Goal: Task Accomplishment & Management: Manage account settings

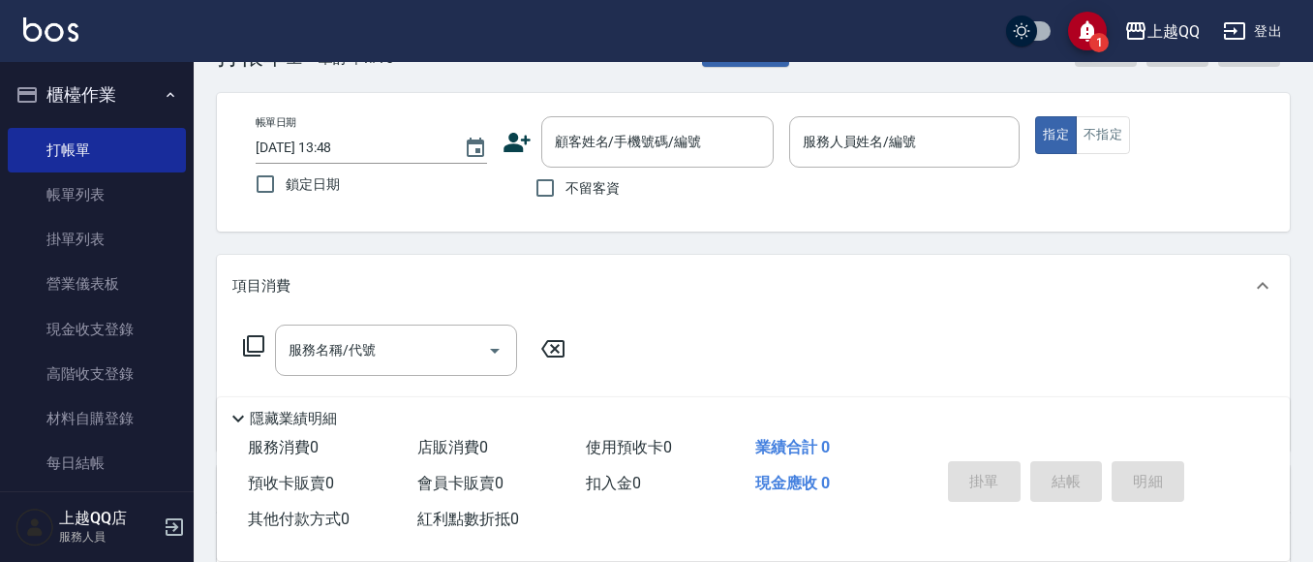
scroll to position [97, 0]
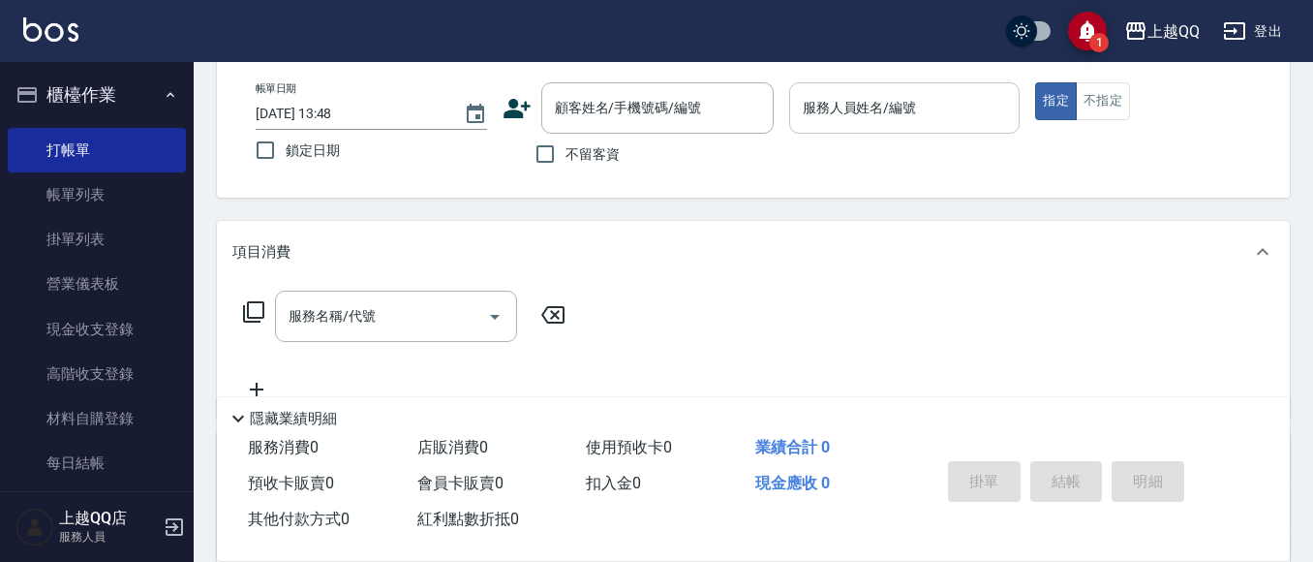
click at [591, 156] on span "不留客資" at bounding box center [592, 154] width 54 height 20
click at [565, 156] on input "不留客資" at bounding box center [545, 154] width 41 height 41
checkbox input "true"
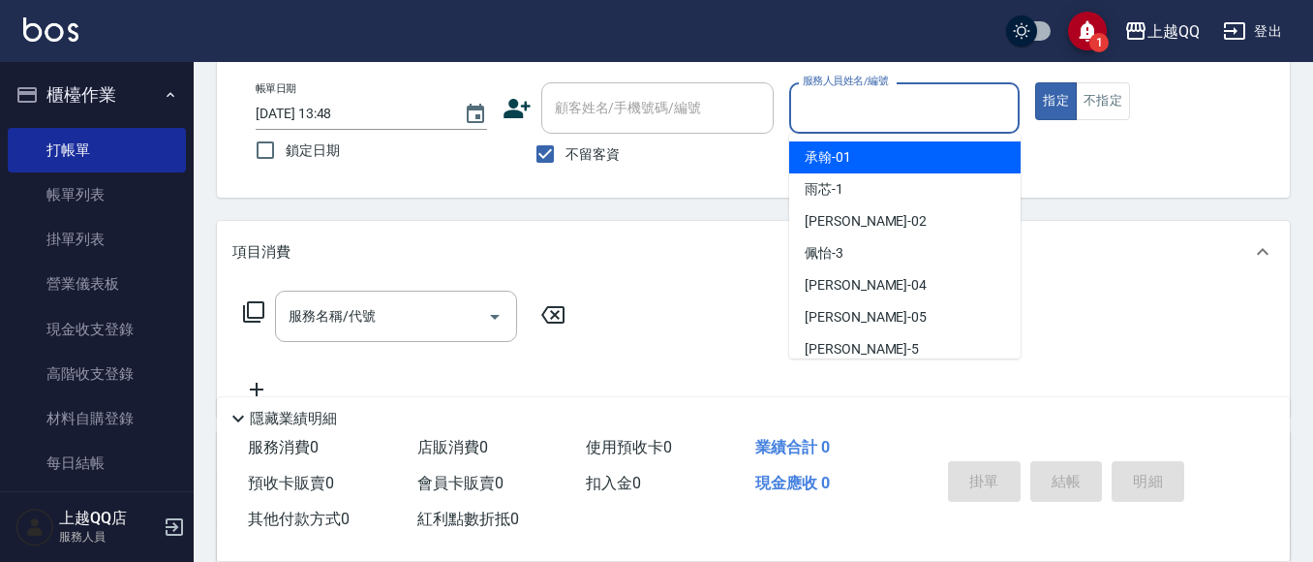
click at [821, 125] on input "服務人員姓名/編號" at bounding box center [905, 108] width 214 height 34
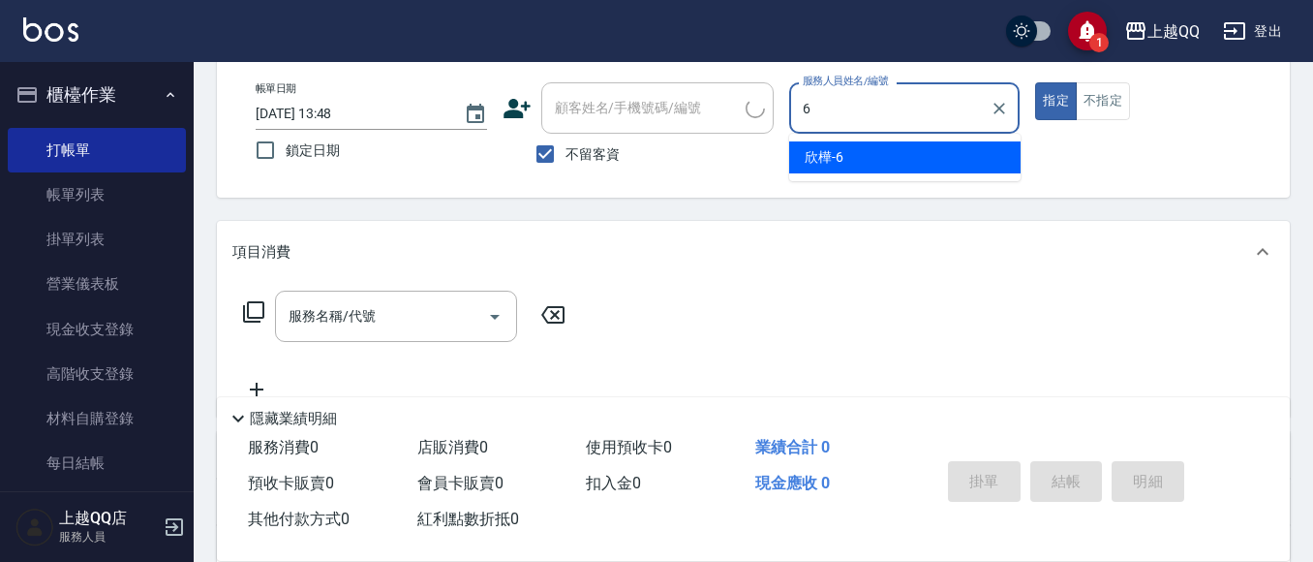
type input "欣樺-6"
type button "true"
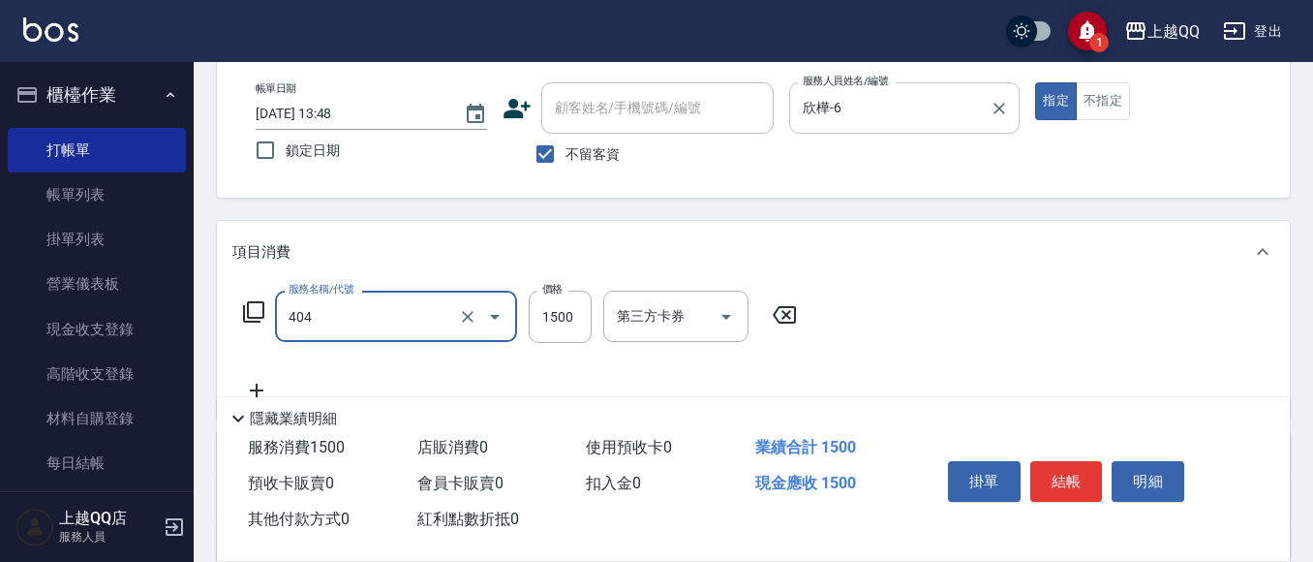
type input "設計染髮(404)"
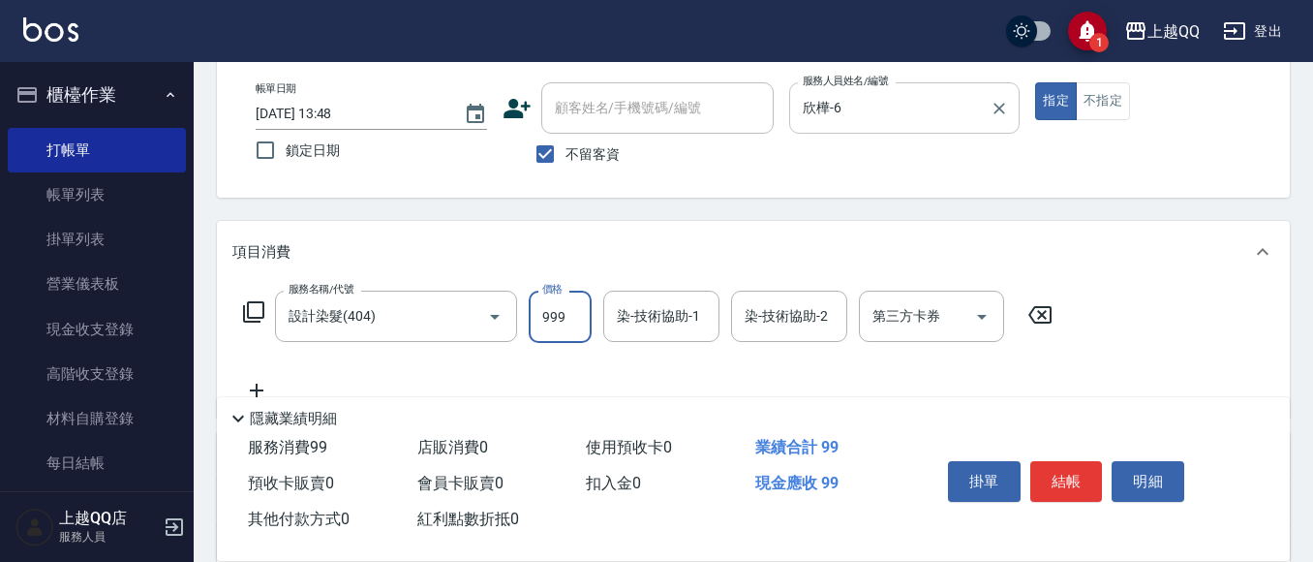
type input "999"
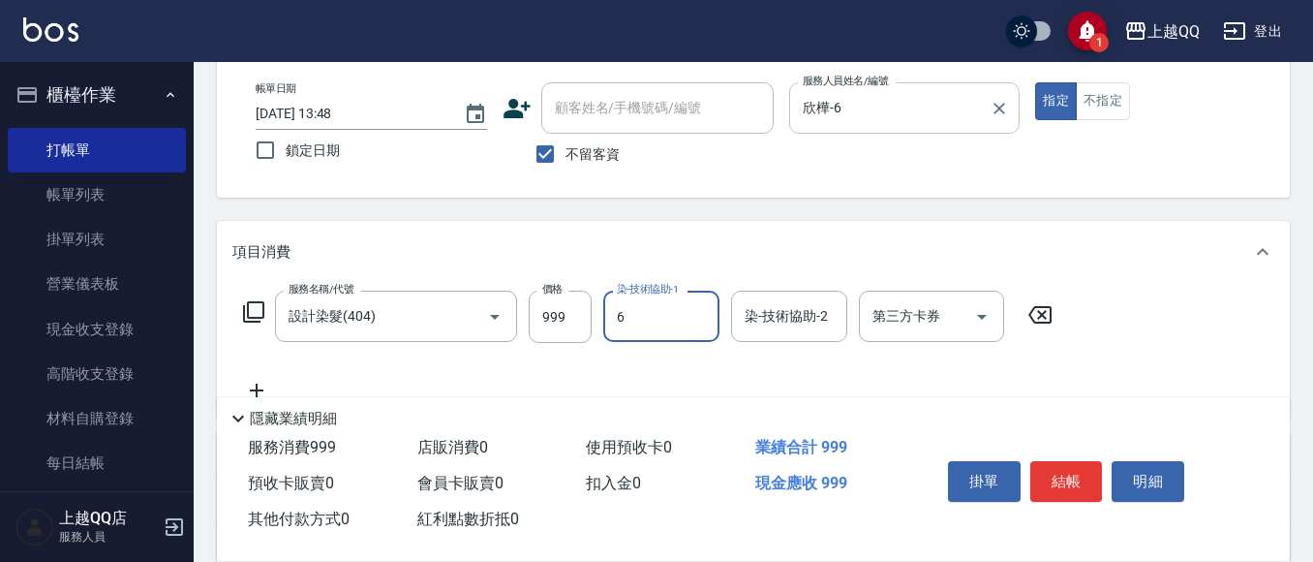
type input "欣樺-6"
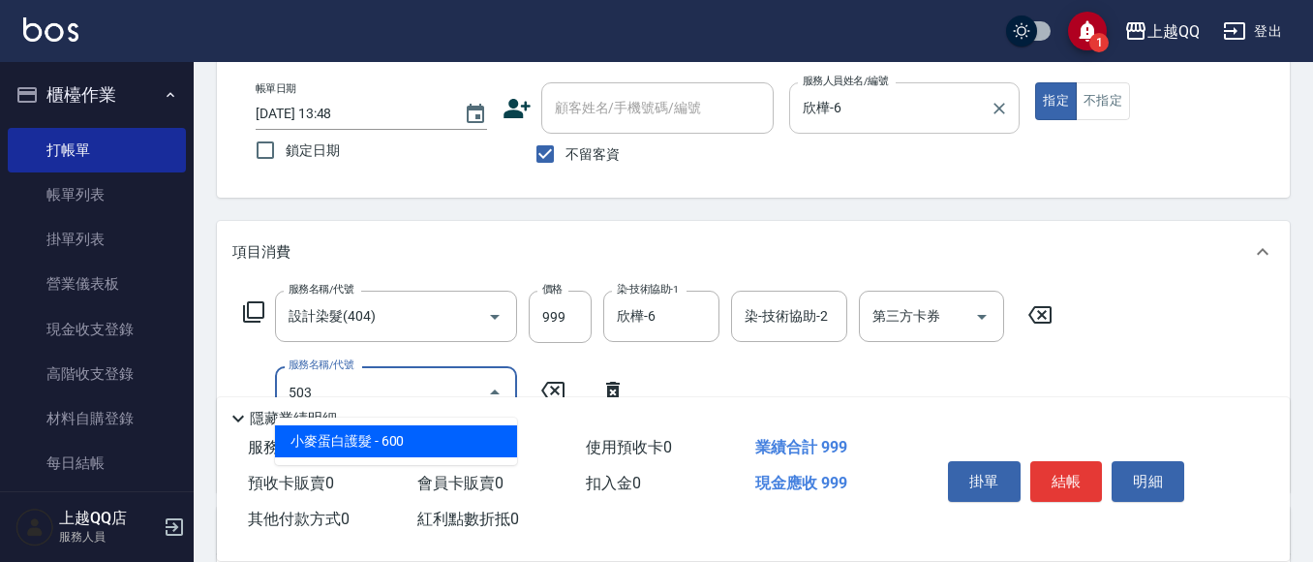
type input "小麥蛋白護髮(503)"
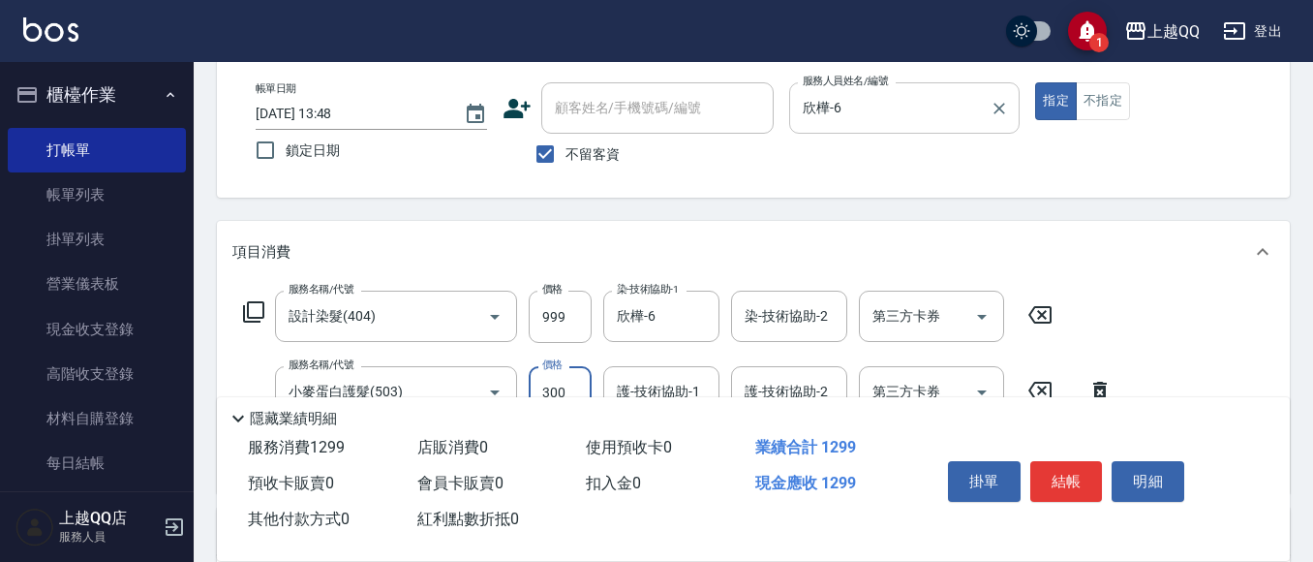
type input "300"
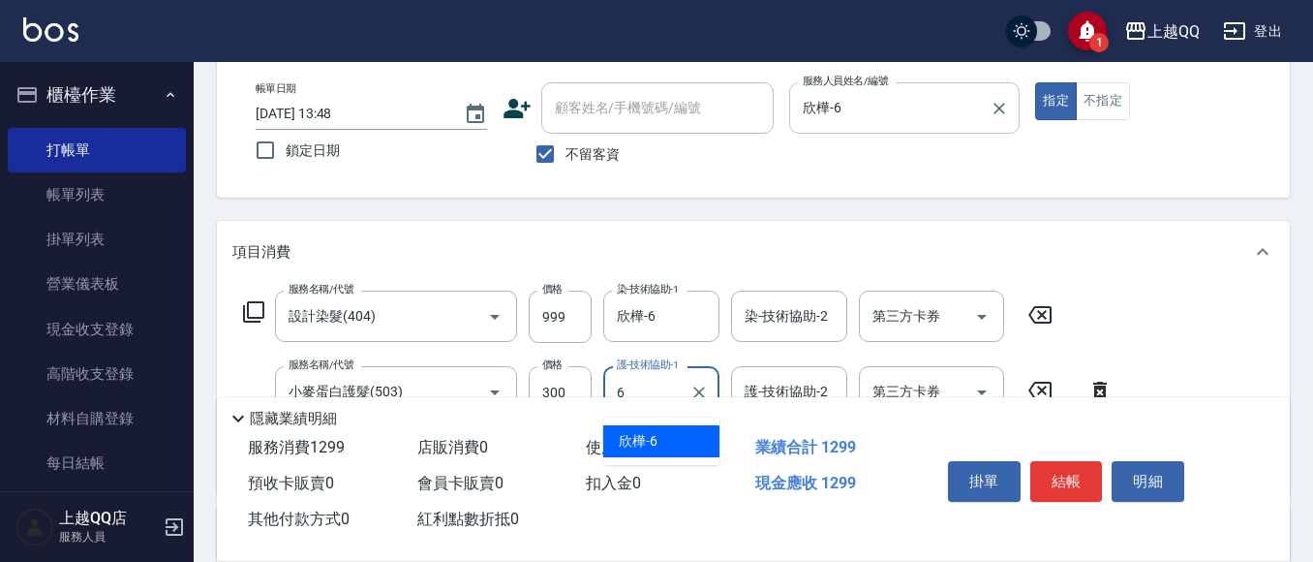
type input "欣樺-6"
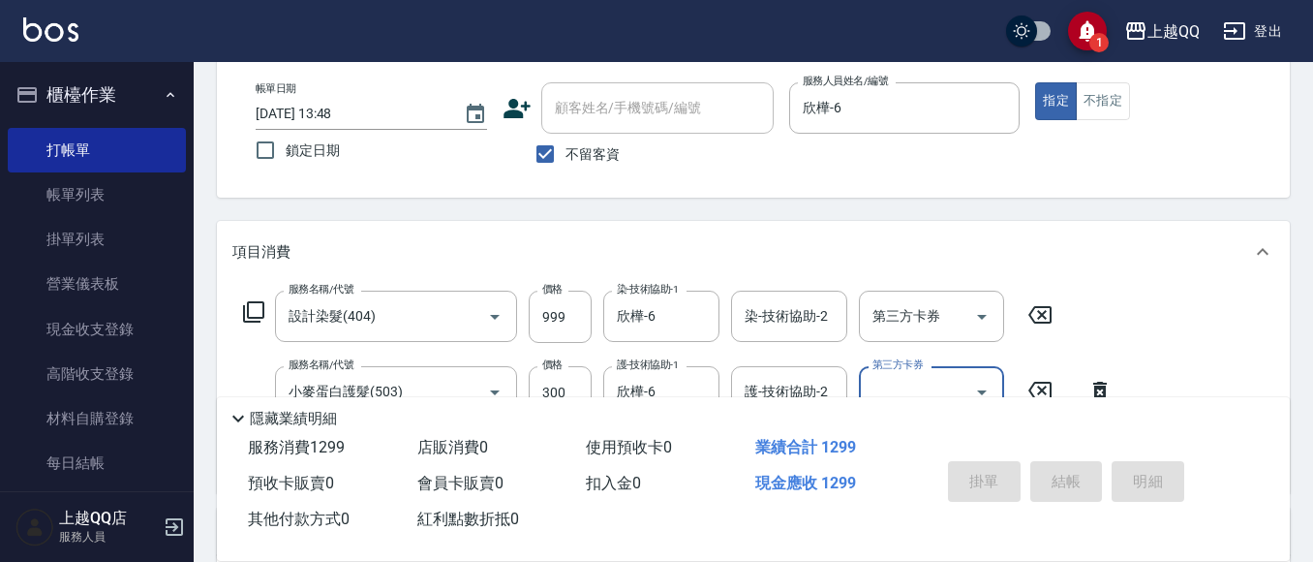
type input "[DATE] 19:57"
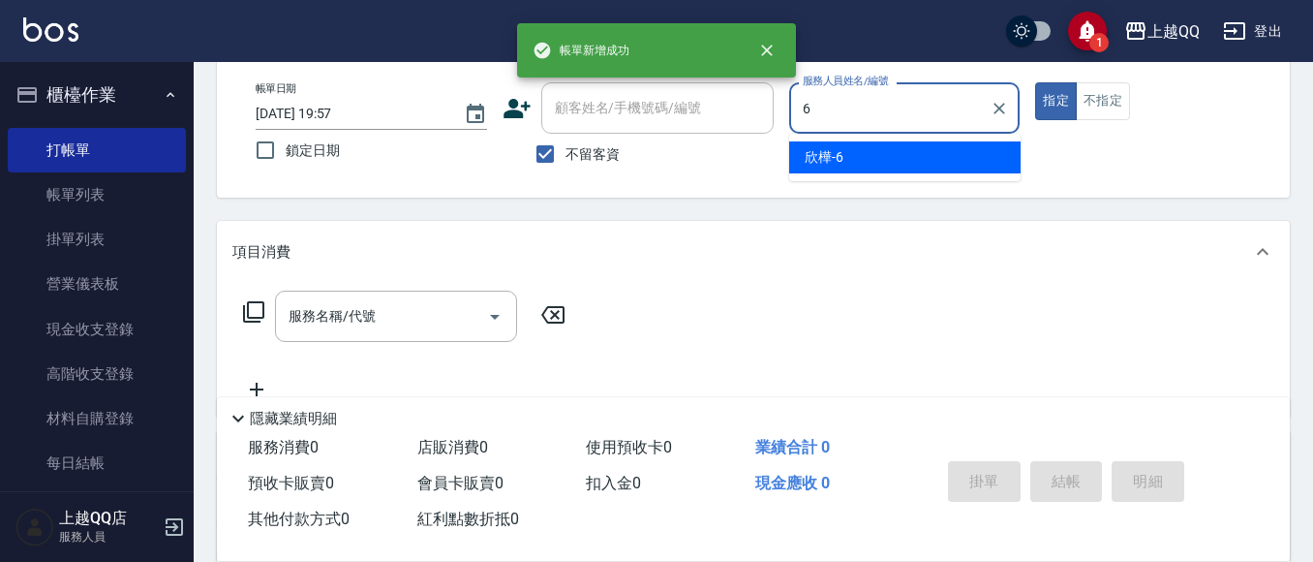
type input "欣樺-6"
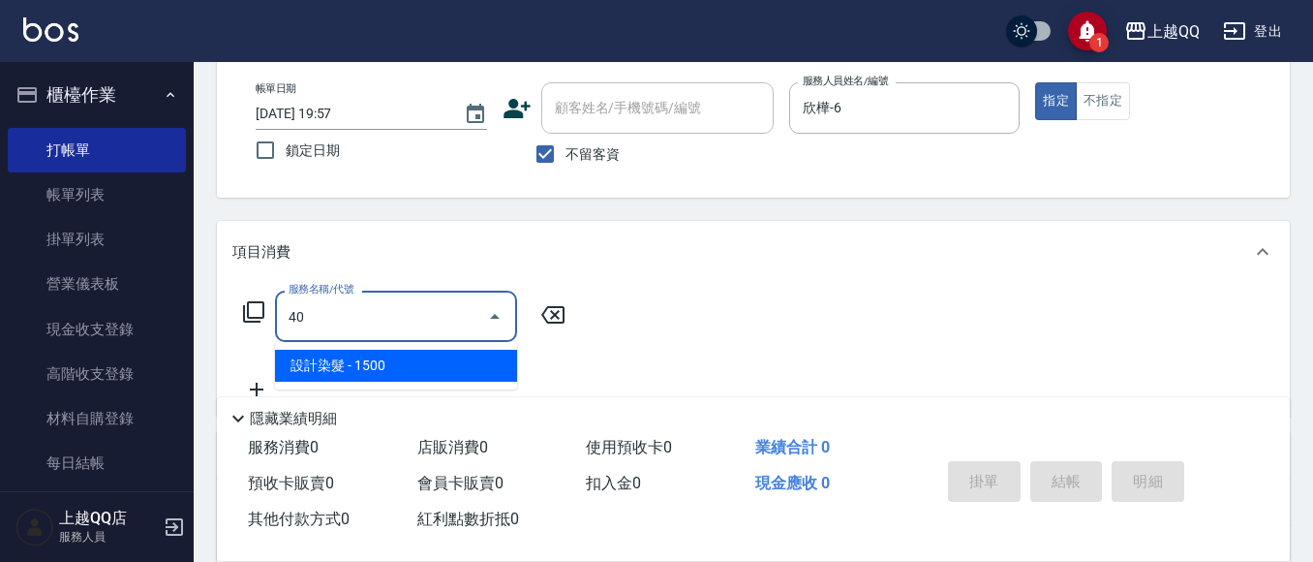
type input "4"
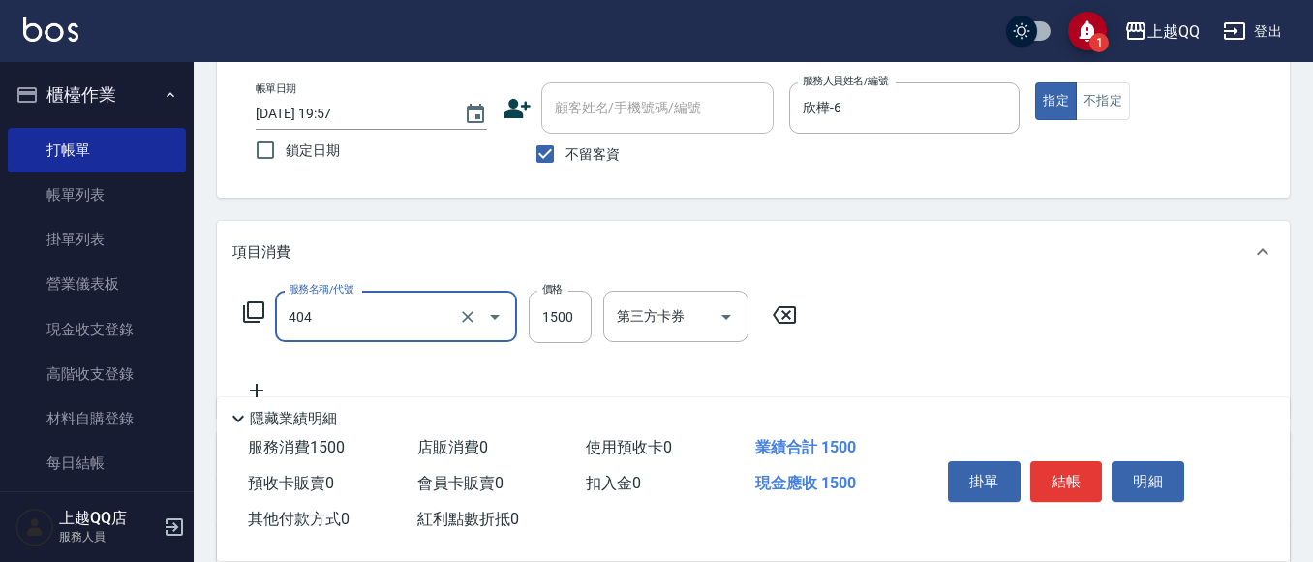
type input "設計染髮(404)"
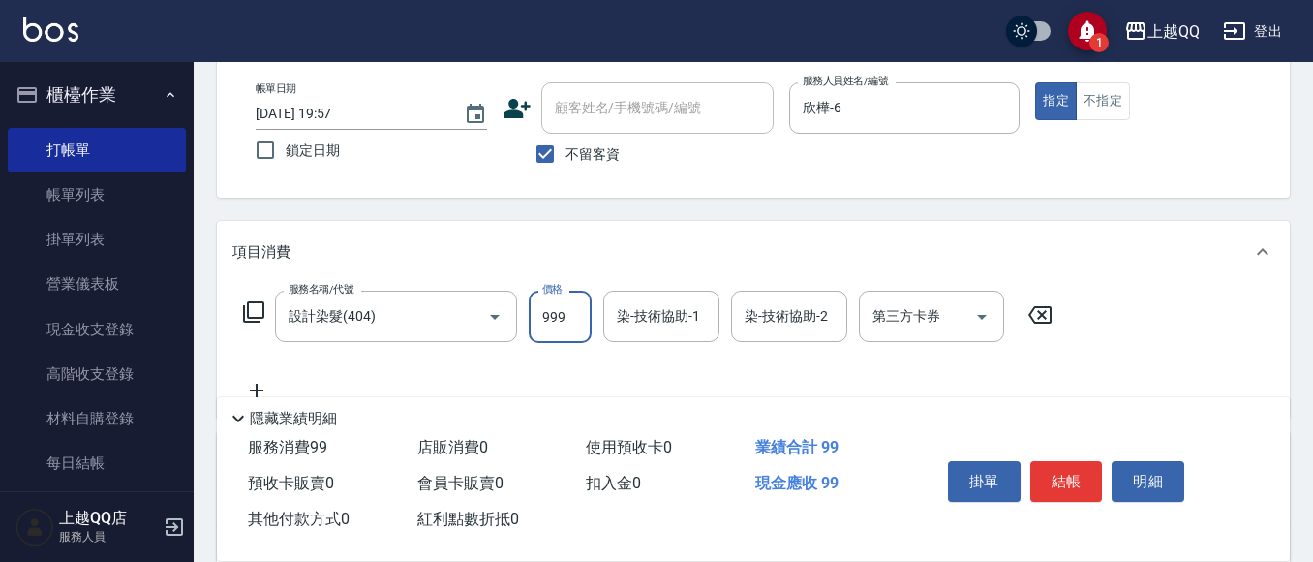
type input "999"
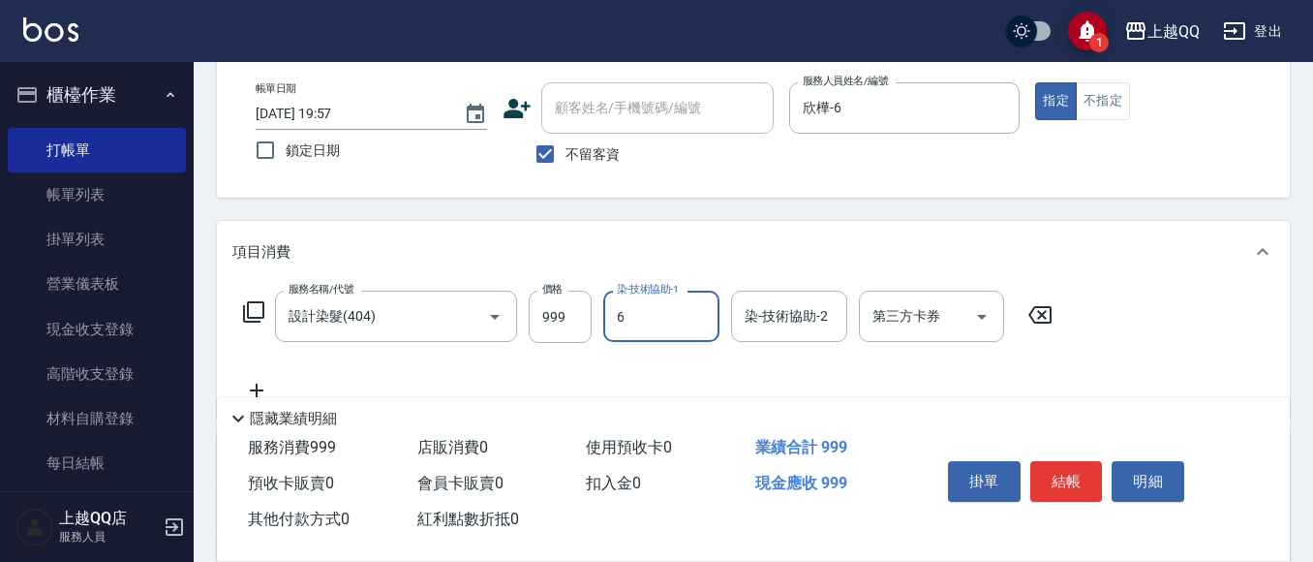
type input "欣樺-6"
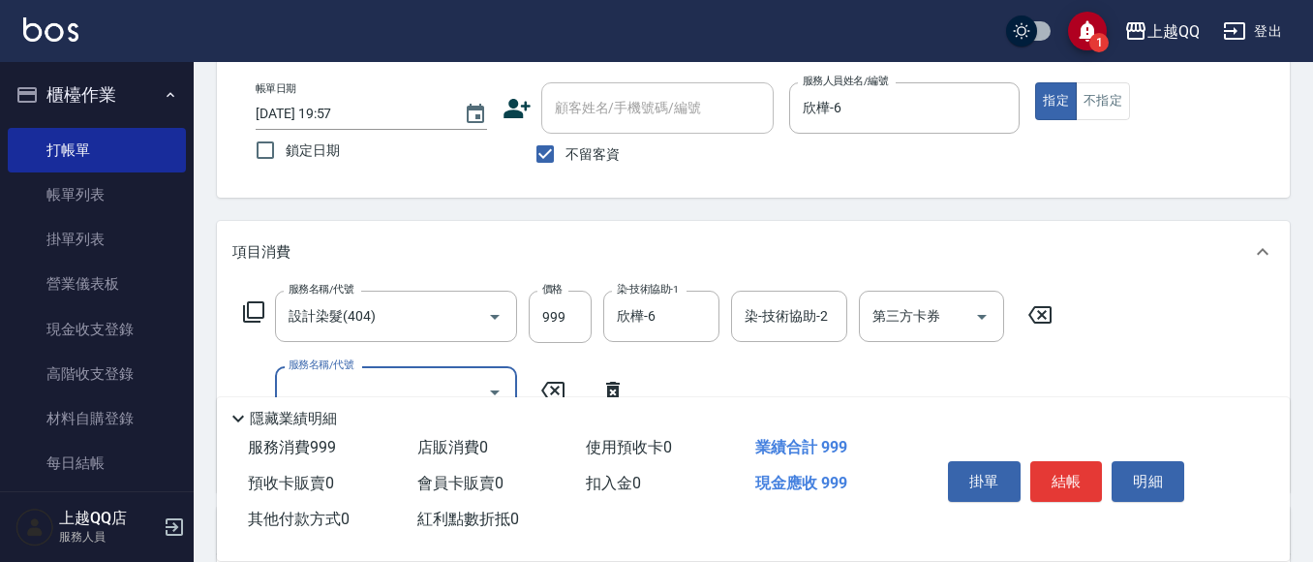
type input "2"
type input "小麥蛋白護髮(503)"
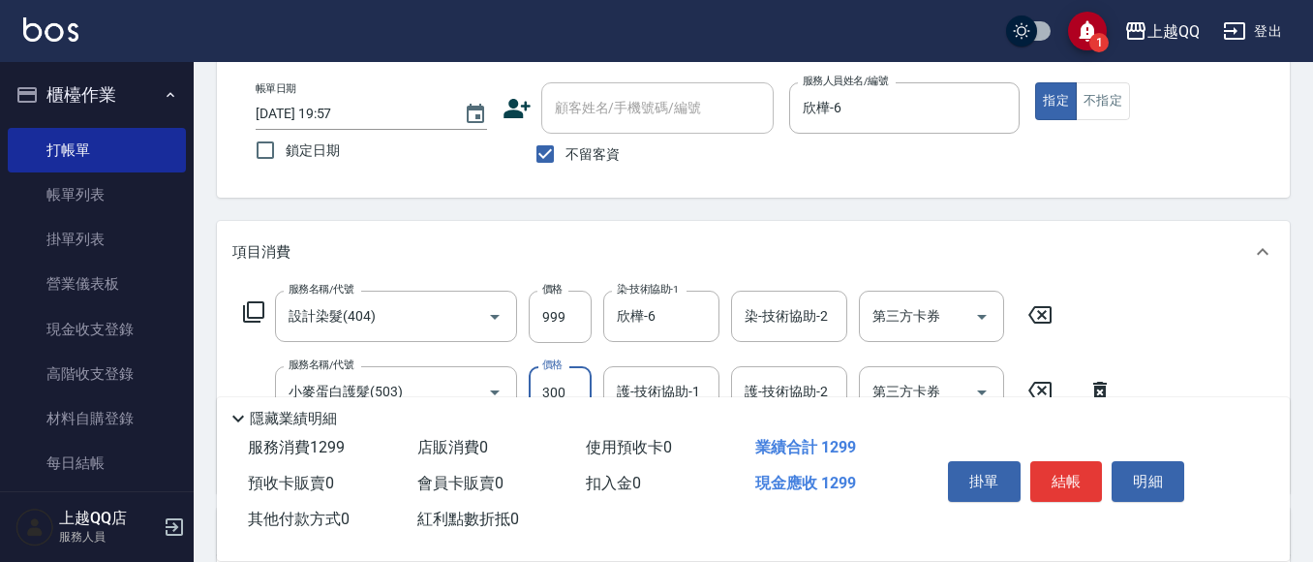
type input "300"
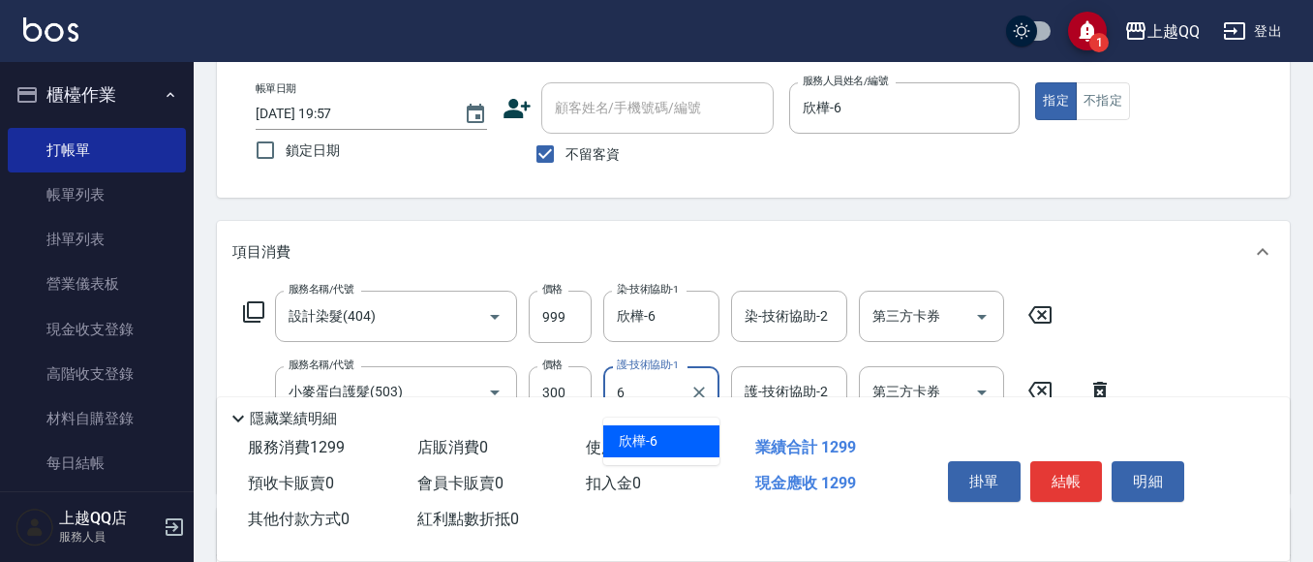
type input "欣樺-6"
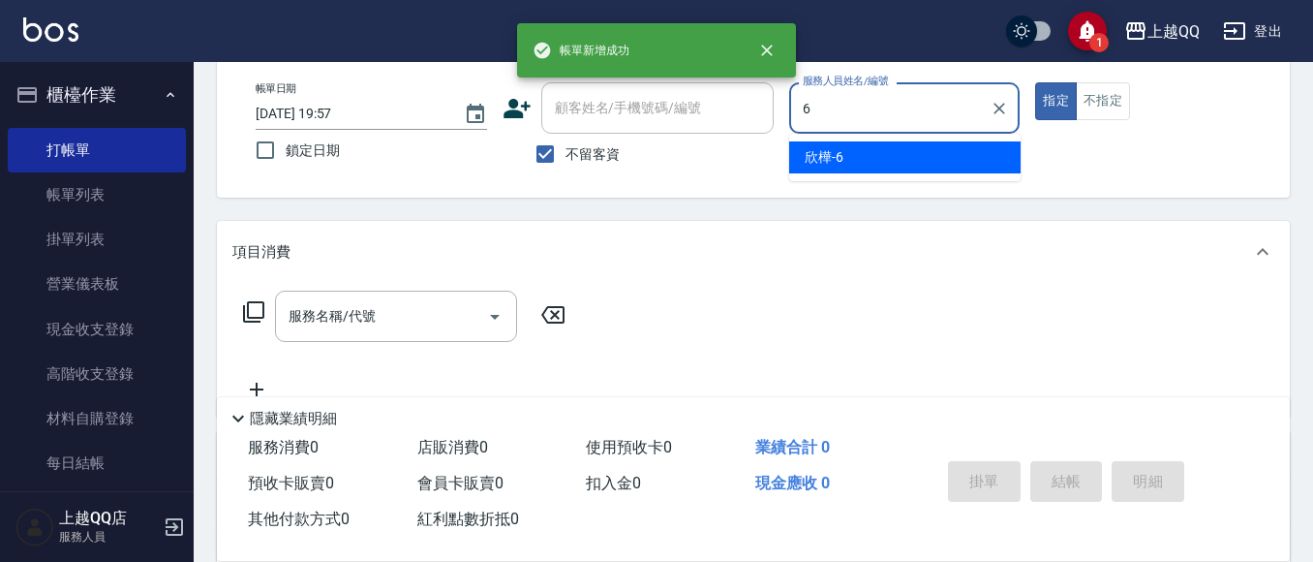
type input "欣樺-6"
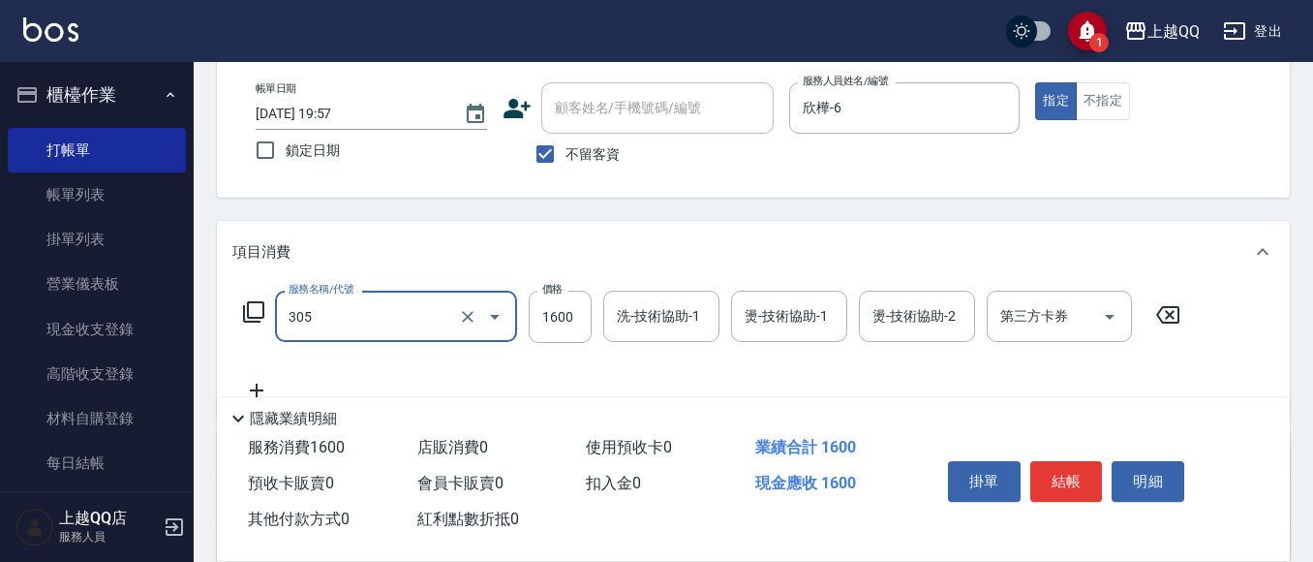
type input "設計燙髮1600(305)"
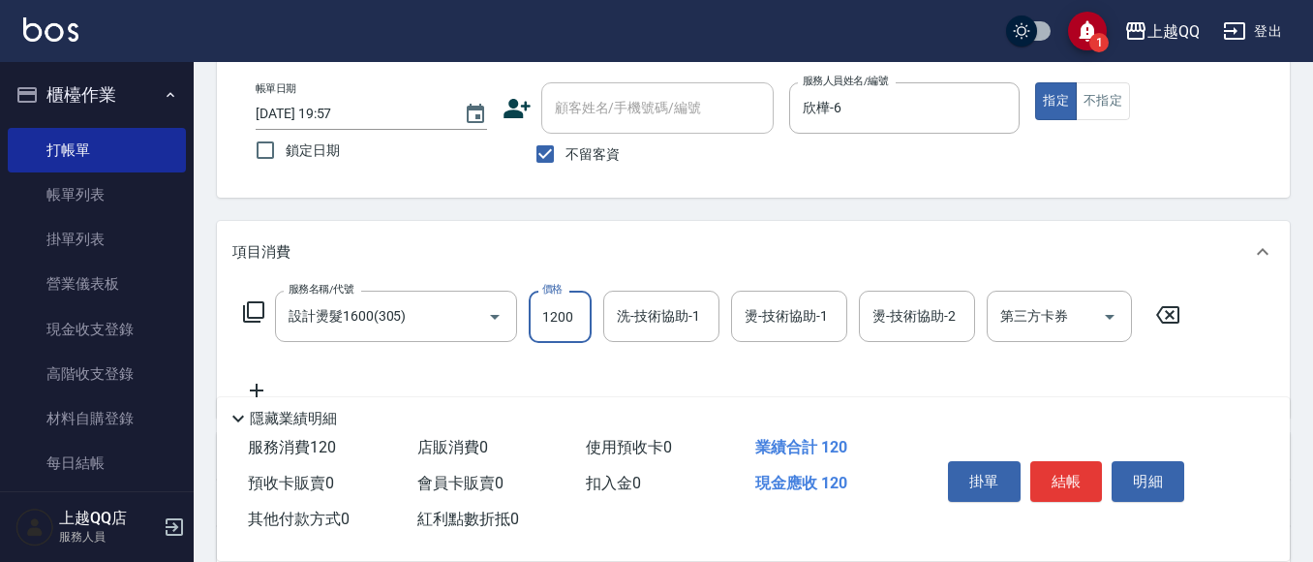
type input "1200"
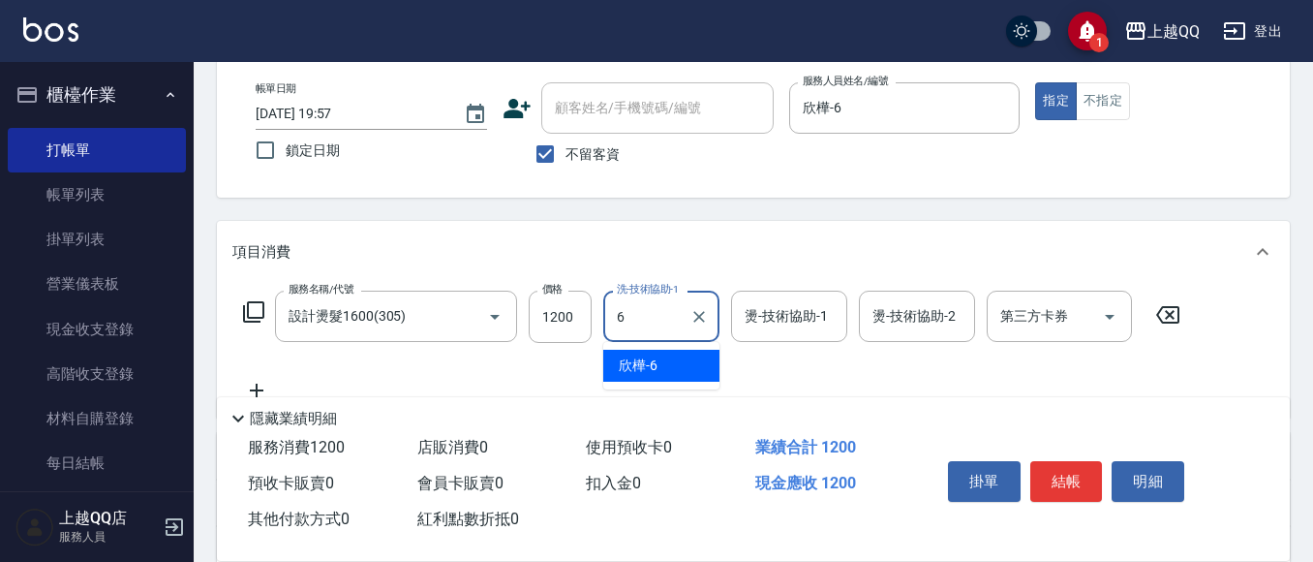
type input "欣樺-6"
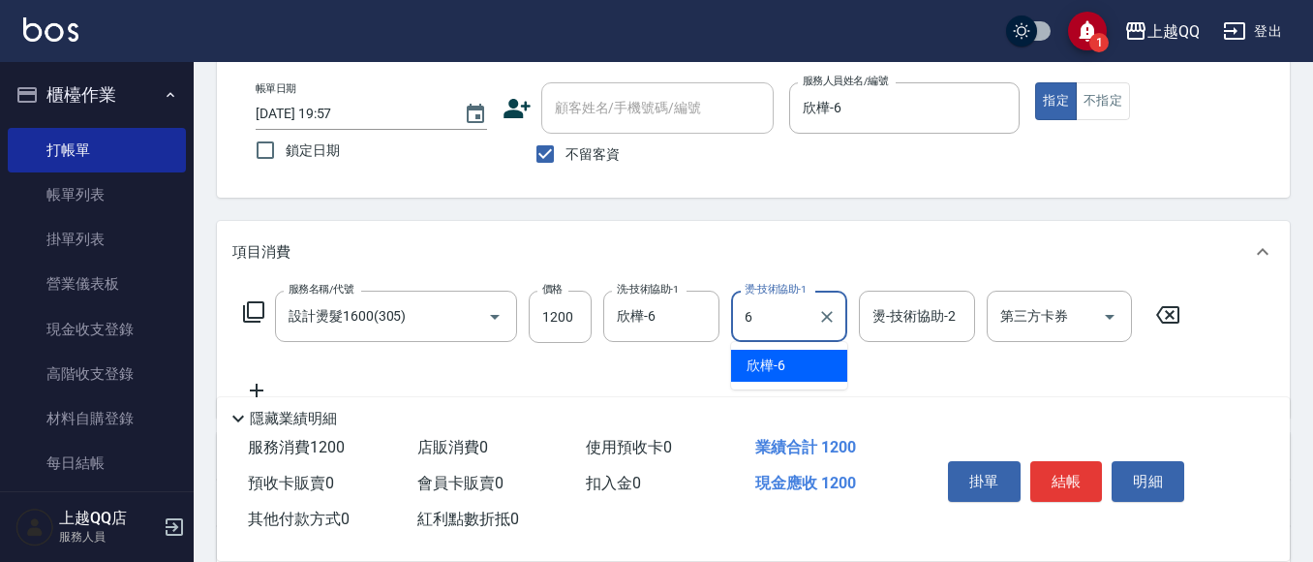
type input "欣樺-6"
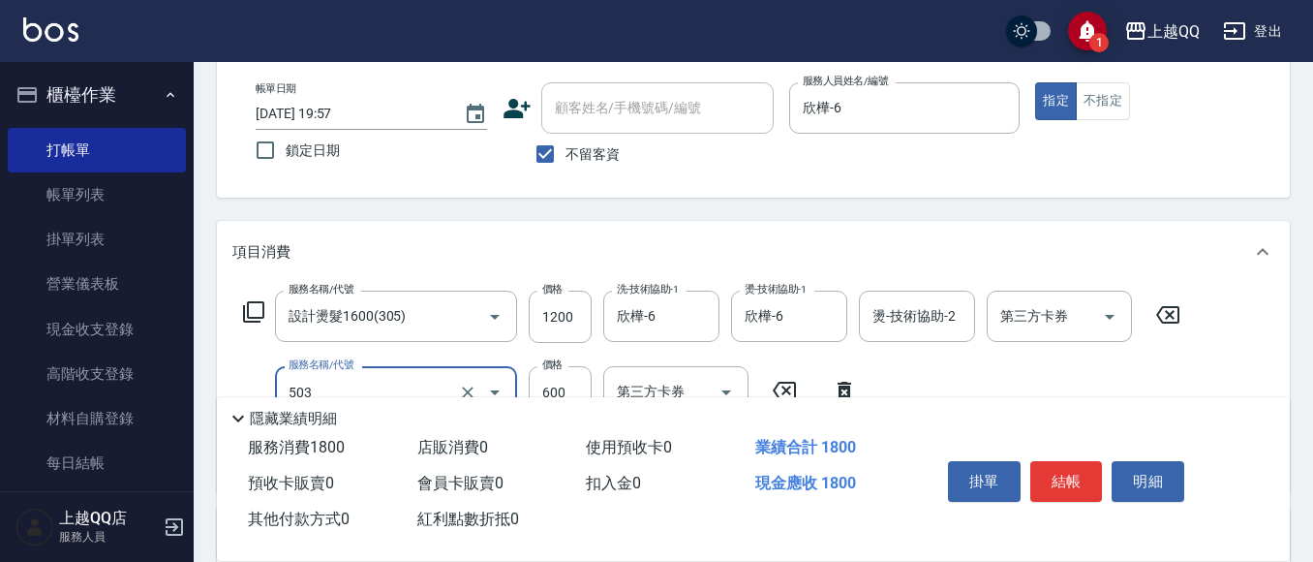
type input "小麥蛋白護髮(503)"
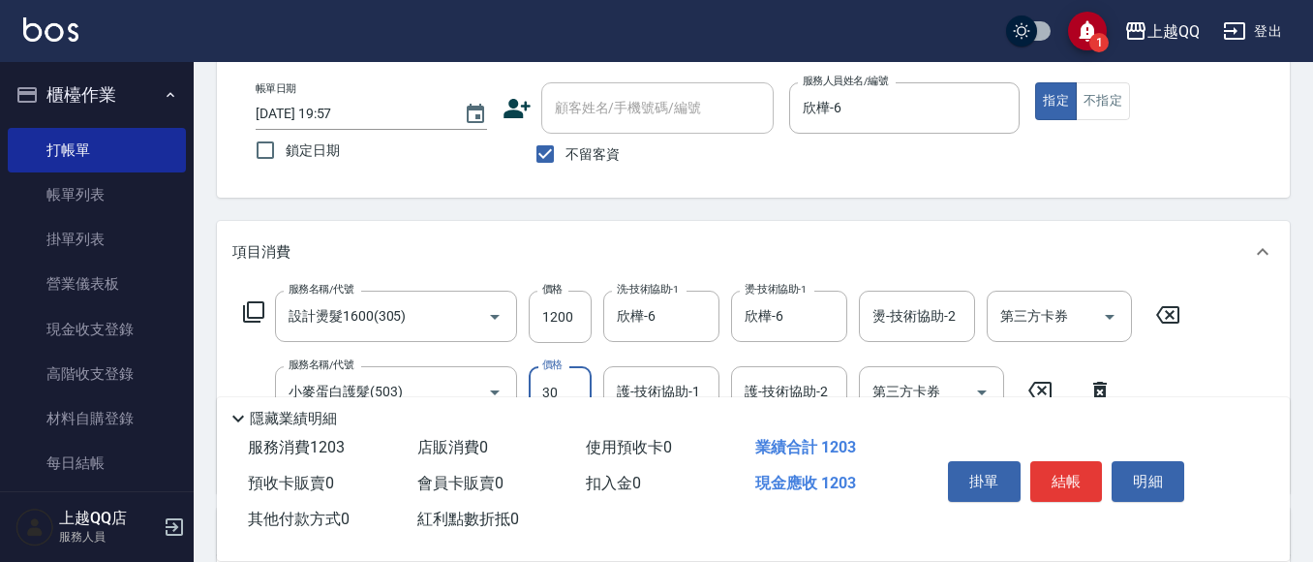
type input "300"
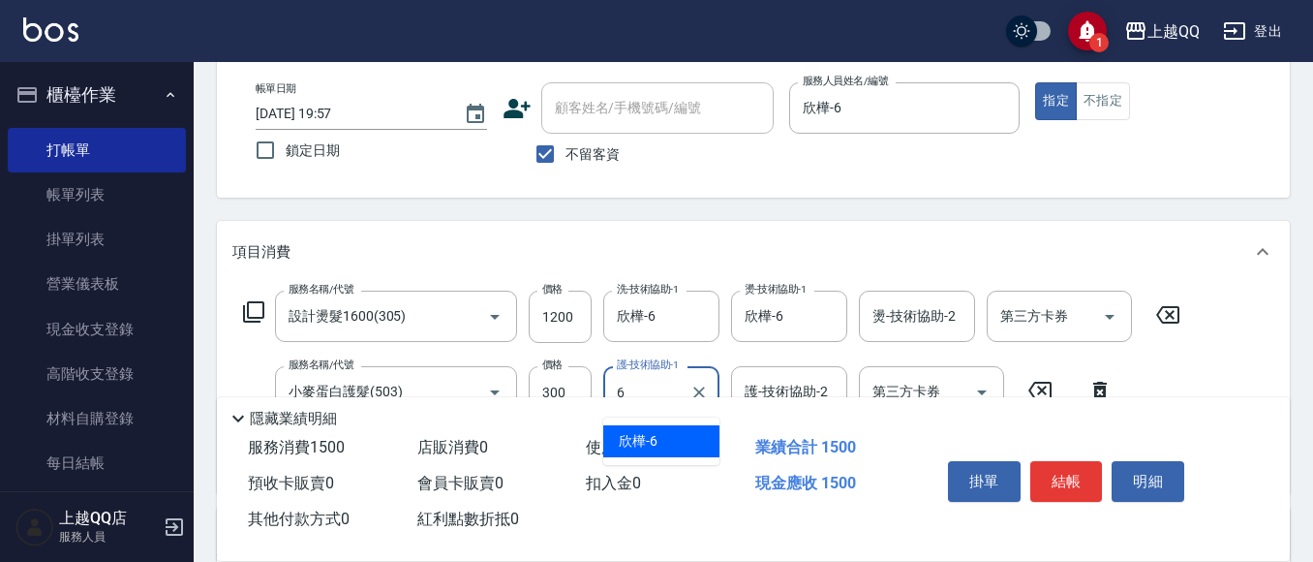
type input "欣樺-6"
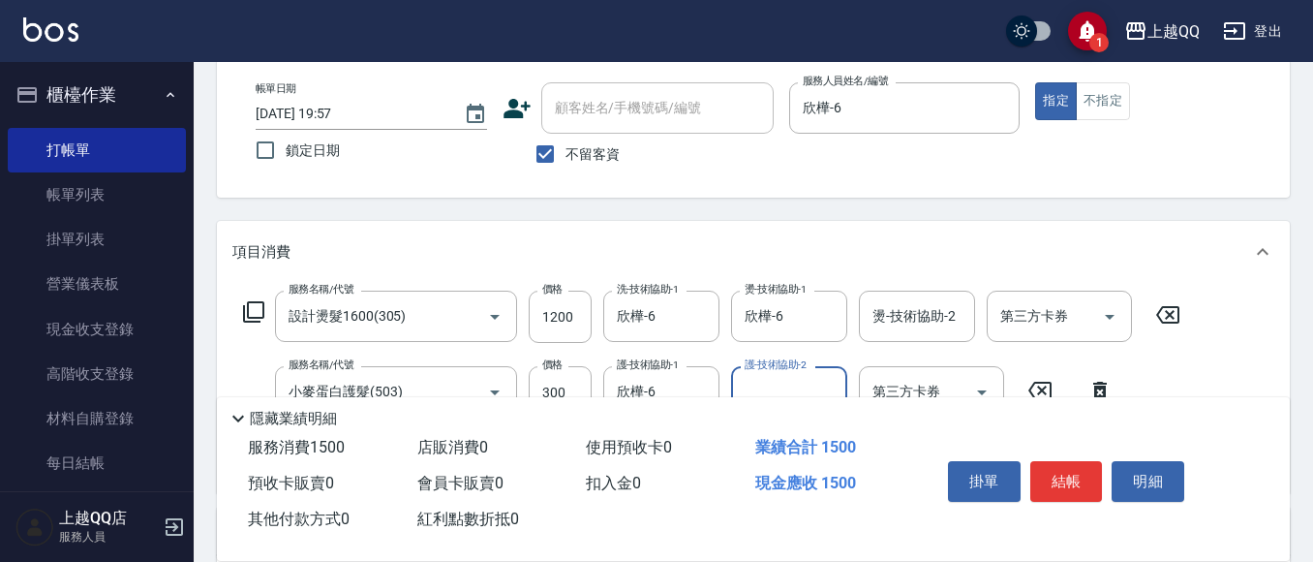
scroll to position [194, 0]
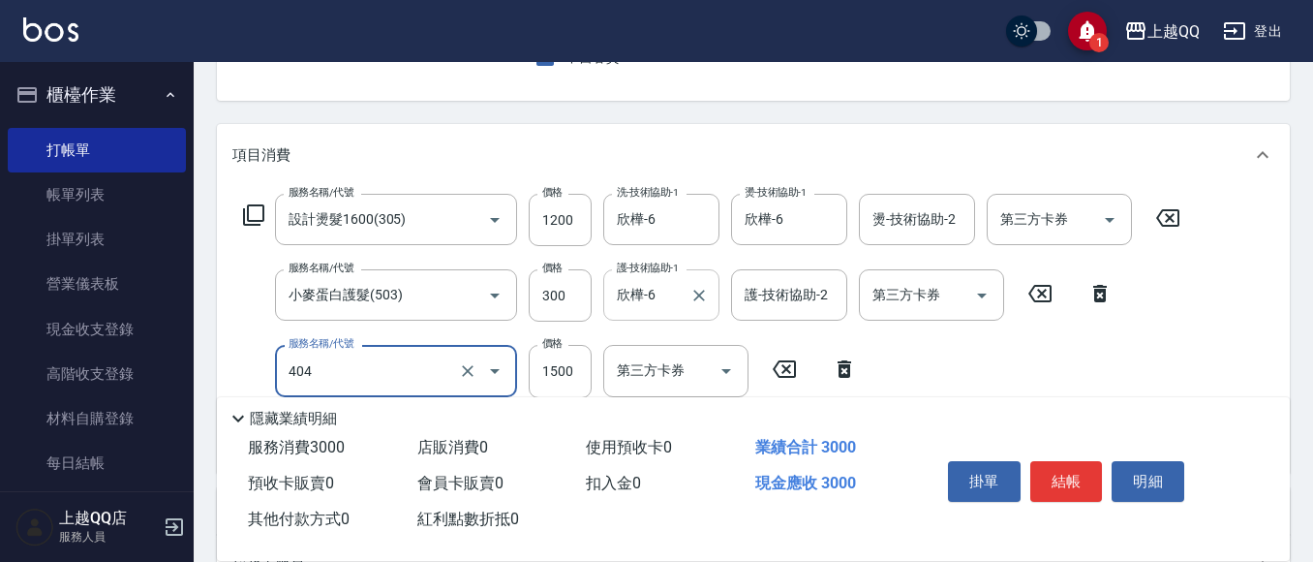
type input "設計染髮(404)"
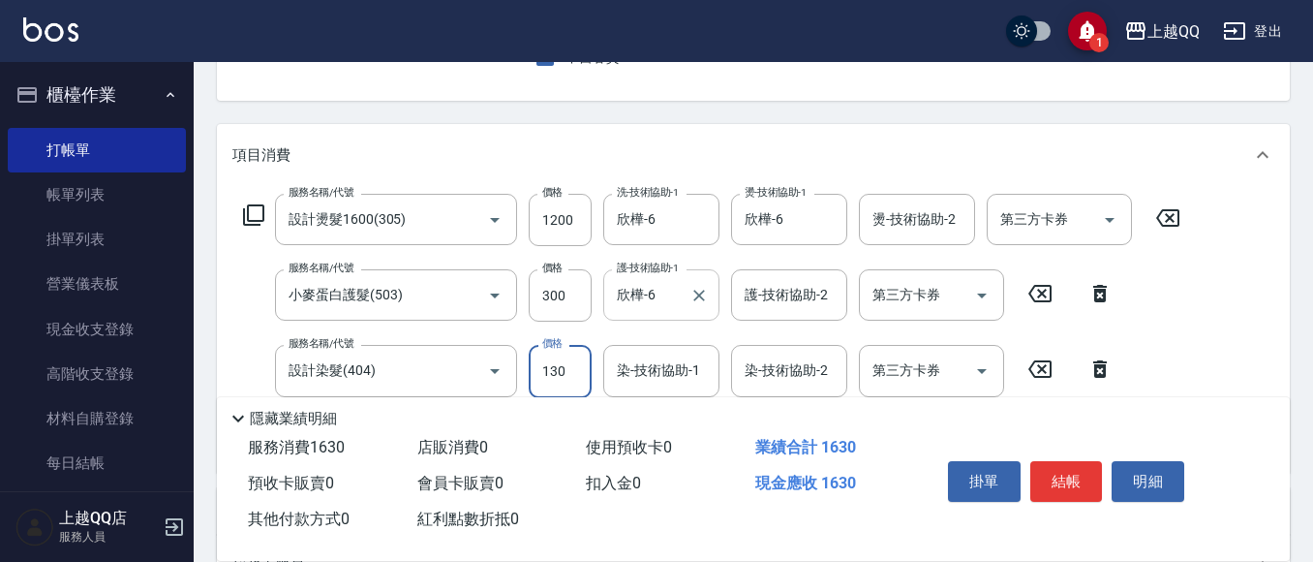
type input "1300"
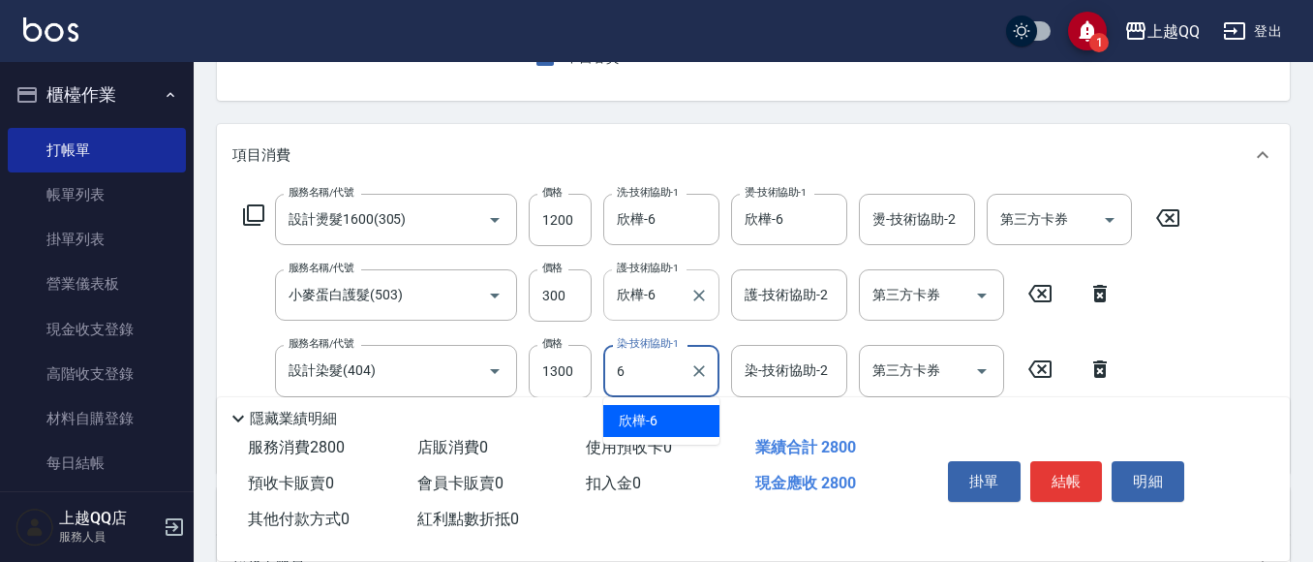
type input "欣樺-6"
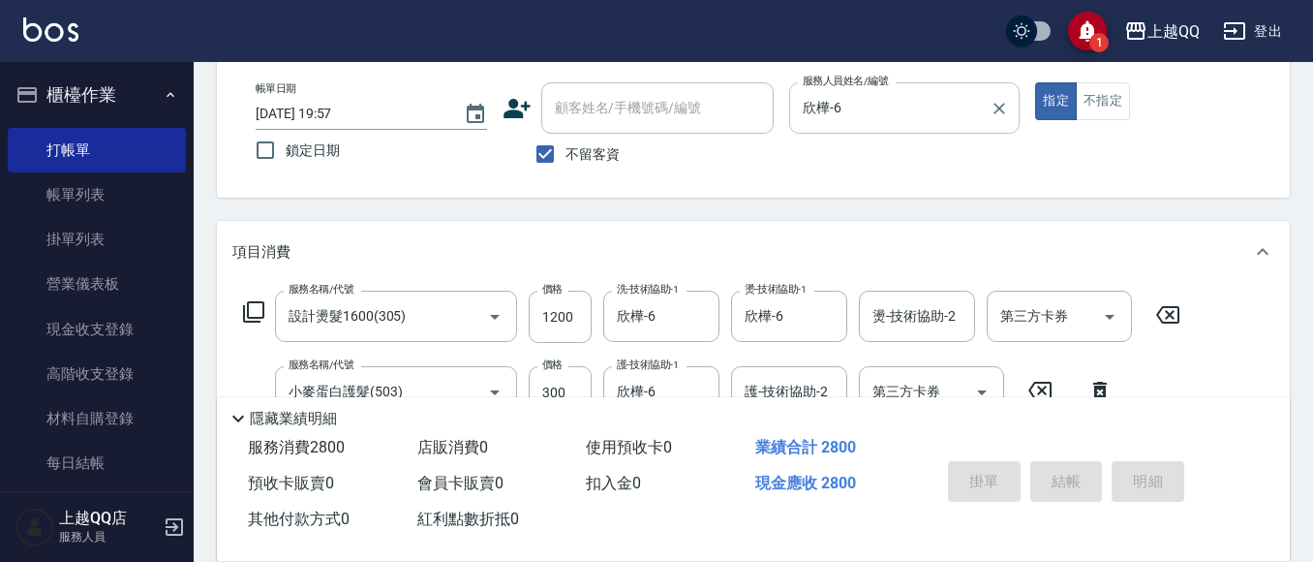
type input "[DATE] 19:58"
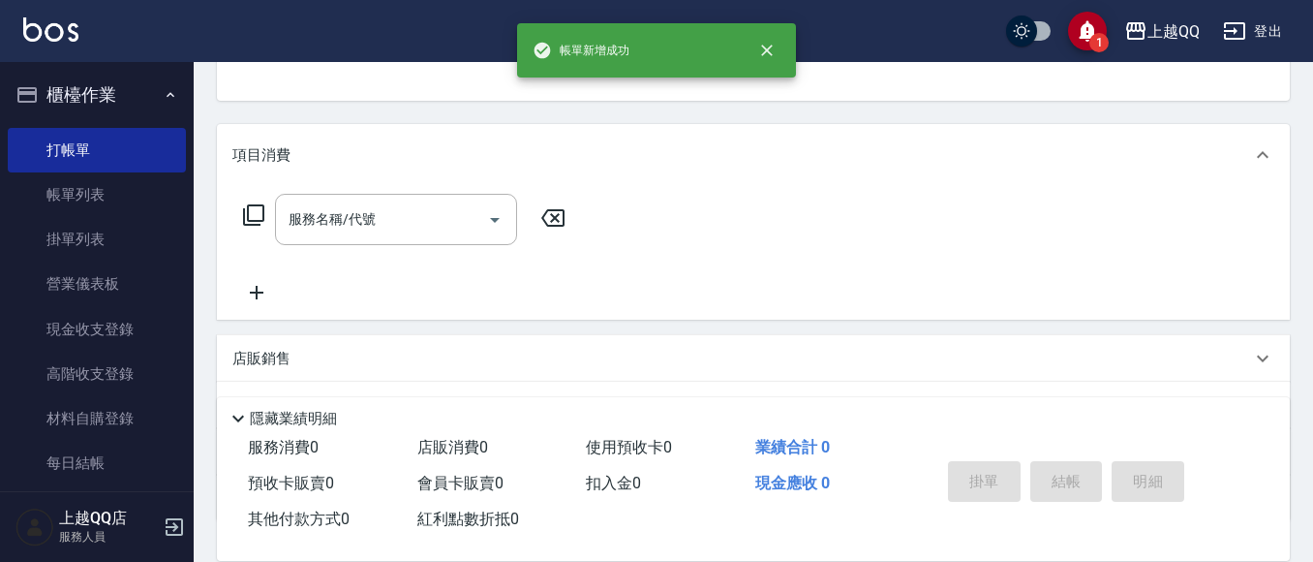
scroll to position [97, 0]
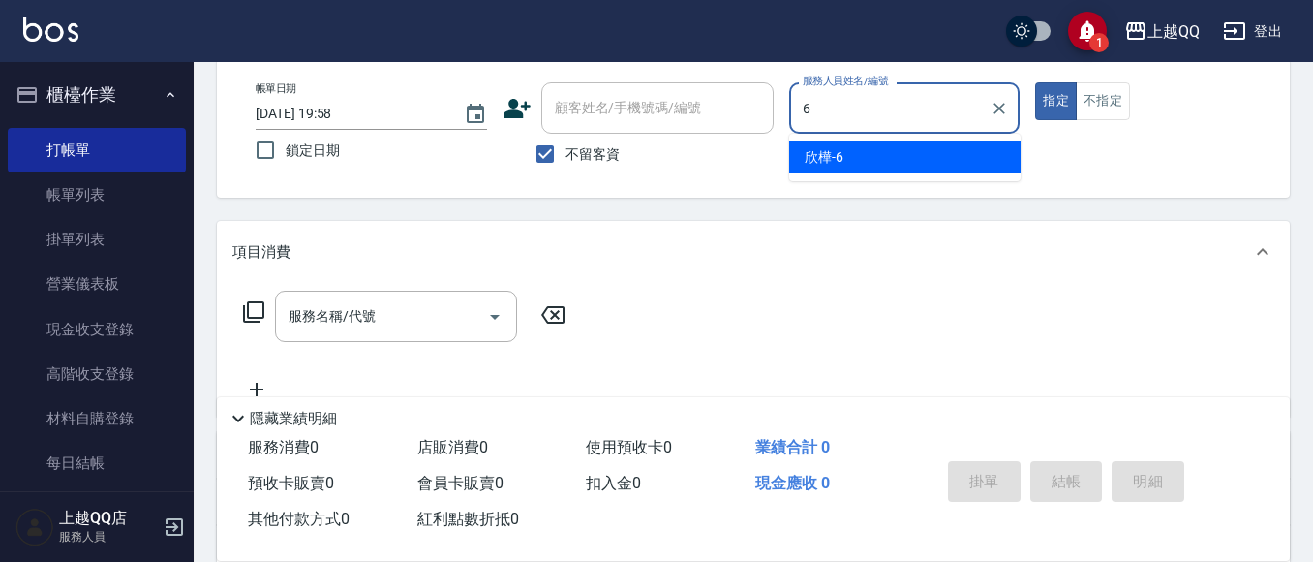
type input "欣樺-6"
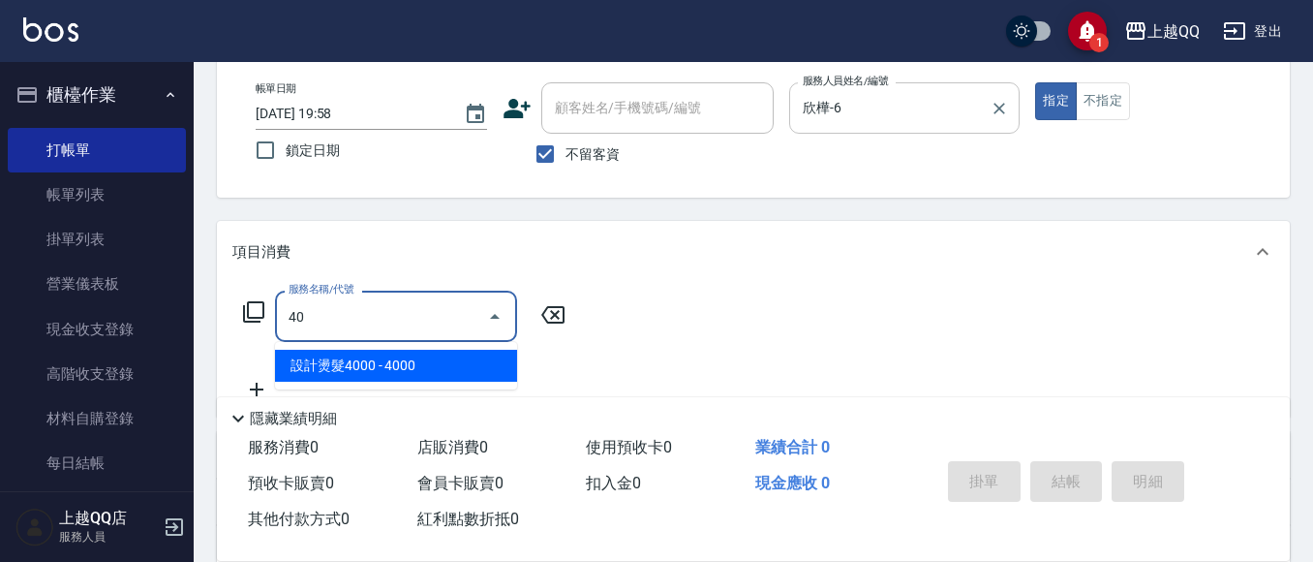
type input "4"
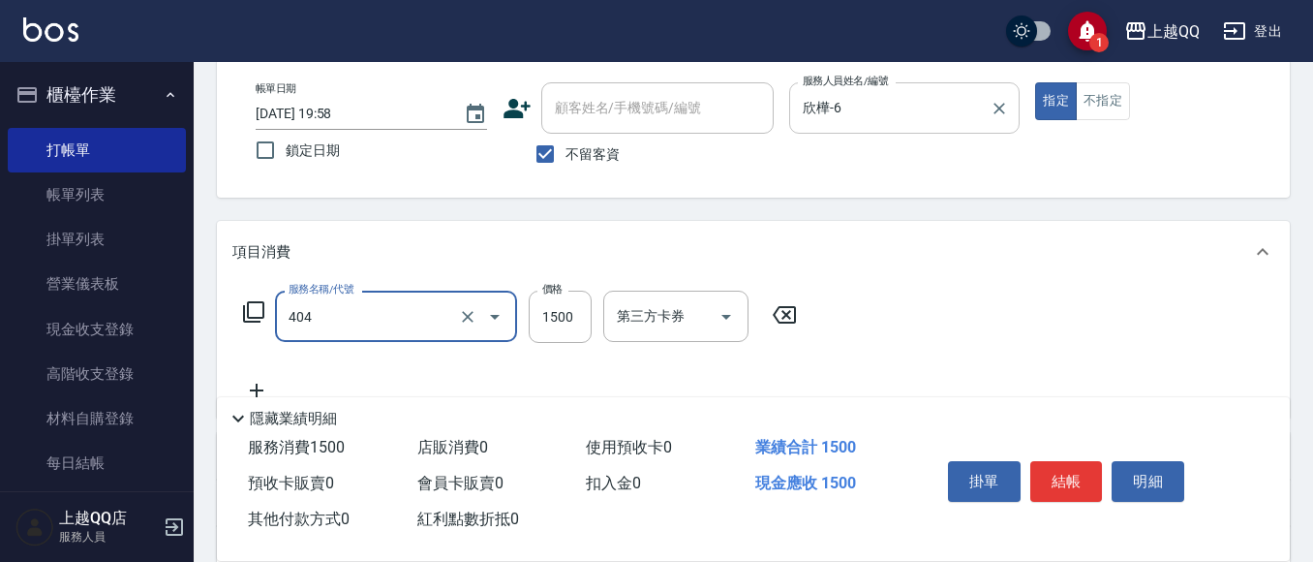
type input "設計染髮(404)"
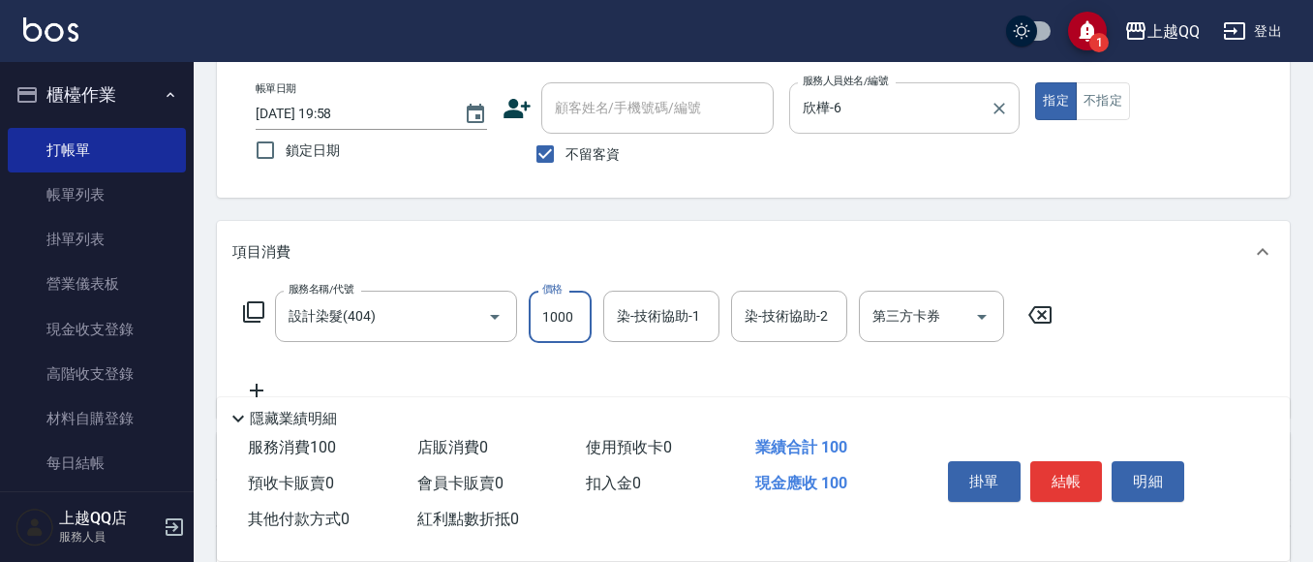
type input "1000"
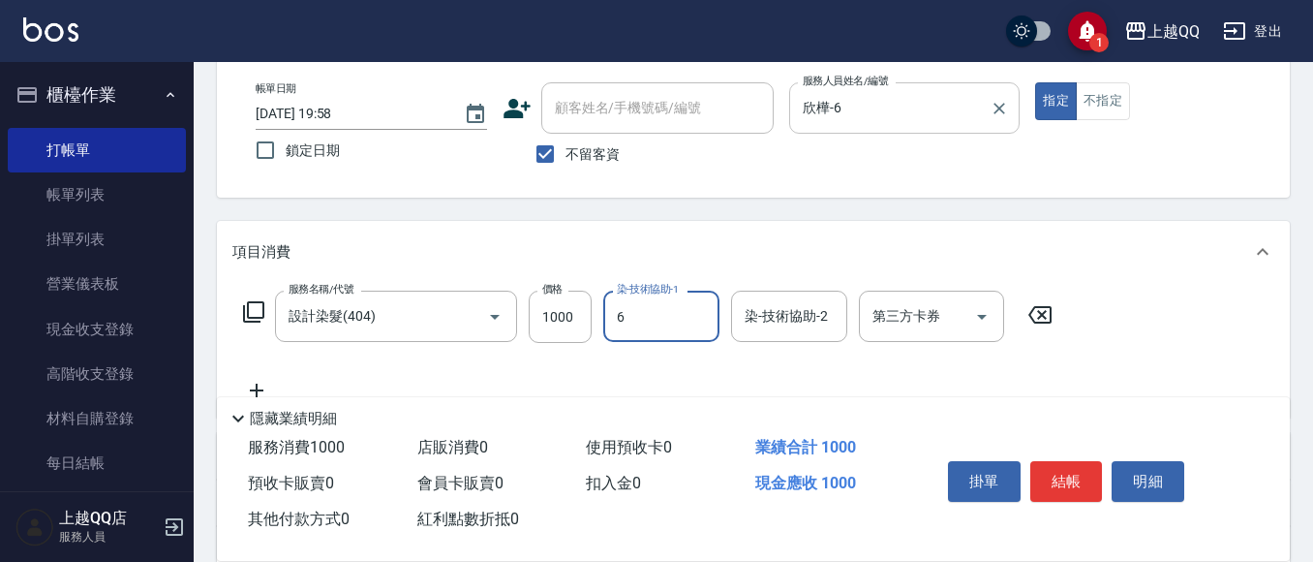
type input "欣樺-6"
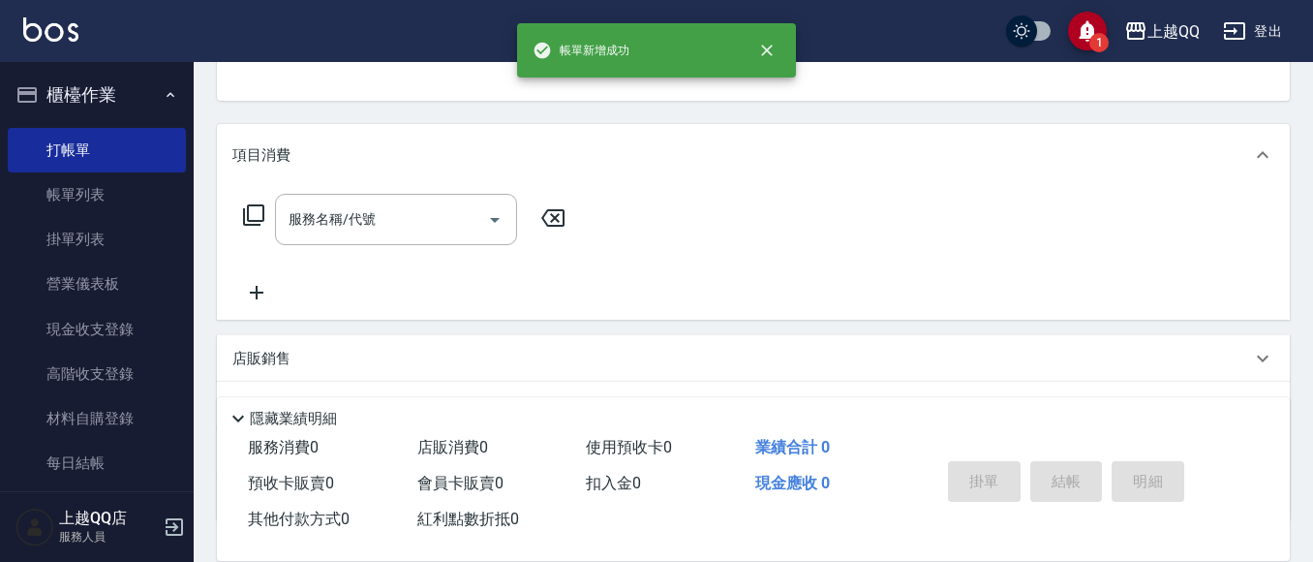
scroll to position [91, 0]
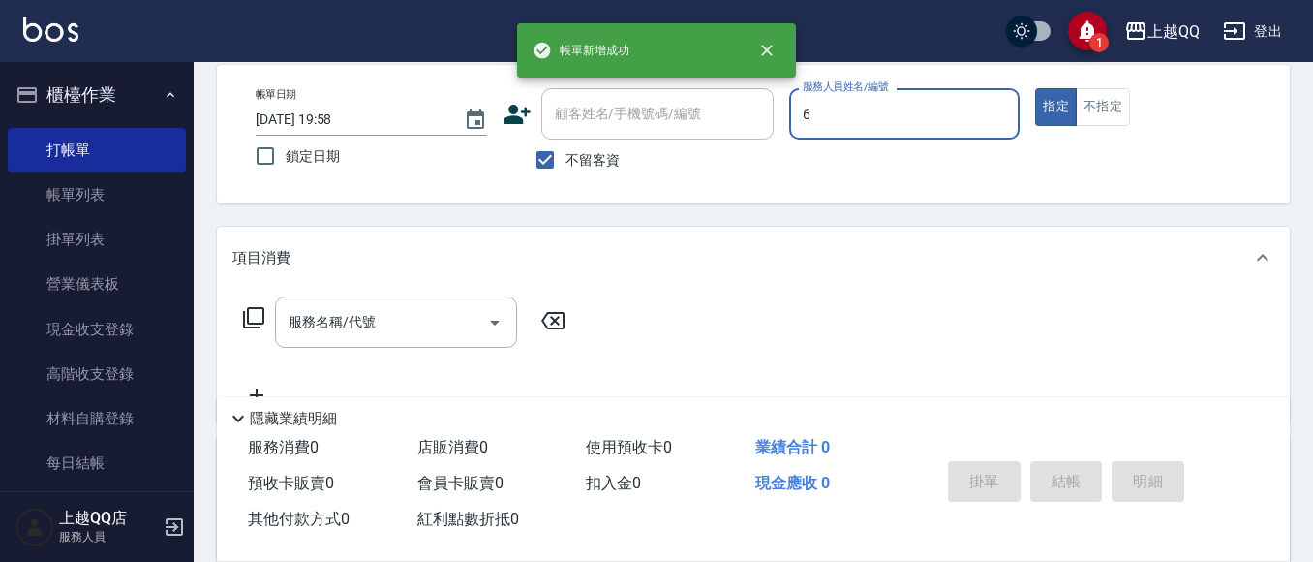
type input "欣樺-6"
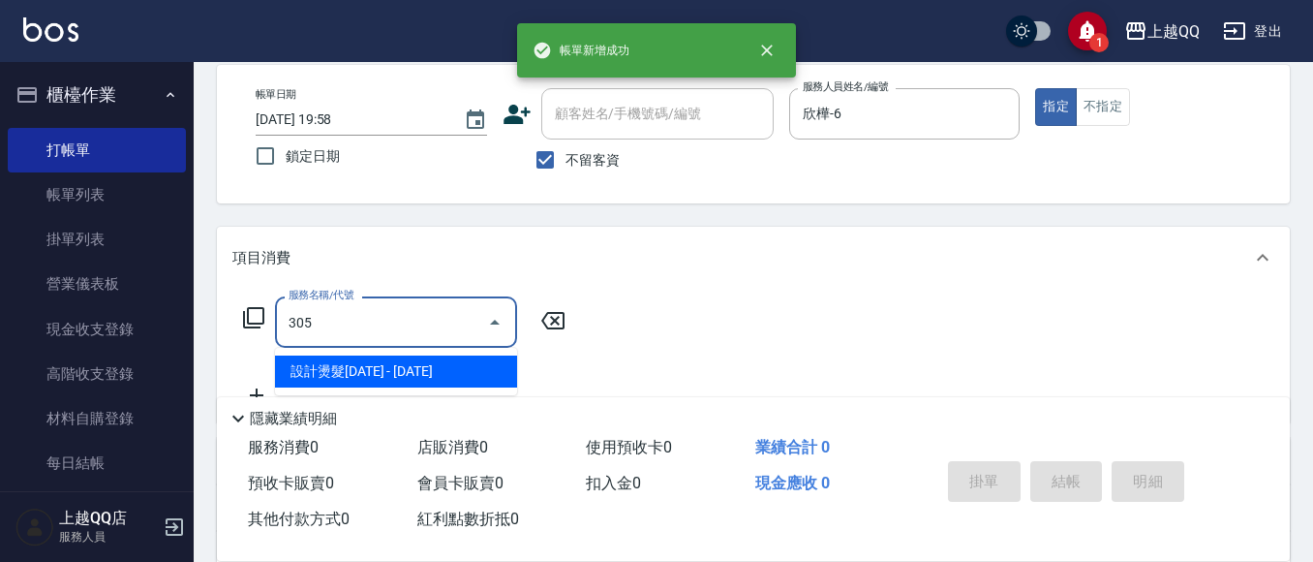
type input "設計燙髮1600(305)"
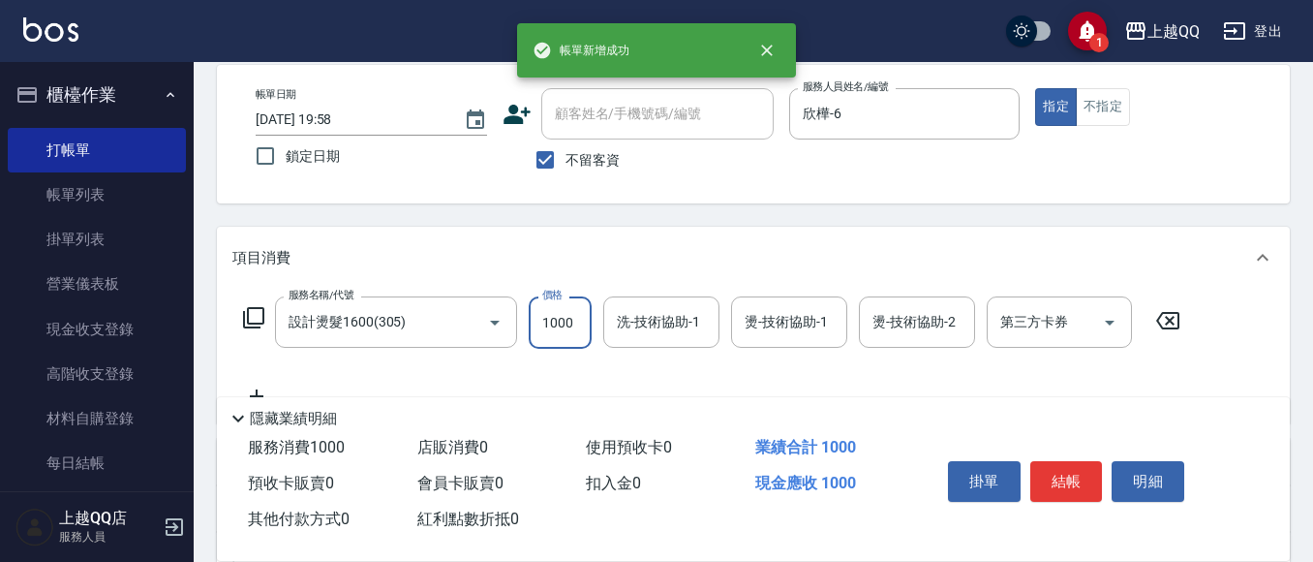
type input "1000"
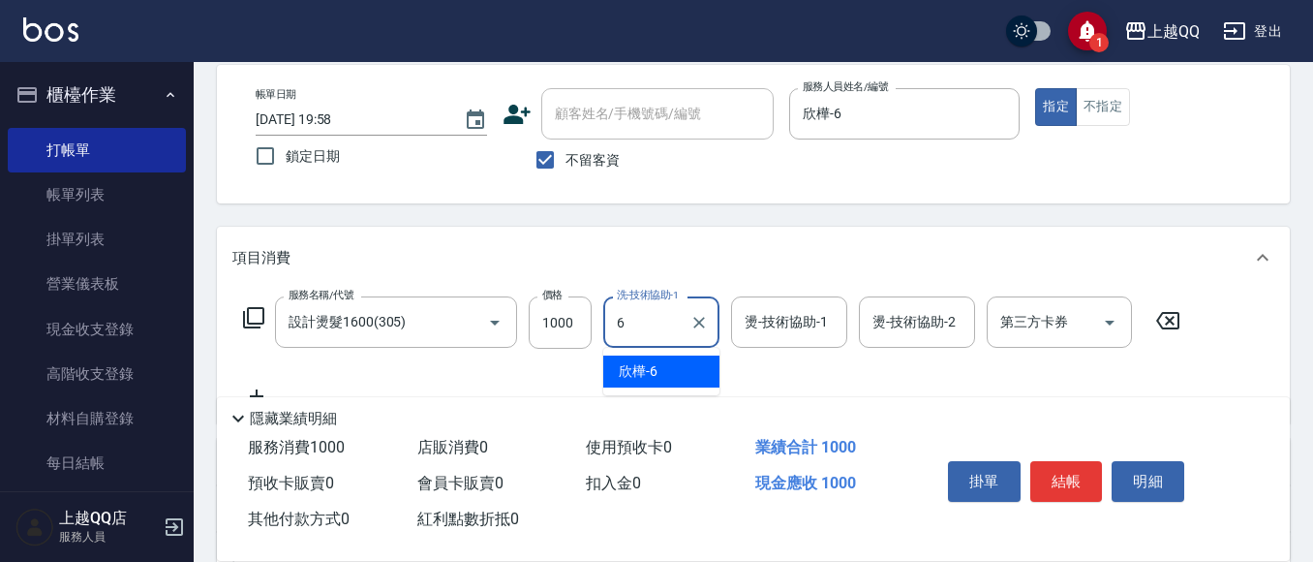
type input "欣樺-6"
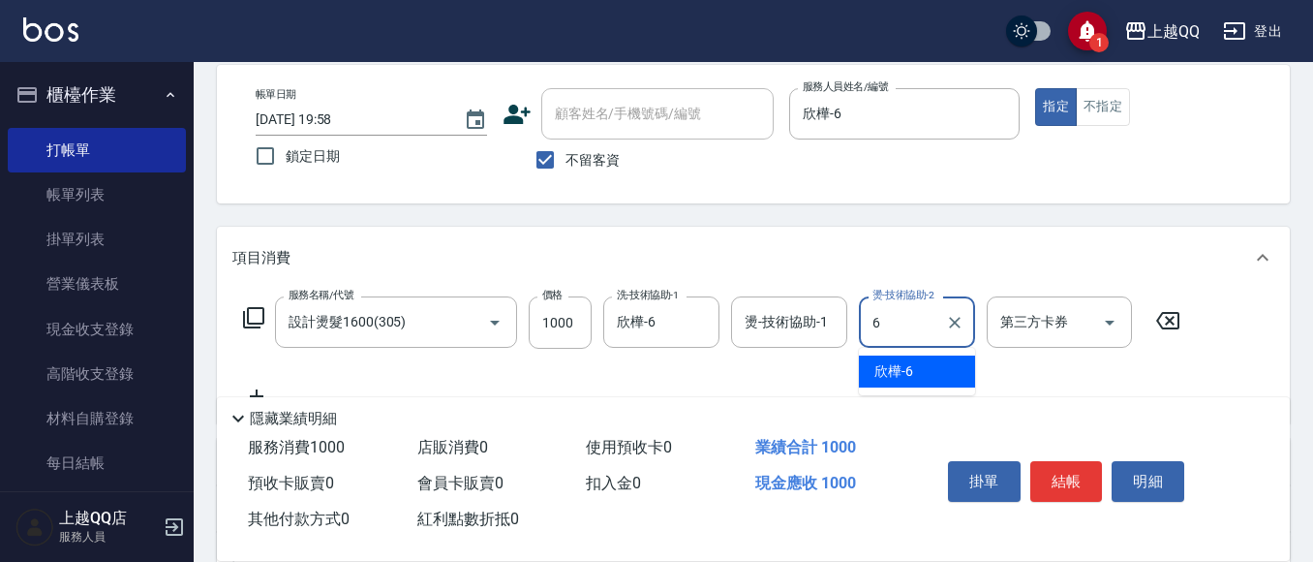
type input "欣樺-6"
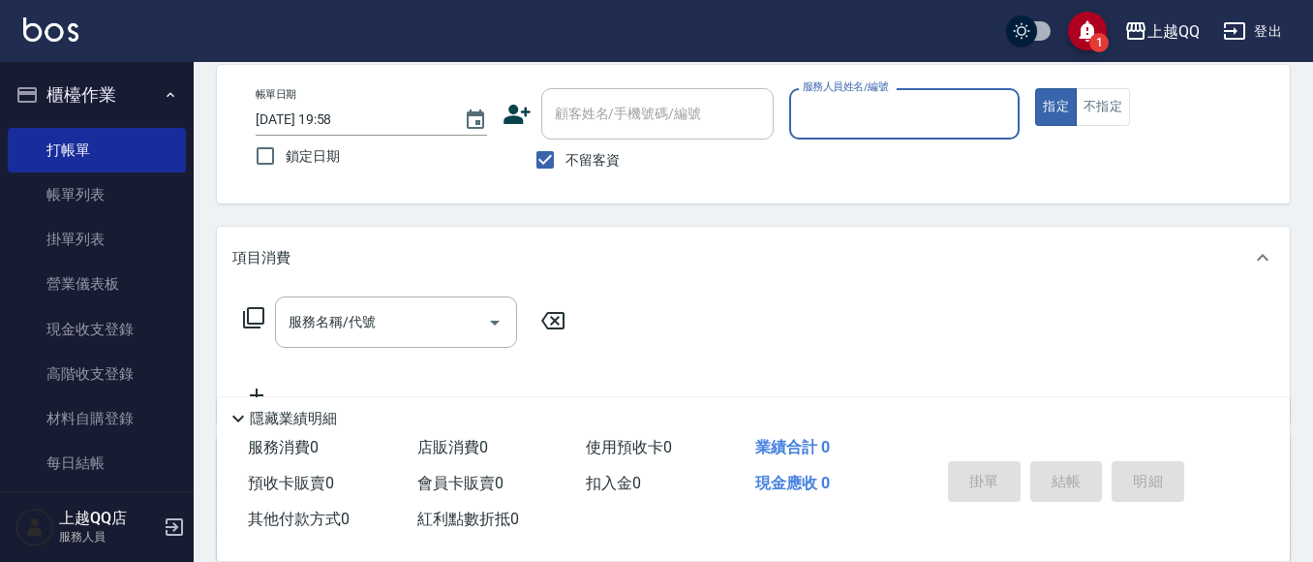
click at [564, 139] on input "不留客資" at bounding box center [545, 159] width 41 height 41
checkbox input "false"
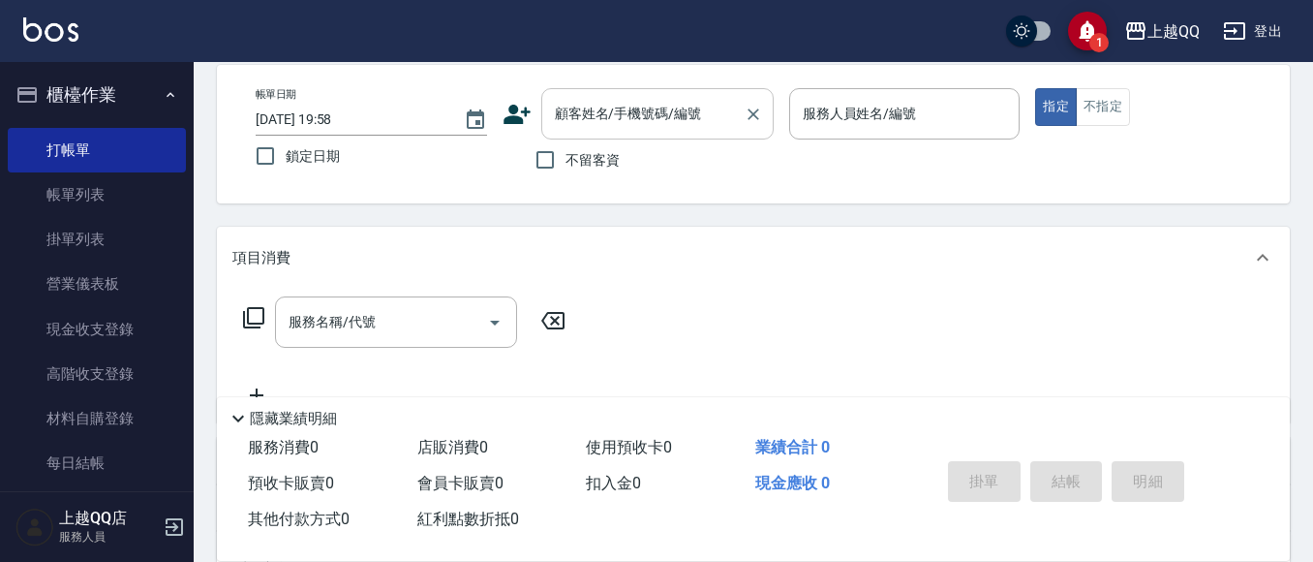
click at [591, 116] on input "顧客姓名/手機號碼/編號" at bounding box center [643, 114] width 186 height 34
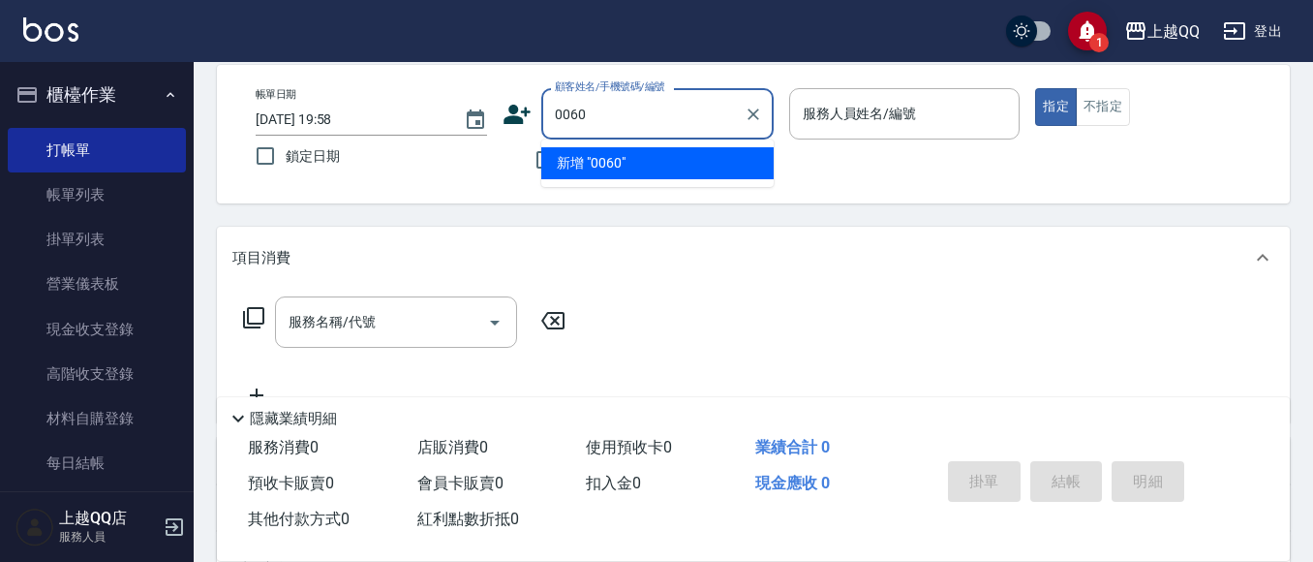
type input "0060"
click at [1035, 88] on button "指定" at bounding box center [1056, 107] width 42 height 38
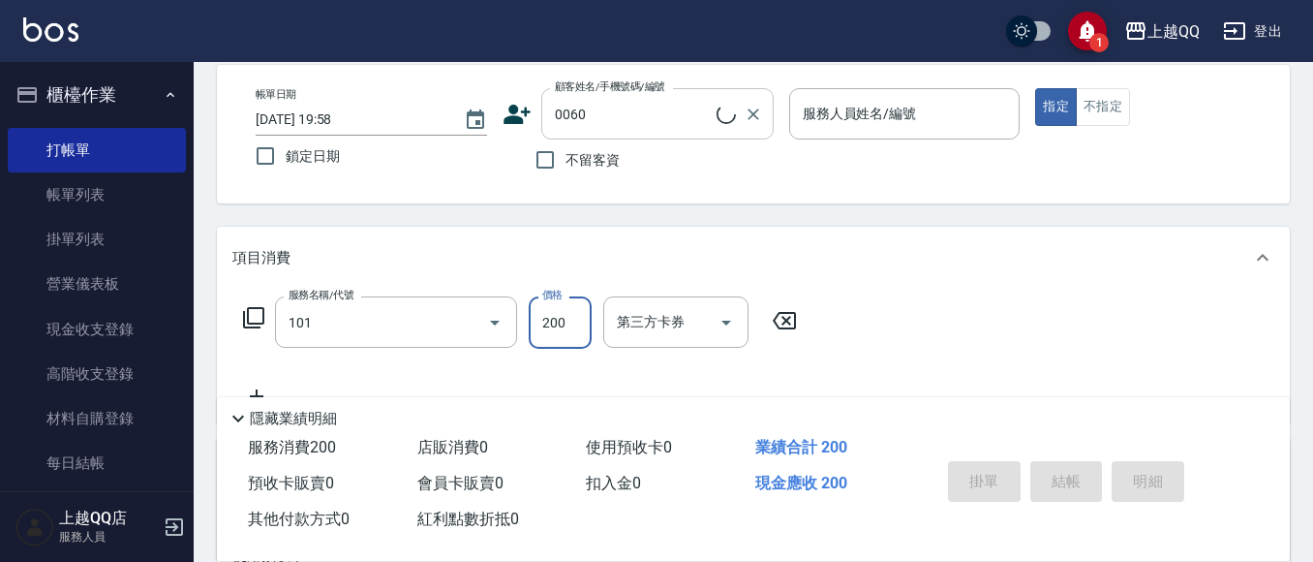
type input "洗髮(101)"
type input "2"
type input "[PERSON_NAME]/0918968932/0060"
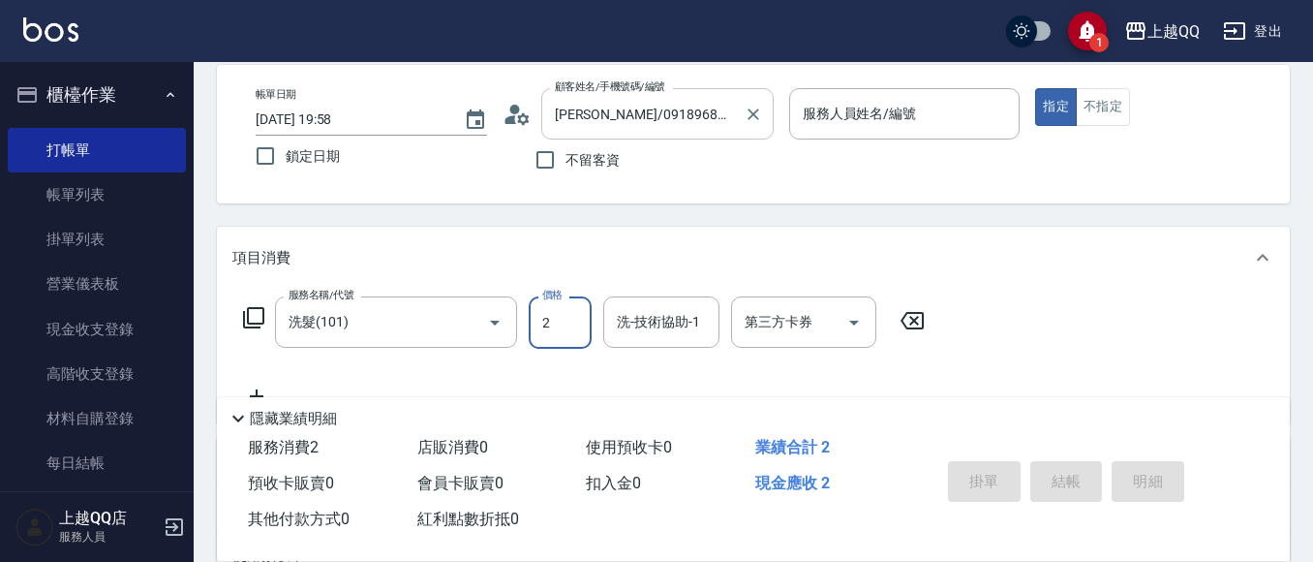
type input "23"
type input "欣樺-6"
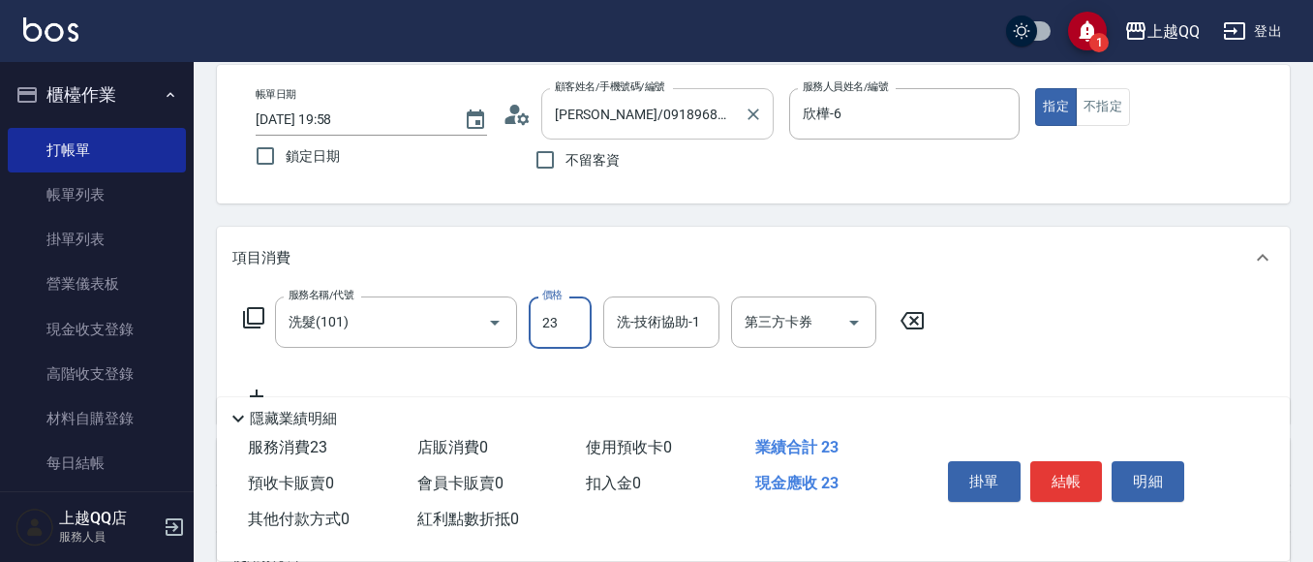
type input "230"
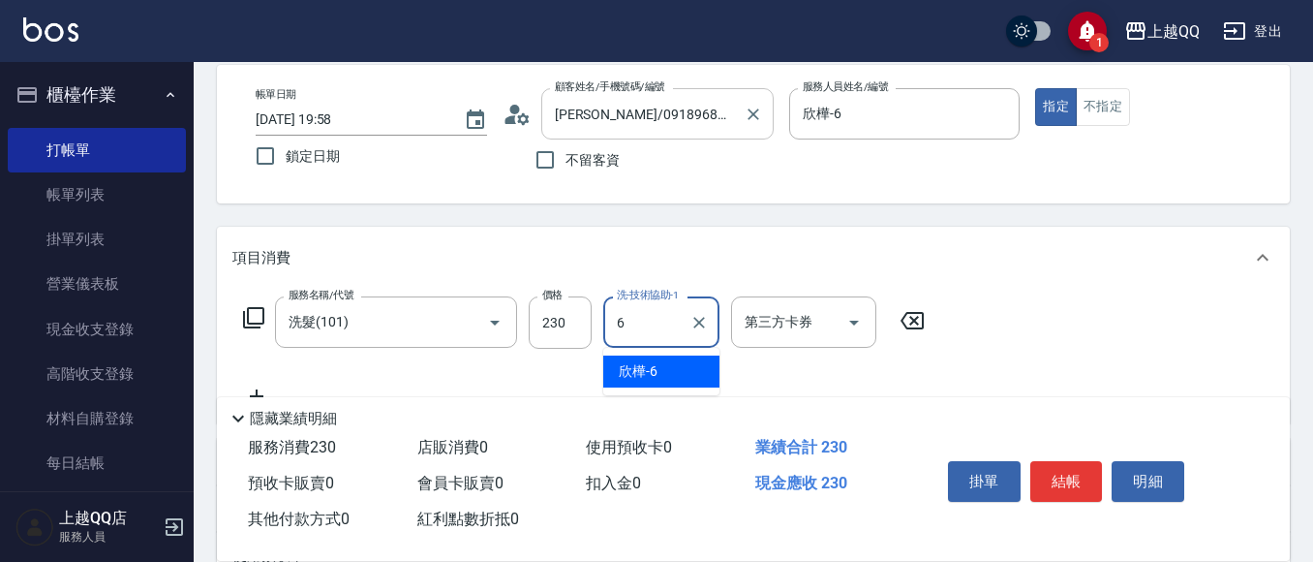
type input "欣樺-6"
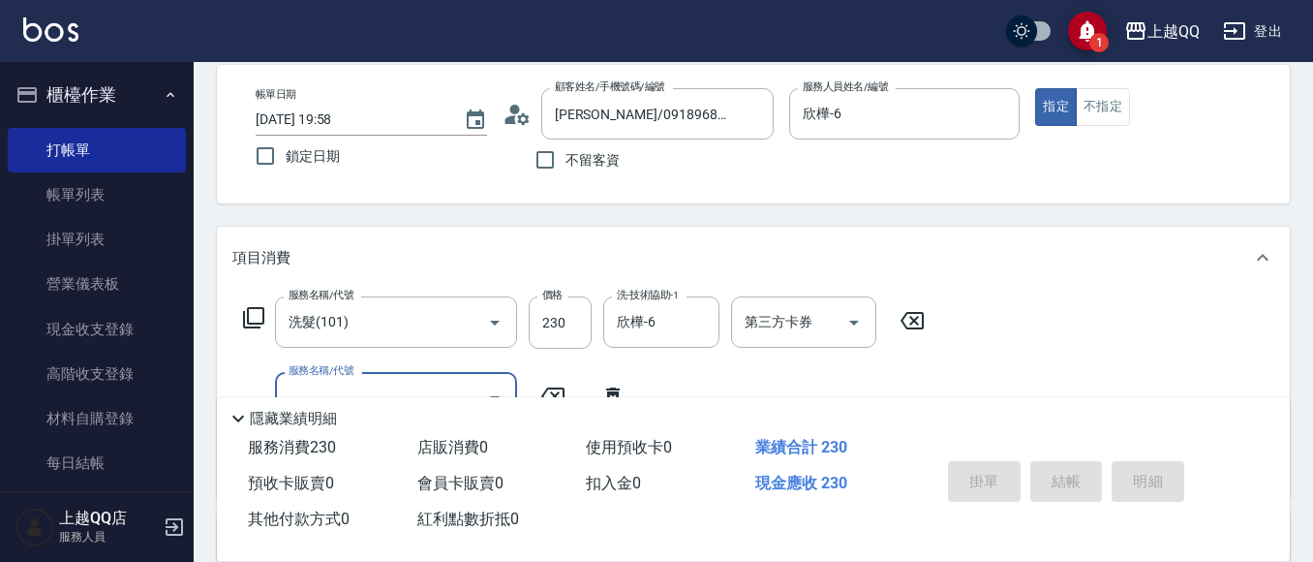
type input "[DATE] 19:59"
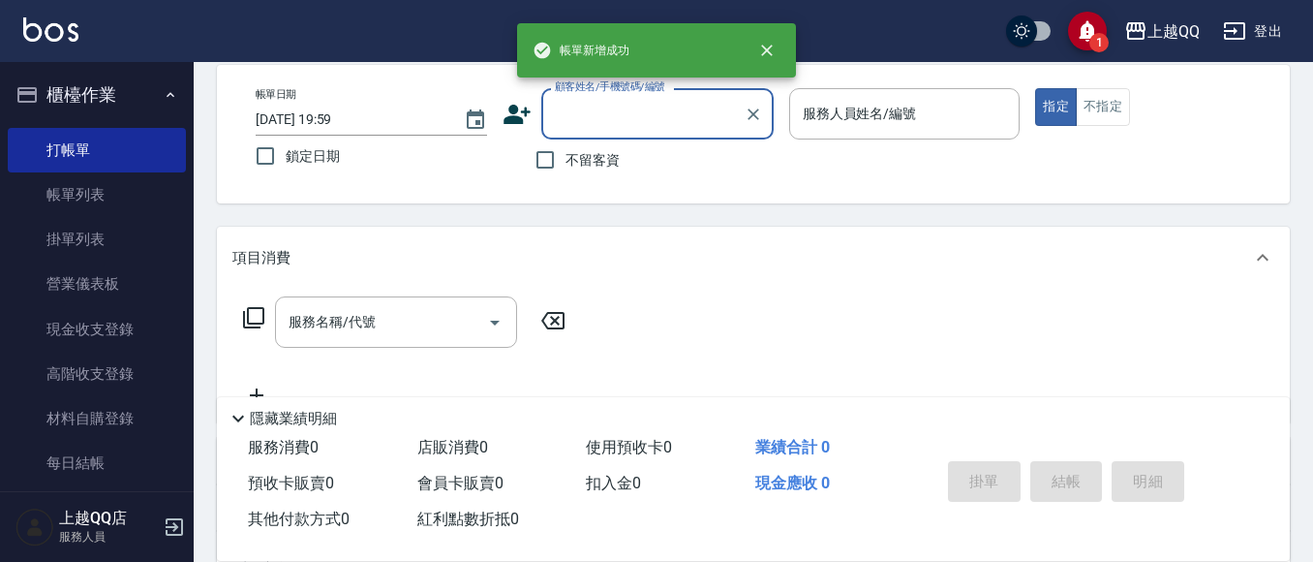
type input "3"
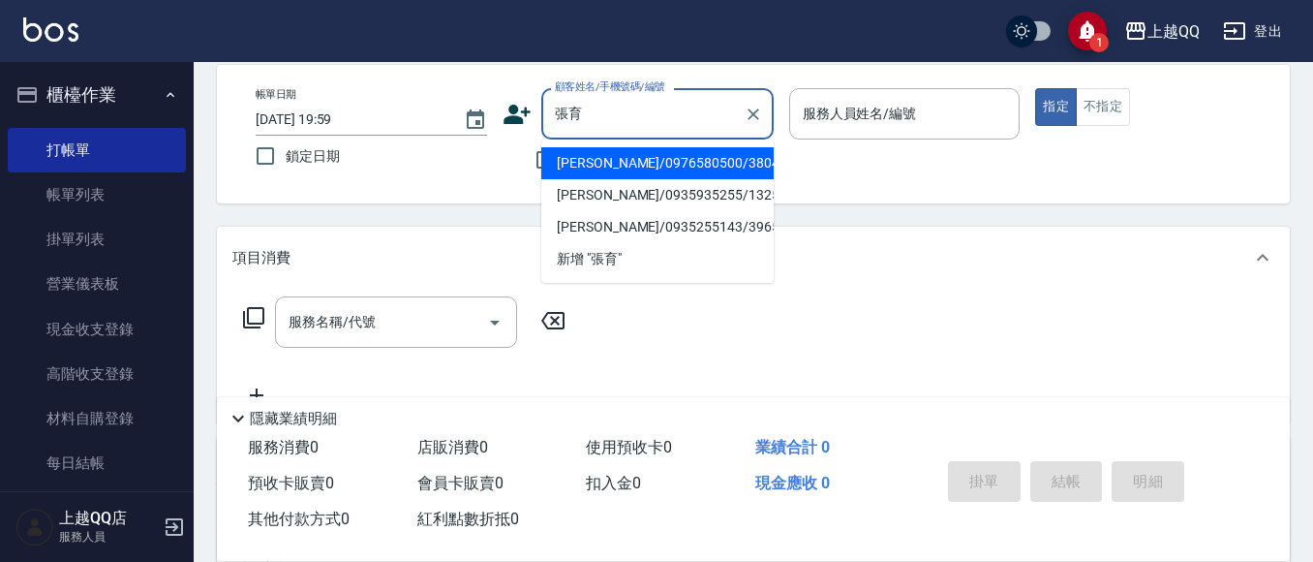
click at [648, 177] on li "[PERSON_NAME]/0976580500/3804" at bounding box center [657, 163] width 232 height 32
type input "[PERSON_NAME]/0976580500/3804"
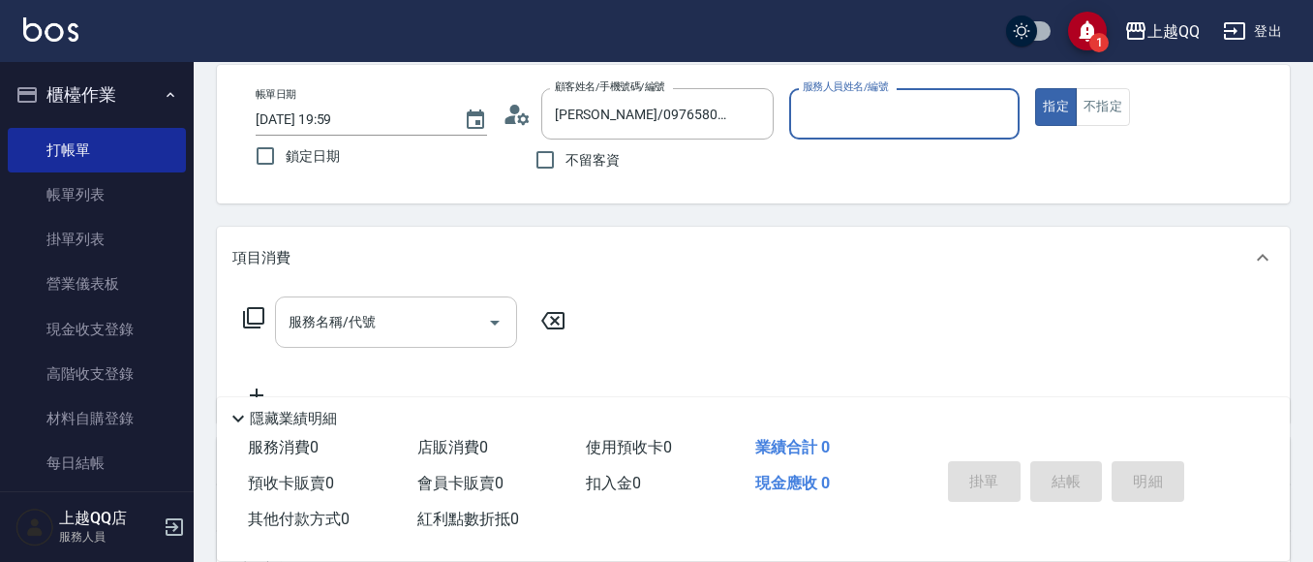
type input "欣樺-6"
click at [341, 300] on div "服務名稱/代號" at bounding box center [396, 321] width 242 height 51
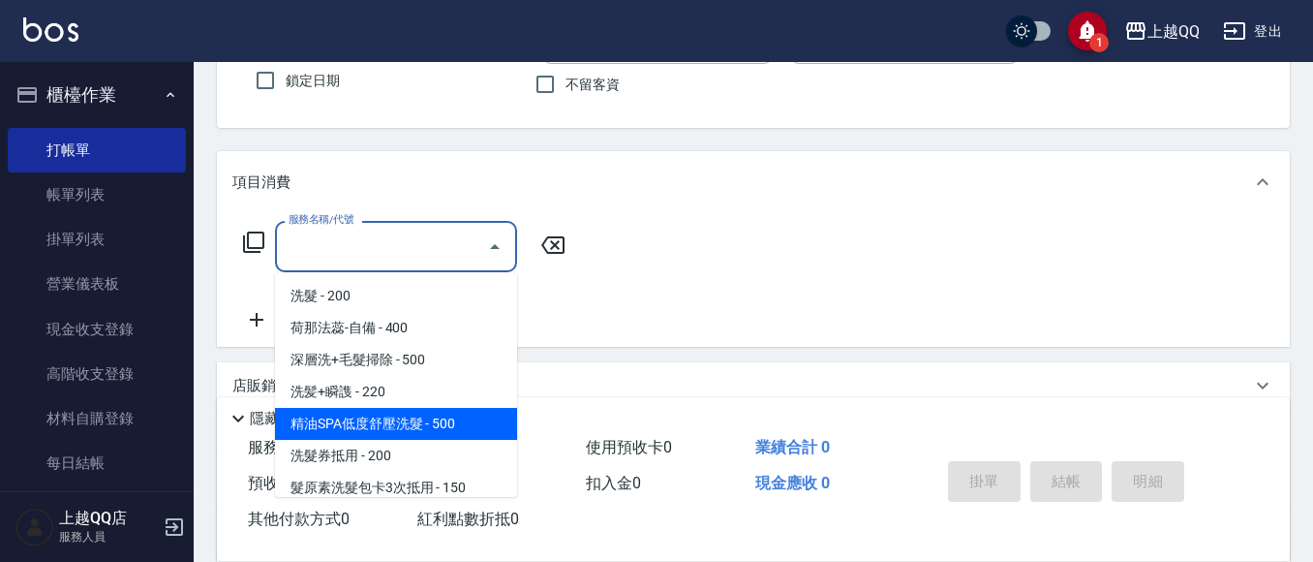
scroll to position [188, 0]
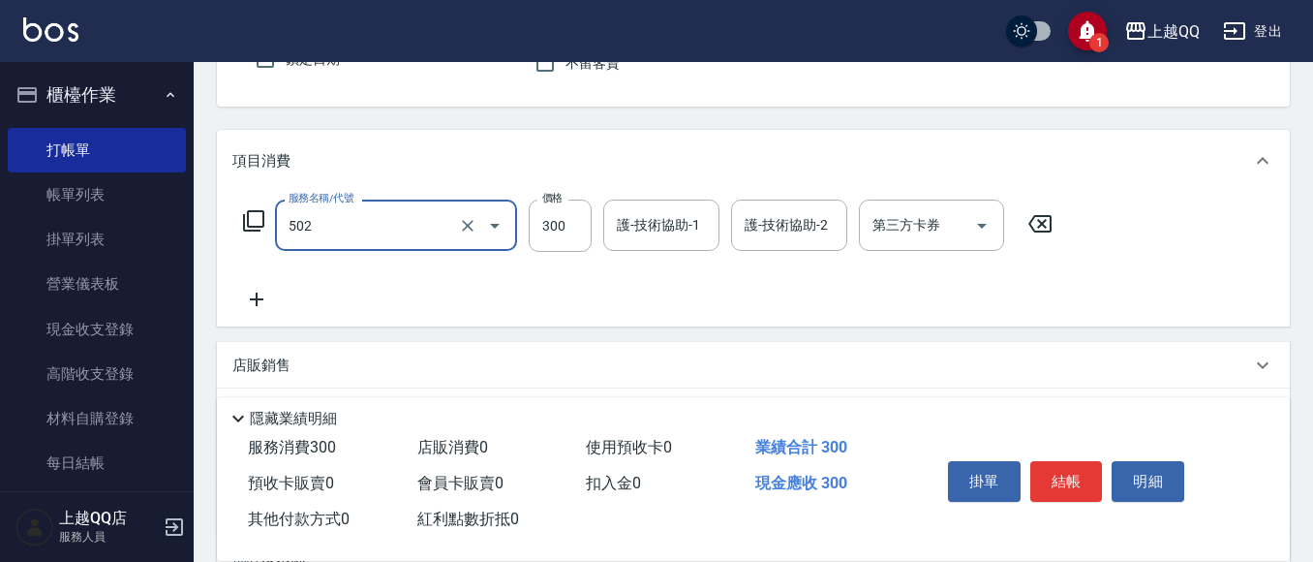
type input "自備護髮(502)"
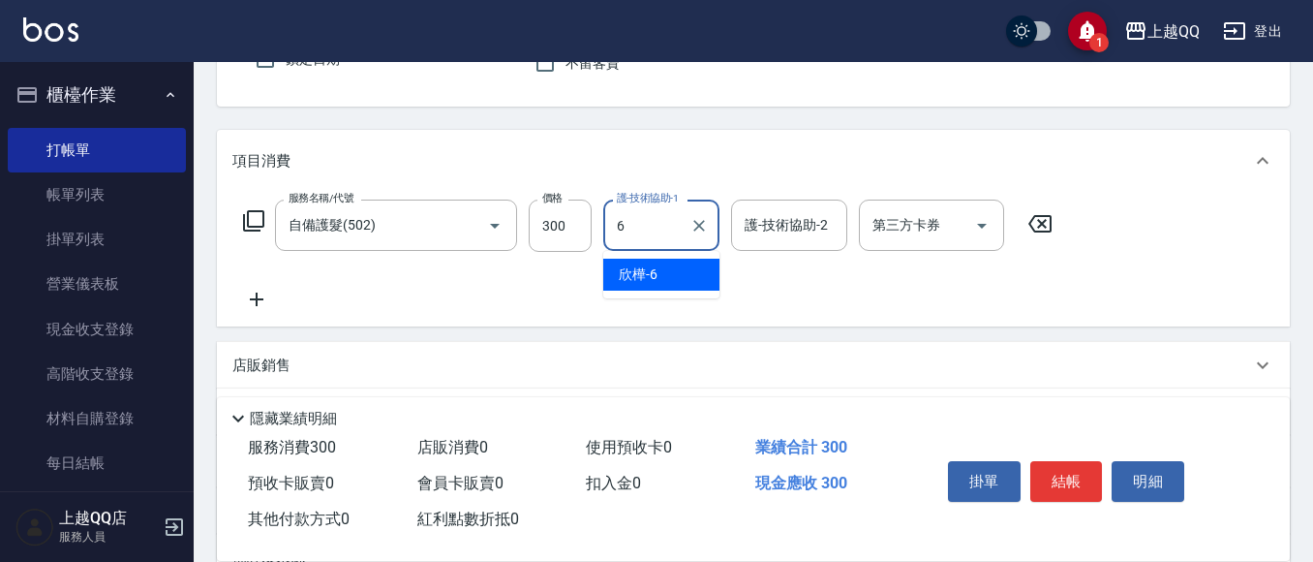
type input "欣樺-6"
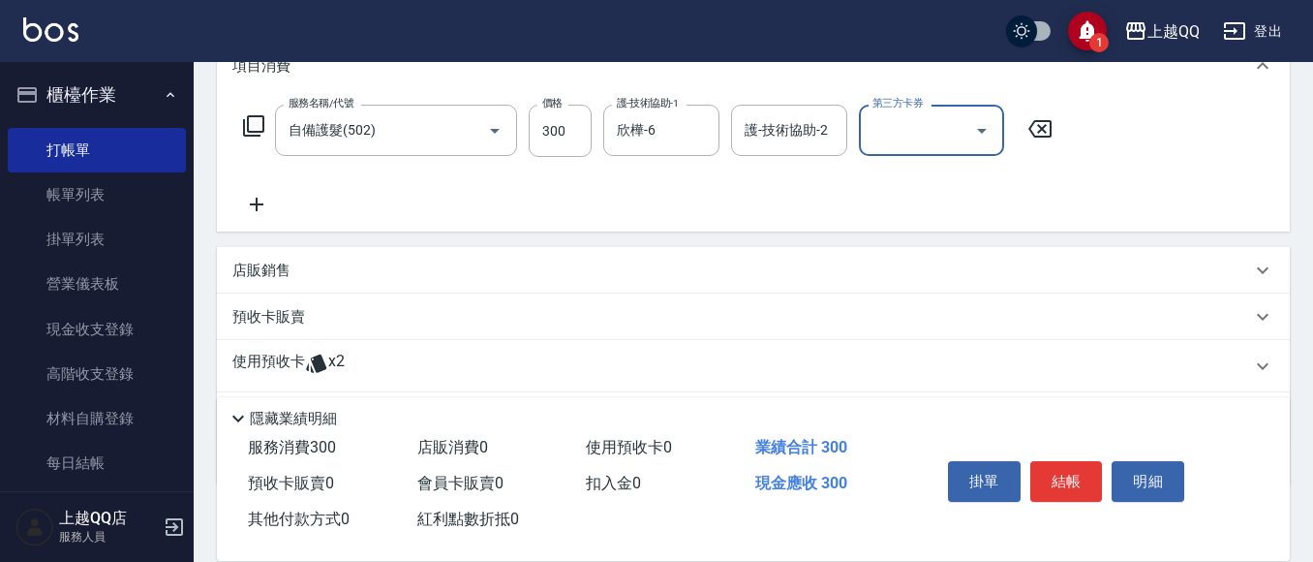
scroll to position [381, 0]
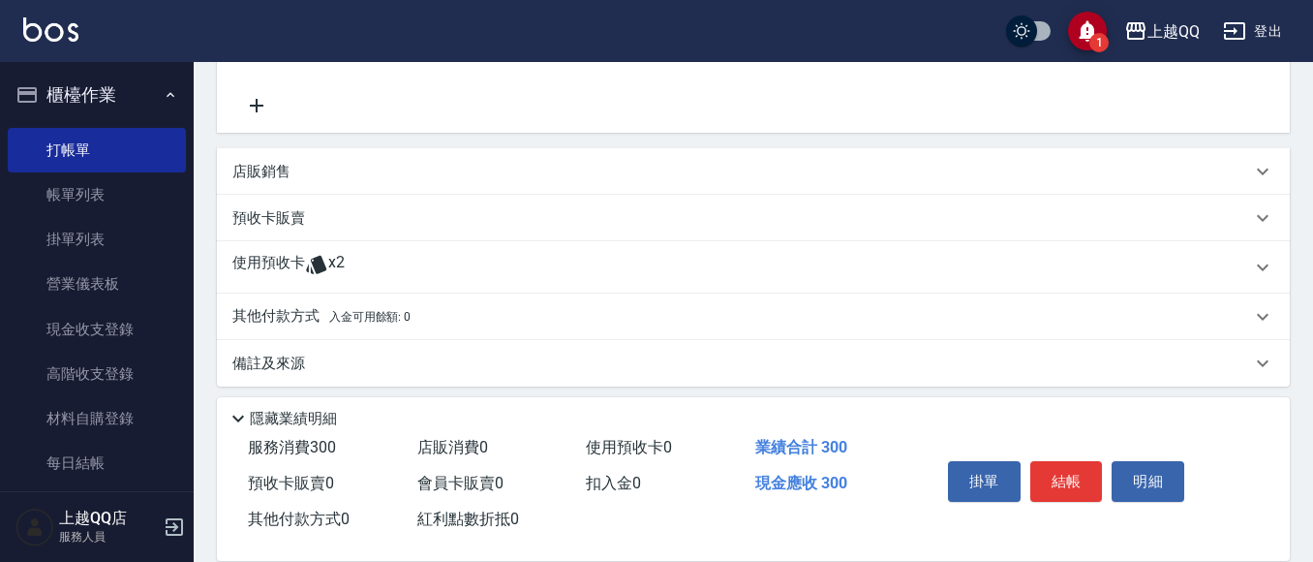
drag, startPoint x: 311, startPoint y: 263, endPoint x: 324, endPoint y: 274, distance: 17.2
click at [313, 264] on icon at bounding box center [316, 264] width 23 height 23
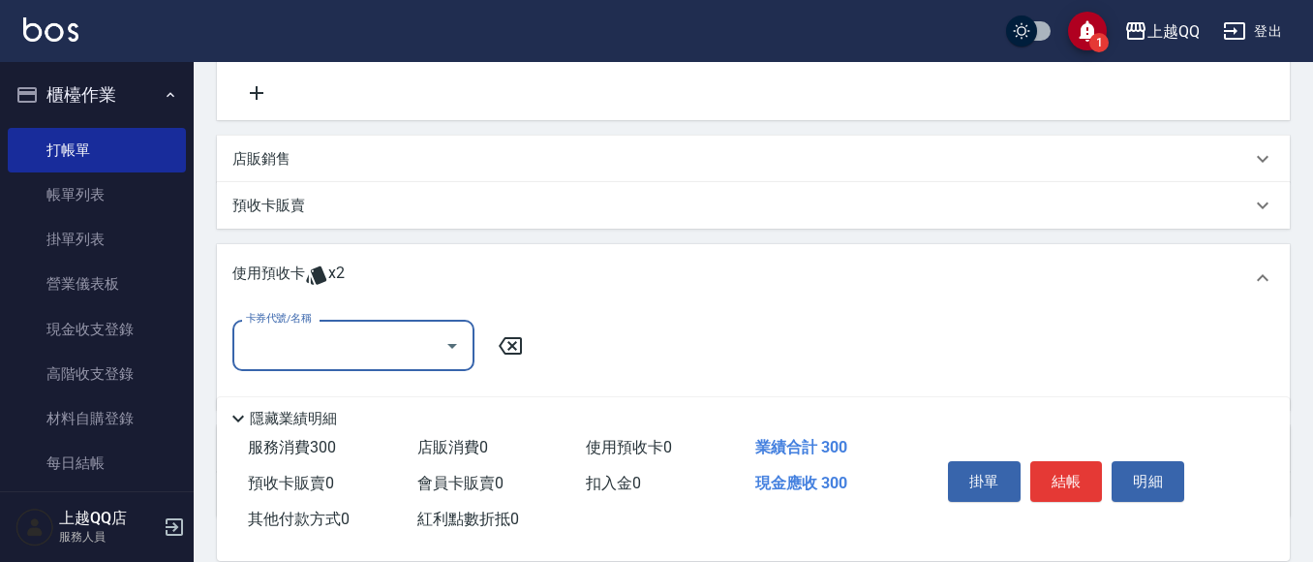
scroll to position [478, 0]
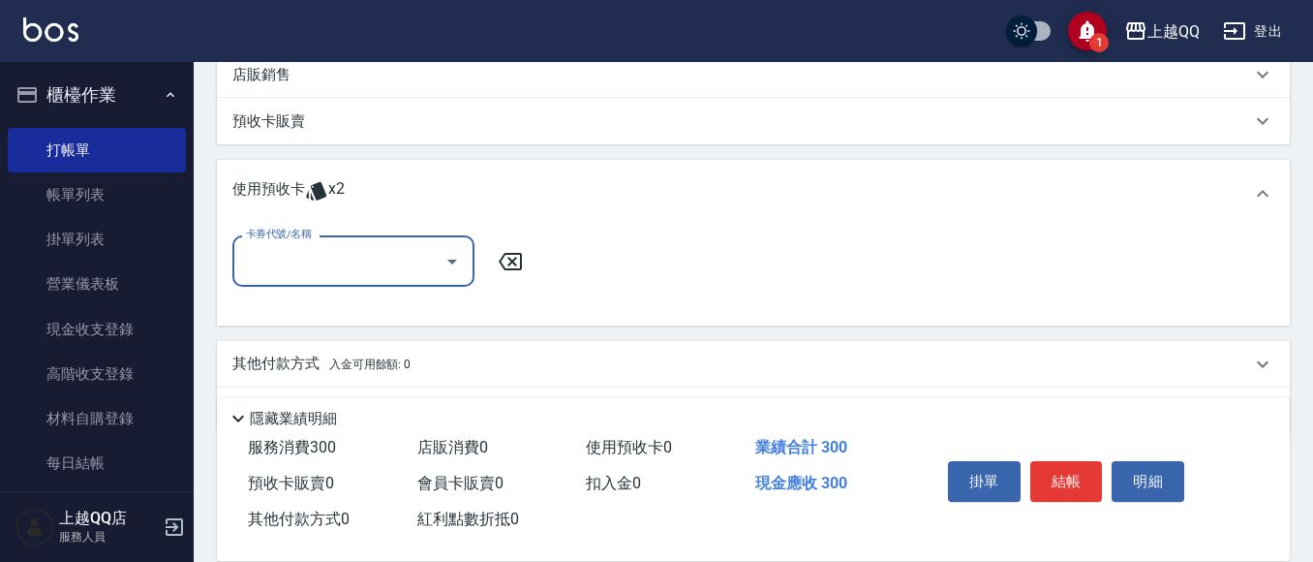
click at [374, 280] on div "卡券代號/名稱" at bounding box center [353, 260] width 242 height 51
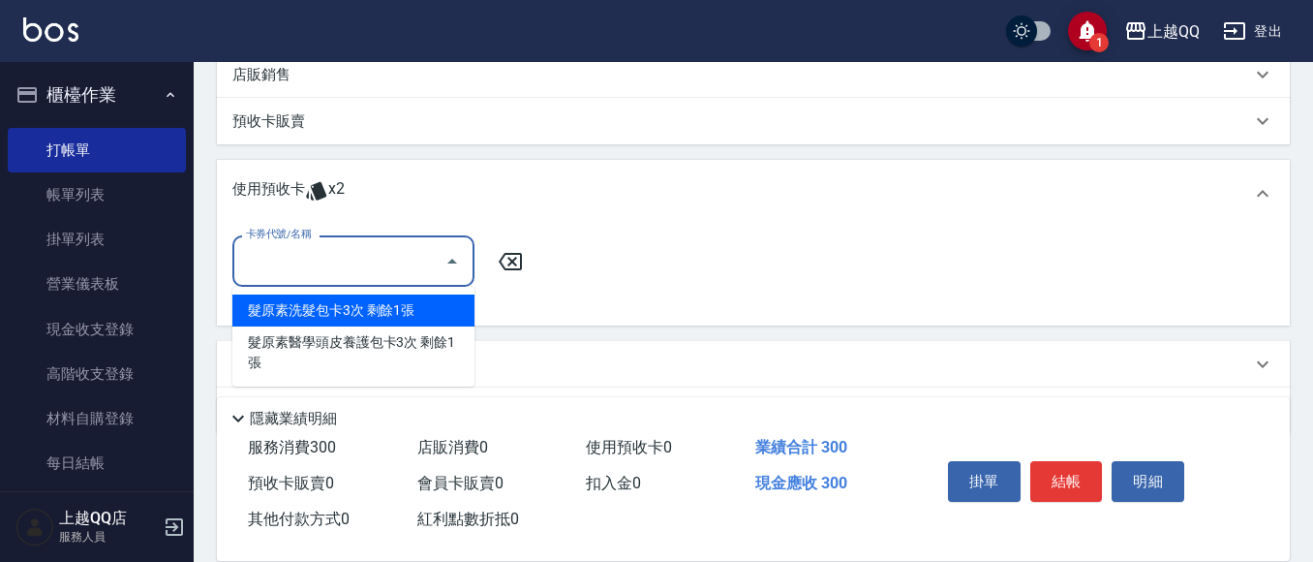
click at [411, 312] on div "髮原素洗髮包卡3次 剩餘1張" at bounding box center [353, 310] width 242 height 32
type input "髮原素洗髮包卡3次"
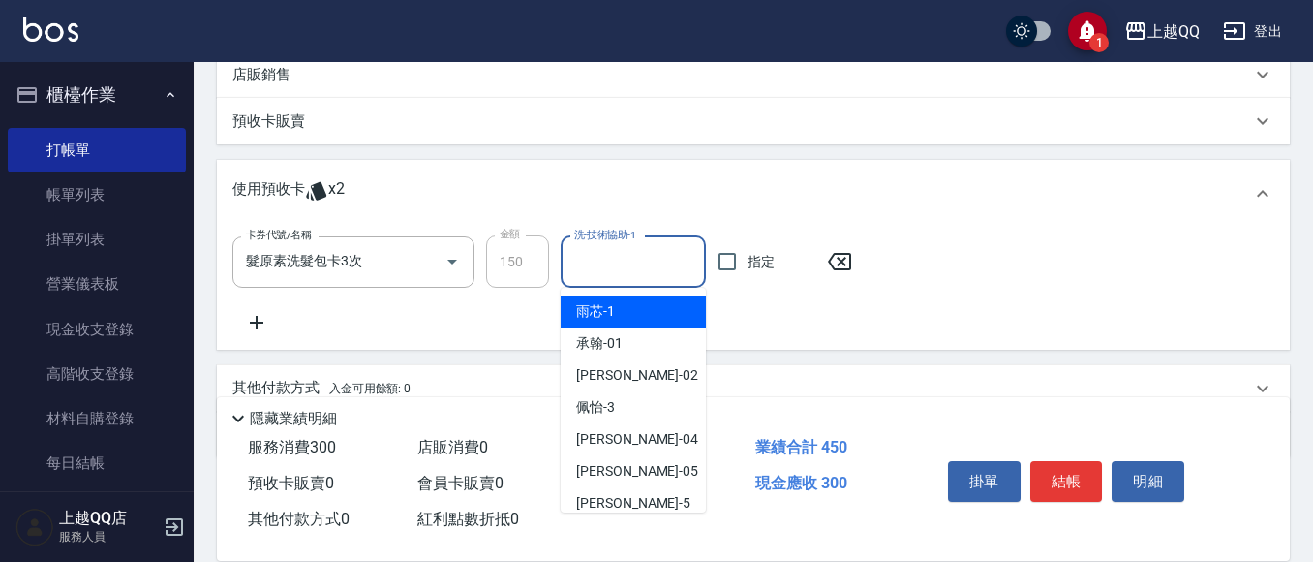
drag, startPoint x: 641, startPoint y: 263, endPoint x: 575, endPoint y: 130, distance: 149.0
click at [641, 262] on input "洗-技術協助-1" at bounding box center [633, 262] width 128 height 34
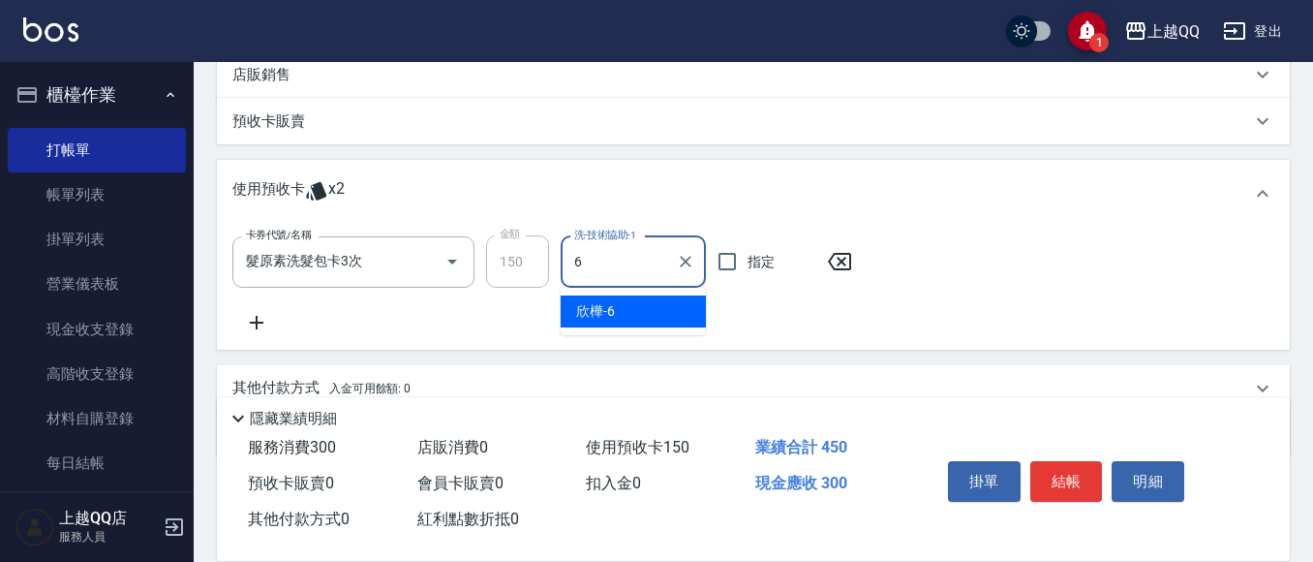
type input "欣樺-6"
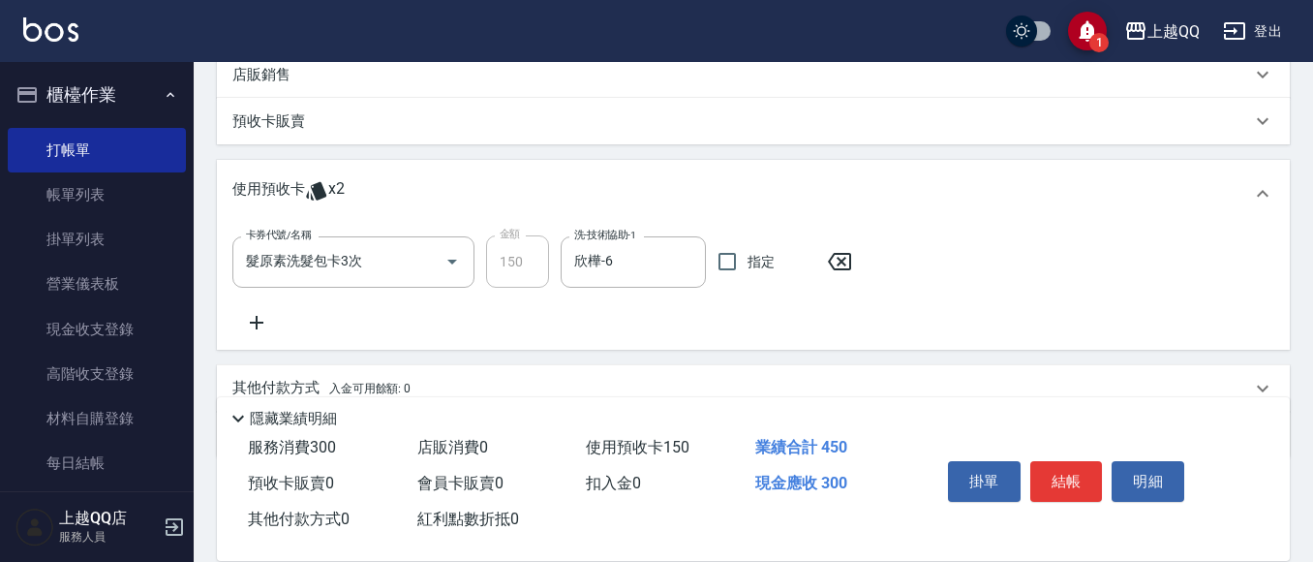
click at [252, 319] on icon at bounding box center [256, 322] width 48 height 23
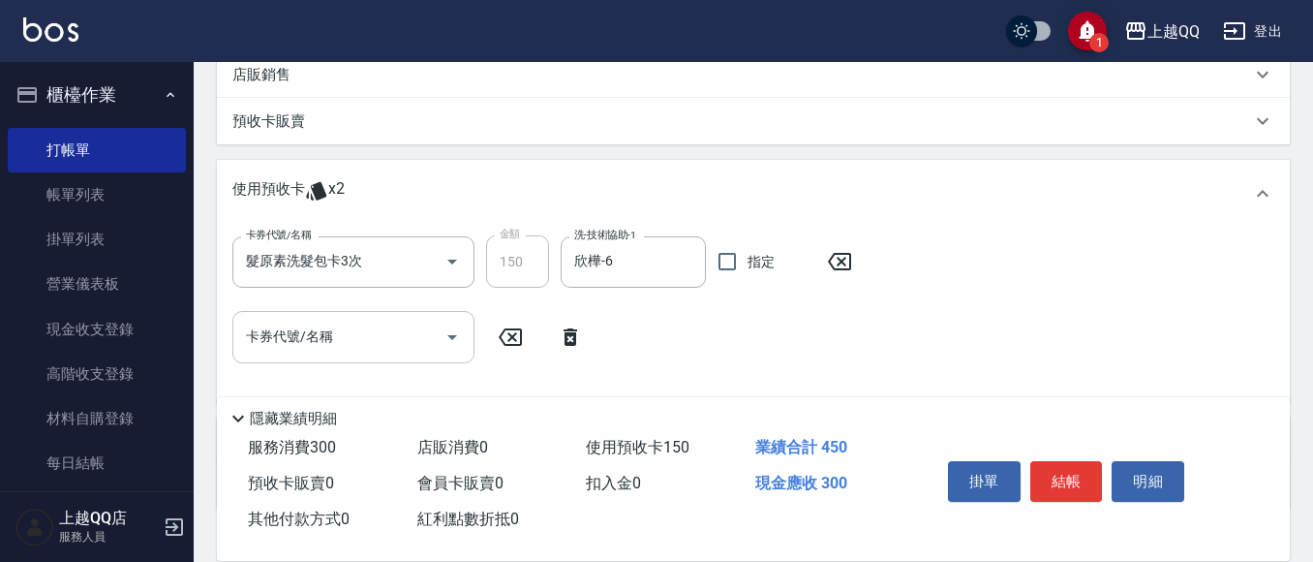
click at [330, 349] on input "卡券代號/名稱" at bounding box center [339, 337] width 196 height 34
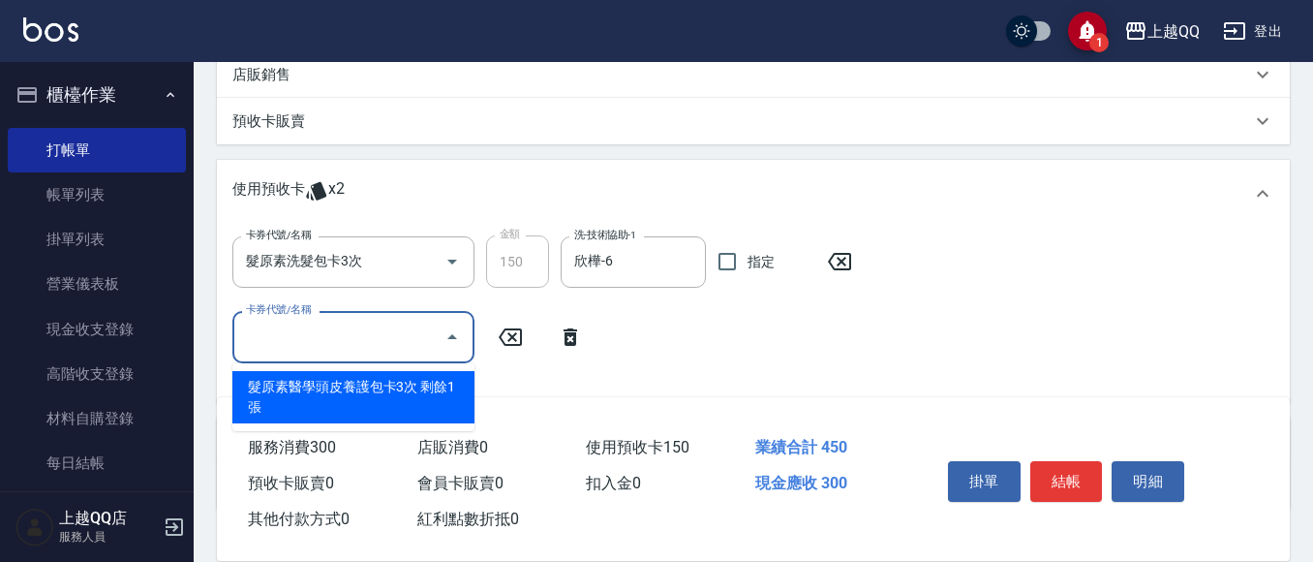
click at [425, 397] on div "髮原素醫學頭皮養護包卡3次 剩餘1張" at bounding box center [353, 397] width 242 height 52
type input "髮原素醫學頭皮養護包卡3次"
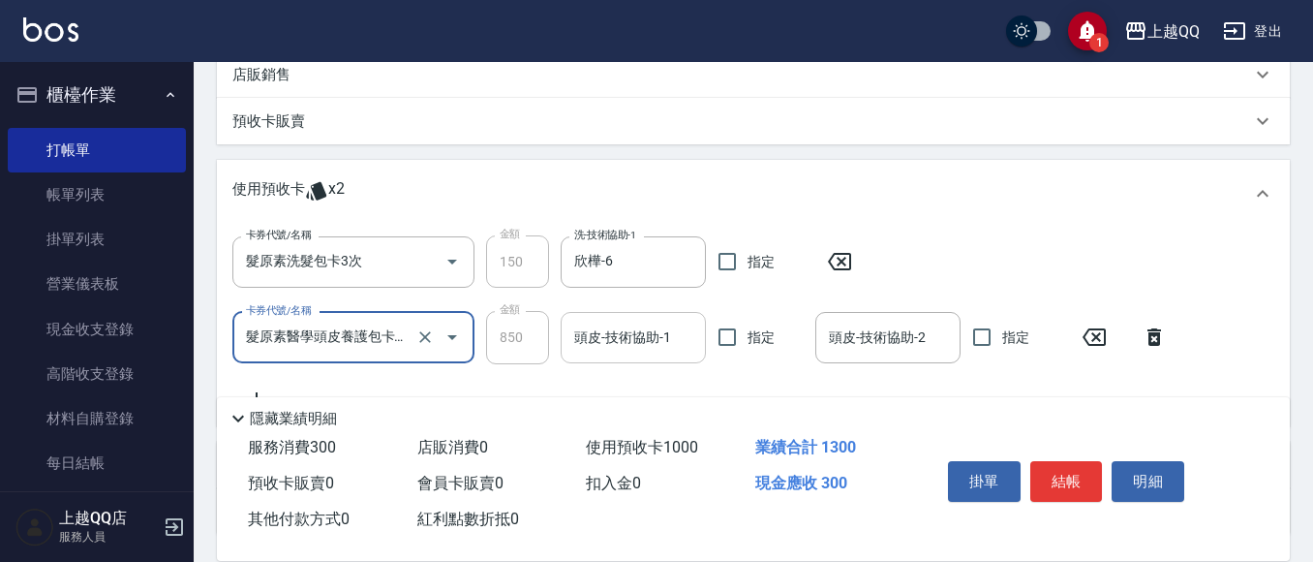
click at [631, 318] on div "頭皮-技術協助-1" at bounding box center [633, 337] width 145 height 51
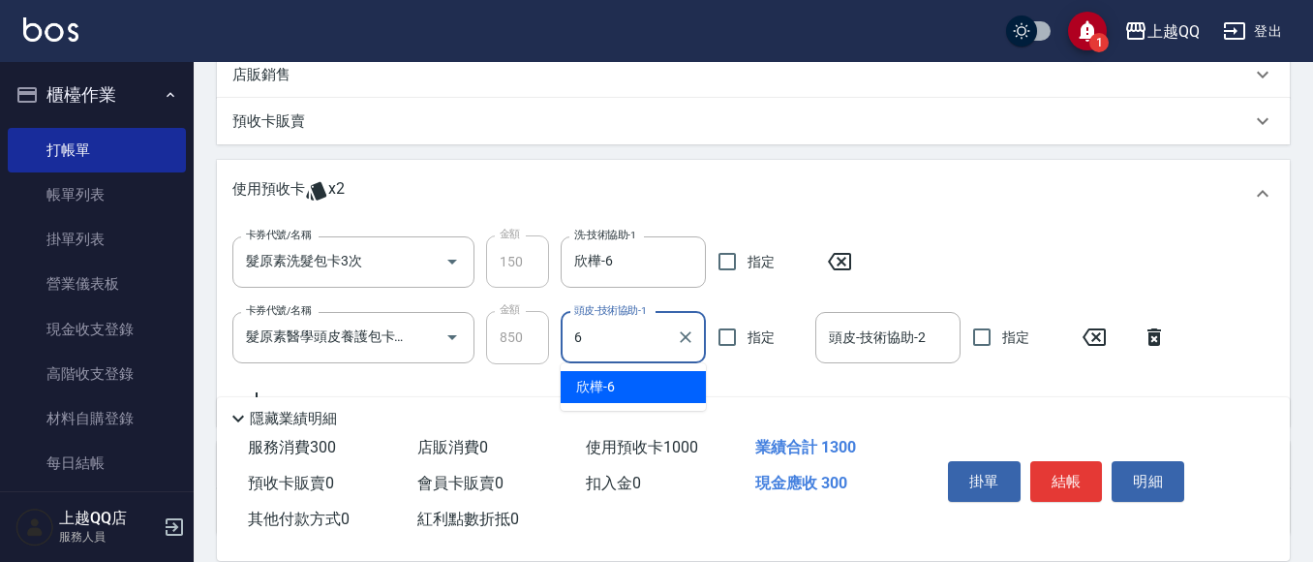
type input "欣樺-6"
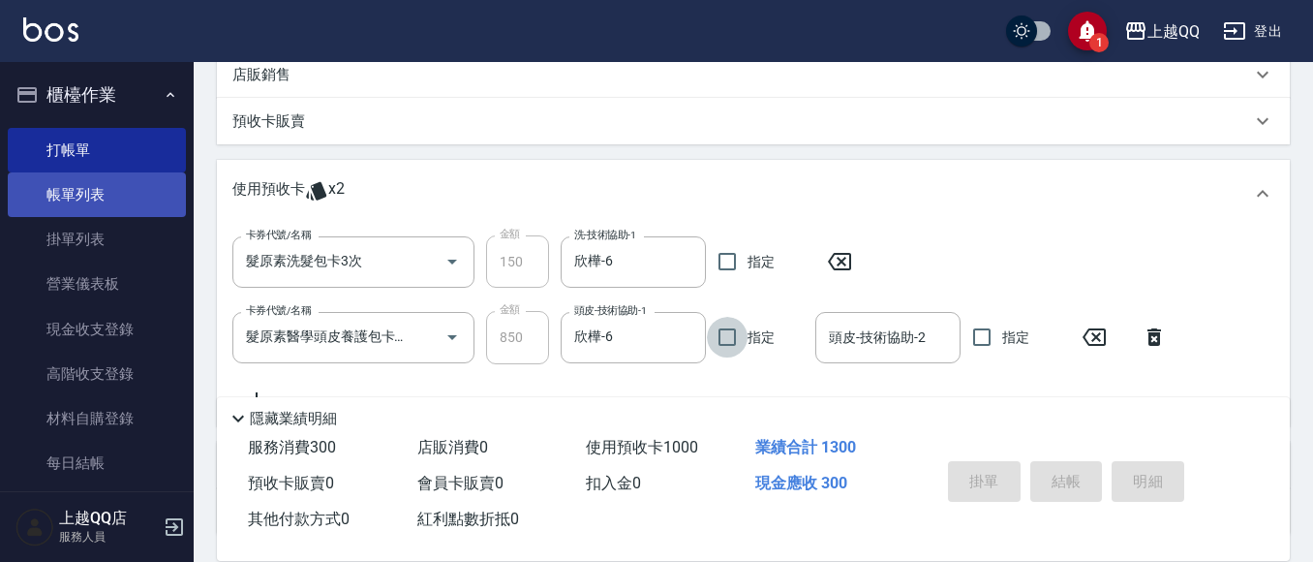
type input "[DATE] 20:00"
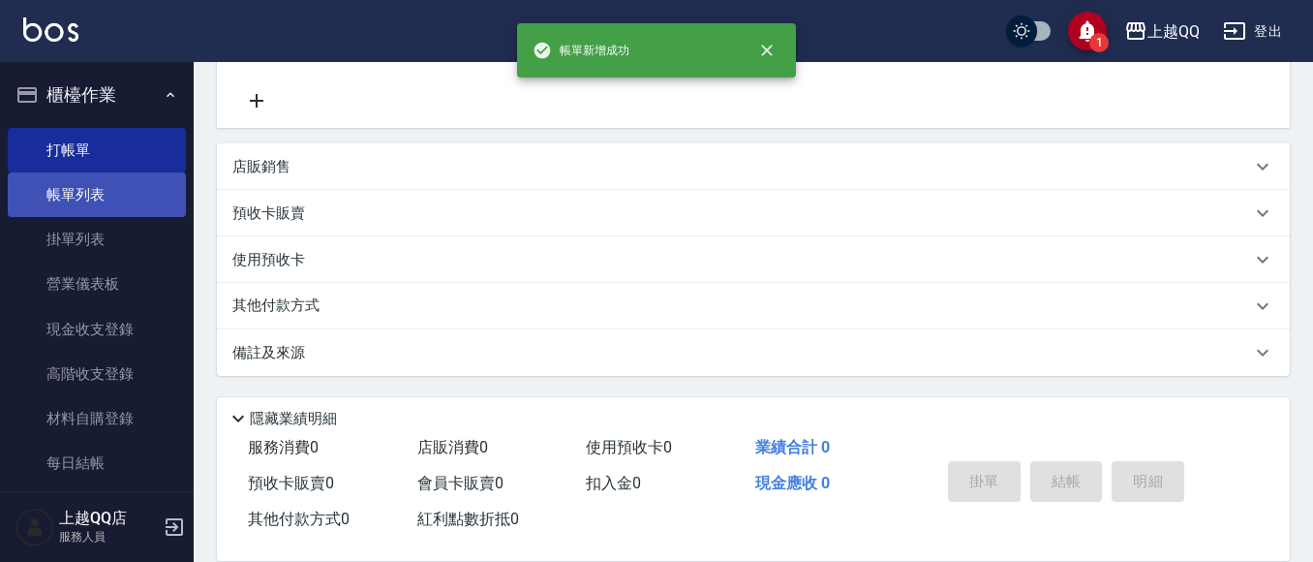
scroll to position [0, 0]
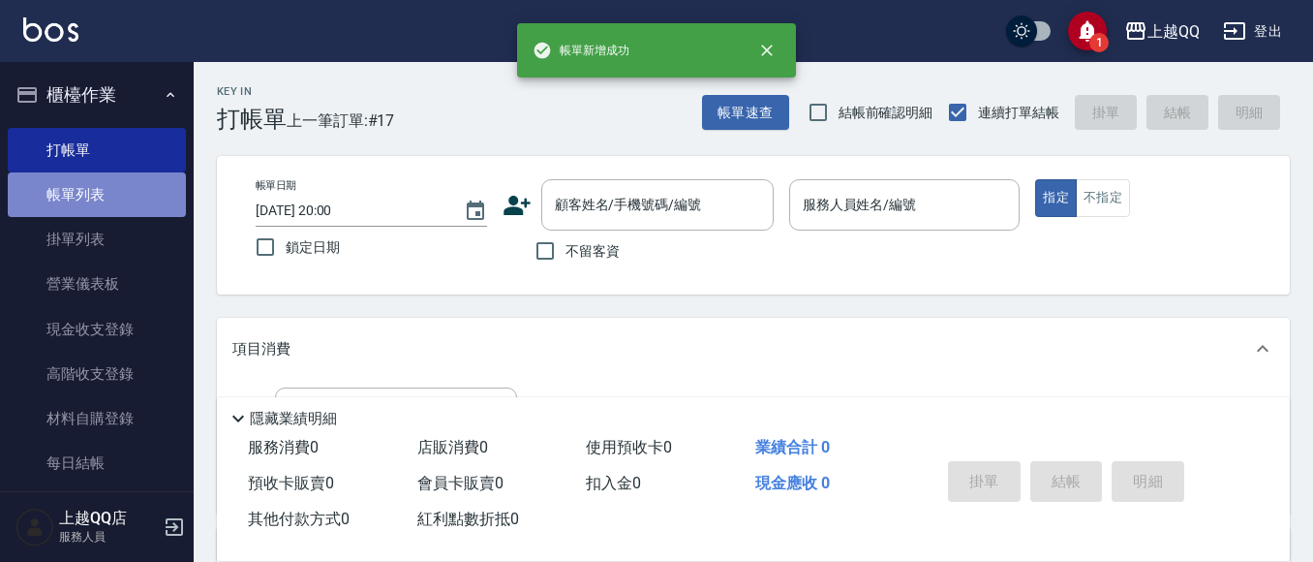
click at [98, 207] on link "帳單列表" at bounding box center [97, 194] width 178 height 45
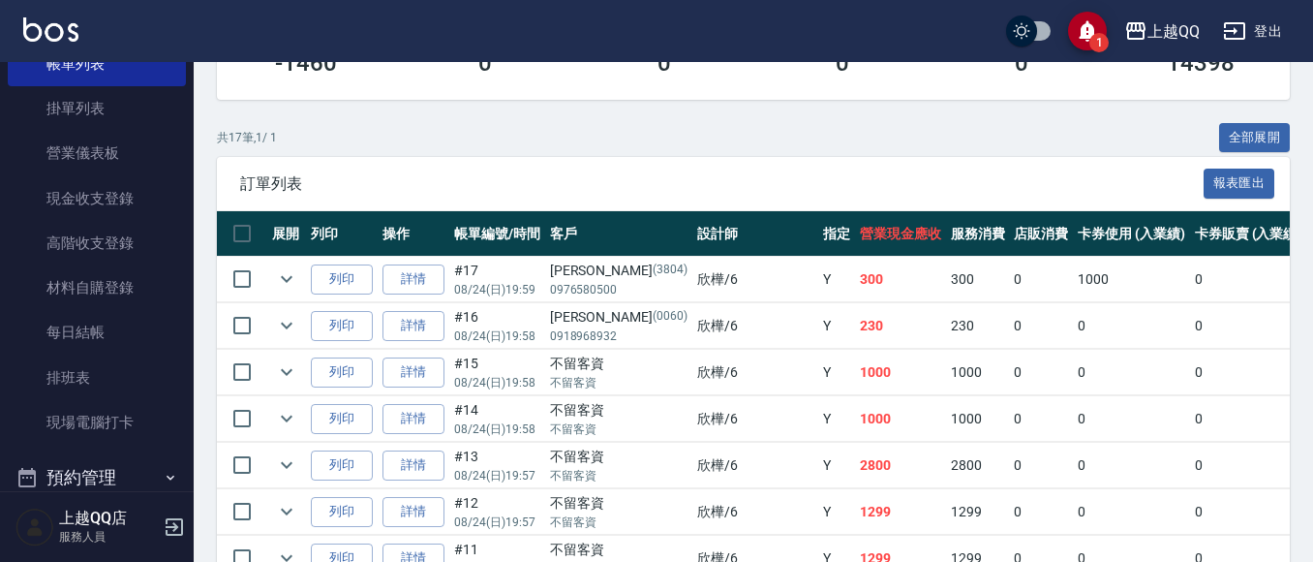
scroll to position [387, 0]
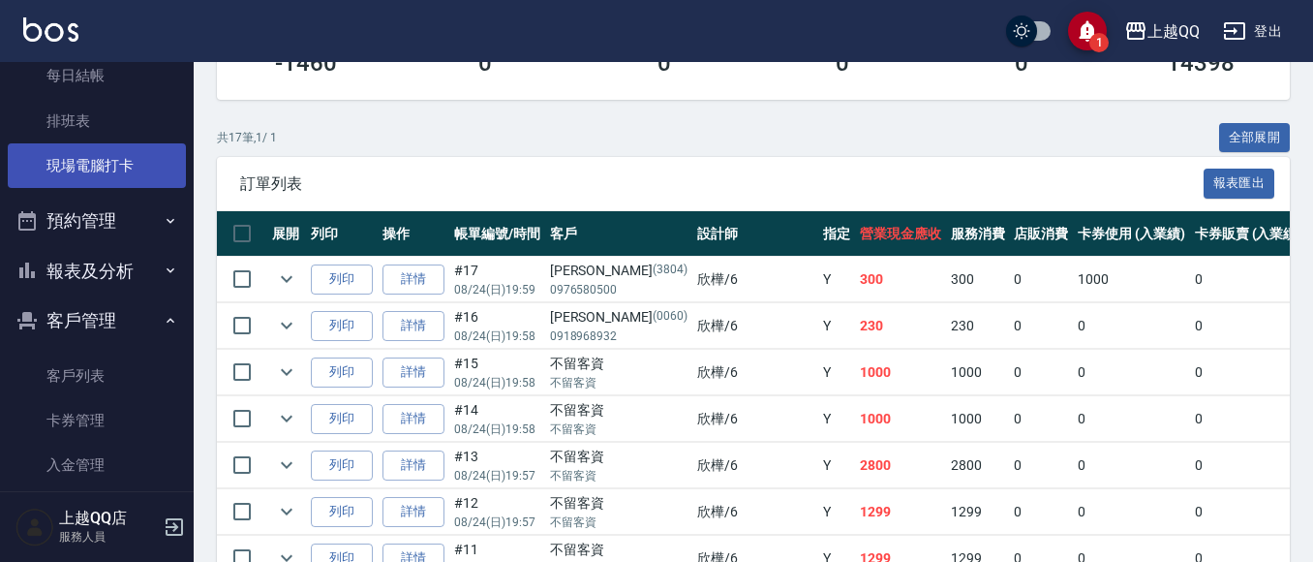
click at [125, 181] on link "現場電腦打卡" at bounding box center [97, 165] width 178 height 45
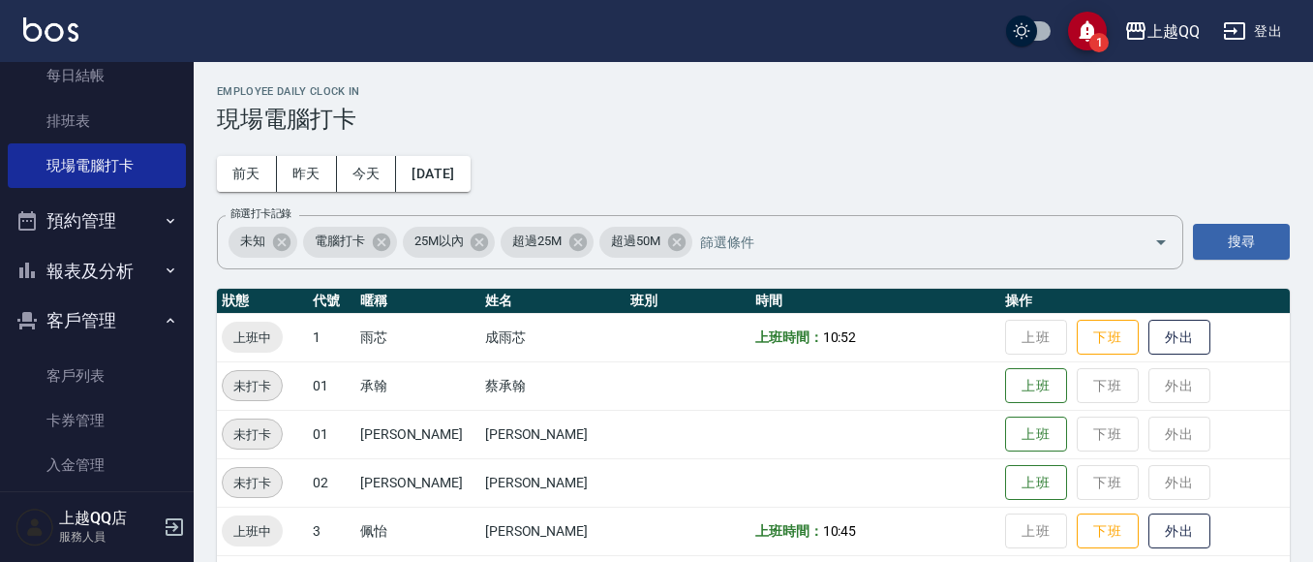
click at [1097, 362] on td "上班 下班 外出" at bounding box center [1144, 385] width 289 height 48
drag, startPoint x: 1099, startPoint y: 349, endPoint x: 1075, endPoint y: 397, distance: 54.1
click at [1100, 349] on button "下班" at bounding box center [1108, 338] width 62 height 36
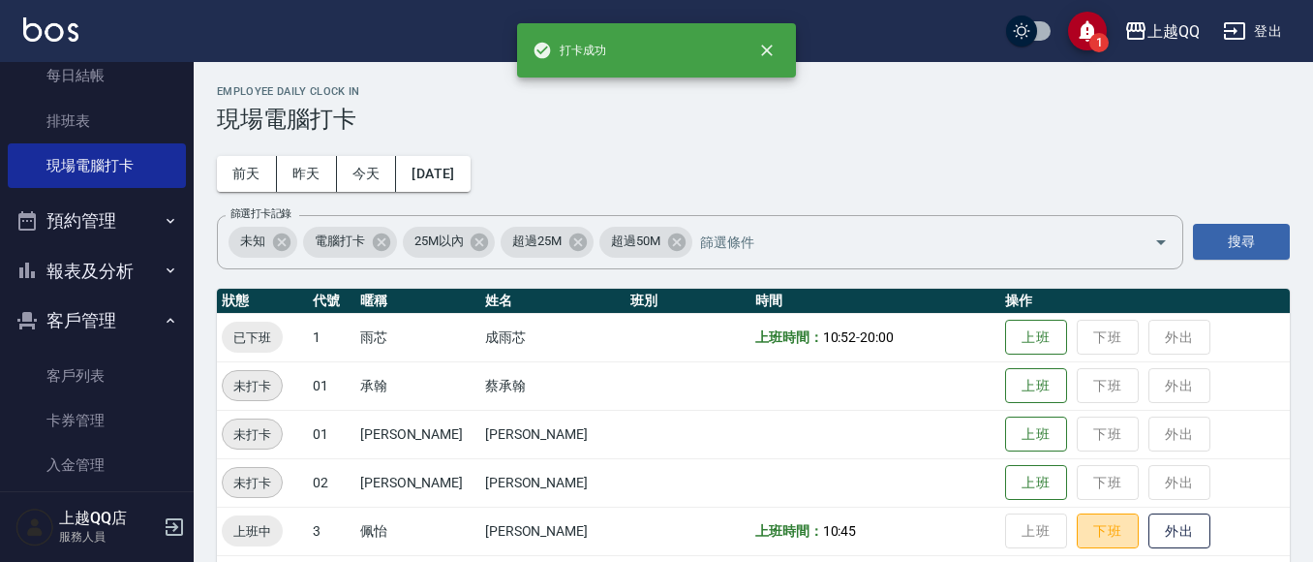
drag, startPoint x: 1078, startPoint y: 525, endPoint x: 959, endPoint y: 365, distance: 198.7
click at [1078, 526] on button "下班" at bounding box center [1108, 531] width 62 height 36
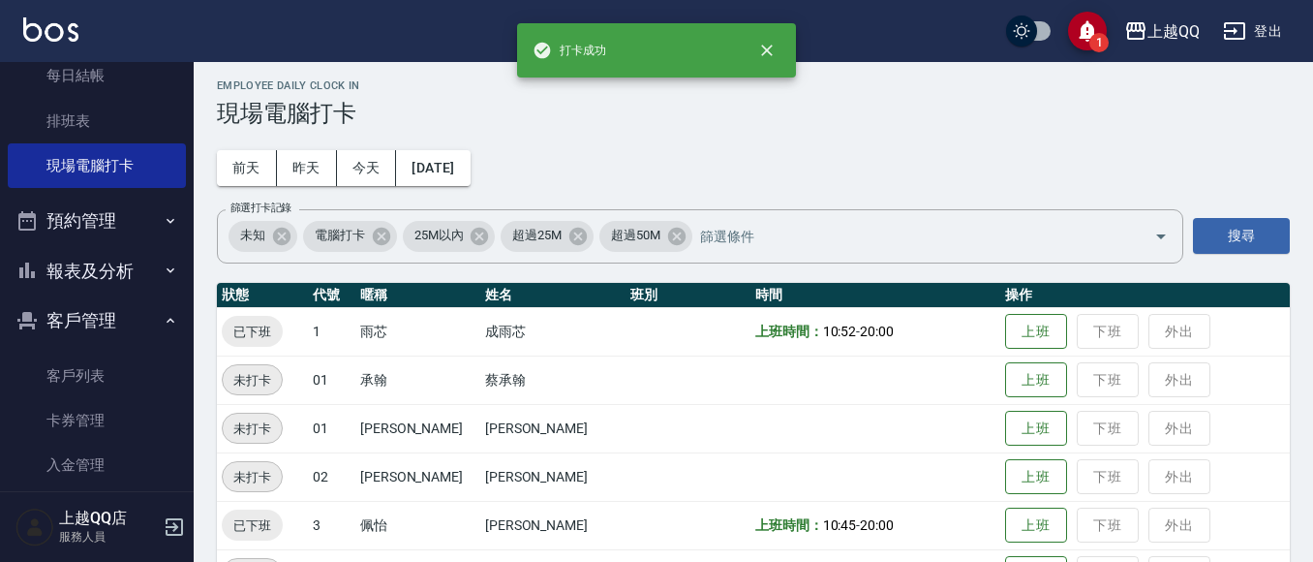
scroll to position [290, 0]
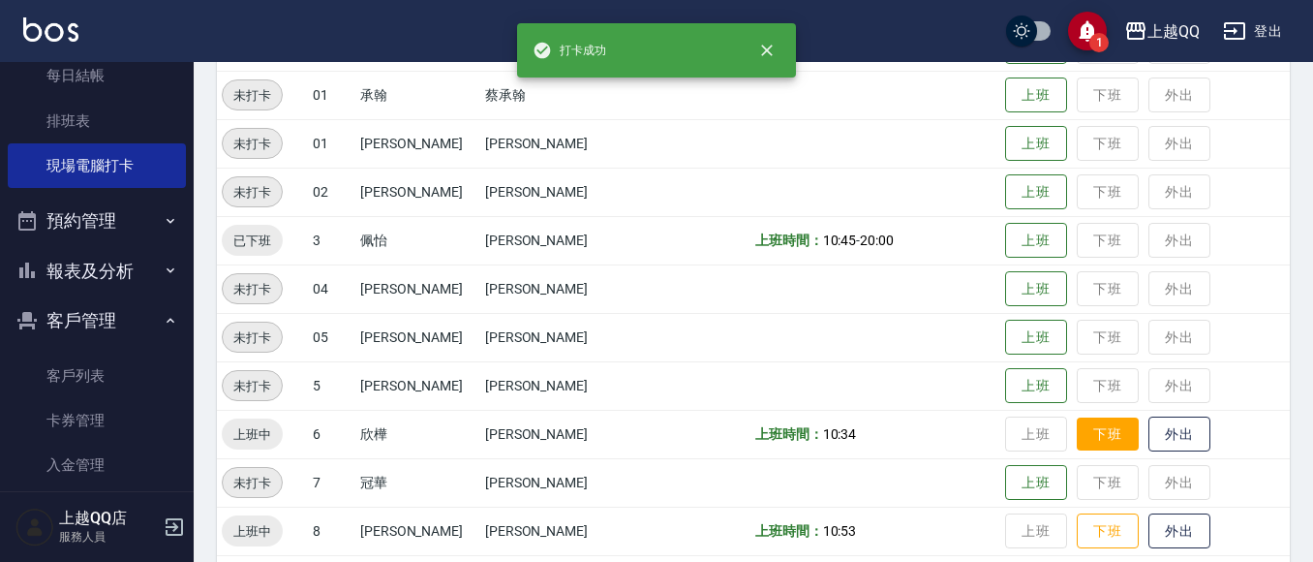
click at [1089, 435] on button "下班" at bounding box center [1108, 434] width 62 height 34
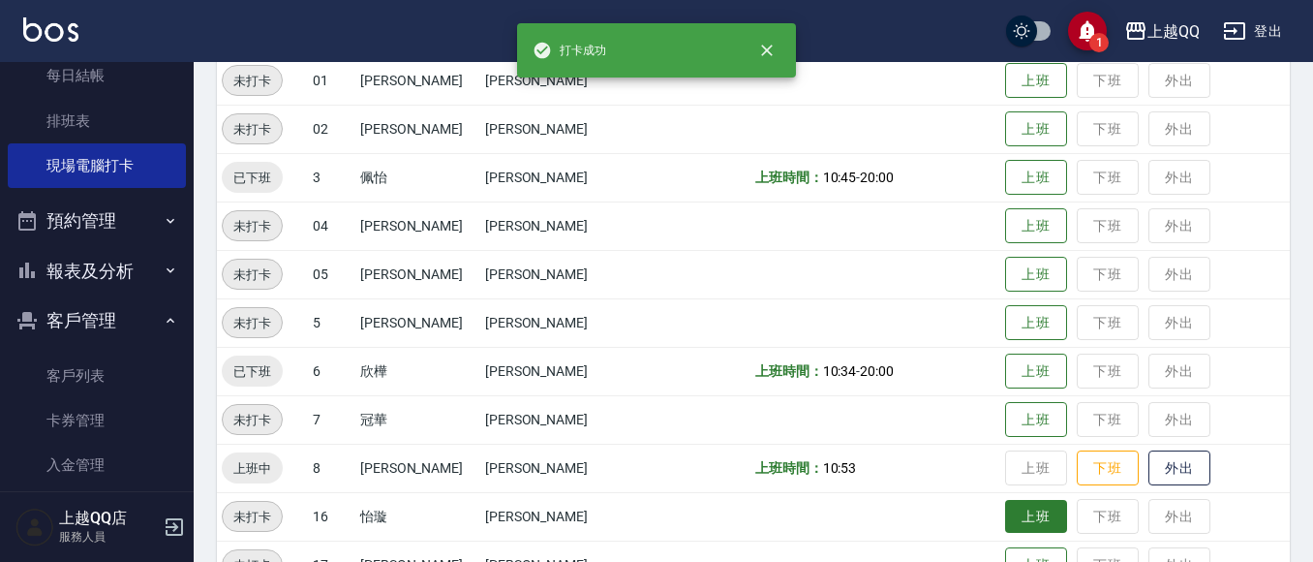
scroll to position [387, 0]
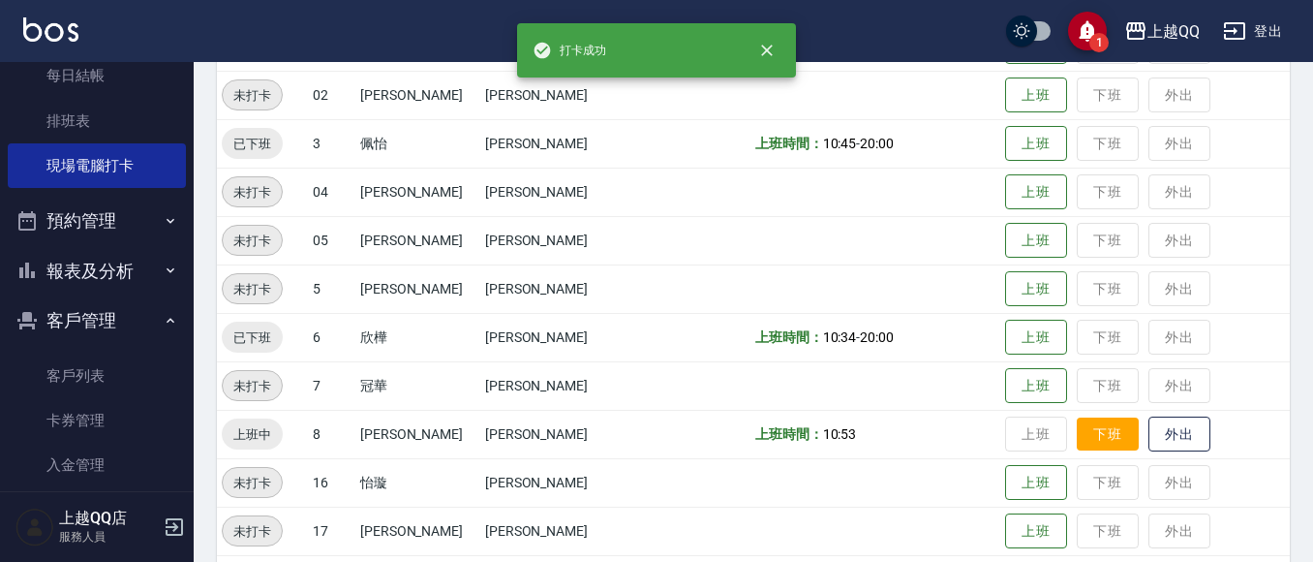
click at [1097, 434] on button "下班" at bounding box center [1108, 434] width 62 height 34
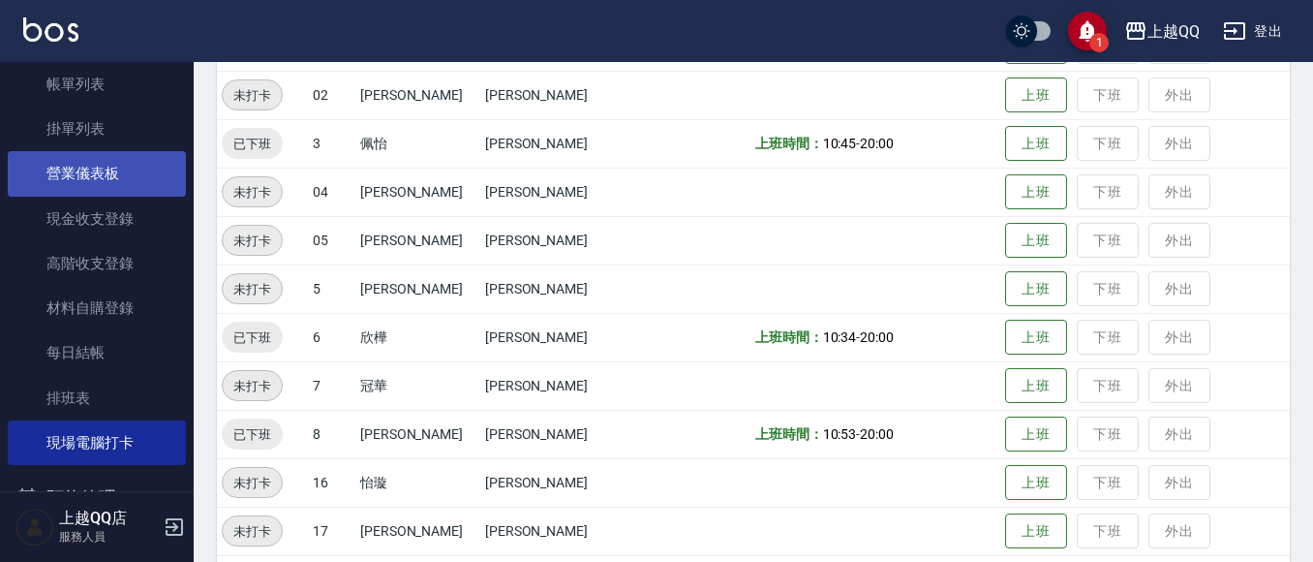
scroll to position [97, 0]
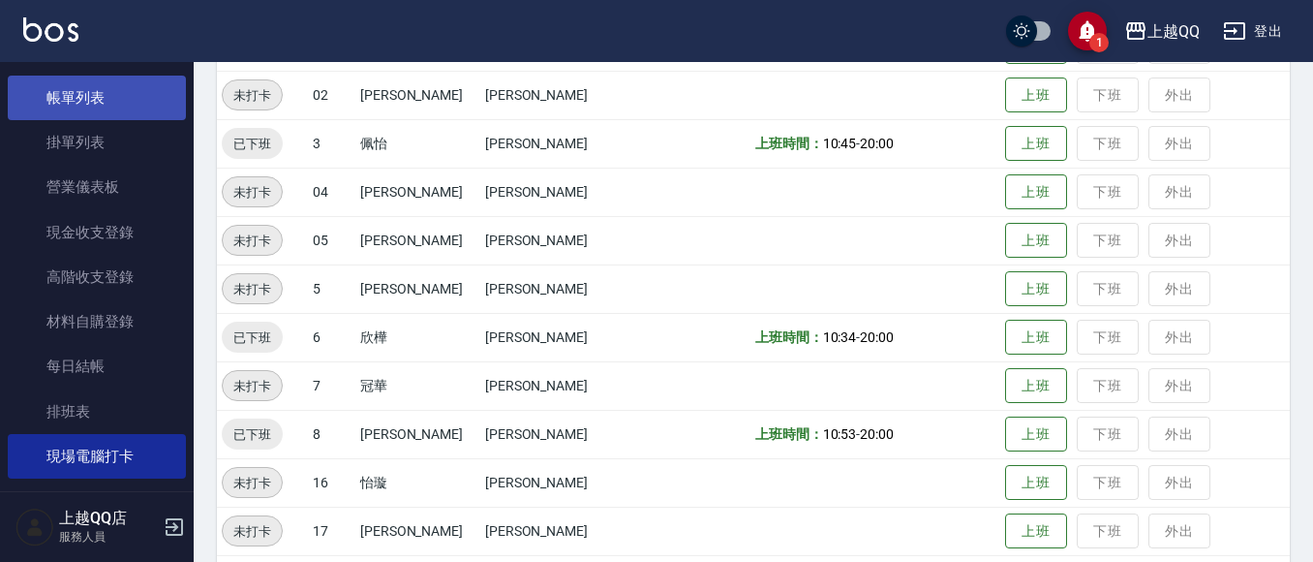
click at [95, 108] on link "帳單列表" at bounding box center [97, 98] width 178 height 45
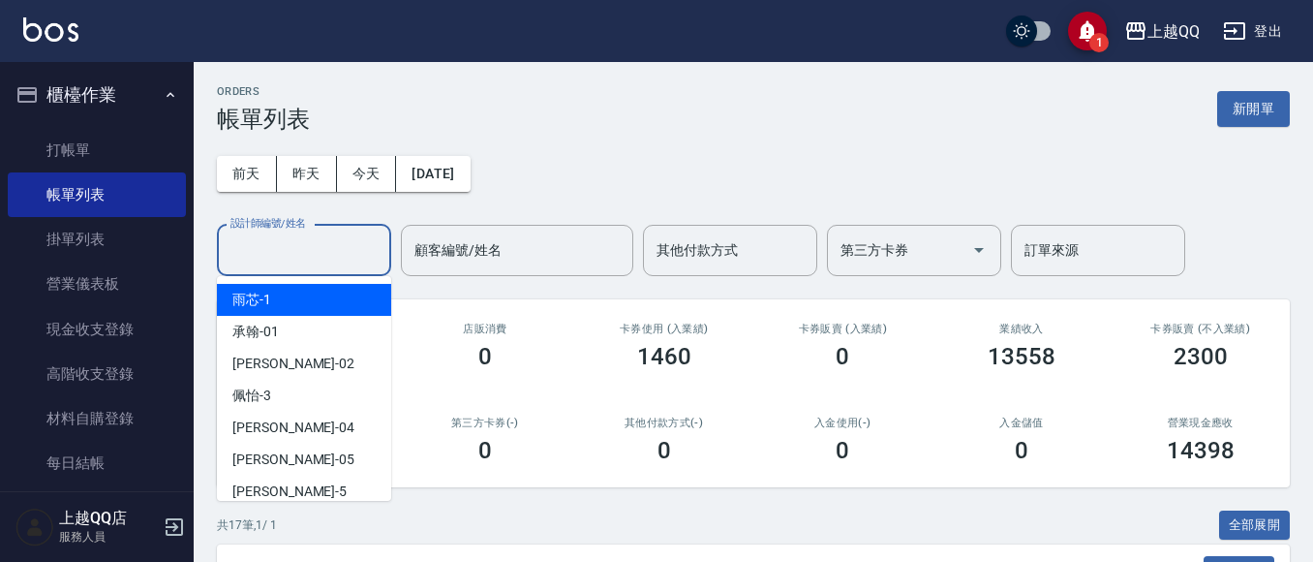
drag, startPoint x: 348, startPoint y: 259, endPoint x: 358, endPoint y: 54, distance: 204.6
click at [354, 234] on input "設計師編號/姓名" at bounding box center [304, 250] width 157 height 34
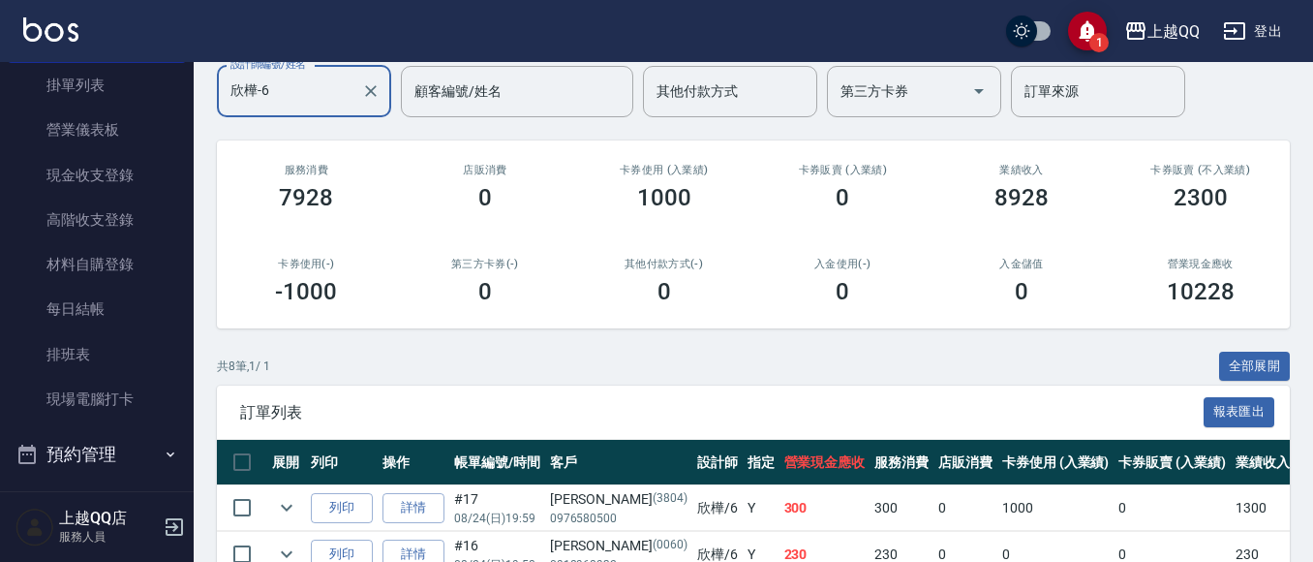
scroll to position [465, 0]
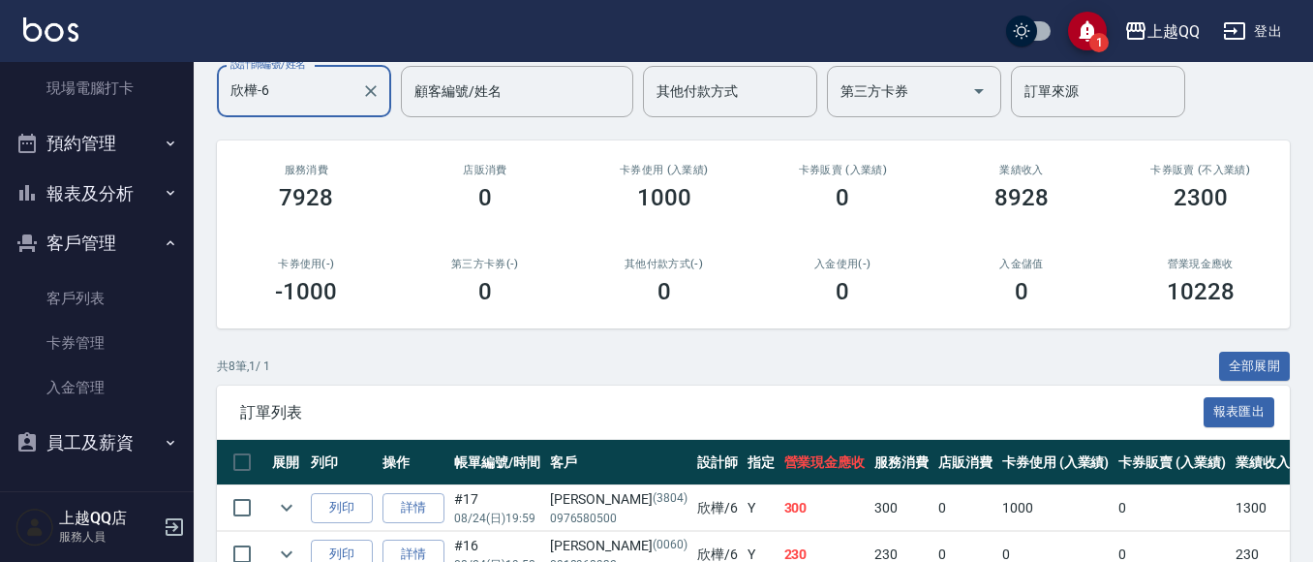
type input "欣樺-6"
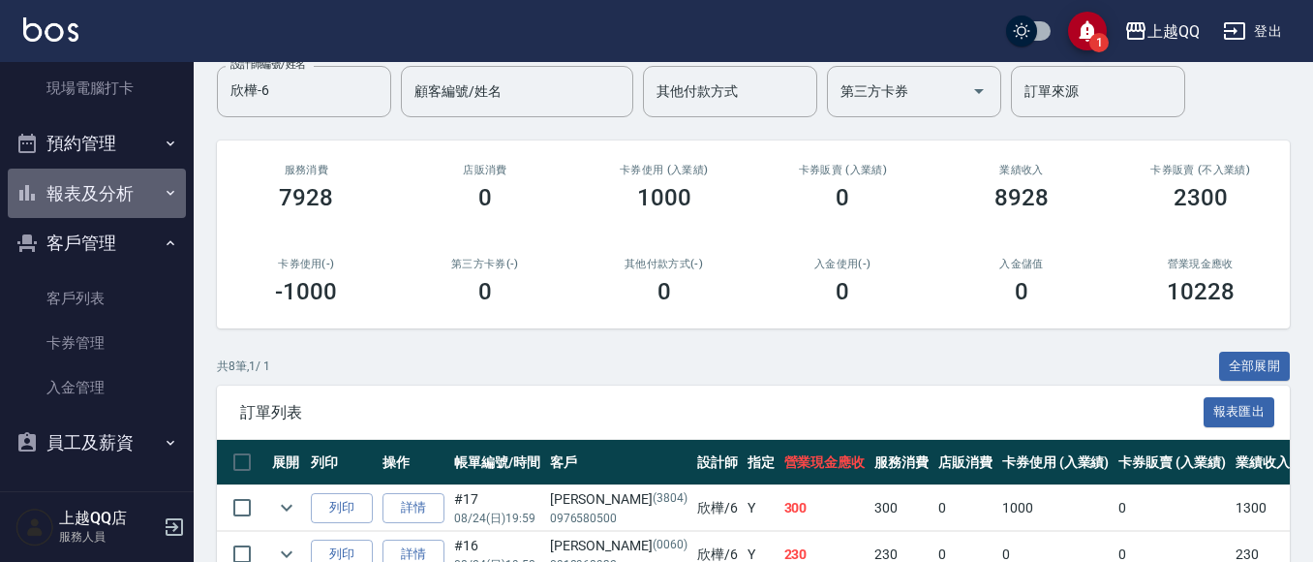
click at [98, 191] on button "報表及分析" at bounding box center [97, 193] width 178 height 50
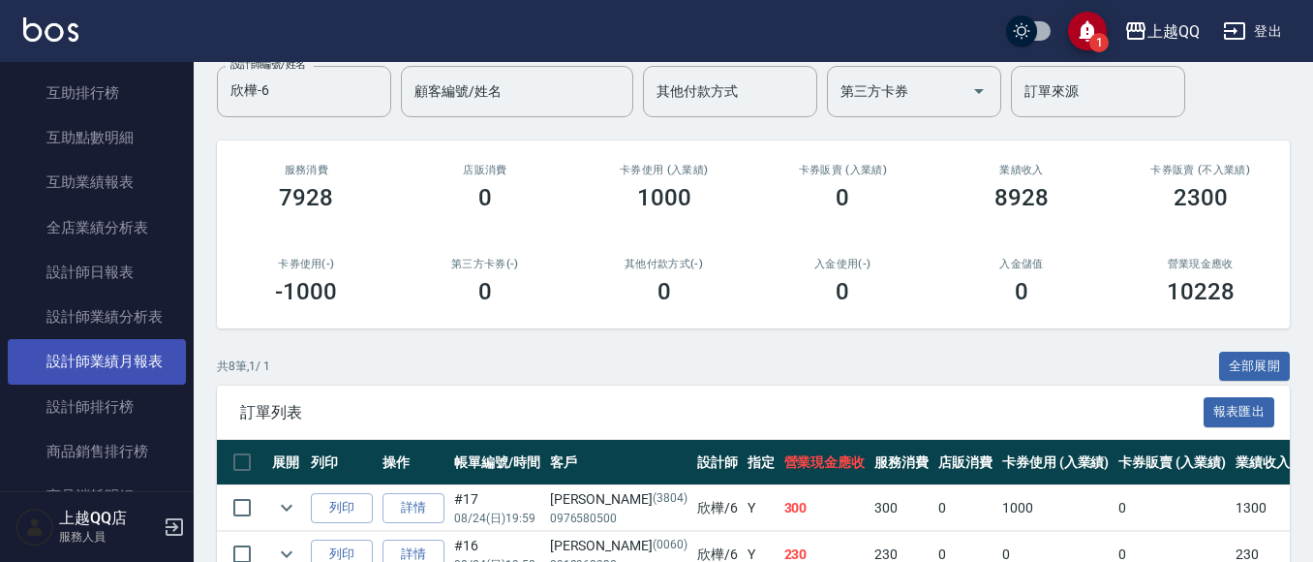
scroll to position [755, 0]
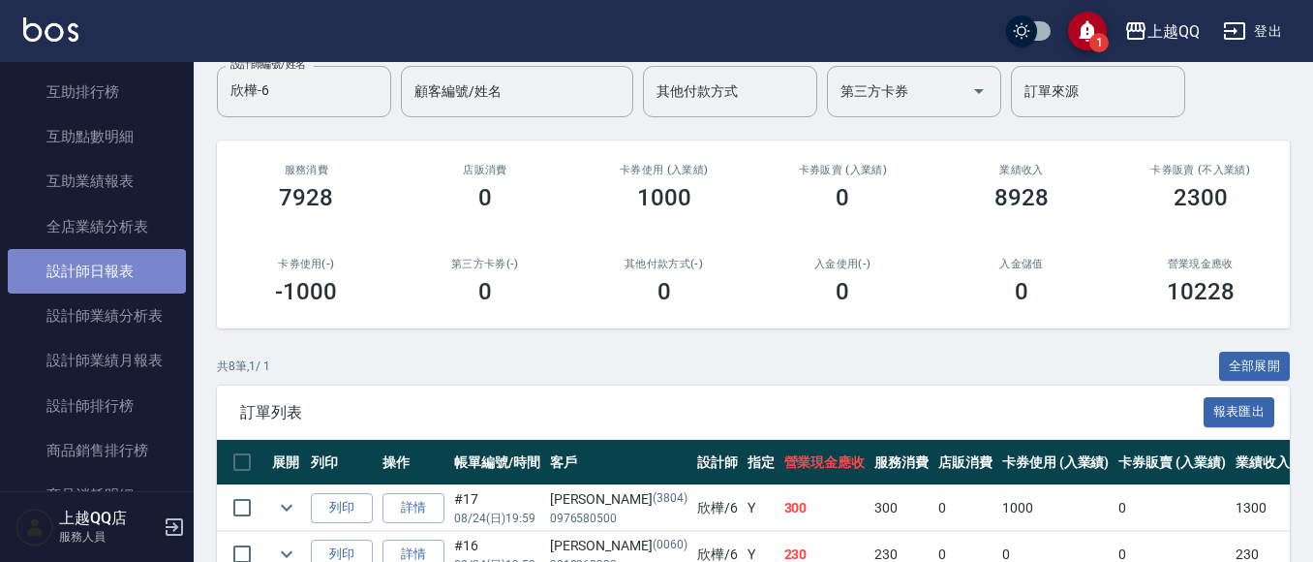
click at [107, 277] on link "設計師日報表" at bounding box center [97, 271] width 178 height 45
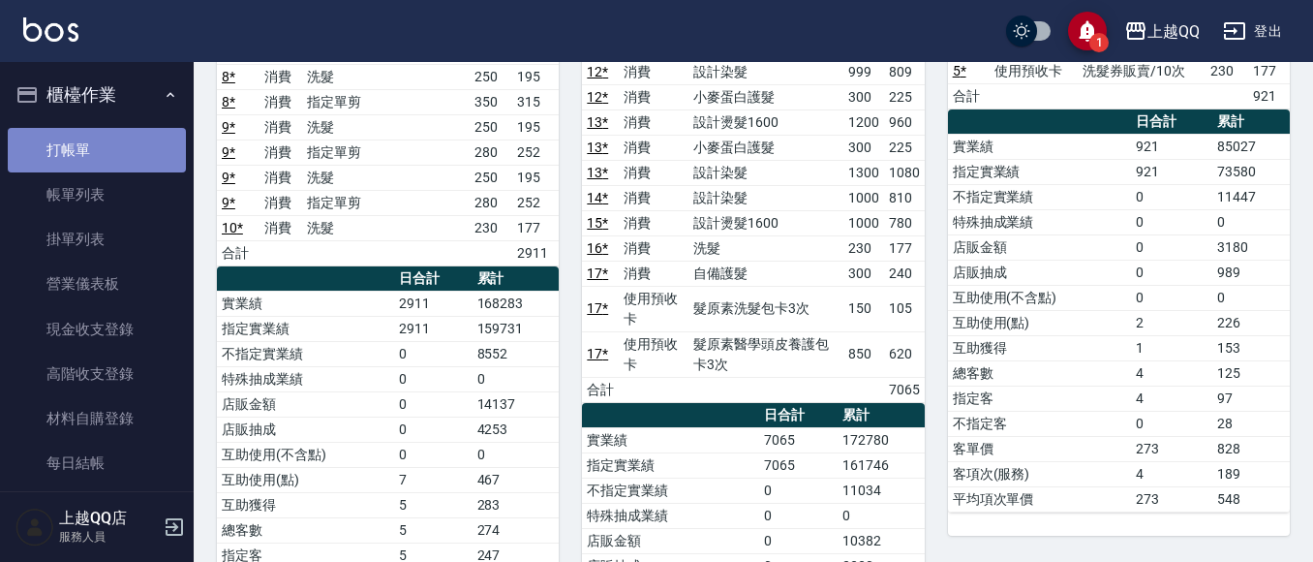
click at [138, 156] on link "打帳單" at bounding box center [97, 150] width 178 height 45
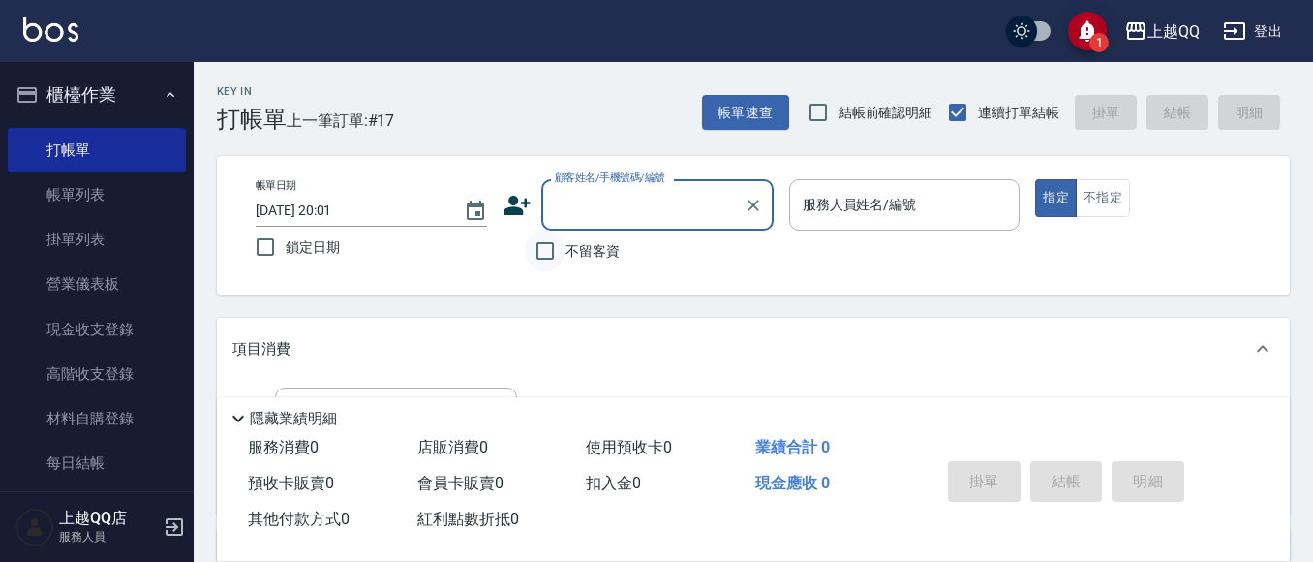
click at [558, 253] on input "不留客資" at bounding box center [545, 250] width 41 height 41
checkbox input "true"
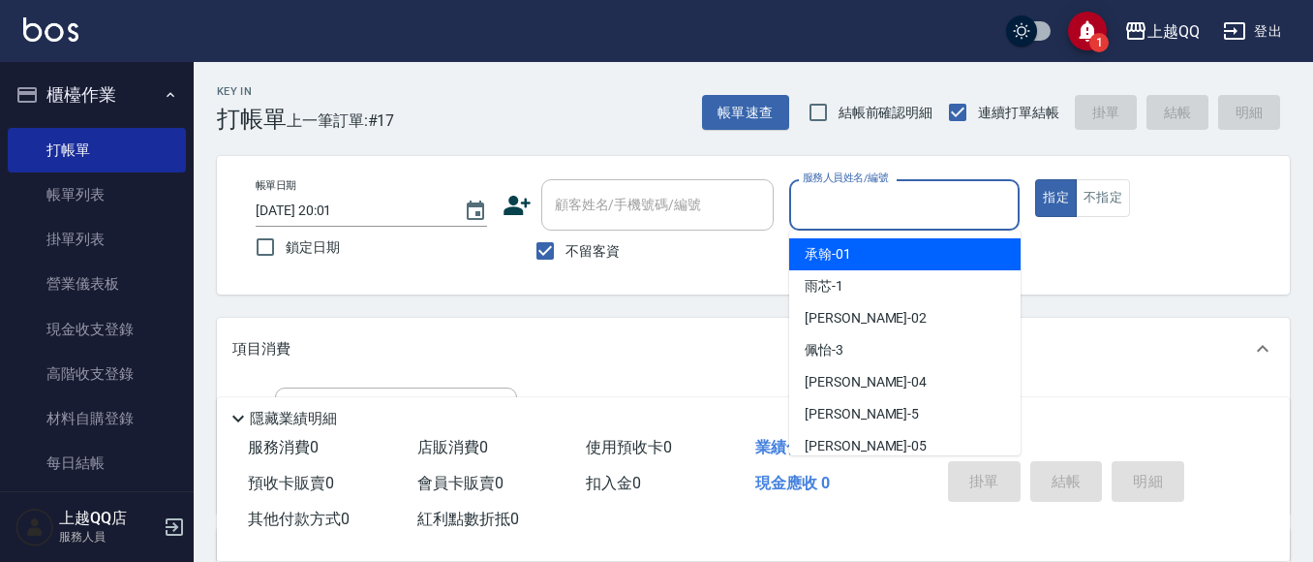
click at [827, 208] on input "服務人員姓名/編號" at bounding box center [905, 205] width 214 height 34
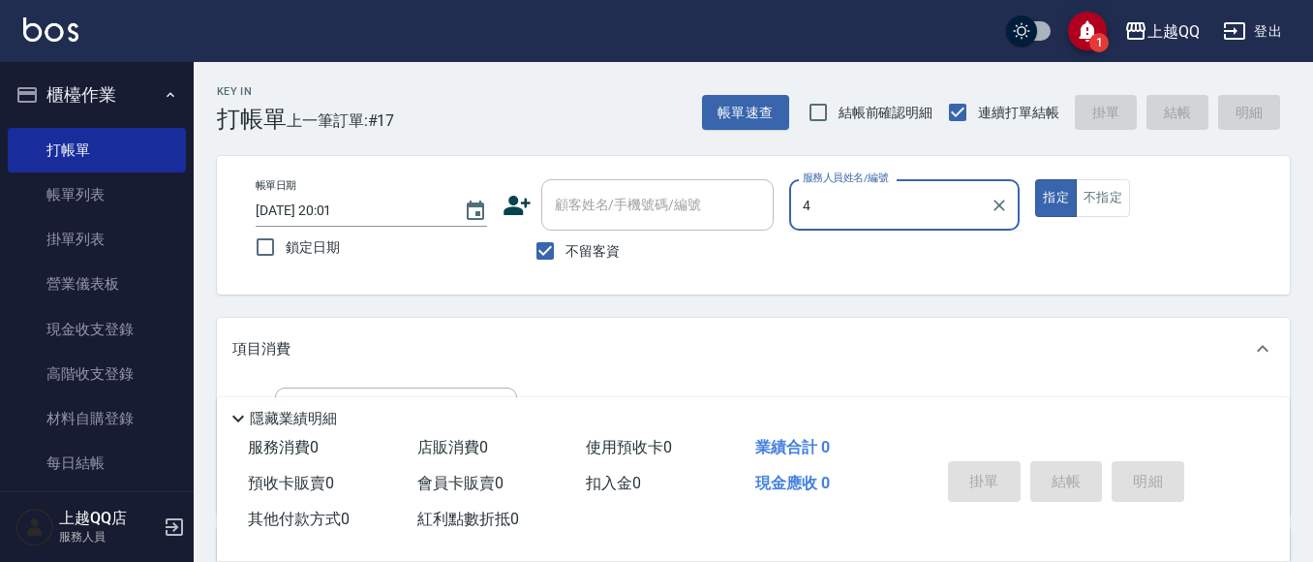
type input "4"
click at [1035, 179] on button "指定" at bounding box center [1056, 198] width 42 height 38
type button "true"
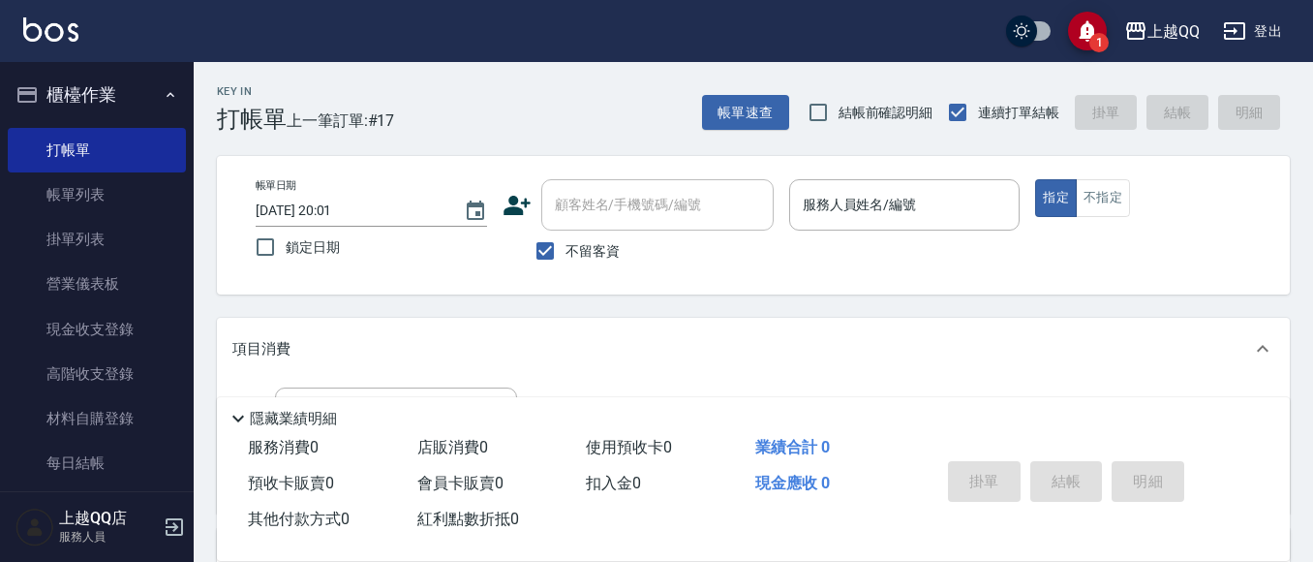
click at [873, 235] on p at bounding box center [904, 240] width 231 height 20
click at [893, 214] on input "服務人員姓名/編號" at bounding box center [905, 205] width 214 height 34
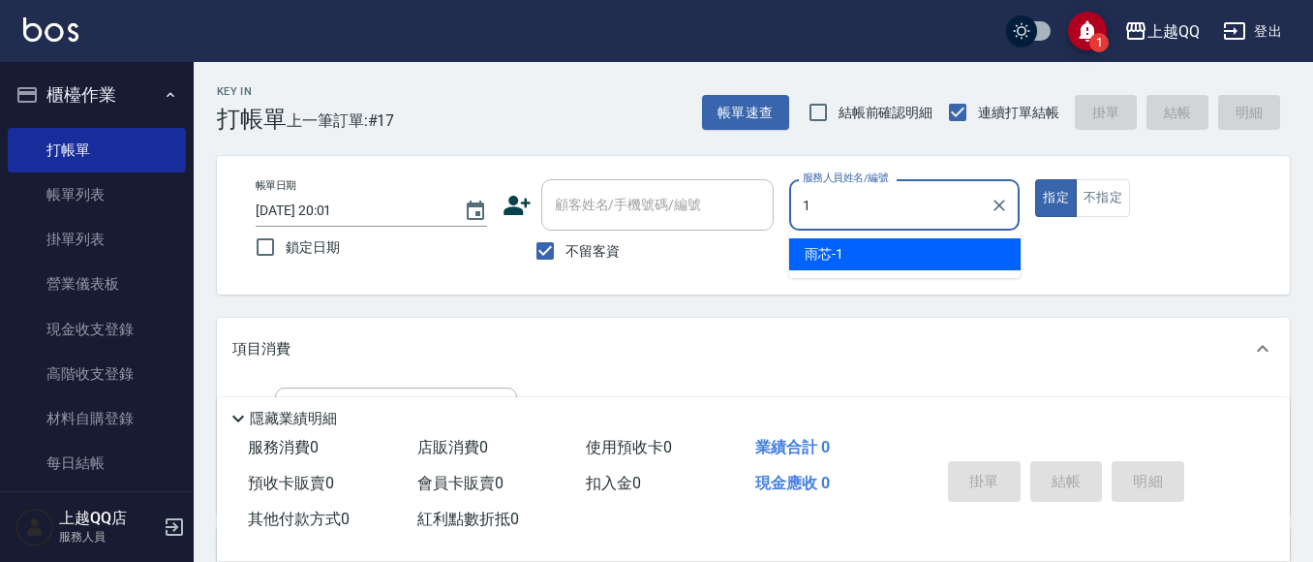
type input "雨芯-1"
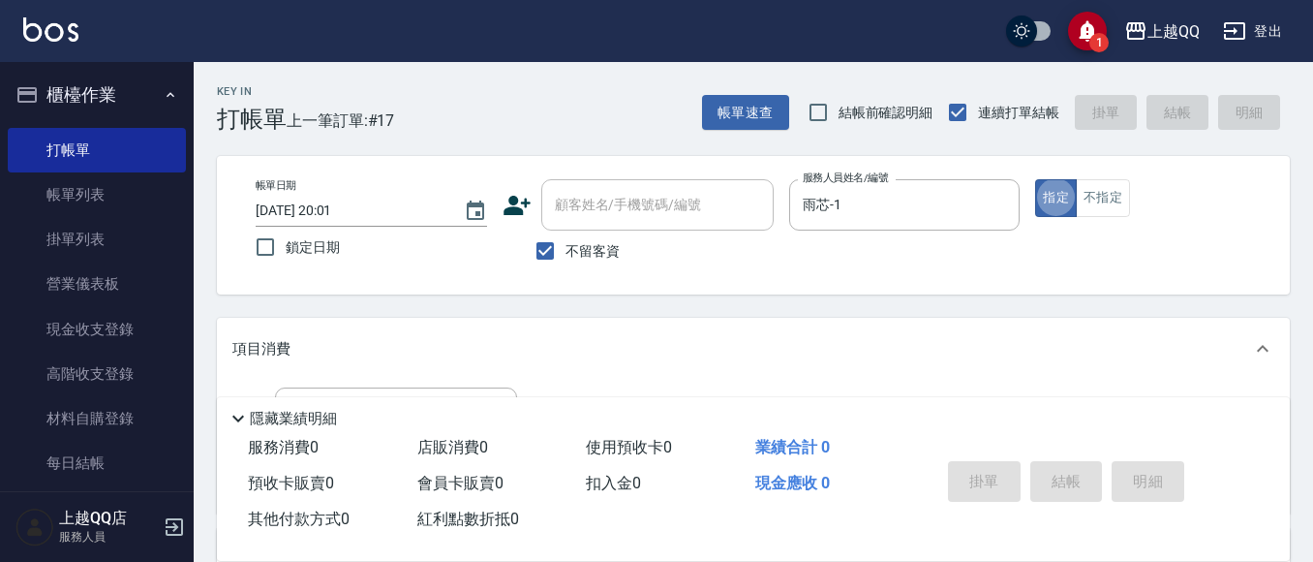
scroll to position [97, 0]
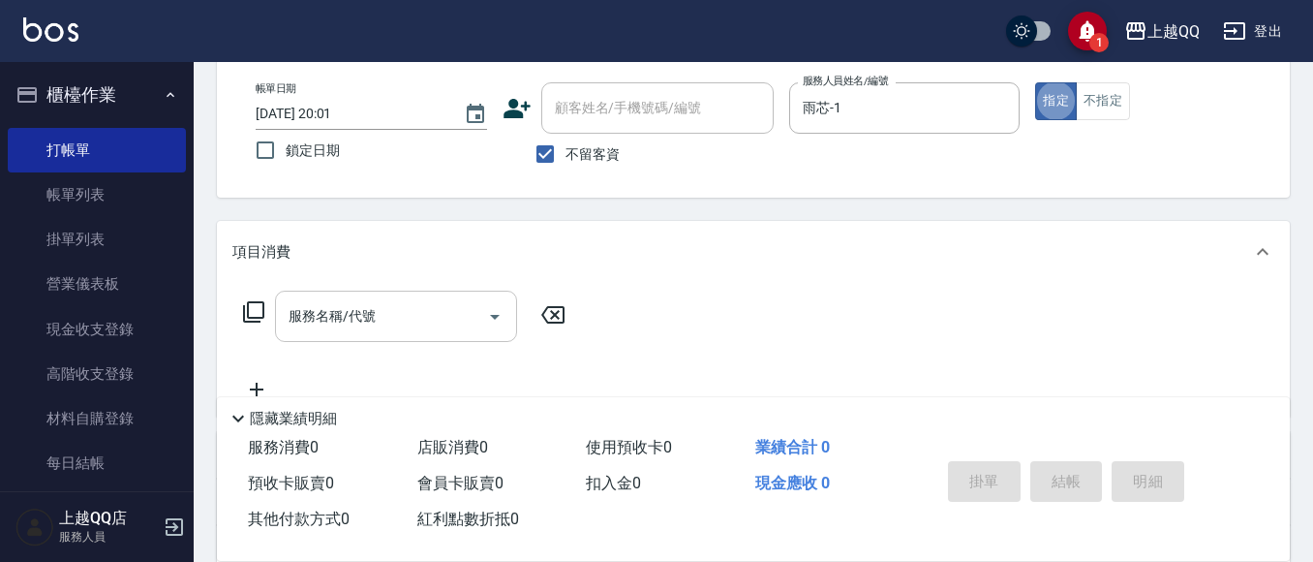
click at [446, 327] on input "服務名稱/代號" at bounding box center [382, 316] width 196 height 34
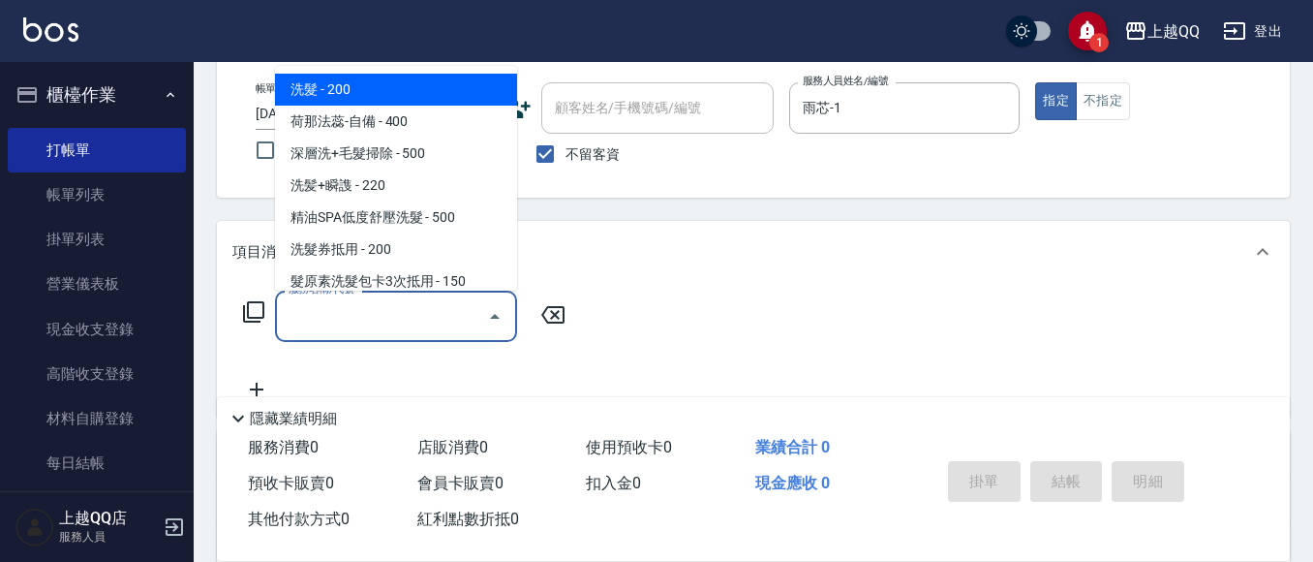
click at [244, 308] on div "服務名稱/代號 服務名稱/代號" at bounding box center [404, 315] width 345 height 51
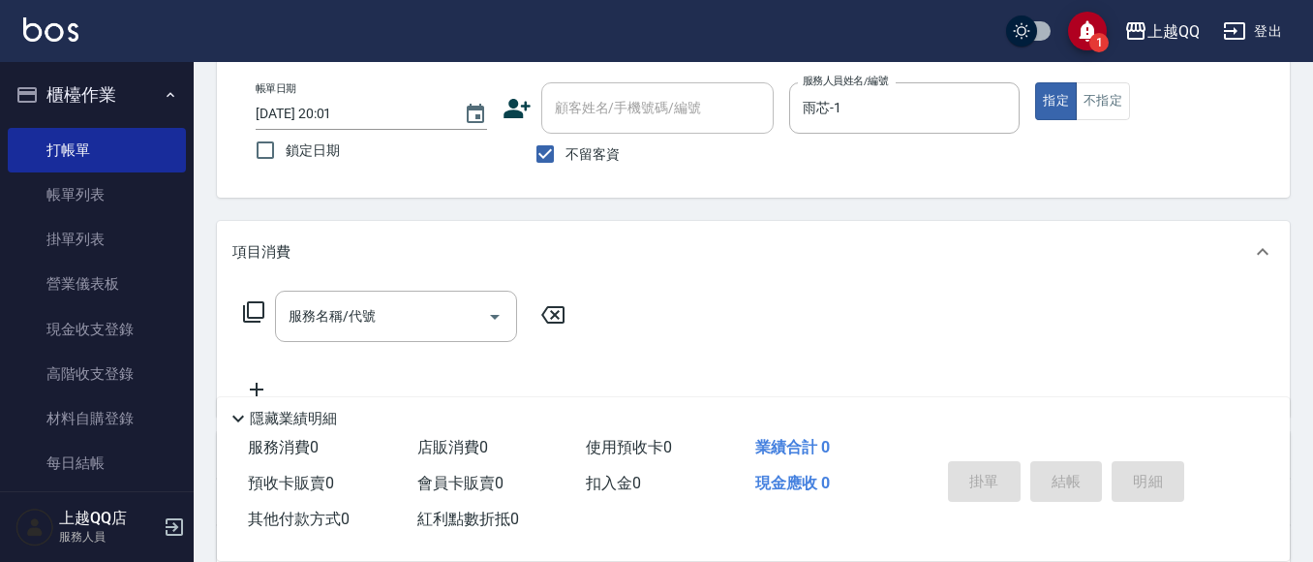
click at [244, 308] on icon at bounding box center [253, 311] width 21 height 21
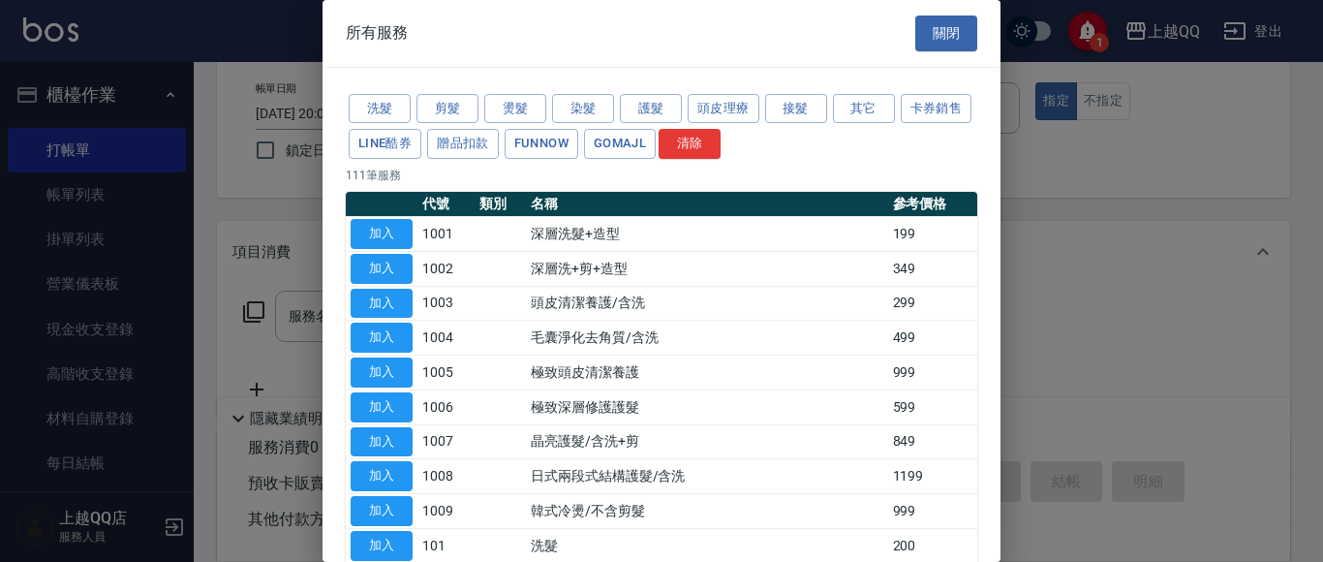
click at [685, 111] on div "洗髮 剪髮 燙髮 染髮 護髮 頭皮理療 接髮 其它 卡券銷售 LINE酷券 贈品扣款 FUNNOW GOMAJL 清除" at bounding box center [661, 127] width 631 height 72
click at [751, 103] on button "頭皮理療" at bounding box center [723, 109] width 72 height 30
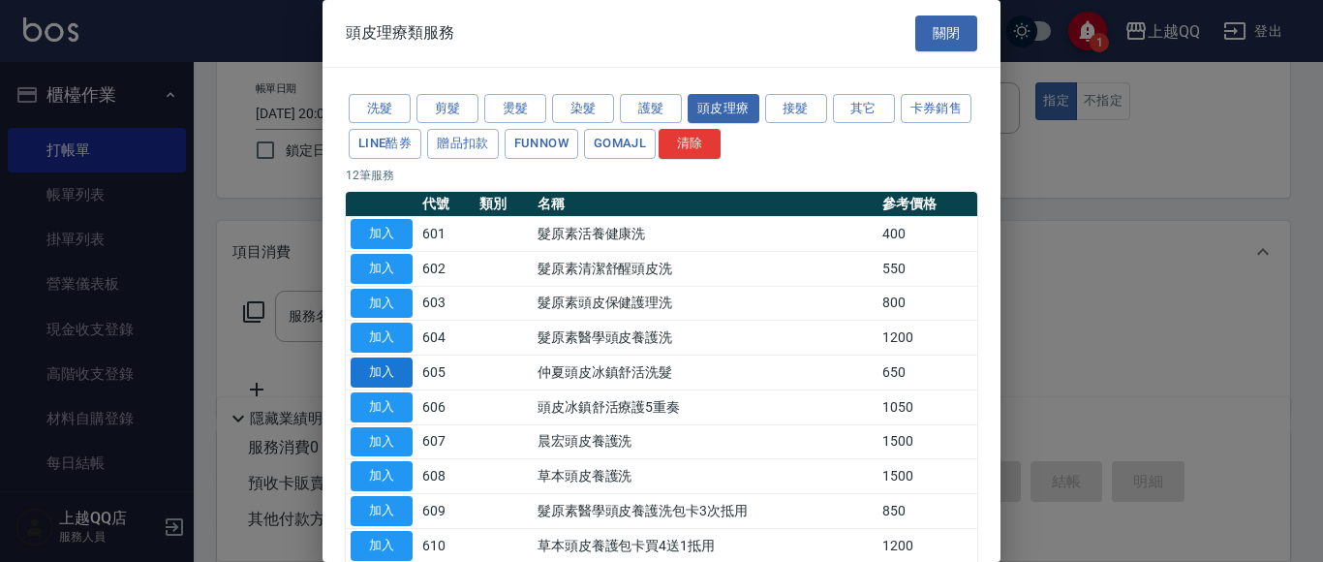
click at [378, 366] on button "加入" at bounding box center [381, 372] width 62 height 30
type input "[PERSON_NAME]頭皮冰鎮舒活洗髮(605)"
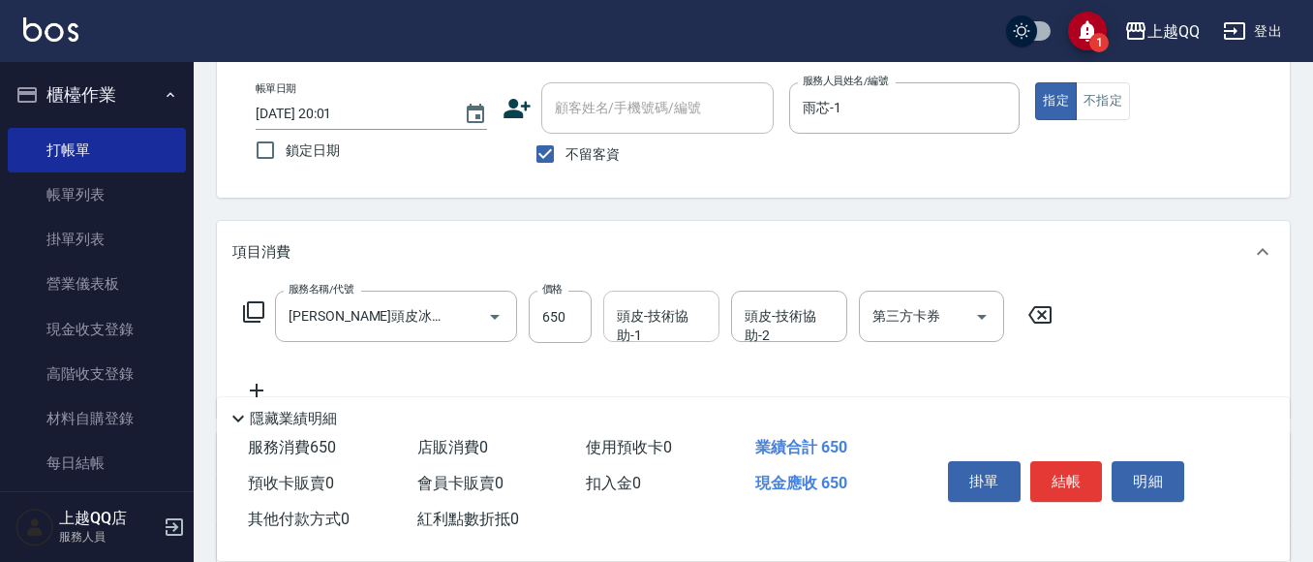
click at [651, 340] on div "頭皮-技術協助-1" at bounding box center [661, 315] width 116 height 51
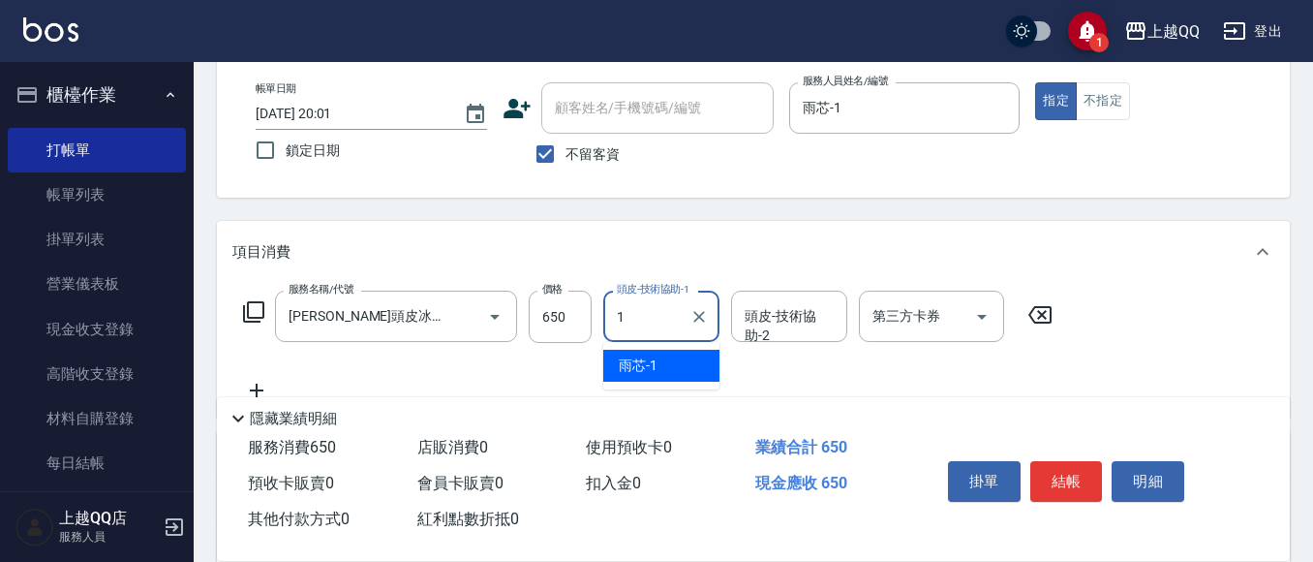
type input "雨芯-1"
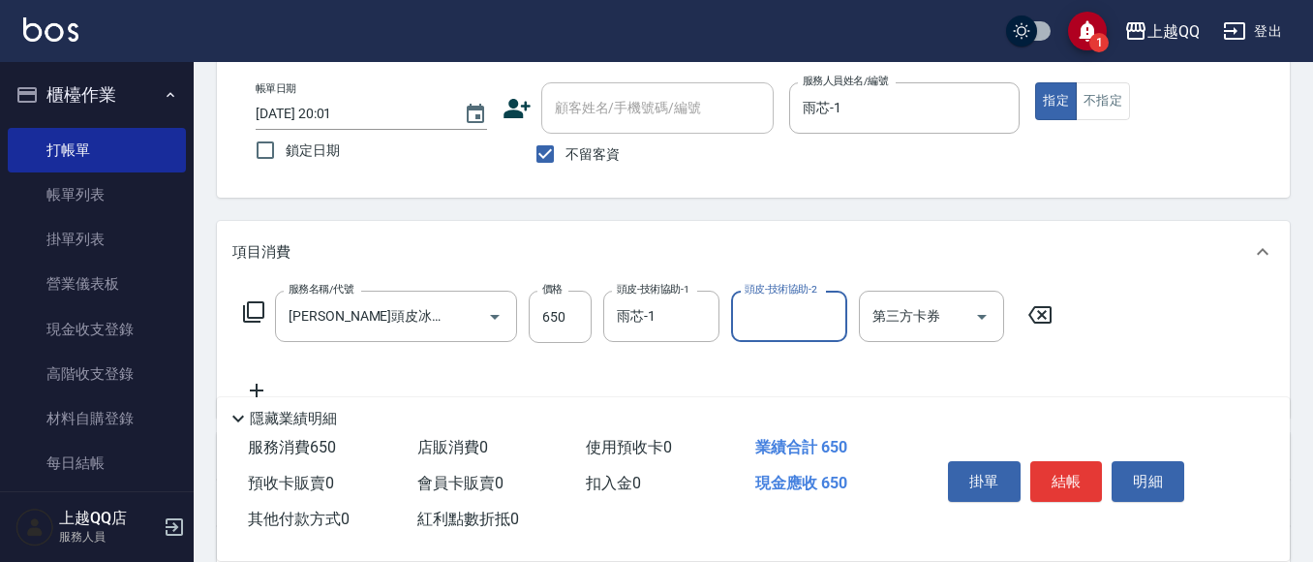
scroll to position [194, 0]
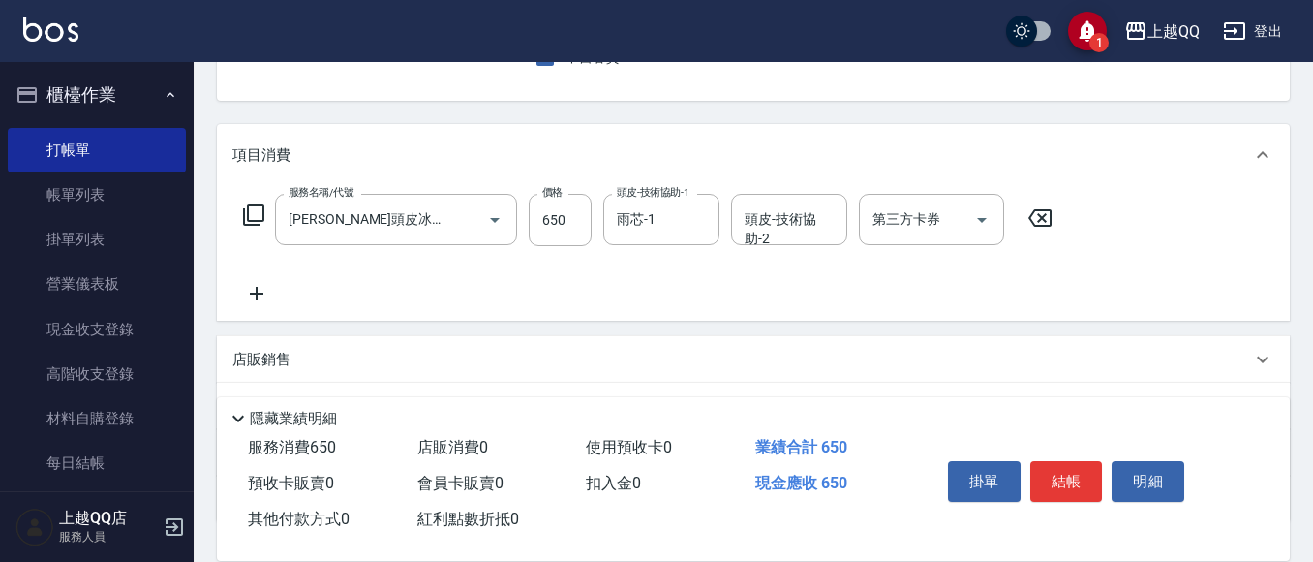
click at [256, 218] on icon at bounding box center [253, 214] width 23 height 23
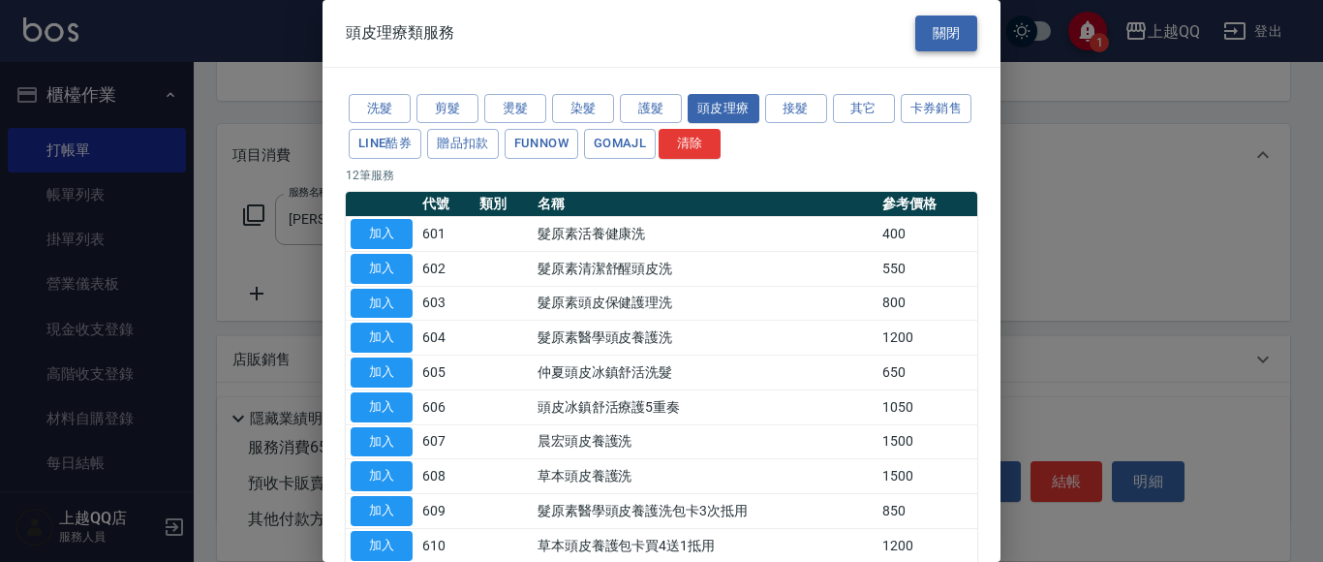
click at [952, 29] on button "關閉" at bounding box center [946, 33] width 62 height 36
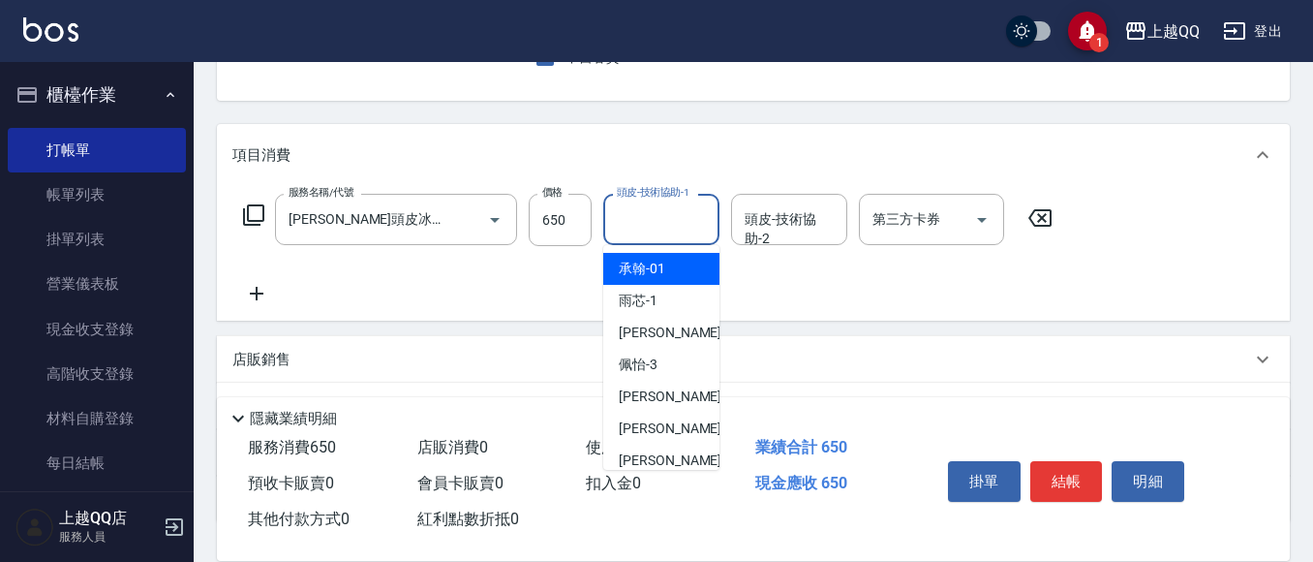
click at [685, 218] on input "頭皮-技術協助-1" at bounding box center [661, 219] width 99 height 34
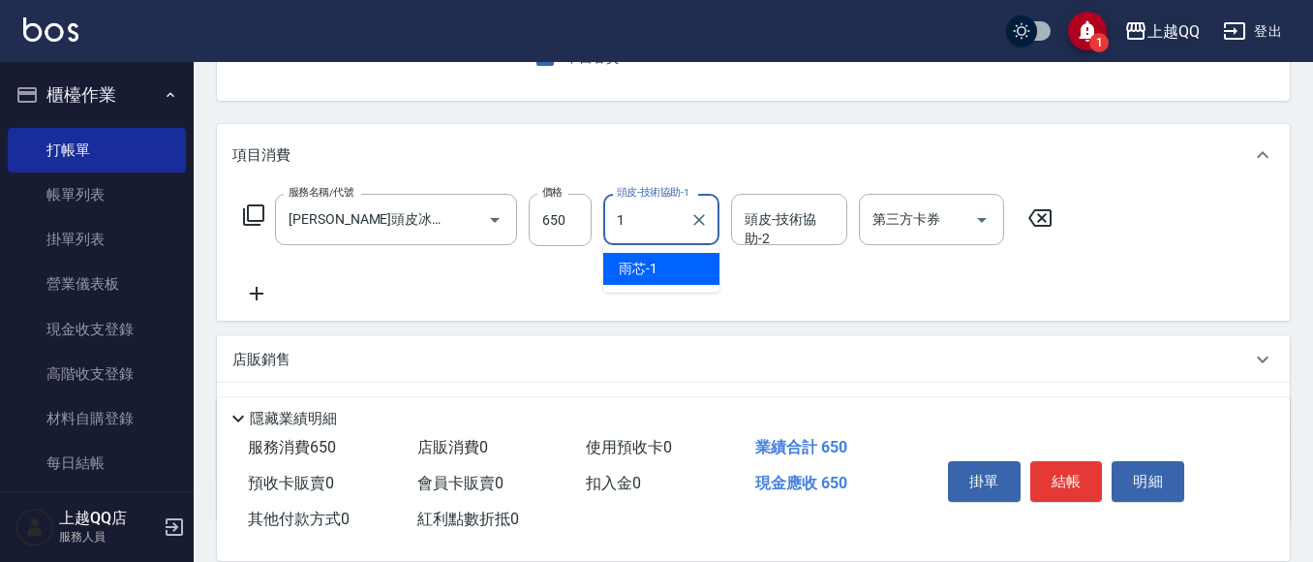
type input "雨芯-1"
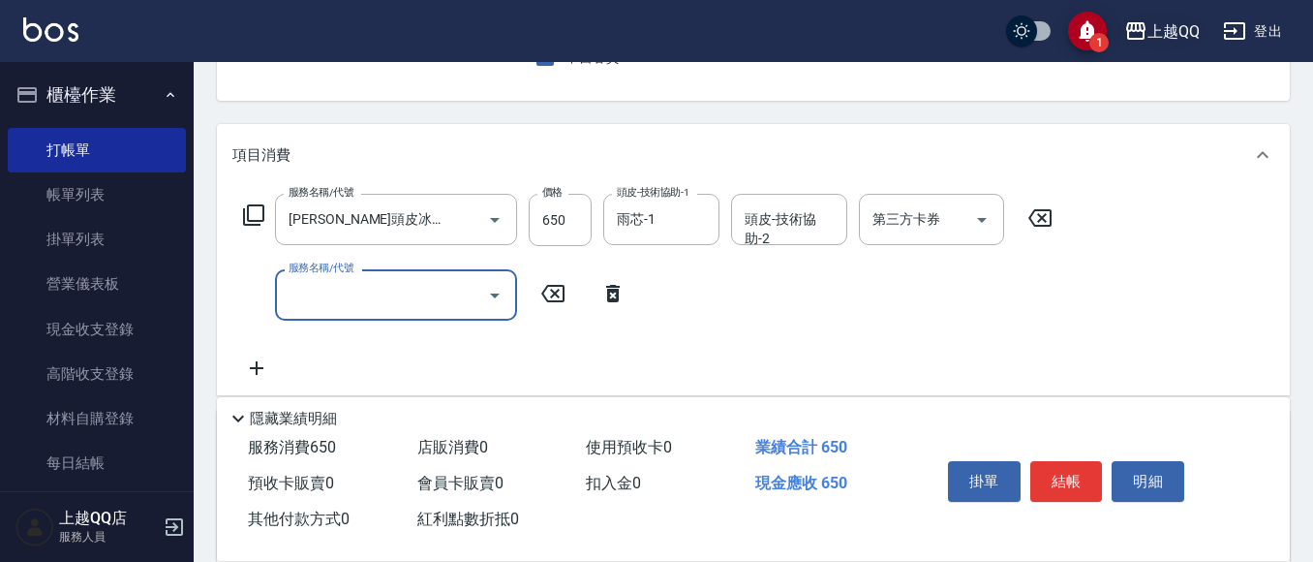
scroll to position [0, 0]
type input "指定單剪(203)"
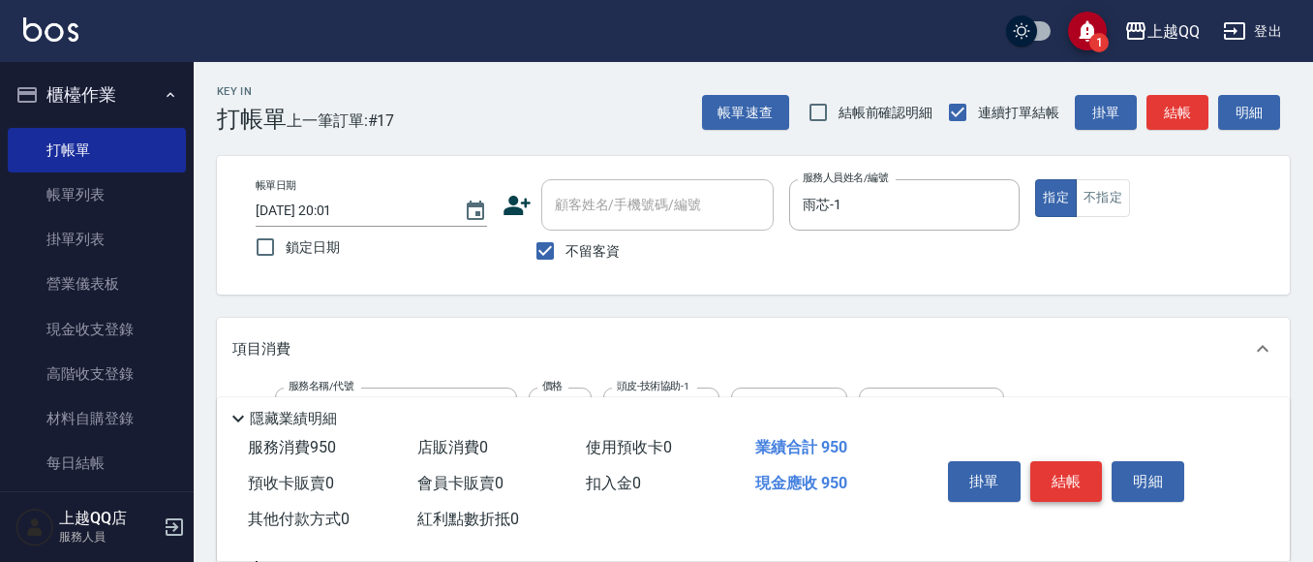
type input "300"
click at [1053, 484] on button "結帳" at bounding box center [1066, 481] width 73 height 41
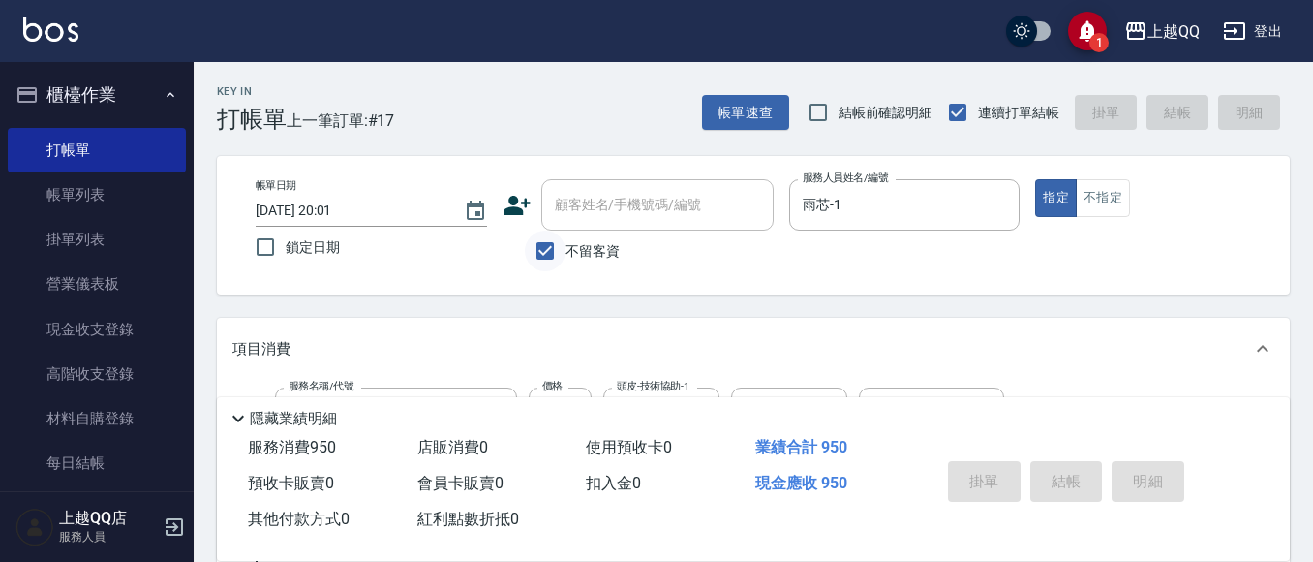
type input "[DATE] 20:10"
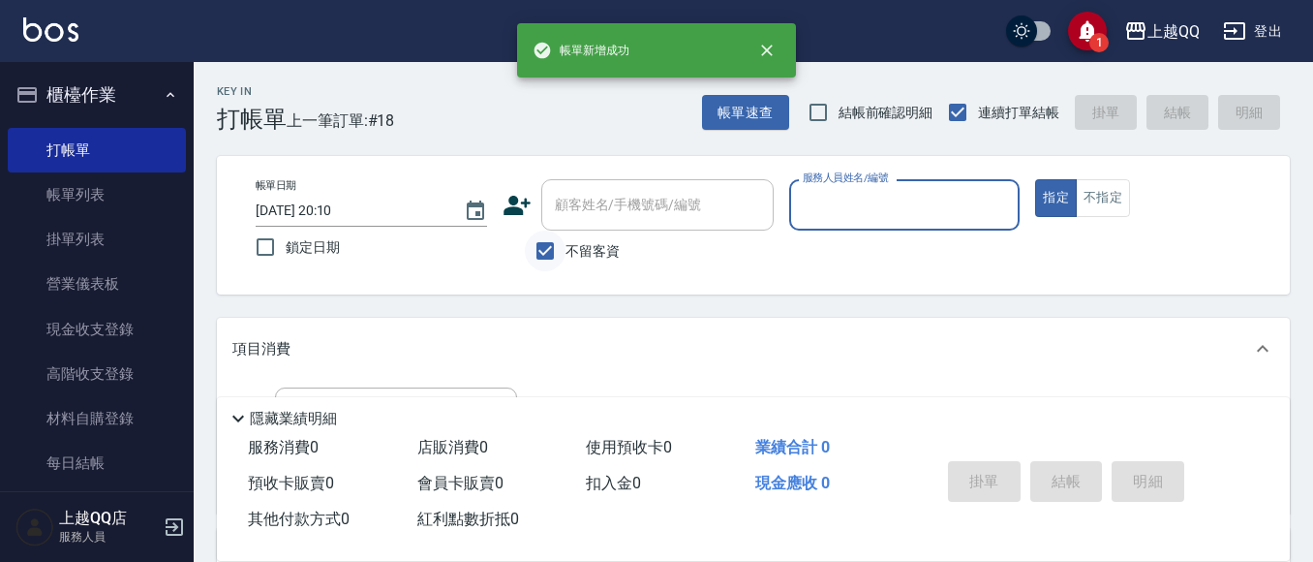
click at [546, 259] on input "不留客資" at bounding box center [545, 250] width 41 height 41
checkbox input "false"
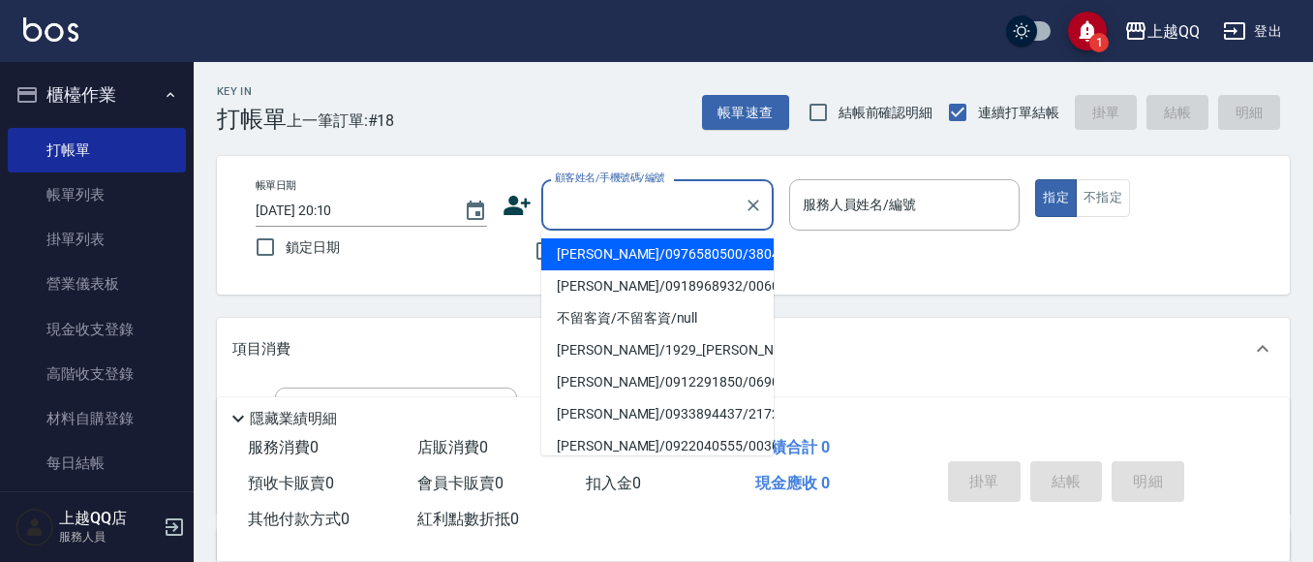
click at [649, 212] on input "顧客姓名/手機號碼/編號" at bounding box center [643, 205] width 186 height 34
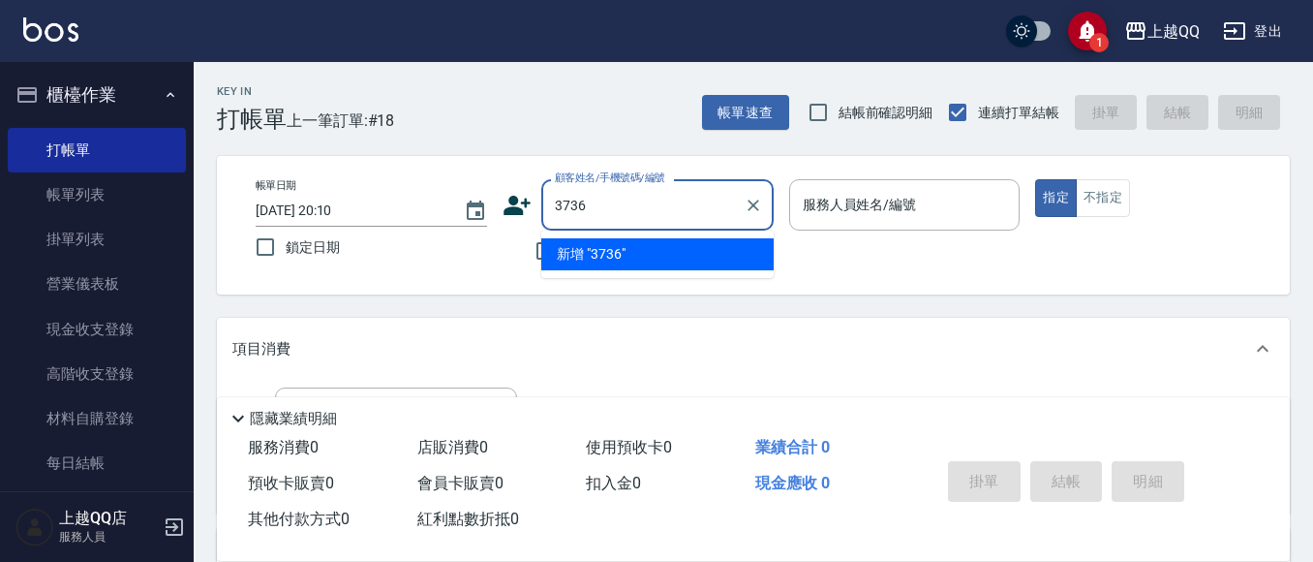
type input "3736"
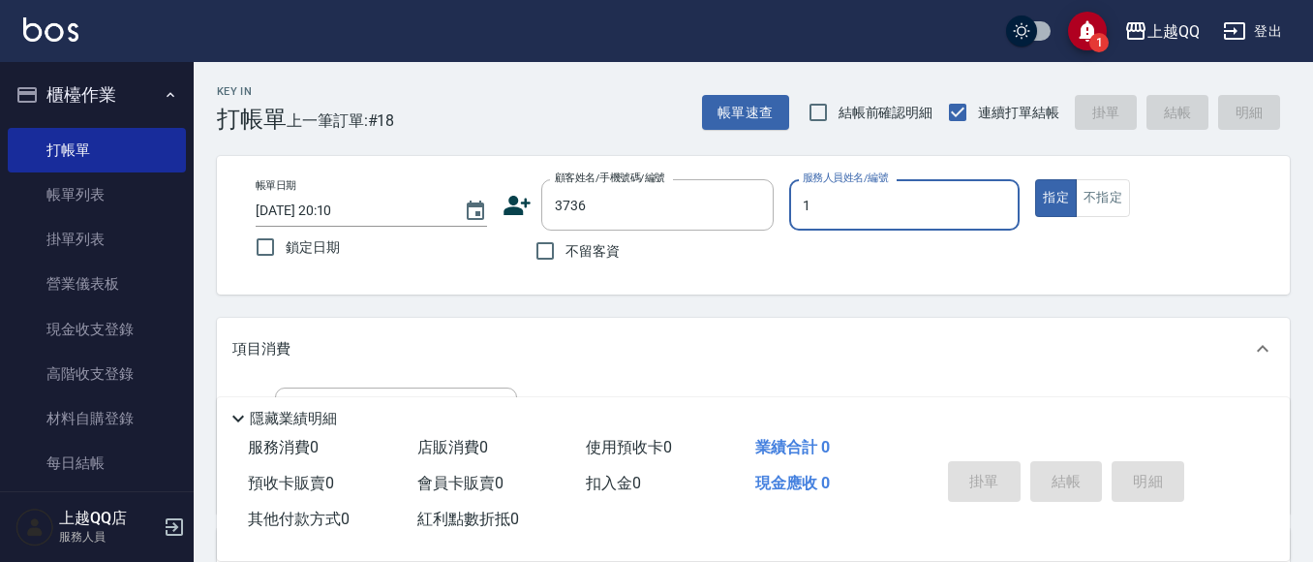
type input "雨芯-1"
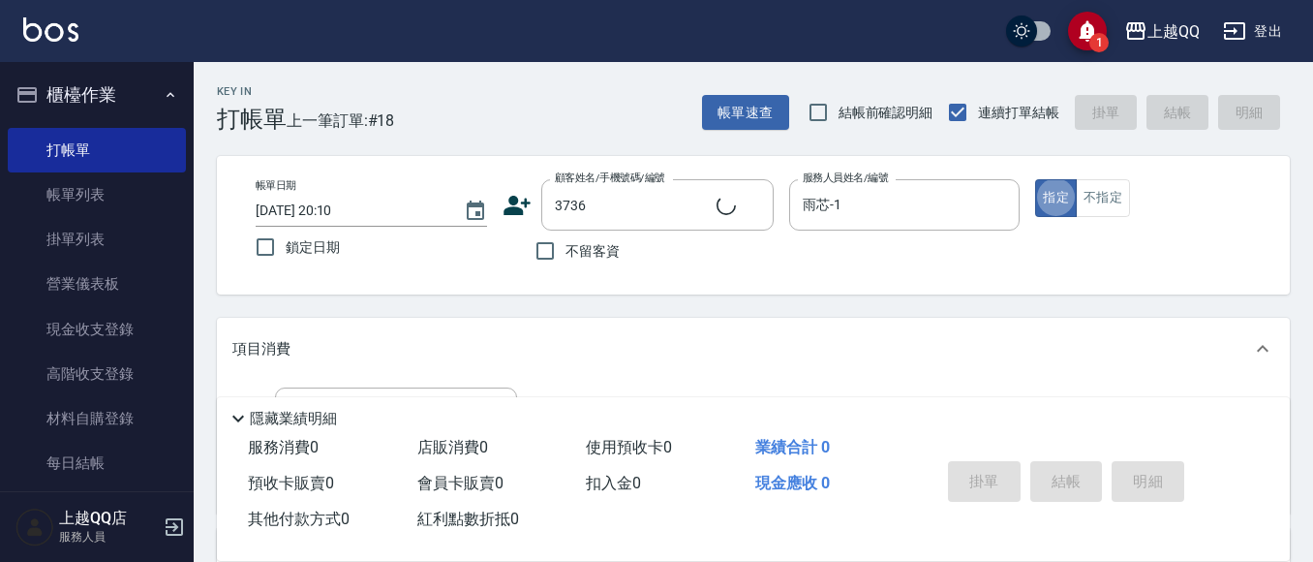
type input "[PERSON_NAME]/0916339743/3736"
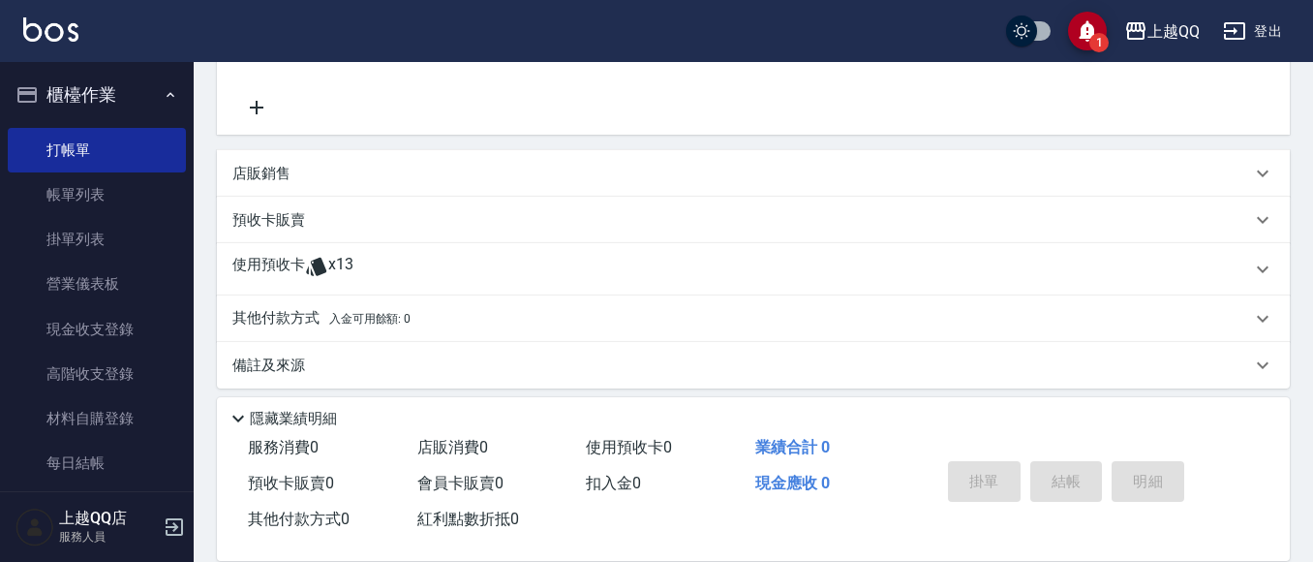
scroll to position [391, 0]
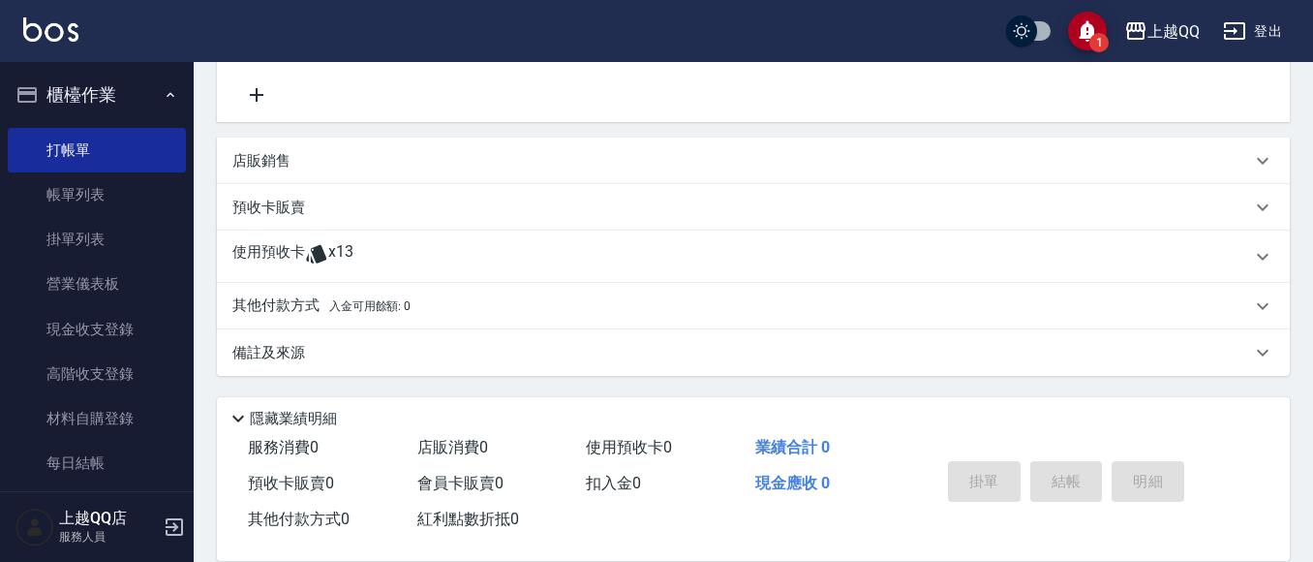
click at [574, 244] on div "使用預收卡 x13" at bounding box center [741, 256] width 1019 height 29
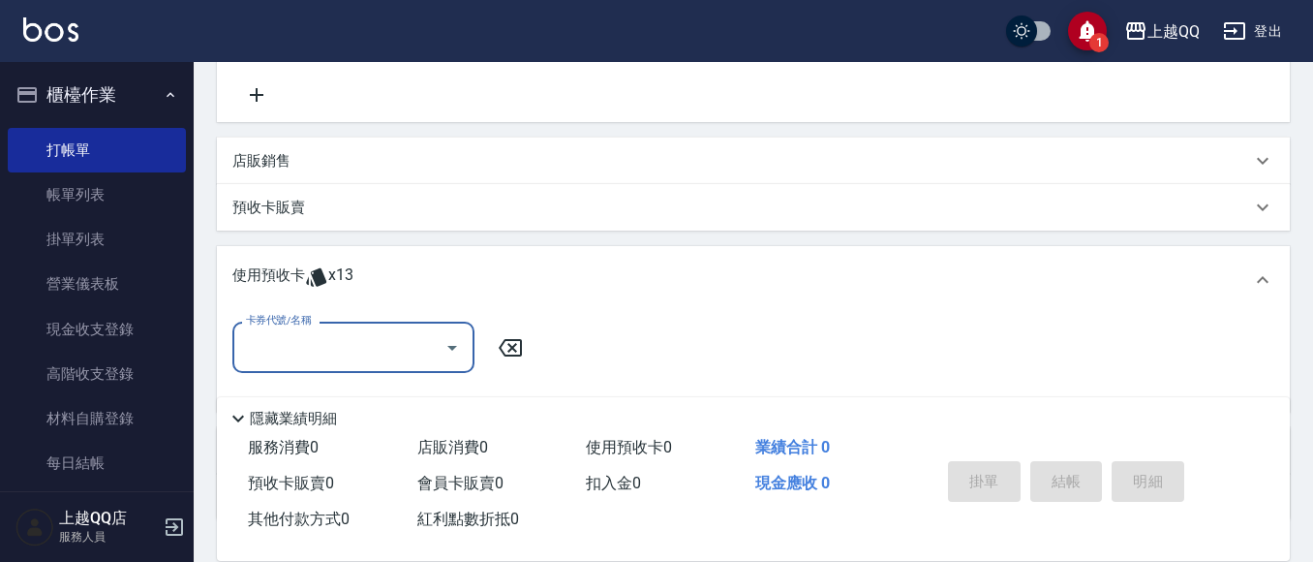
scroll to position [0, 0]
click at [450, 333] on div at bounding box center [451, 346] width 29 height 51
click at [448, 334] on button "Open" at bounding box center [452, 347] width 31 height 31
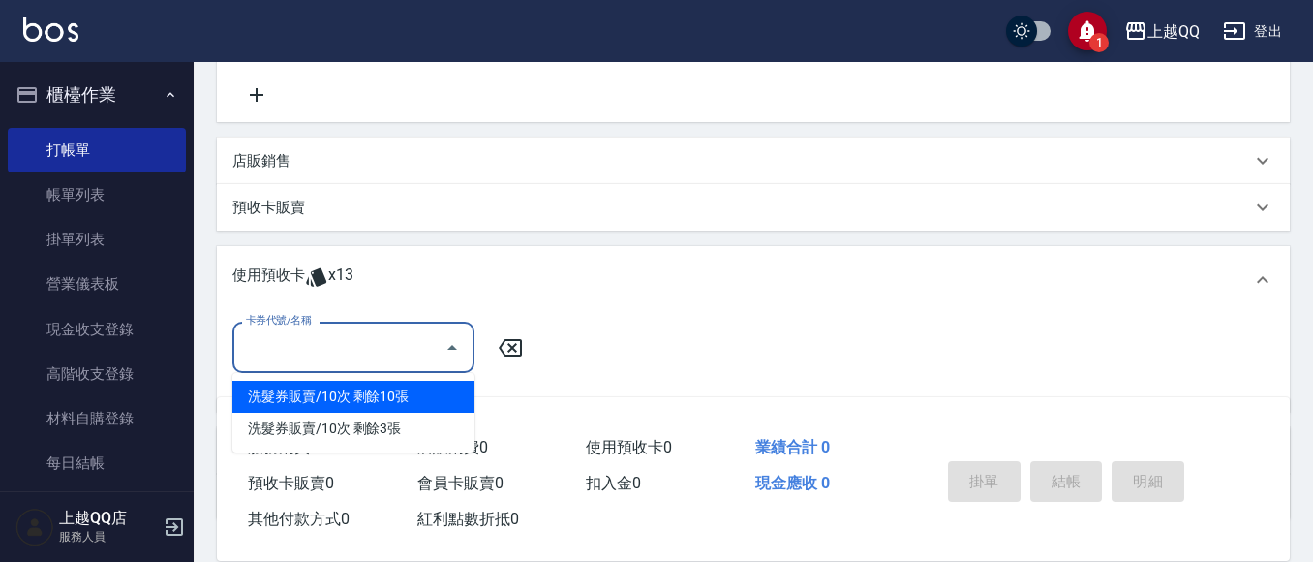
click at [427, 401] on div "洗髮券販賣/10次 剩餘10張" at bounding box center [353, 397] width 242 height 32
type input "洗髮券販賣/10次"
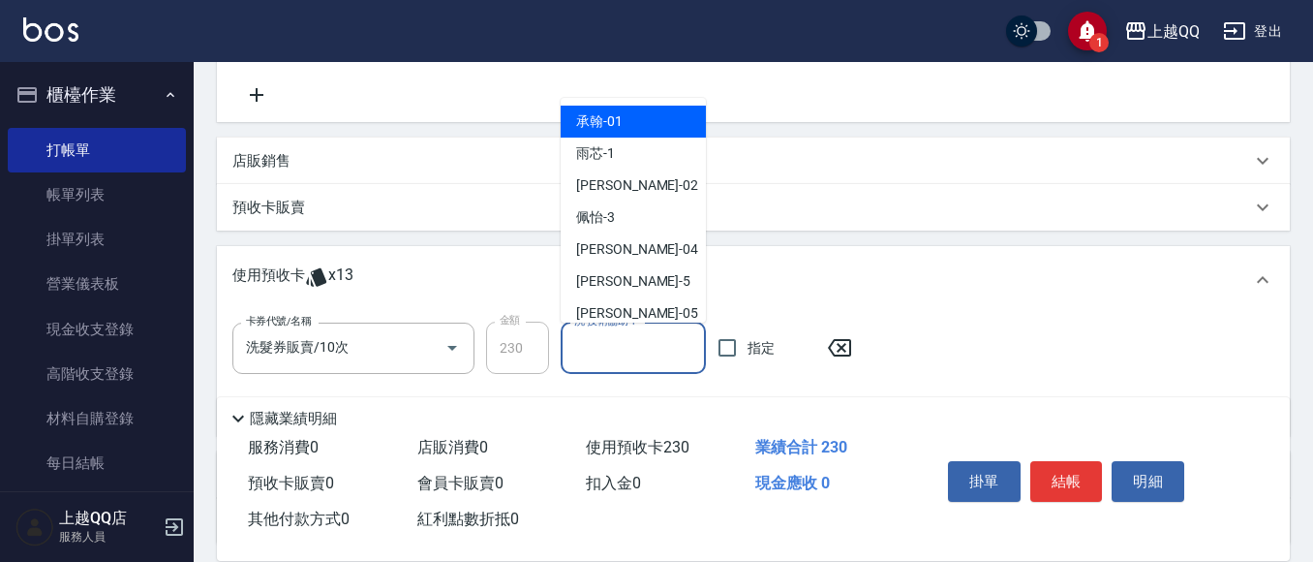
click at [628, 335] on input "洗-技術協助-1" at bounding box center [633, 348] width 128 height 34
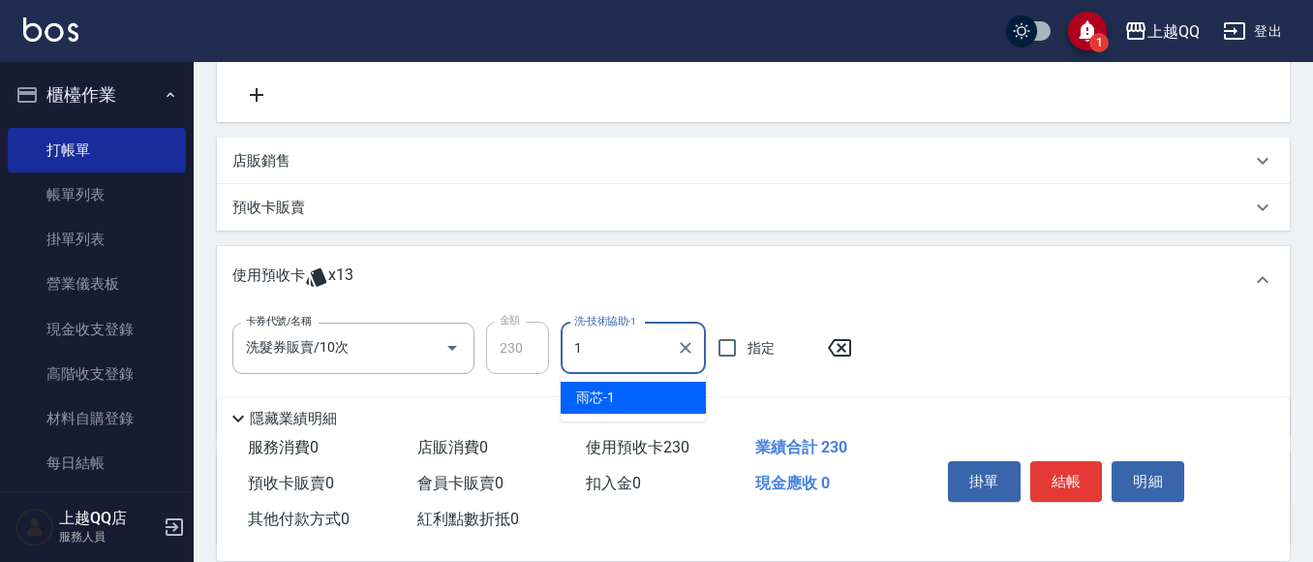
type input "雨芯-1"
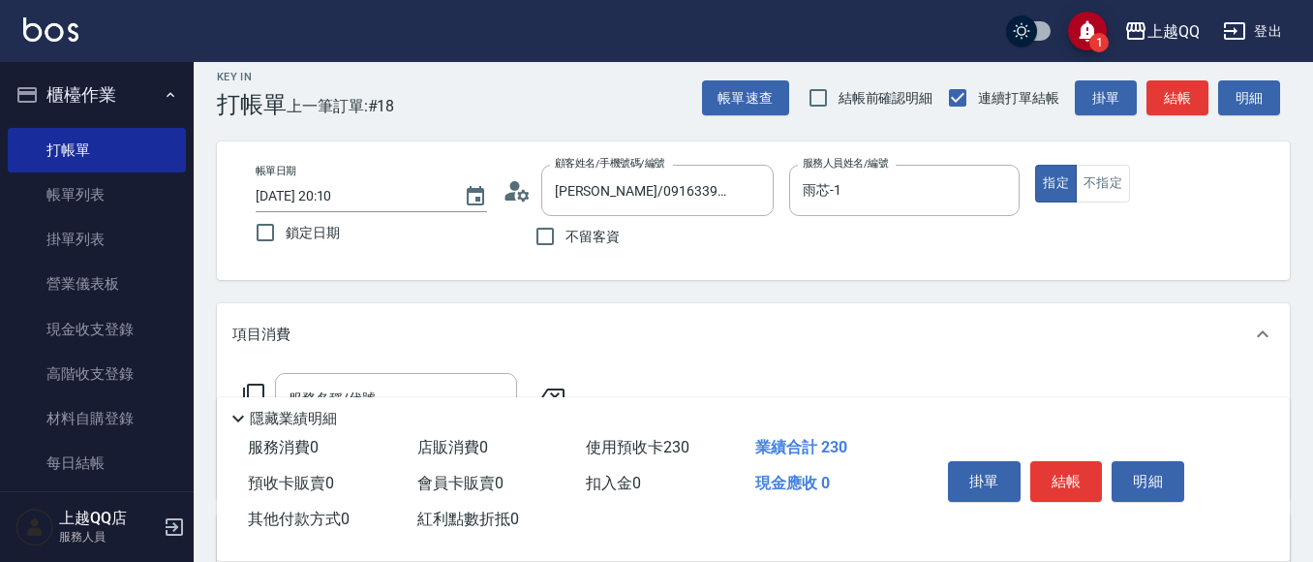
scroll to position [4, 0]
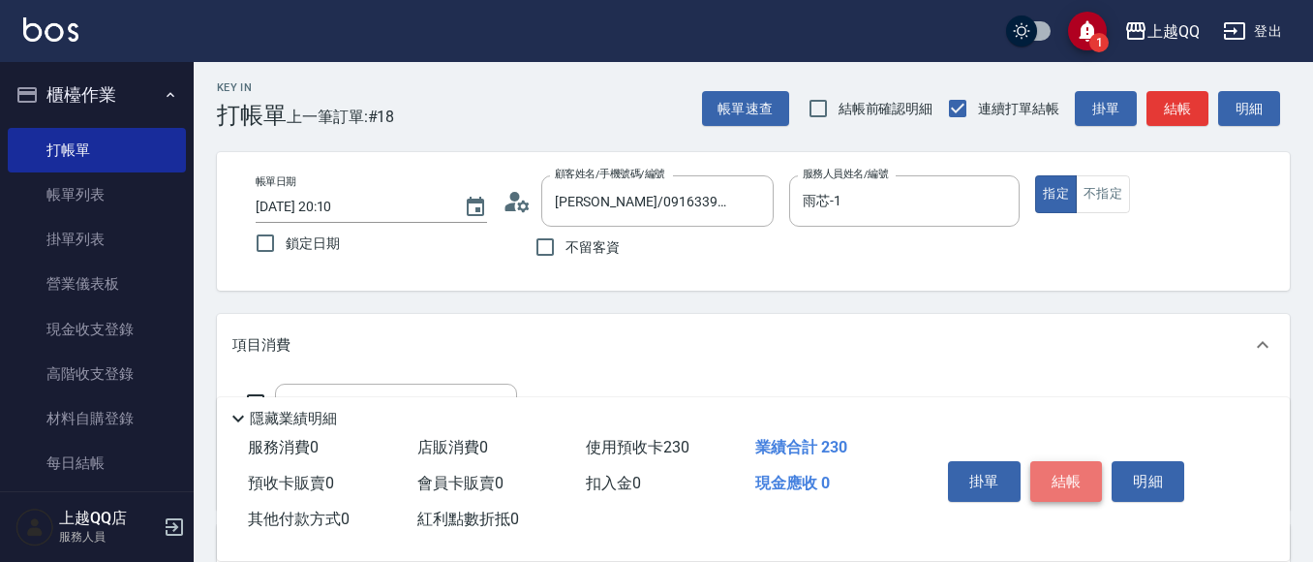
click at [1084, 474] on button "結帳" at bounding box center [1066, 481] width 73 height 41
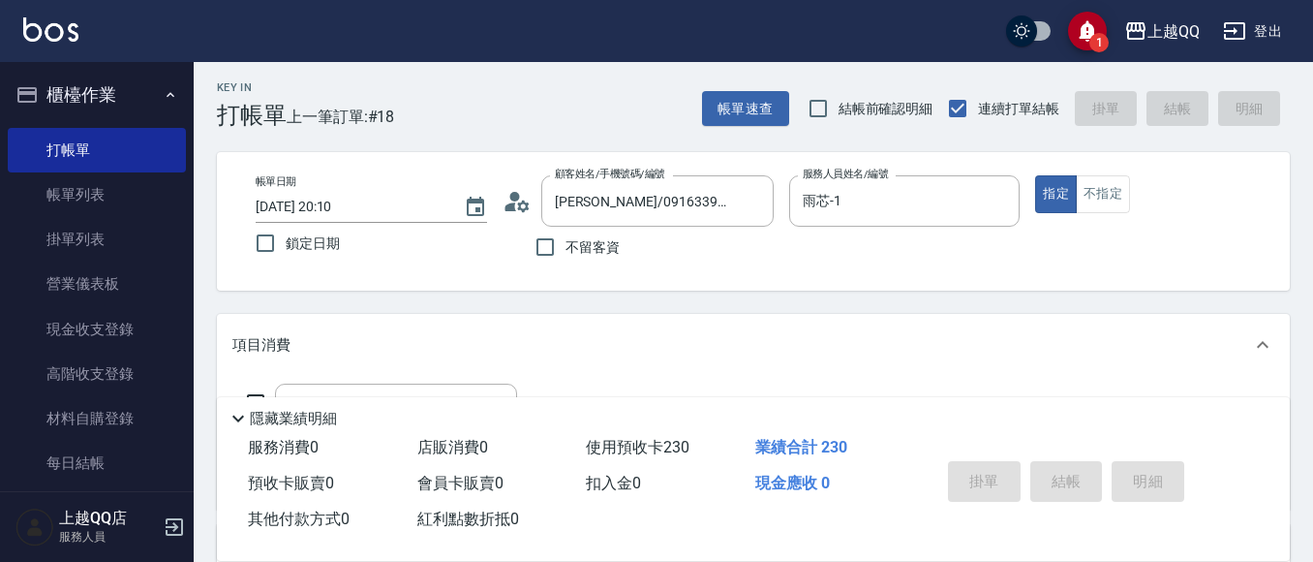
type input "[DATE] 20:11"
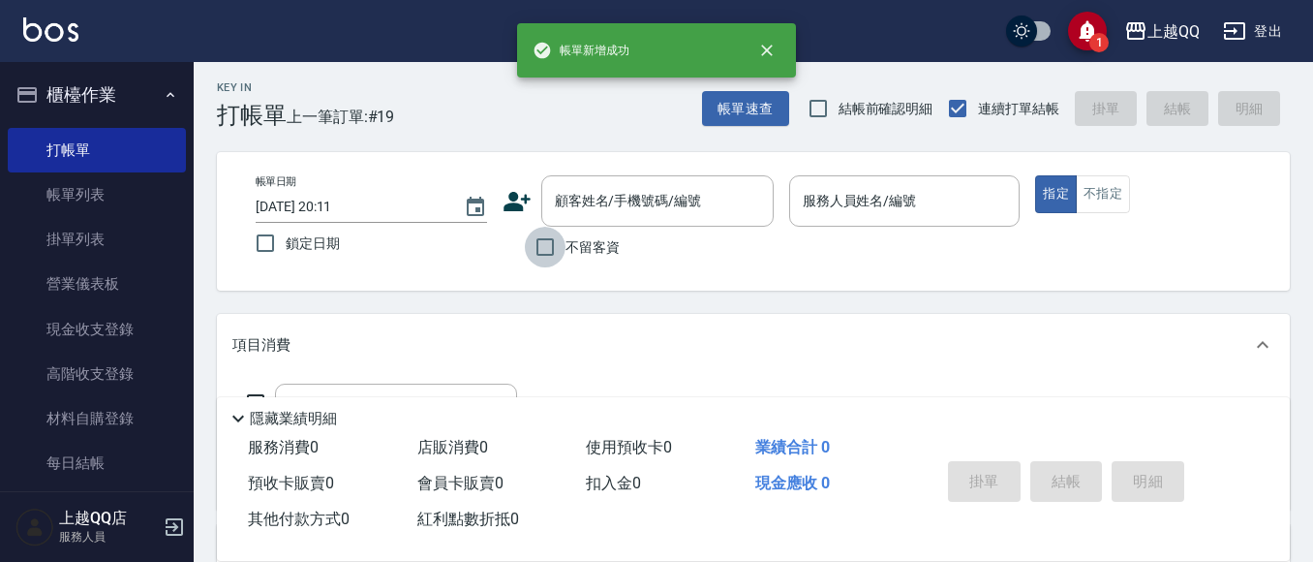
click at [540, 233] on input "不留客資" at bounding box center [545, 247] width 41 height 41
checkbox input "true"
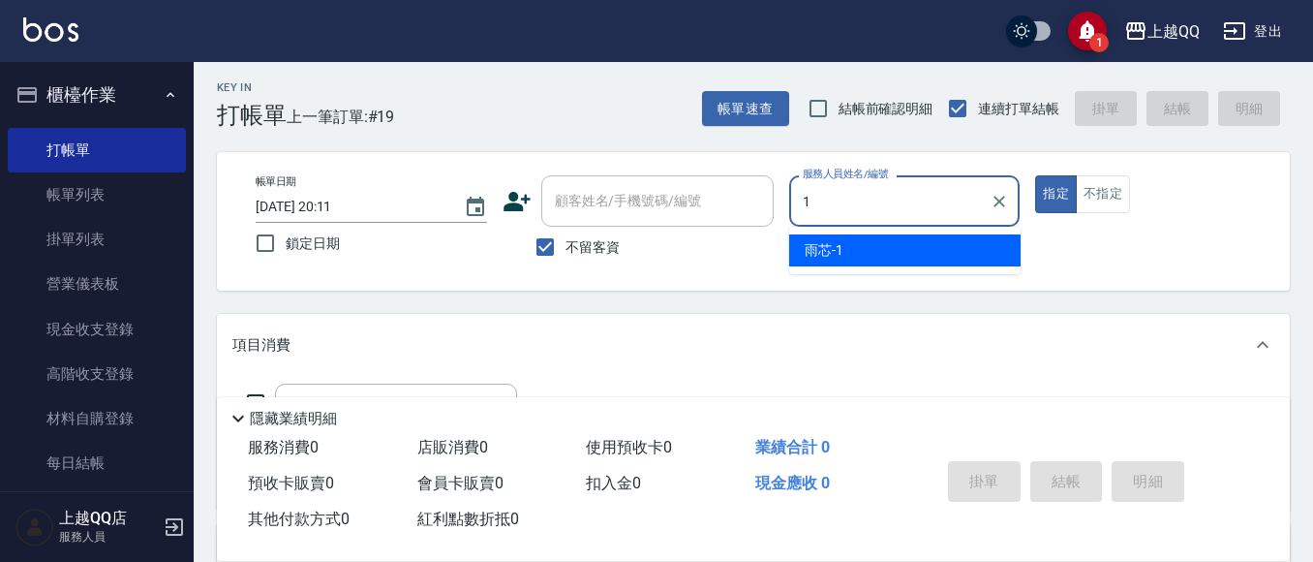
type input "雨芯-1"
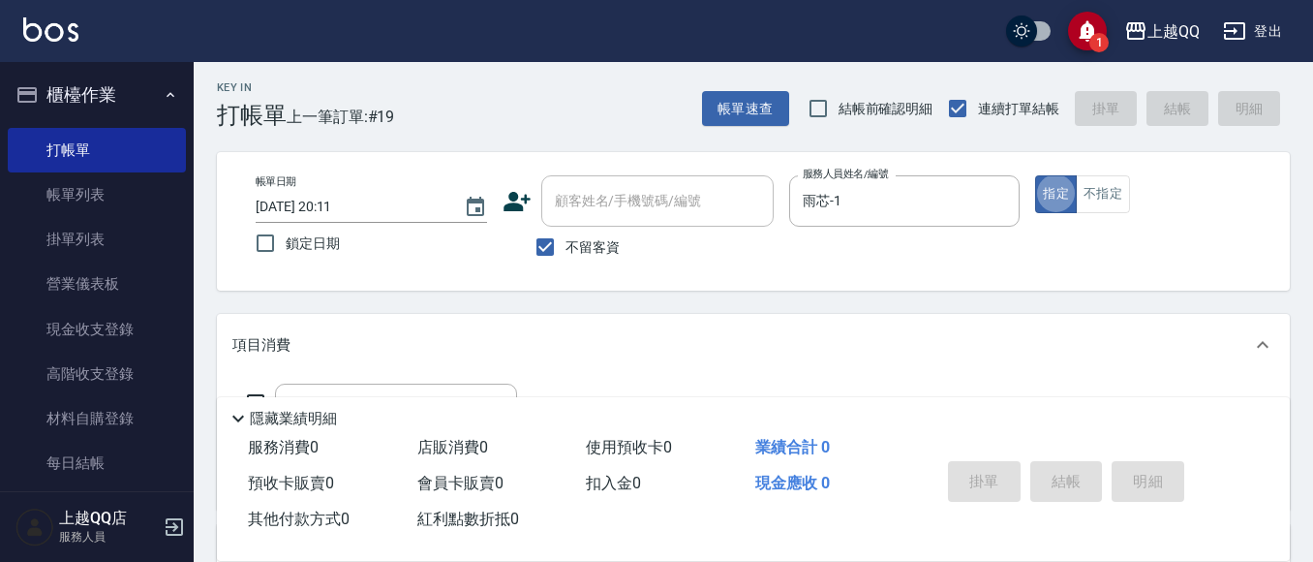
scroll to position [101, 0]
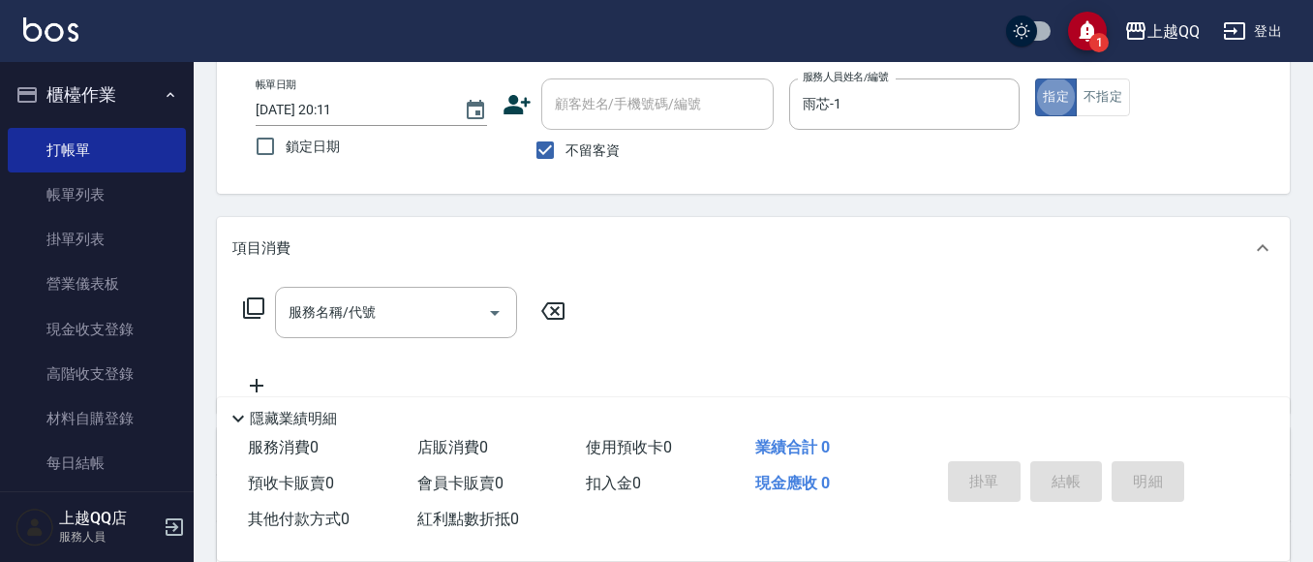
click at [248, 301] on icon at bounding box center [253, 307] width 21 height 21
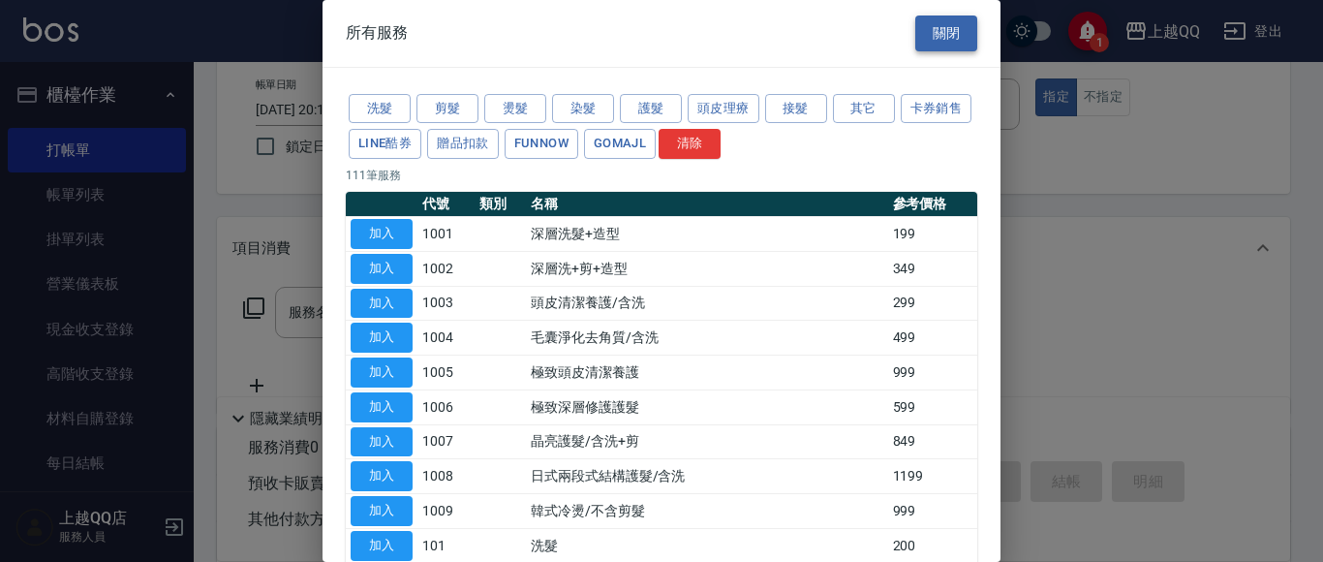
click at [922, 29] on button "關閉" at bounding box center [946, 33] width 62 height 36
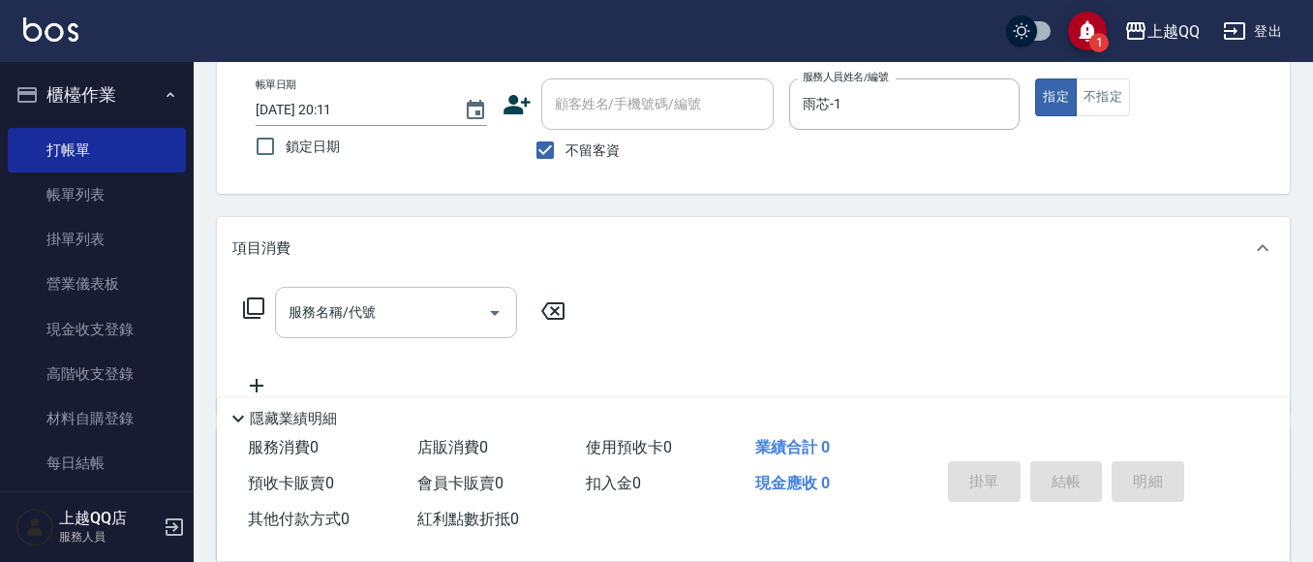
click at [320, 314] on input "服務名稱/代號" at bounding box center [382, 312] width 196 height 34
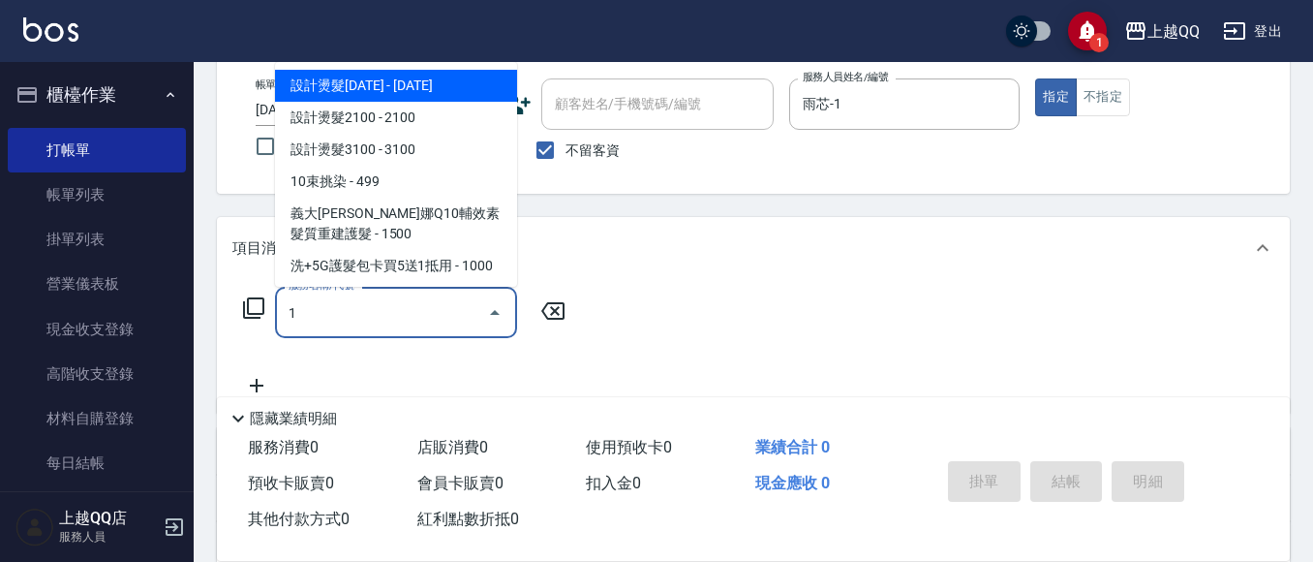
type input "設計燙髮1600(305)"
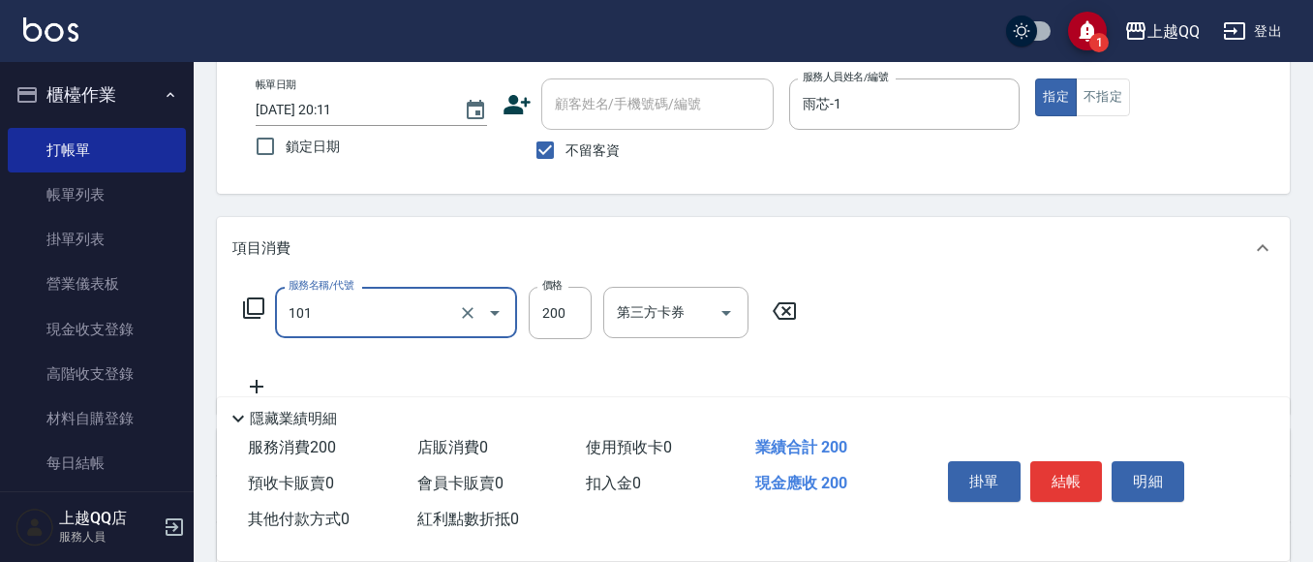
type input "洗髮(101)"
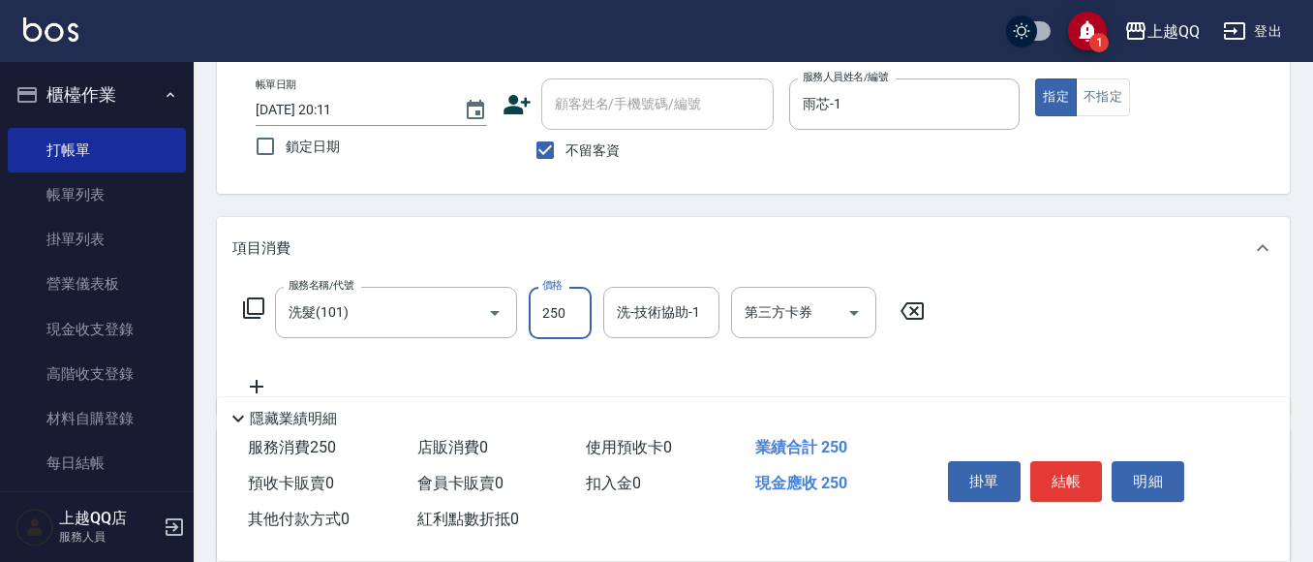
type input "250"
type input "雨芯-1"
click at [1088, 468] on button "結帳" at bounding box center [1066, 481] width 73 height 41
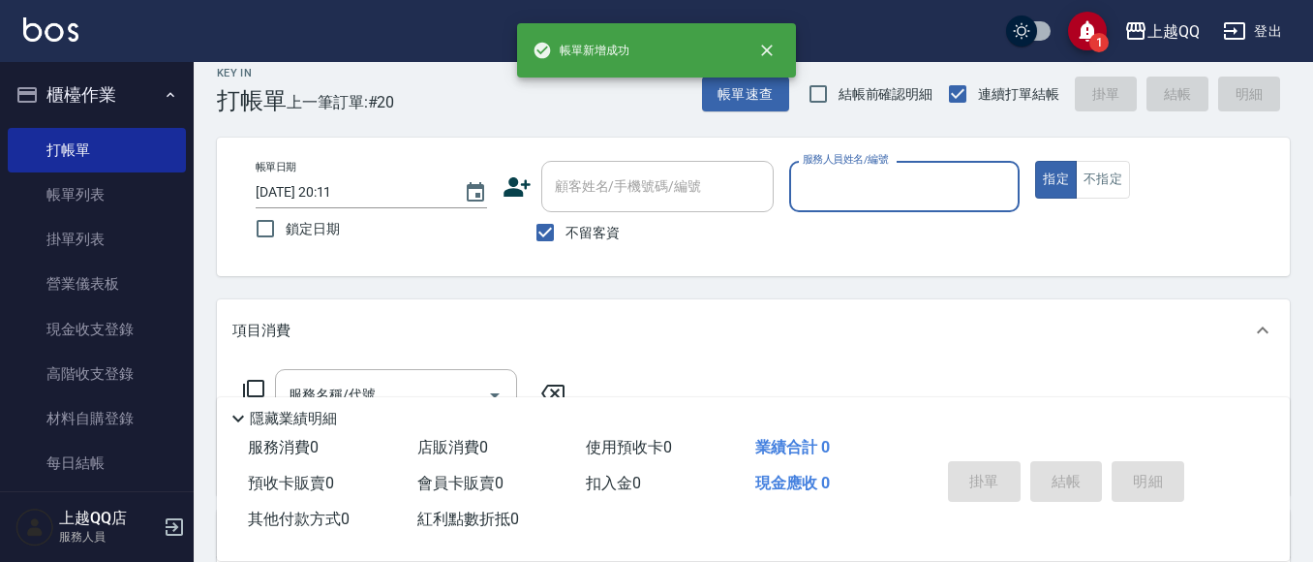
scroll to position [0, 0]
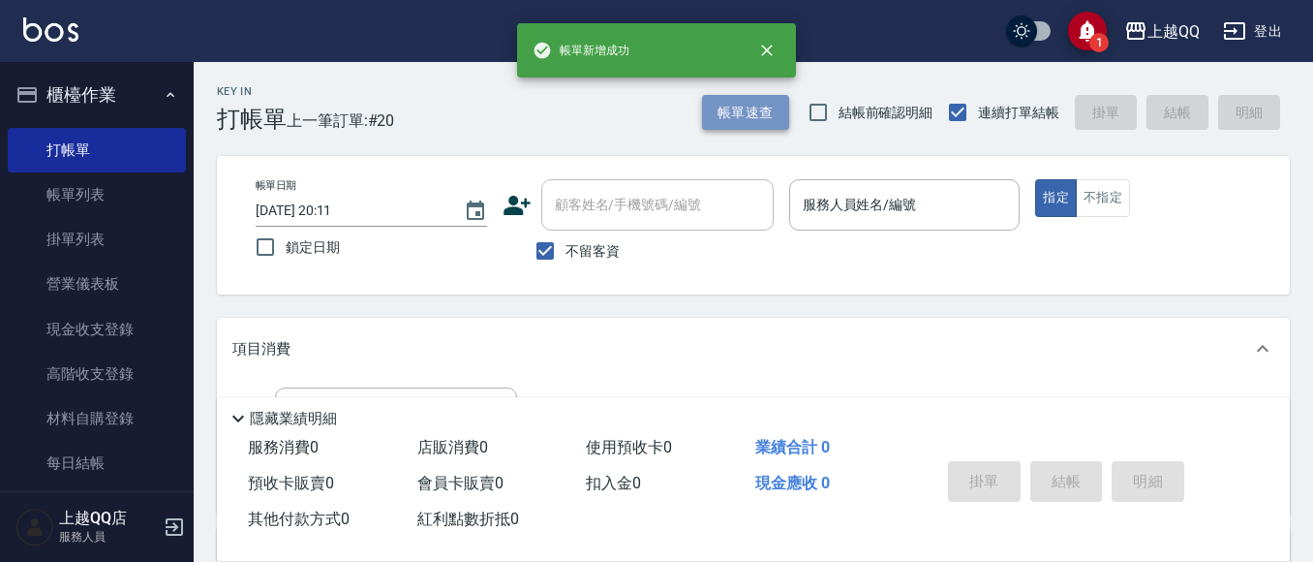
click at [749, 111] on button "帳單速查" at bounding box center [745, 113] width 87 height 36
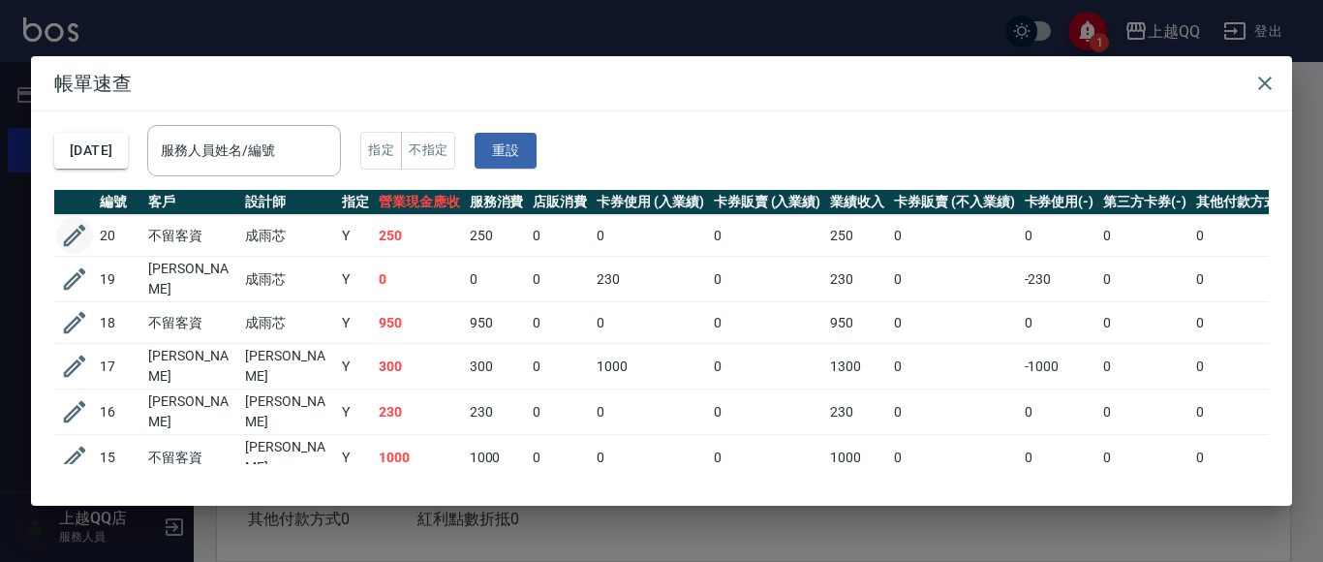
click at [90, 233] on button "button" at bounding box center [74, 235] width 37 height 37
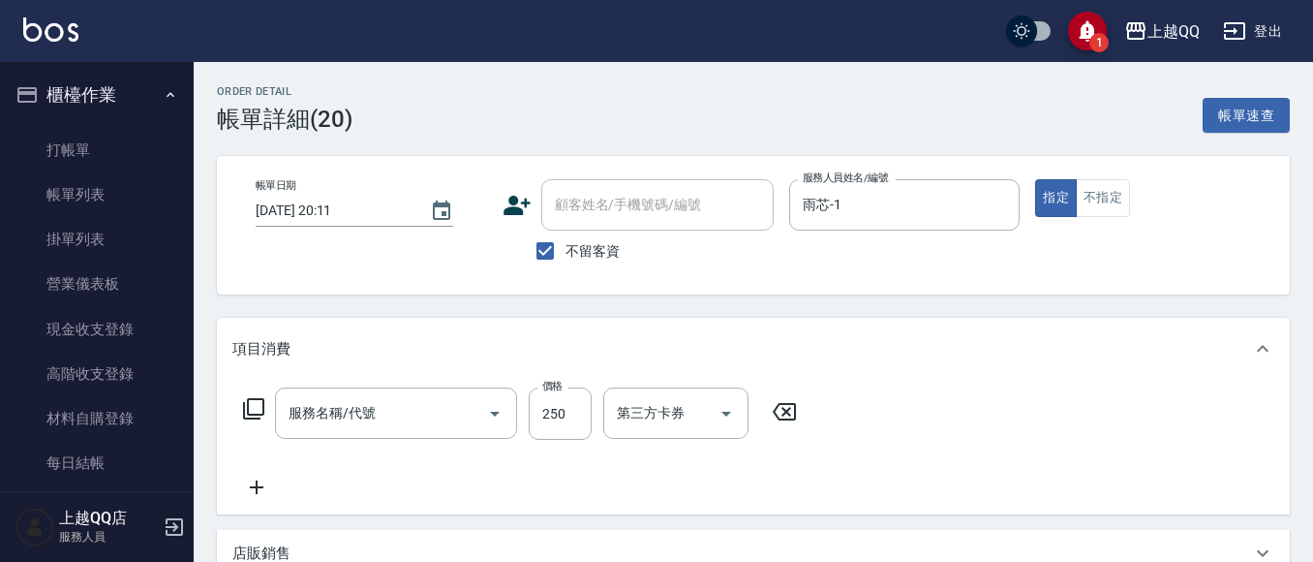
checkbox input "true"
type input "雨芯-1"
type input "洗髮(101)"
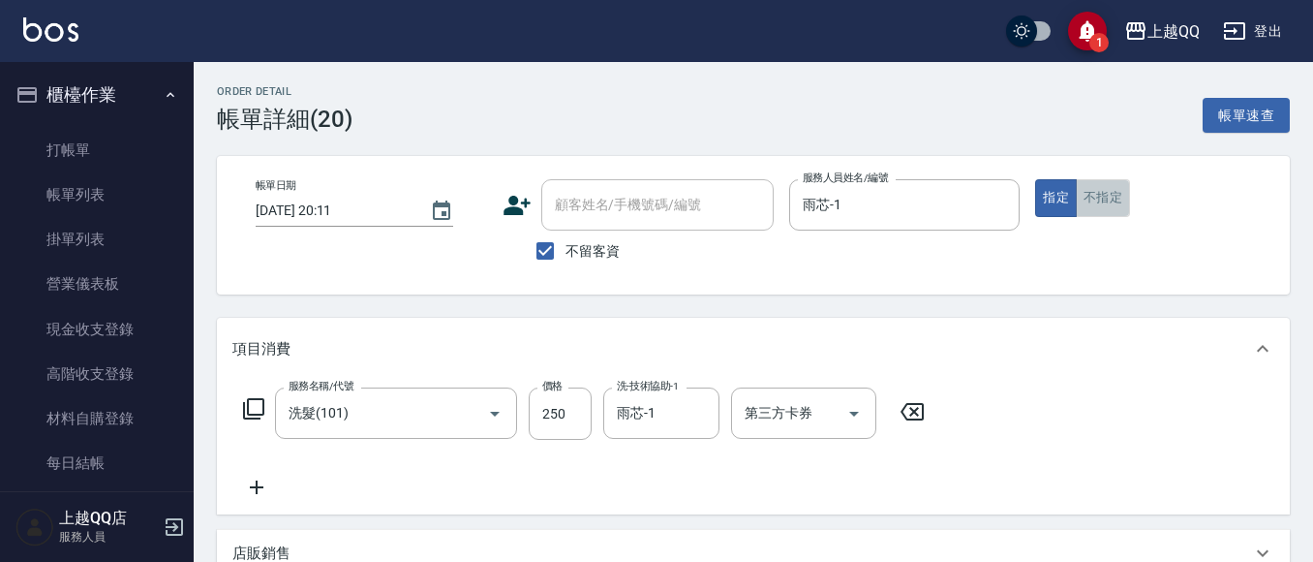
click at [1087, 208] on button "不指定" at bounding box center [1103, 198] width 54 height 38
click at [579, 402] on input "250" at bounding box center [560, 413] width 63 height 52
type input "200"
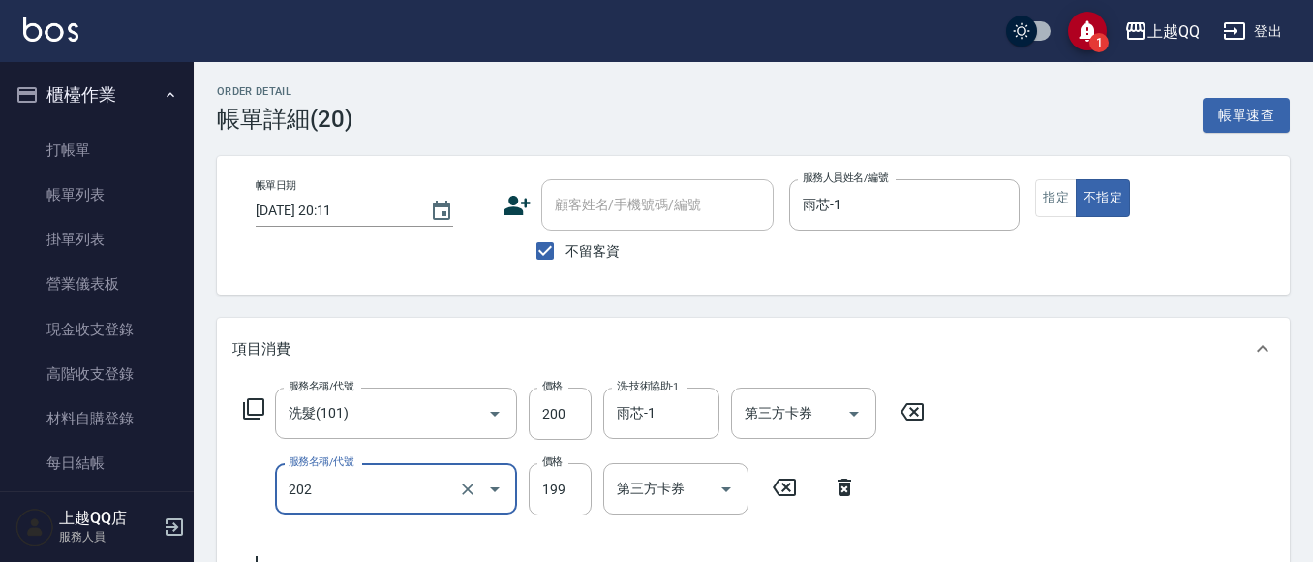
type input "不指定單剪(202)"
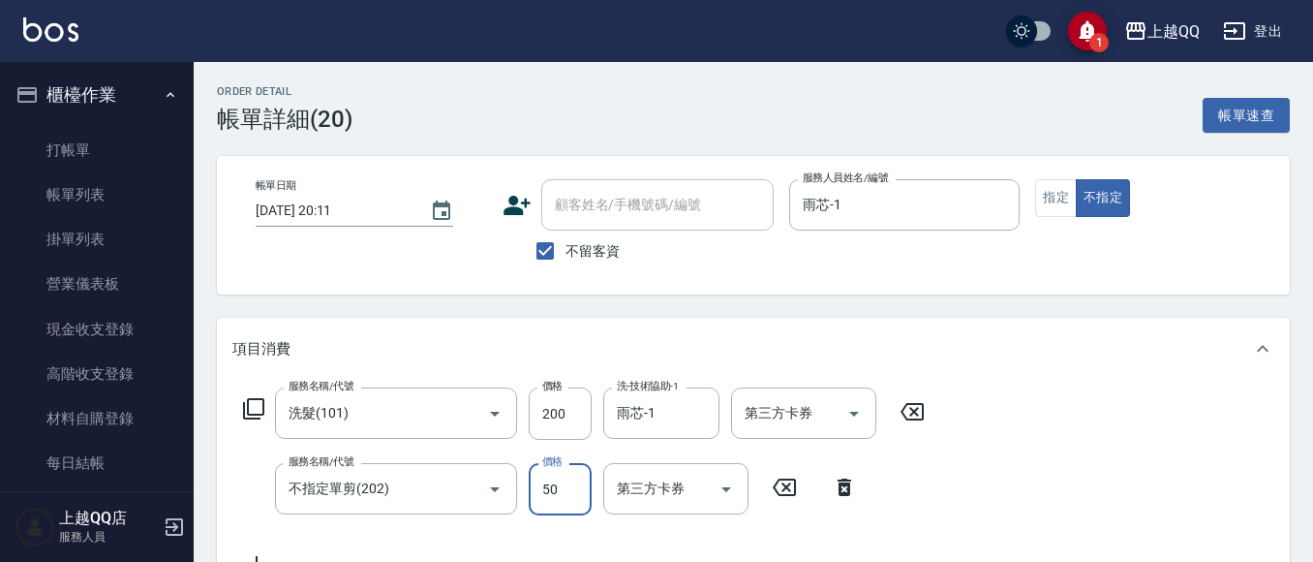
type input "50"
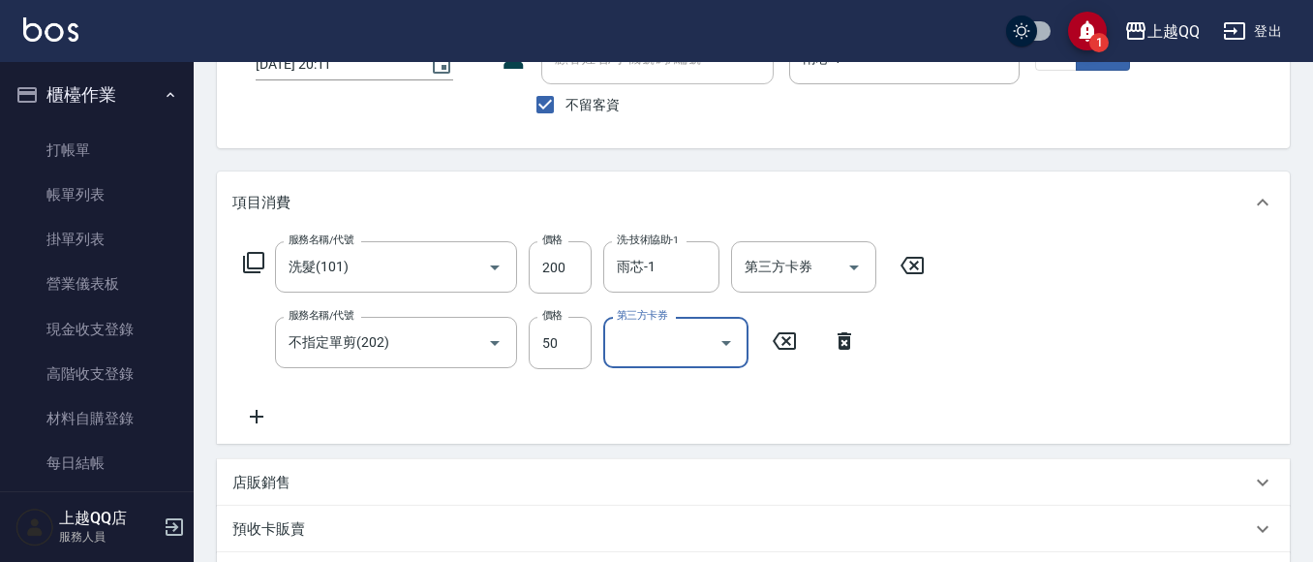
scroll to position [387, 0]
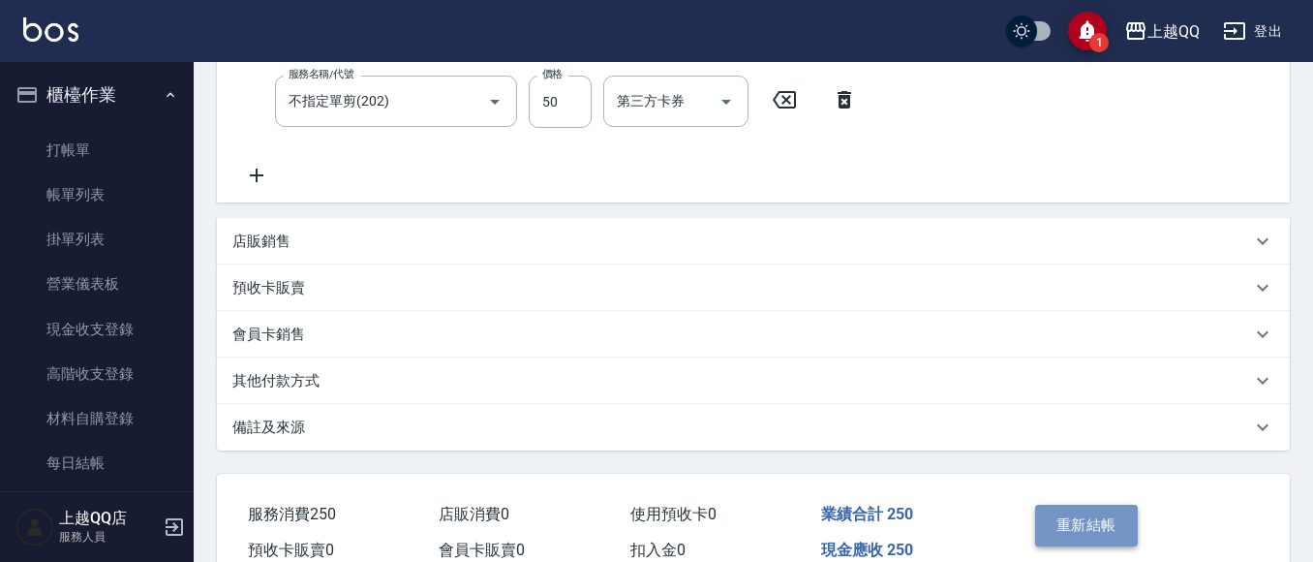
click at [1063, 533] on button "重新結帳" at bounding box center [1086, 524] width 103 height 41
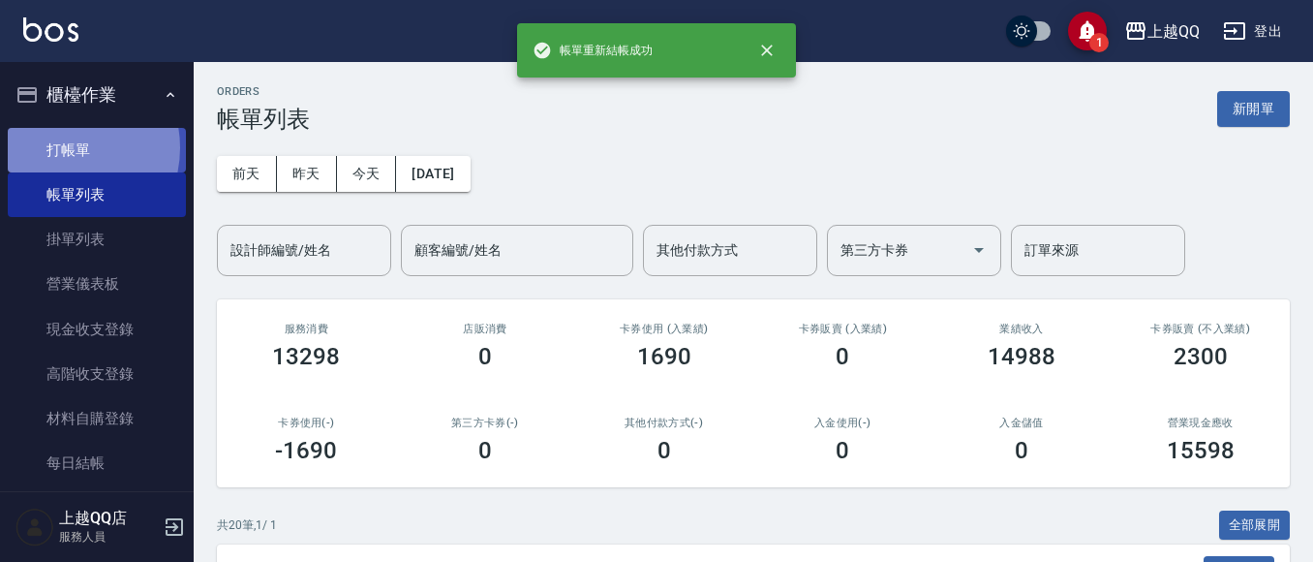
click at [58, 147] on link "打帳單" at bounding box center [97, 150] width 178 height 45
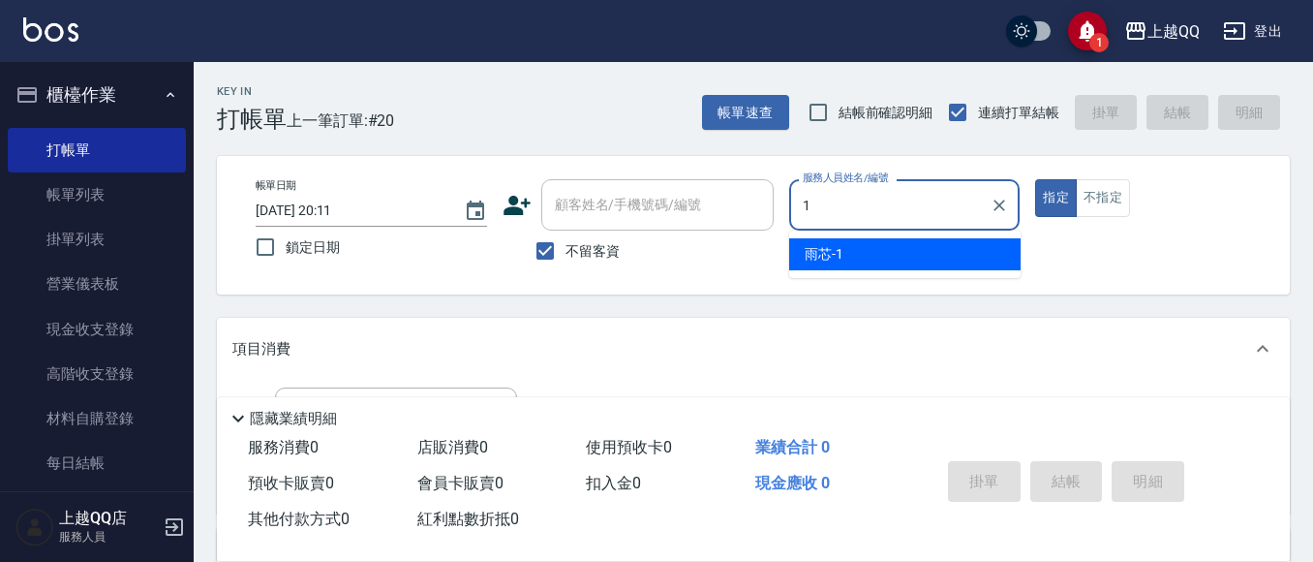
type input "雨芯-1"
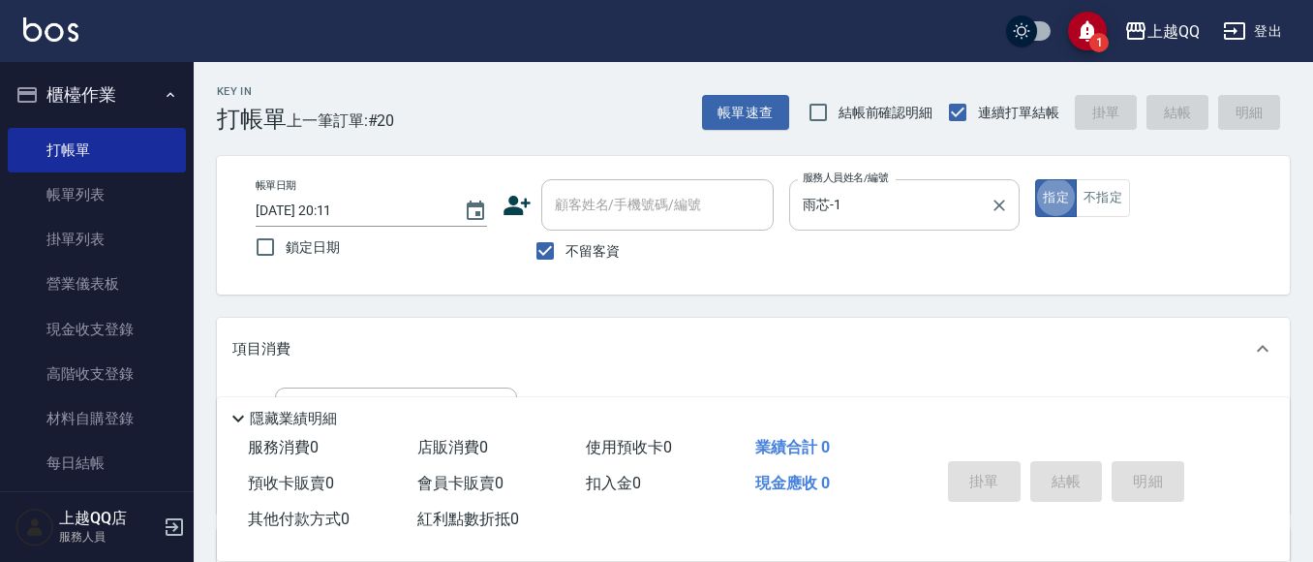
type button "true"
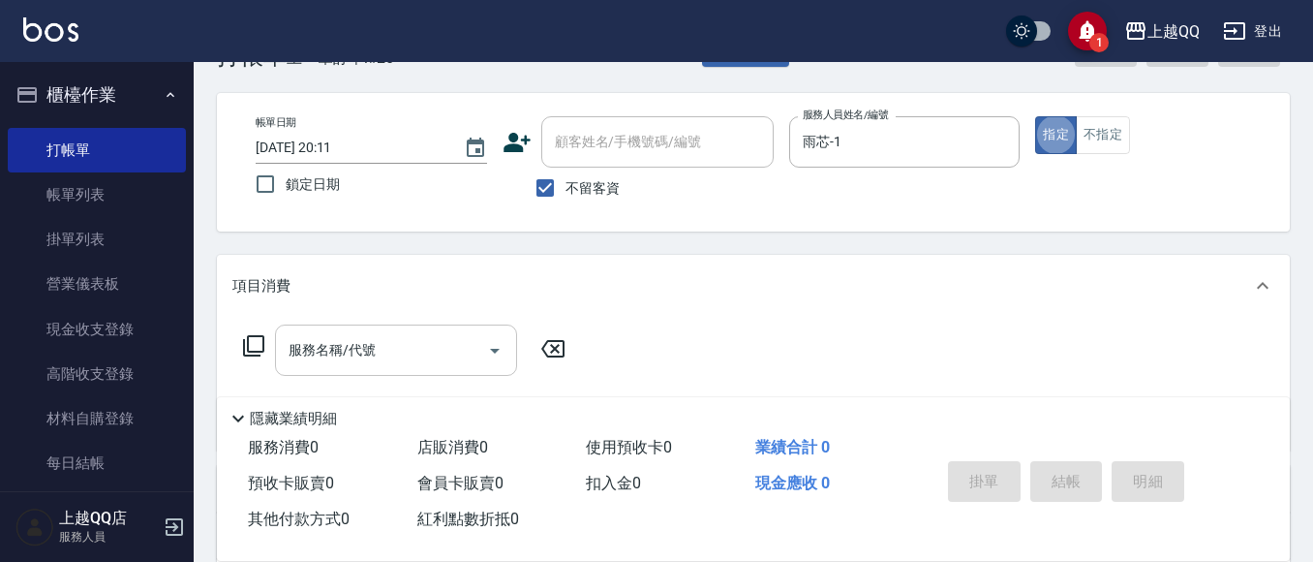
scroll to position [97, 0]
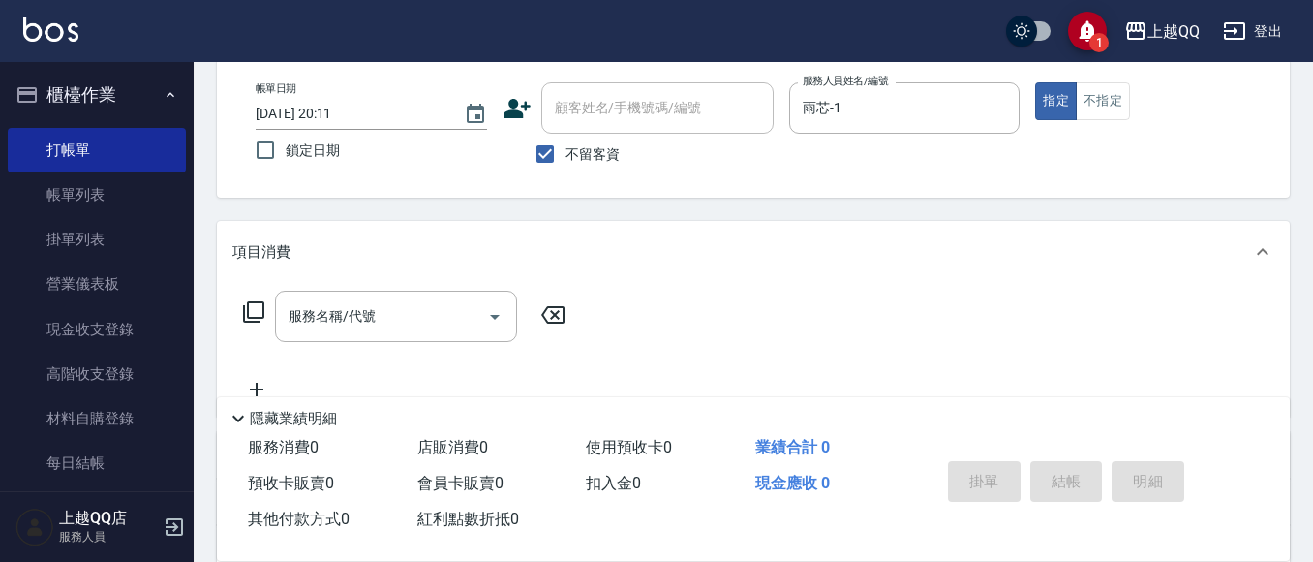
click at [252, 318] on icon at bounding box center [253, 311] width 21 height 21
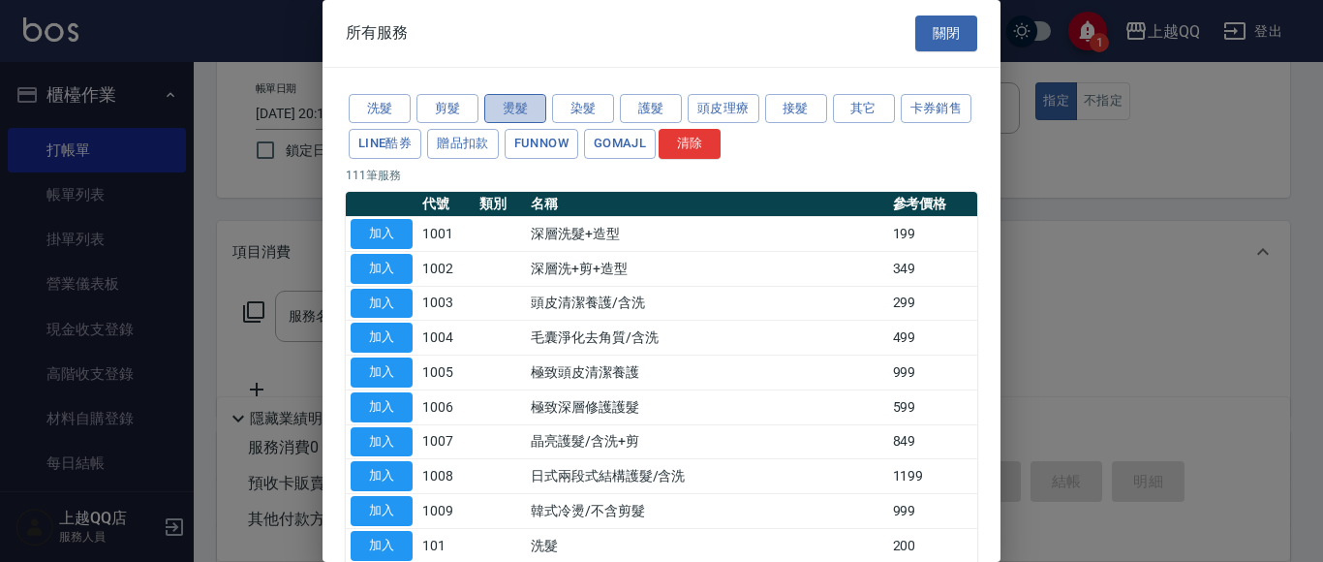
click at [502, 113] on button "燙髮" at bounding box center [515, 109] width 62 height 30
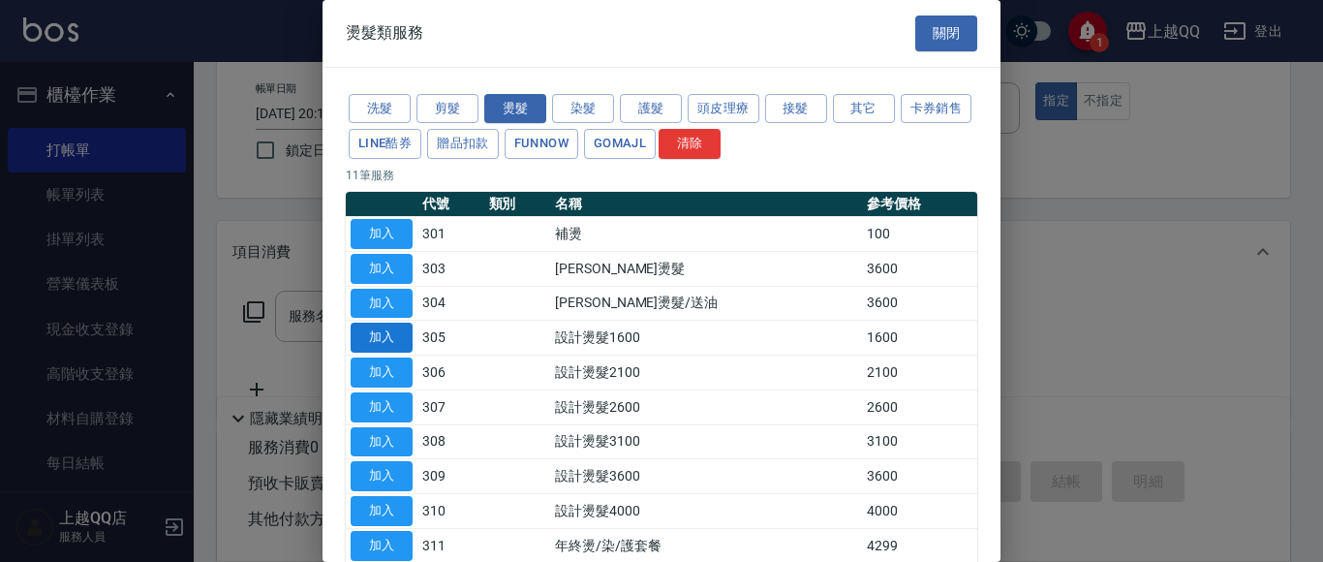
click at [385, 345] on button "加入" at bounding box center [381, 337] width 62 height 30
type input "設計燙髮1600(305)"
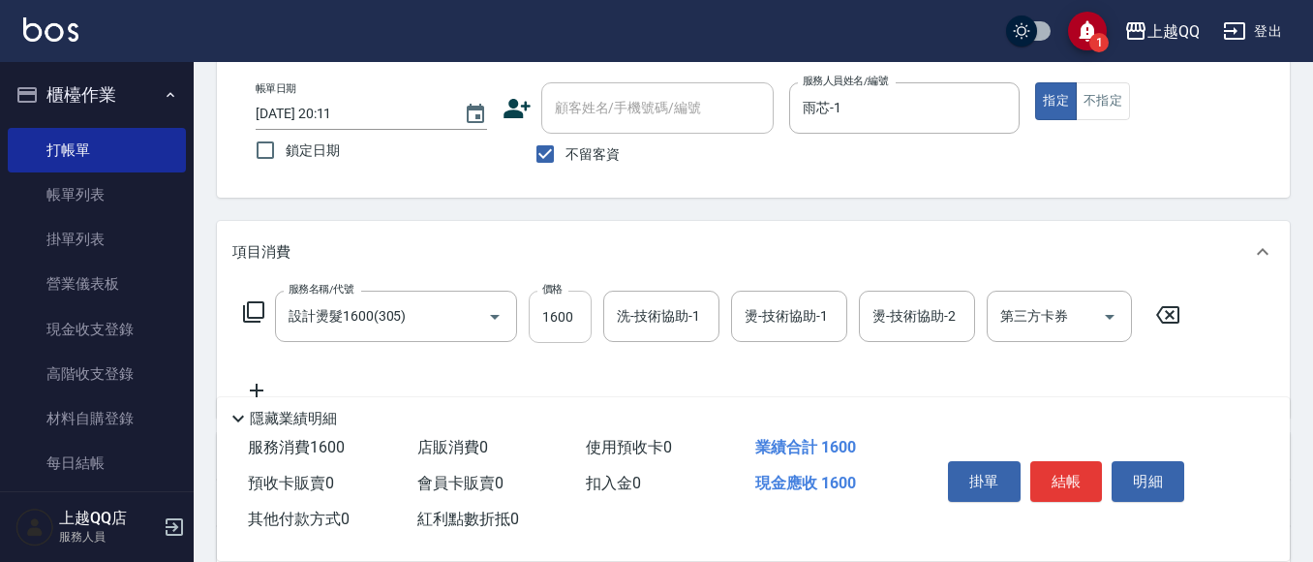
drag, startPoint x: 538, startPoint y: 317, endPoint x: 549, endPoint y: 319, distance: 10.8
click at [539, 317] on div "服務名稱/代號 設計燙髮1600(305) 服務名稱/代號 價格 1600 價格 洗-技術協助-1 洗-技術協助-1 燙-技術協助-1 燙-技術協助-1 燙-…" at bounding box center [711, 316] width 959 height 52
drag, startPoint x: 549, startPoint y: 319, endPoint x: 757, endPoint y: 274, distance: 212.9
click at [552, 320] on input "1600" at bounding box center [560, 316] width 63 height 52
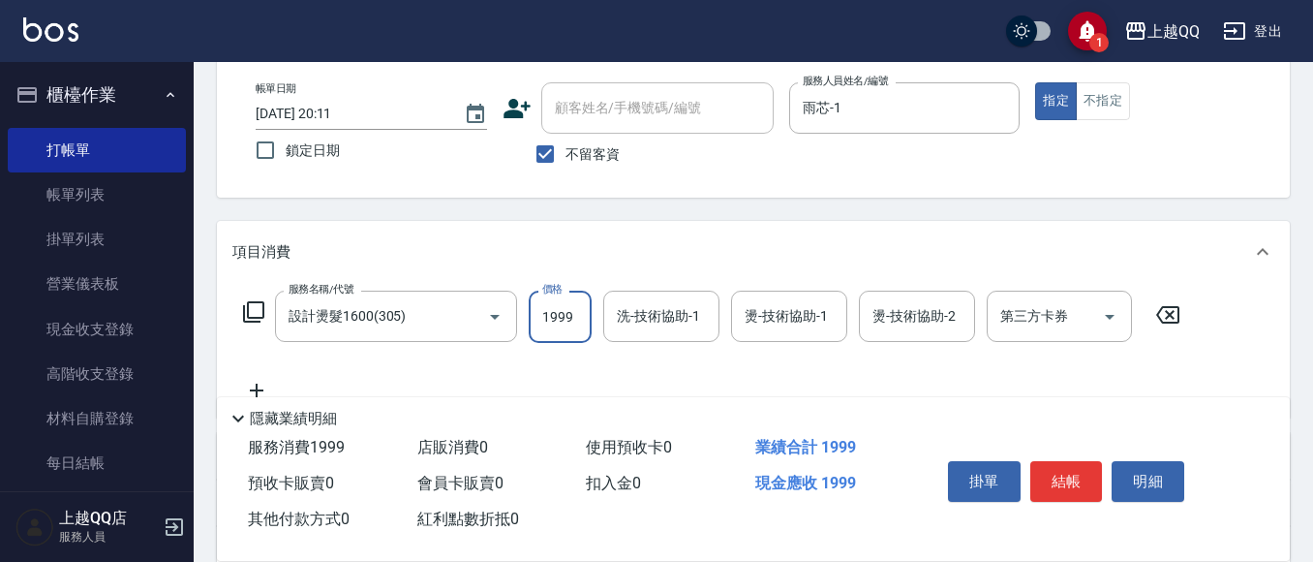
type input "1999"
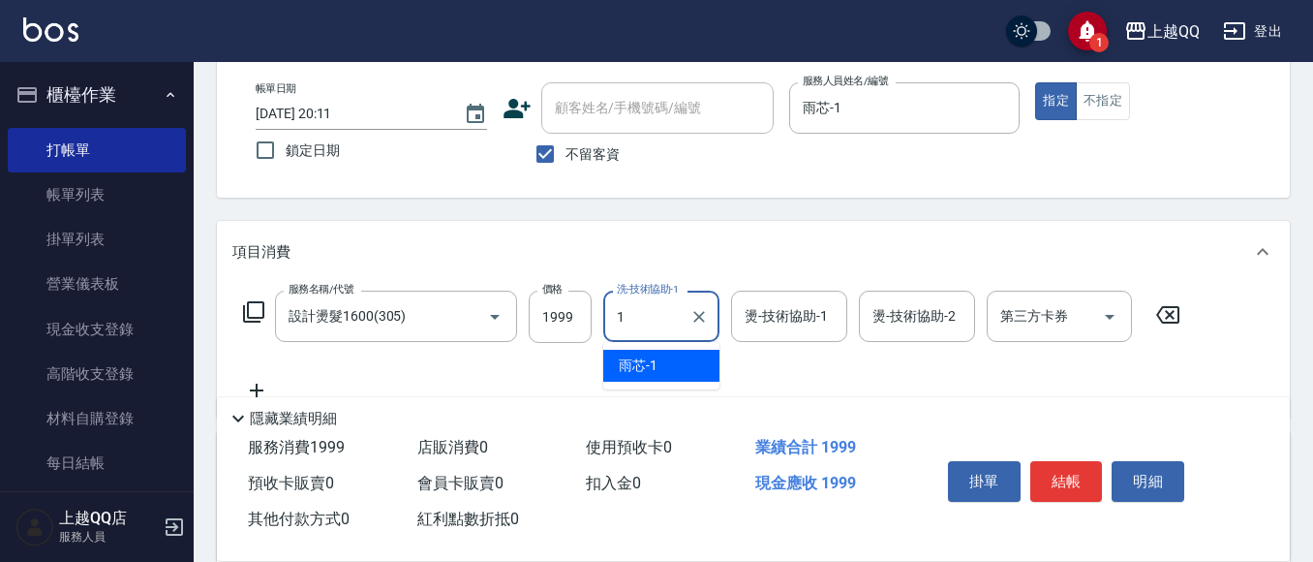
type input "雨芯-1"
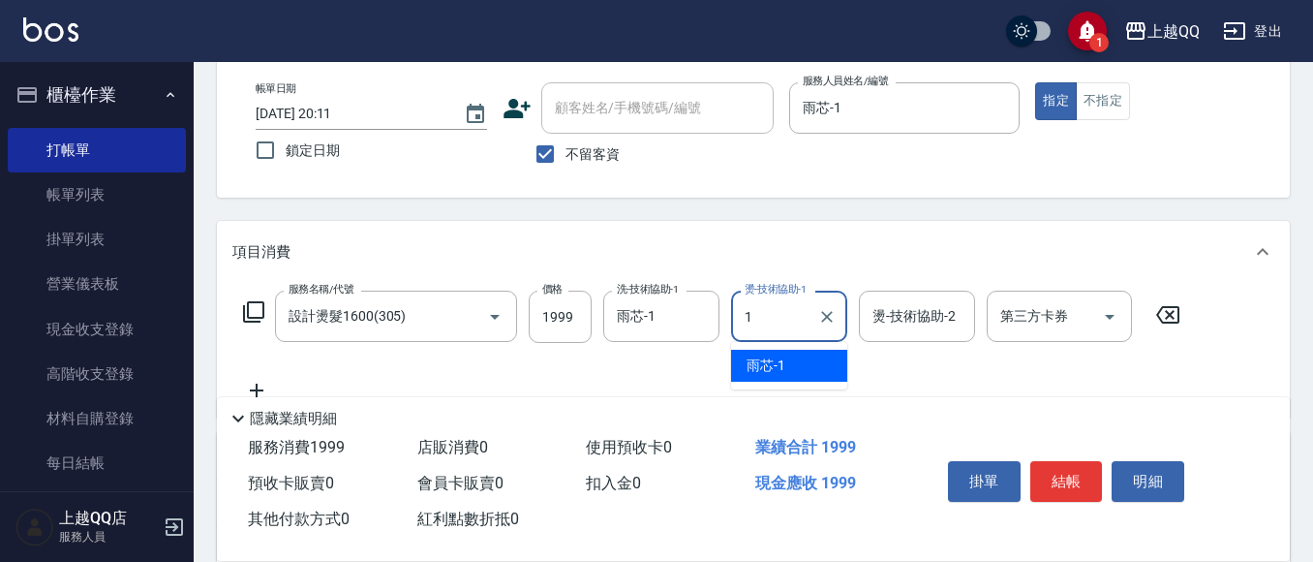
type input "雨芯-1"
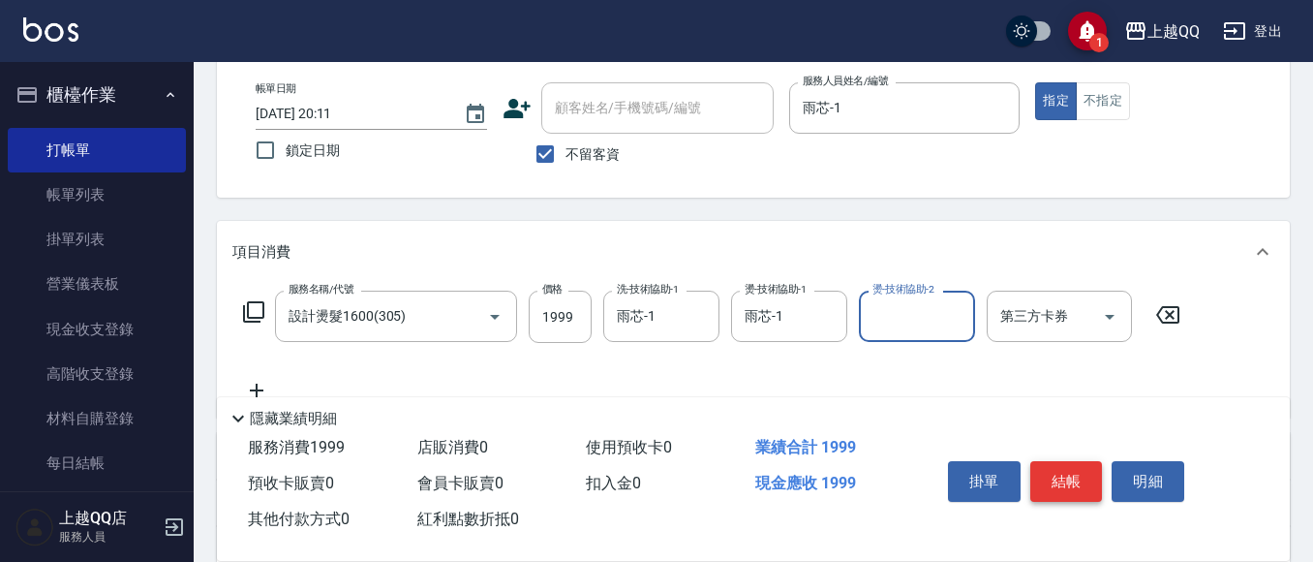
click at [1079, 472] on button "結帳" at bounding box center [1066, 481] width 73 height 41
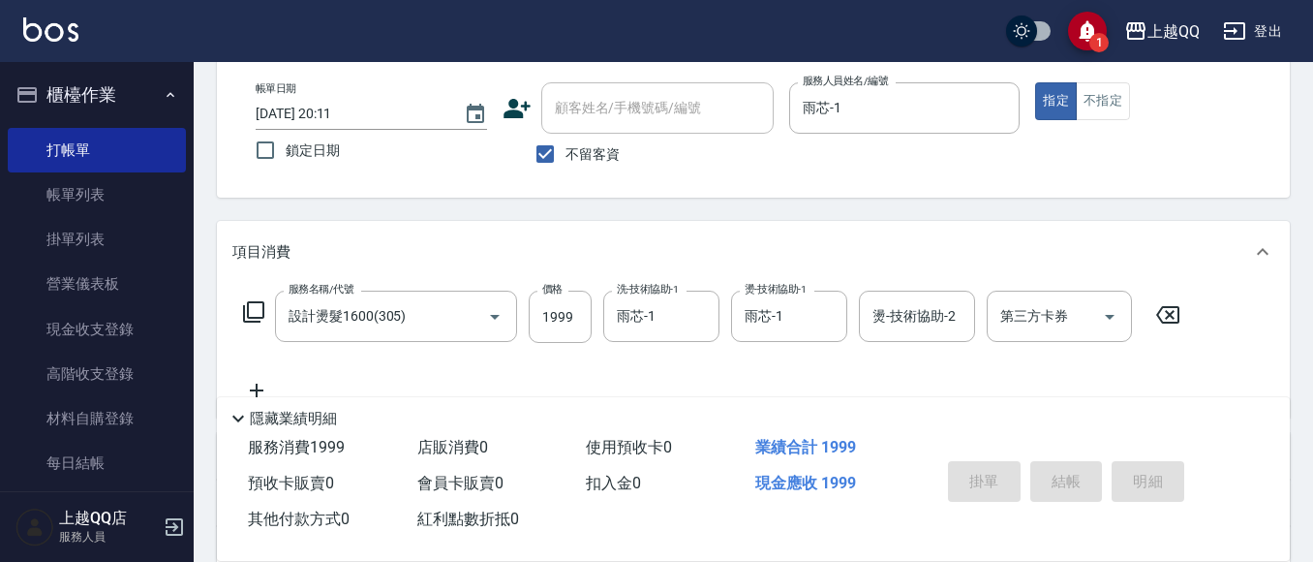
type input "[DATE] 20:12"
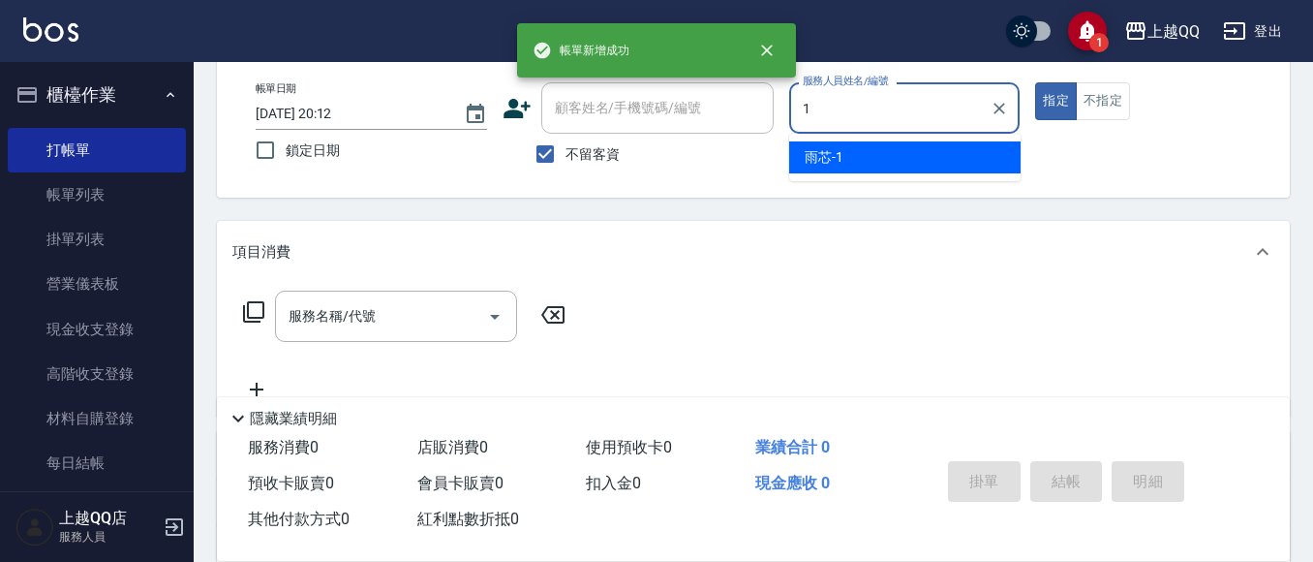
type input "雨芯-1"
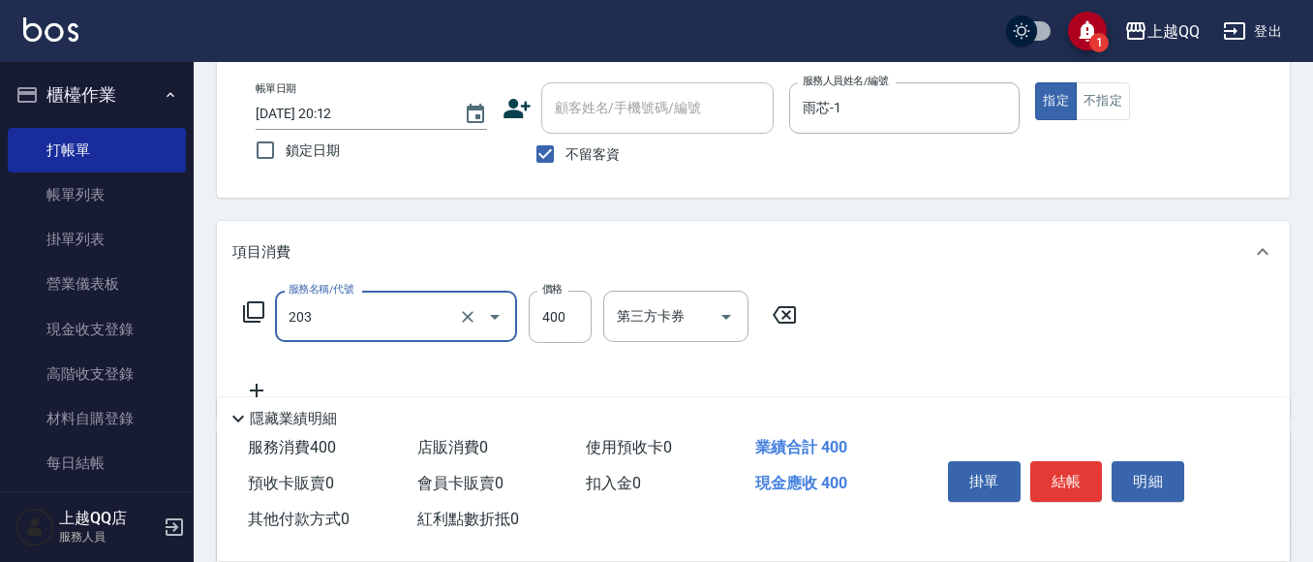
type input "指定單剪(203)"
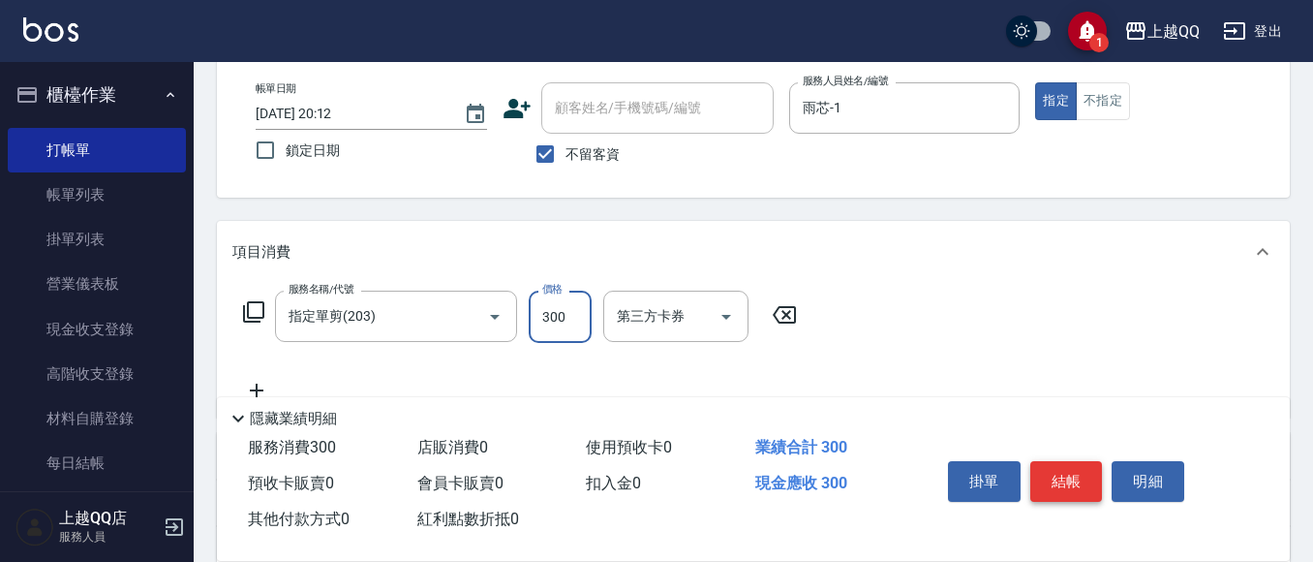
type input "300"
click at [1063, 468] on button "結帳" at bounding box center [1066, 481] width 73 height 41
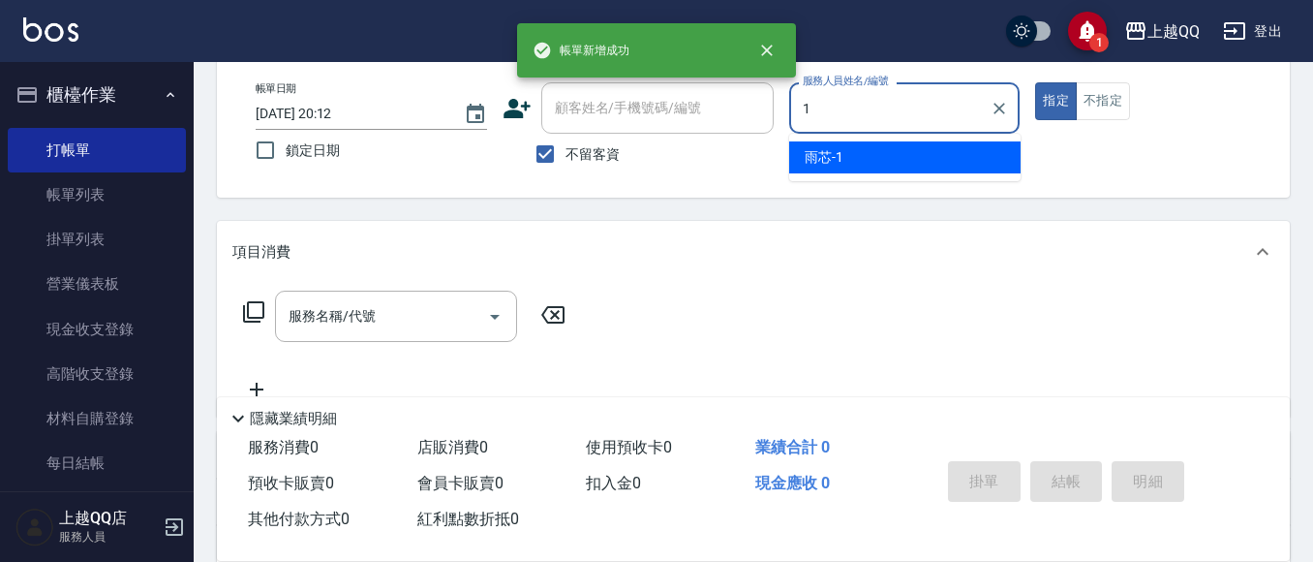
type input "雨芯-1"
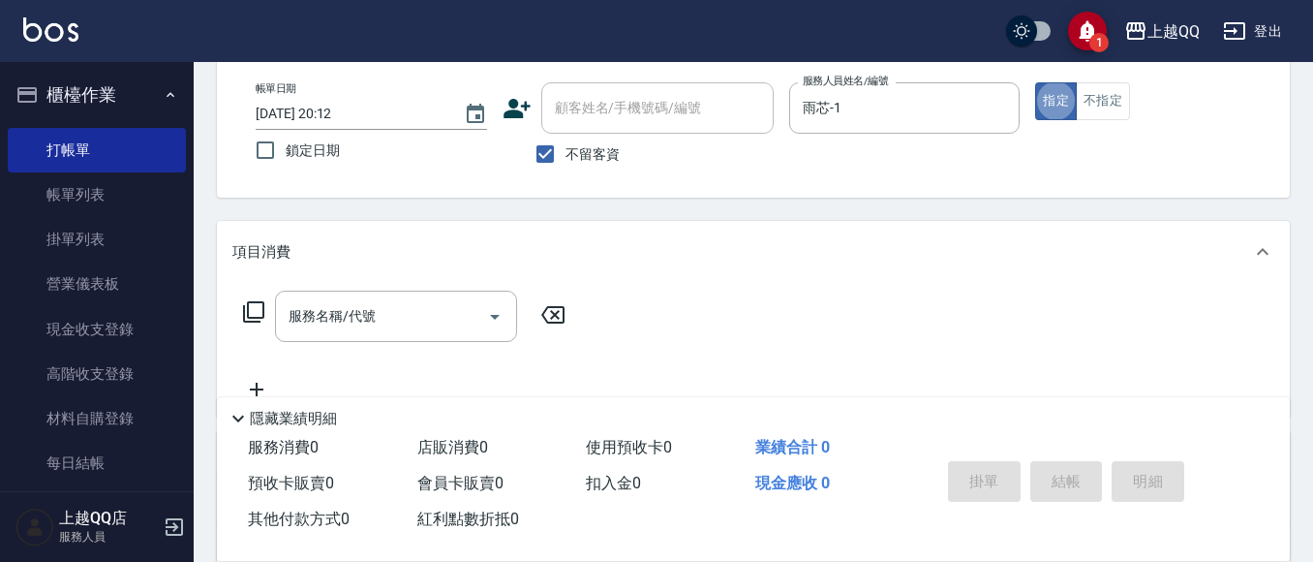
click at [254, 321] on icon at bounding box center [253, 311] width 21 height 21
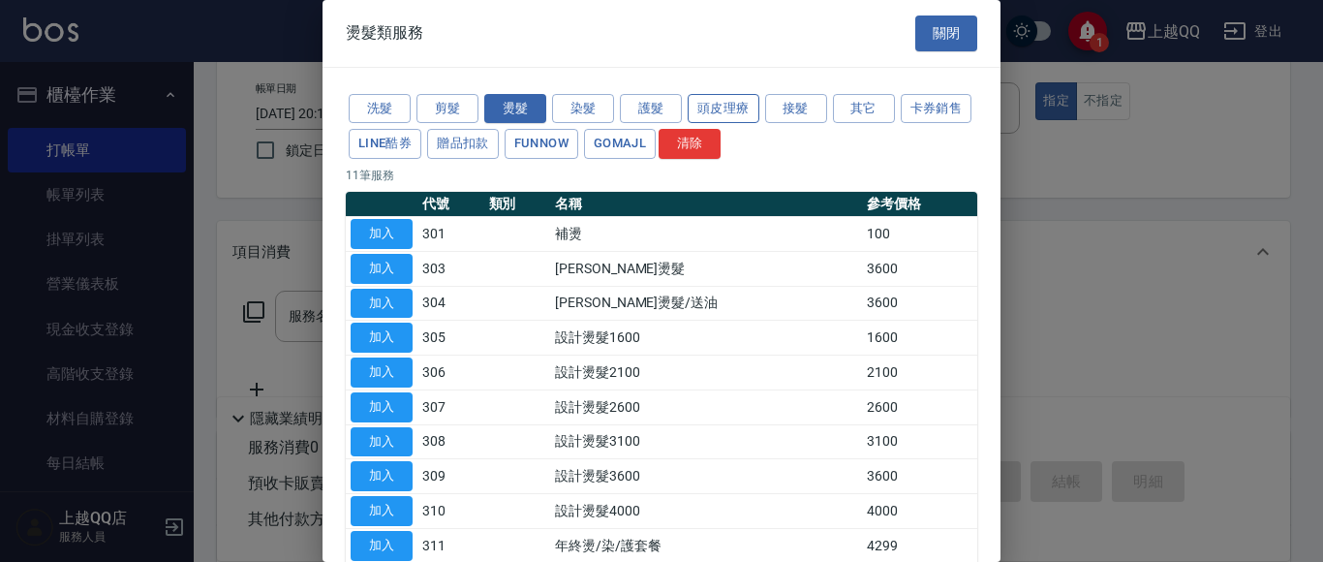
click at [708, 98] on button "頭皮理療" at bounding box center [723, 109] width 72 height 30
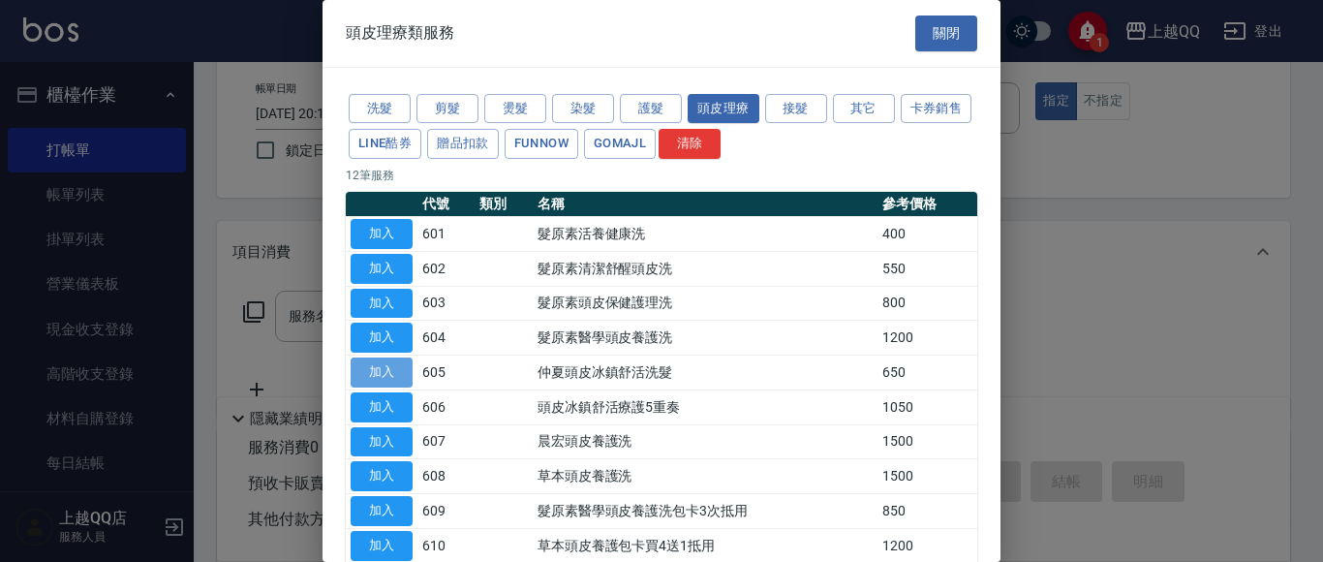
click at [401, 372] on button "加入" at bounding box center [381, 372] width 62 height 30
type input "[PERSON_NAME]頭皮冰鎮舒活洗髮(605)"
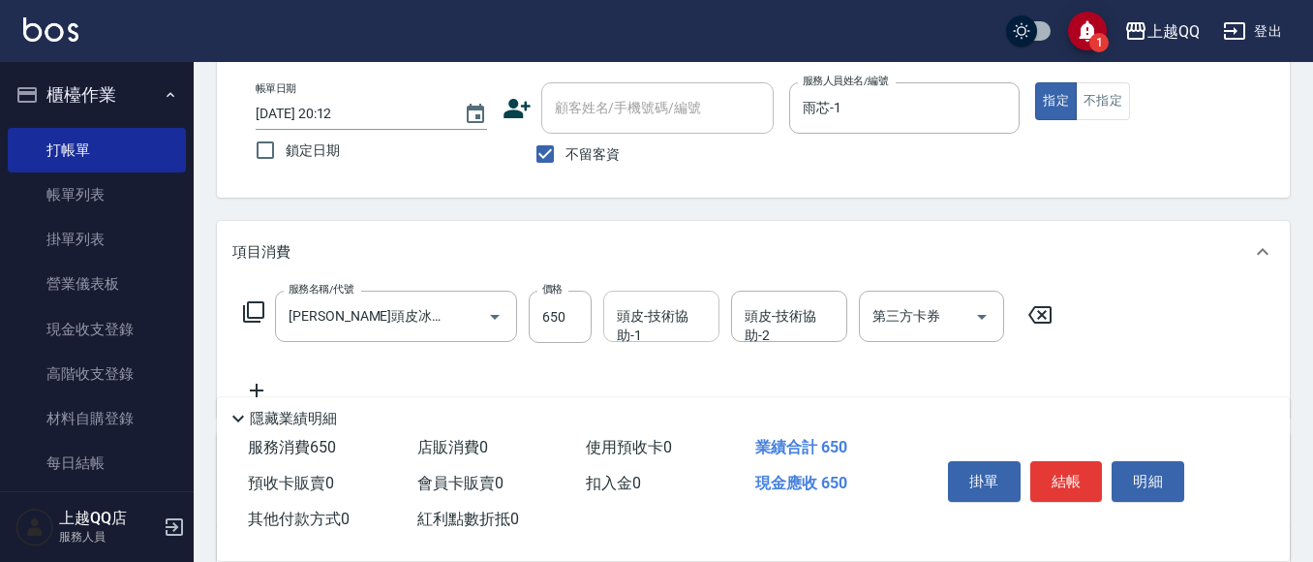
click at [686, 336] on div "頭皮-技術協助-1" at bounding box center [661, 315] width 116 height 51
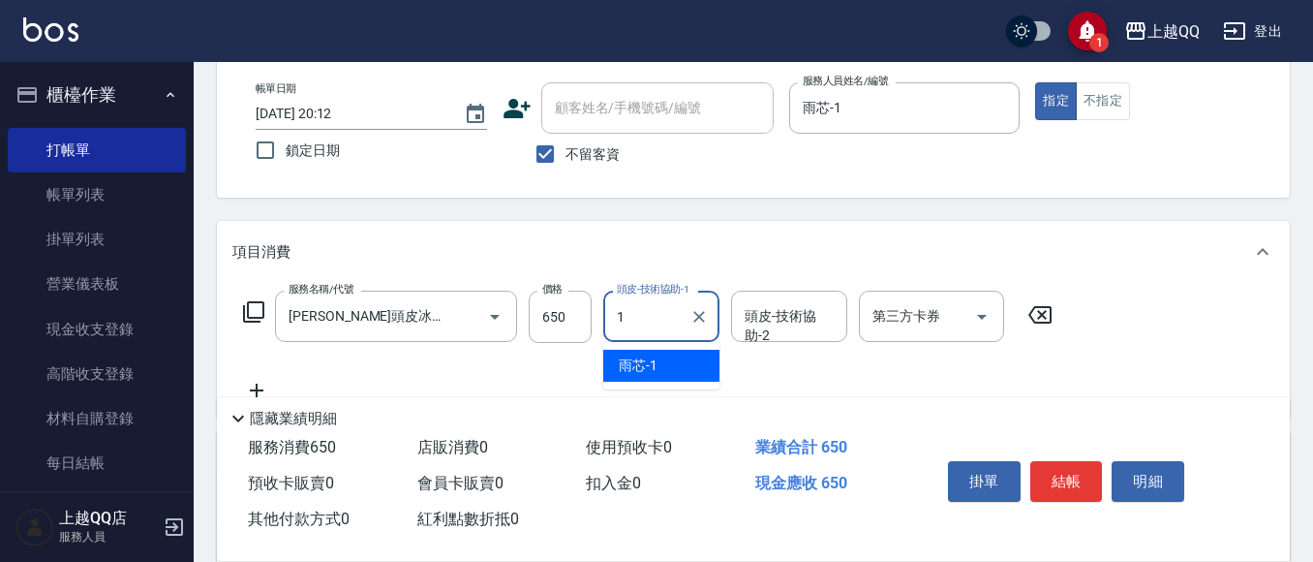
type input "雨芯-1"
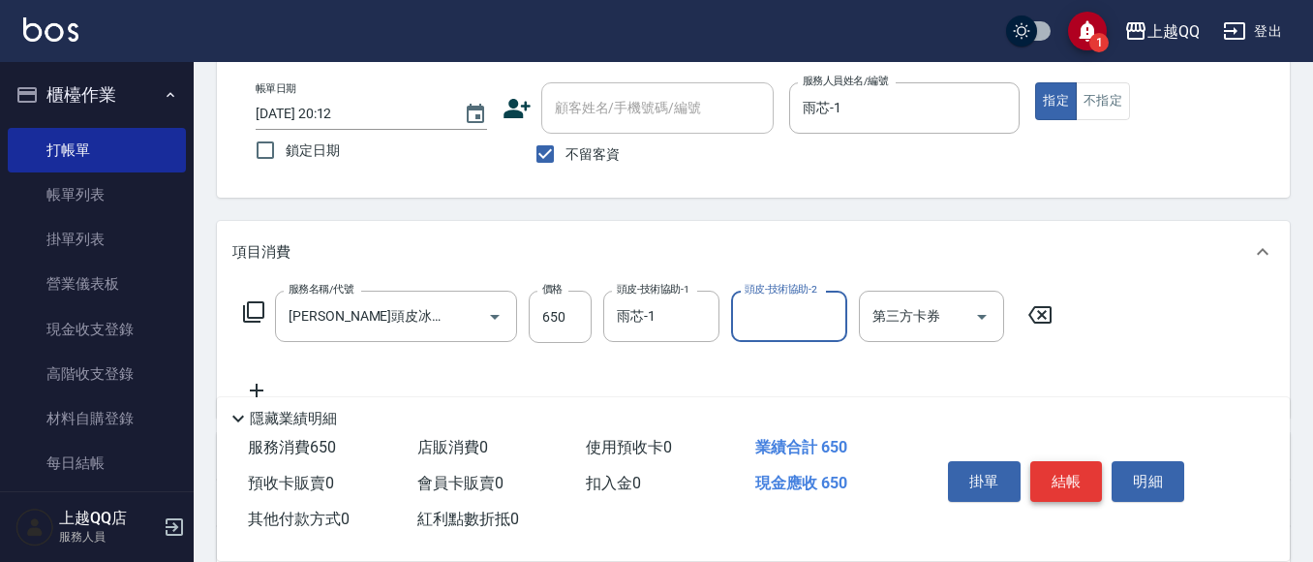
click at [1065, 480] on button "結帳" at bounding box center [1066, 481] width 73 height 41
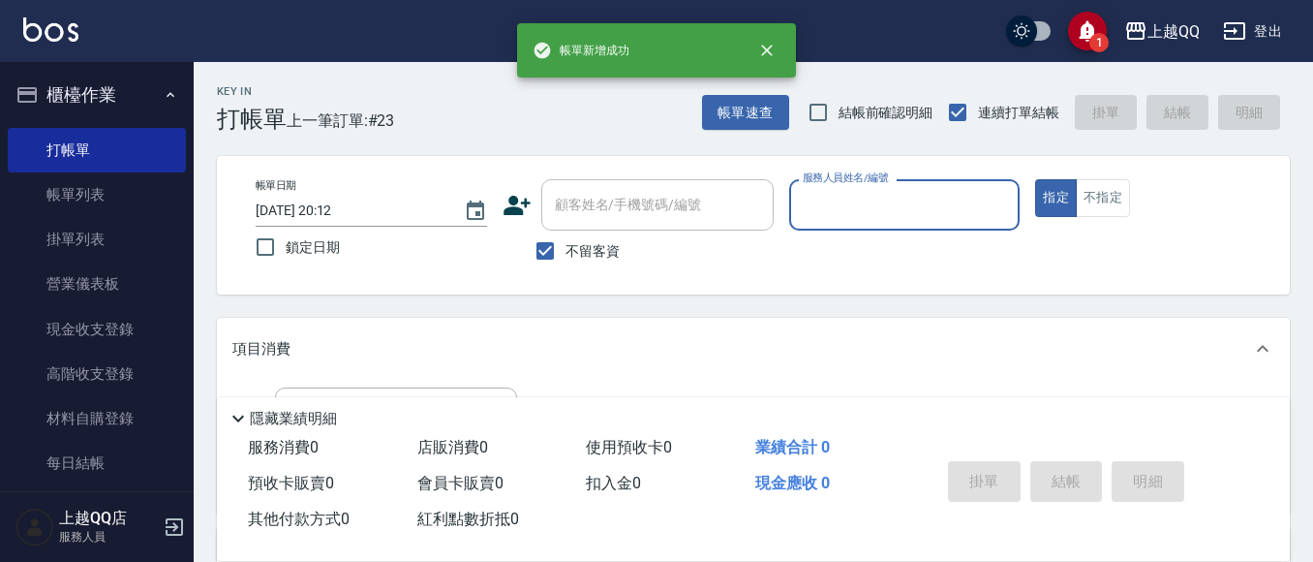
click at [728, 90] on div "Key In 打帳單 上一筆訂單:#23 帳單速查 結帳前確認明細 連續打單結帳 掛單 結帳 明細" at bounding box center [742, 97] width 1096 height 71
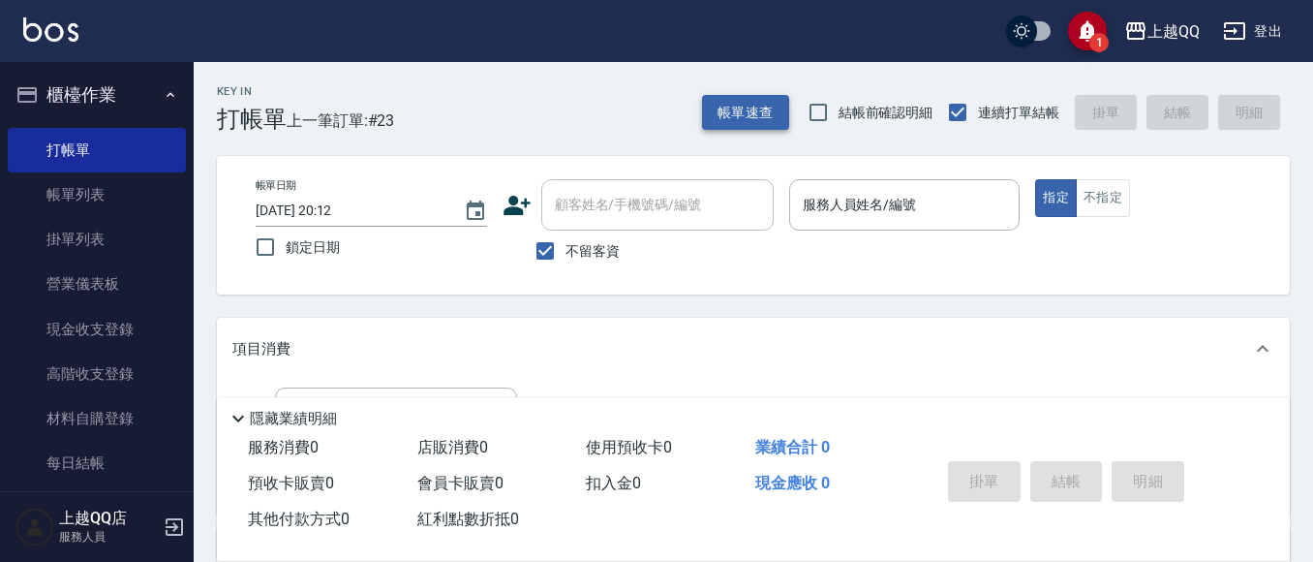
click at [726, 98] on button "帳單速查" at bounding box center [745, 113] width 87 height 36
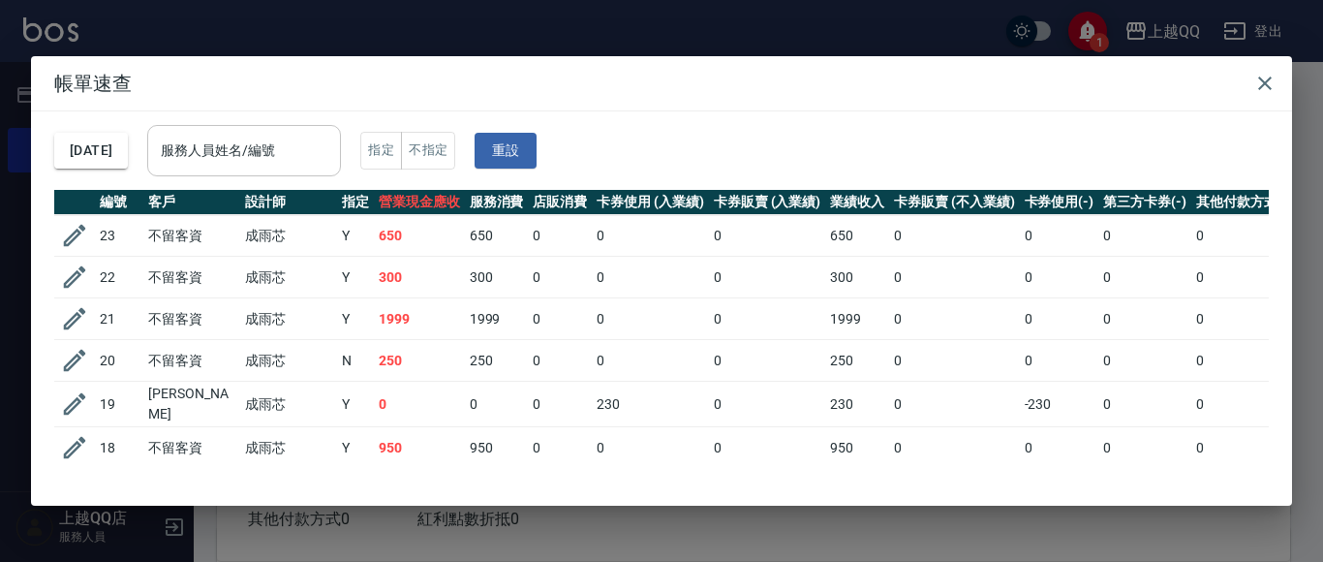
click at [265, 144] on input "服務人員姓名/編號" at bounding box center [244, 151] width 176 height 34
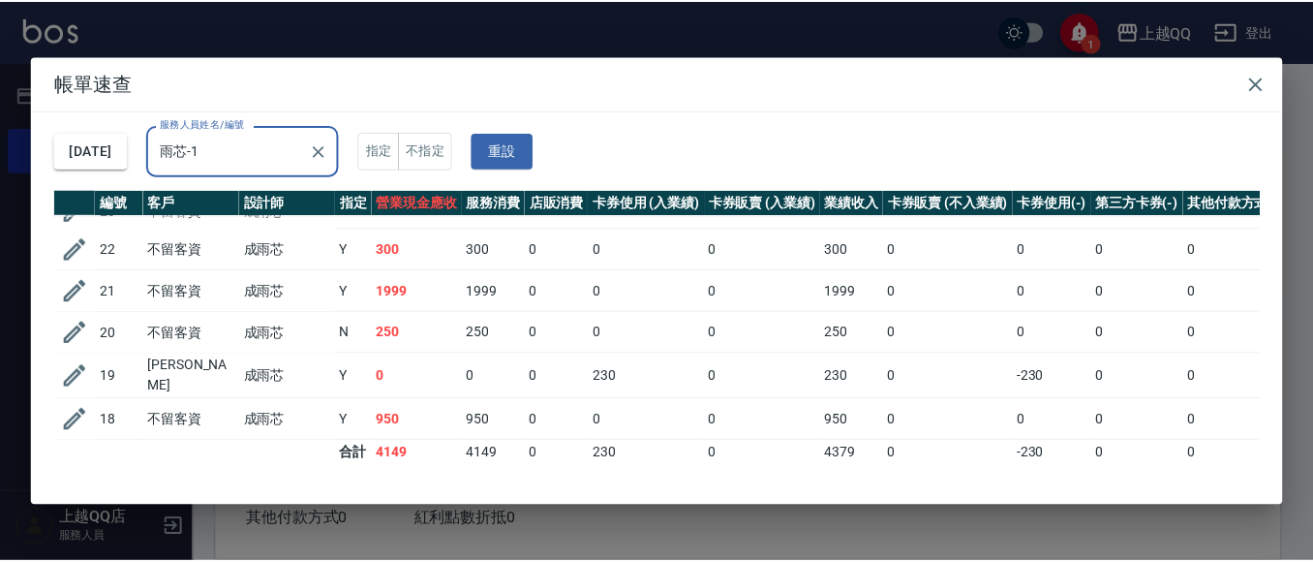
scroll to position [43, 0]
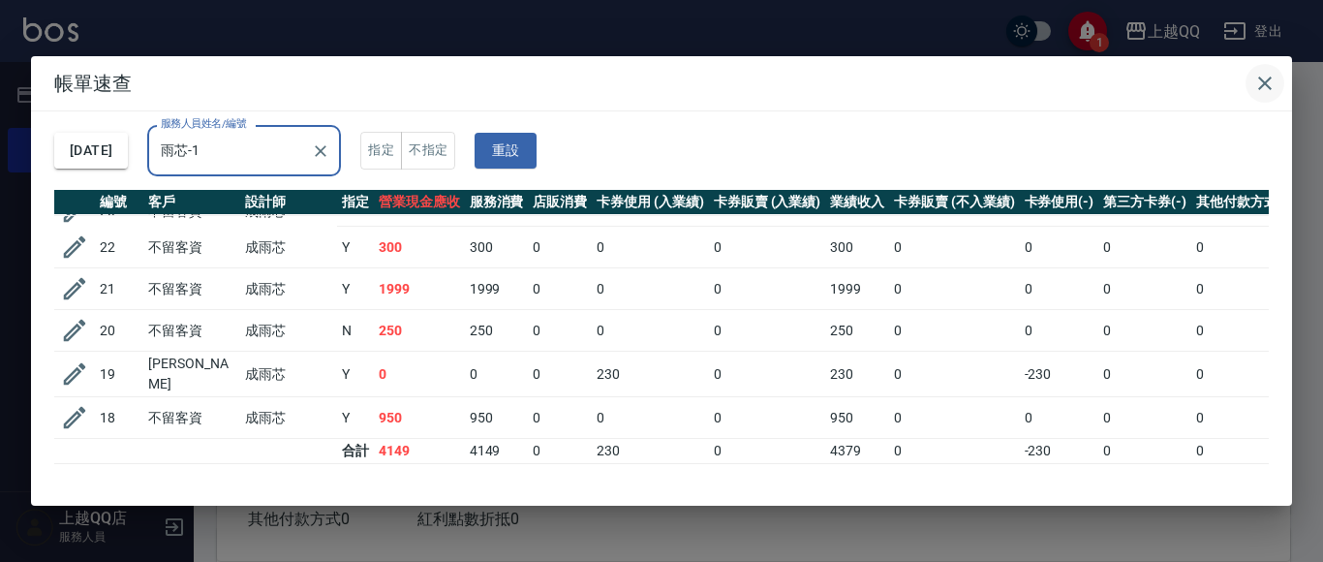
type input "雨芯-1"
click at [1260, 76] on icon "button" at bounding box center [1264, 83] width 23 height 23
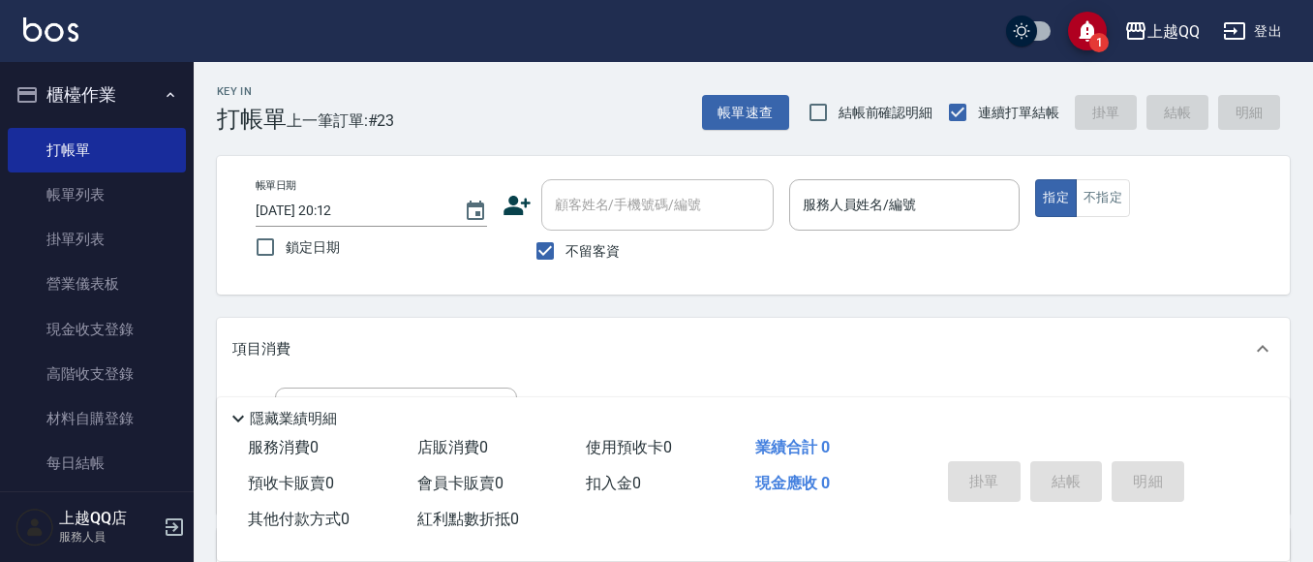
drag, startPoint x: 581, startPoint y: 244, endPoint x: 596, endPoint y: 219, distance: 29.6
click at [585, 239] on label "不留客資" at bounding box center [572, 250] width 95 height 41
click at [565, 239] on input "不留客資" at bounding box center [545, 250] width 41 height 41
checkbox input "false"
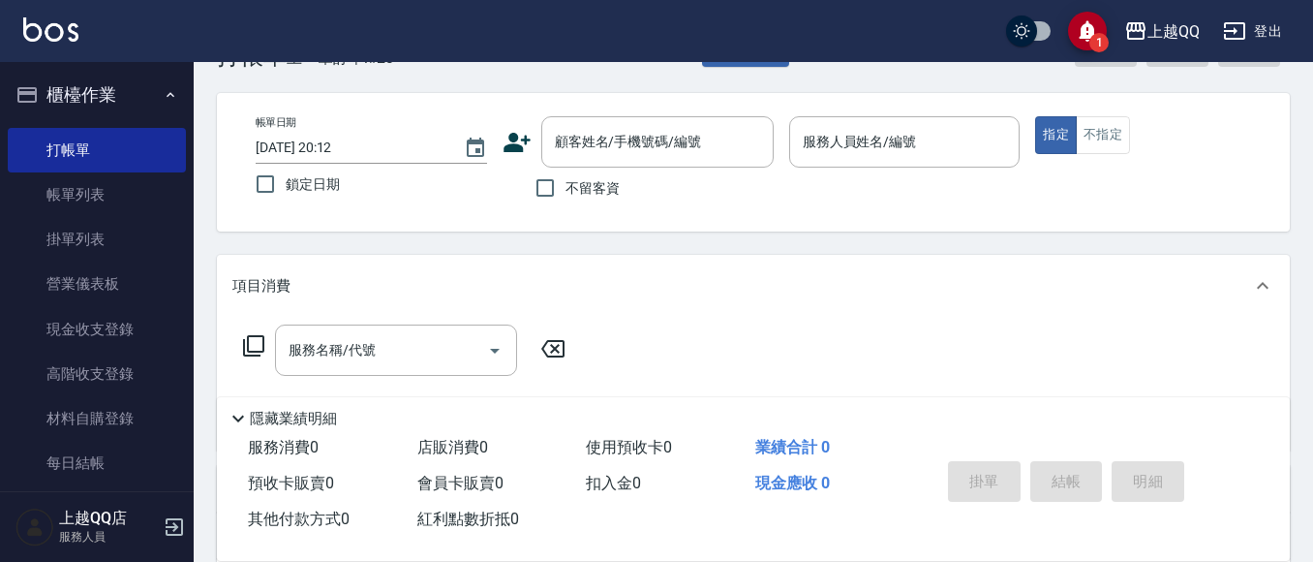
scroll to position [97, 0]
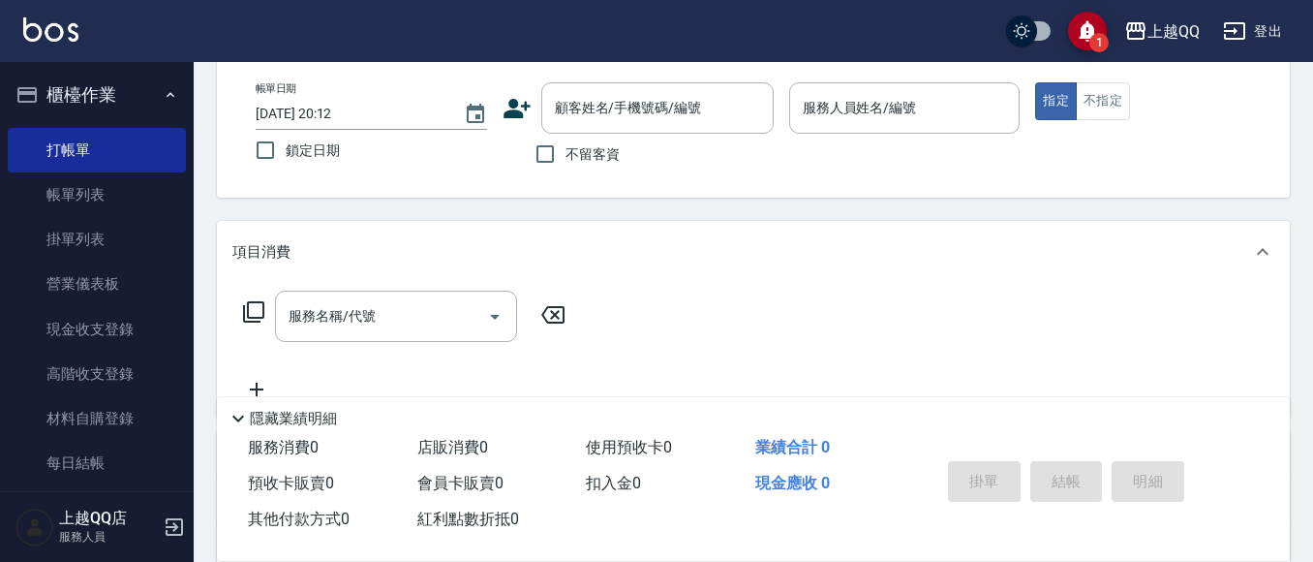
drag, startPoint x: 599, startPoint y: 117, endPoint x: 627, endPoint y: 68, distance: 56.8
click at [603, 94] on input "顧客姓名/手機號碼/編號" at bounding box center [643, 108] width 186 height 34
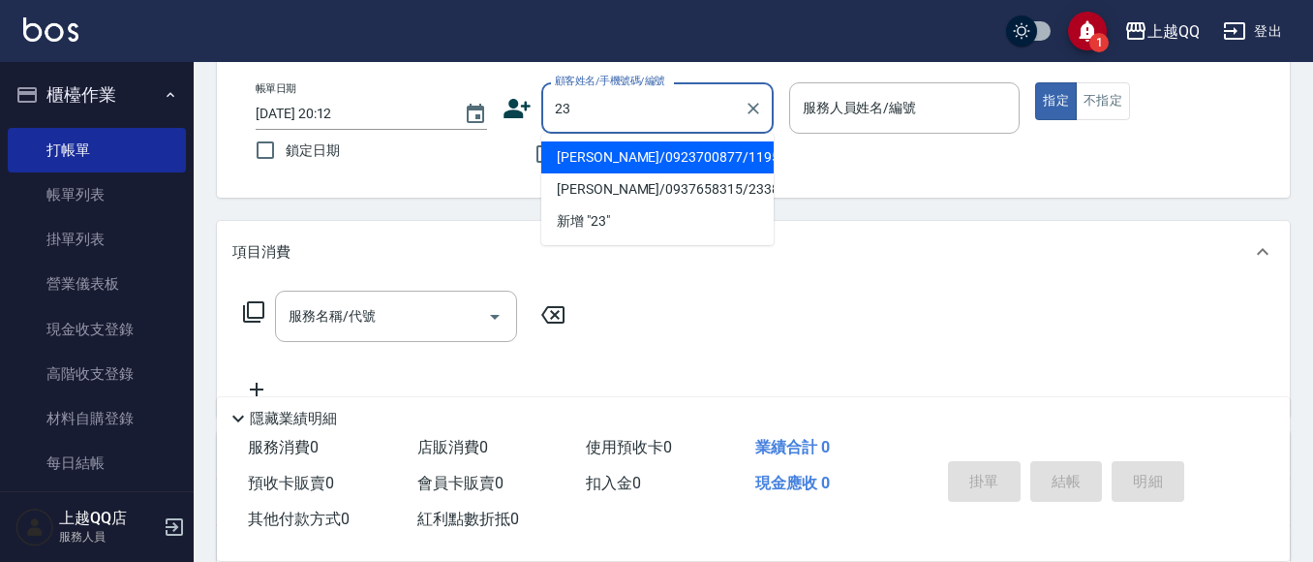
type input "2"
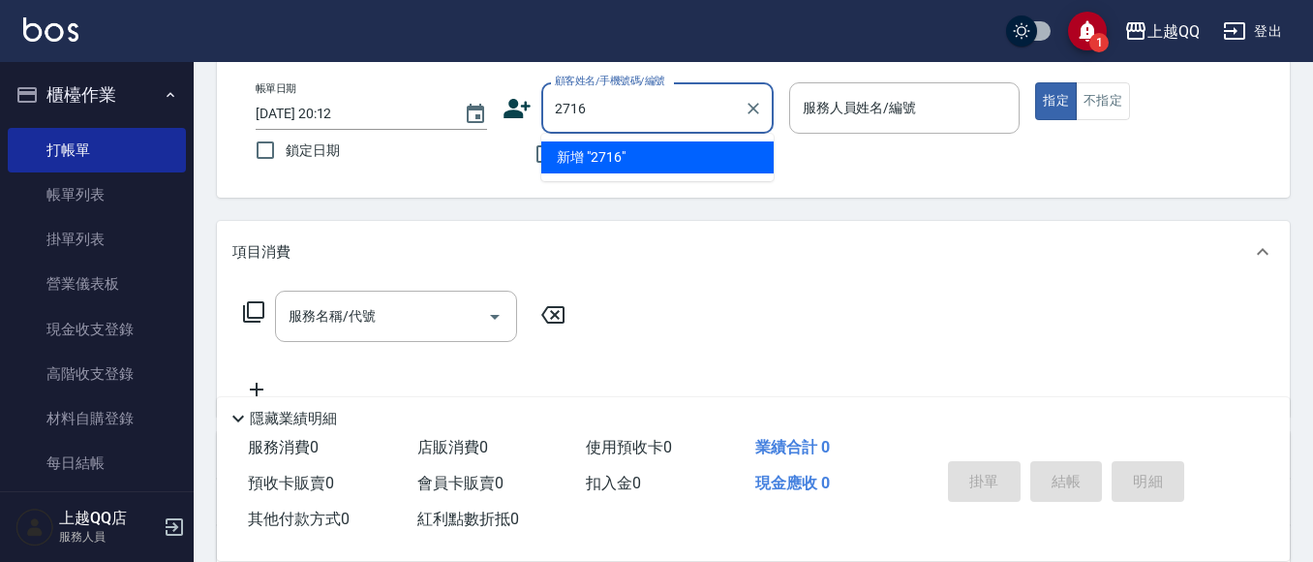
type input "2716"
click at [1035, 82] on button "指定" at bounding box center [1056, 101] width 42 height 38
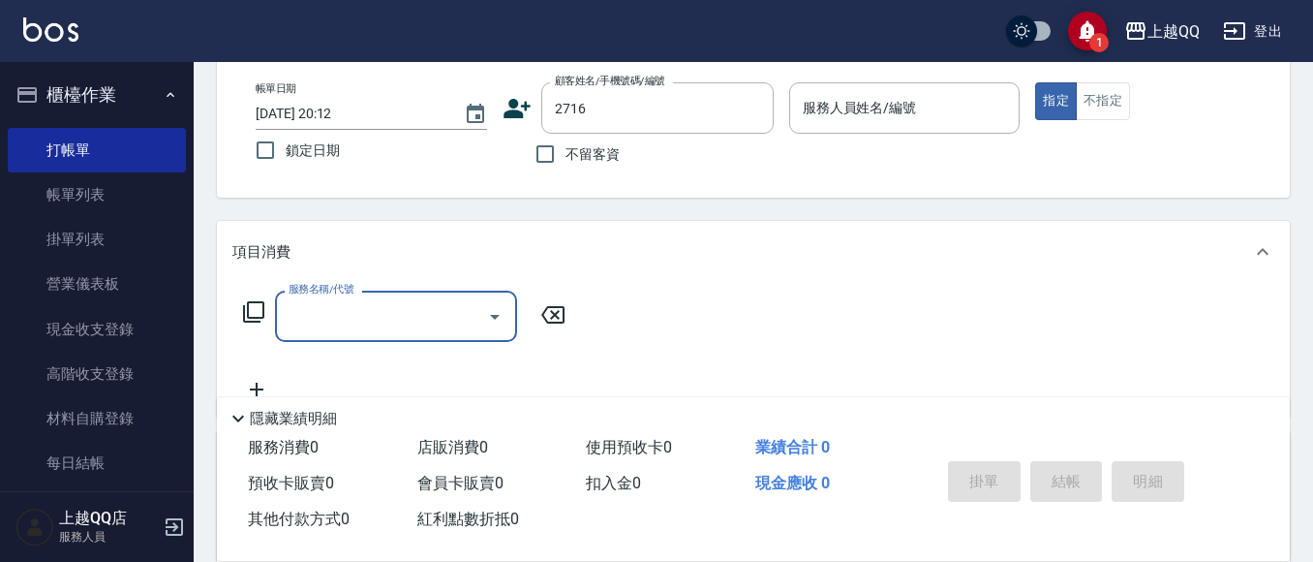
type input "1"
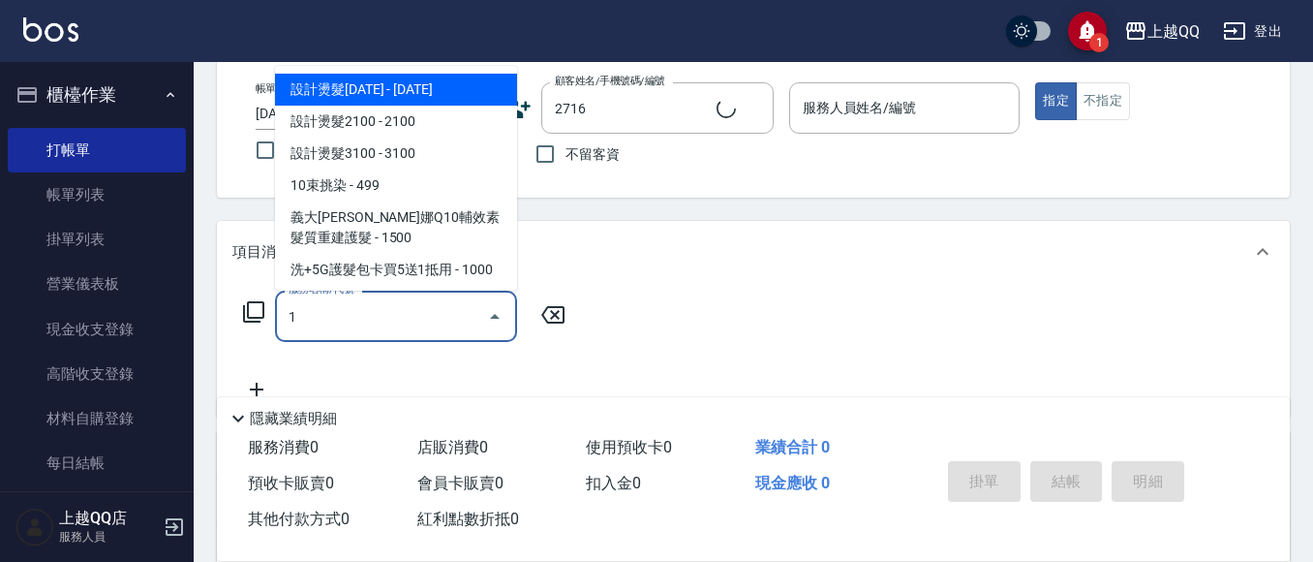
type input "[PERSON_NAME]/0983612960/2716"
type input "欣樺-6"
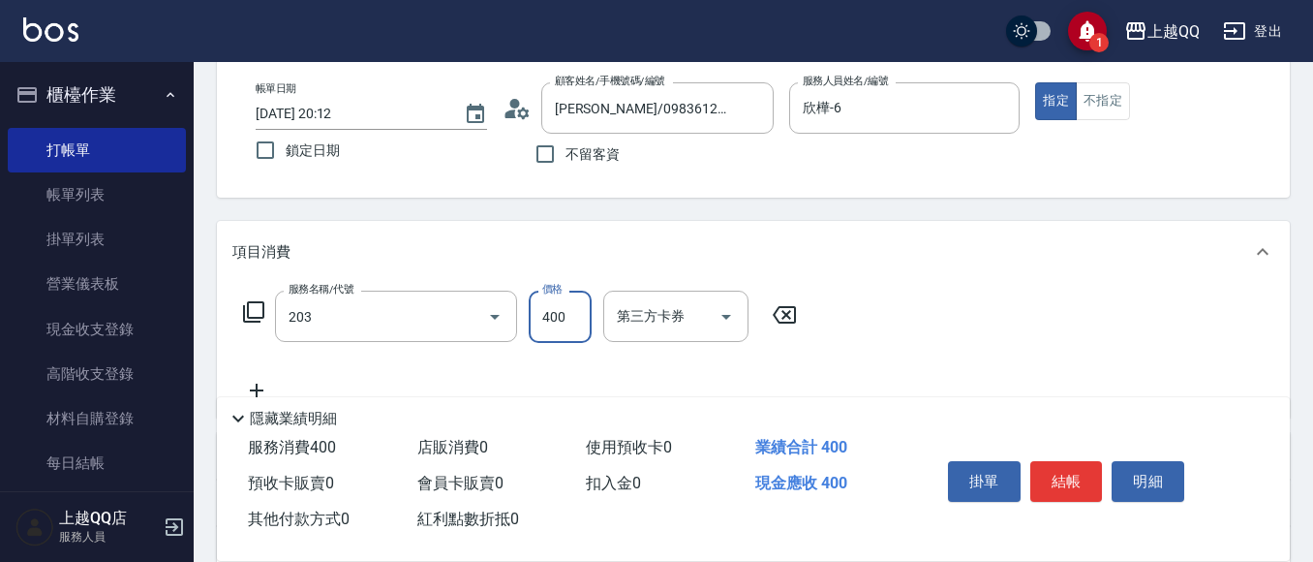
type input "指定單剪(203)"
type input "200"
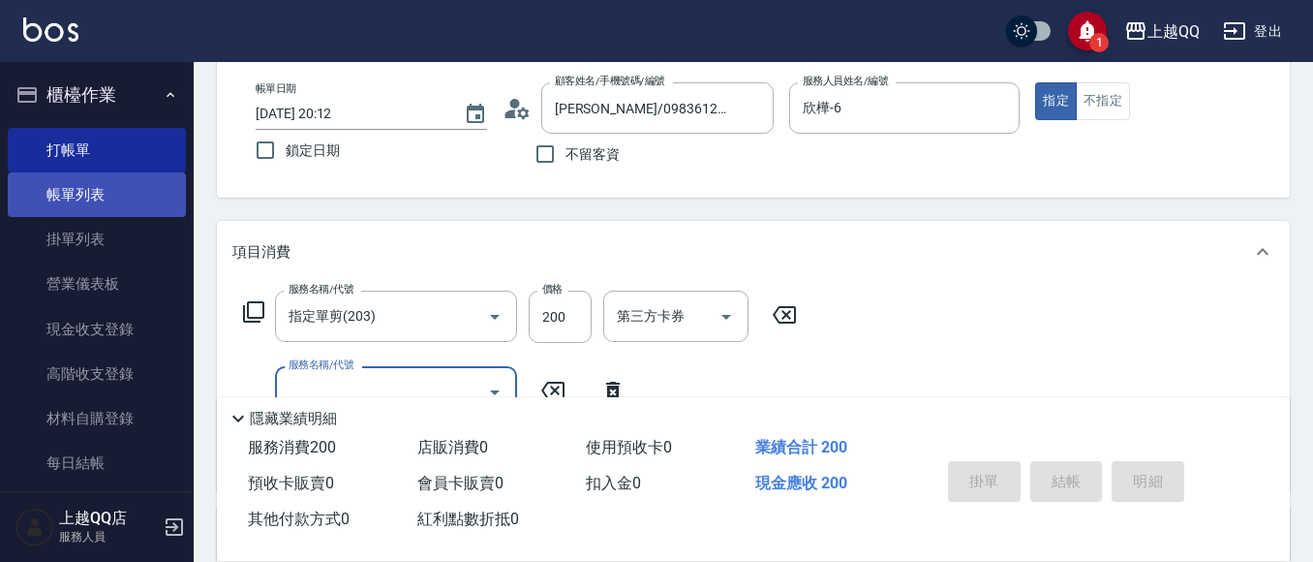
type input "[DATE] 20:24"
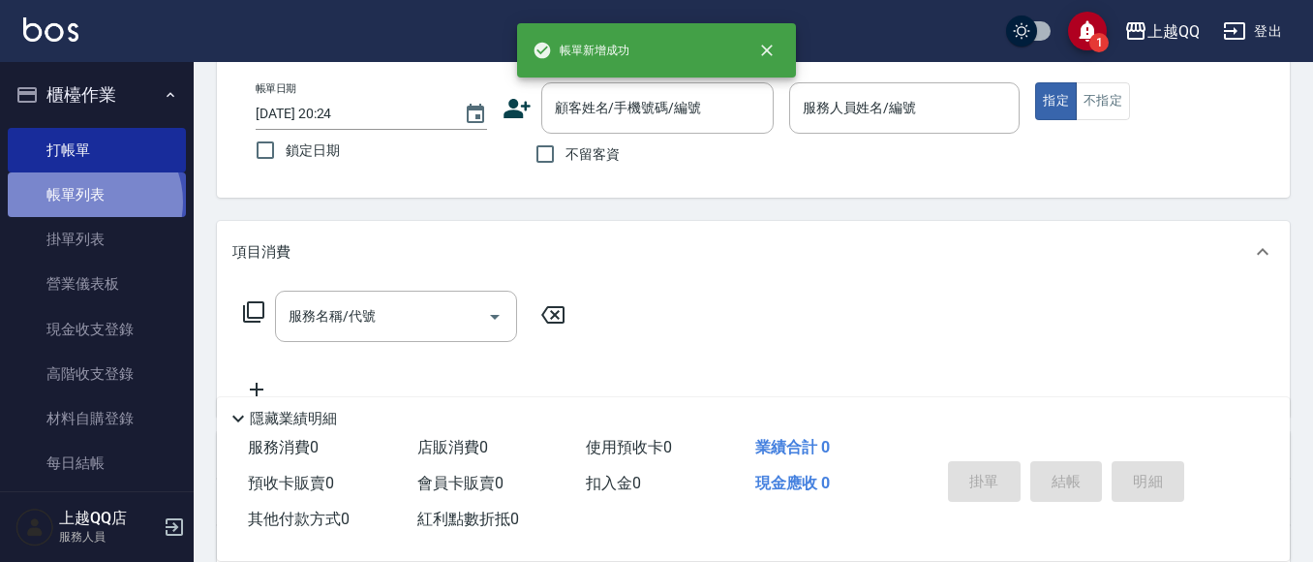
click at [90, 202] on link "帳單列表" at bounding box center [97, 194] width 178 height 45
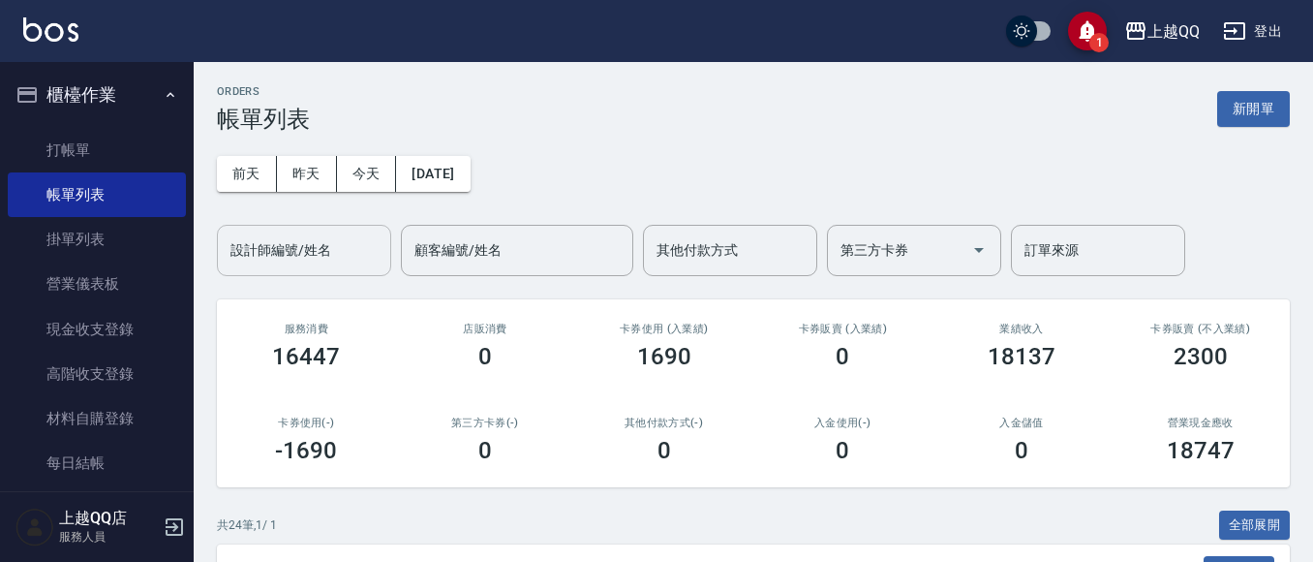
click at [313, 274] on div "設計師編號/姓名" at bounding box center [304, 250] width 174 height 51
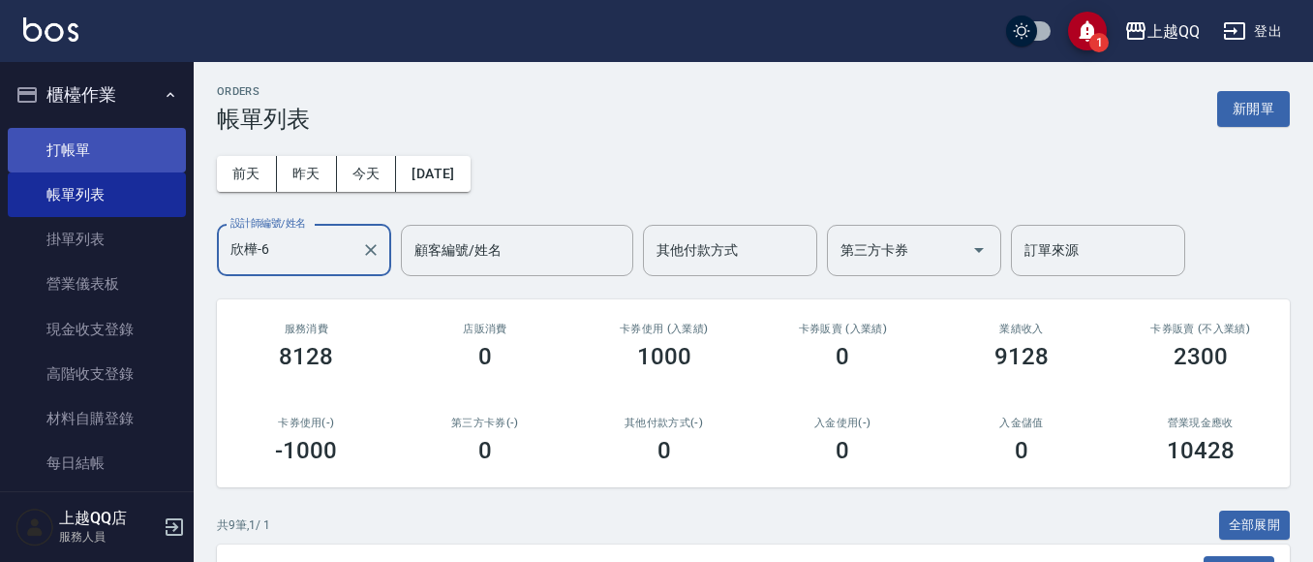
type input "欣樺-6"
click at [76, 153] on link "打帳單" at bounding box center [97, 150] width 178 height 45
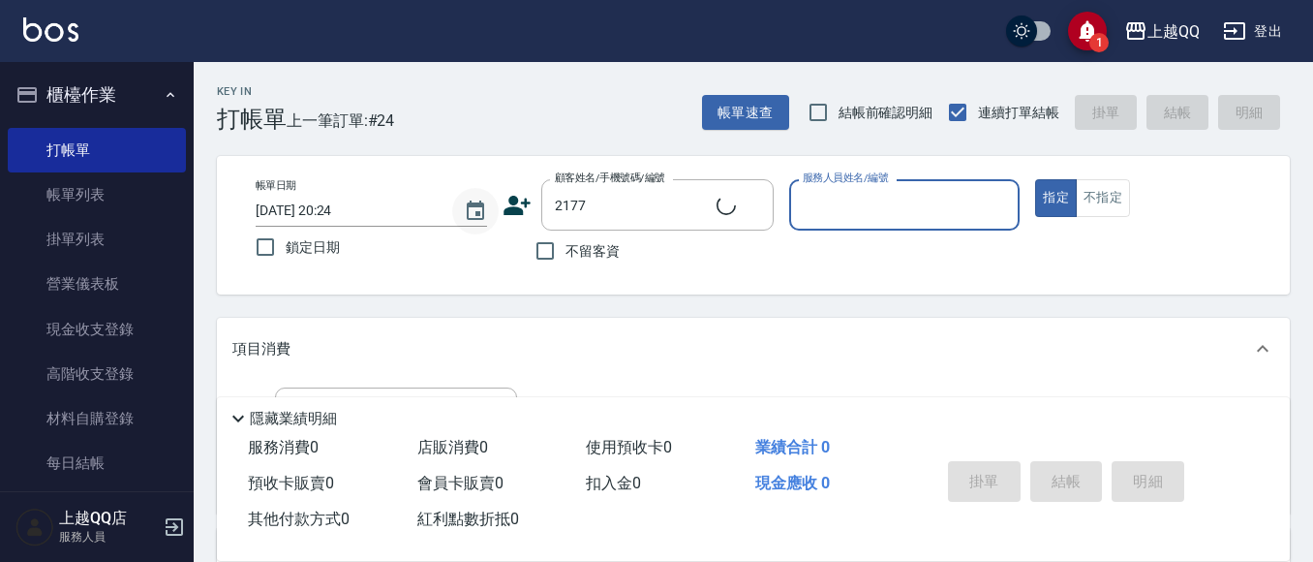
type input "[PERSON_NAME]/0987989581/2177"
type input "[PERSON_NAME]-8"
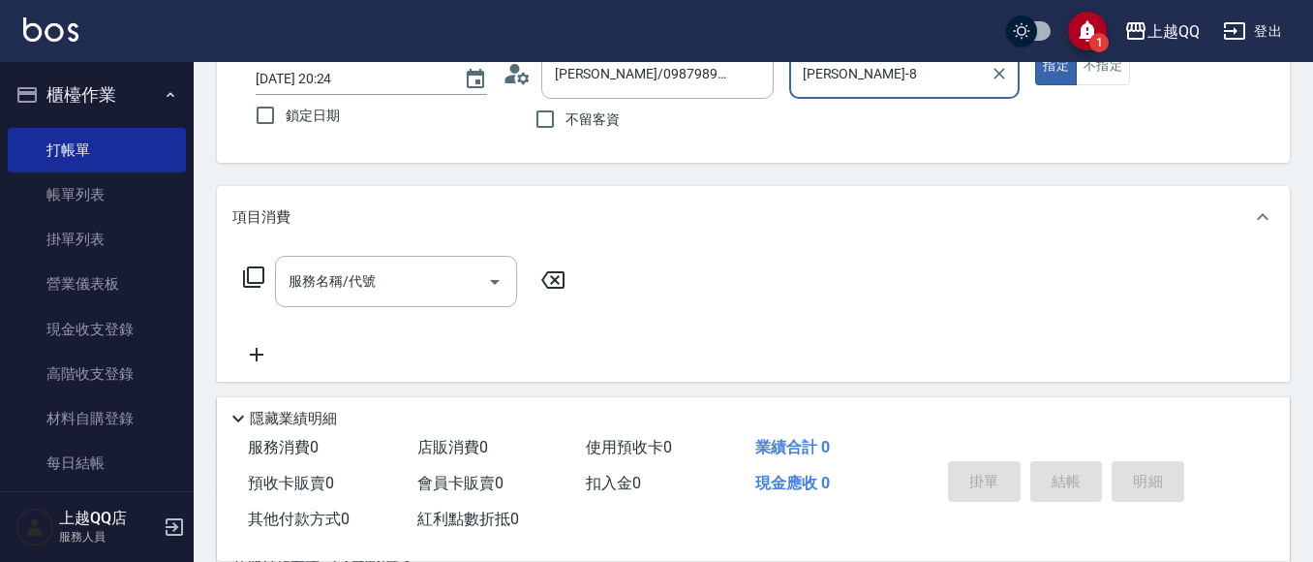
scroll to position [391, 0]
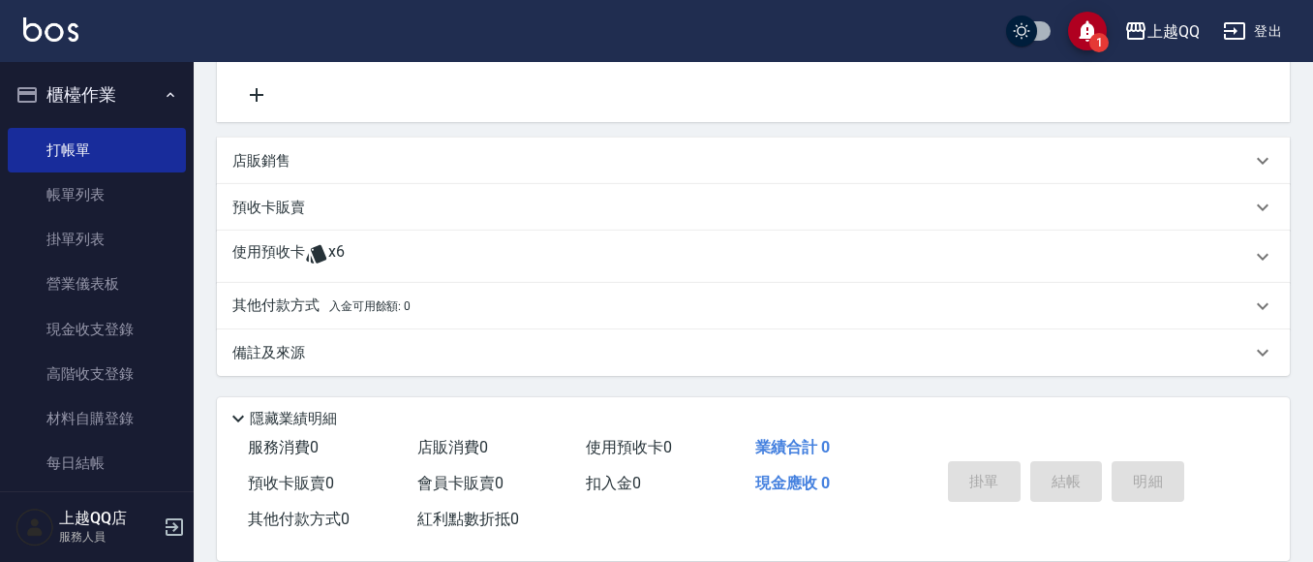
click at [404, 257] on div "使用預收卡 x6" at bounding box center [741, 256] width 1019 height 29
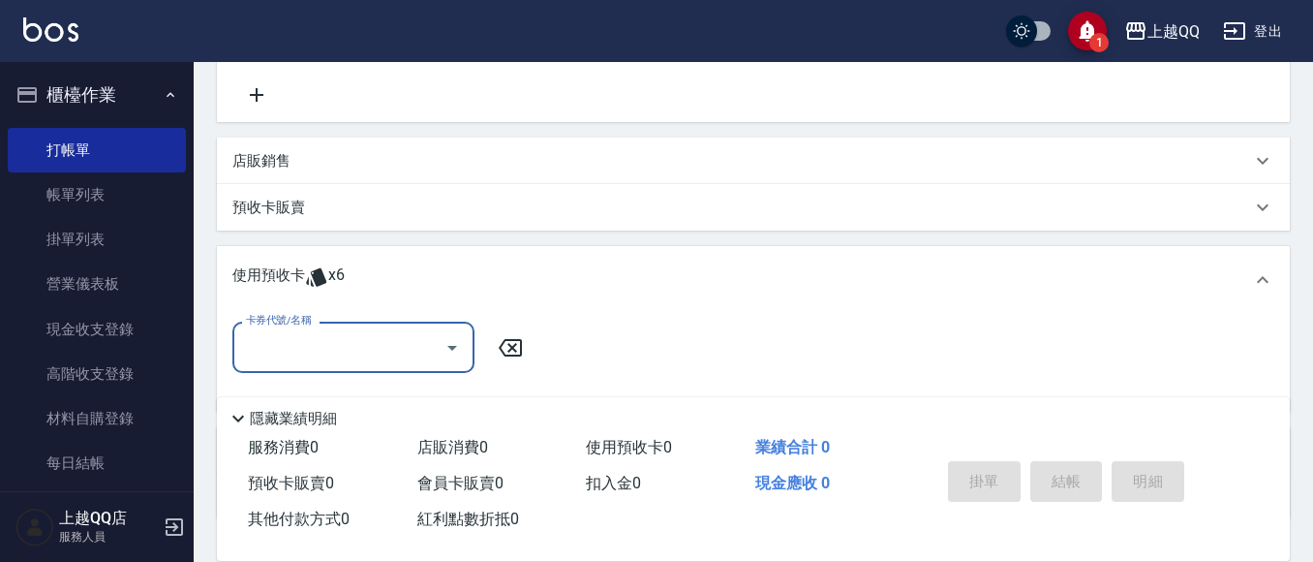
scroll to position [0, 0]
click at [442, 350] on icon "Open" at bounding box center [452, 347] width 23 height 23
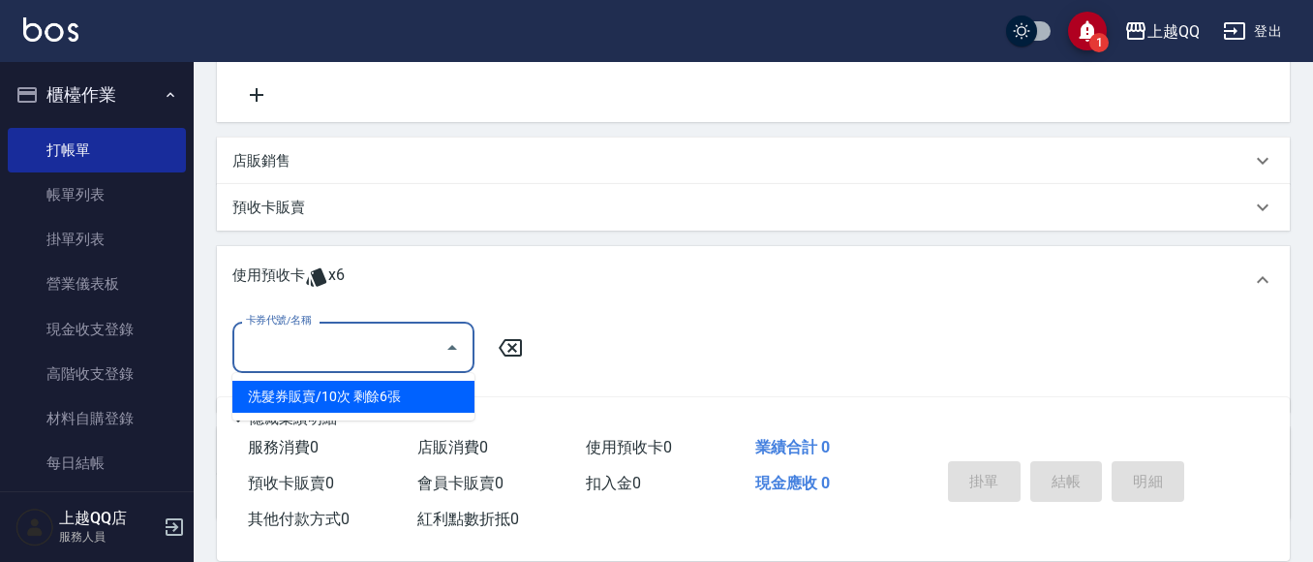
click at [433, 409] on div "洗髮券販賣/10次 剩餘6張" at bounding box center [353, 397] width 242 height 32
type input "洗髮券販賣/10次"
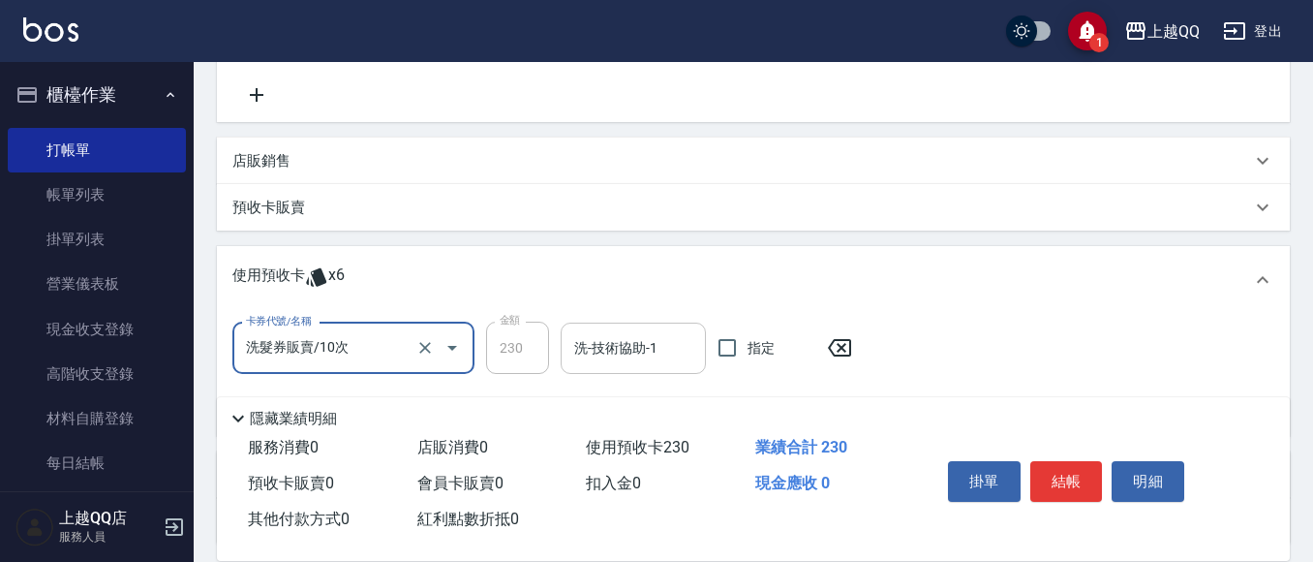
click at [590, 355] on input "洗-技術協助-1" at bounding box center [633, 348] width 128 height 34
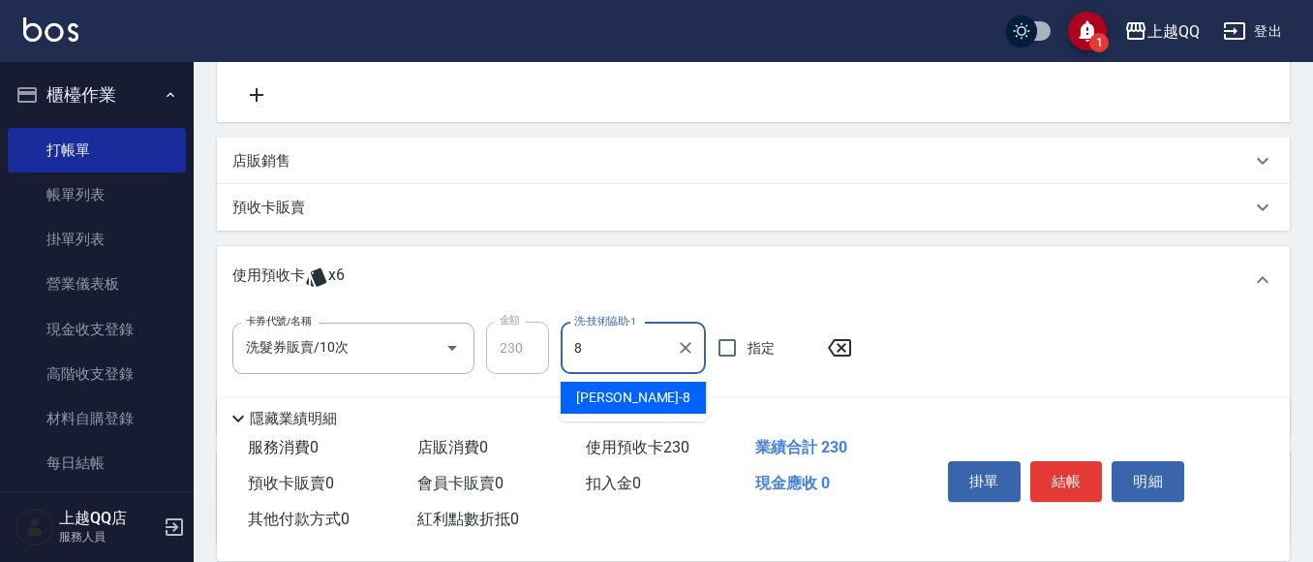
click at [633, 400] on div "[PERSON_NAME] -8" at bounding box center [633, 397] width 145 height 32
type input "[PERSON_NAME]-8"
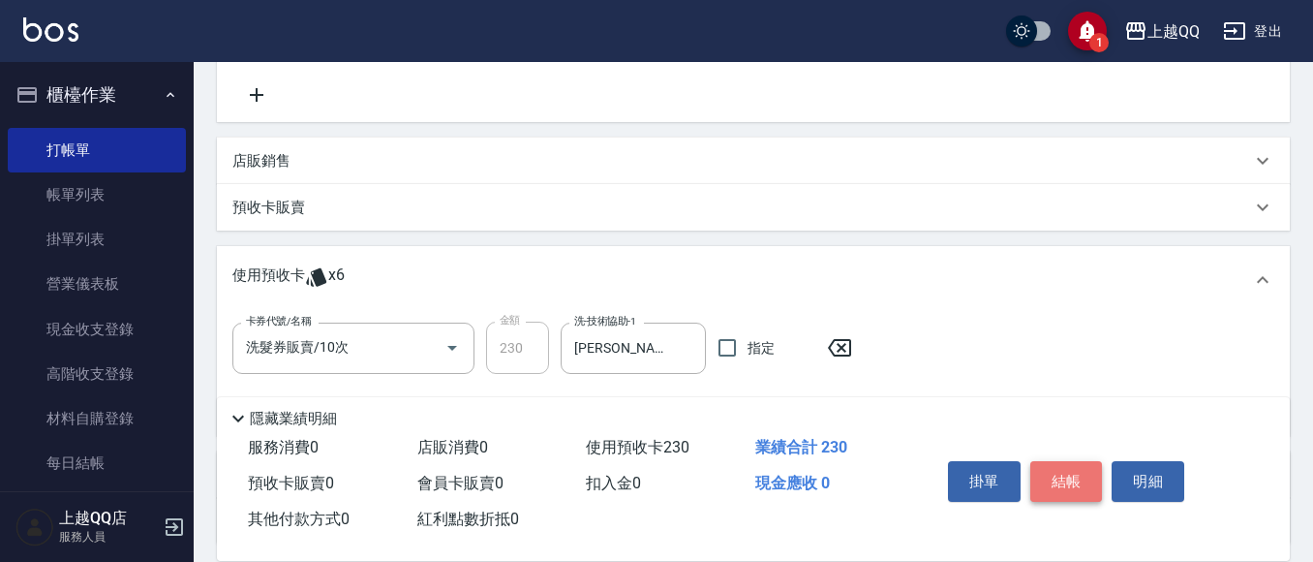
click at [1065, 473] on button "結帳" at bounding box center [1066, 481] width 73 height 41
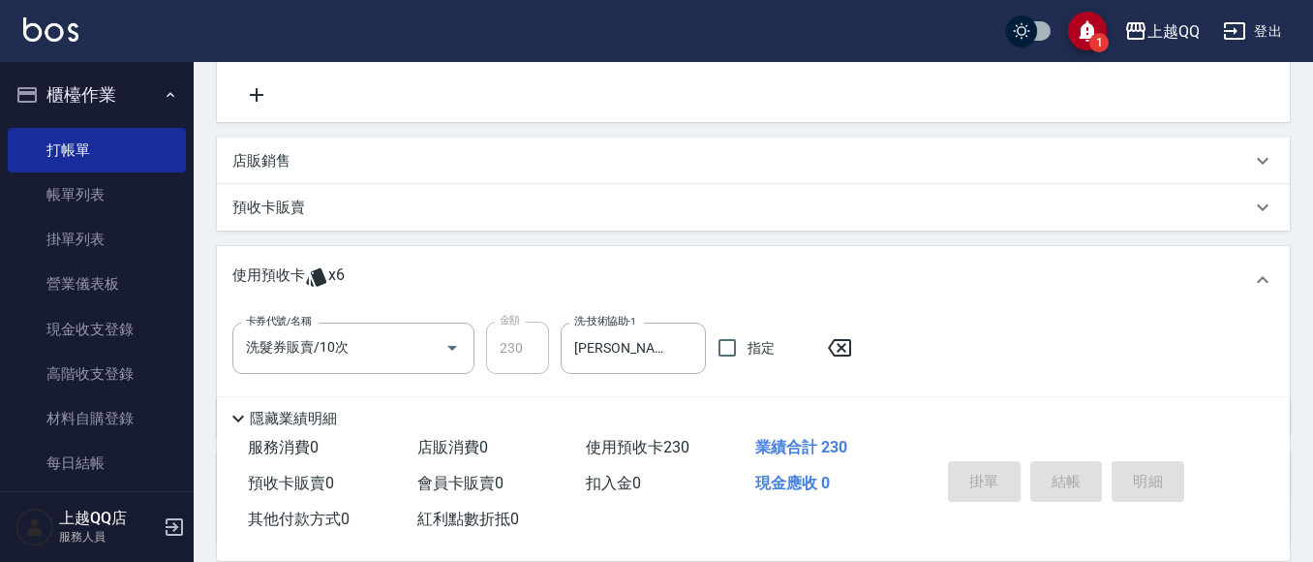
type input "[DATE] 20:29"
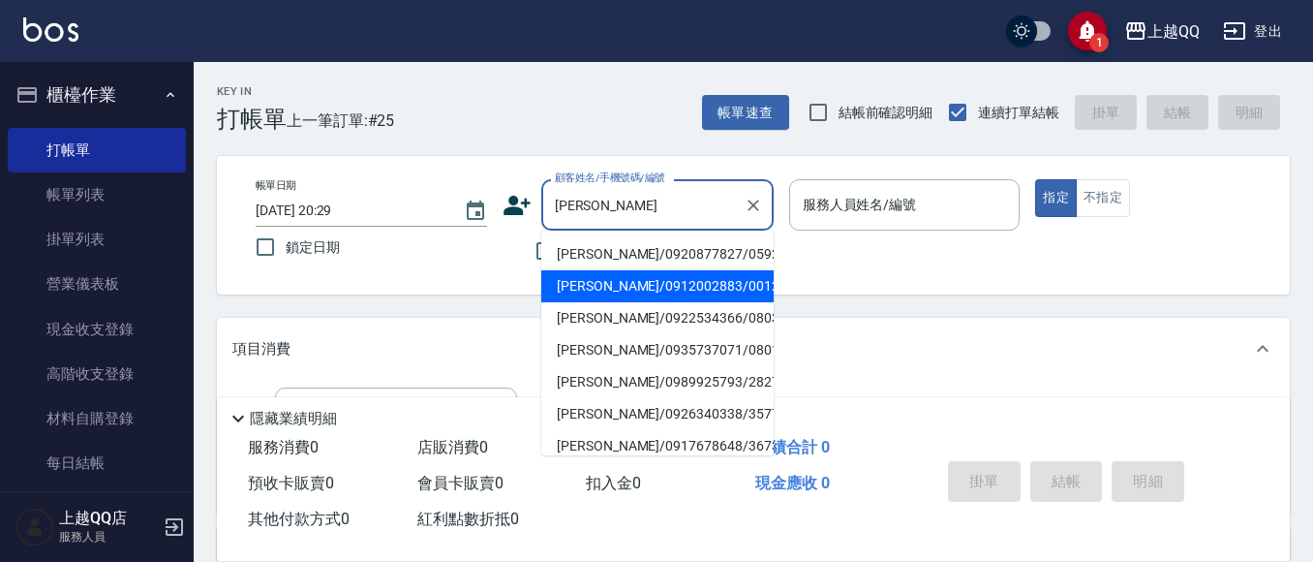
click at [581, 287] on li "[PERSON_NAME]/0912002883/0012" at bounding box center [657, 286] width 232 height 32
type input "[PERSON_NAME]/0912002883/0012"
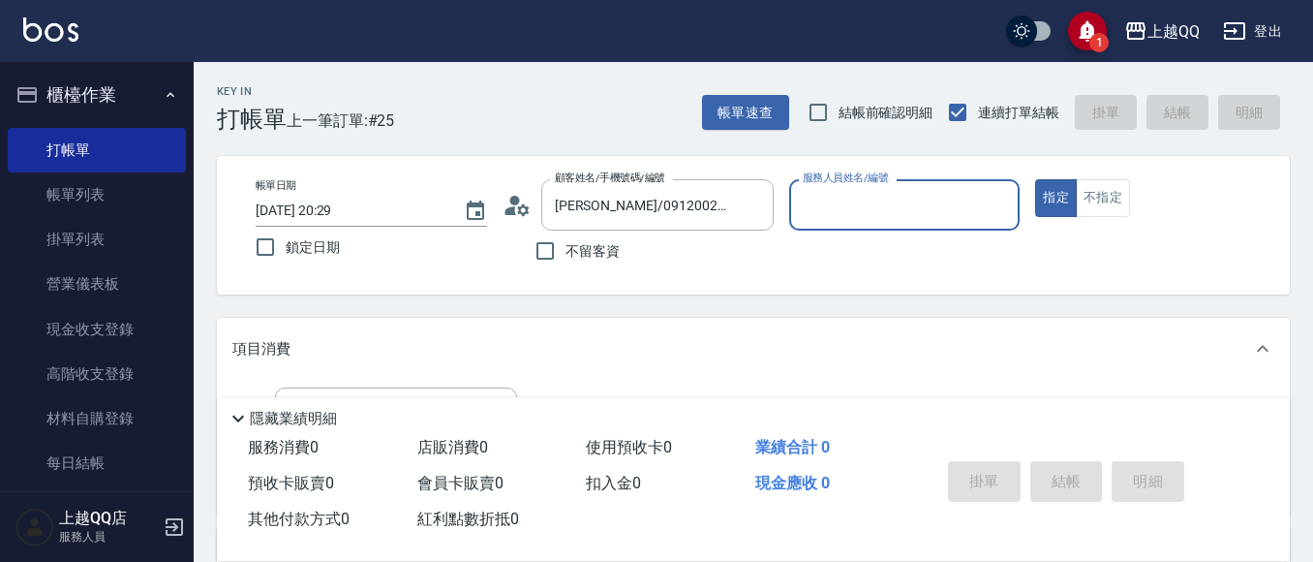
type input "[PERSON_NAME]-8"
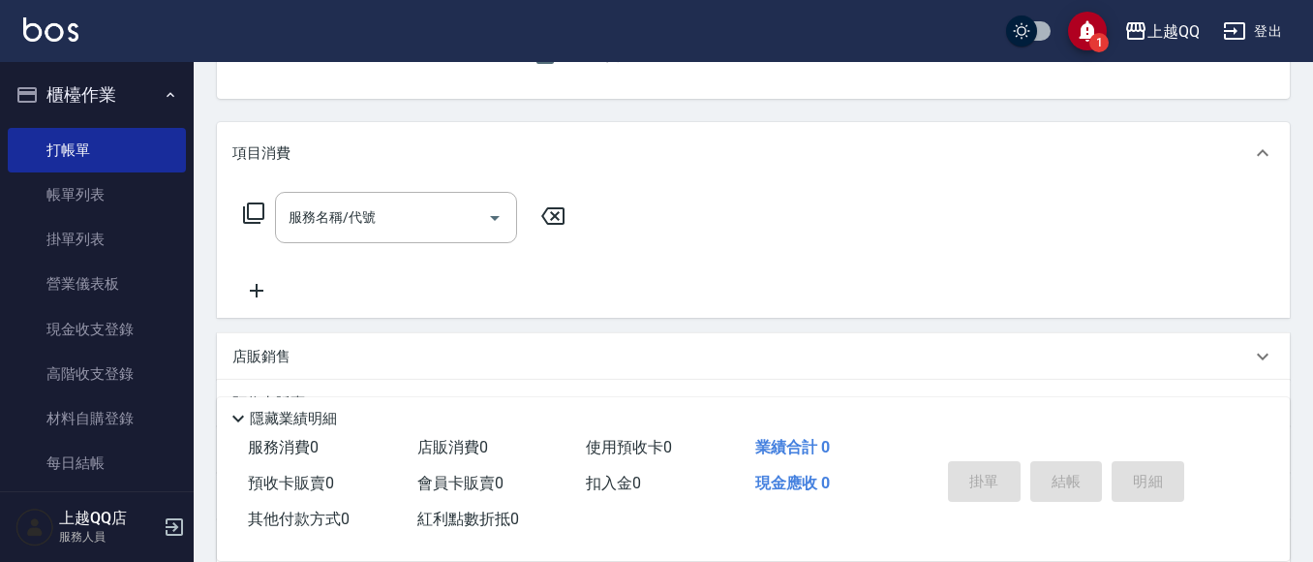
scroll to position [197, 0]
click at [253, 213] on icon at bounding box center [253, 211] width 23 height 23
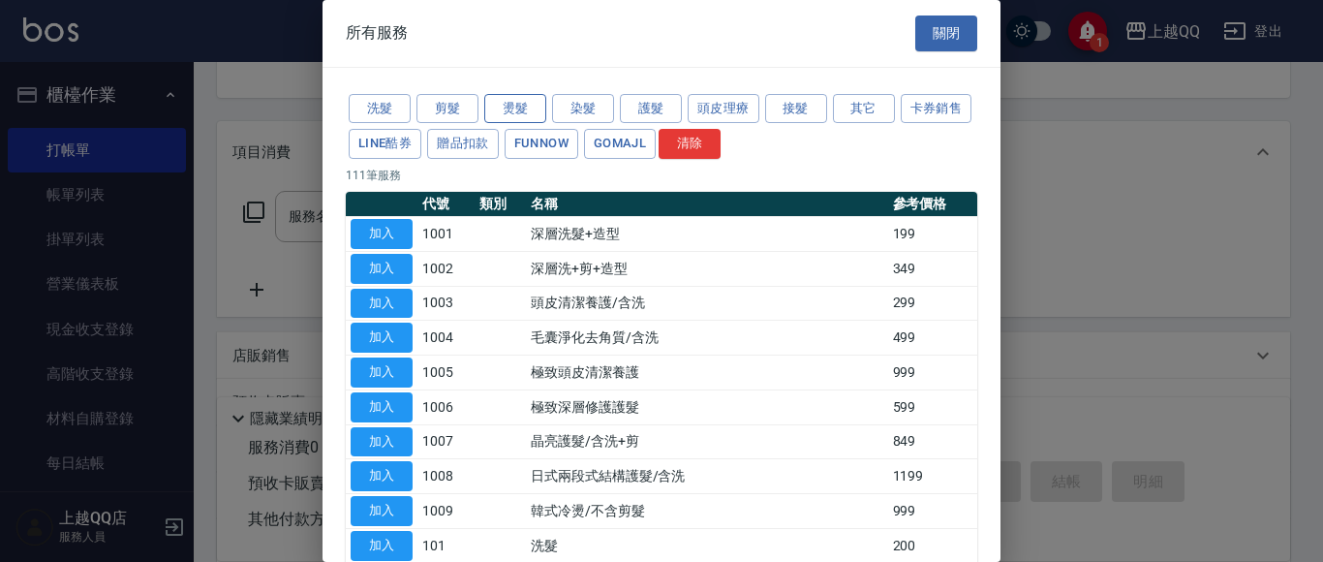
click at [523, 106] on button "燙髮" at bounding box center [515, 109] width 62 height 30
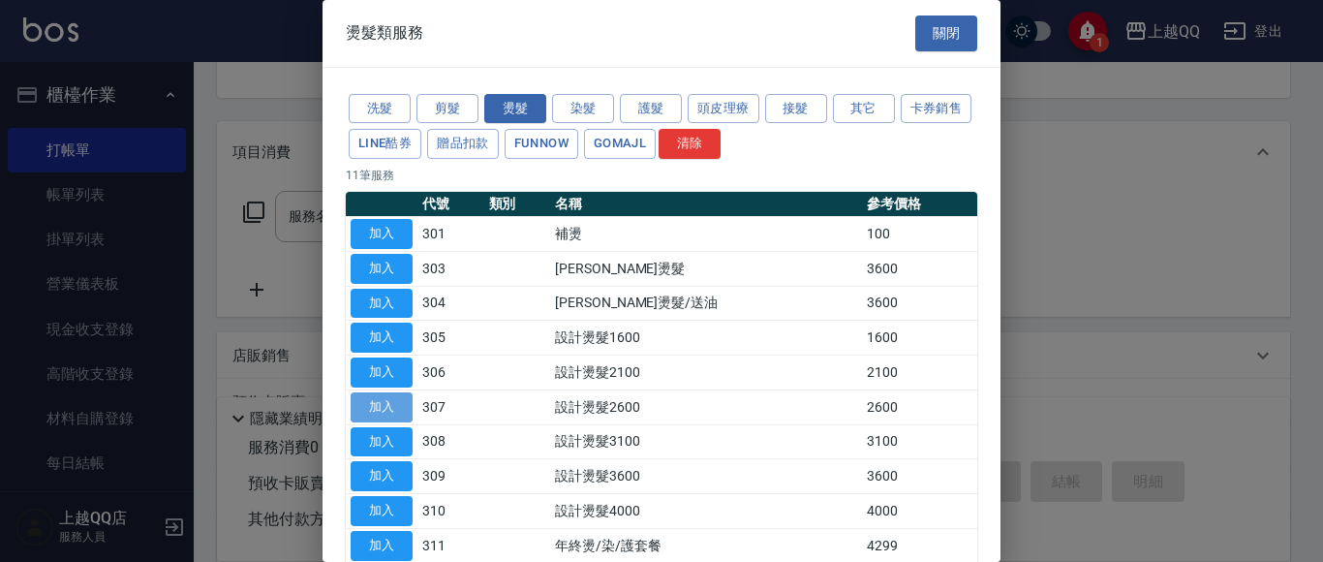
click at [368, 403] on button "加入" at bounding box center [381, 407] width 62 height 30
type input "設計燙髮2600(307)"
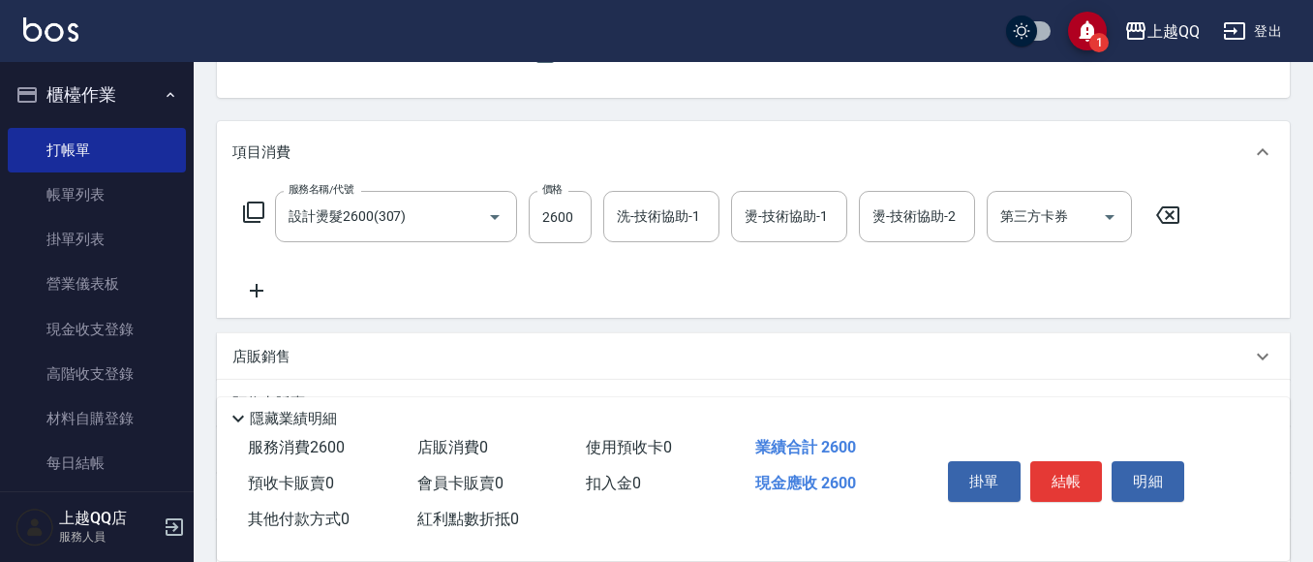
click at [251, 210] on icon at bounding box center [253, 211] width 23 height 23
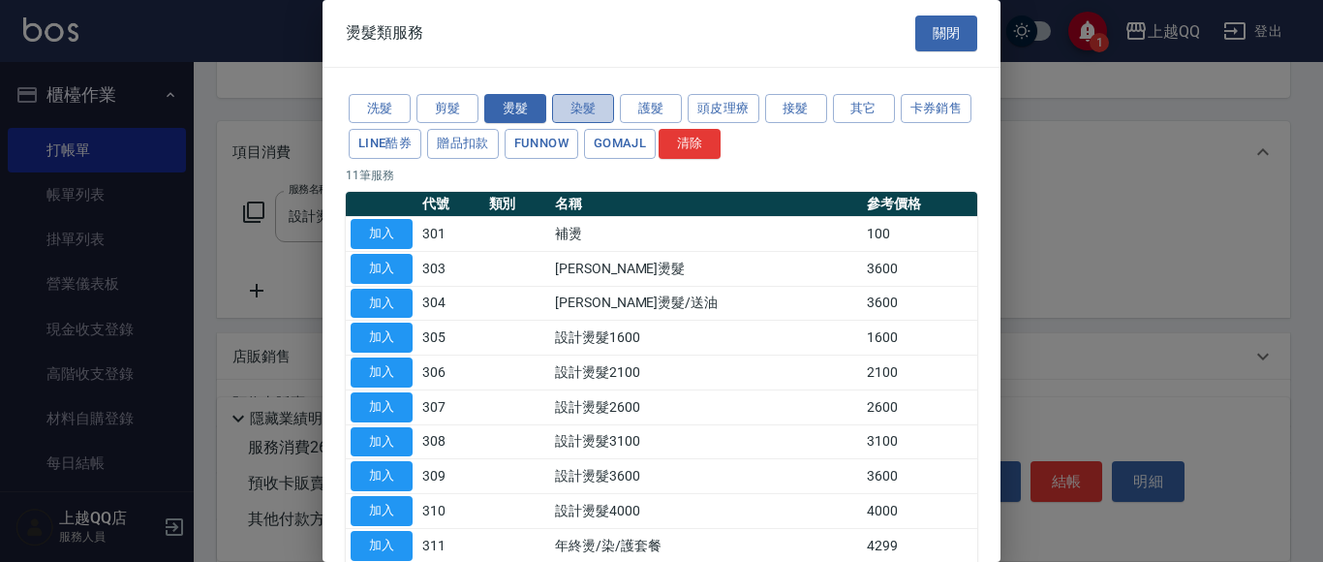
click at [582, 101] on button "染髮" at bounding box center [583, 109] width 62 height 30
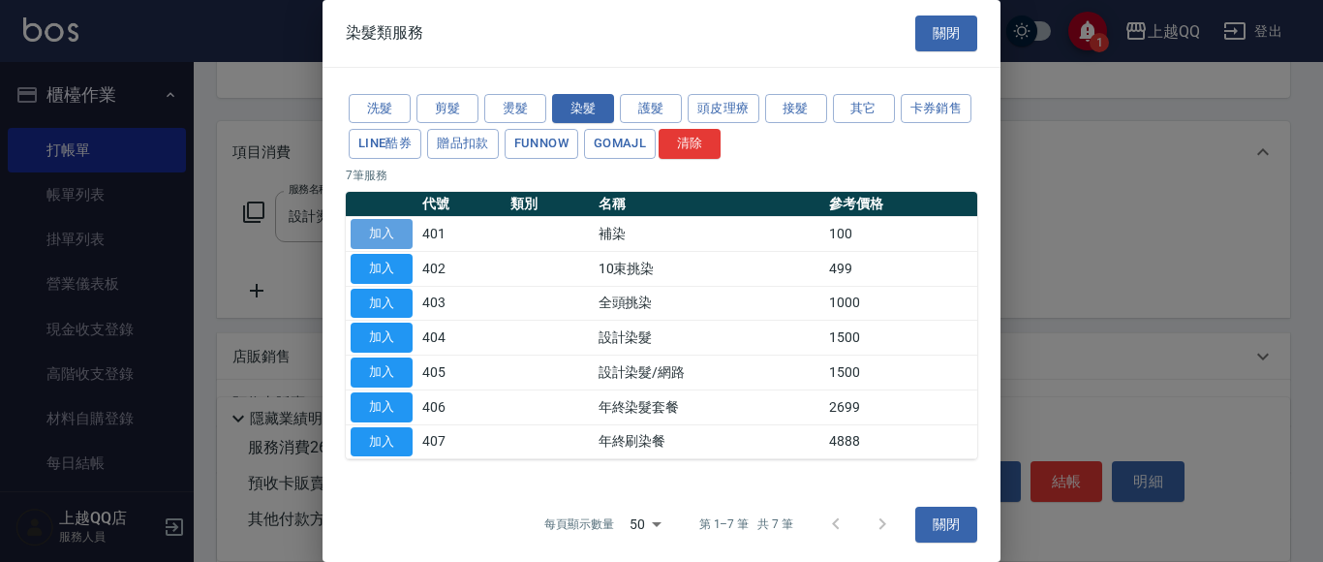
click at [381, 229] on button "加入" at bounding box center [381, 234] width 62 height 30
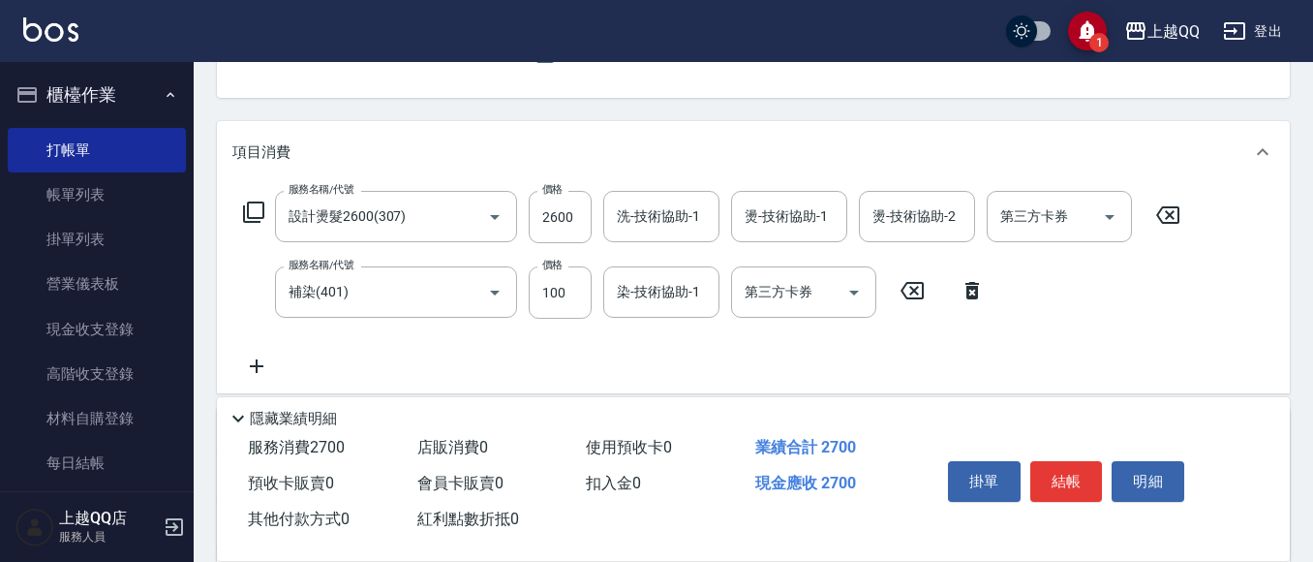
click at [256, 214] on icon at bounding box center [253, 211] width 23 height 23
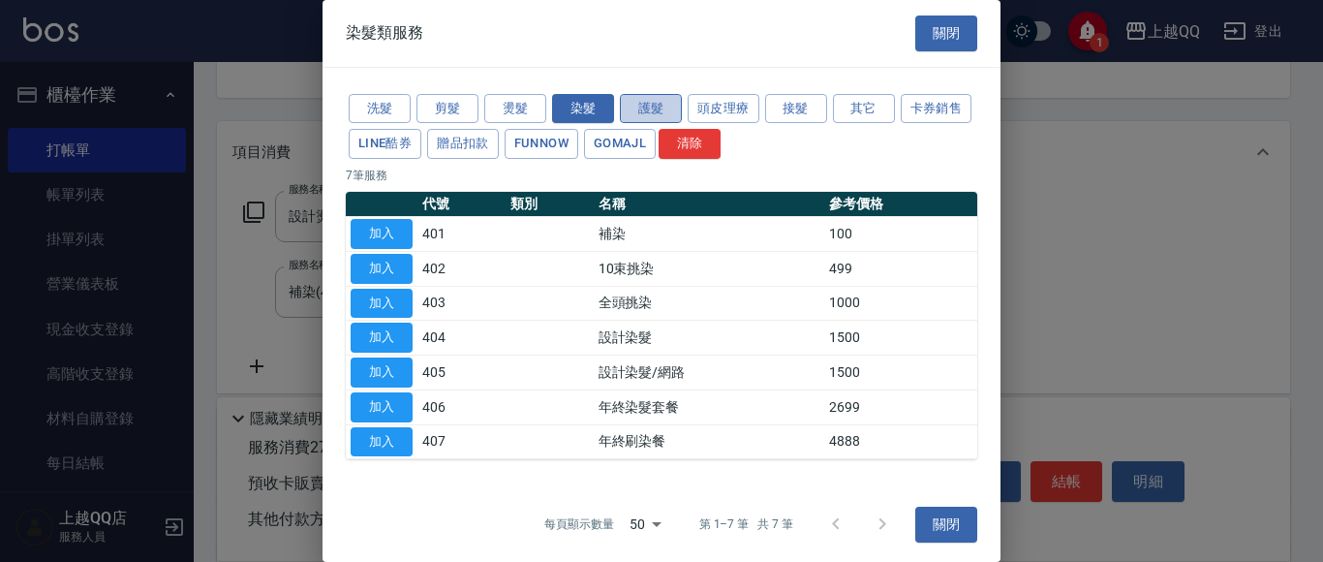
click at [642, 101] on button "護髮" at bounding box center [651, 109] width 62 height 30
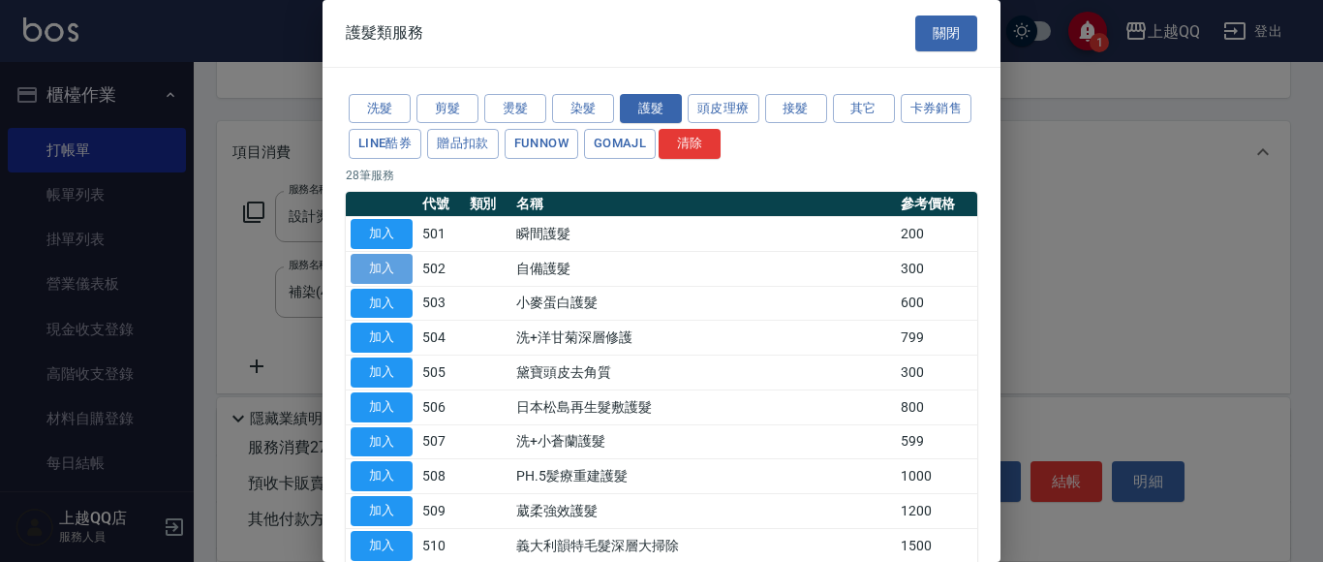
click at [354, 268] on button "加入" at bounding box center [381, 269] width 62 height 30
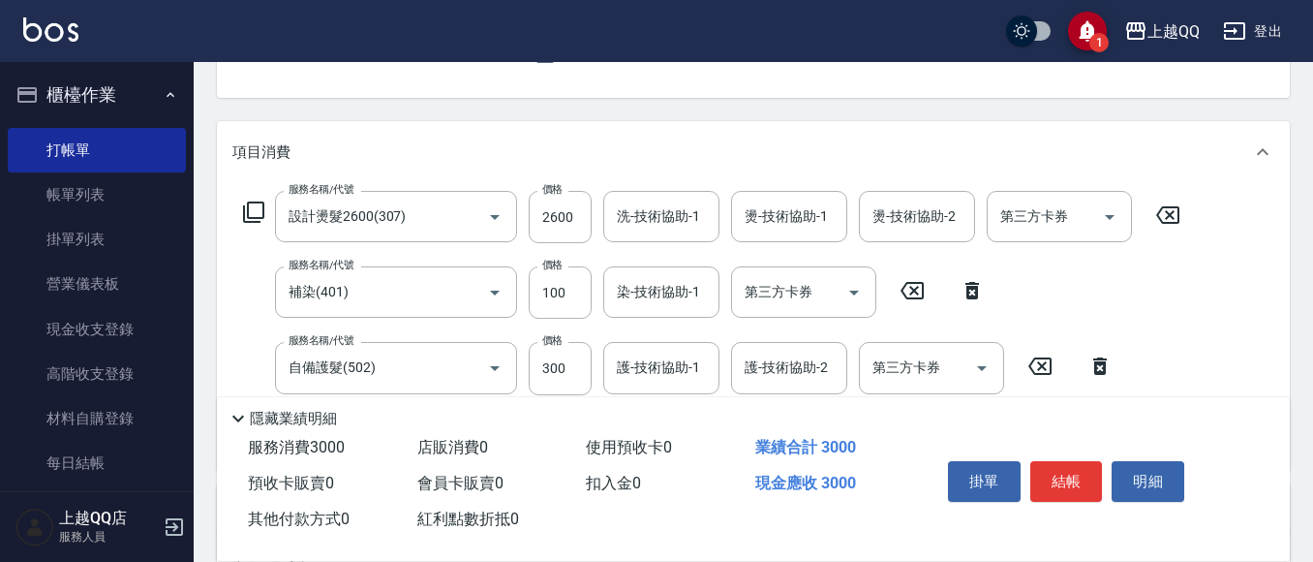
click at [634, 363] on div "護-技術協助-1 護-技術協助-1" at bounding box center [661, 367] width 116 height 51
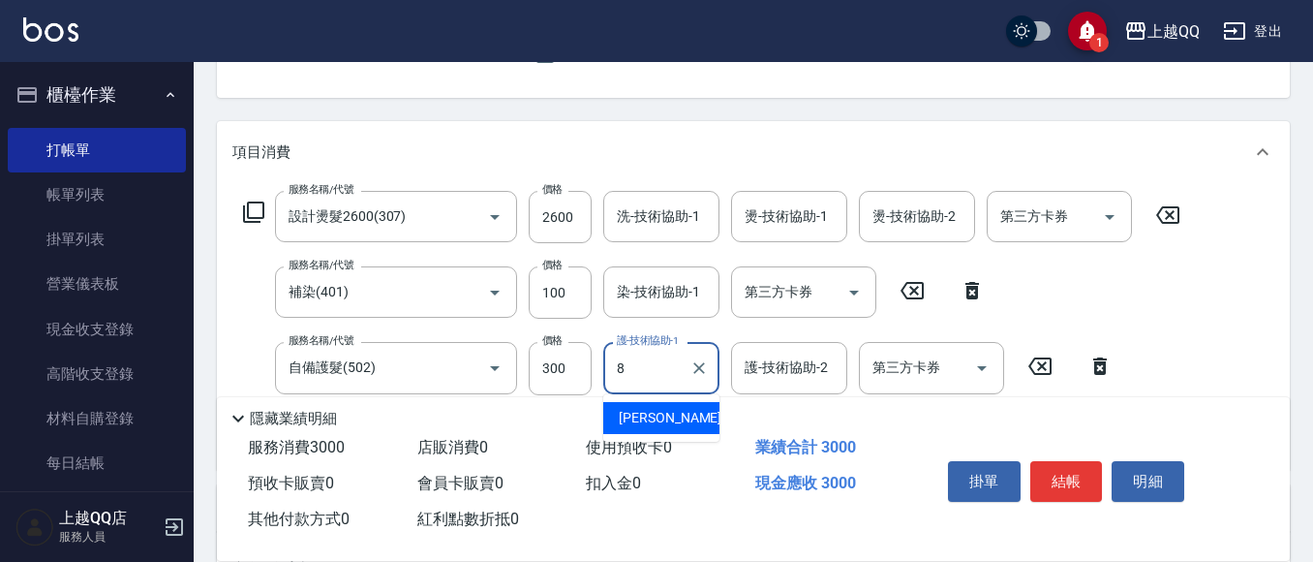
click at [679, 421] on div "[PERSON_NAME] -8" at bounding box center [661, 418] width 116 height 32
type input "[PERSON_NAME]-8"
click at [662, 303] on input "染-技術協助-1" at bounding box center [661, 292] width 99 height 34
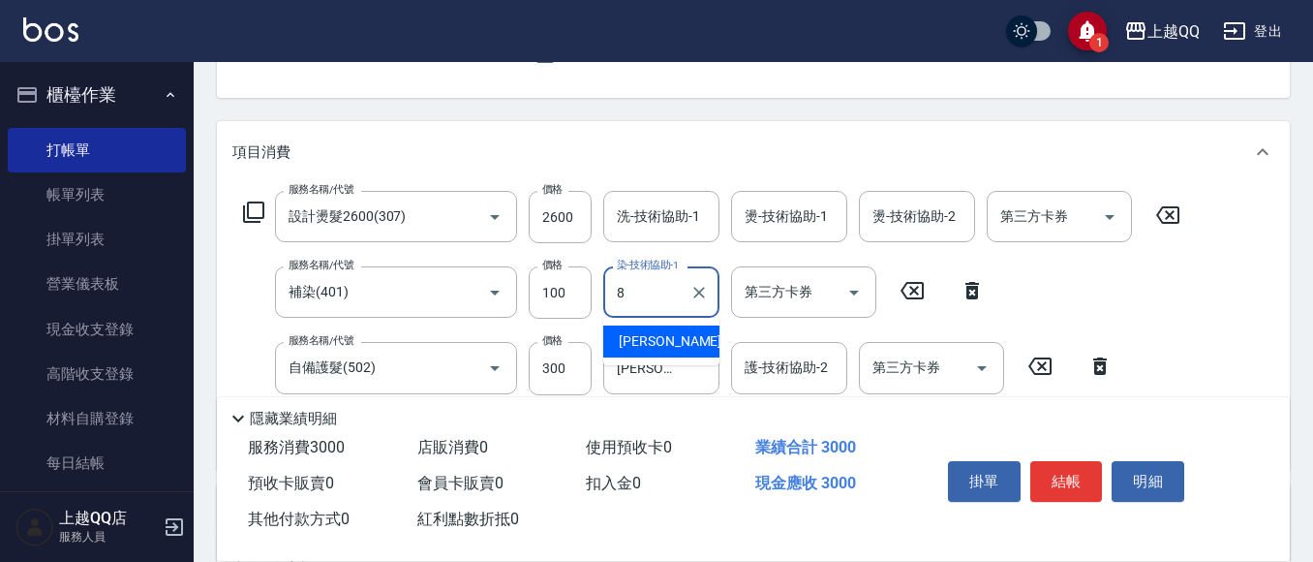
click at [669, 340] on div "[PERSON_NAME] -8" at bounding box center [661, 341] width 116 height 32
type input "[PERSON_NAME]-8"
click at [668, 218] on div "洗-技術協助-1 洗-技術協助-1" at bounding box center [661, 216] width 116 height 51
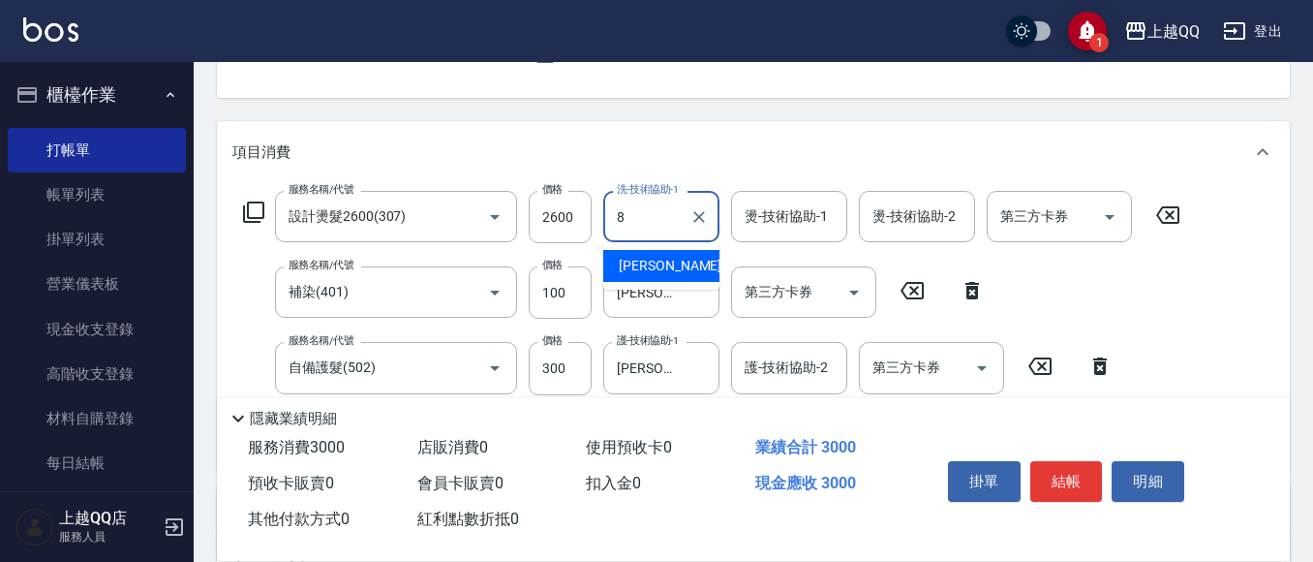
click at [685, 273] on div "[PERSON_NAME] -8" at bounding box center [661, 266] width 116 height 32
type input "[PERSON_NAME]-8"
click at [761, 210] on input "燙-技術協助-1" at bounding box center [789, 216] width 99 height 34
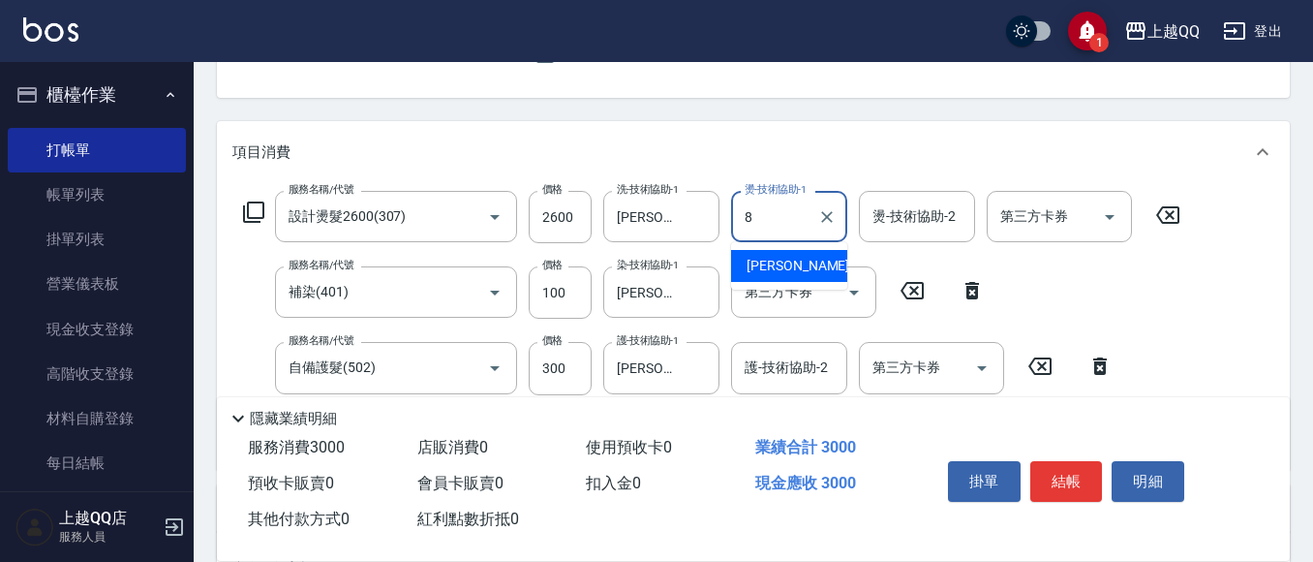
click at [769, 263] on span "[PERSON_NAME] -8" at bounding box center [803, 266] width 114 height 20
type input "[PERSON_NAME]-8"
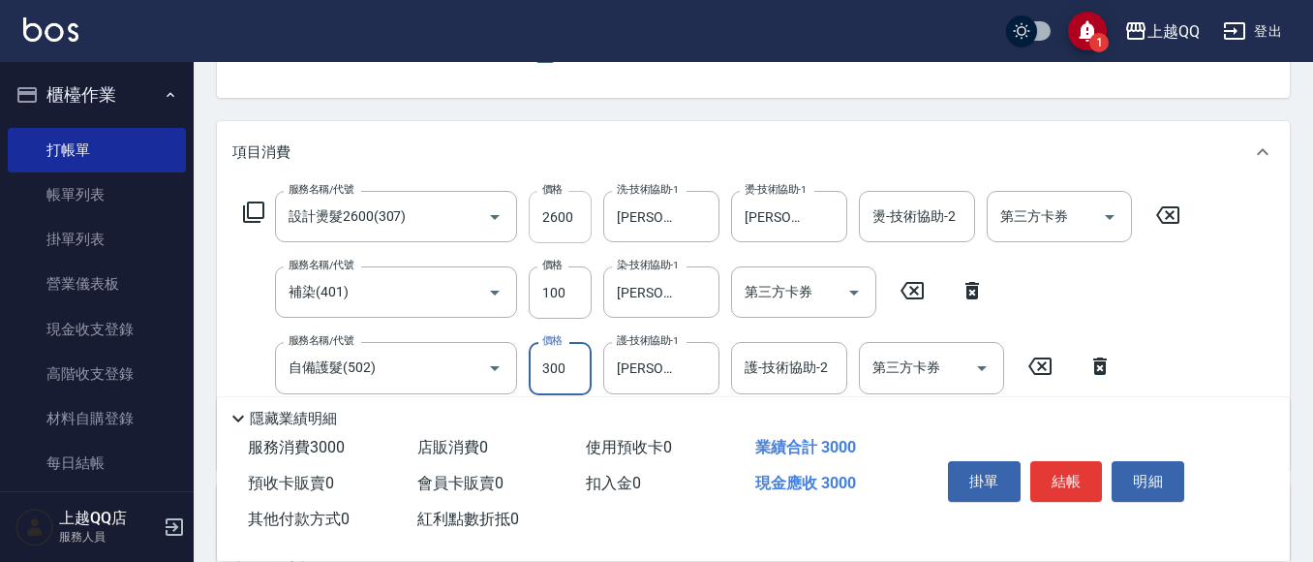
click at [580, 220] on input "2600" at bounding box center [560, 217] width 63 height 52
type input "2080"
click at [581, 292] on input "100" at bounding box center [560, 292] width 63 height 52
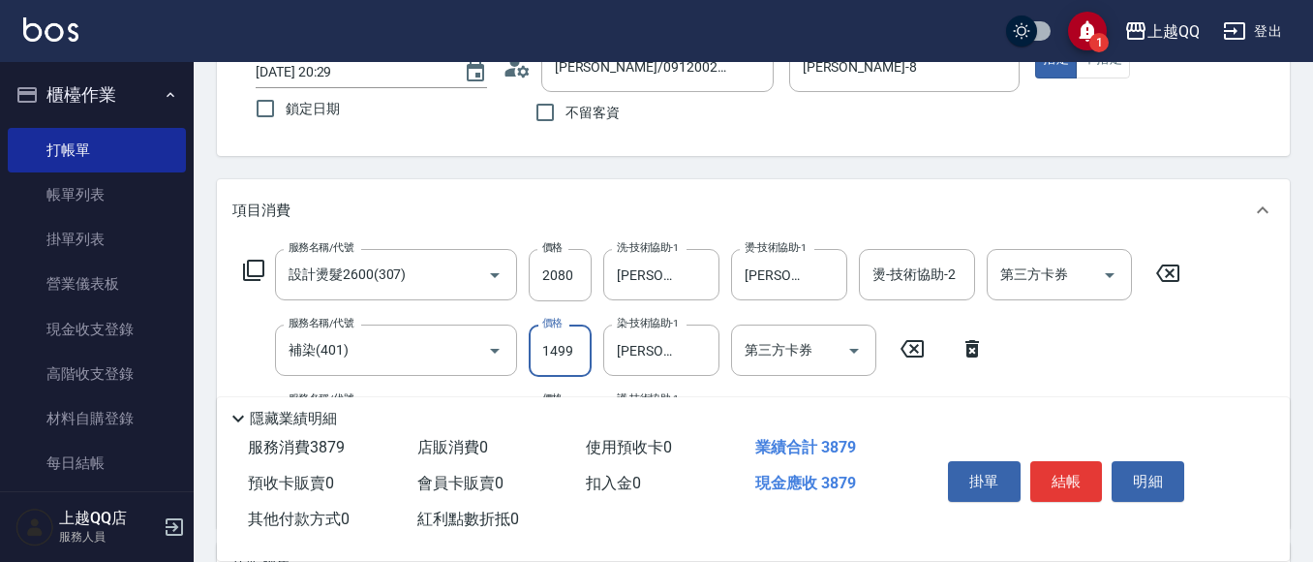
scroll to position [95, 0]
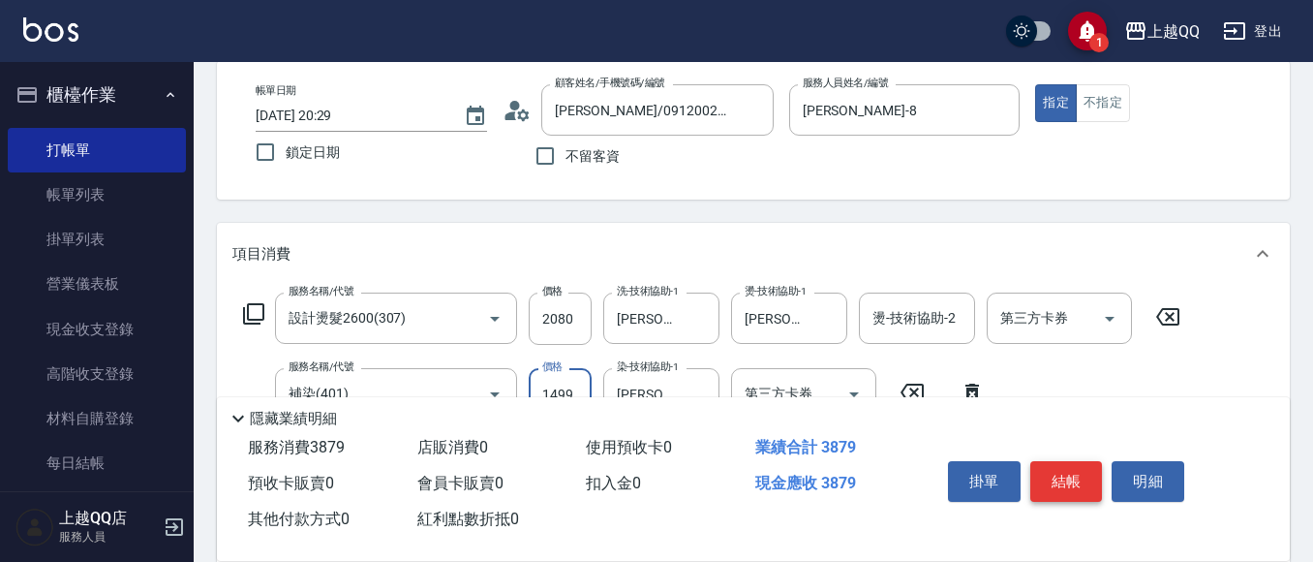
type input "1499"
click at [1061, 467] on button "結帳" at bounding box center [1066, 481] width 73 height 41
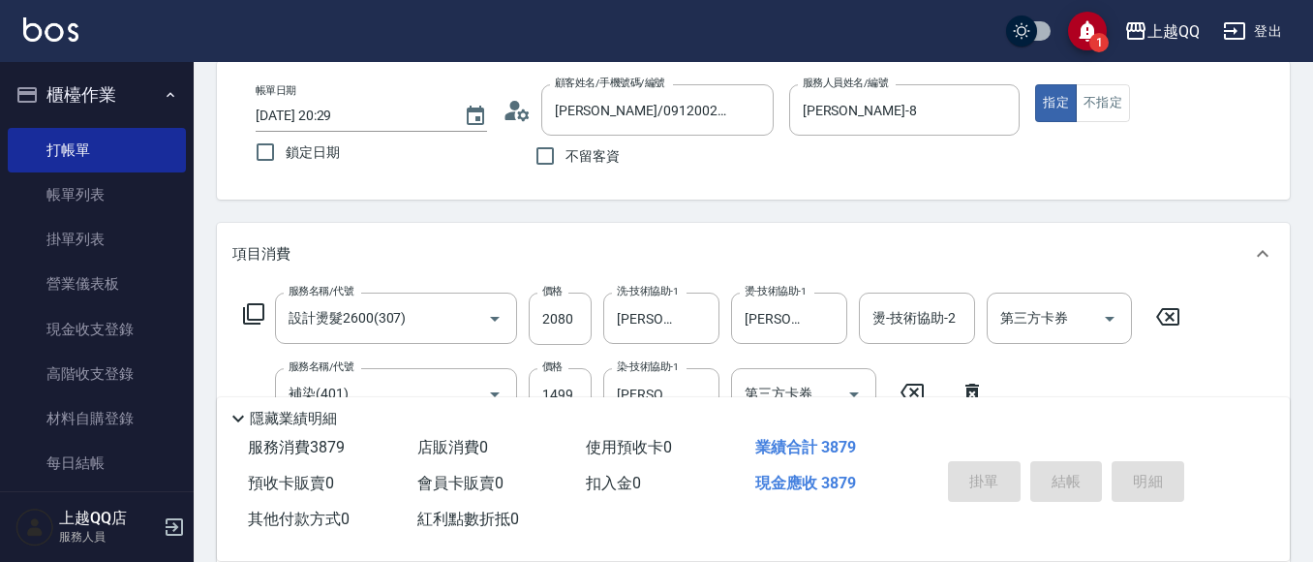
type input "[DATE] 20:30"
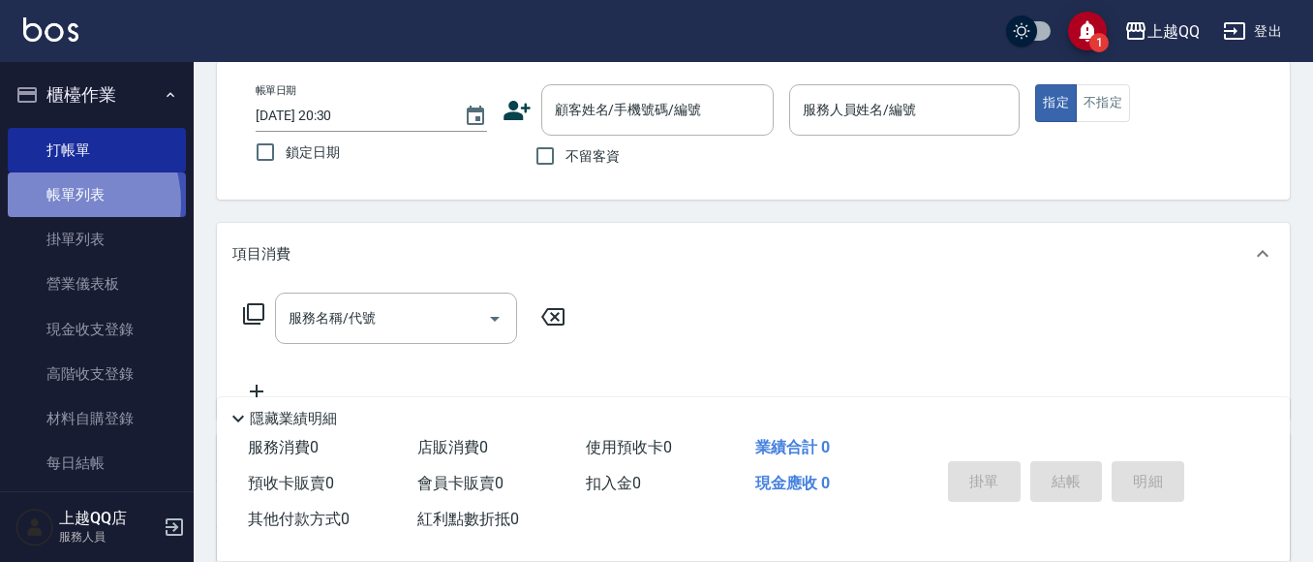
click at [59, 202] on link "帳單列表" at bounding box center [97, 194] width 178 height 45
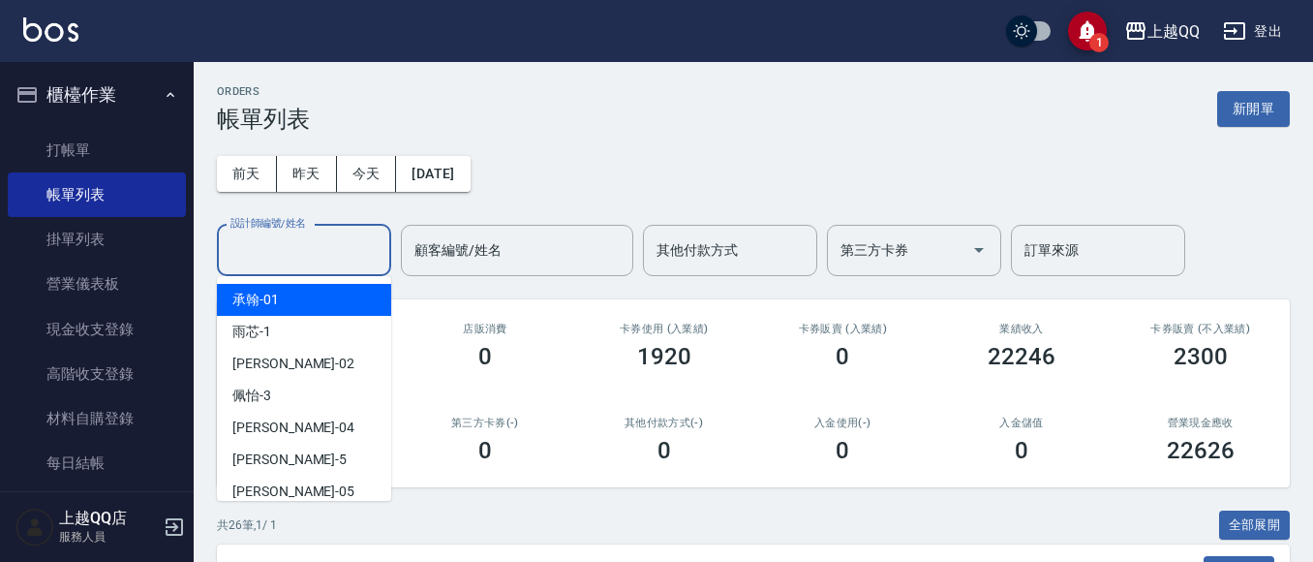
click at [296, 248] on input "設計師編號/姓名" at bounding box center [304, 250] width 157 height 34
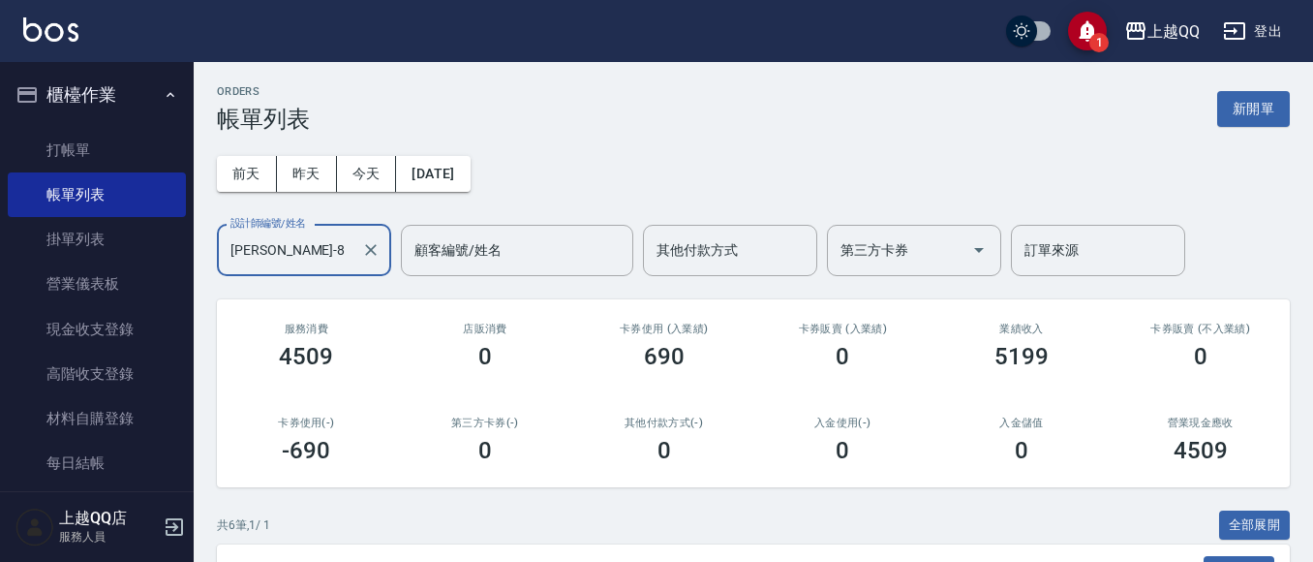
scroll to position [453, 0]
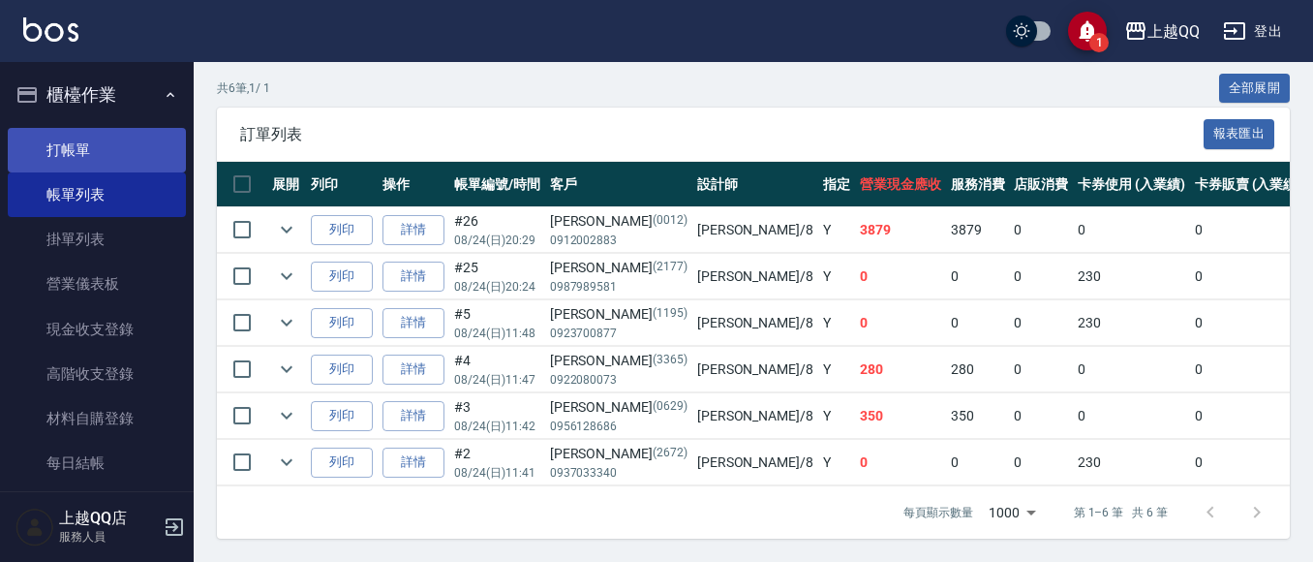
type input "[PERSON_NAME]-8"
click at [67, 156] on link "打帳單" at bounding box center [97, 150] width 178 height 45
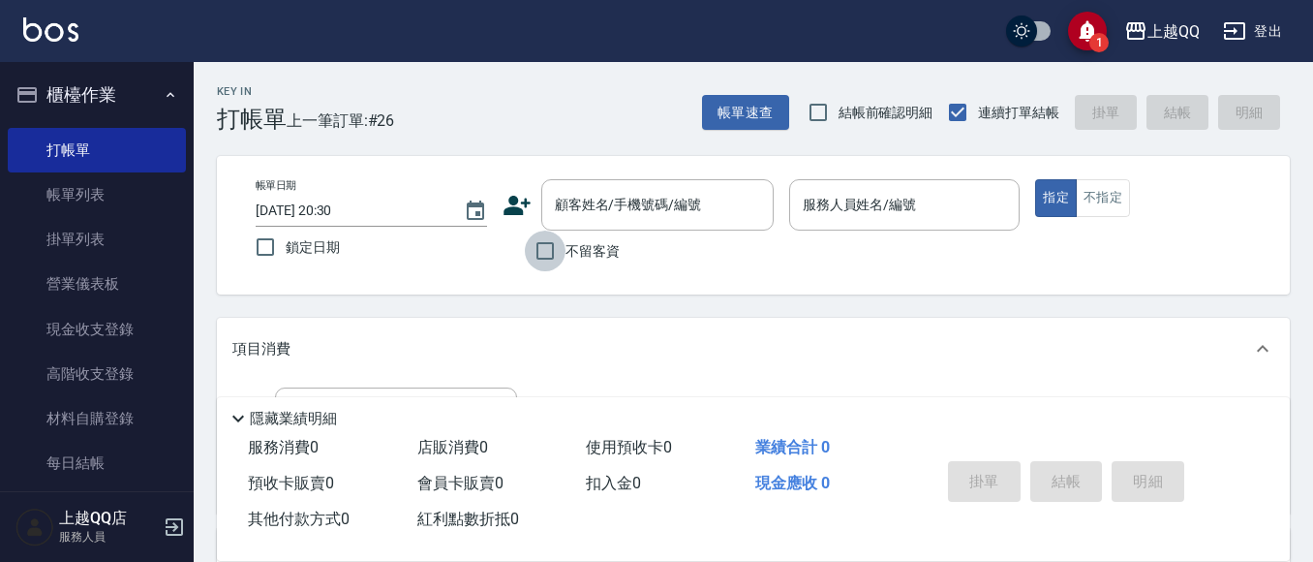
click at [552, 252] on input "不留客資" at bounding box center [545, 250] width 41 height 41
checkbox input "true"
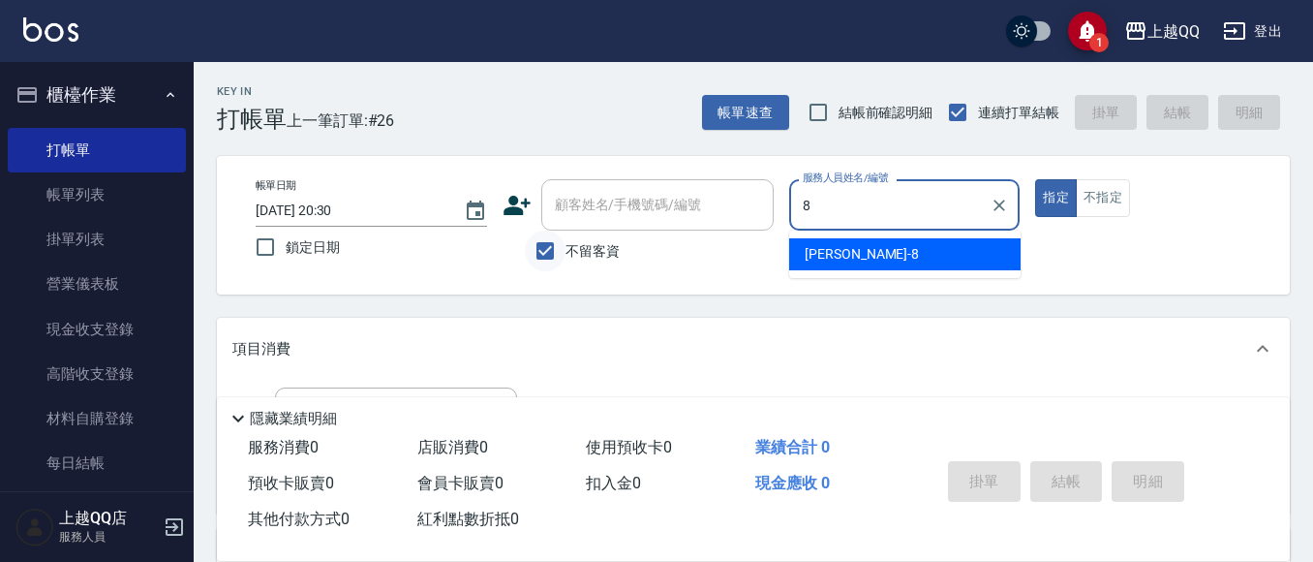
type input "8"
type button "true"
type input "[PERSON_NAME]-8"
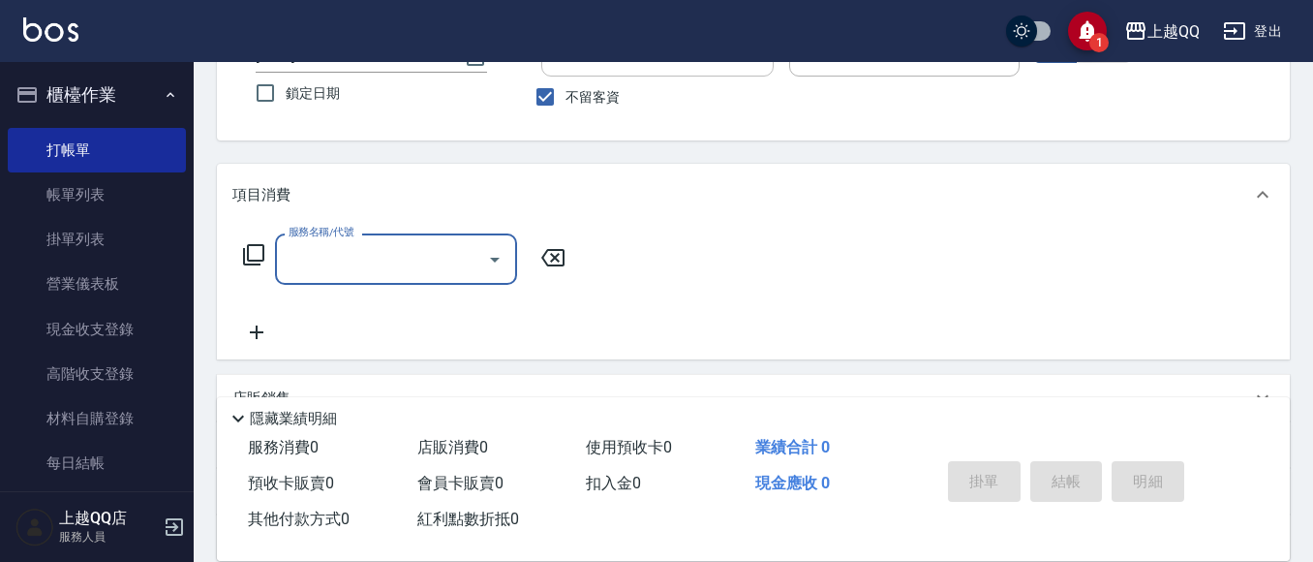
scroll to position [181, 0]
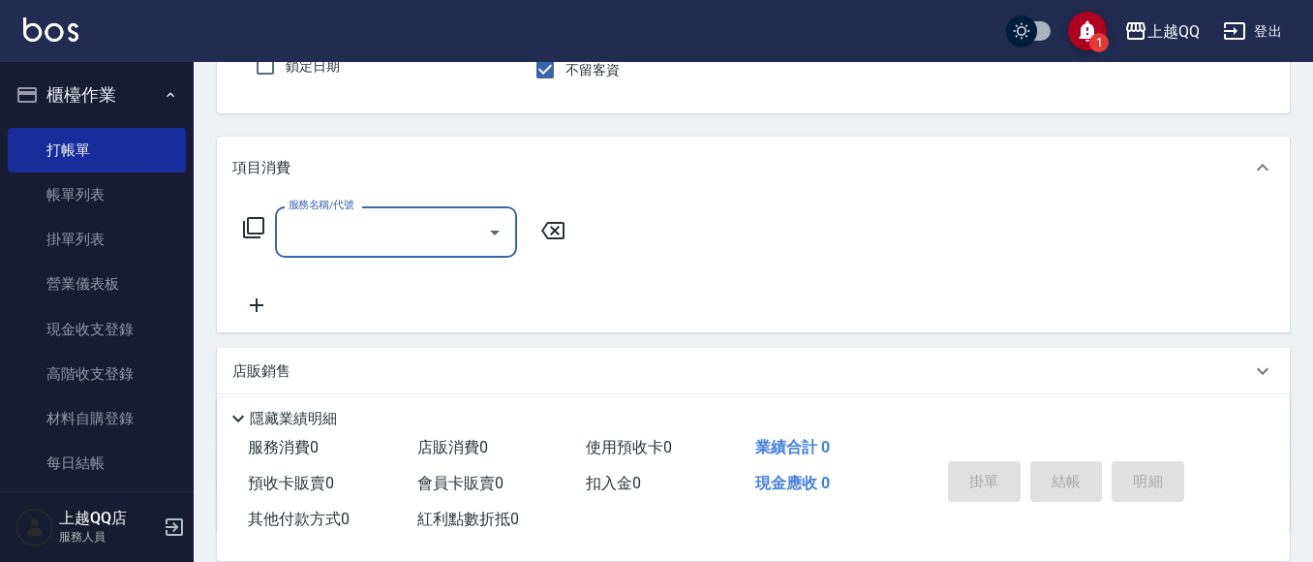
click at [250, 227] on icon at bounding box center [253, 227] width 23 height 23
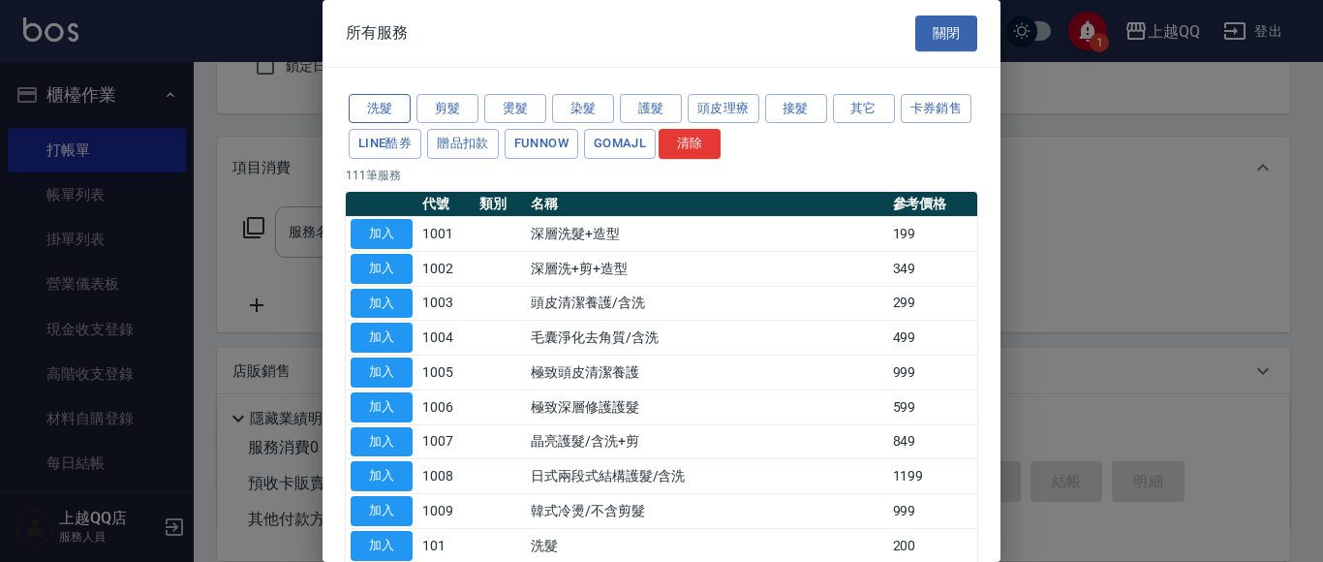
click at [376, 106] on button "洗髮" at bounding box center [380, 109] width 62 height 30
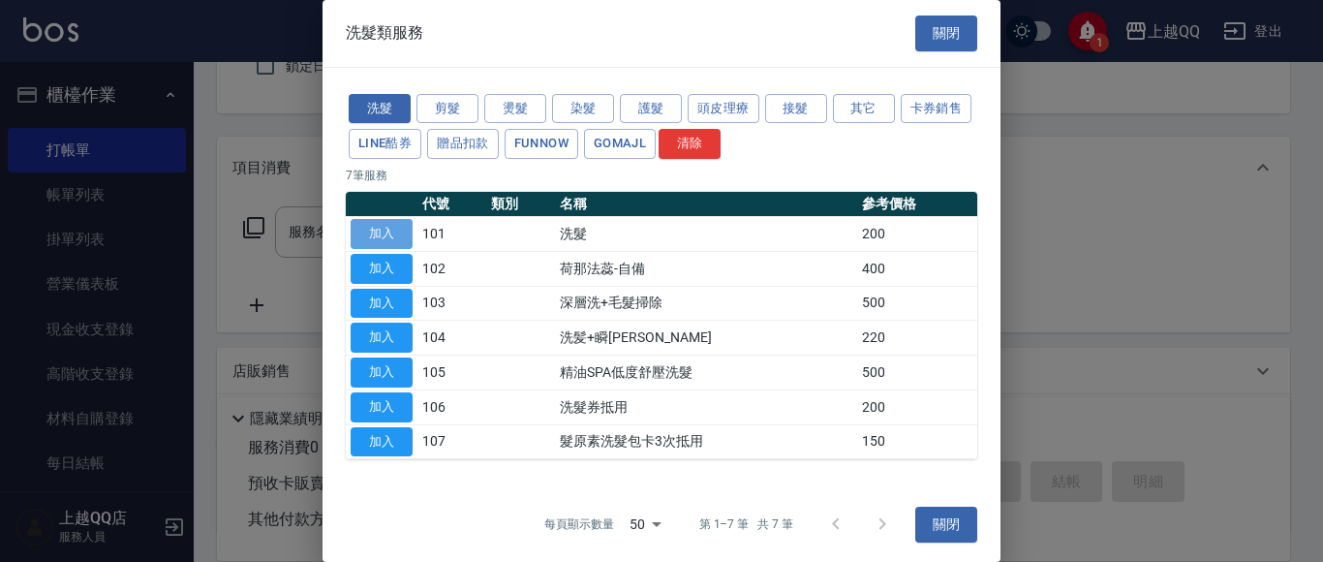
click at [382, 232] on button "加入" at bounding box center [381, 234] width 62 height 30
type input "洗髮(101)"
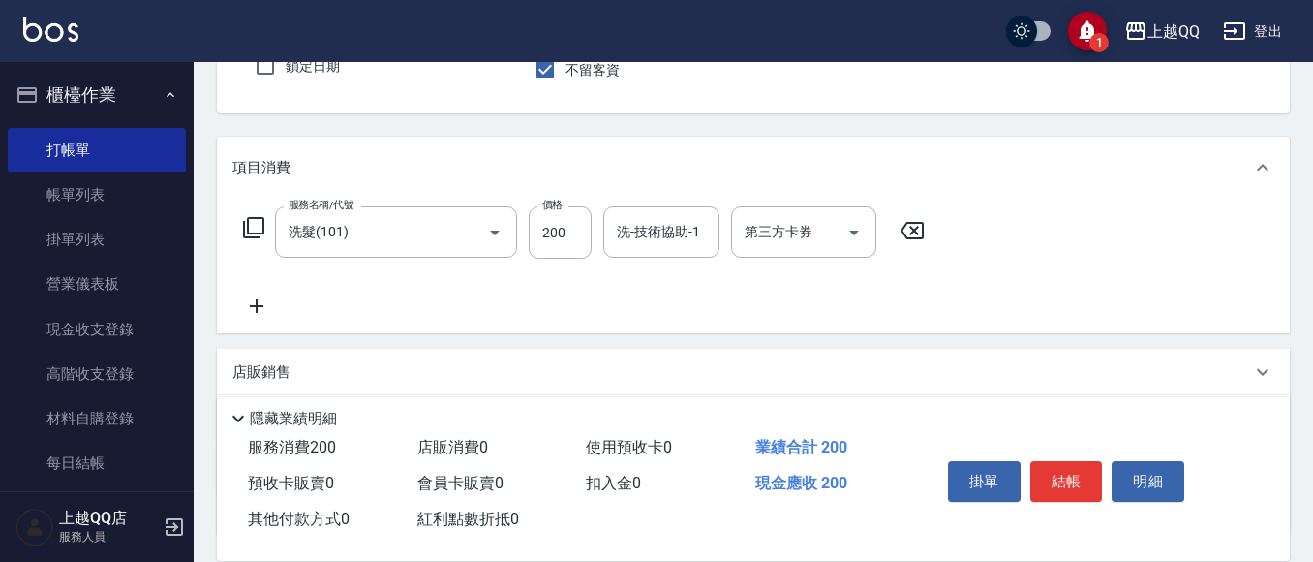
click at [248, 229] on icon at bounding box center [253, 227] width 21 height 21
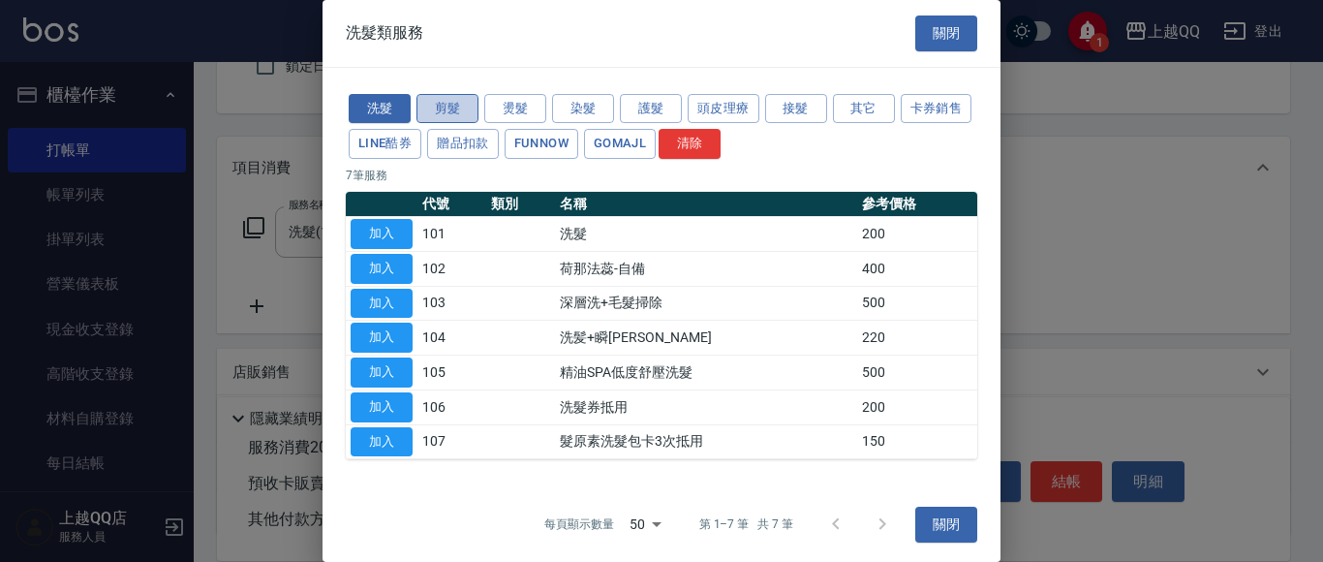
click at [458, 110] on button "剪髮" at bounding box center [447, 109] width 62 height 30
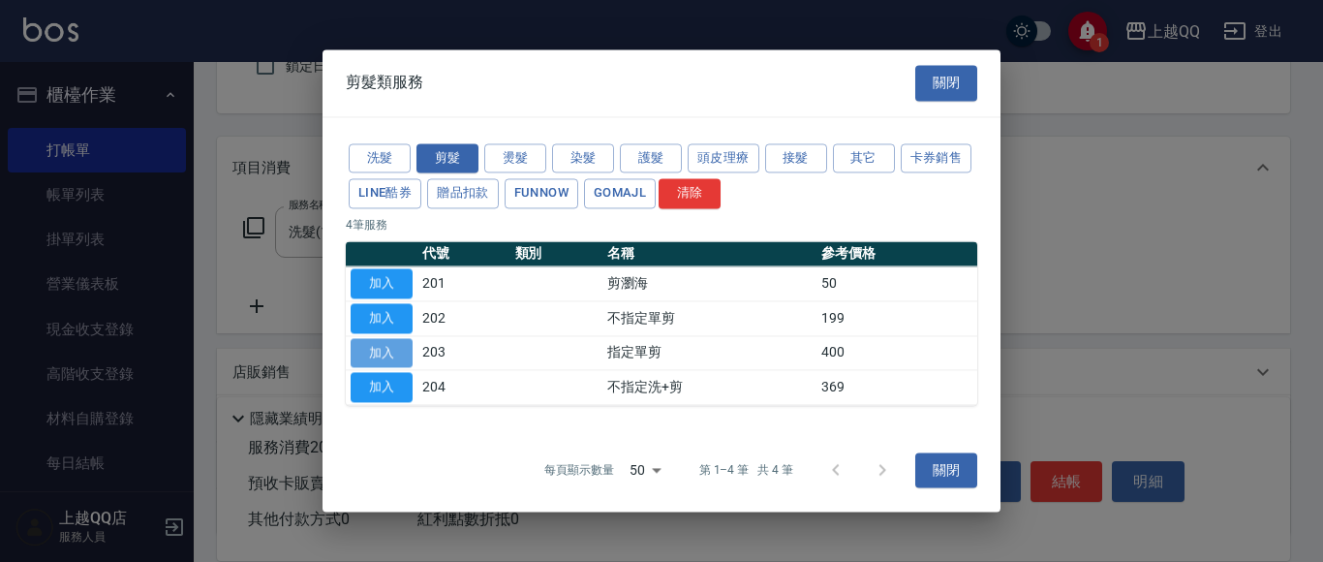
click at [389, 351] on button "加入" at bounding box center [381, 353] width 62 height 30
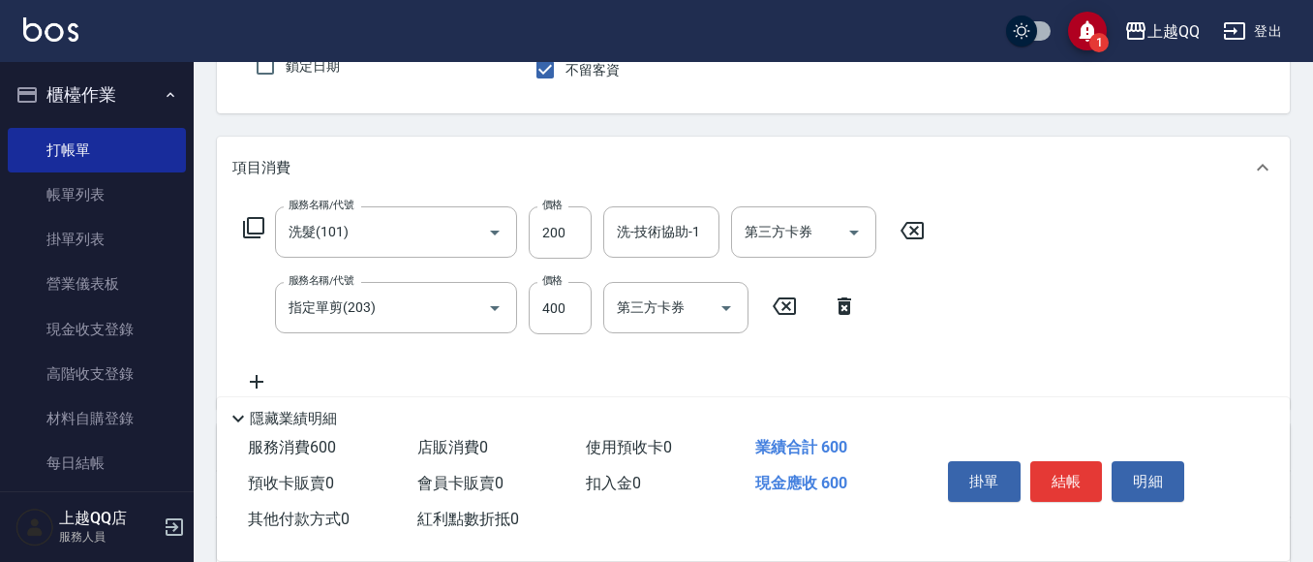
click at [246, 223] on icon at bounding box center [253, 227] width 23 height 23
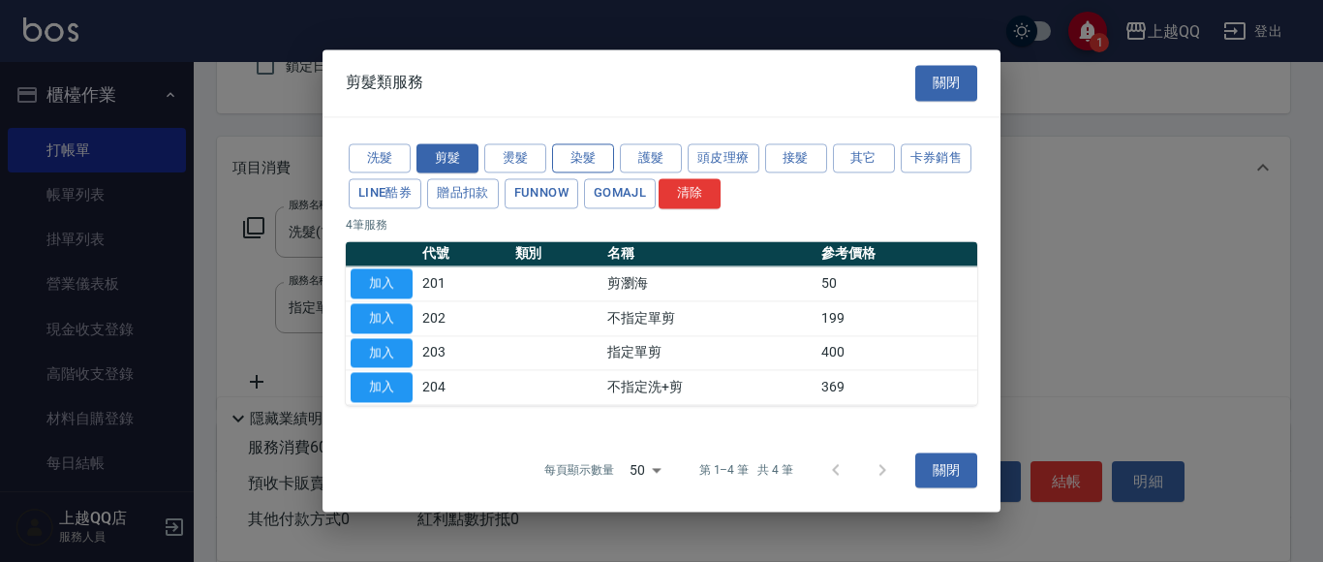
click at [580, 155] on button "染髮" at bounding box center [583, 158] width 62 height 30
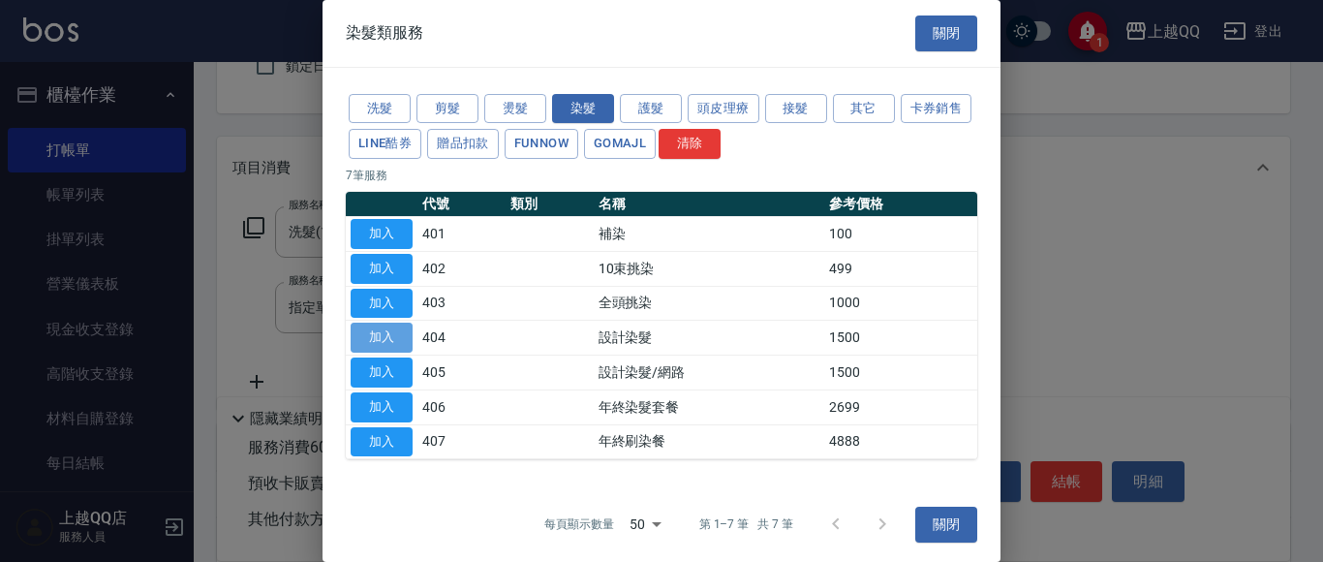
click at [371, 339] on button "加入" at bounding box center [381, 337] width 62 height 30
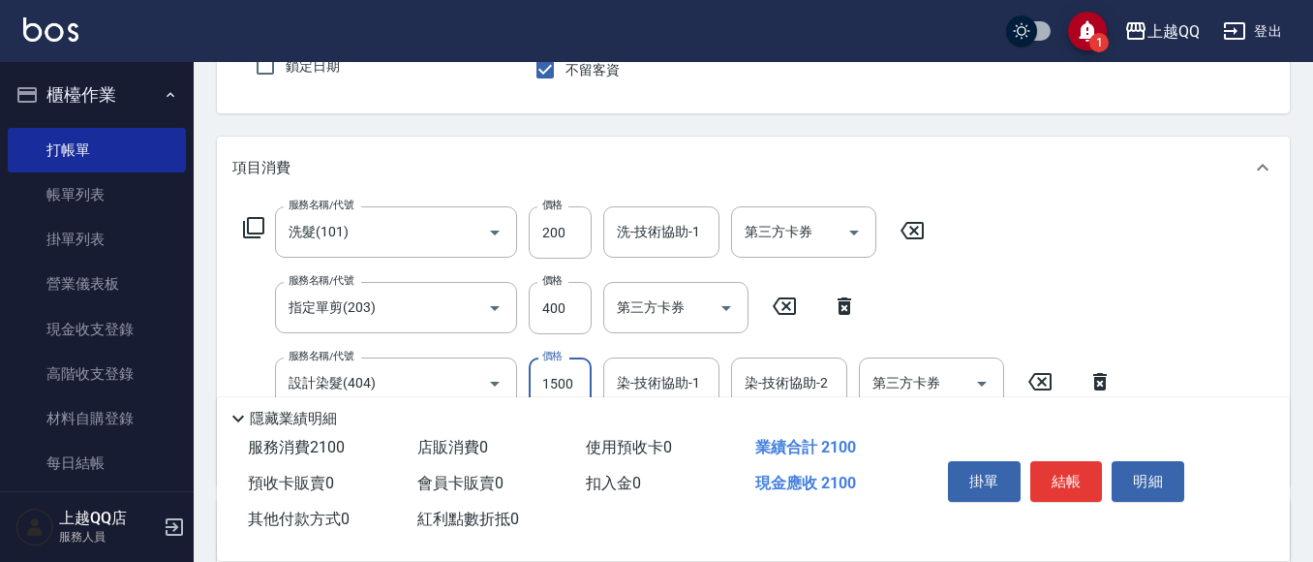
click at [577, 387] on input "1500" at bounding box center [560, 383] width 63 height 52
type input "1700"
click at [583, 303] on input "400" at bounding box center [560, 308] width 63 height 52
type input "350"
click at [573, 230] on input "200" at bounding box center [560, 232] width 63 height 52
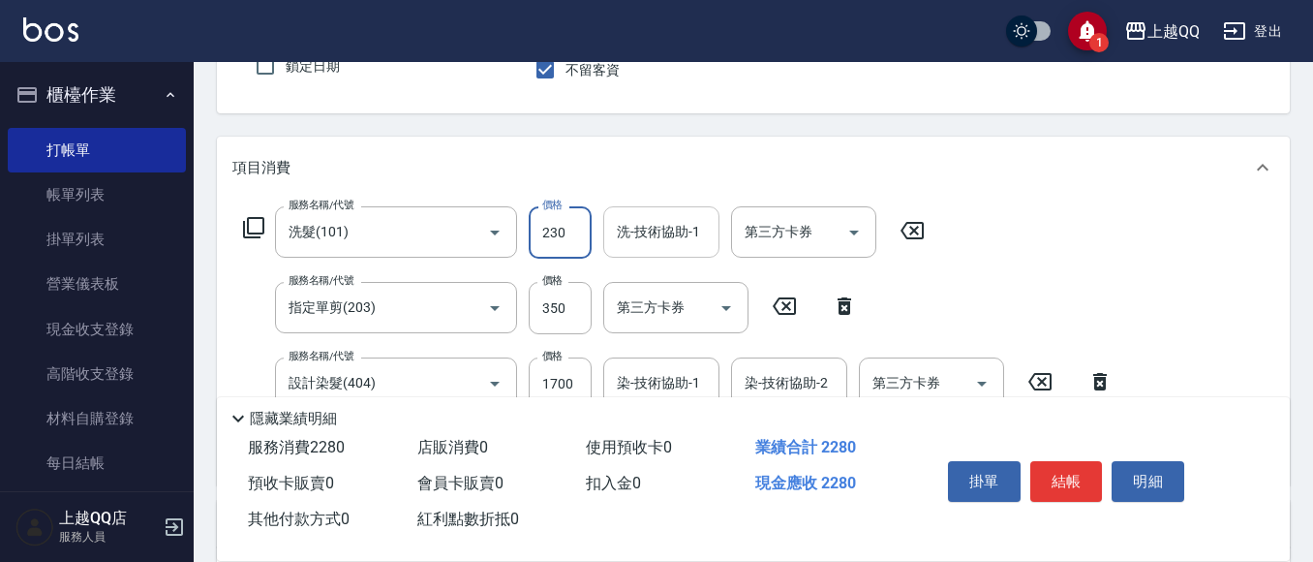
type input "230"
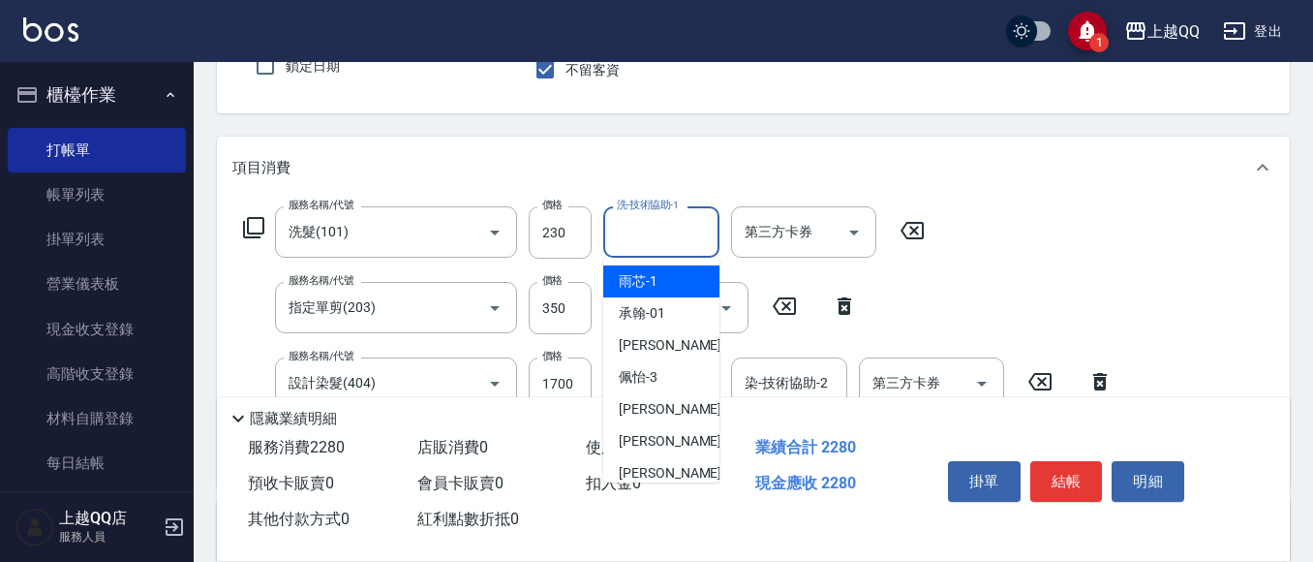
click at [653, 231] on div "洗-技術協助-1 洗-技術協助-1" at bounding box center [661, 231] width 116 height 51
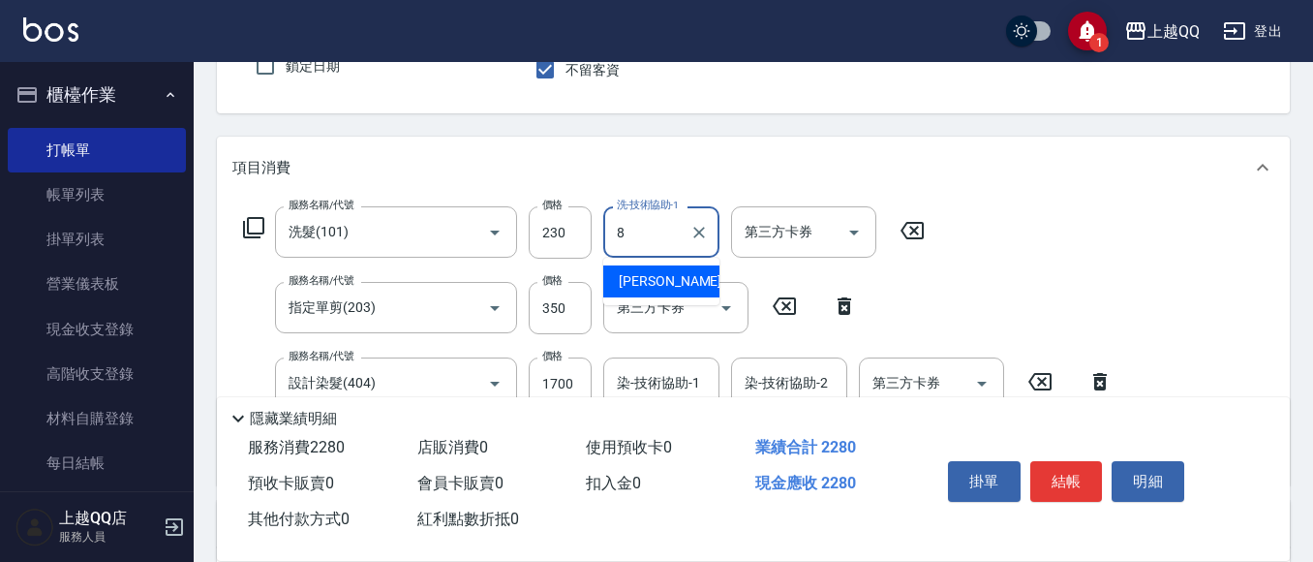
click at [638, 286] on span "[PERSON_NAME] -8" at bounding box center [676, 281] width 114 height 20
type input "[PERSON_NAME]-8"
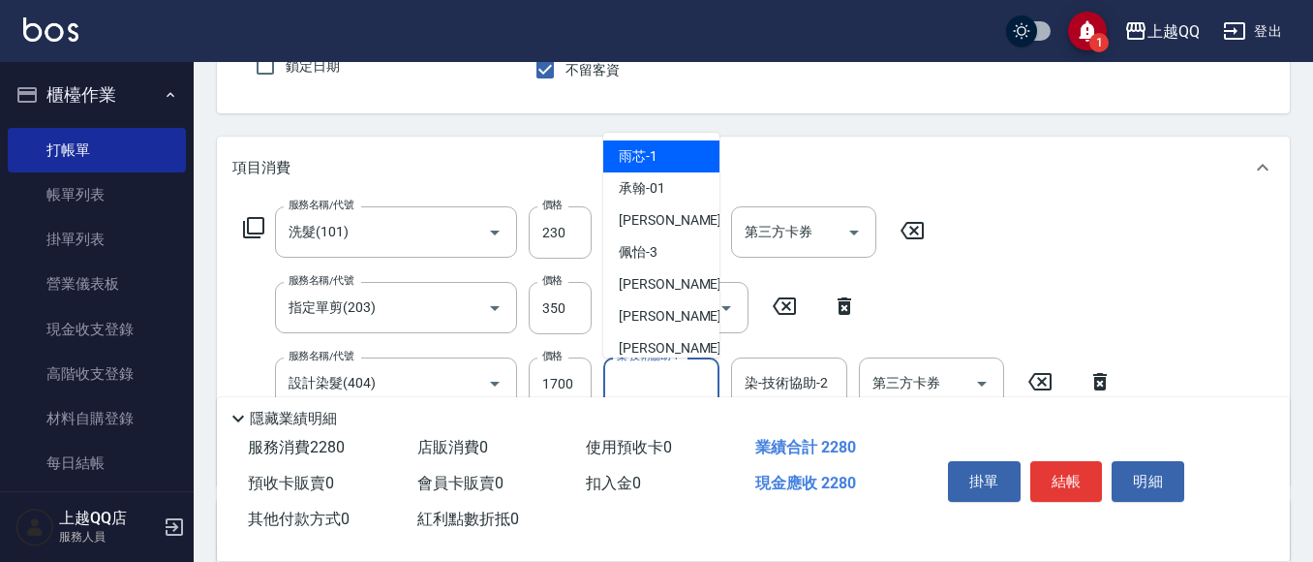
click at [650, 373] on div "染-技術協助-1 染-技術協助-1" at bounding box center [661, 382] width 116 height 51
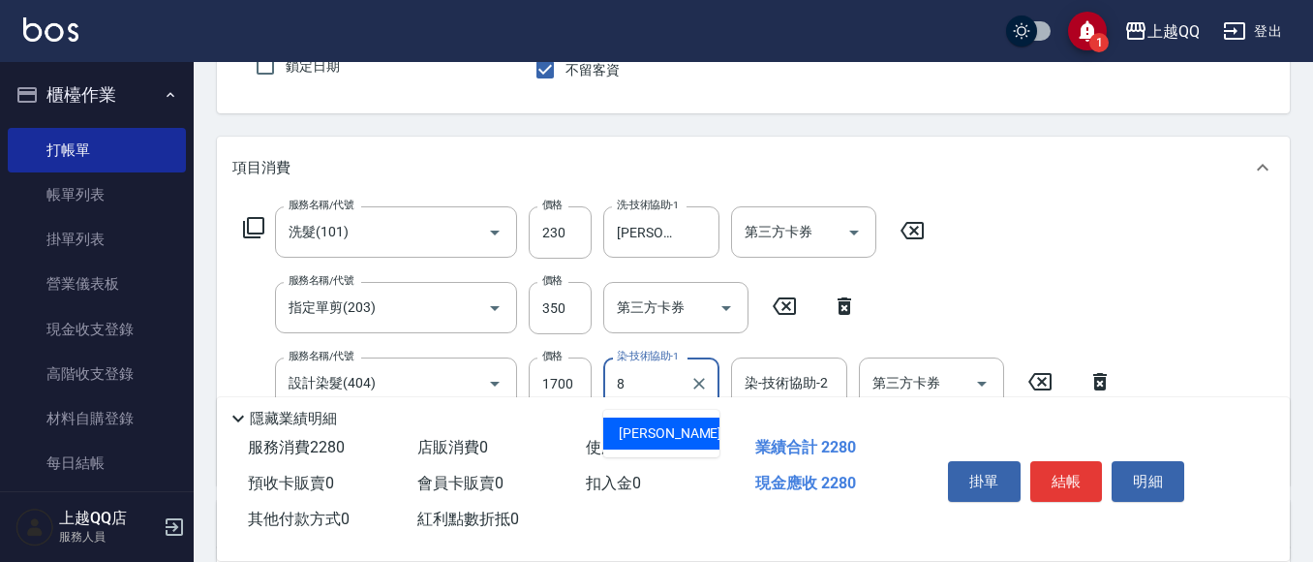
click at [658, 428] on div "[PERSON_NAME] -8" at bounding box center [661, 433] width 116 height 32
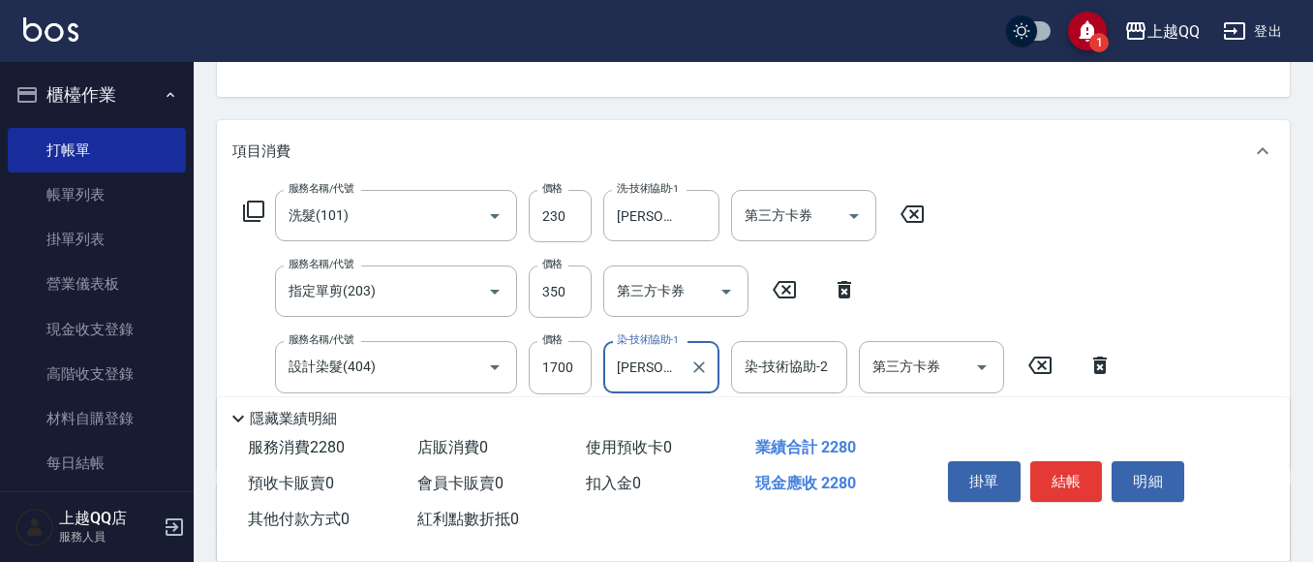
scroll to position [209, 0]
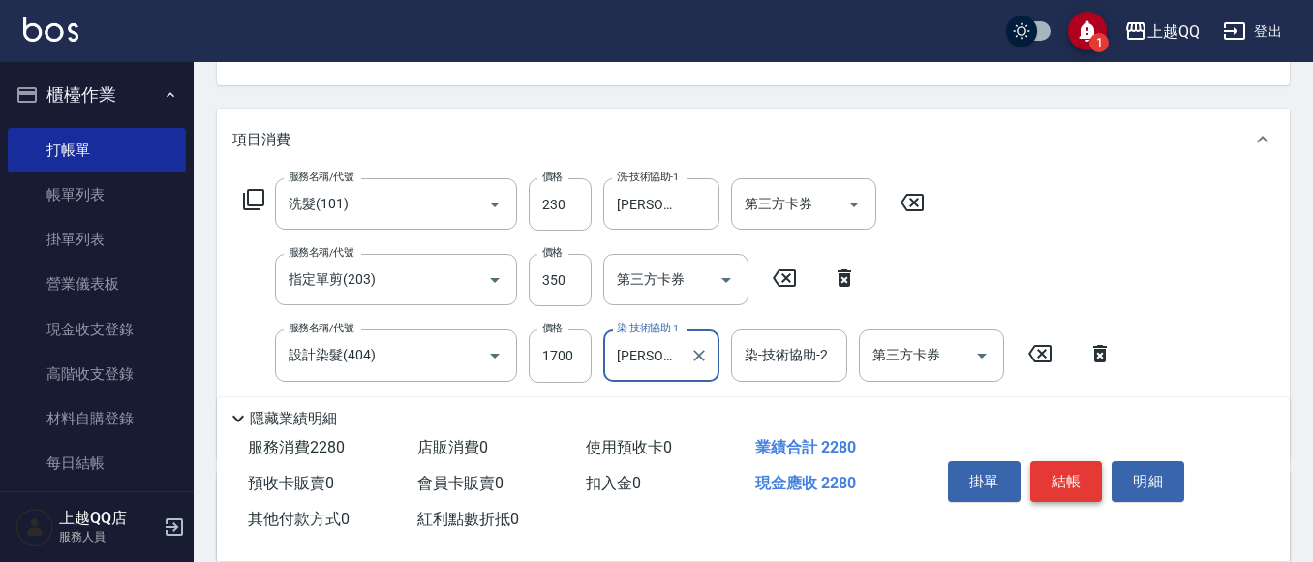
type input "[PERSON_NAME]-8"
click at [1064, 475] on button "結帳" at bounding box center [1066, 481] width 73 height 41
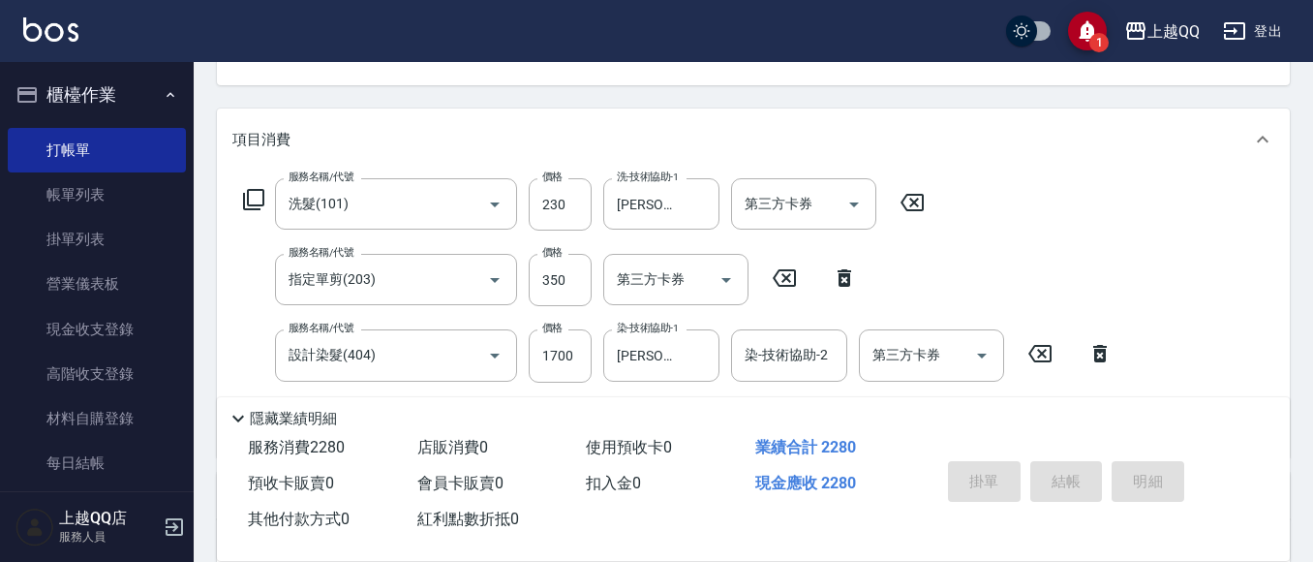
type input "[DATE] 20:31"
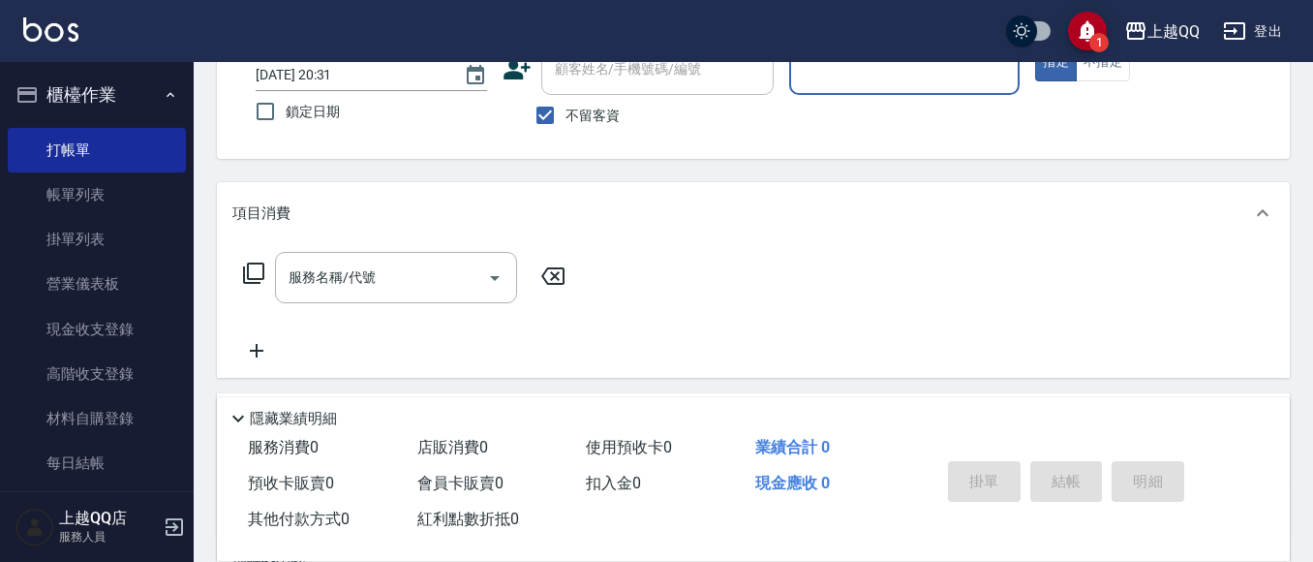
scroll to position [112, 0]
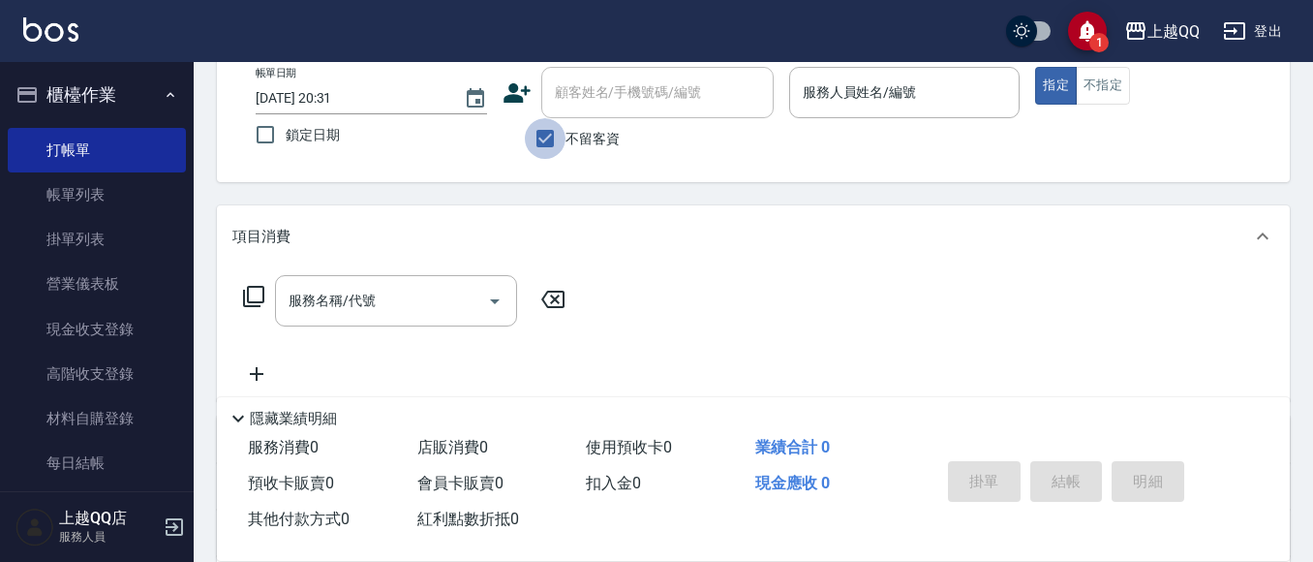
click at [539, 137] on input "不留客資" at bounding box center [545, 138] width 41 height 41
checkbox input "false"
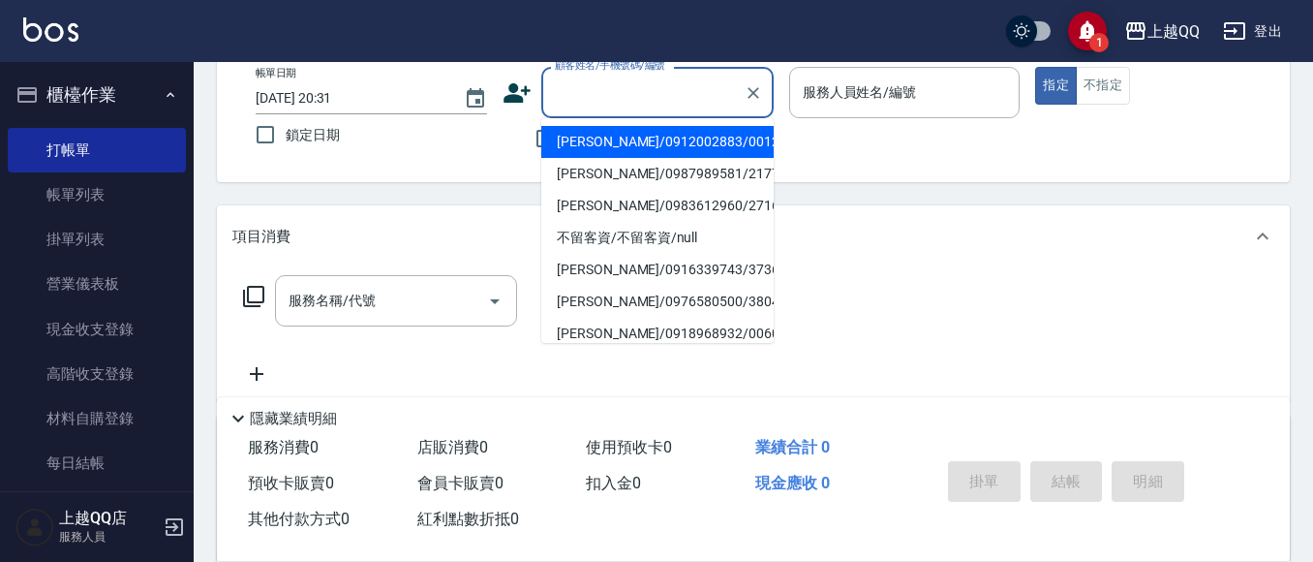
click at [562, 89] on div "顧客姓名/手機號碼/編號 顧客姓名/手機號碼/編號" at bounding box center [657, 92] width 232 height 51
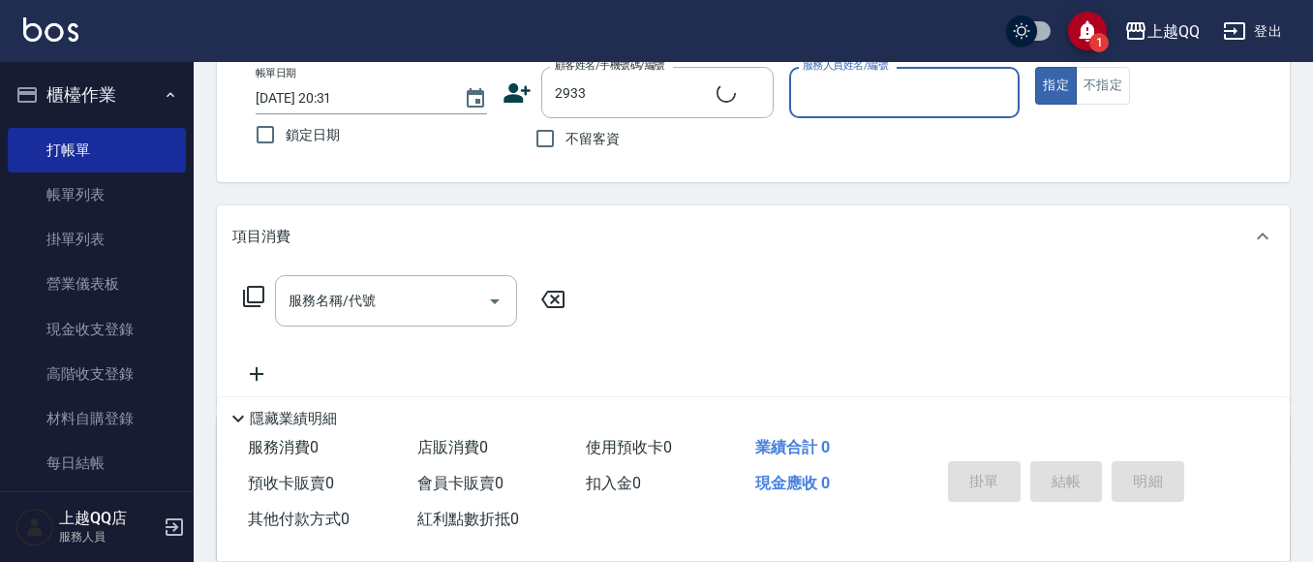
type input "[PERSON_NAME]/0981092629/2933"
type input "[PERSON_NAME]-8"
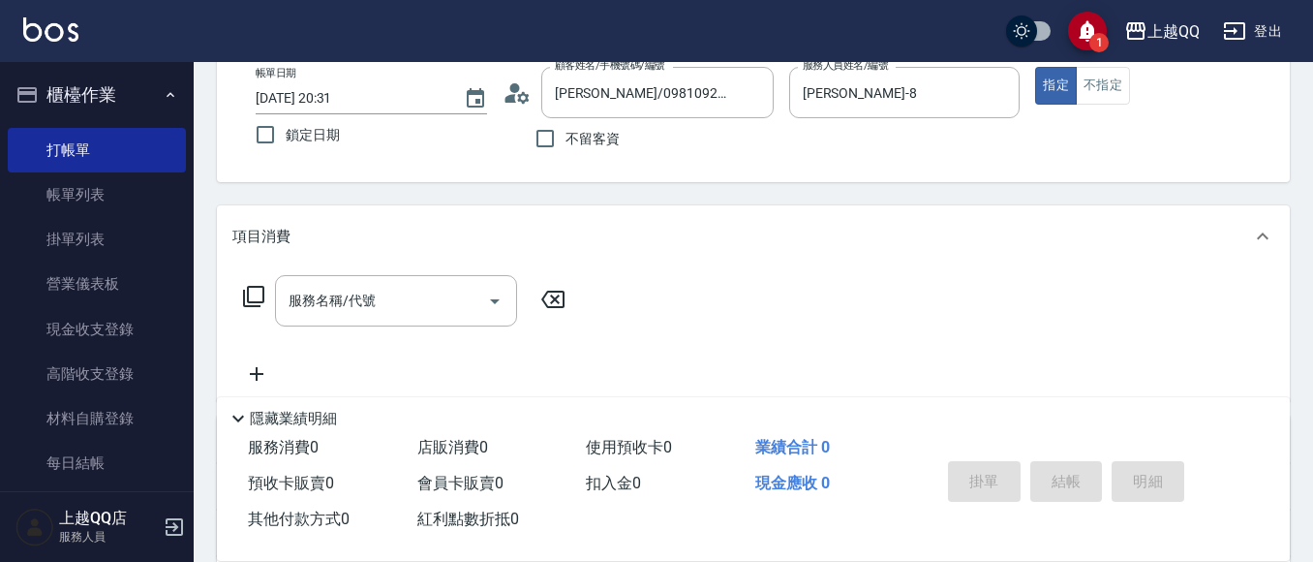
click at [252, 291] on icon at bounding box center [253, 296] width 23 height 23
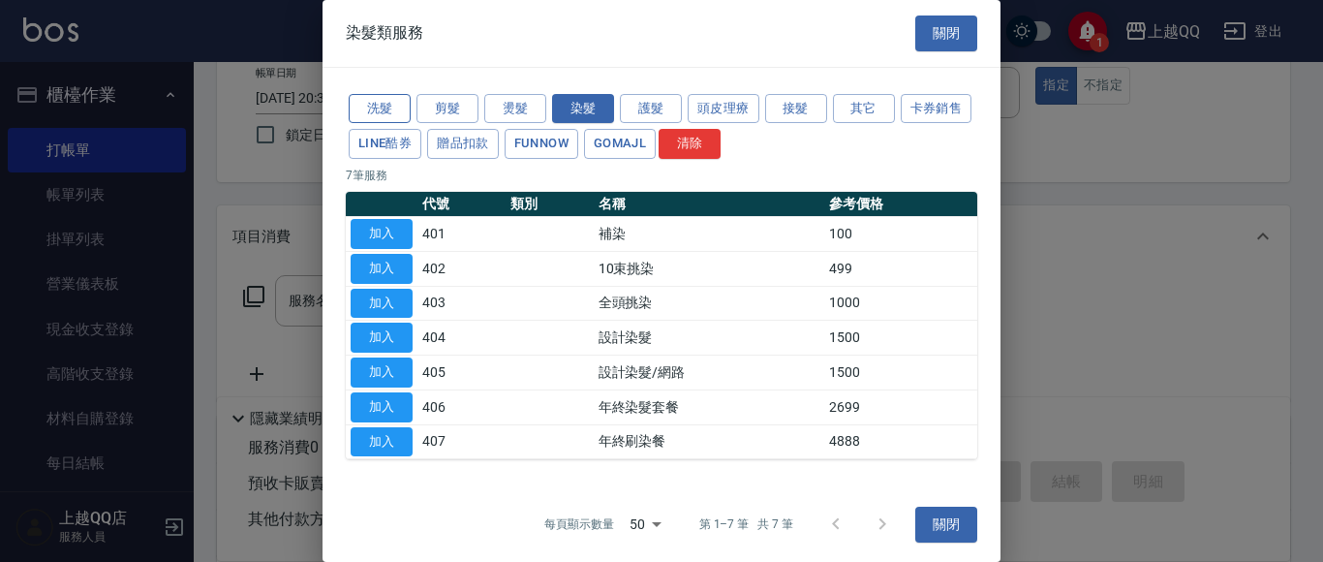
click at [386, 106] on button "洗髮" at bounding box center [380, 109] width 62 height 30
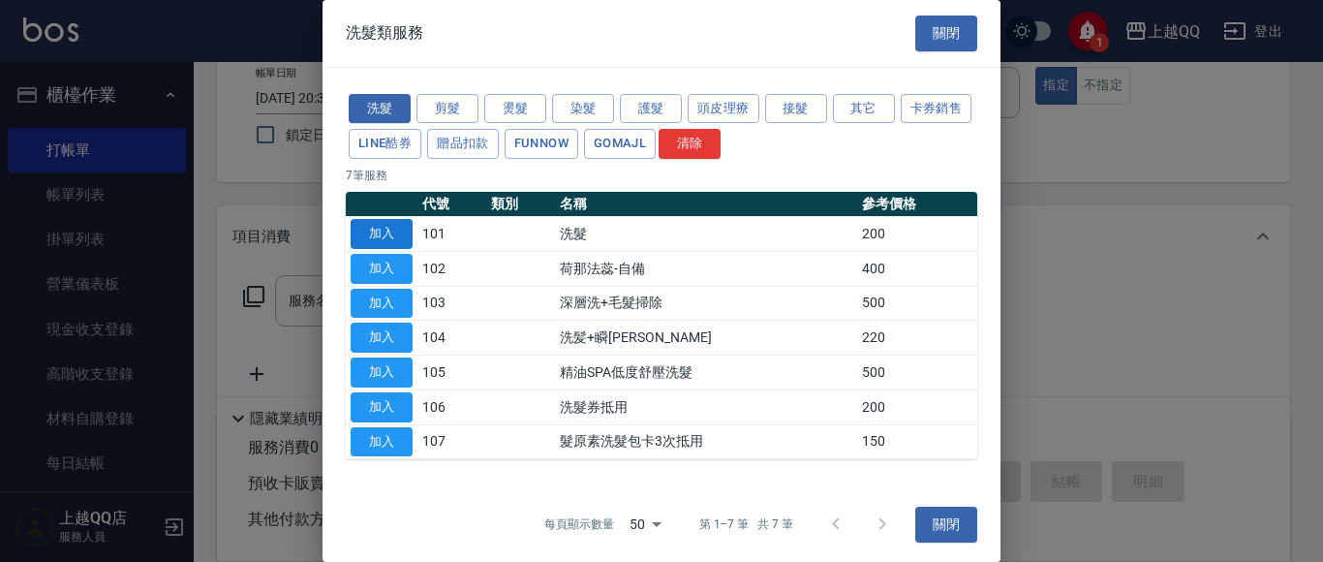
click at [395, 225] on button "加入" at bounding box center [381, 234] width 62 height 30
type input "洗髮(101)"
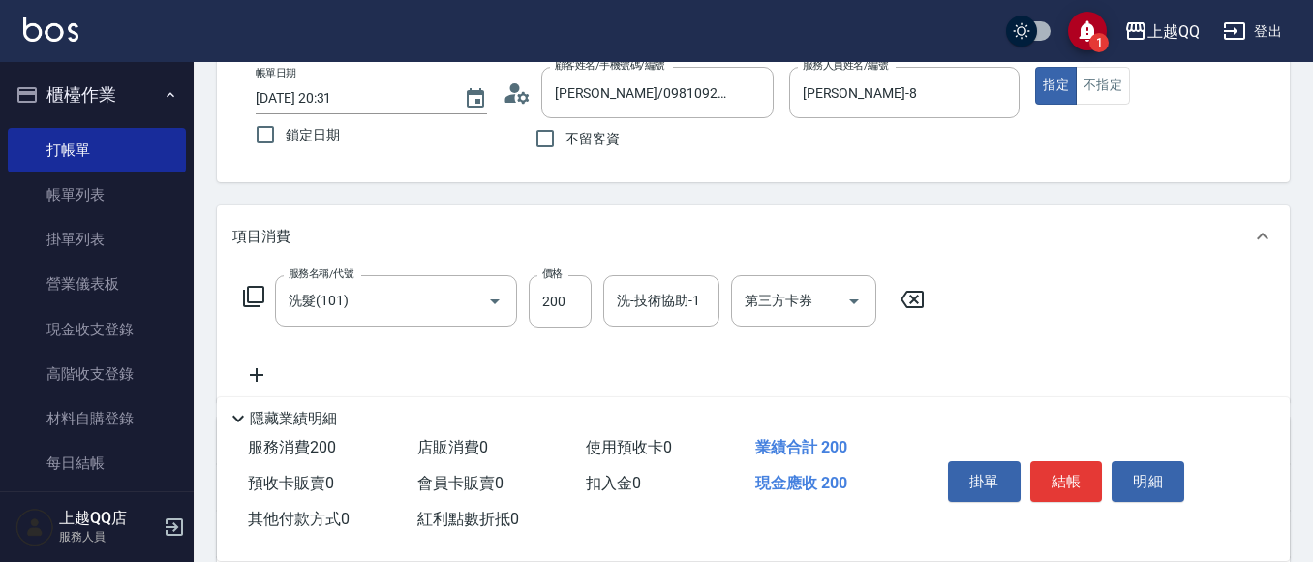
click at [260, 292] on icon at bounding box center [253, 296] width 23 height 23
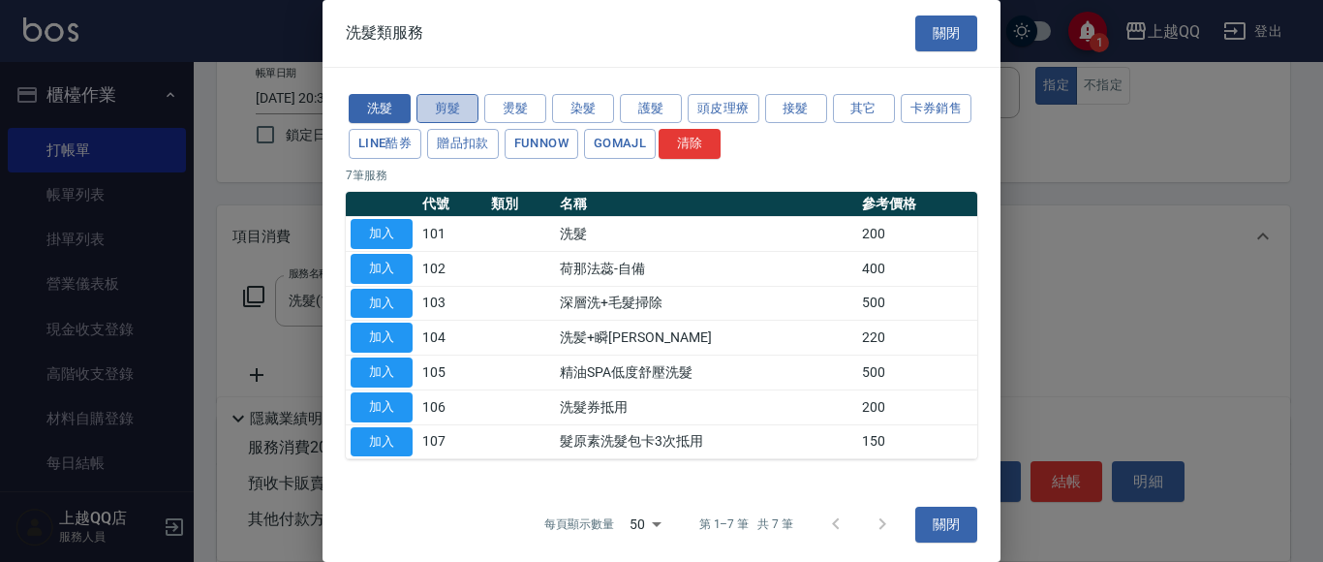
click at [454, 96] on button "剪髮" at bounding box center [447, 109] width 62 height 30
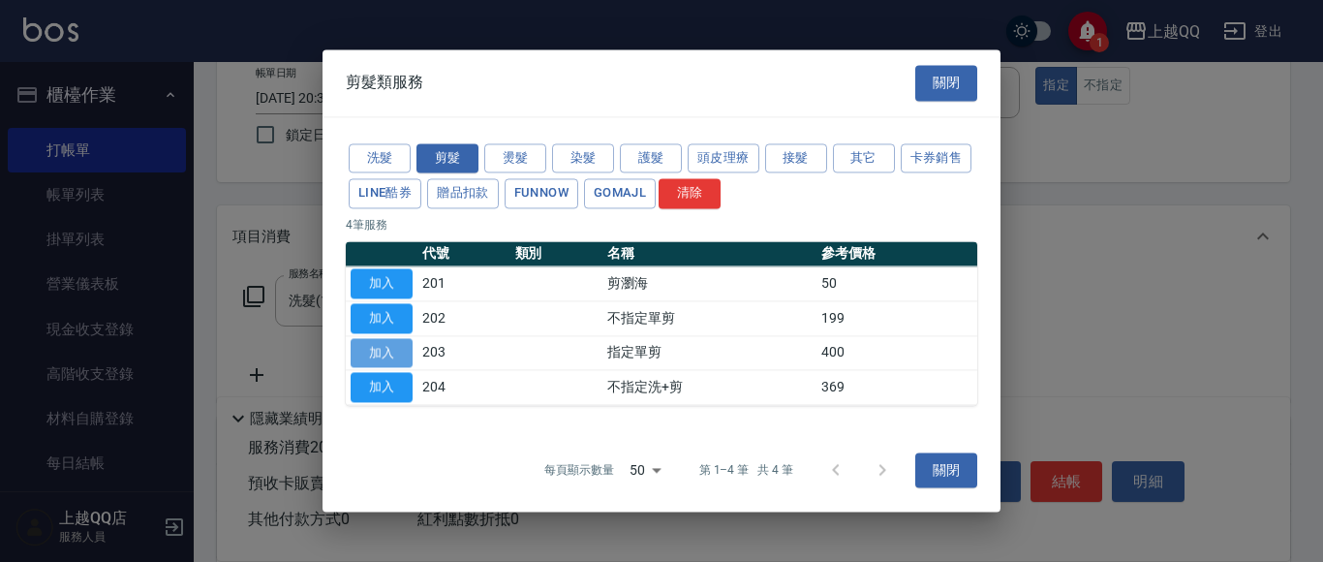
click at [411, 349] on button "加入" at bounding box center [381, 353] width 62 height 30
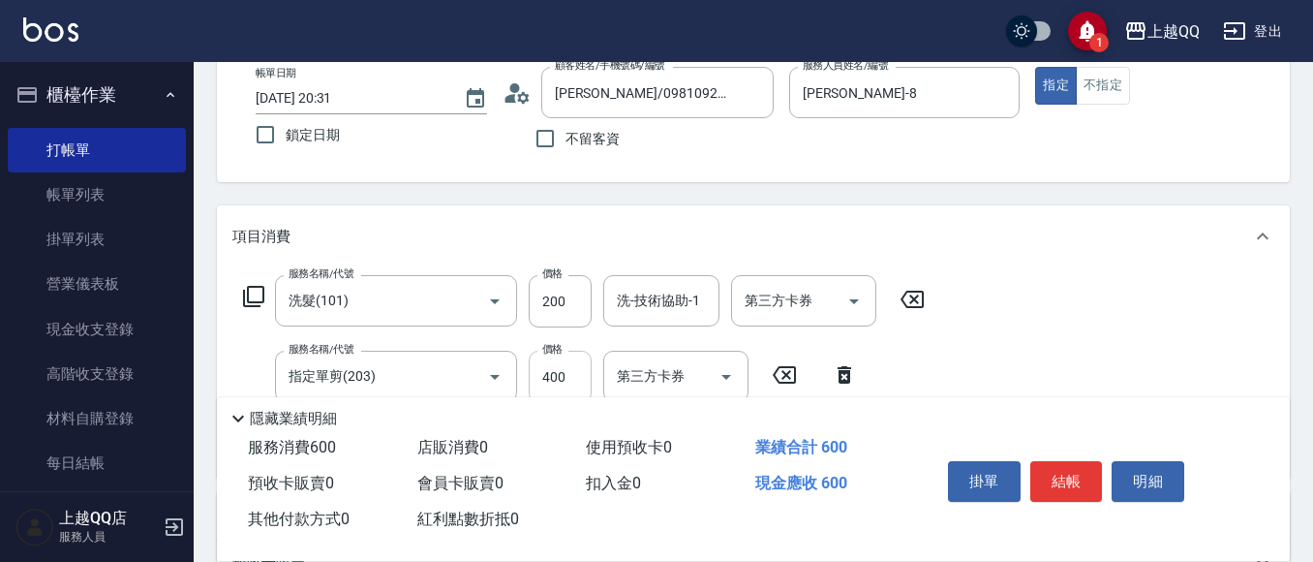
click at [582, 377] on input "400" at bounding box center [560, 376] width 63 height 52
type input "350"
click at [566, 295] on input "200" at bounding box center [560, 301] width 63 height 52
type input "250"
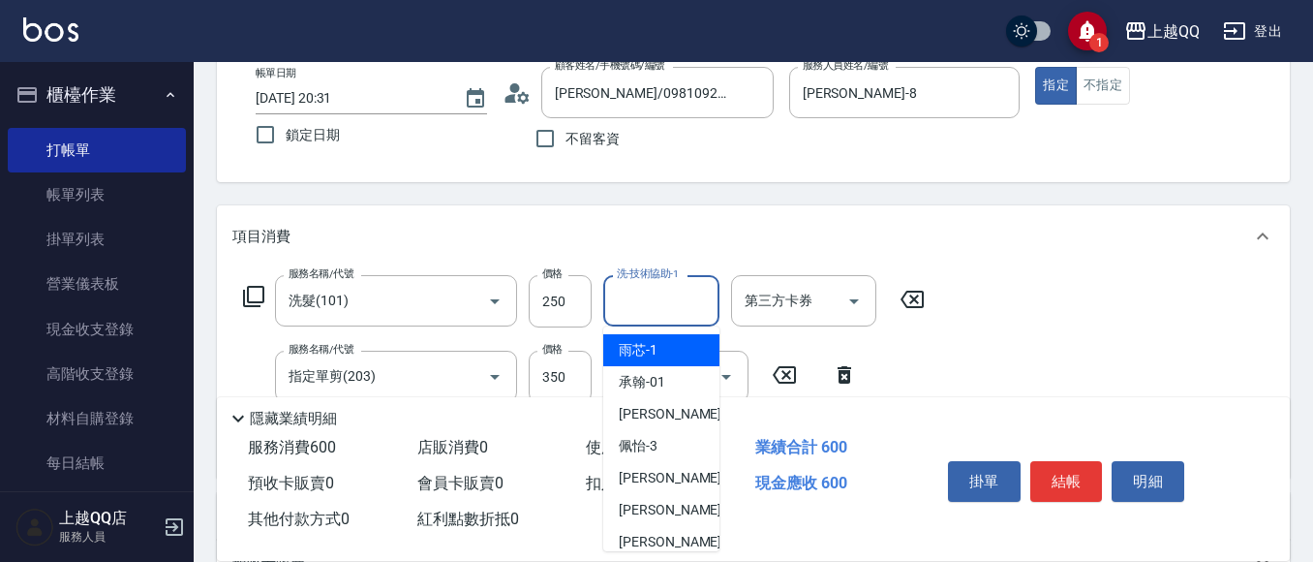
click at [648, 296] on input "洗-技術協助-1" at bounding box center [661, 301] width 99 height 34
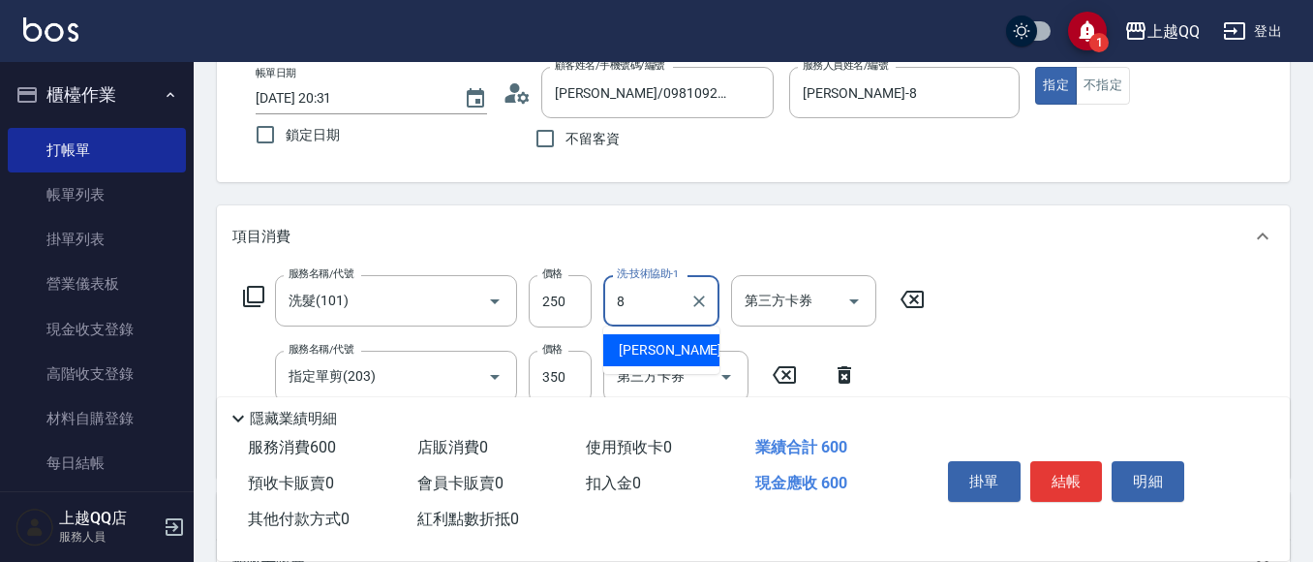
click at [651, 349] on span "[PERSON_NAME] -8" at bounding box center [676, 350] width 114 height 20
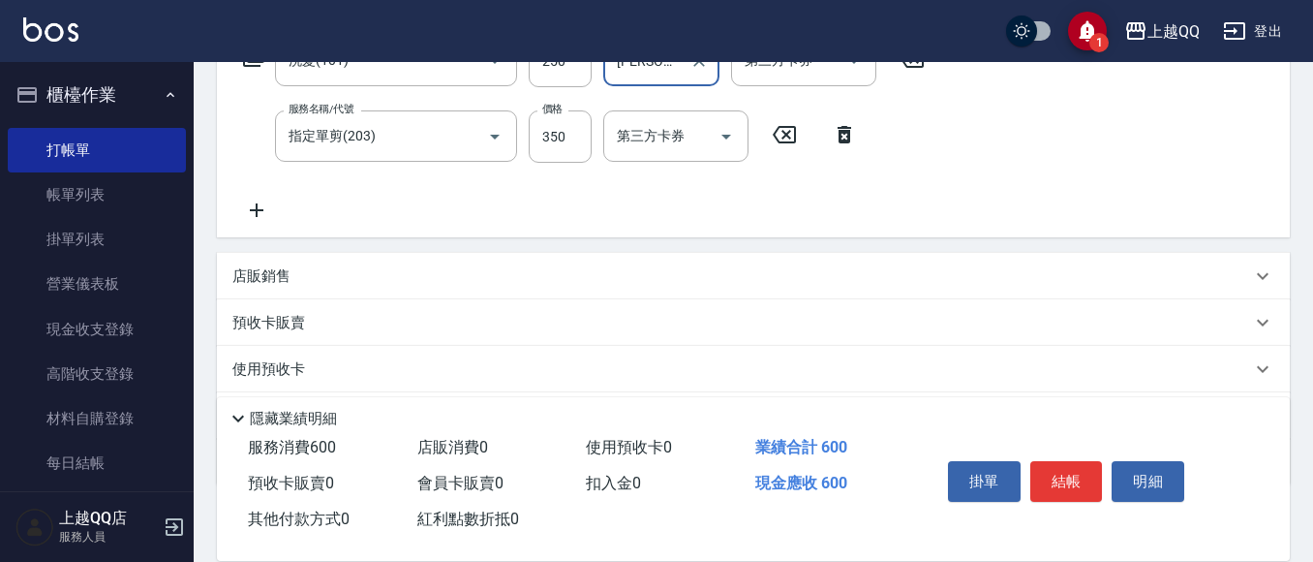
scroll to position [380, 0]
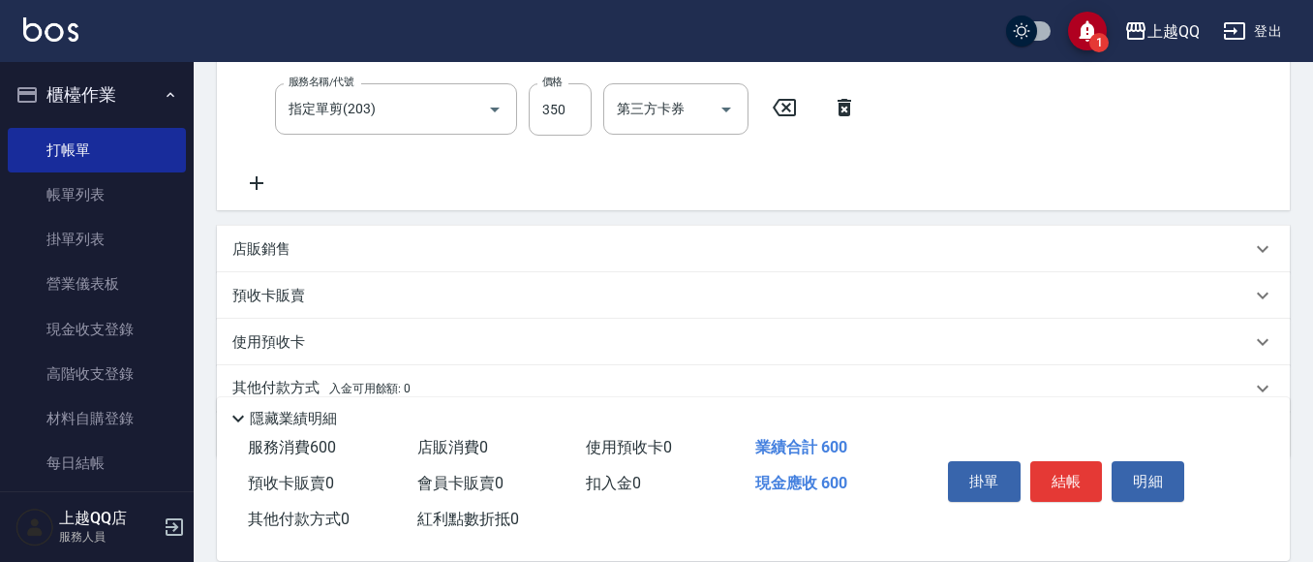
type input "[PERSON_NAME]-8"
click at [324, 246] on div "店販銷售" at bounding box center [741, 249] width 1019 height 20
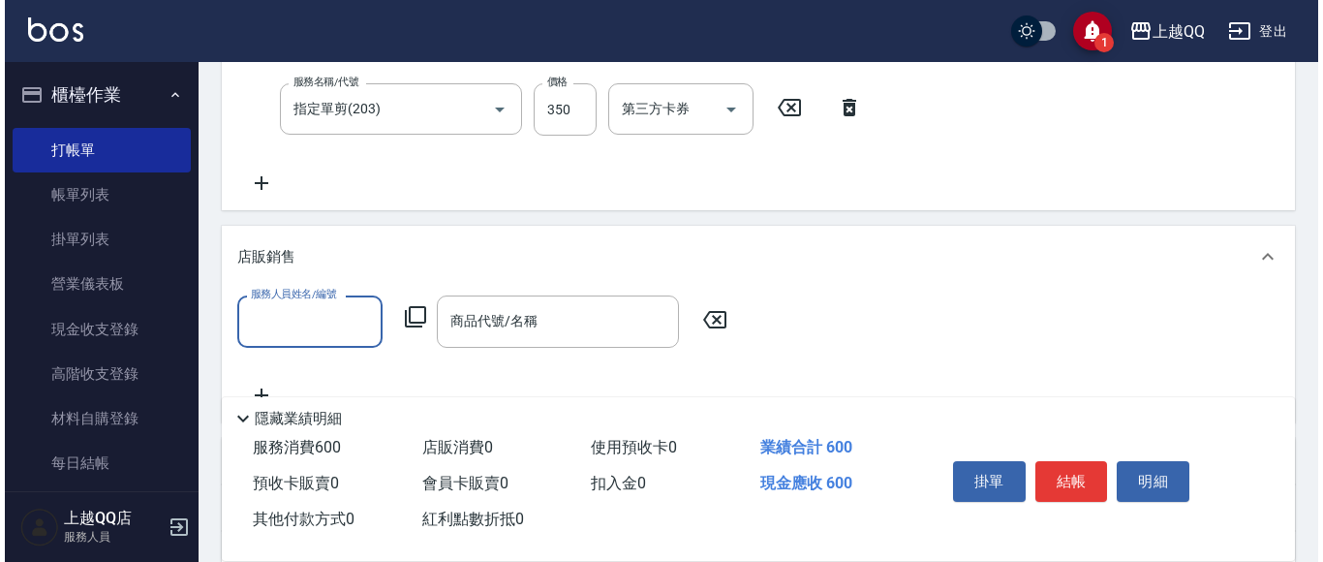
scroll to position [0, 0]
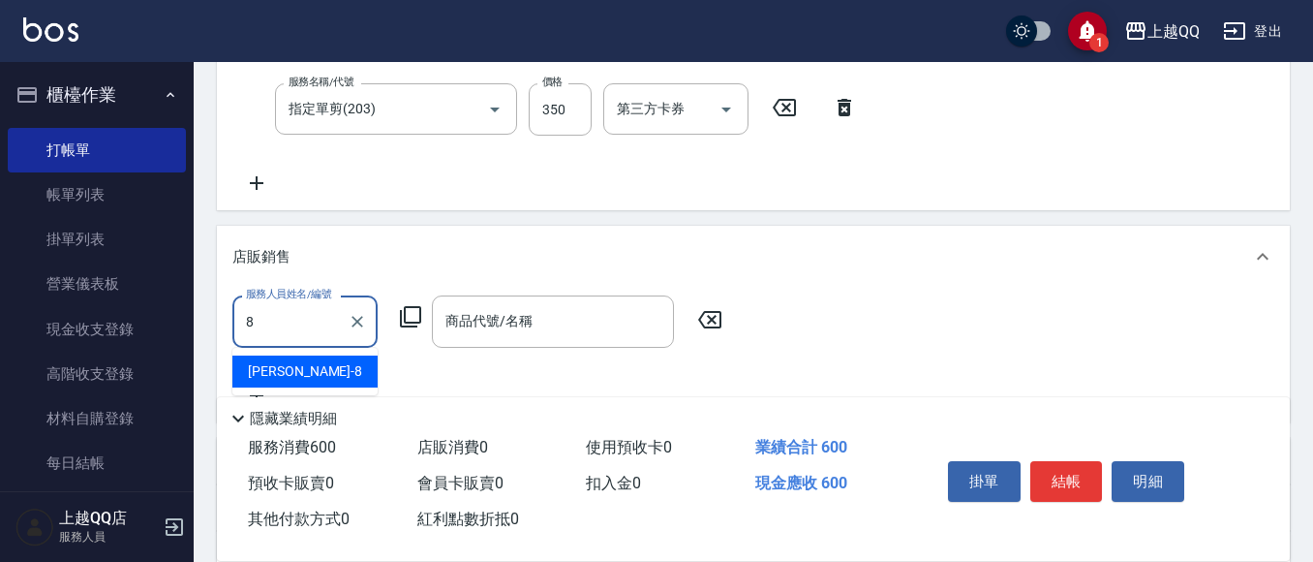
drag, startPoint x: 357, startPoint y: 381, endPoint x: 382, endPoint y: 344, distance: 45.4
click at [358, 381] on div "[PERSON_NAME] -8" at bounding box center [304, 371] width 145 height 32
type input "[PERSON_NAME]-8"
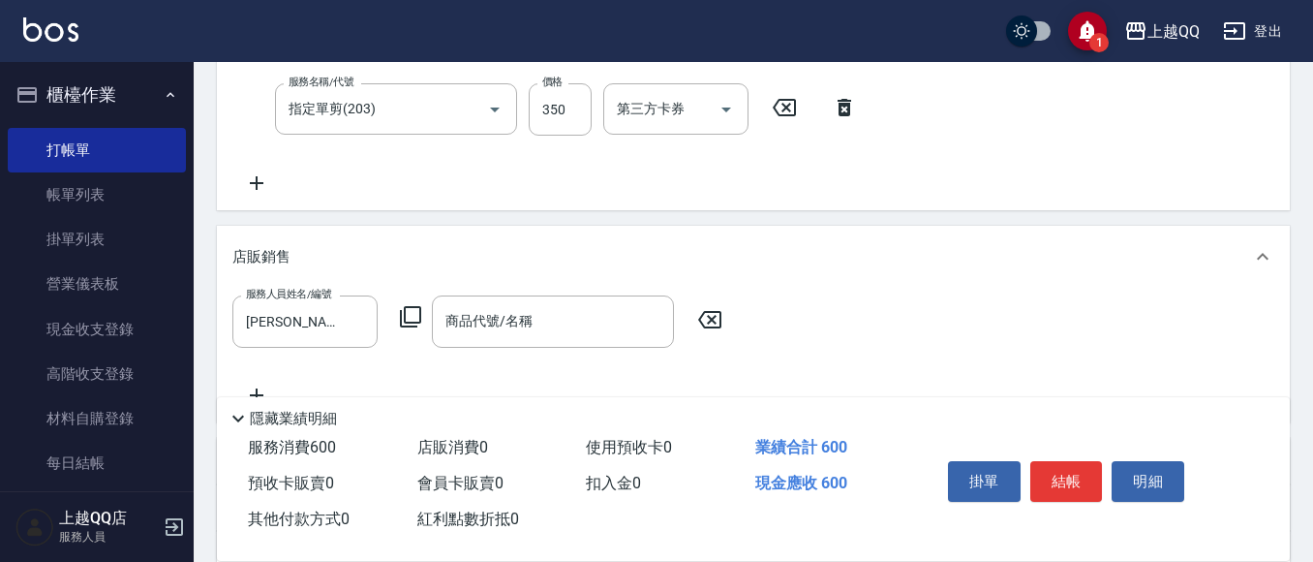
click at [401, 314] on icon at bounding box center [410, 316] width 21 height 21
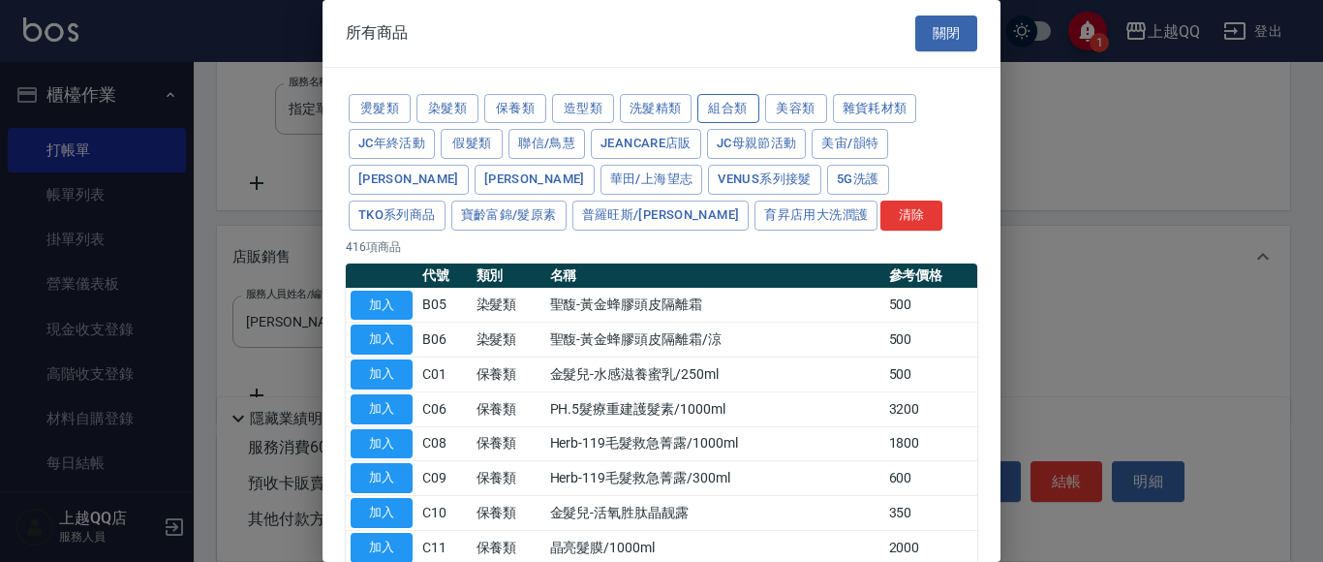
click at [719, 109] on button "組合類" at bounding box center [728, 109] width 62 height 30
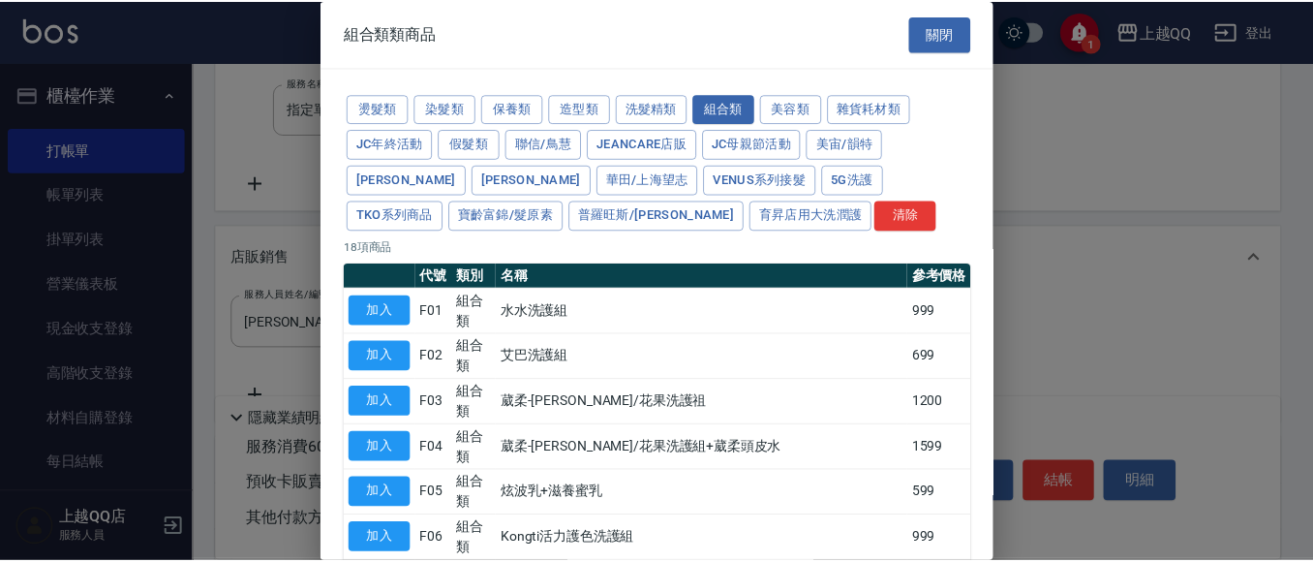
scroll to position [502, 0]
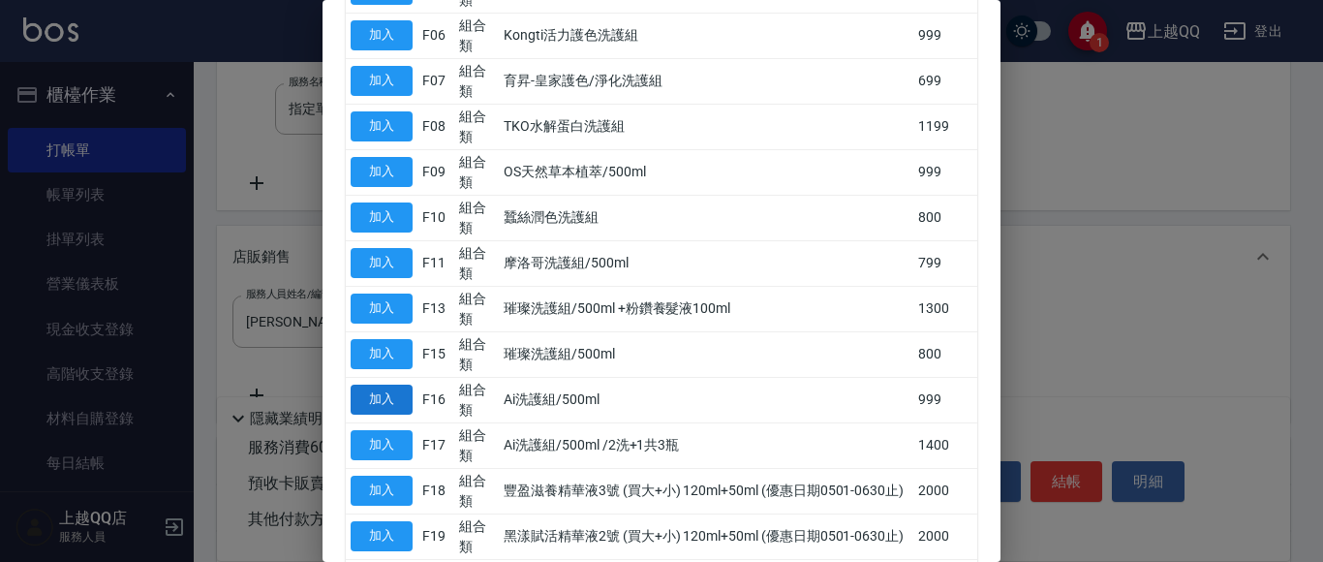
click at [371, 395] on button "加入" at bounding box center [381, 399] width 62 height 30
type input "Ai洗護組/500ml"
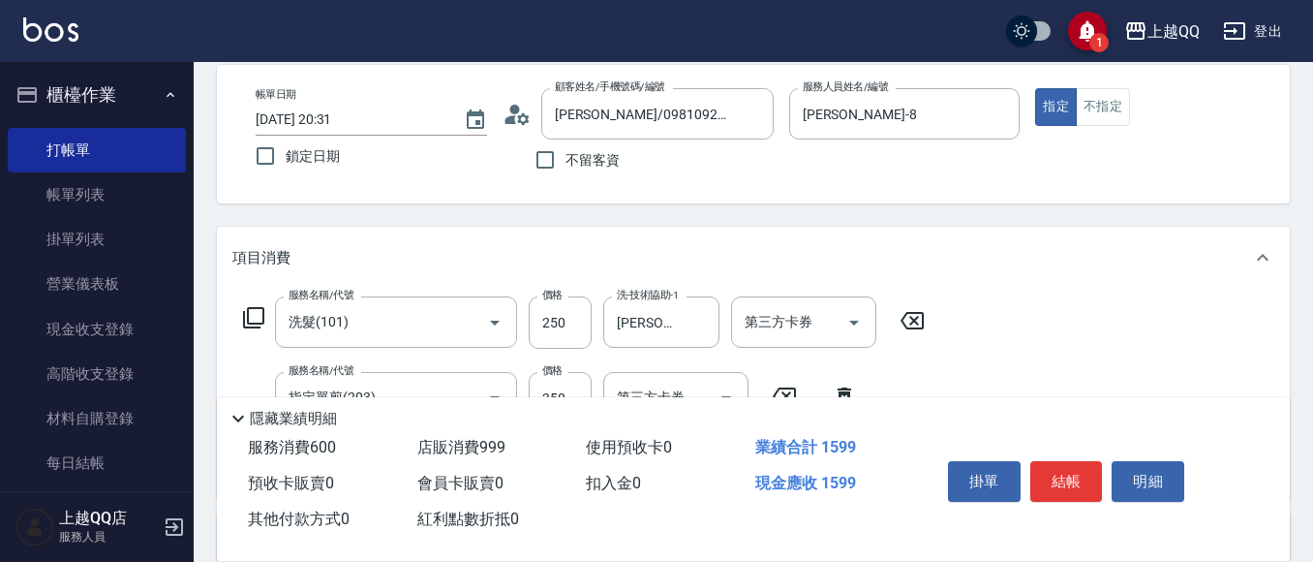
scroll to position [88, 0]
click at [1067, 465] on button "結帳" at bounding box center [1066, 481] width 73 height 41
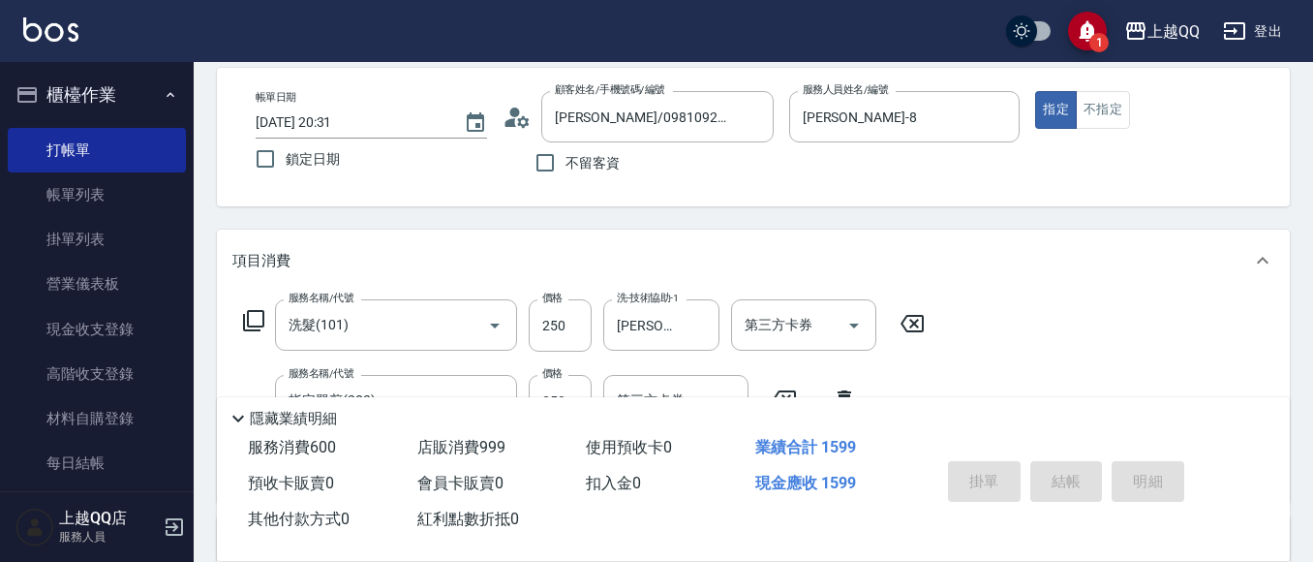
type input "[DATE] 20:32"
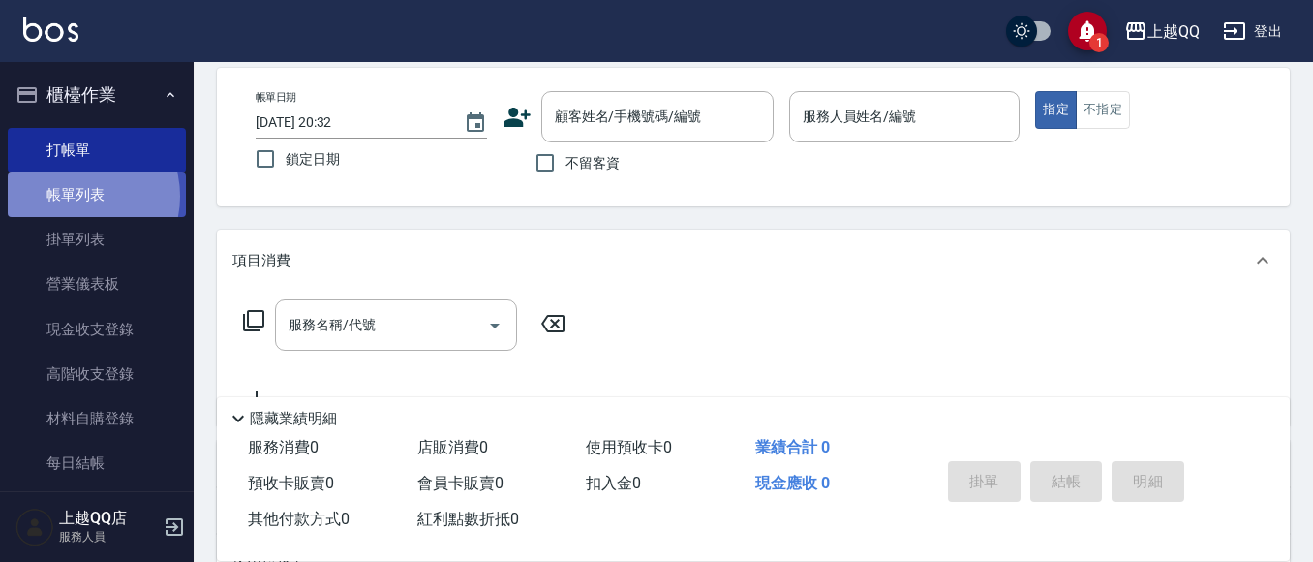
click at [79, 197] on link "帳單列表" at bounding box center [97, 194] width 178 height 45
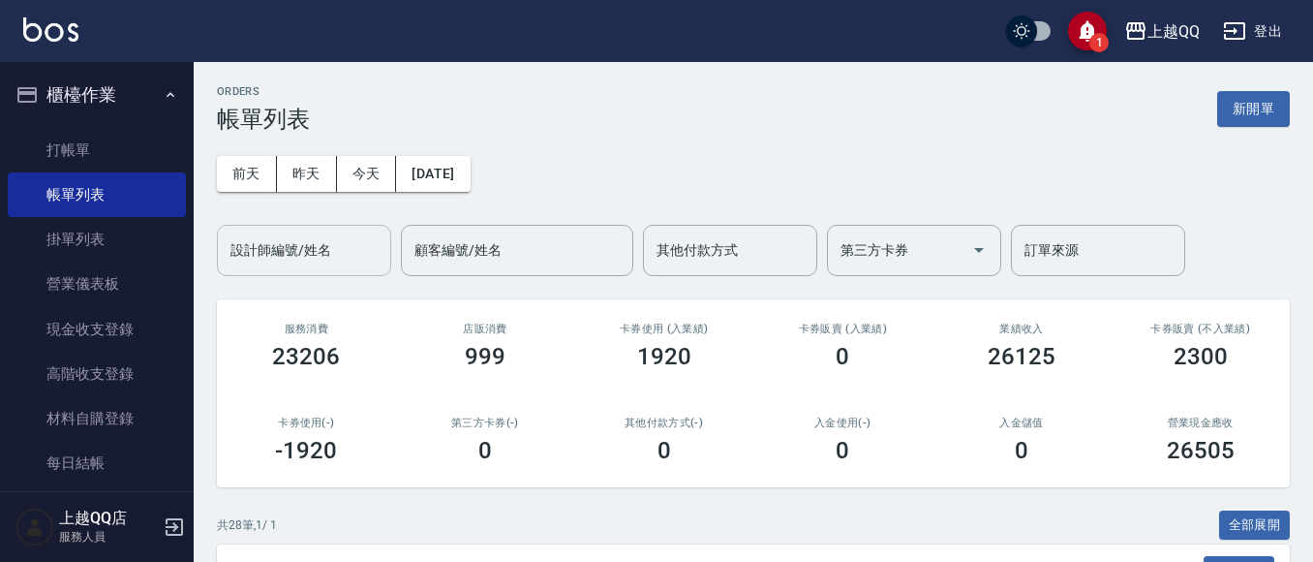
click at [296, 255] on input "設計師編號/姓名" at bounding box center [304, 250] width 157 height 34
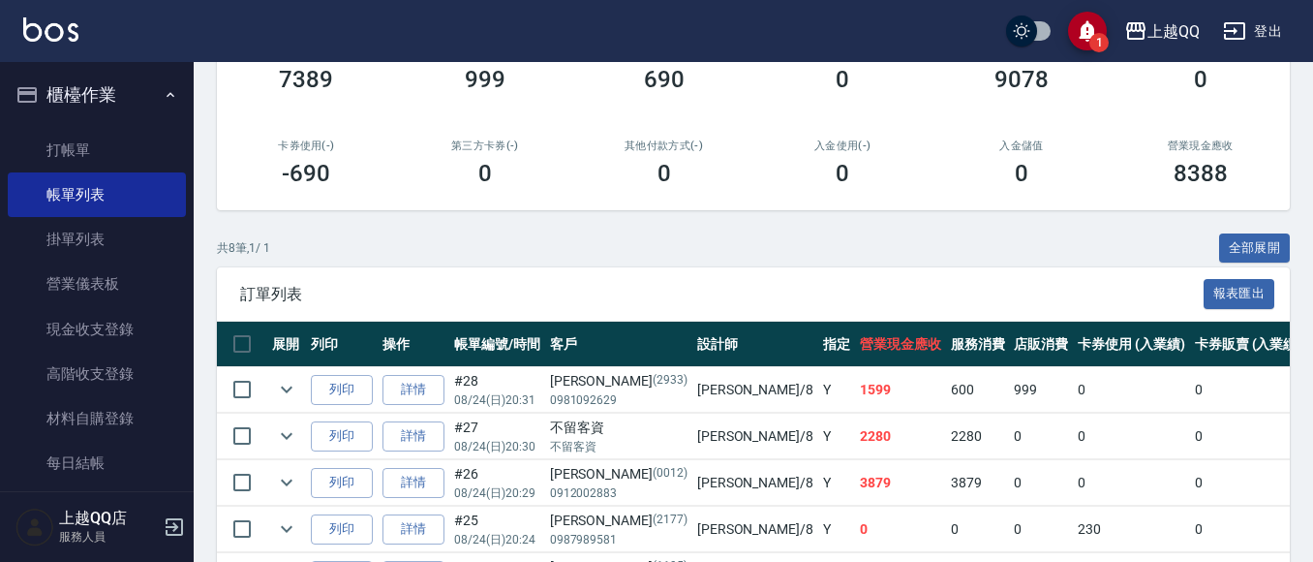
scroll to position [546, 0]
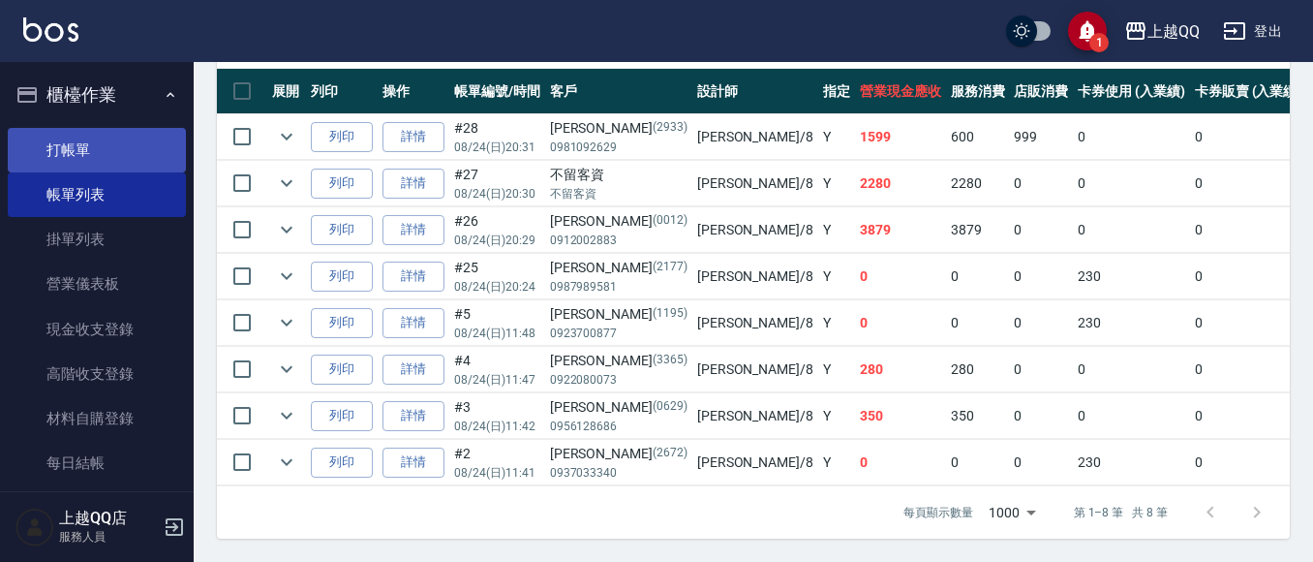
type input "[PERSON_NAME]-8"
click at [70, 142] on link "打帳單" at bounding box center [97, 150] width 178 height 45
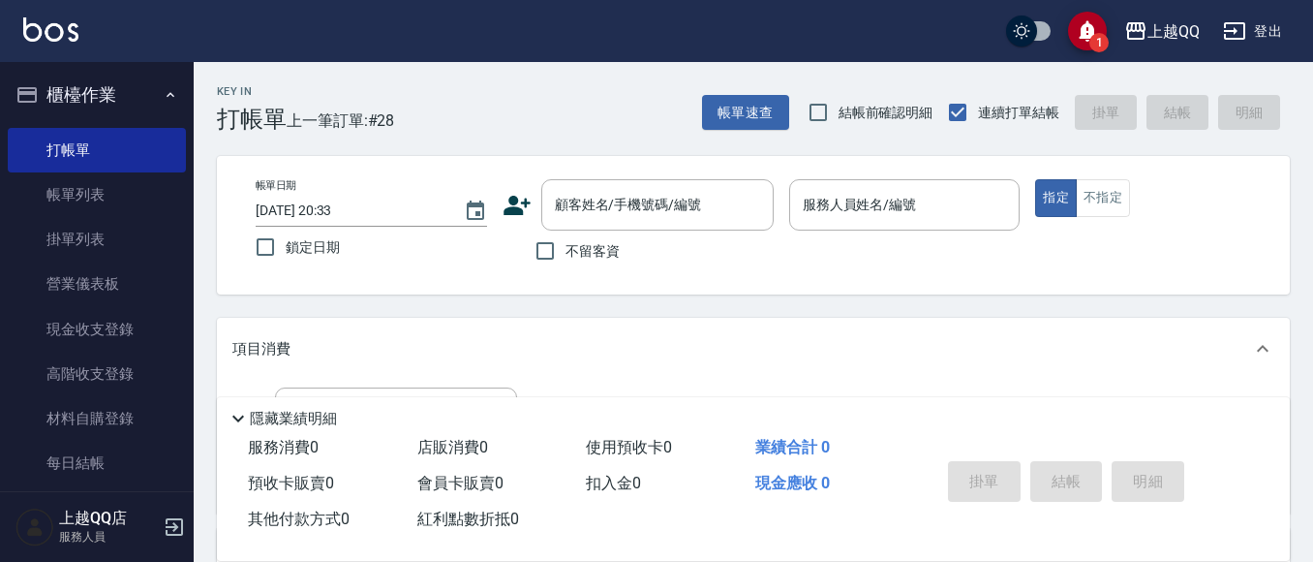
click at [697, 94] on div "Key In 打帳單 上一筆訂單:#28 帳單速查 結帳前確認明細 連續打單結帳 掛單 結帳 明細" at bounding box center [742, 97] width 1096 height 71
click at [722, 108] on button "帳單速查" at bounding box center [745, 113] width 87 height 36
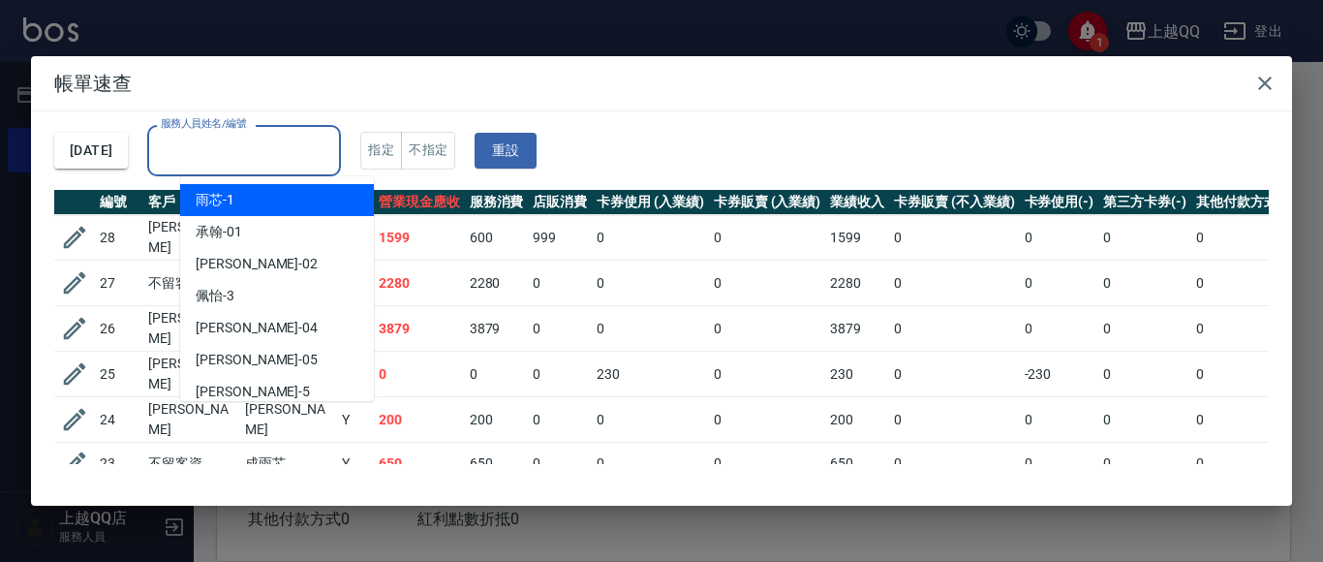
drag, startPoint x: 353, startPoint y: 138, endPoint x: 379, endPoint y: 148, distance: 27.0
click at [341, 151] on div "服務人員姓名/編號" at bounding box center [244, 150] width 194 height 51
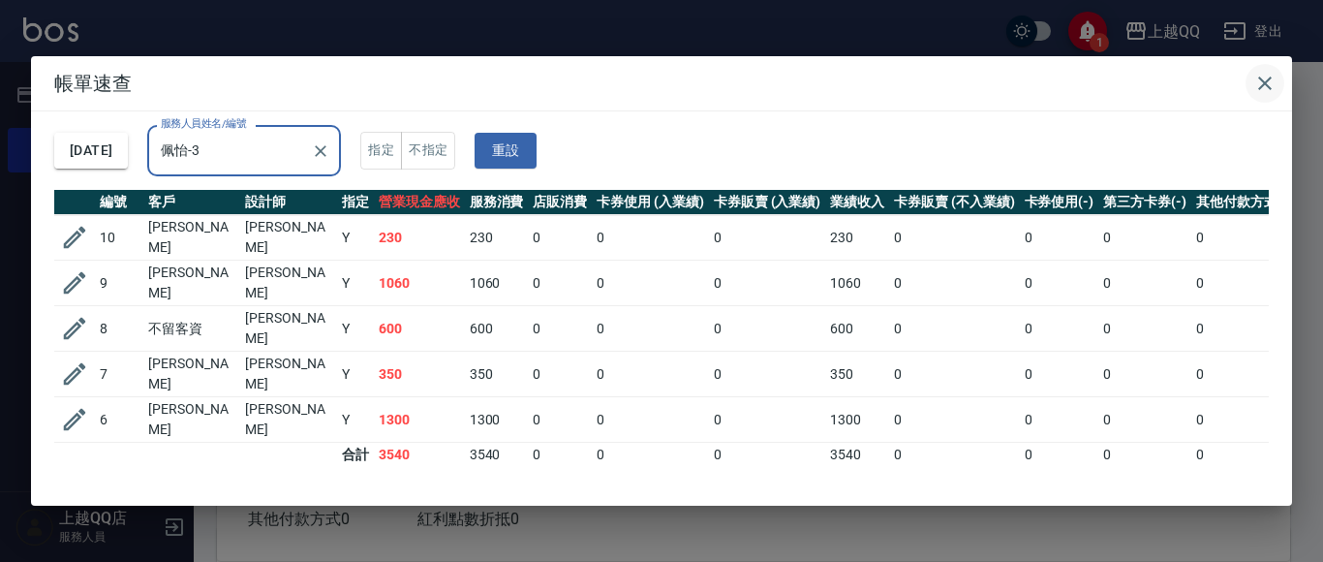
type input "佩怡-3"
click at [1252, 74] on button "button" at bounding box center [1264, 83] width 39 height 39
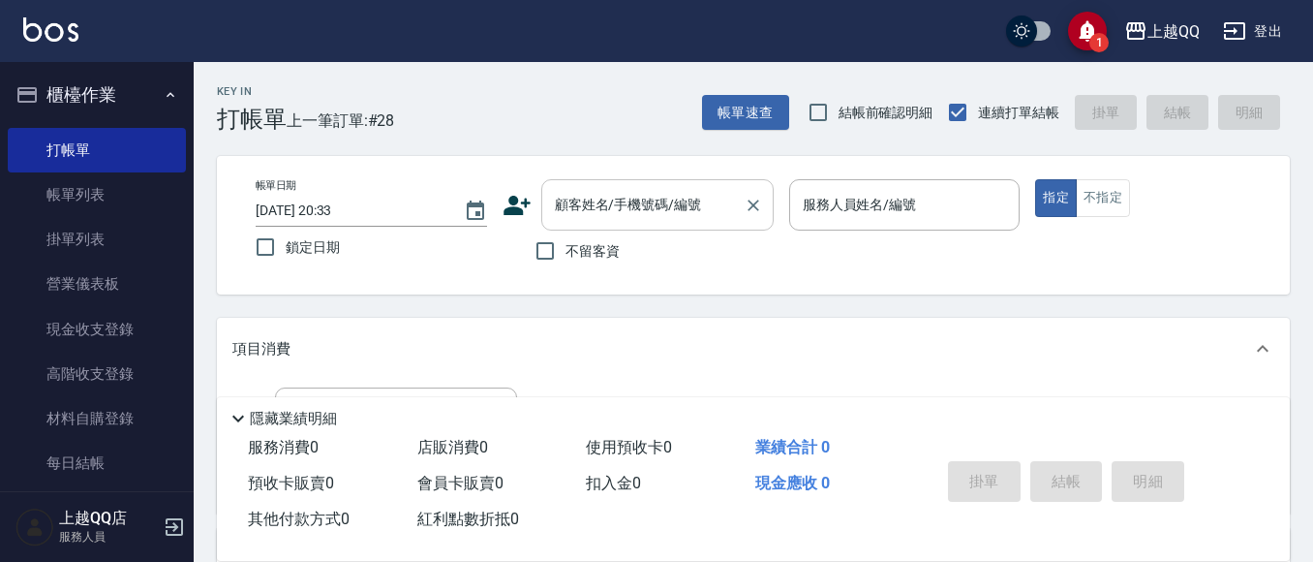
click at [561, 185] on div "顧客姓名/手機號碼/編號" at bounding box center [657, 204] width 232 height 51
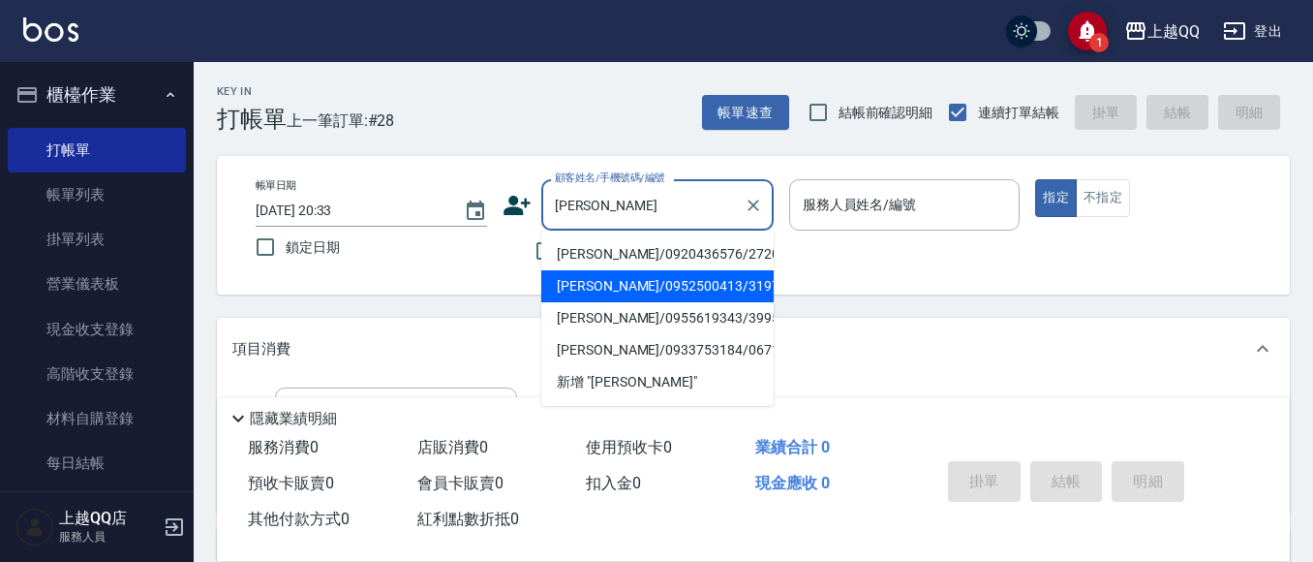
click at [721, 273] on li "[PERSON_NAME]/0952500413/3197" at bounding box center [657, 286] width 232 height 32
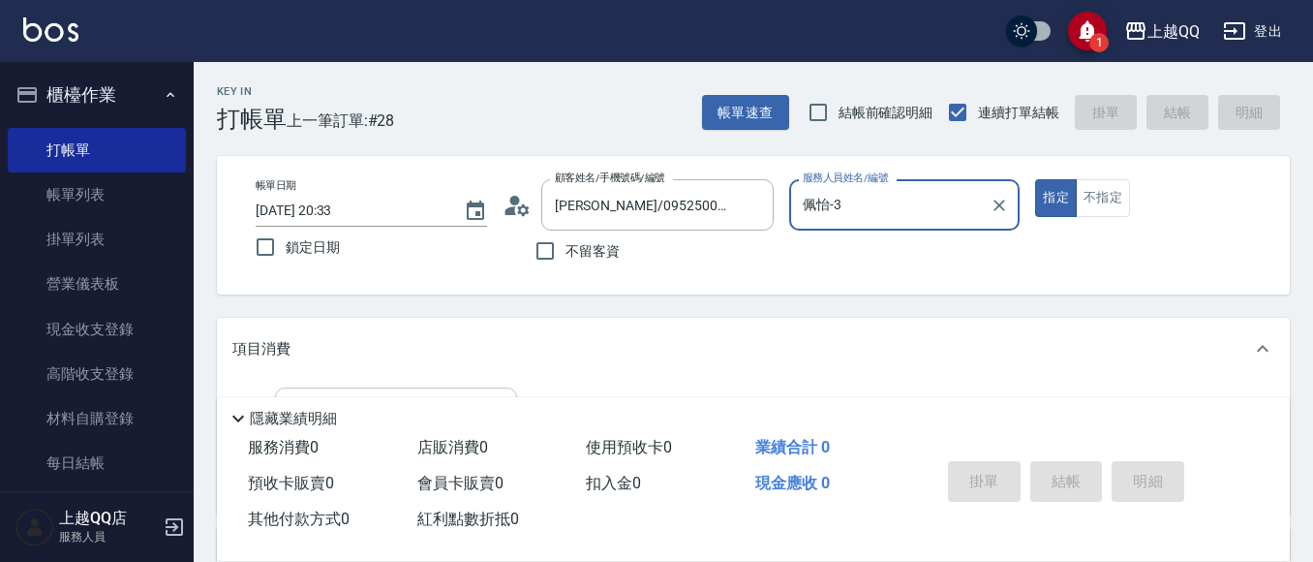
scroll to position [97, 0]
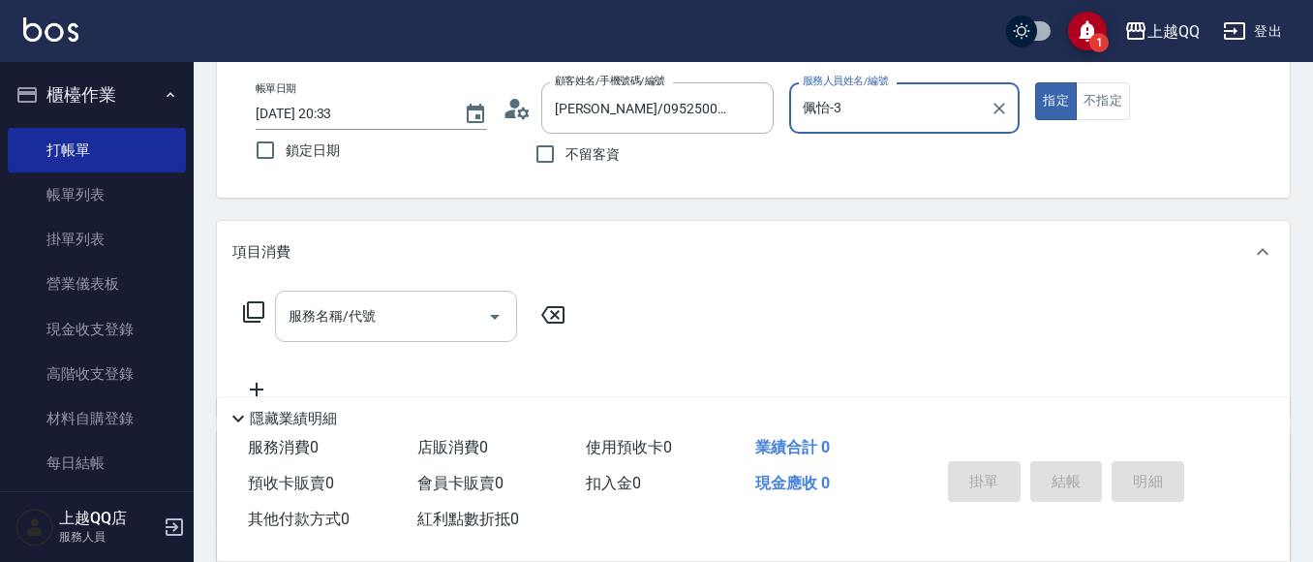
click at [404, 324] on input "服務名稱/代號" at bounding box center [382, 316] width 196 height 34
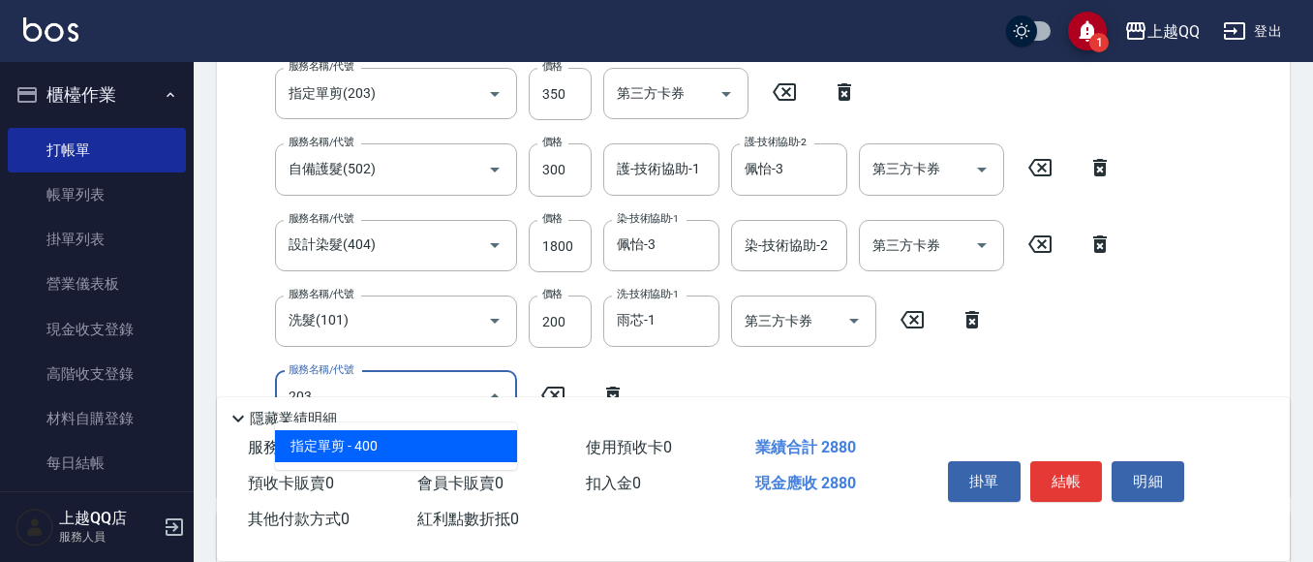
scroll to position [387, 0]
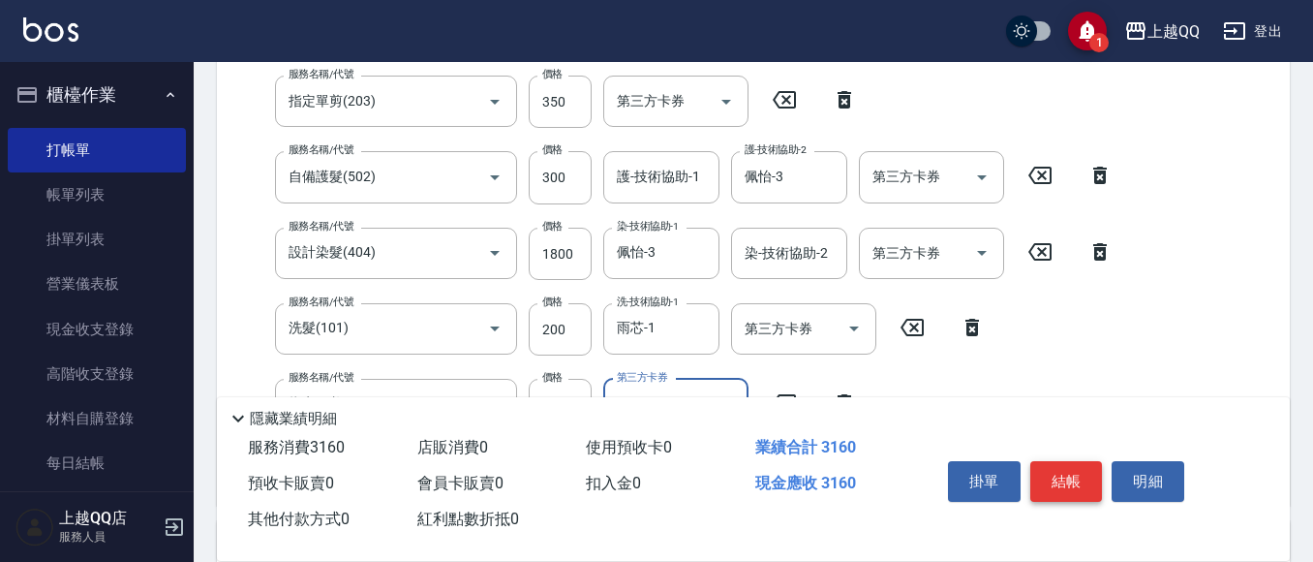
click at [1087, 468] on button "結帳" at bounding box center [1066, 481] width 73 height 41
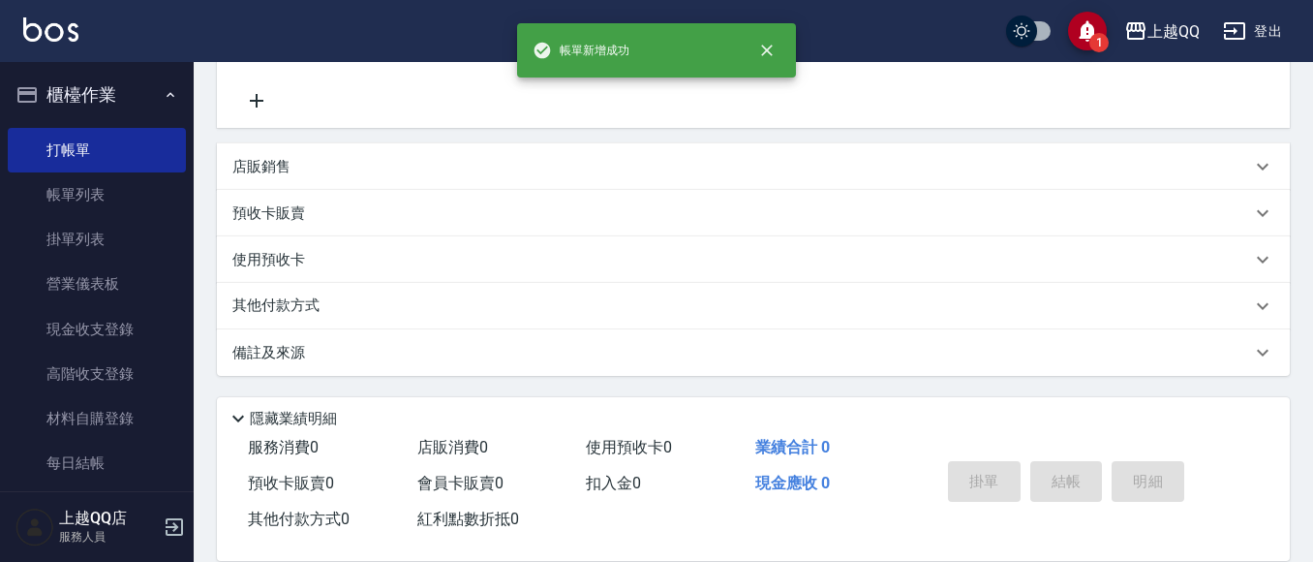
scroll to position [0, 0]
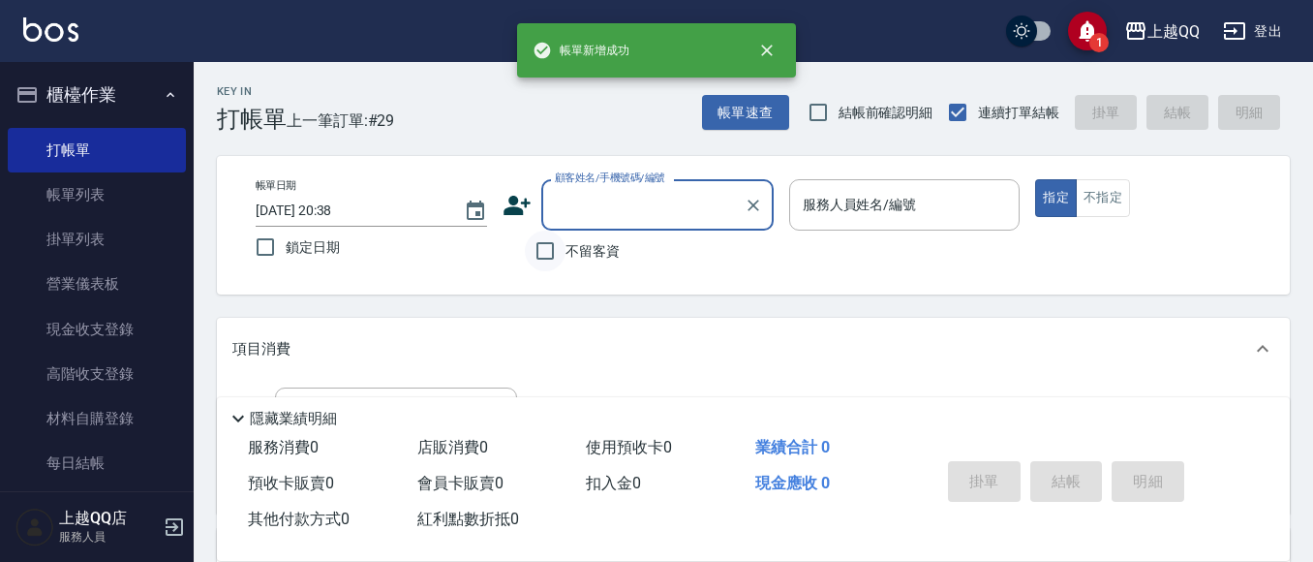
drag, startPoint x: 532, startPoint y: 259, endPoint x: 563, endPoint y: 266, distance: 31.7
click at [538, 263] on input "不留客資" at bounding box center [545, 250] width 41 height 41
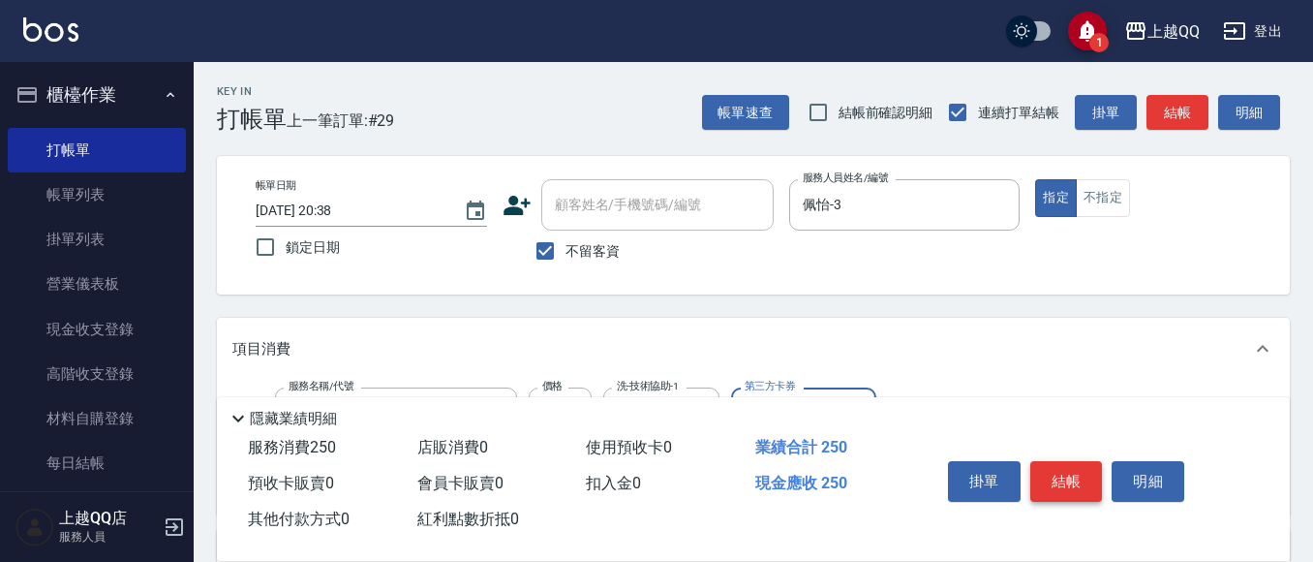
click at [1047, 477] on button "結帳" at bounding box center [1066, 481] width 73 height 41
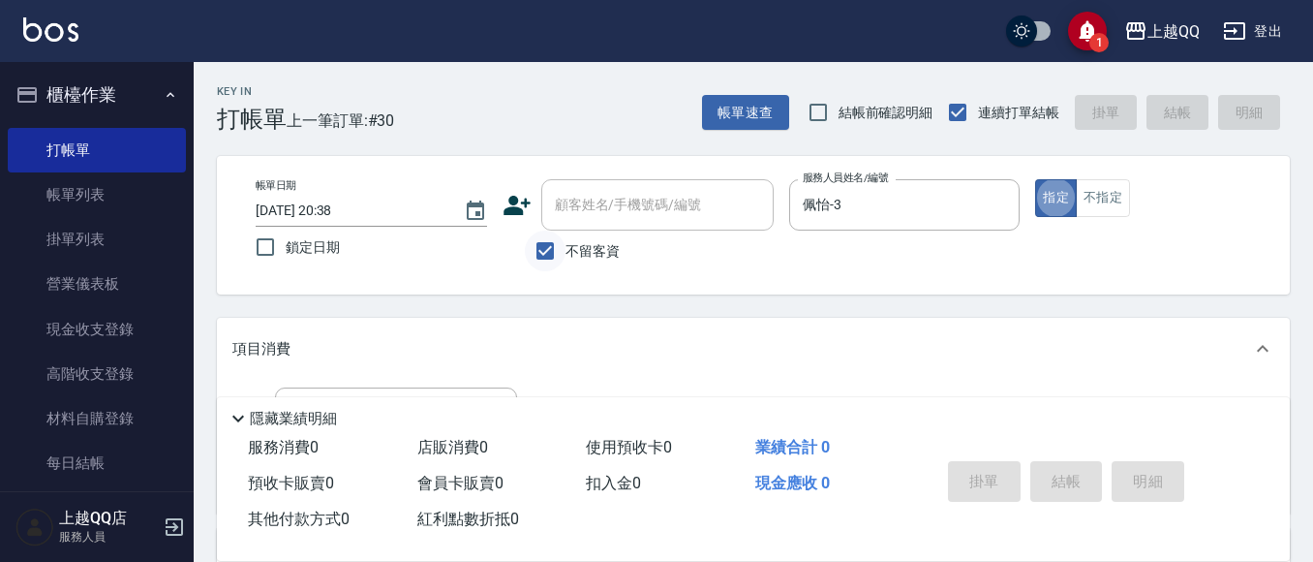
click at [543, 251] on input "不留客資" at bounding box center [545, 250] width 41 height 41
click at [573, 210] on div "顧客姓名/手機號碼/編號 顧客姓名/手機號碼/編號" at bounding box center [657, 204] width 232 height 51
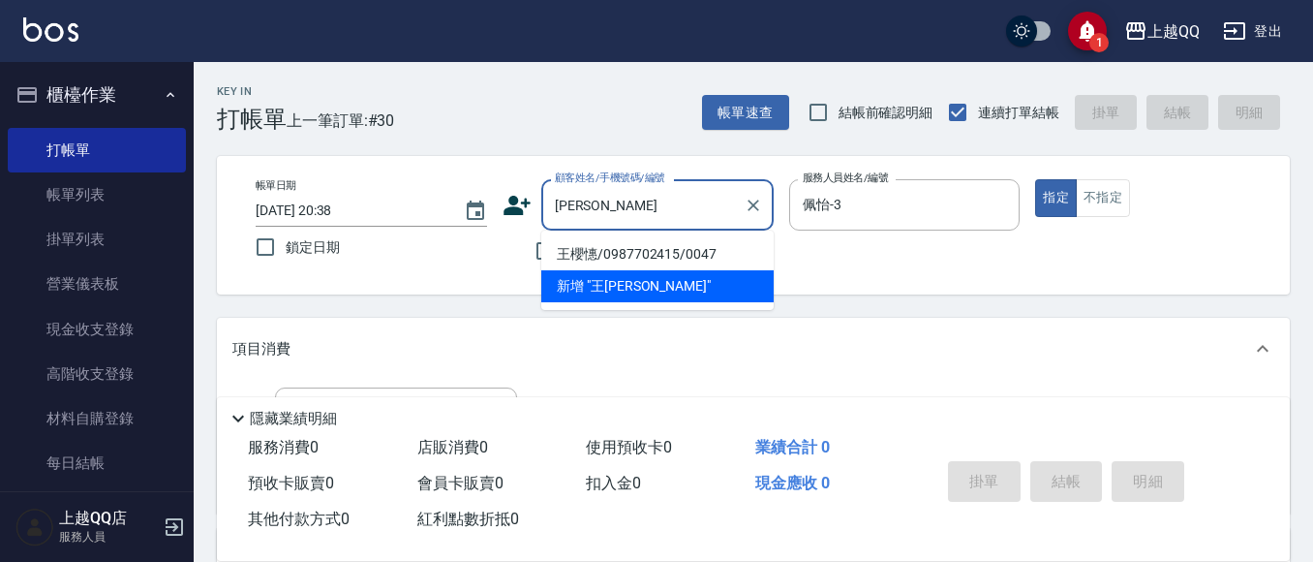
click at [645, 263] on li "王櫻憓/0987702415/0047" at bounding box center [657, 254] width 232 height 32
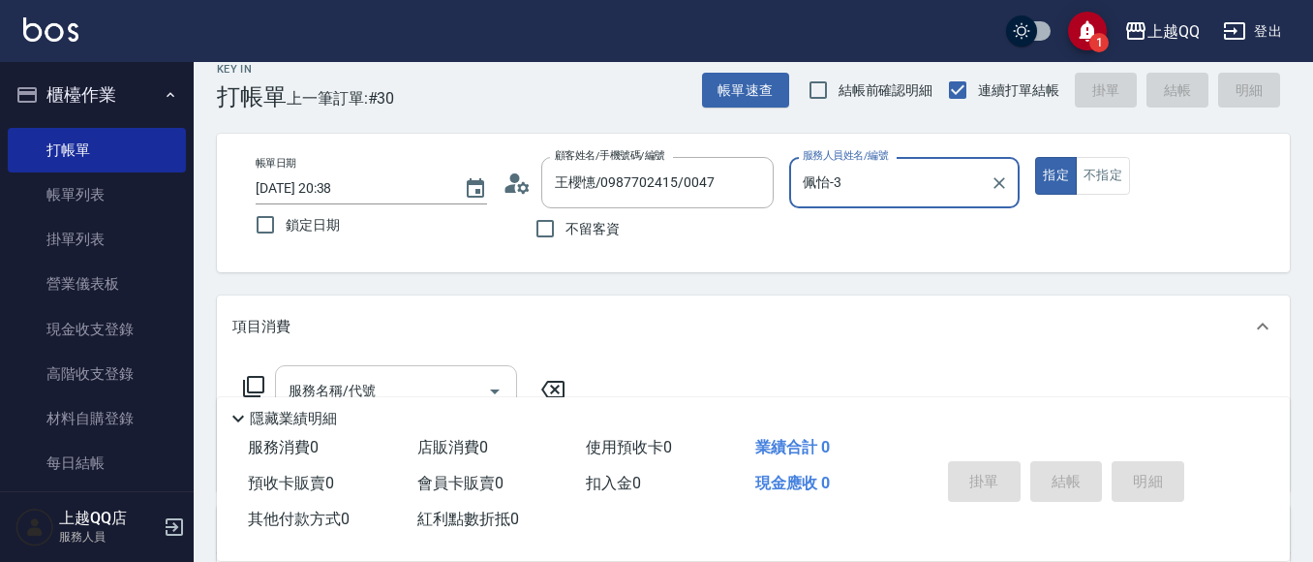
scroll to position [97, 0]
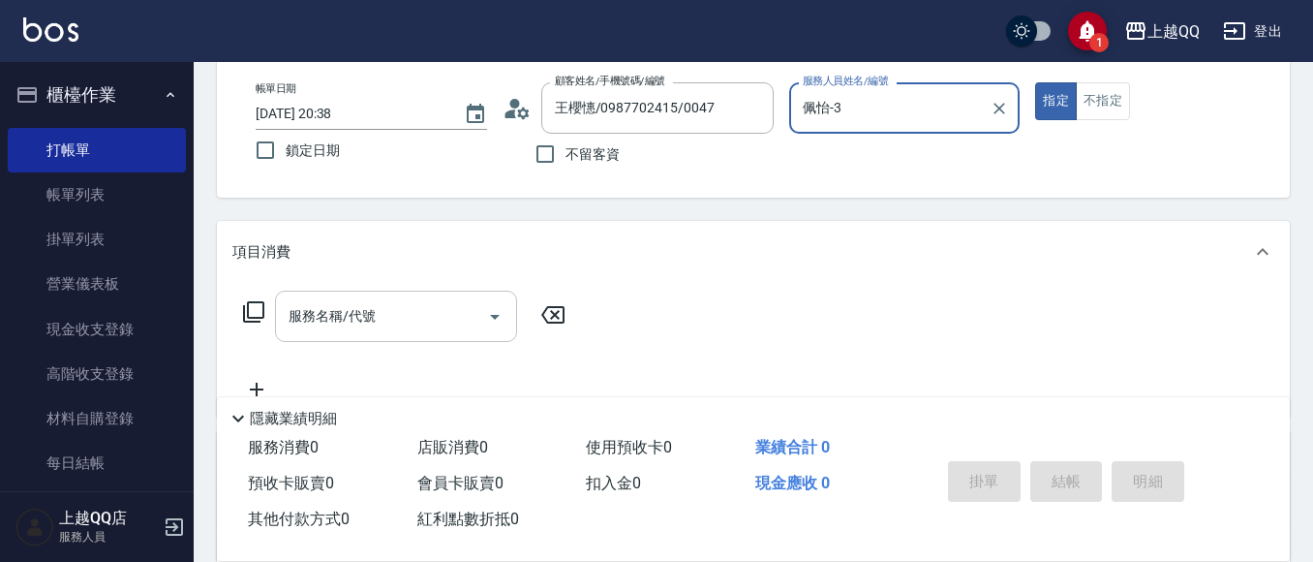
click at [339, 295] on div "服務名稱/代號" at bounding box center [396, 315] width 242 height 51
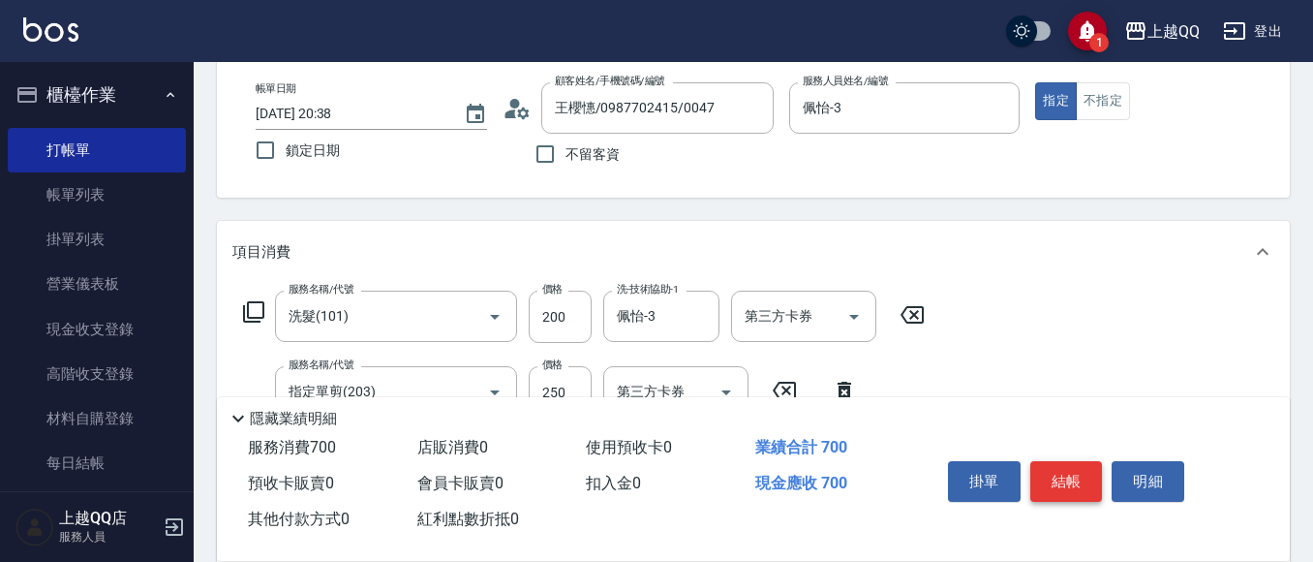
click at [1092, 461] on button "結帳" at bounding box center [1066, 481] width 73 height 41
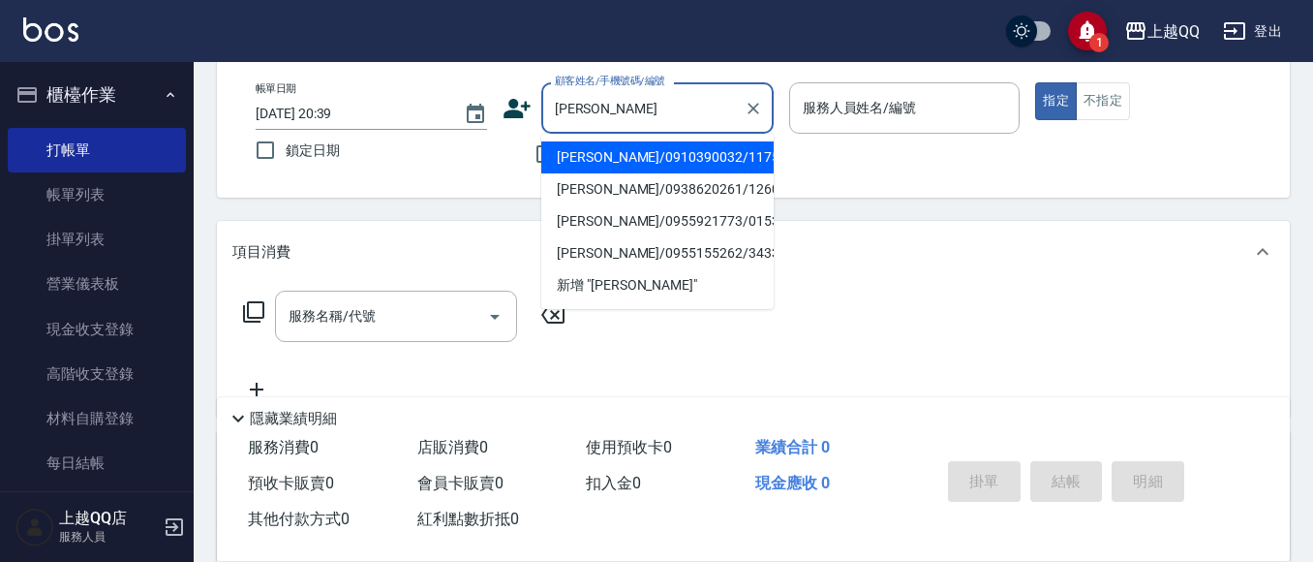
click at [734, 164] on li "[PERSON_NAME]/0910390032/1175" at bounding box center [657, 157] width 232 height 32
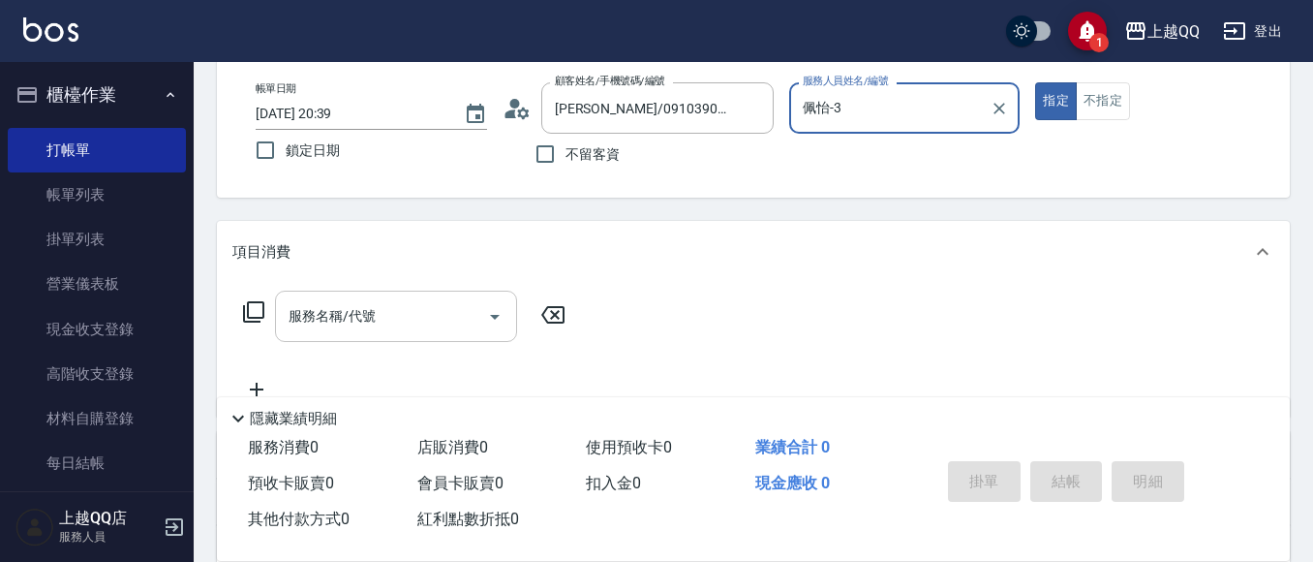
click at [392, 326] on input "服務名稱/代號" at bounding box center [382, 316] width 196 height 34
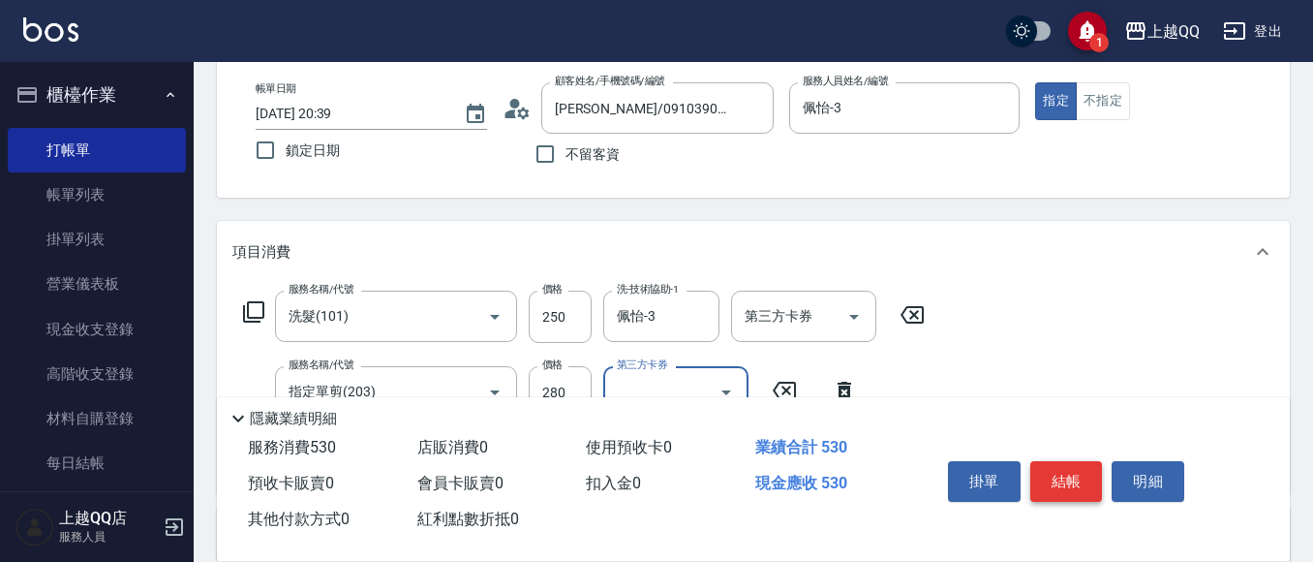
click at [1071, 486] on button "結帳" at bounding box center [1066, 481] width 73 height 41
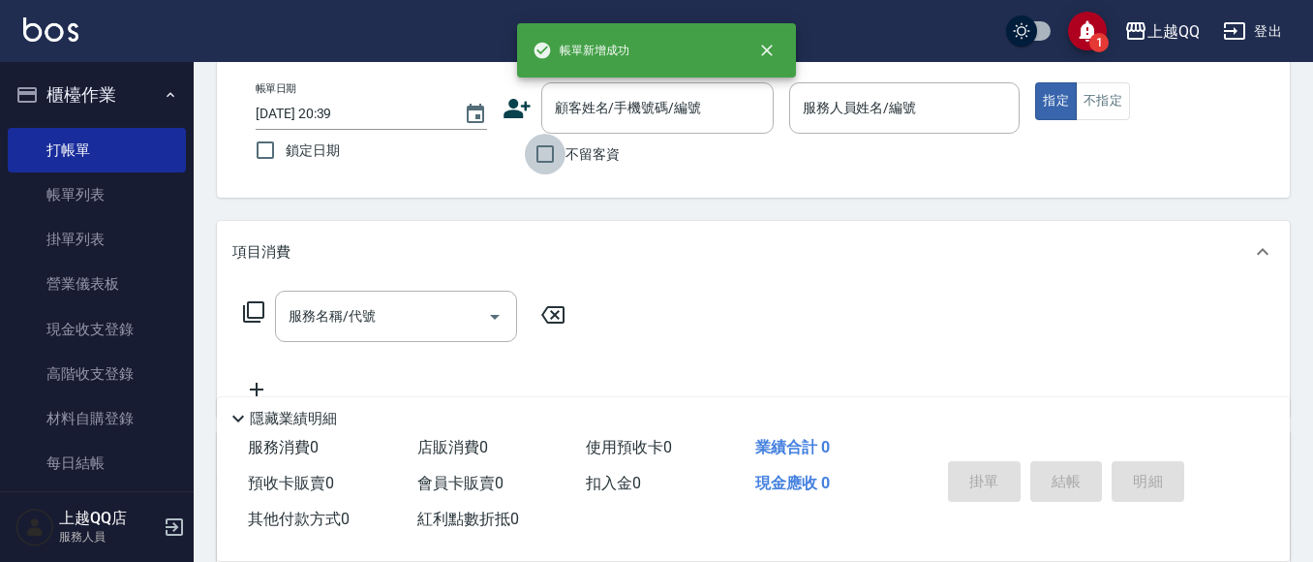
click at [548, 144] on input "不留客資" at bounding box center [545, 154] width 41 height 41
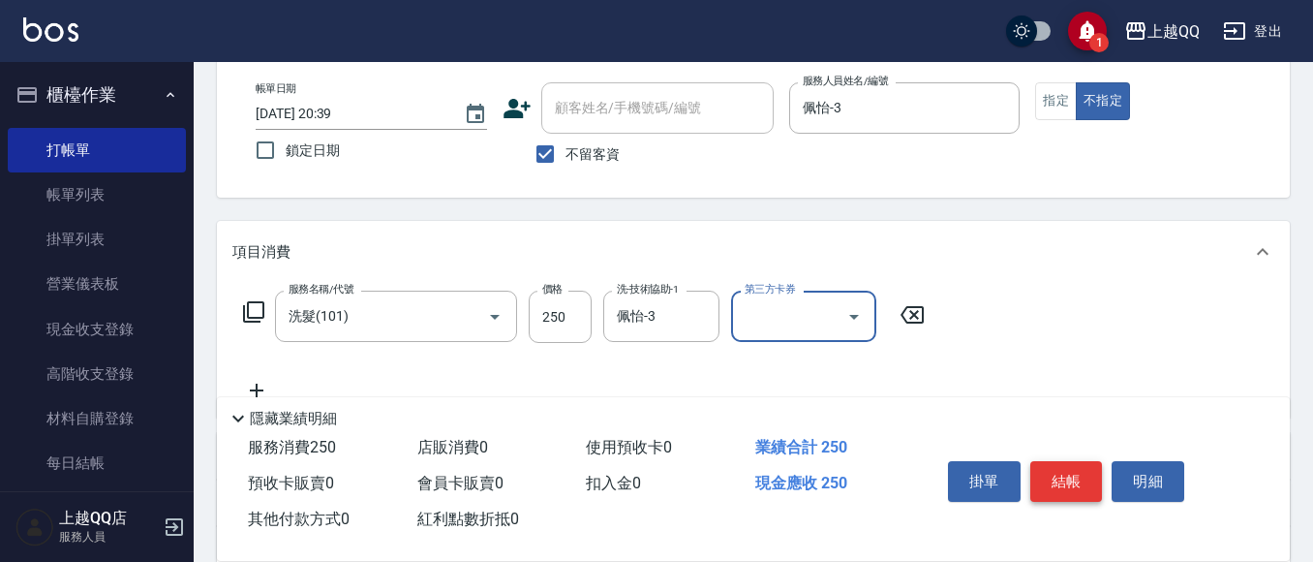
click at [1081, 474] on button "結帳" at bounding box center [1066, 481] width 73 height 41
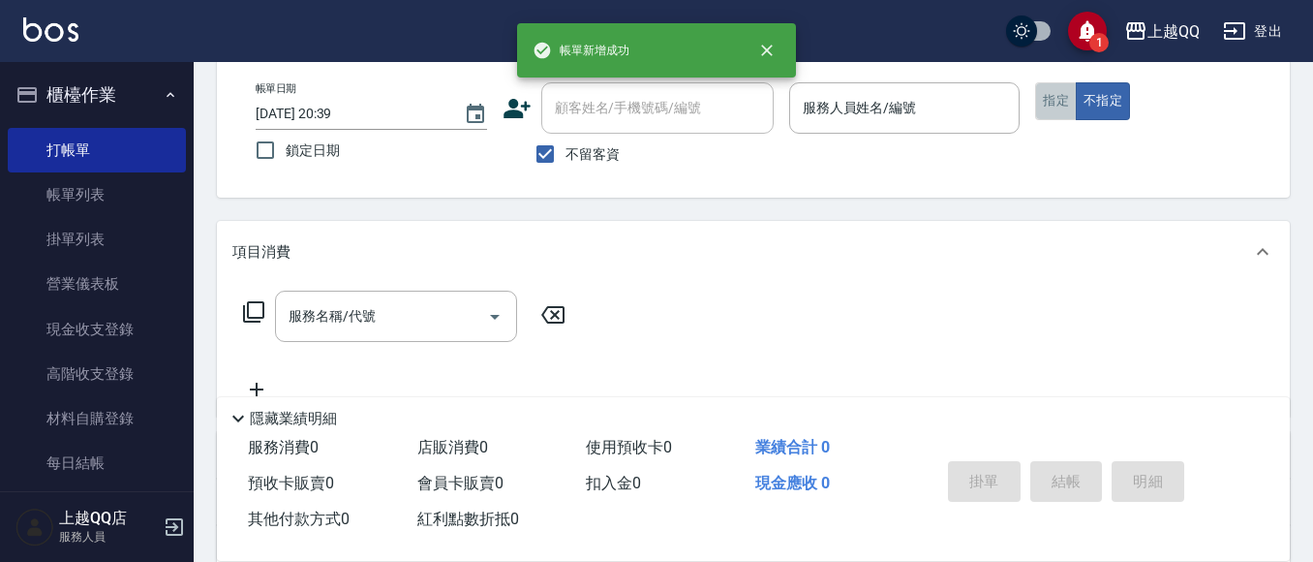
click at [1050, 98] on button "指定" at bounding box center [1056, 101] width 42 height 38
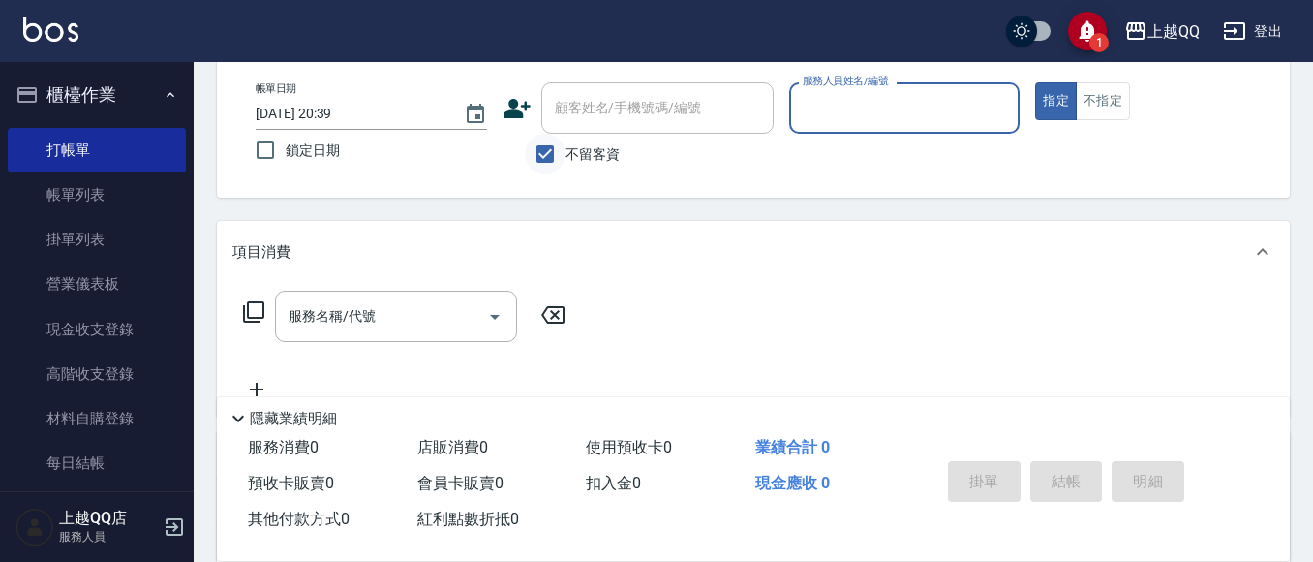
click at [542, 149] on input "不留客資" at bounding box center [545, 154] width 41 height 41
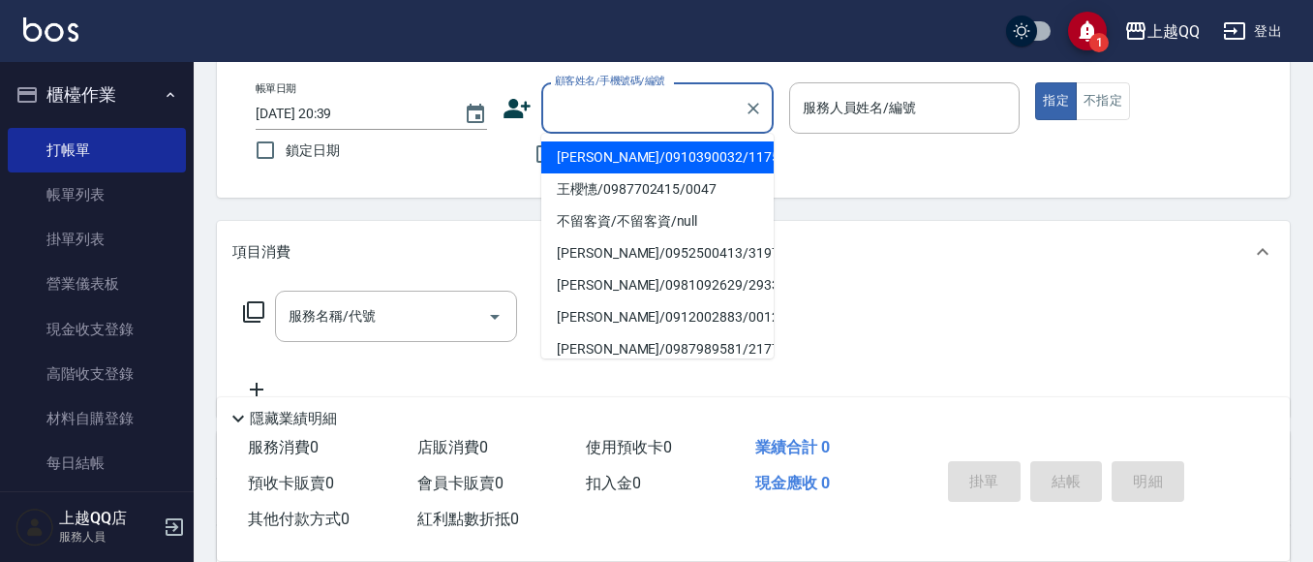
click at [565, 105] on input "顧客姓名/手機號碼/編號" at bounding box center [643, 108] width 186 height 34
click at [470, 174] on div "帳單日期 [DATE] 20:39 鎖定日期 顧客姓名/手機號碼/編號 顧客姓名/手機號碼/編號 不留客資 服務人員姓名/編號 服務人員姓名/編號 指定 不指定" at bounding box center [753, 128] width 1026 height 92
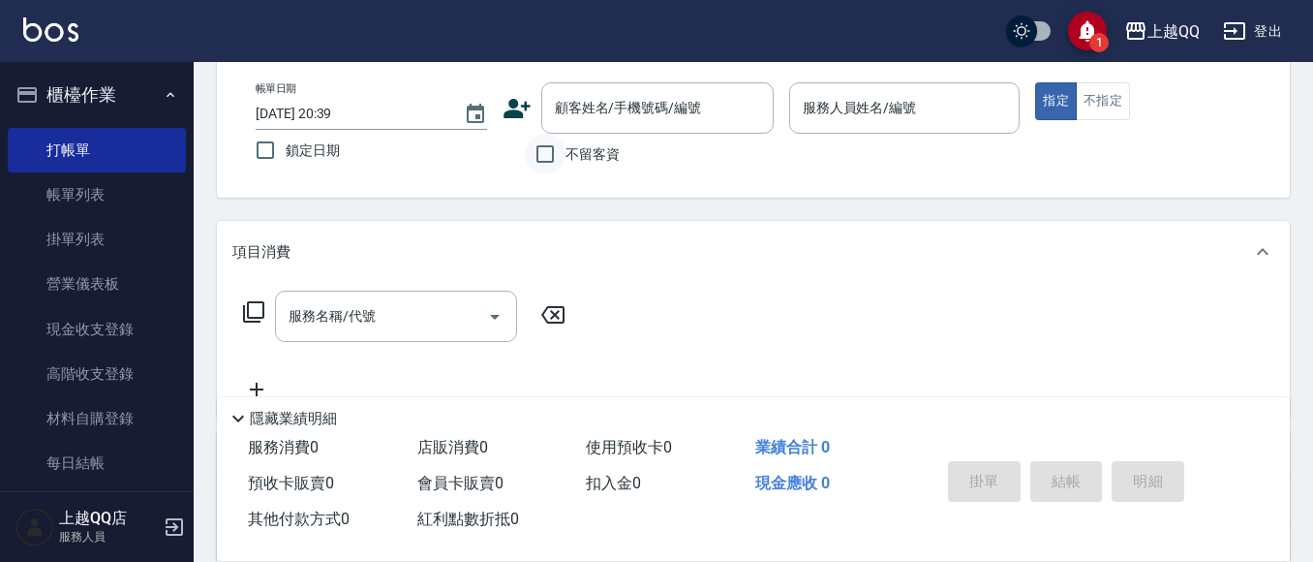
click at [543, 149] on input "不留客資" at bounding box center [545, 154] width 41 height 41
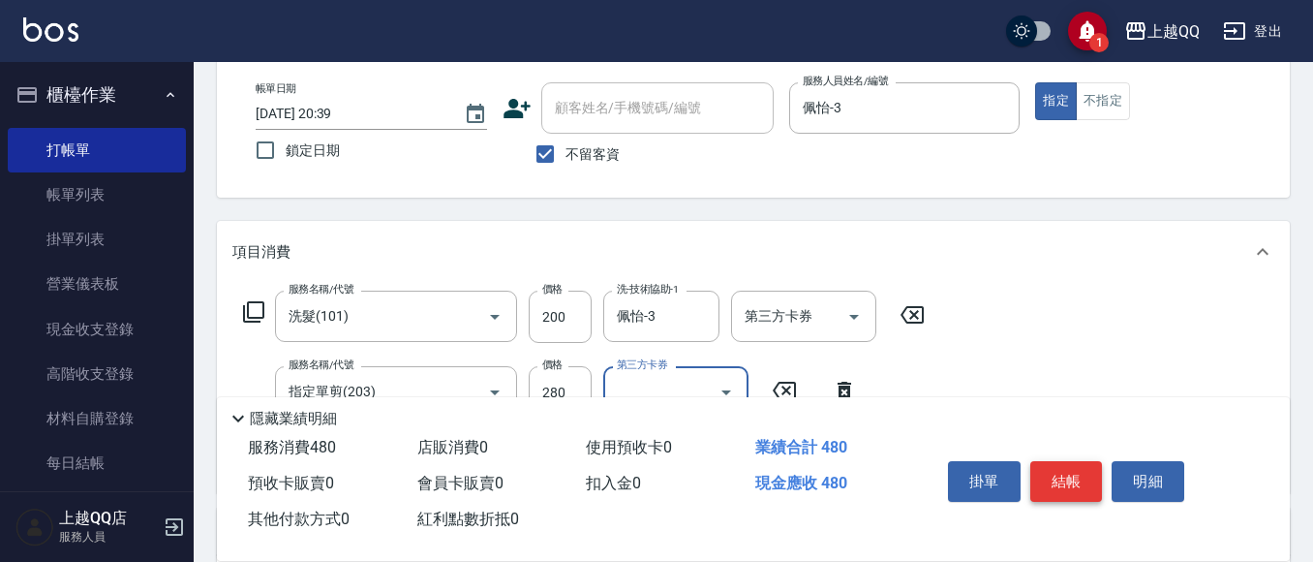
click at [1069, 471] on button "結帳" at bounding box center [1066, 481] width 73 height 41
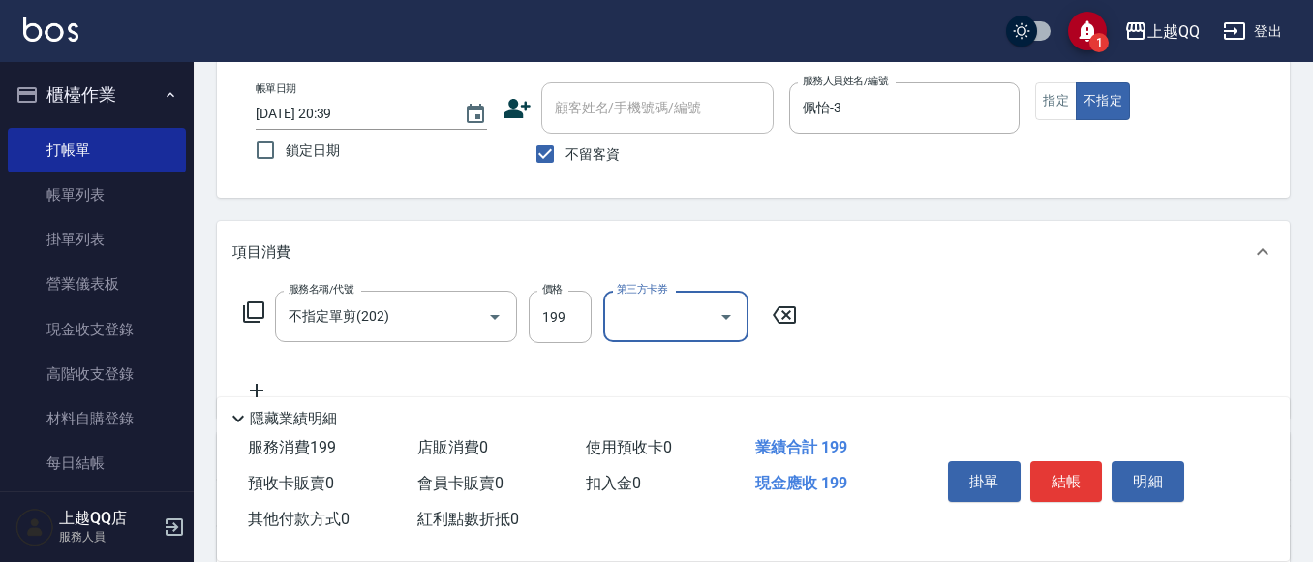
drag, startPoint x: 1074, startPoint y: 464, endPoint x: 1082, endPoint y: 469, distance: 10.0
click at [1078, 467] on button "結帳" at bounding box center [1066, 481] width 73 height 41
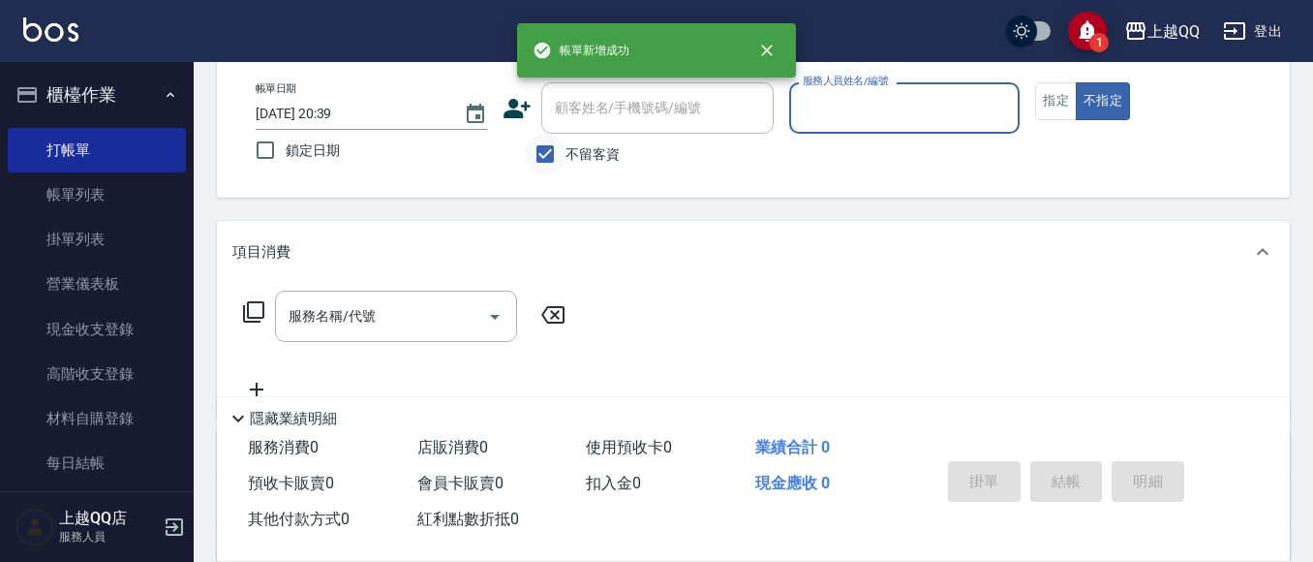
click at [550, 162] on input "不留客資" at bounding box center [545, 154] width 41 height 41
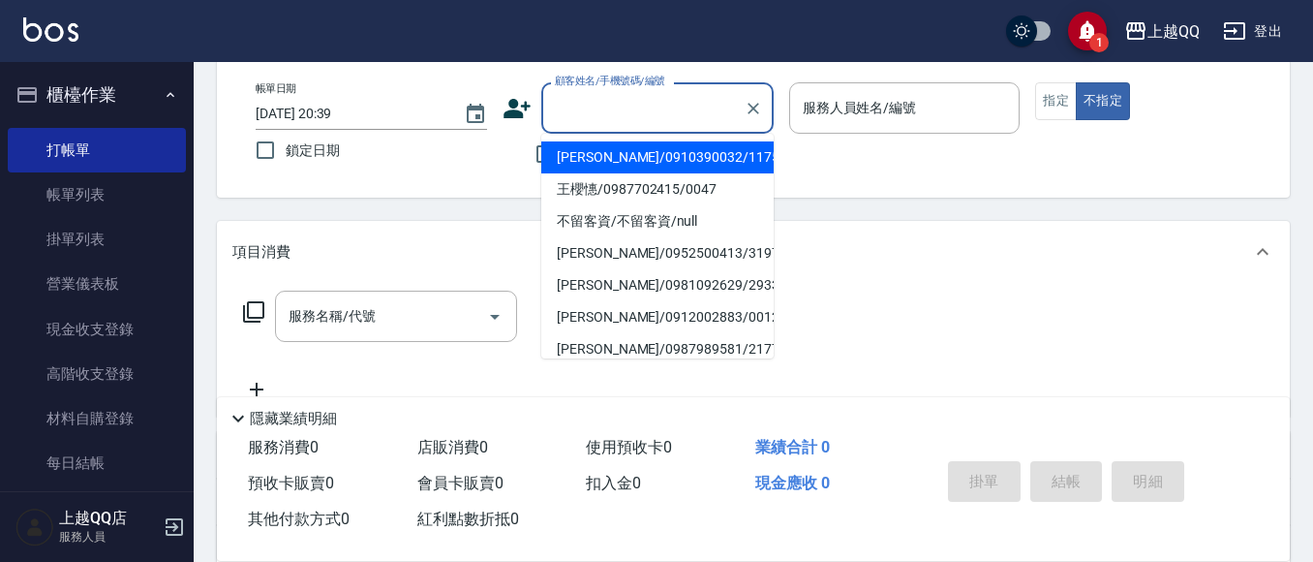
click at [576, 109] on div "顧客姓名/手機號碼/編號 顧客姓名/手機號碼/編號" at bounding box center [657, 107] width 232 height 51
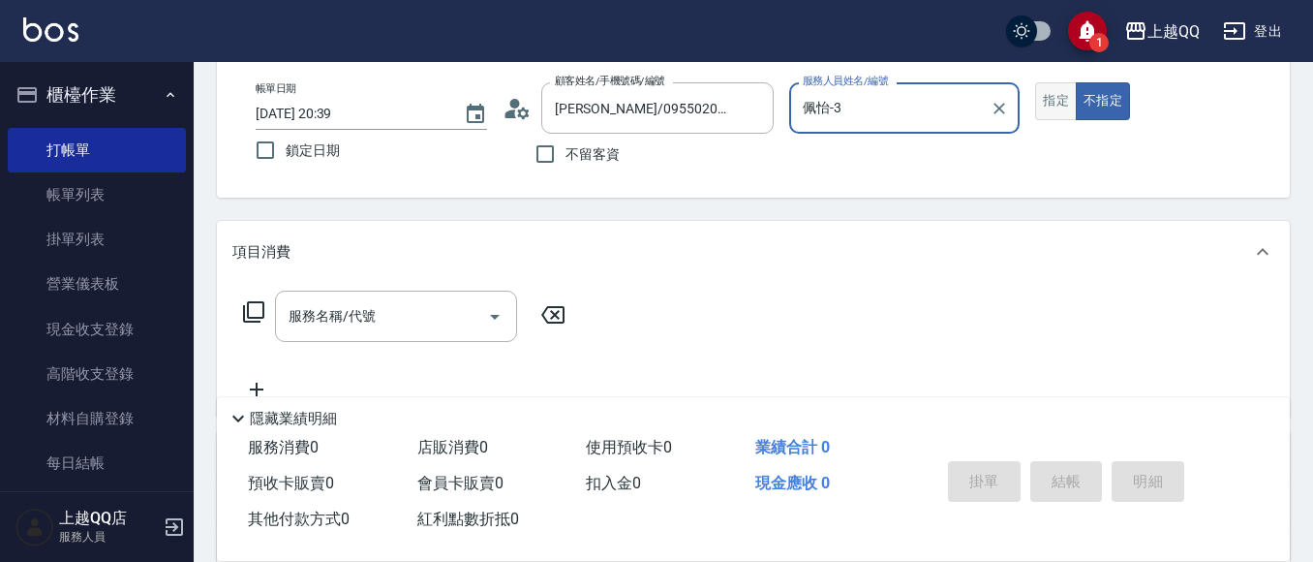
click at [1065, 107] on button "指定" at bounding box center [1056, 101] width 42 height 38
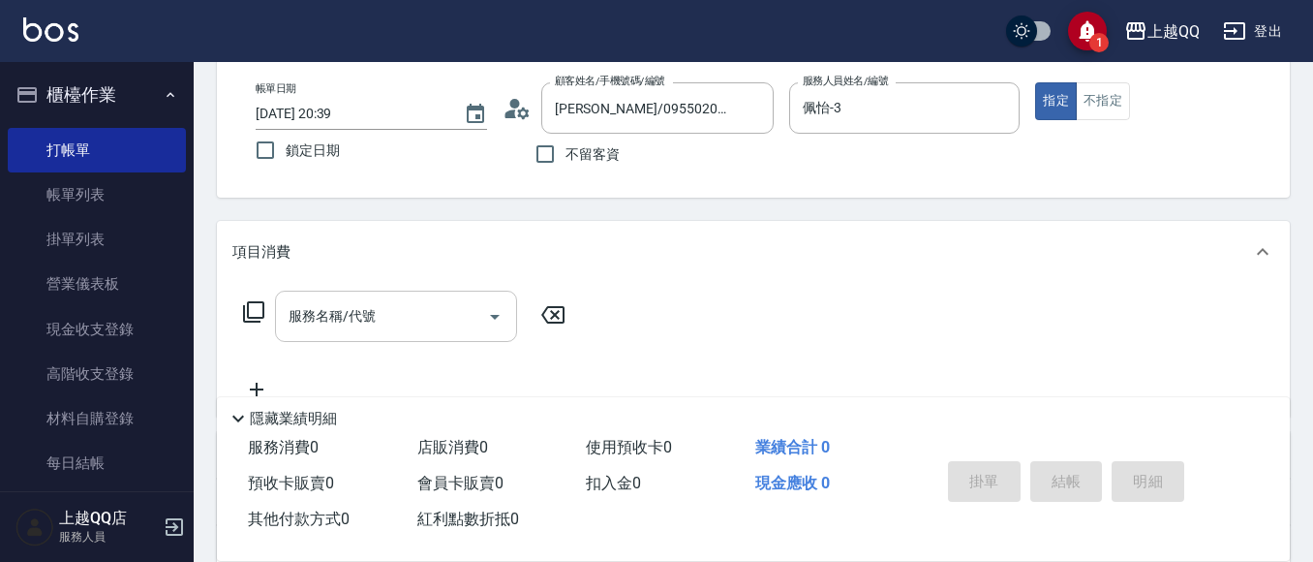
click at [456, 333] on input "服務名稱/代號" at bounding box center [382, 316] width 196 height 34
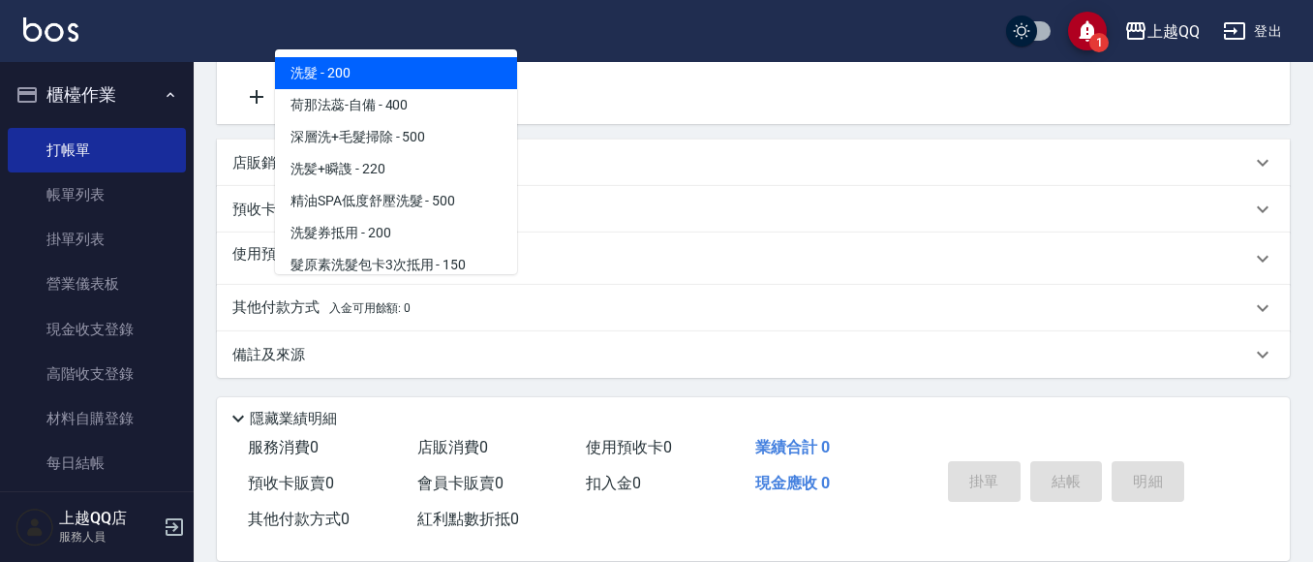
scroll to position [391, 0]
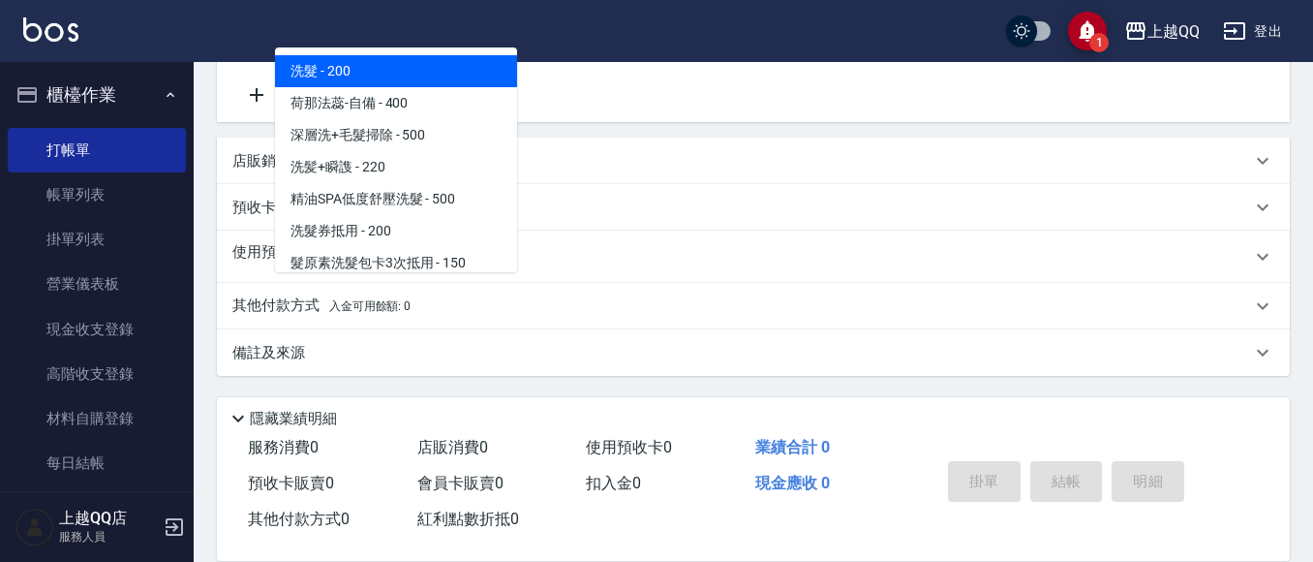
click at [958, 325] on div "其他付款方式 入金可用餘額: 0" at bounding box center [753, 306] width 1073 height 46
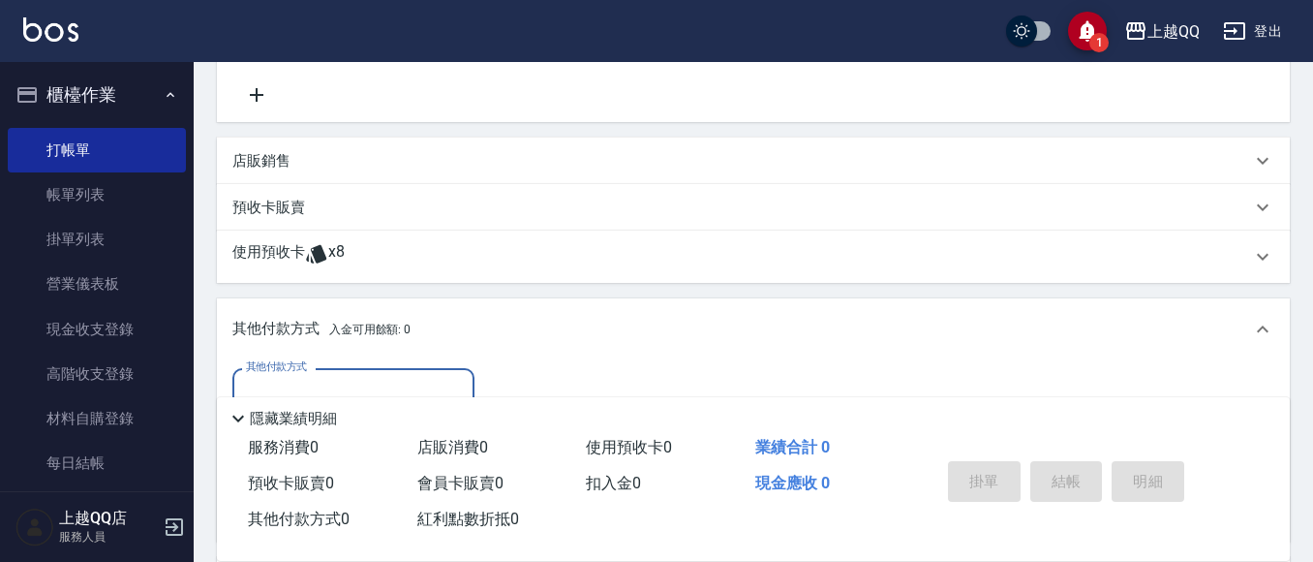
scroll to position [1, 0]
click at [360, 257] on div "使用預收卡 x8" at bounding box center [741, 256] width 1019 height 29
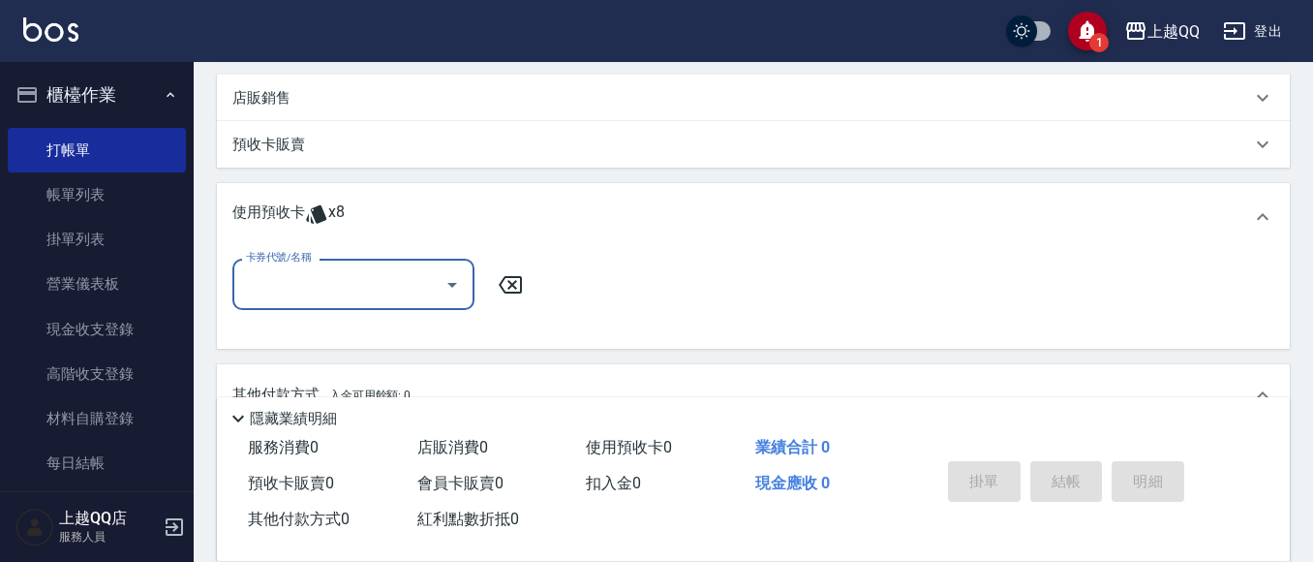
scroll to position [488, 0]
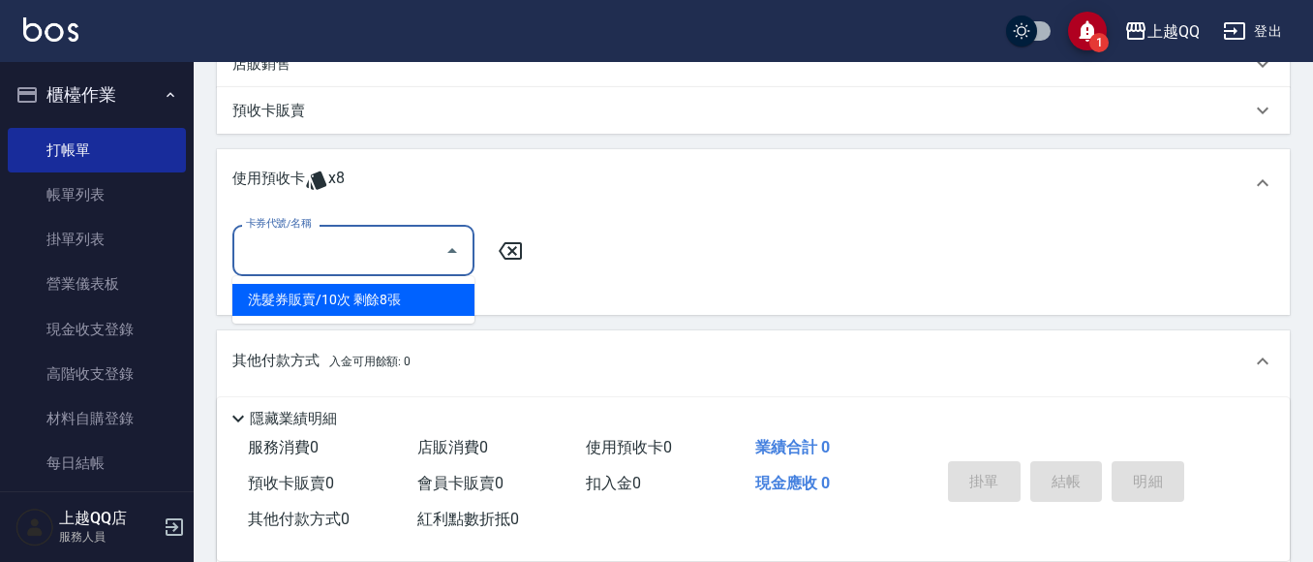
click at [345, 256] on input "卡券代號/名稱" at bounding box center [339, 250] width 196 height 34
drag, startPoint x: 369, startPoint y: 301, endPoint x: 509, endPoint y: 286, distance: 141.2
click at [372, 301] on div "洗髮券販賣/10次 剩餘8張" at bounding box center [353, 300] width 242 height 32
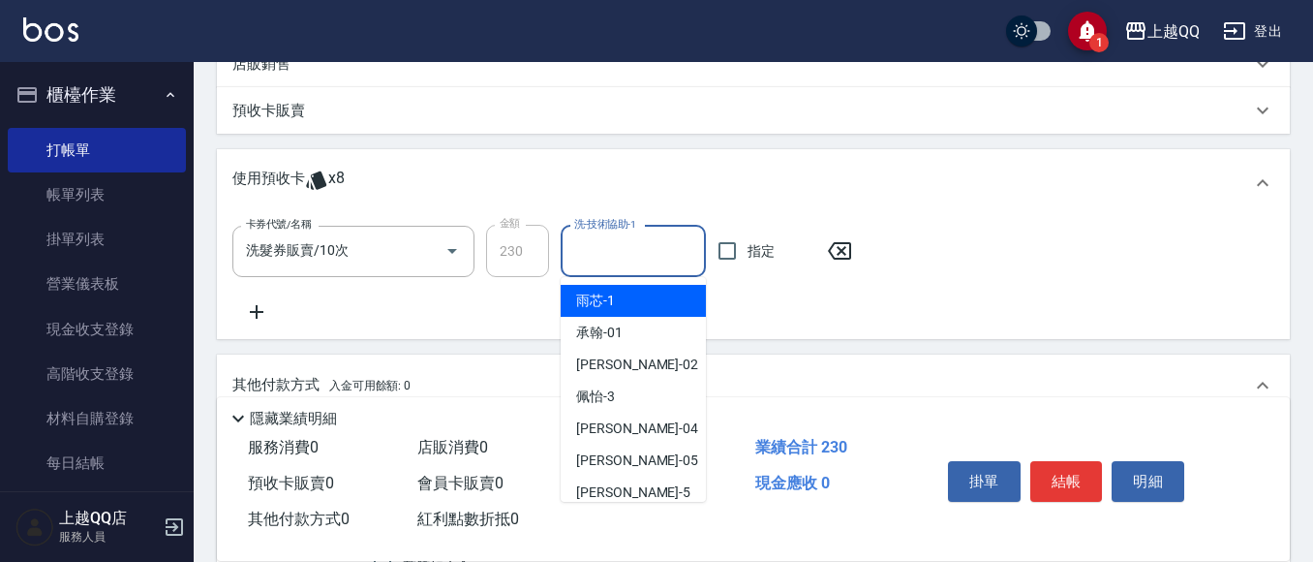
drag, startPoint x: 596, startPoint y: 262, endPoint x: 608, endPoint y: 267, distance: 12.6
click at [606, 266] on input "洗-技術協助-1" at bounding box center [633, 251] width 128 height 34
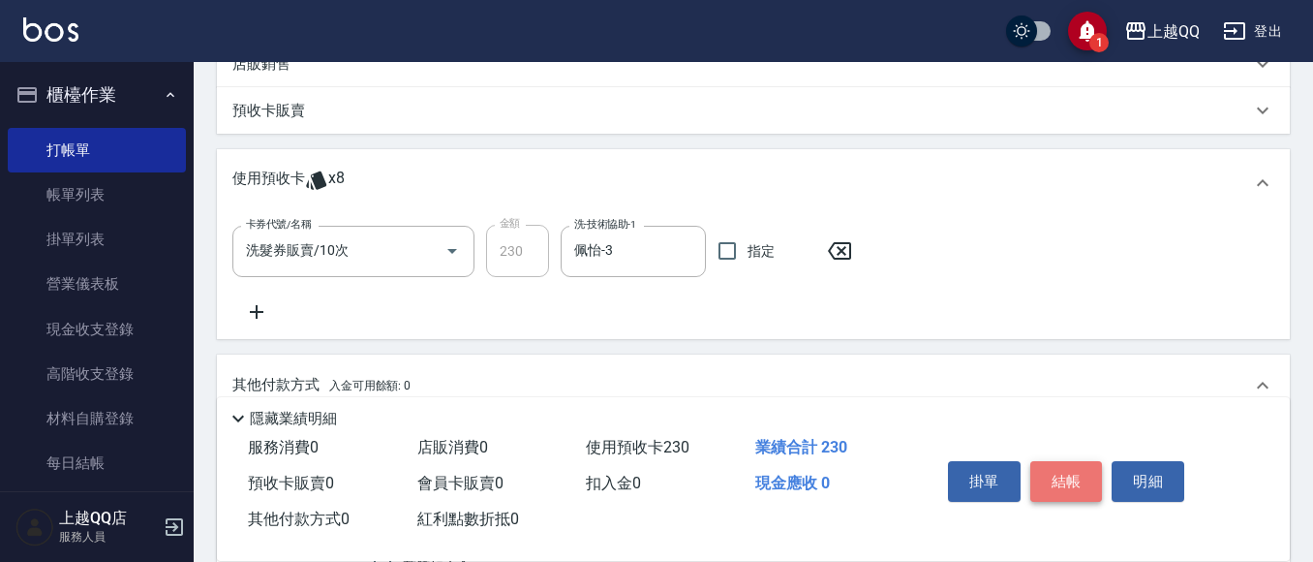
click at [1073, 463] on button "結帳" at bounding box center [1066, 481] width 73 height 41
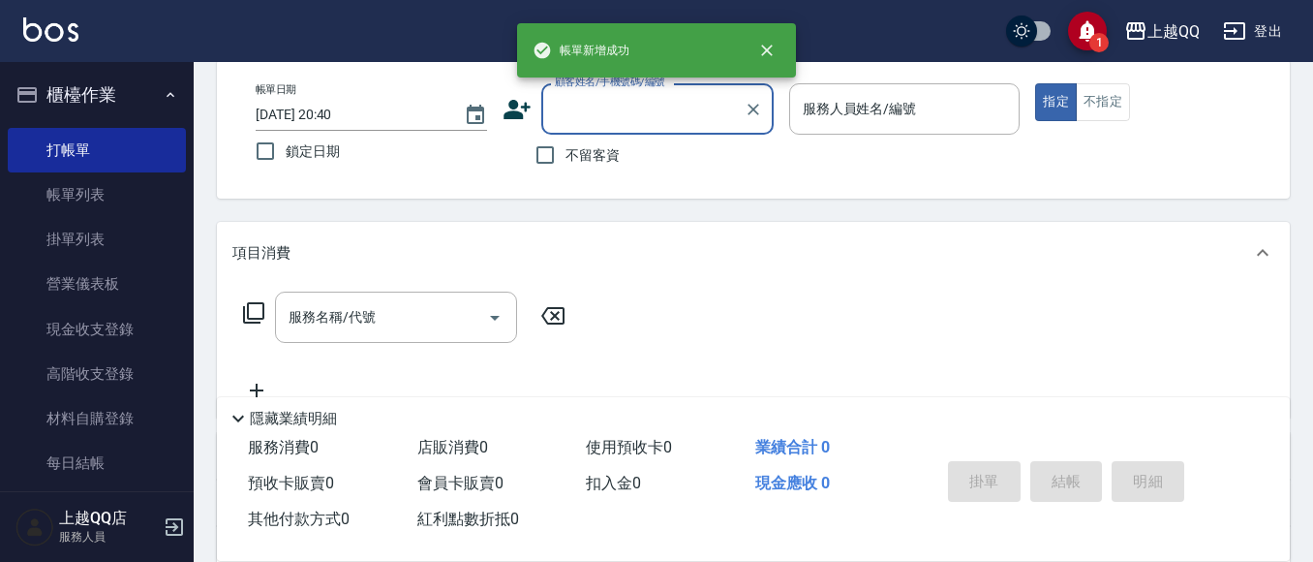
scroll to position [0, 0]
click at [554, 160] on input "不留客資" at bounding box center [545, 155] width 41 height 41
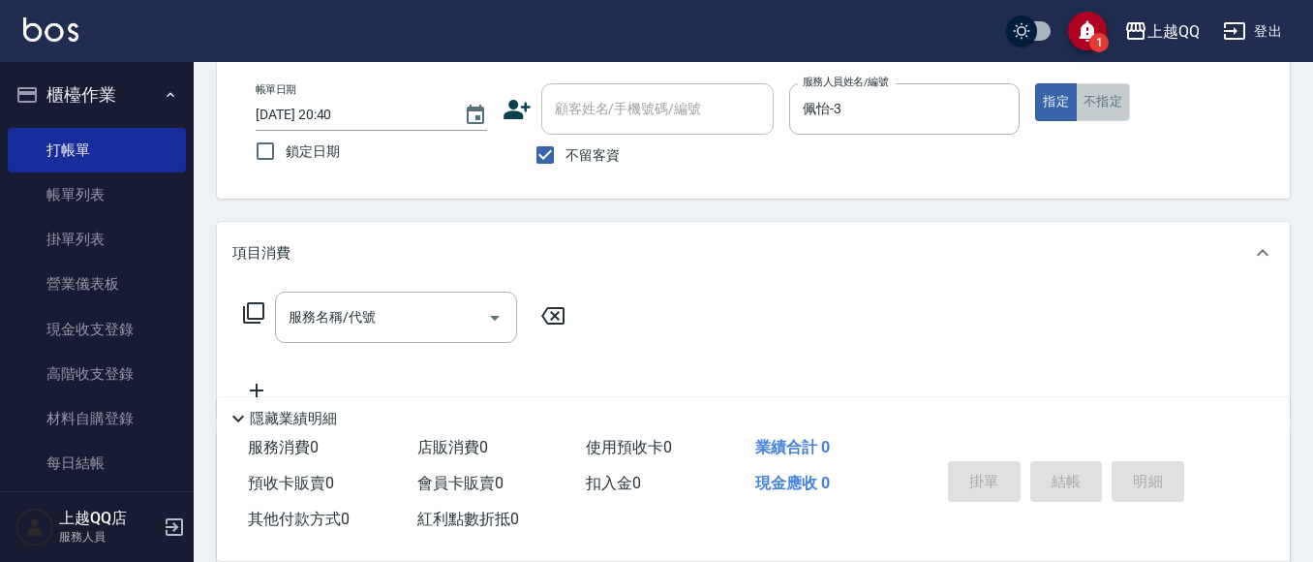
click at [1113, 101] on button "不指定" at bounding box center [1103, 102] width 54 height 38
click at [256, 311] on icon at bounding box center [253, 312] width 23 height 23
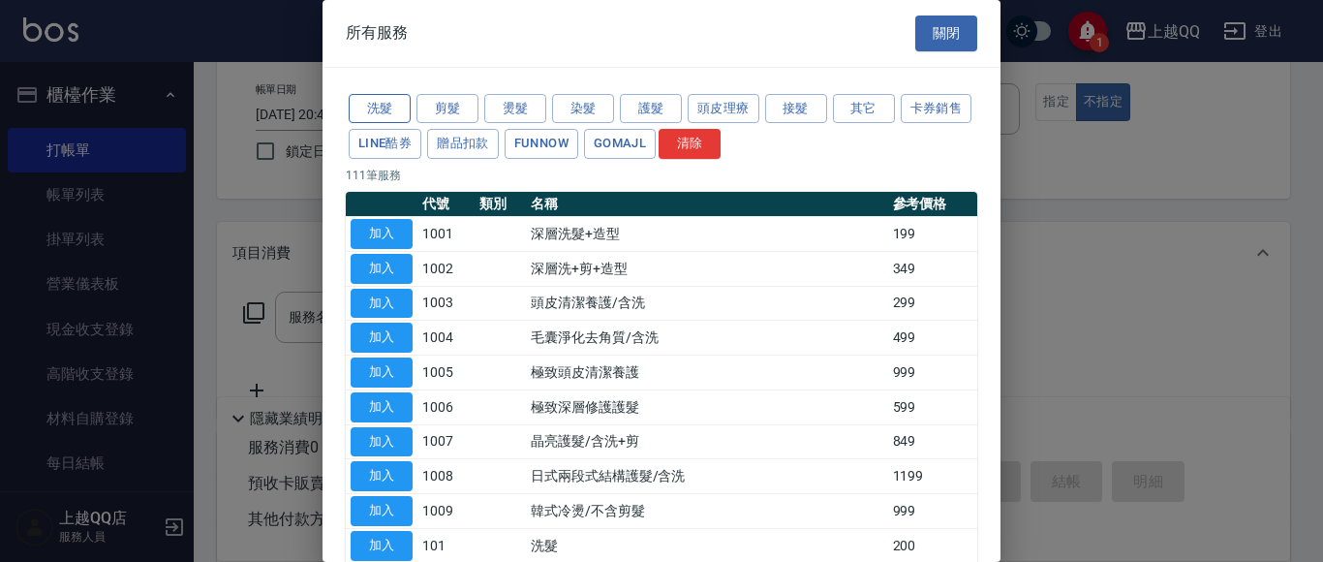
click at [367, 115] on button "洗髮" at bounding box center [380, 109] width 62 height 30
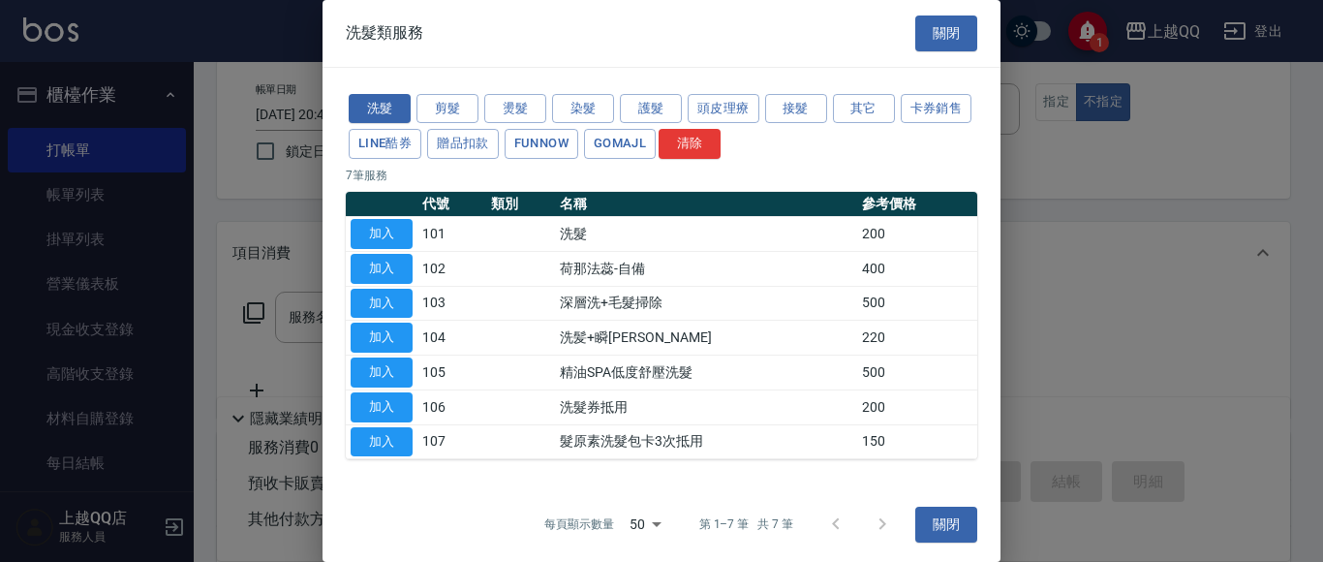
click at [432, 343] on td "104" at bounding box center [451, 337] width 69 height 35
click at [399, 326] on button "加入" at bounding box center [381, 337] width 62 height 30
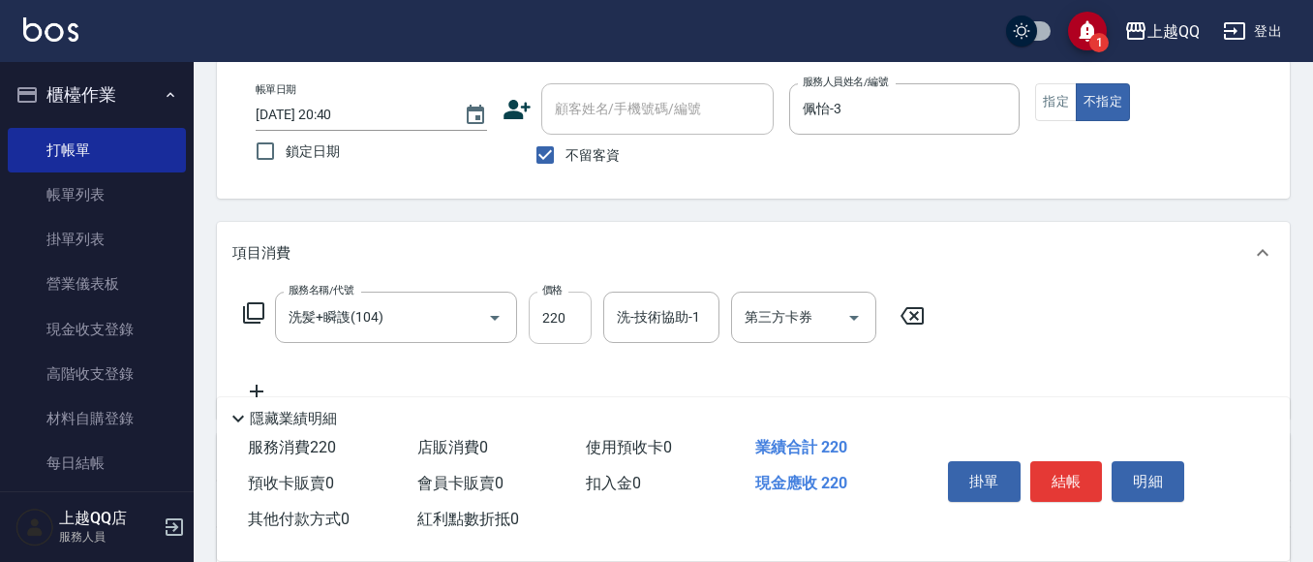
click at [545, 320] on input "220" at bounding box center [560, 317] width 63 height 52
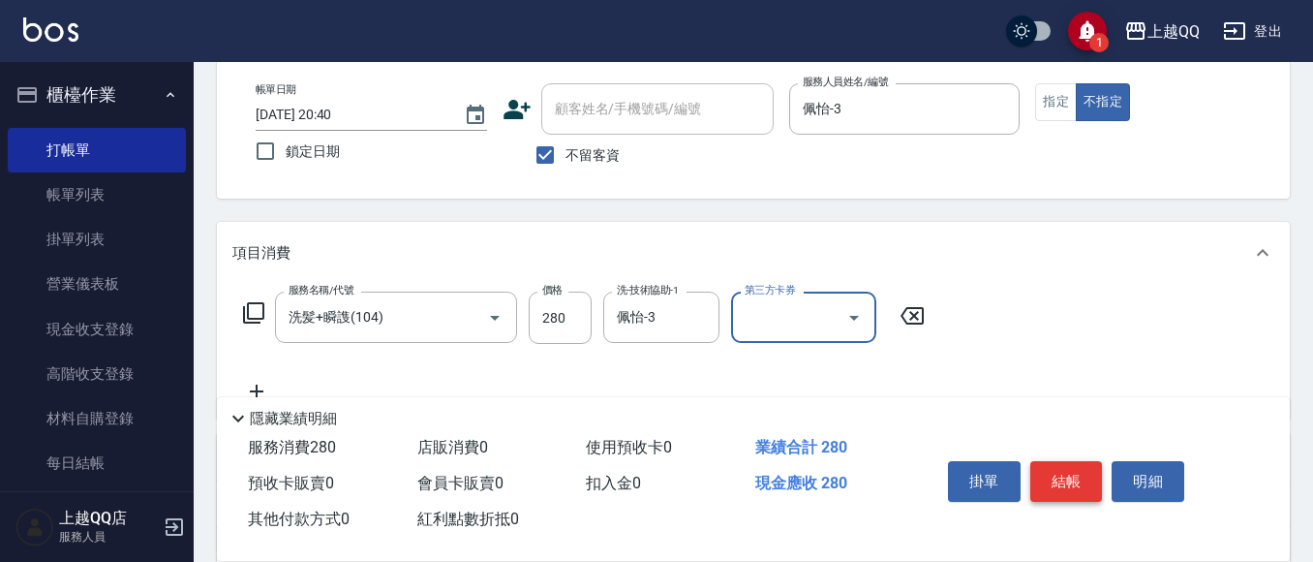
click at [1057, 474] on button "結帳" at bounding box center [1066, 481] width 73 height 41
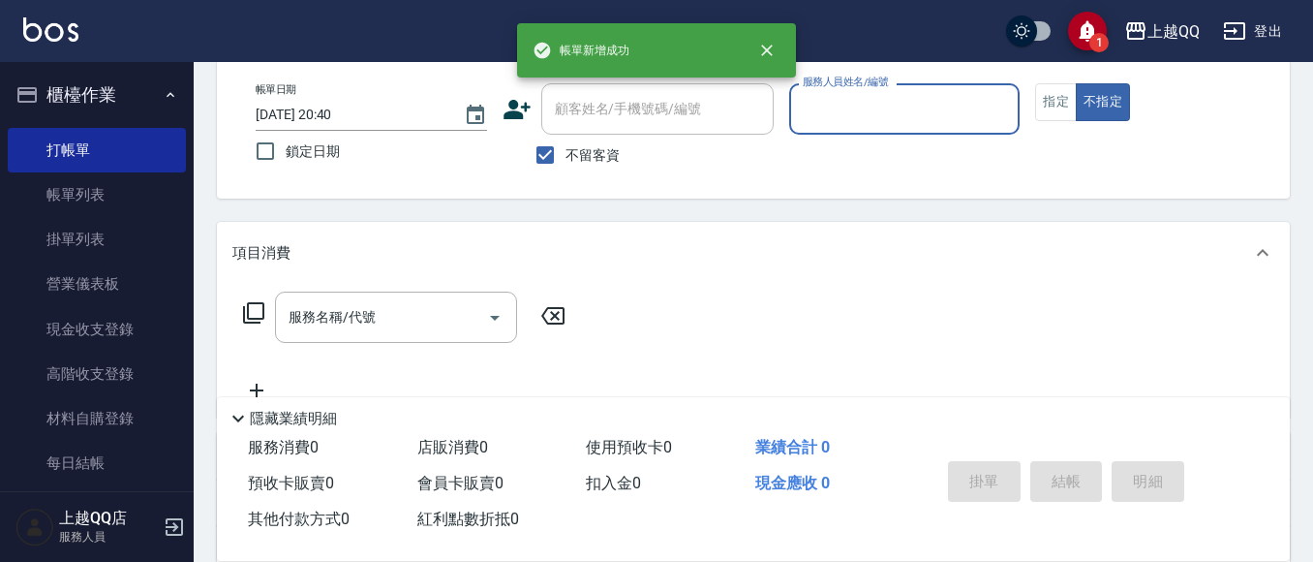
drag, startPoint x: 562, startPoint y: 171, endPoint x: 579, endPoint y: 124, distance: 50.5
click at [565, 173] on label "不留客資" at bounding box center [572, 155] width 95 height 41
click at [565, 173] on input "不留客資" at bounding box center [545, 155] width 41 height 41
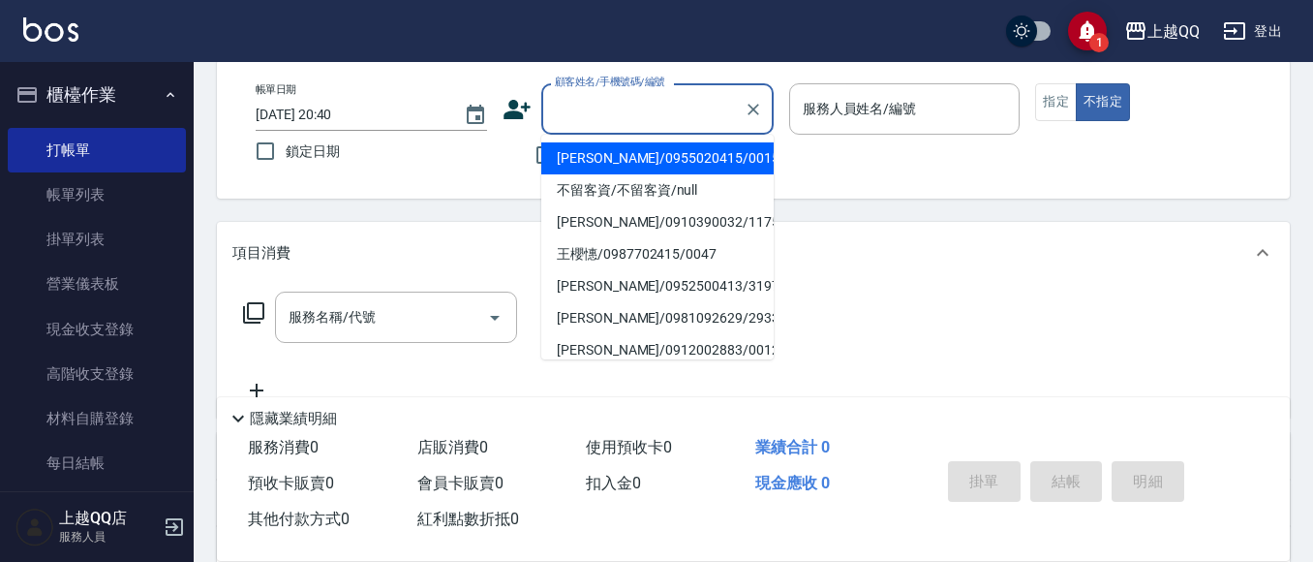
drag, startPoint x: 588, startPoint y: 99, endPoint x: 598, endPoint y: 105, distance: 12.1
click at [593, 102] on div "顧客姓名/手機號碼/編號 顧客姓名/手機號碼/編號" at bounding box center [657, 108] width 232 height 51
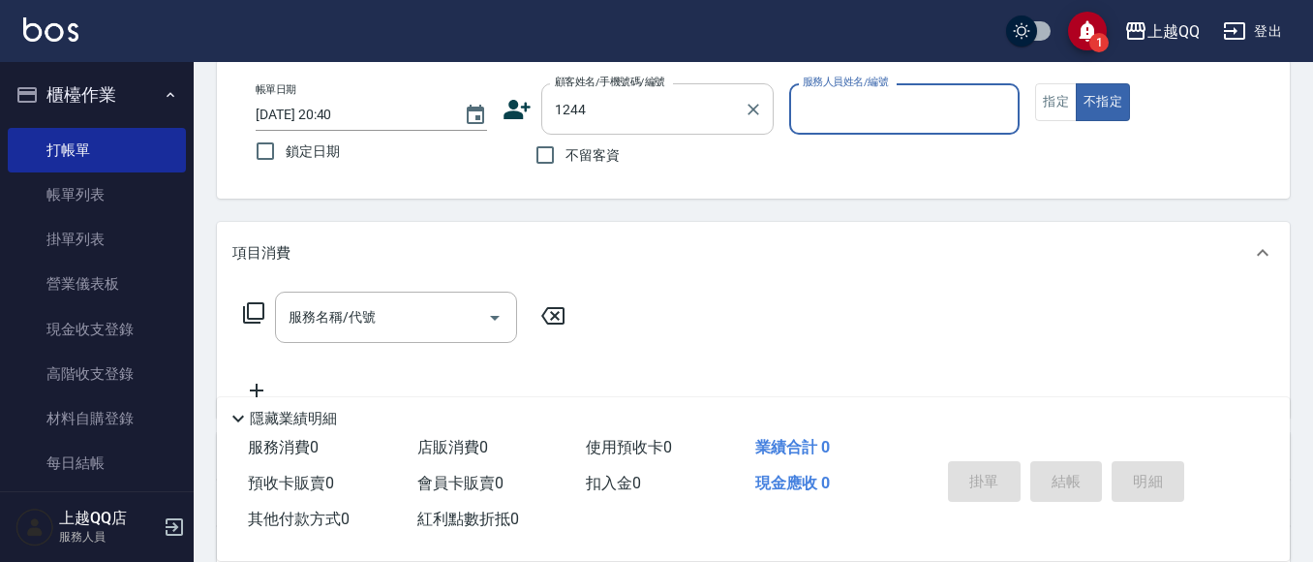
click at [1076, 83] on button "不指定" at bounding box center [1103, 102] width 54 height 38
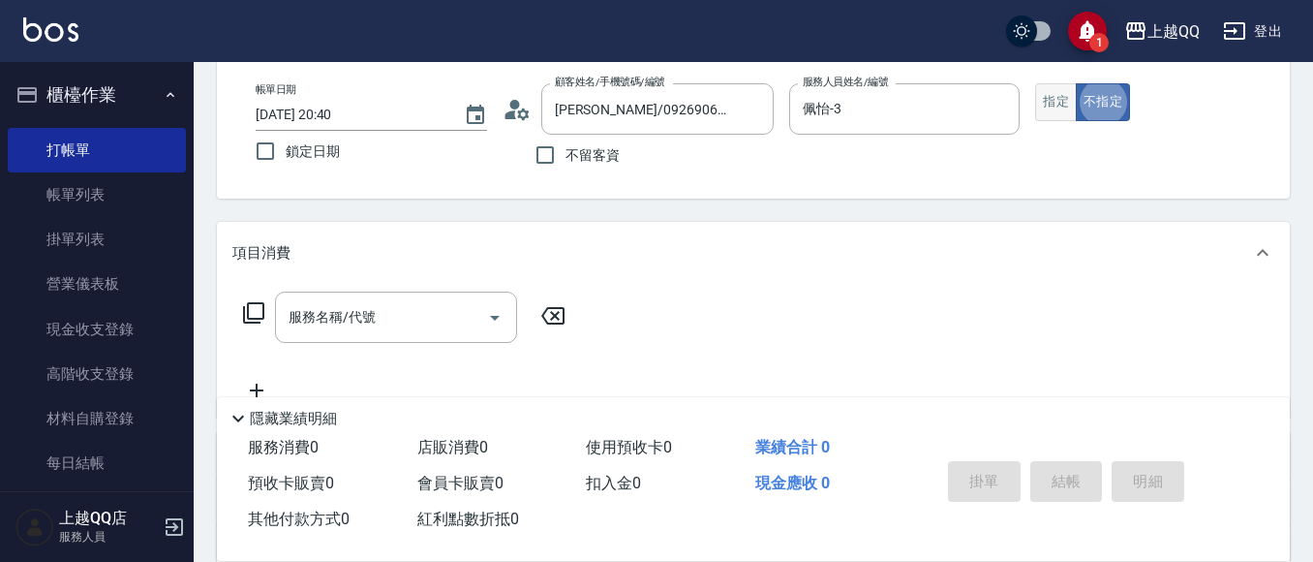
click at [1064, 101] on button "指定" at bounding box center [1056, 102] width 42 height 38
click at [400, 300] on input "服務名稱/代號" at bounding box center [382, 317] width 196 height 34
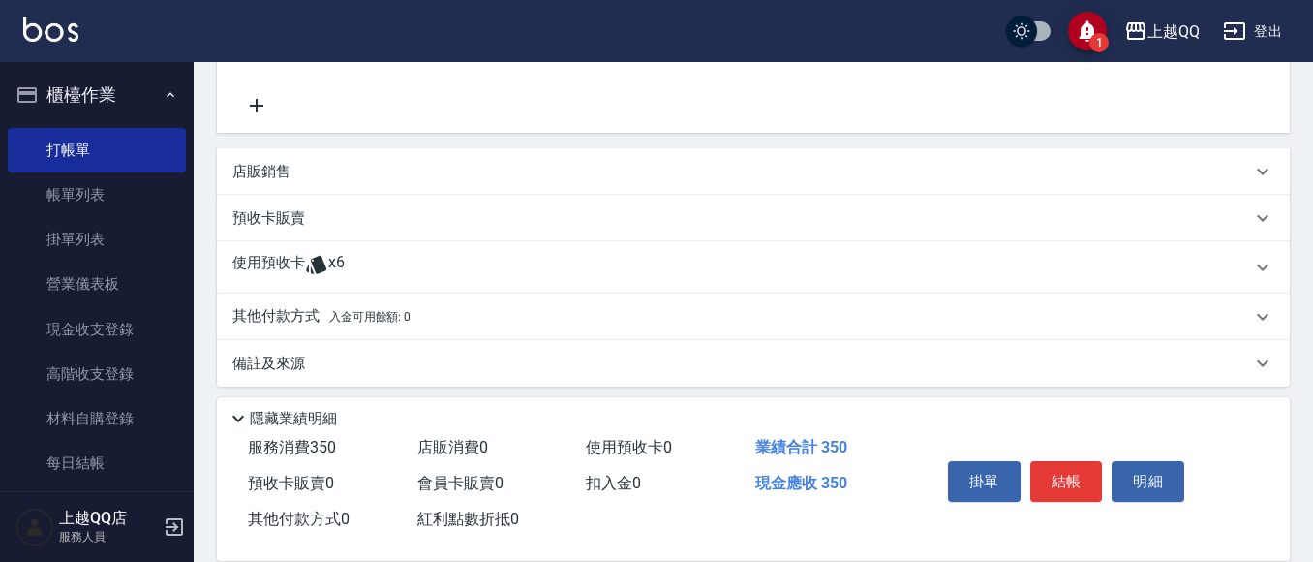
scroll to position [386, 0]
click at [282, 229] on div "預收卡販賣" at bounding box center [753, 213] width 1073 height 46
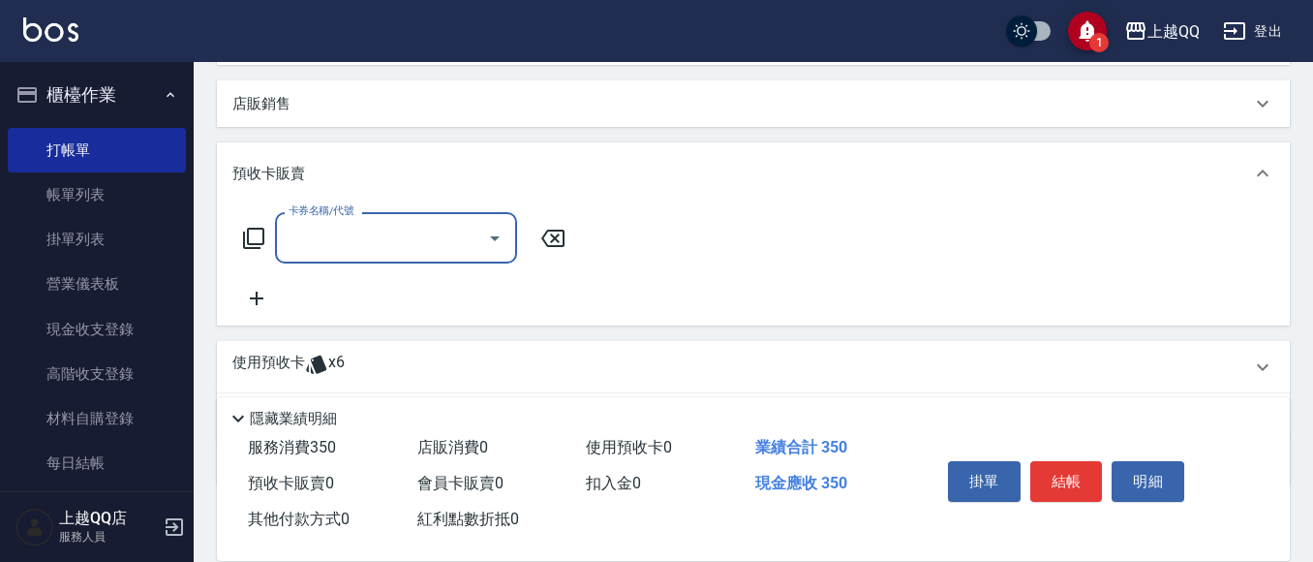
scroll to position [483, 0]
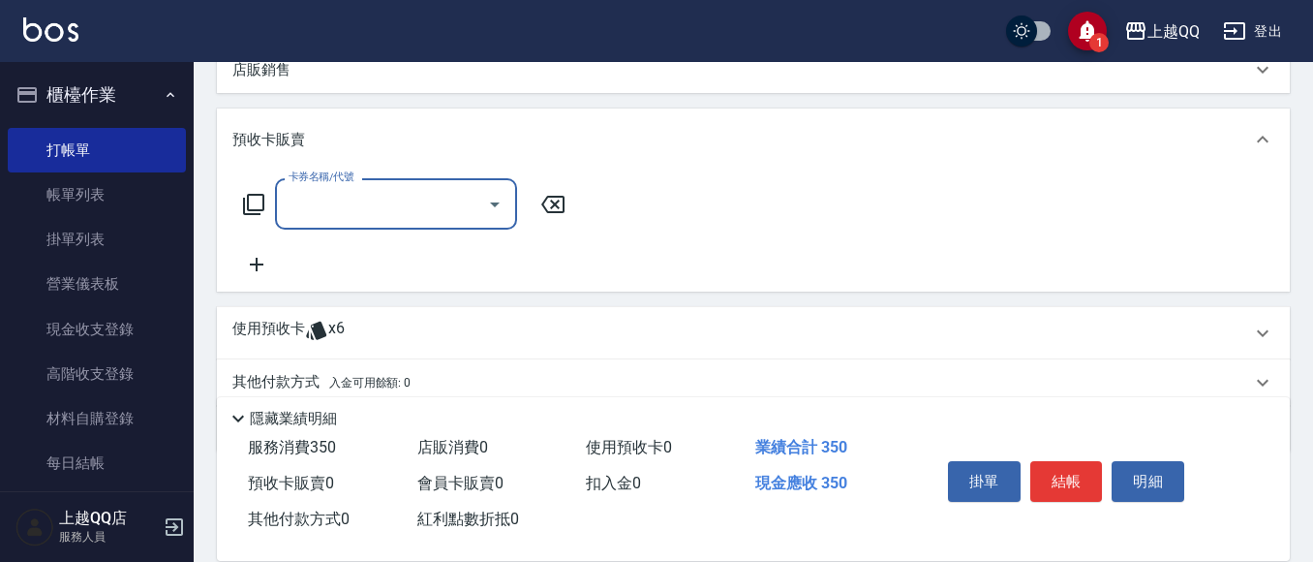
click at [303, 311] on div "使用預收卡 x6" at bounding box center [753, 333] width 1073 height 52
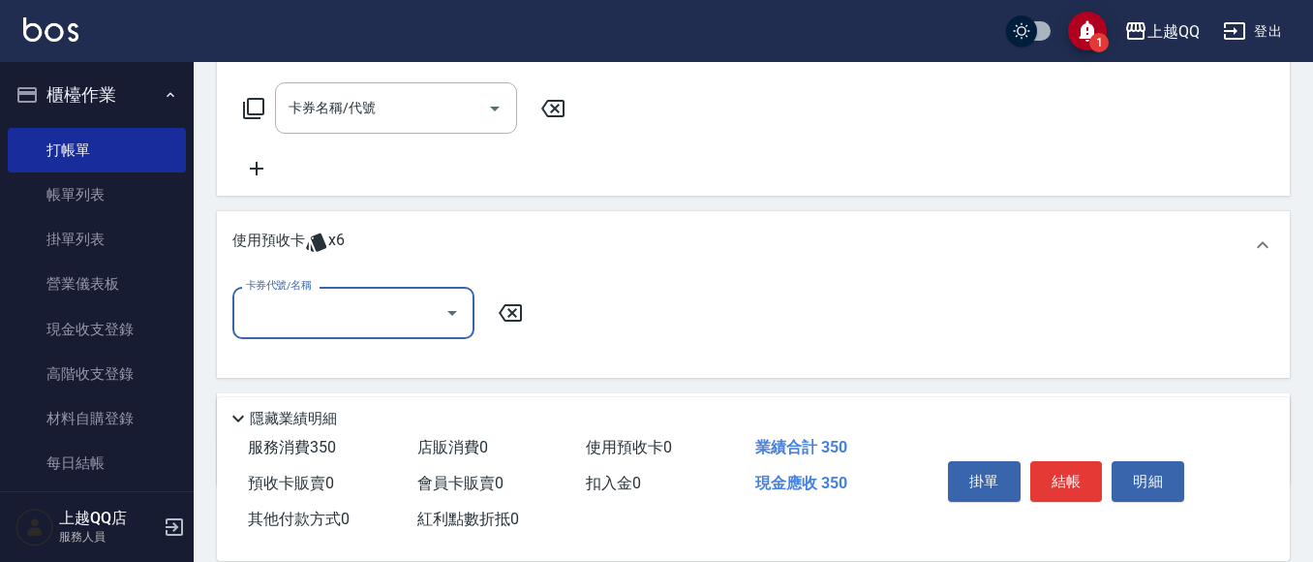
scroll to position [580, 0]
click at [443, 319] on icon "Open" at bounding box center [452, 311] width 23 height 23
click at [392, 357] on div "洗髮券販賣/10次 剩餘6張" at bounding box center [353, 362] width 242 height 32
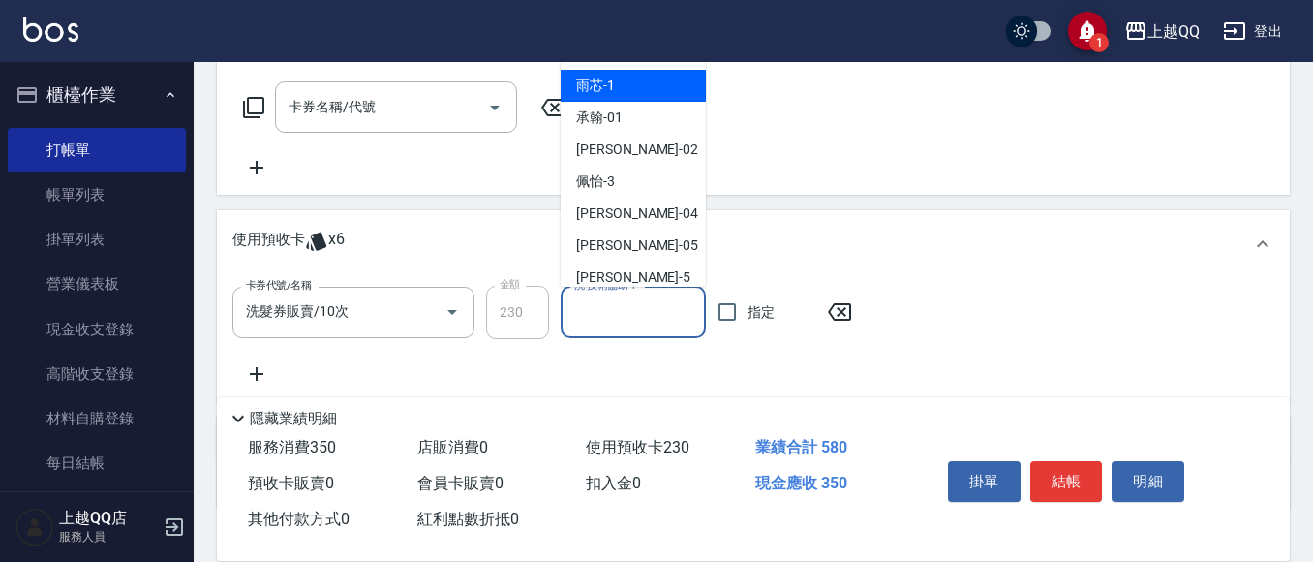
click at [613, 323] on input "洗-技術協助-1" at bounding box center [633, 312] width 128 height 34
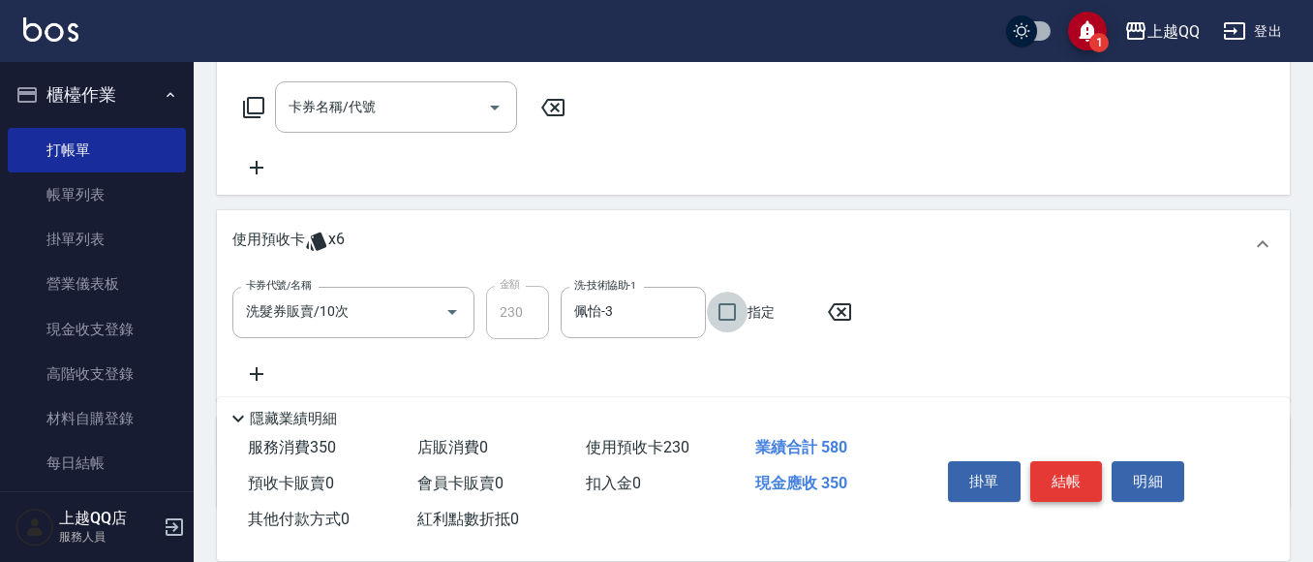
click at [1051, 479] on button "結帳" at bounding box center [1066, 481] width 73 height 41
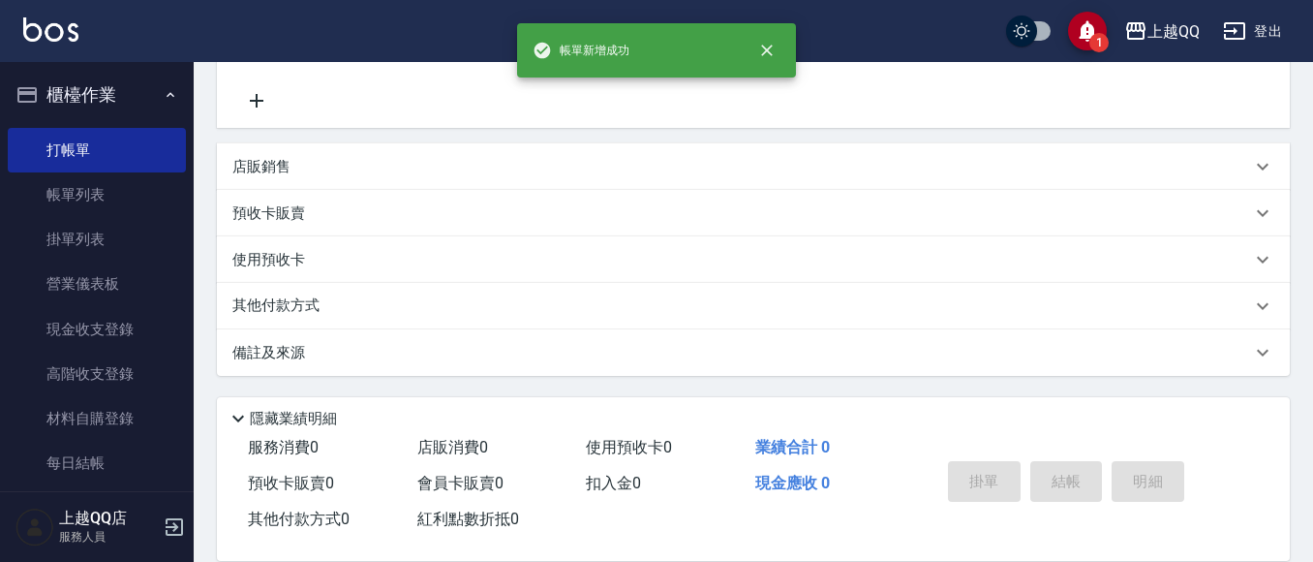
scroll to position [0, 0]
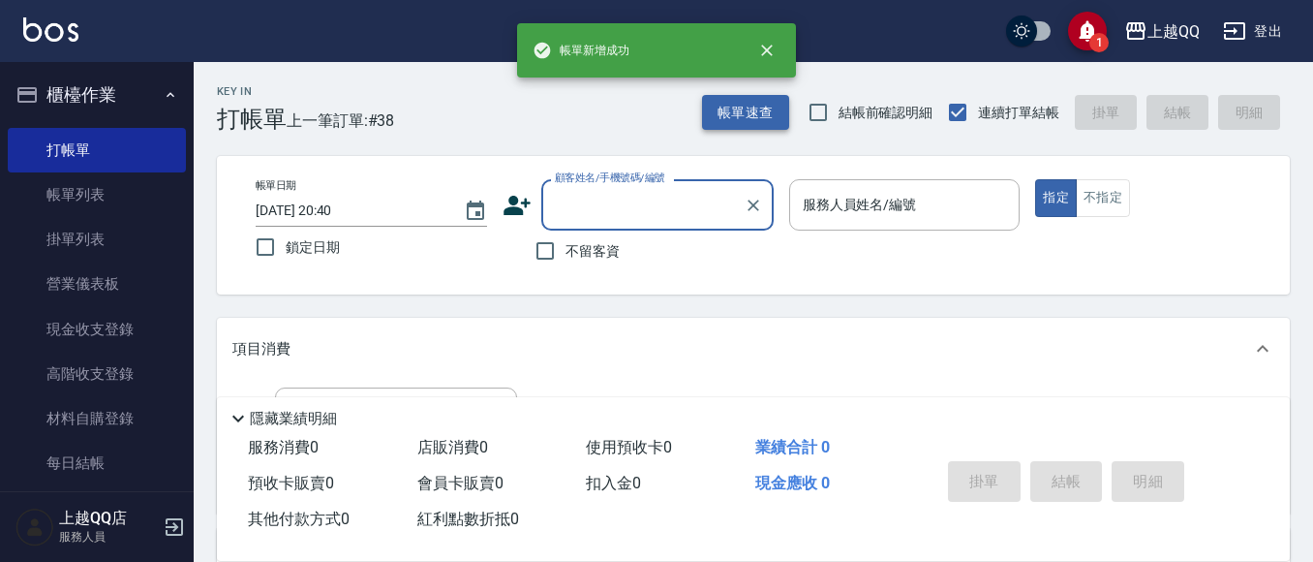
click at [750, 117] on button "帳單速查" at bounding box center [745, 113] width 87 height 36
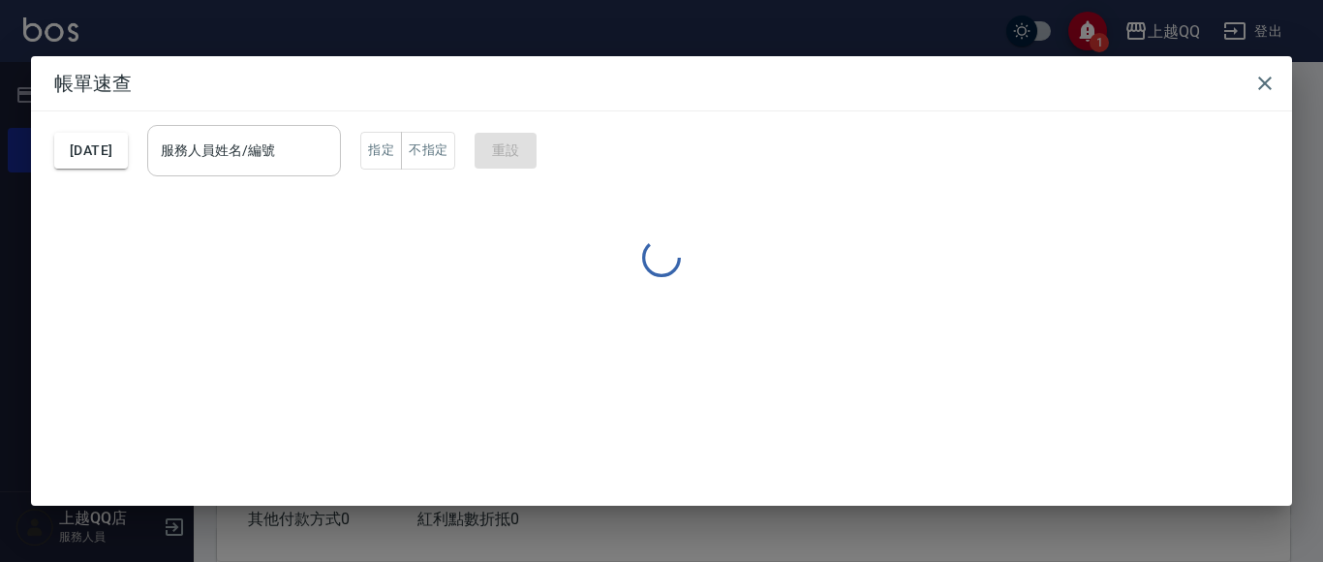
click at [269, 154] on input "服務人員姓名/編號" at bounding box center [244, 151] width 176 height 34
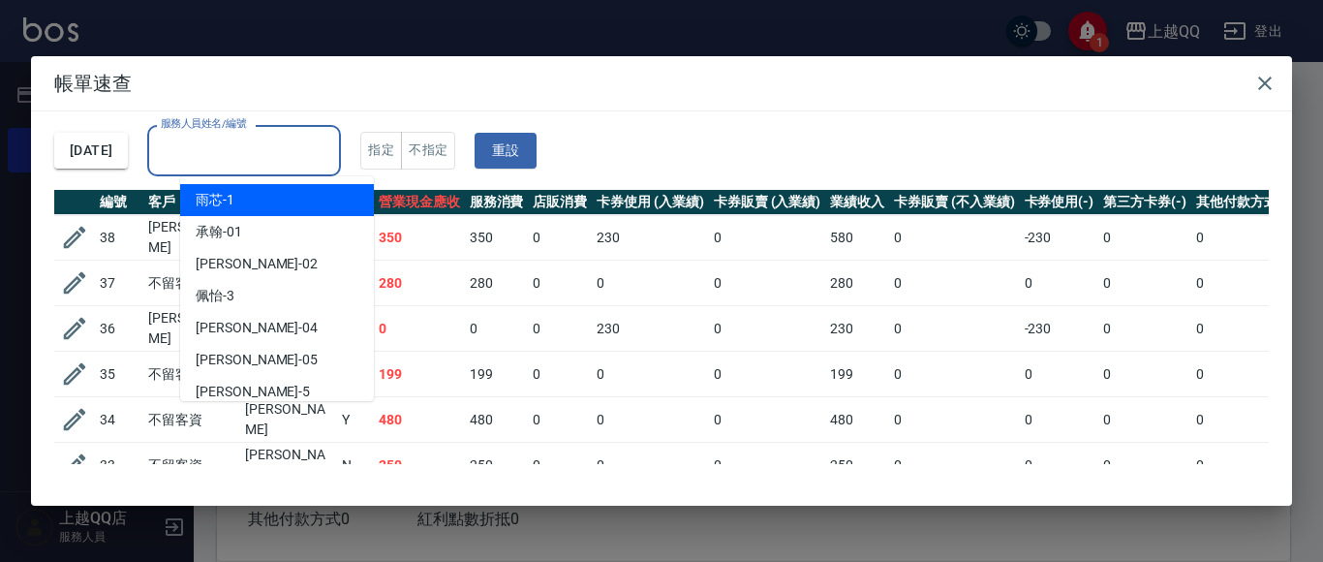
click at [1272, 102] on h2 "帳單速查" at bounding box center [661, 83] width 1261 height 54
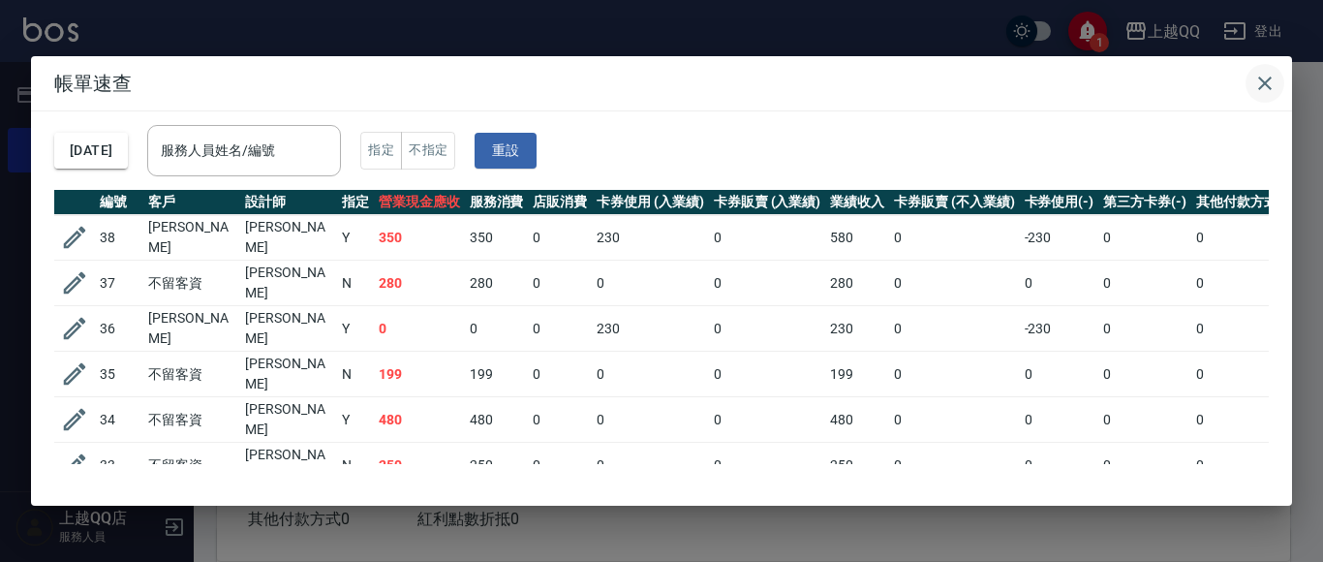
click at [1277, 86] on button "button" at bounding box center [1264, 83] width 39 height 39
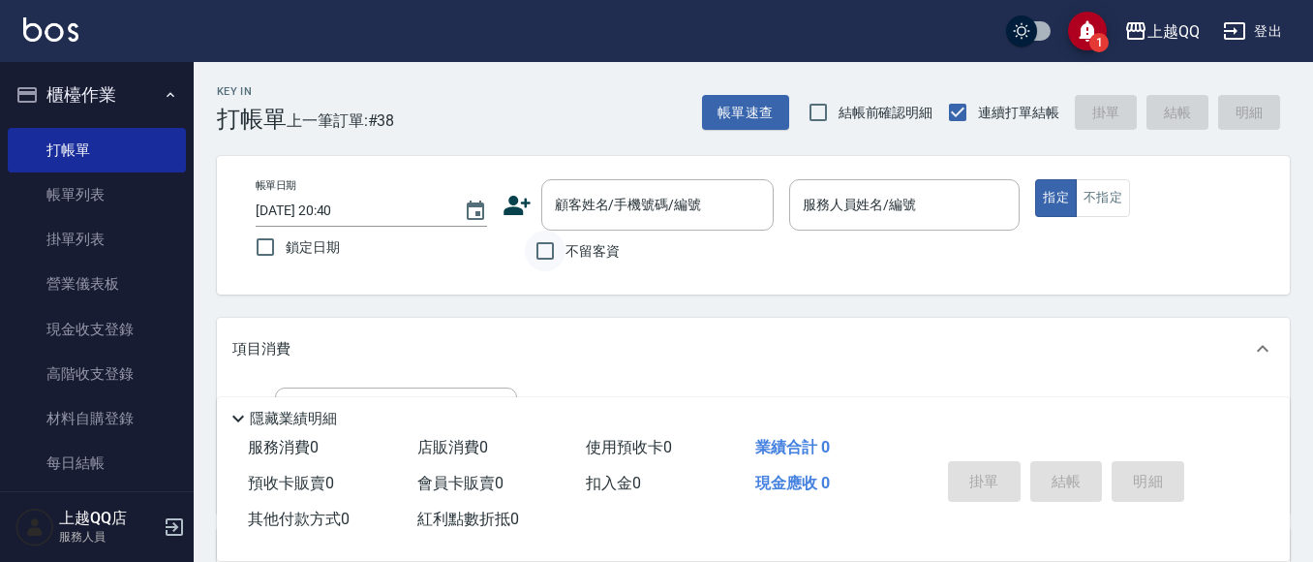
click at [553, 251] on div "不留客資" at bounding box center [637, 250] width 271 height 41
click at [550, 256] on input "不留客資" at bounding box center [545, 250] width 41 height 41
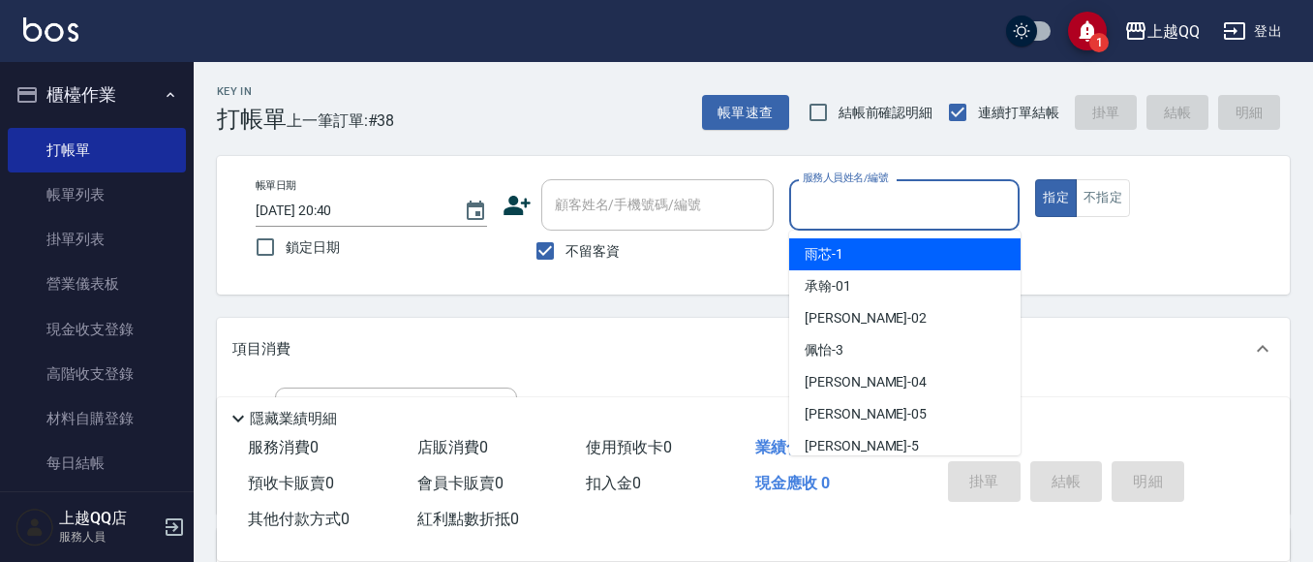
click at [825, 200] on input "服務人員姓名/編號" at bounding box center [905, 205] width 214 height 34
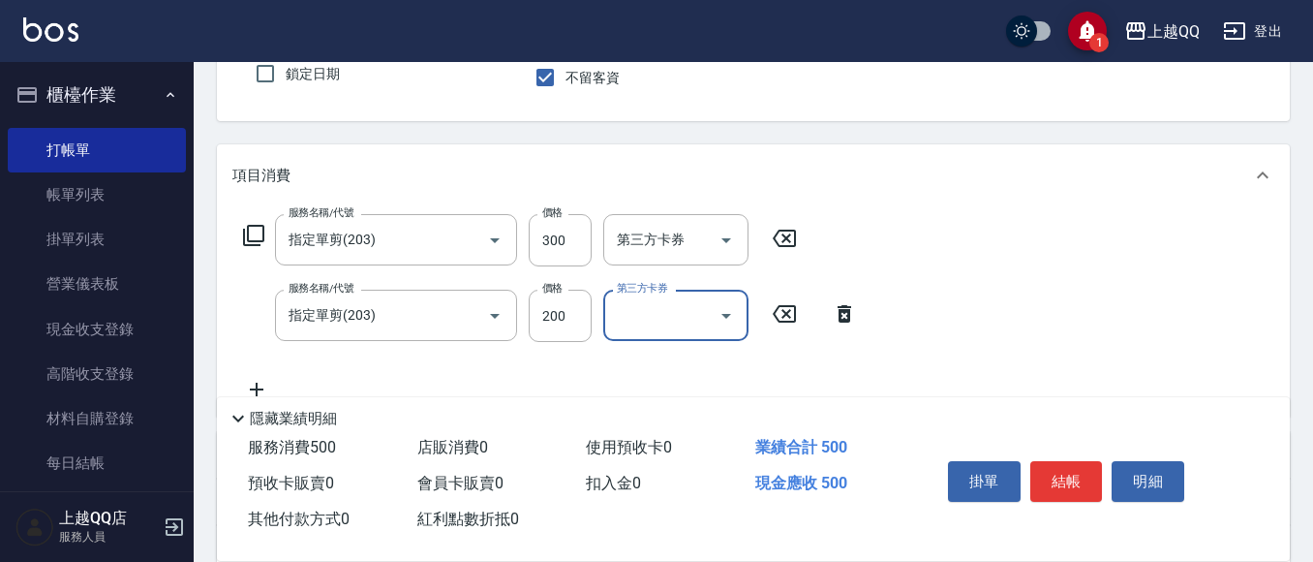
scroll to position [194, 0]
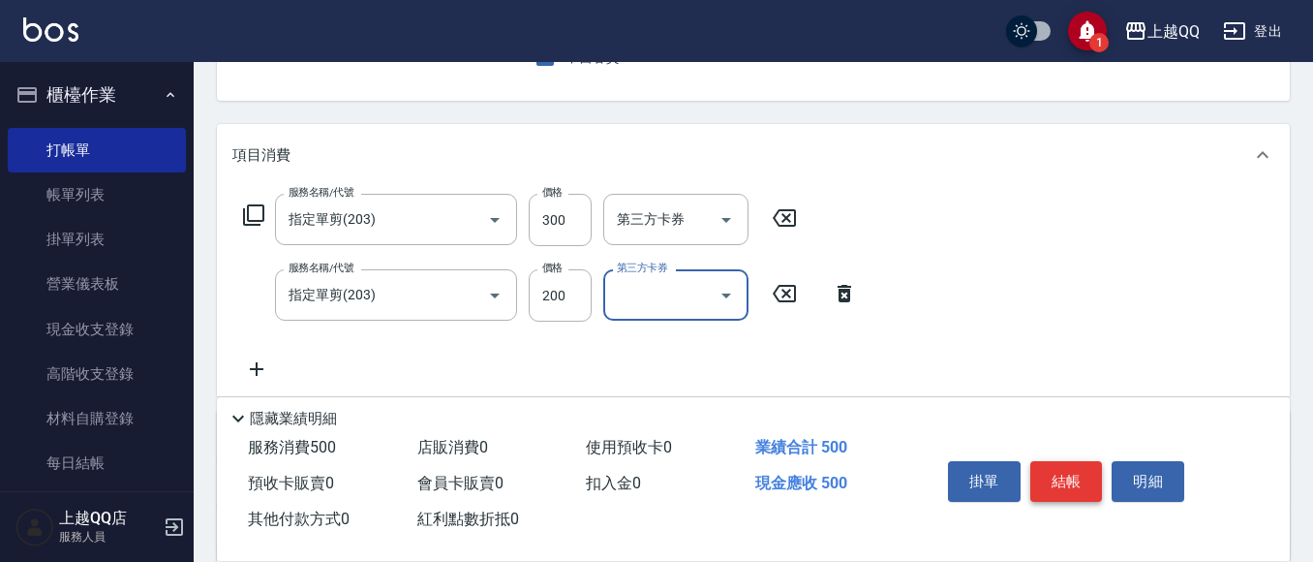
click at [1080, 483] on button "結帳" at bounding box center [1066, 481] width 73 height 41
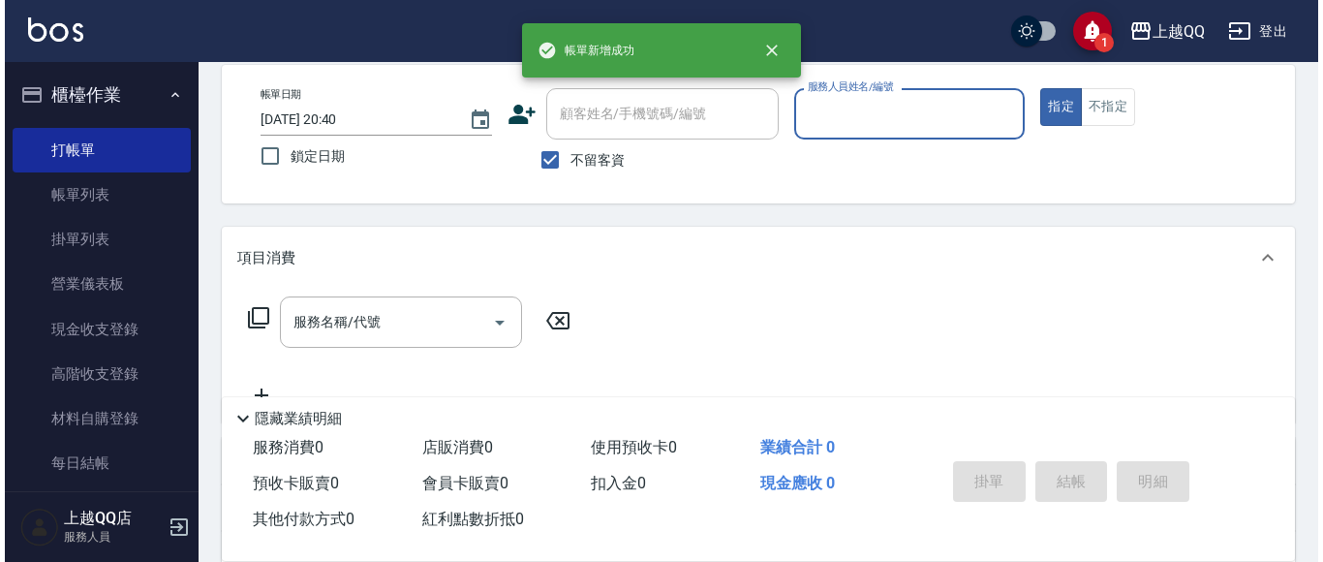
scroll to position [0, 0]
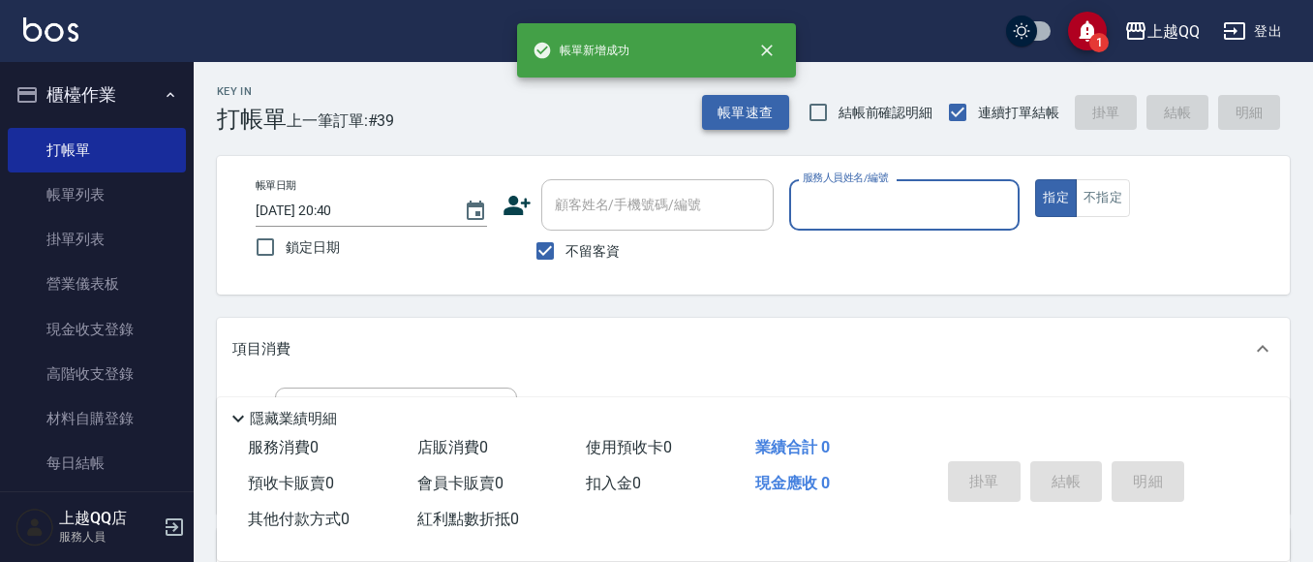
click at [736, 107] on button "帳單速查" at bounding box center [745, 113] width 87 height 36
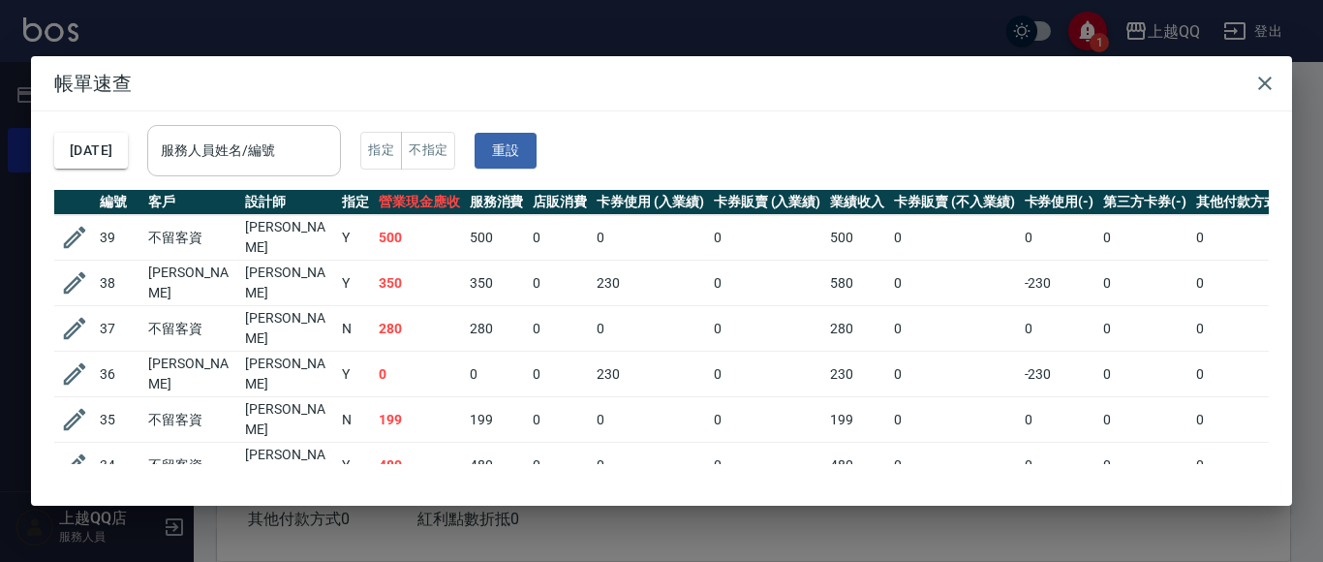
click at [274, 147] on input "服務人員姓名/編號" at bounding box center [244, 151] width 176 height 34
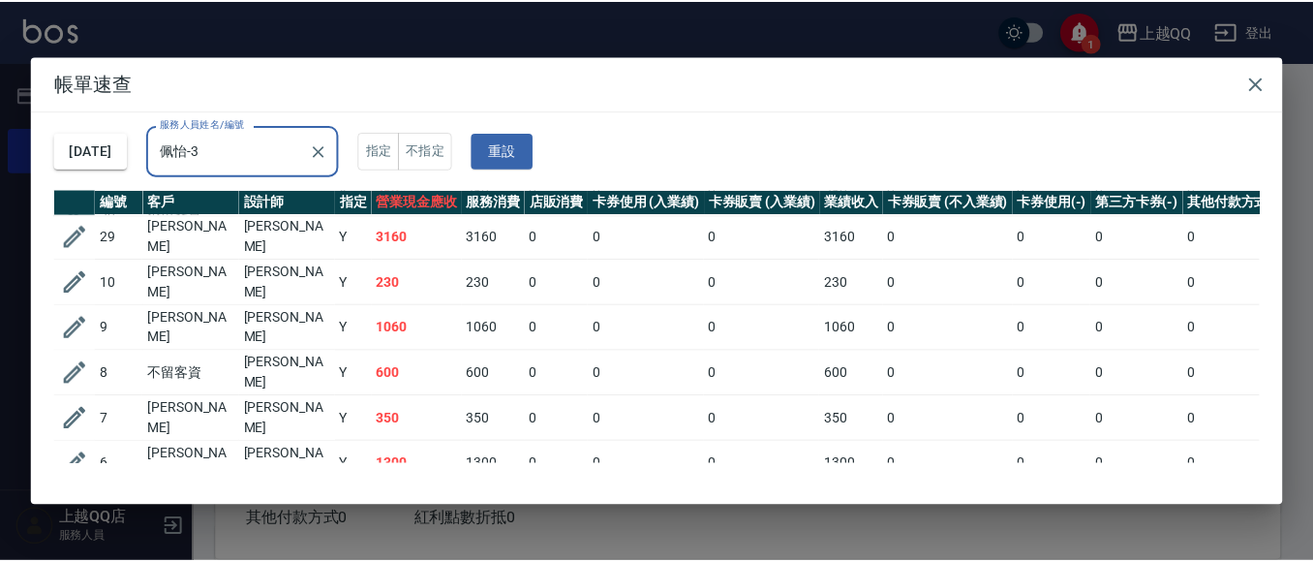
scroll to position [459, 0]
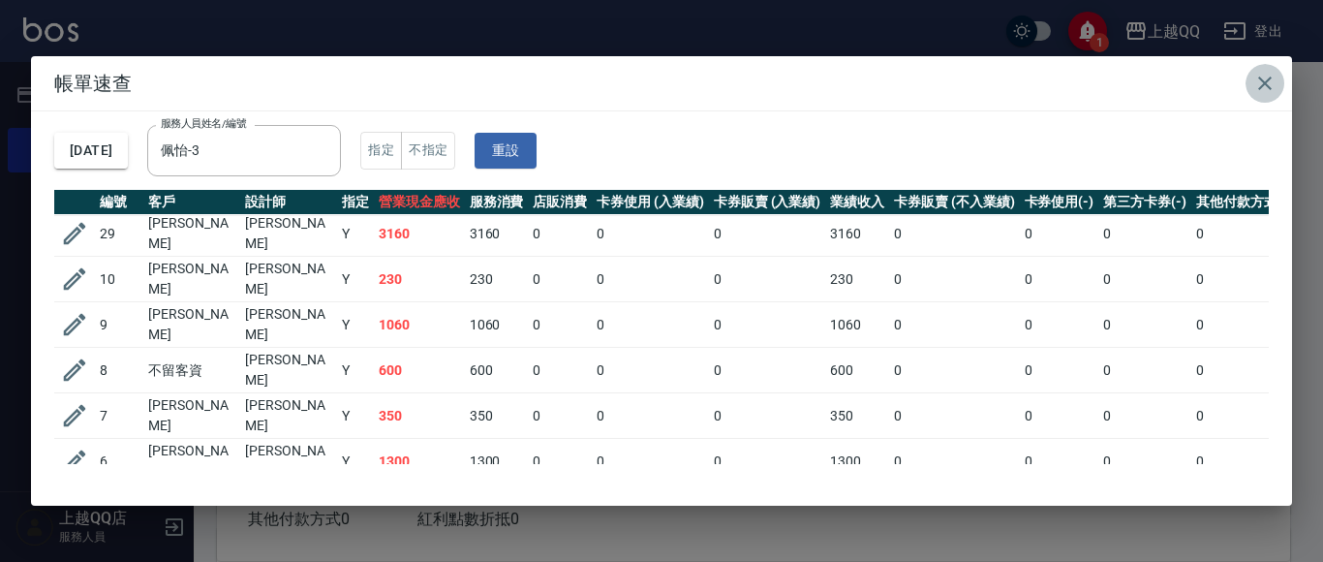
click at [1255, 85] on icon "button" at bounding box center [1264, 83] width 23 height 23
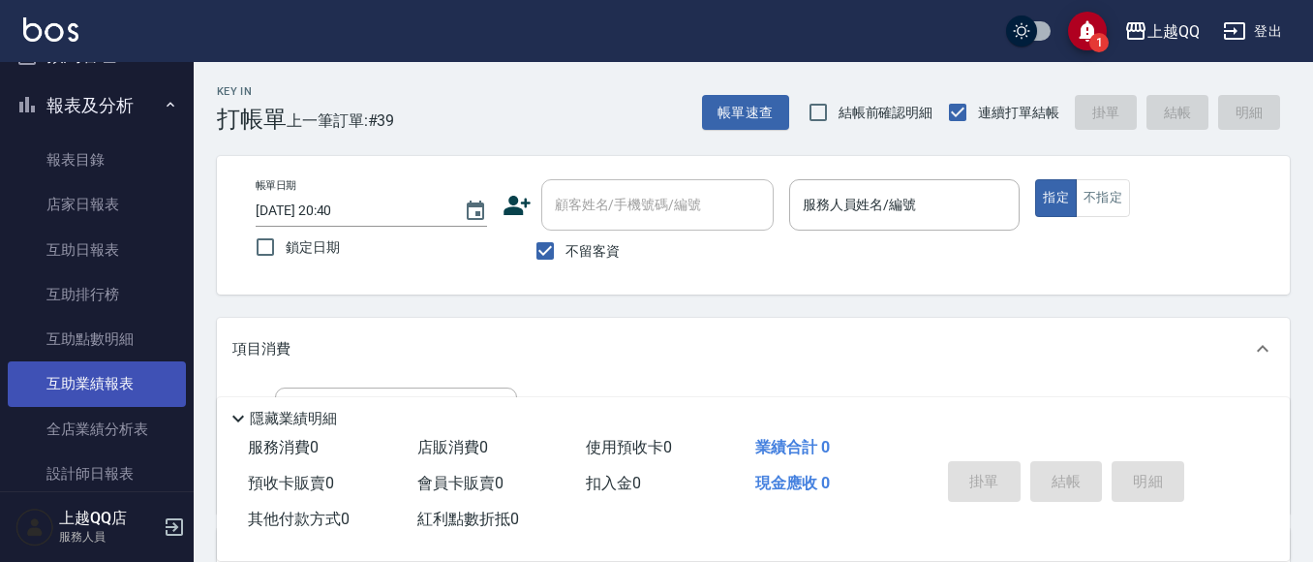
scroll to position [581, 0]
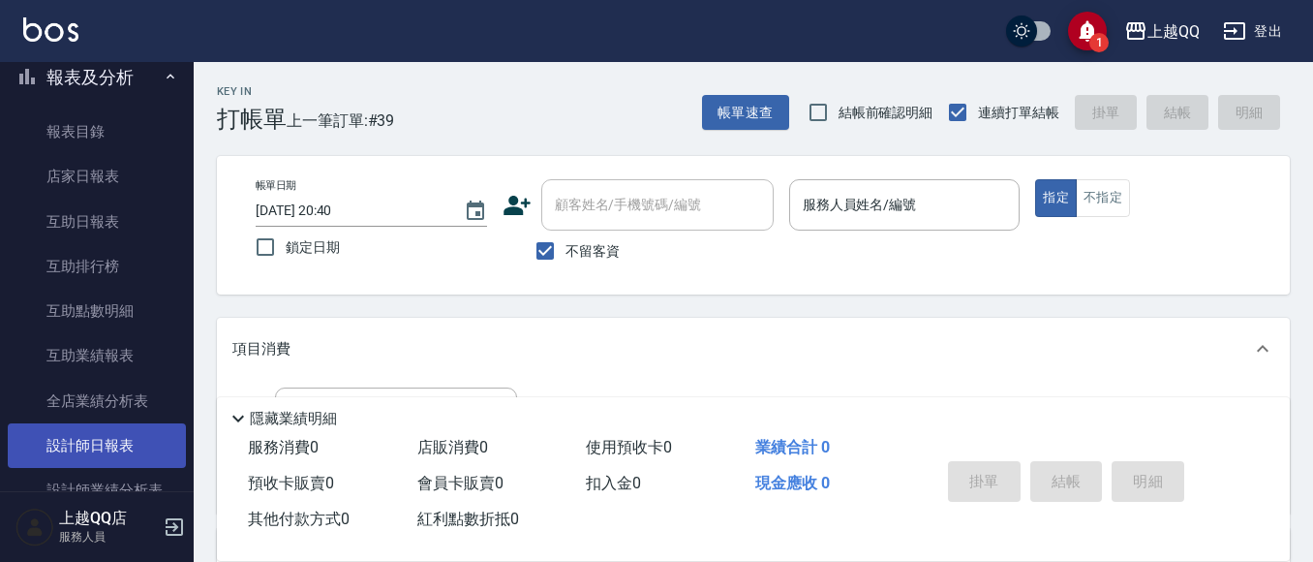
click at [138, 432] on link "設計師日報表" at bounding box center [97, 445] width 178 height 45
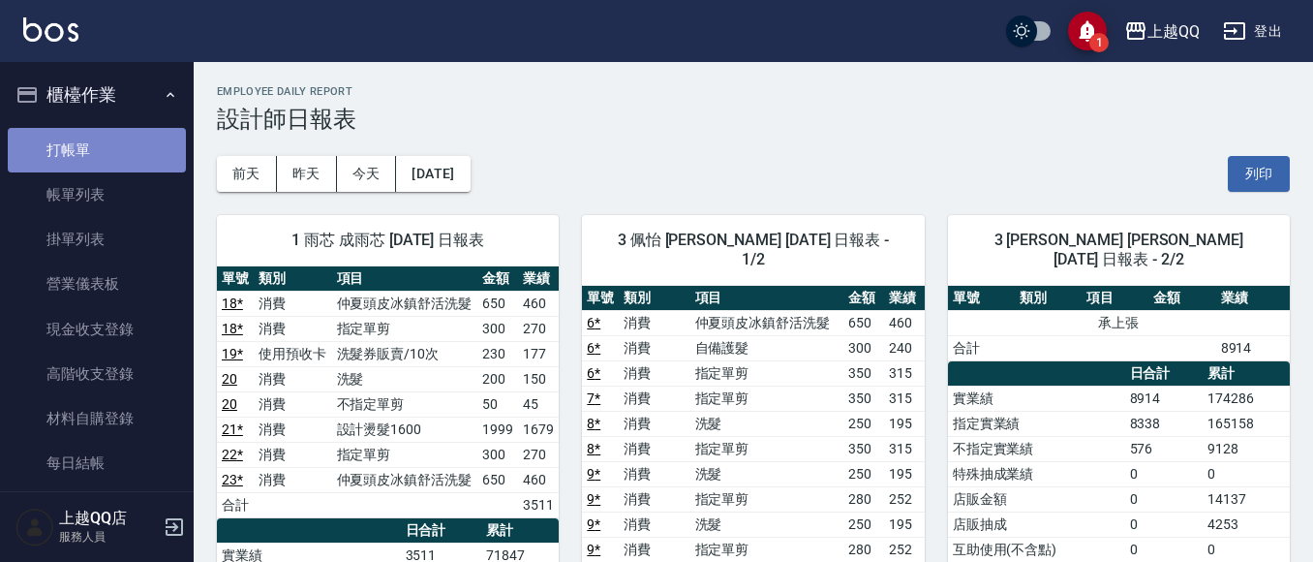
click at [105, 136] on link "打帳單" at bounding box center [97, 150] width 178 height 45
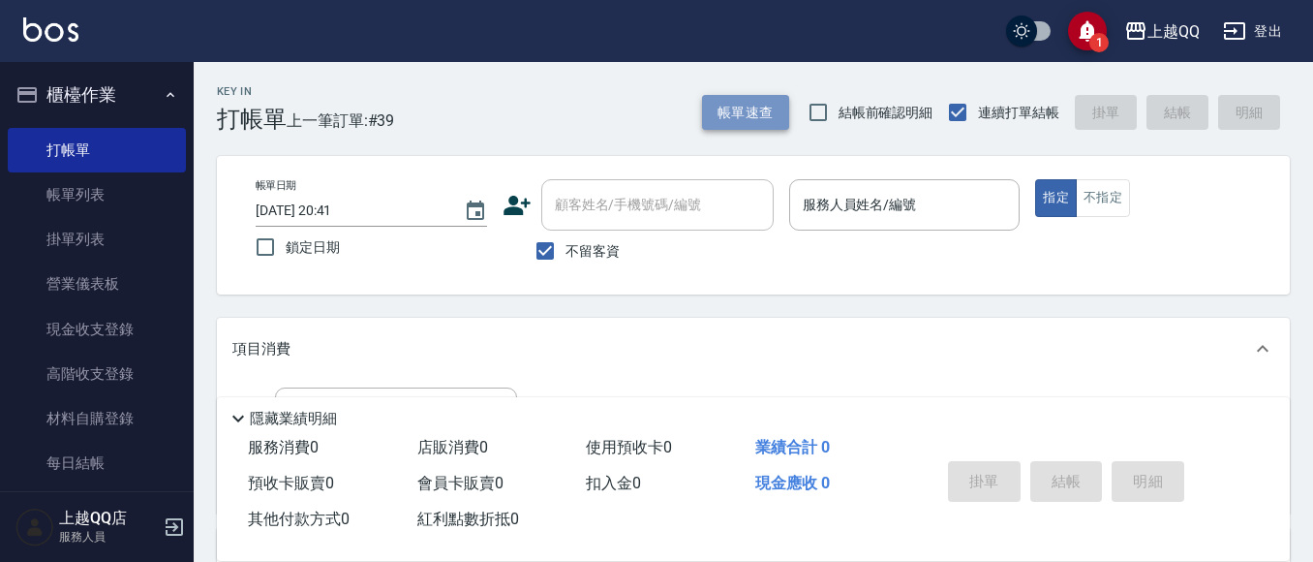
click at [744, 117] on button "帳單速查" at bounding box center [745, 113] width 87 height 36
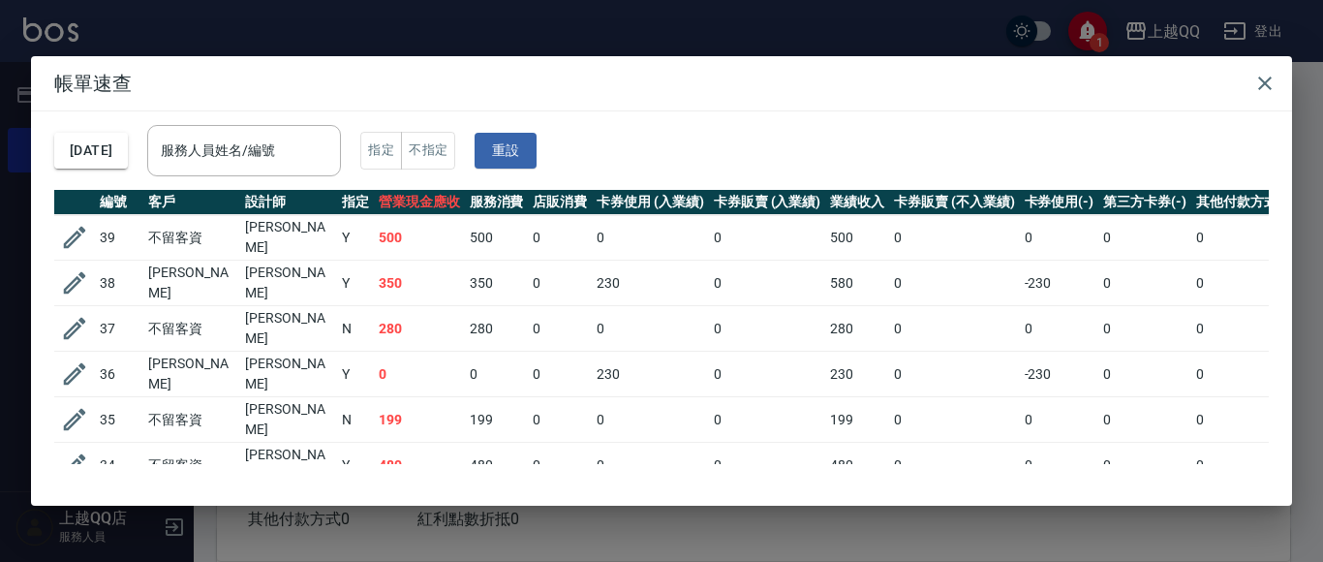
click at [297, 160] on input "服務人員姓名/編號" at bounding box center [244, 151] width 176 height 34
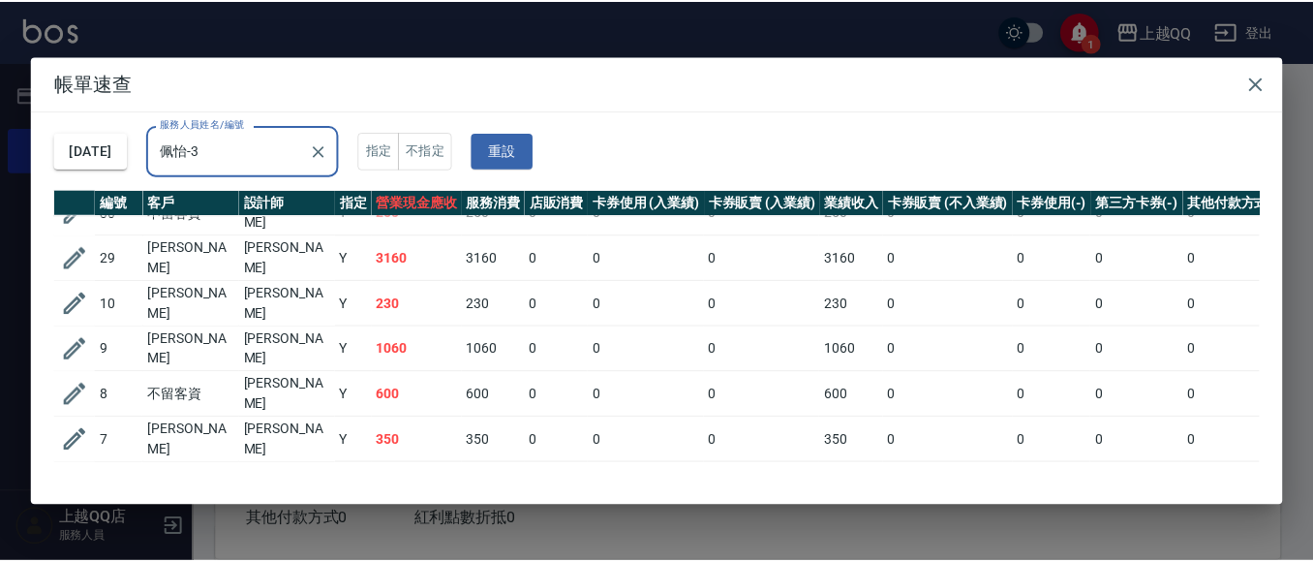
scroll to position [459, 0]
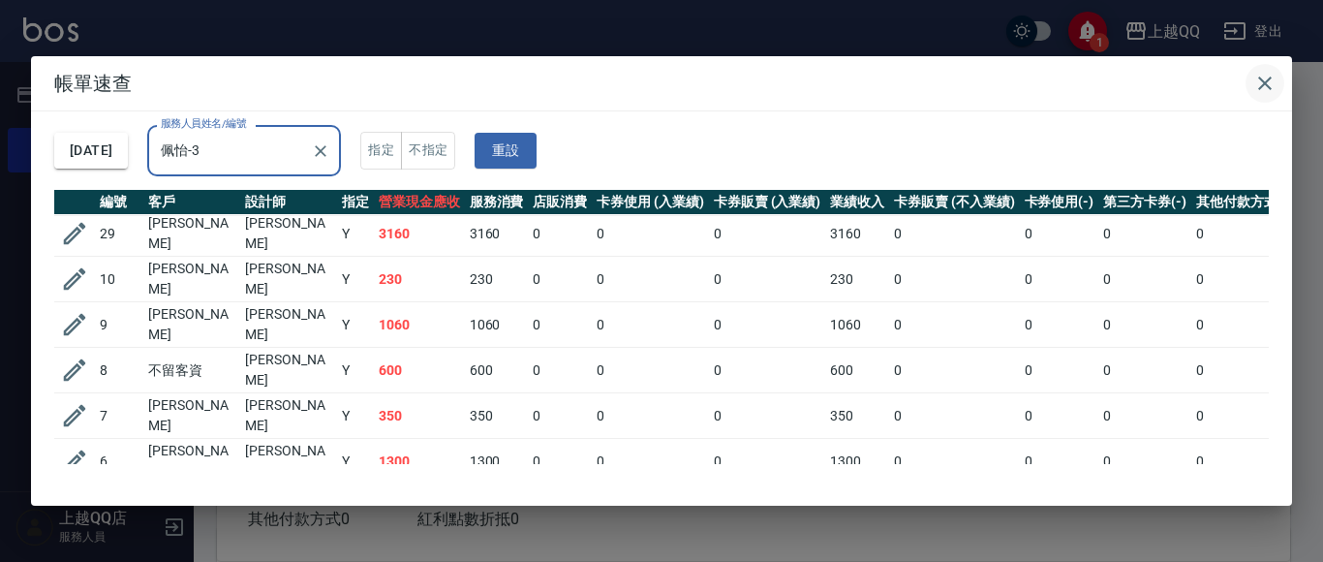
click at [1264, 87] on icon "button" at bounding box center [1264, 83] width 23 height 23
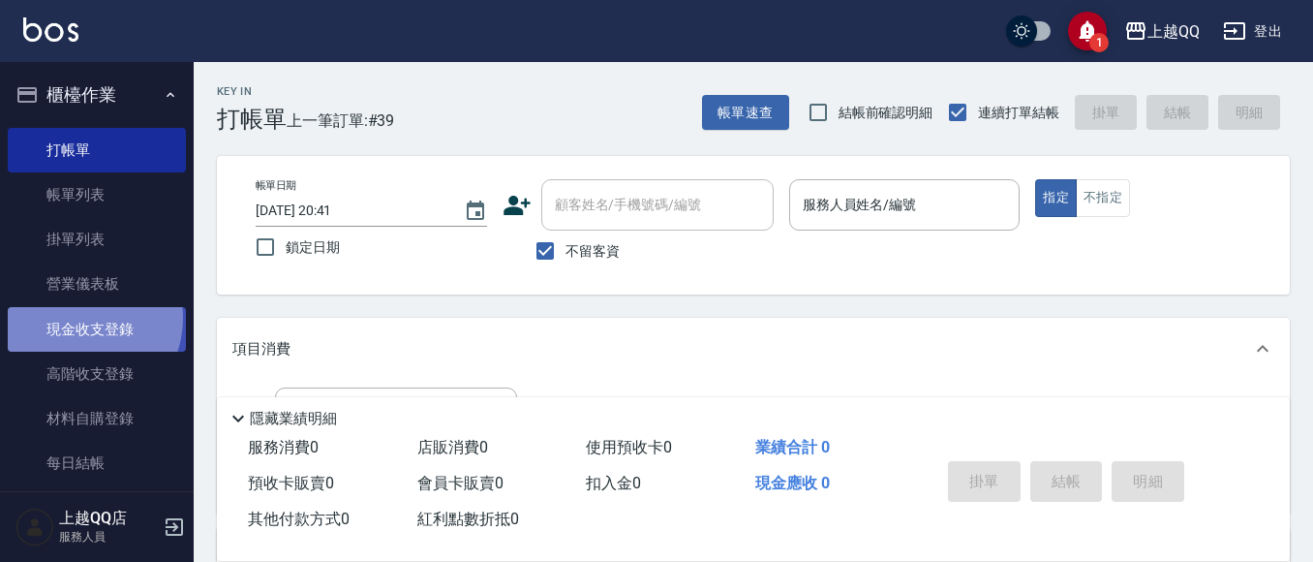
click at [77, 318] on link "現金收支登錄" at bounding box center [97, 329] width 178 height 45
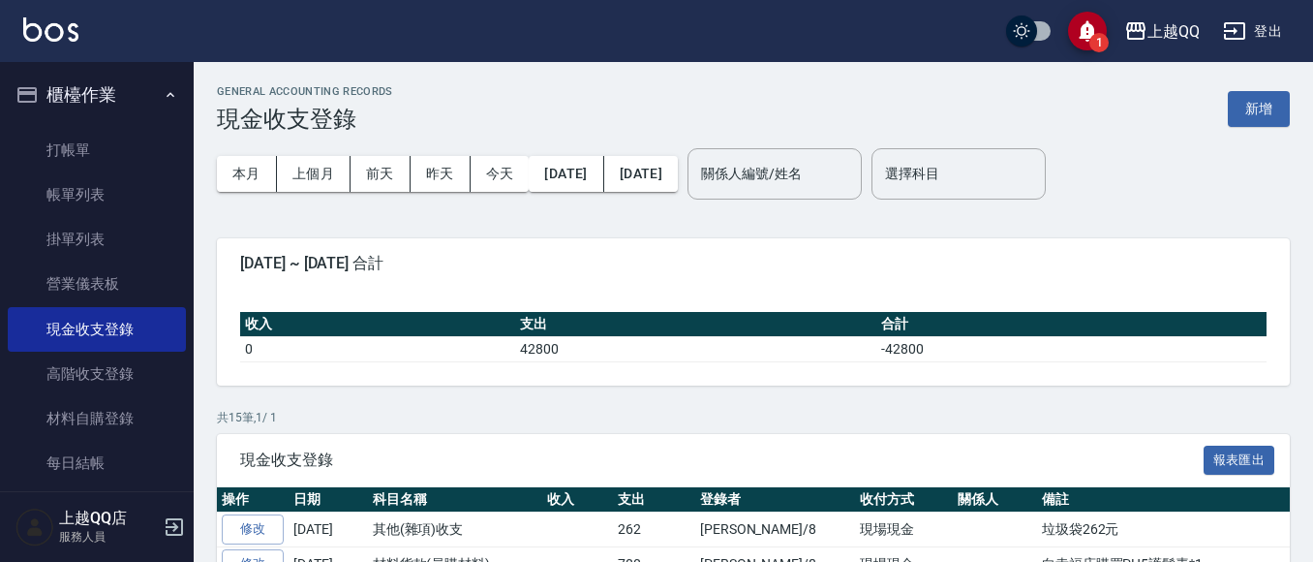
scroll to position [19, 0]
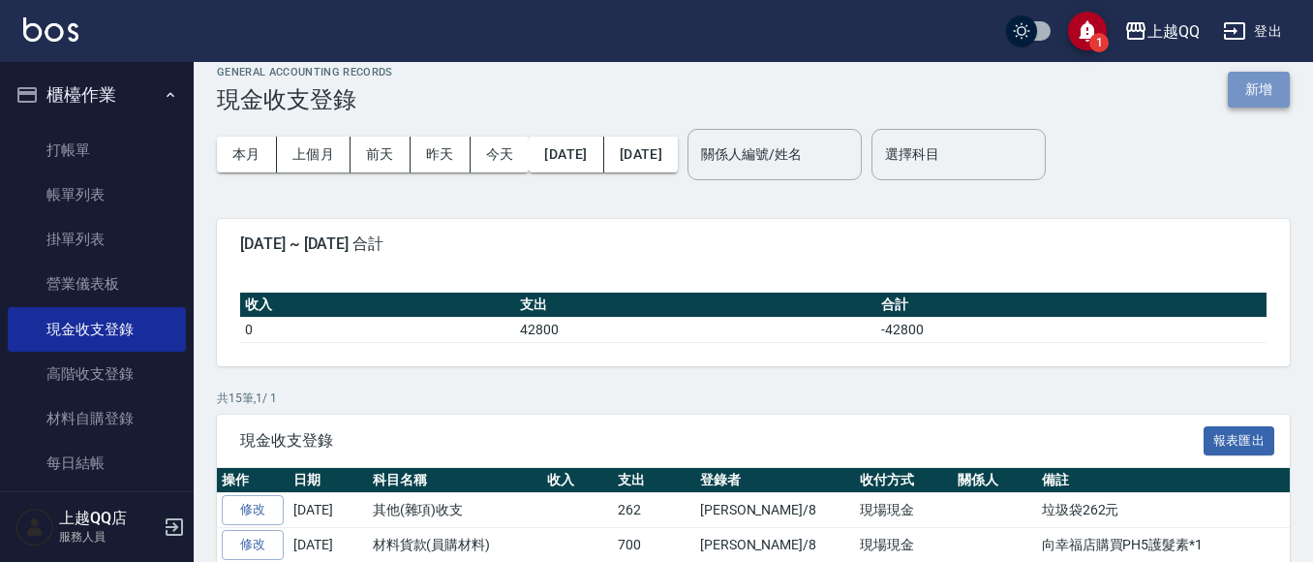
click at [1273, 88] on button "新增" at bounding box center [1259, 90] width 62 height 36
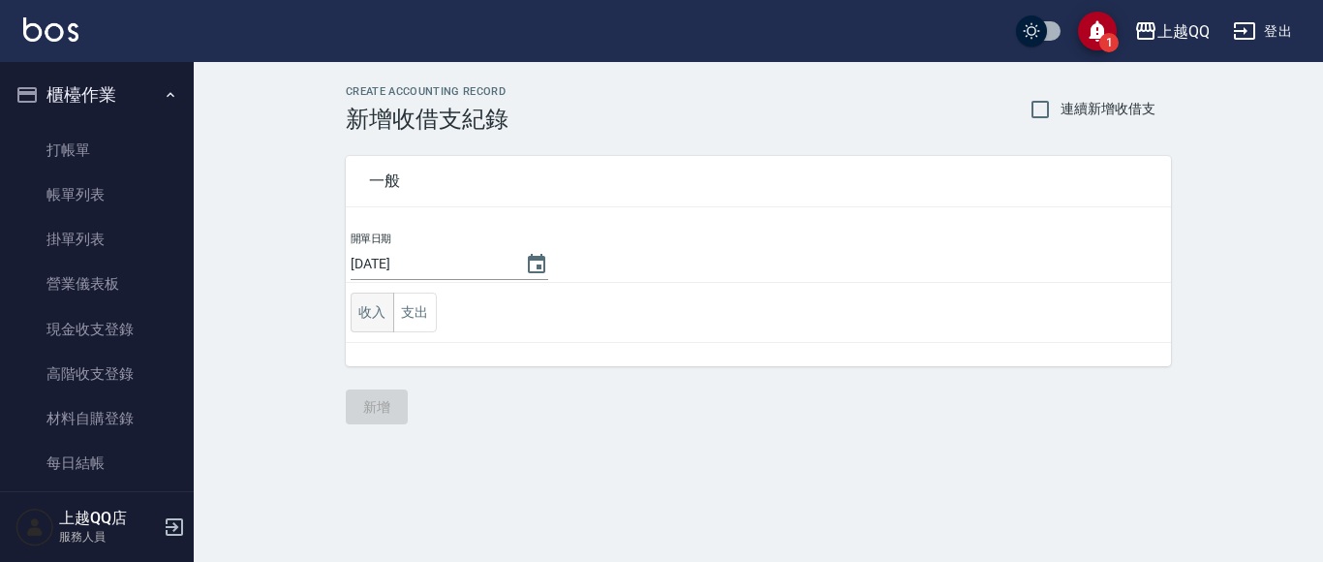
click at [367, 310] on button "收入" at bounding box center [372, 312] width 44 height 40
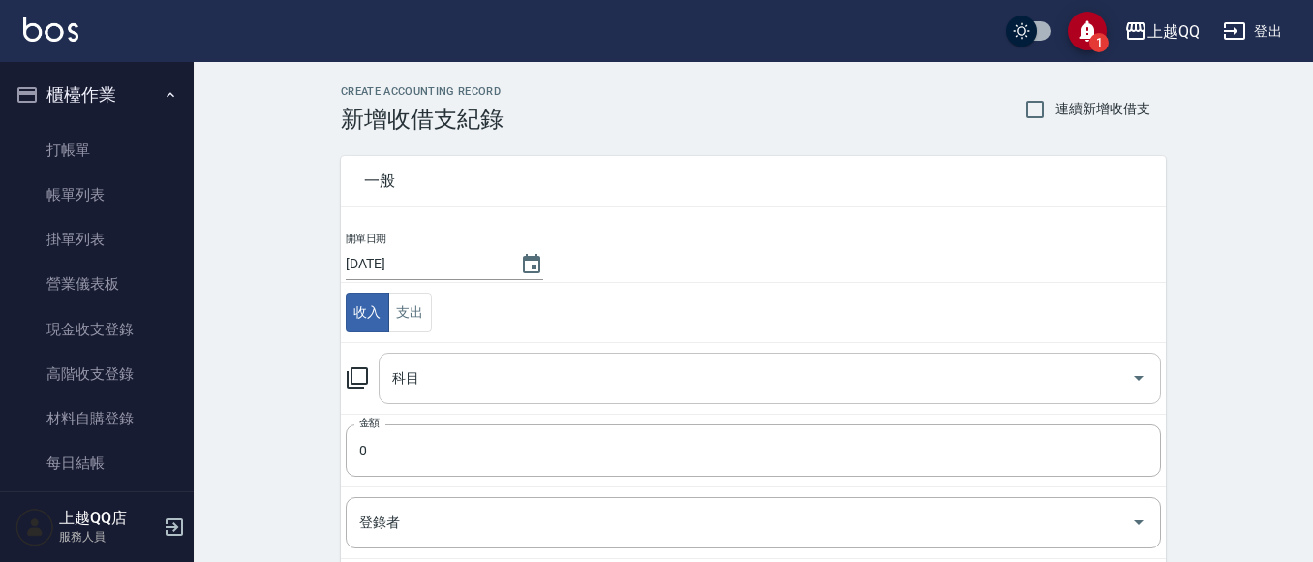
click at [444, 374] on input "科目" at bounding box center [755, 378] width 736 height 34
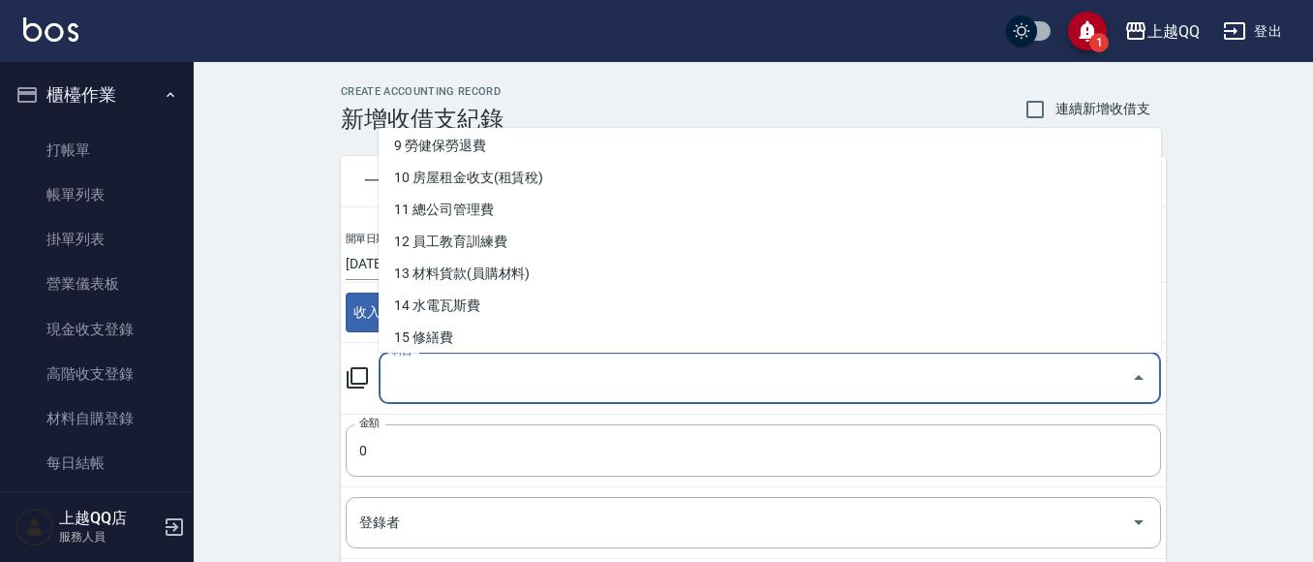
scroll to position [357, 0]
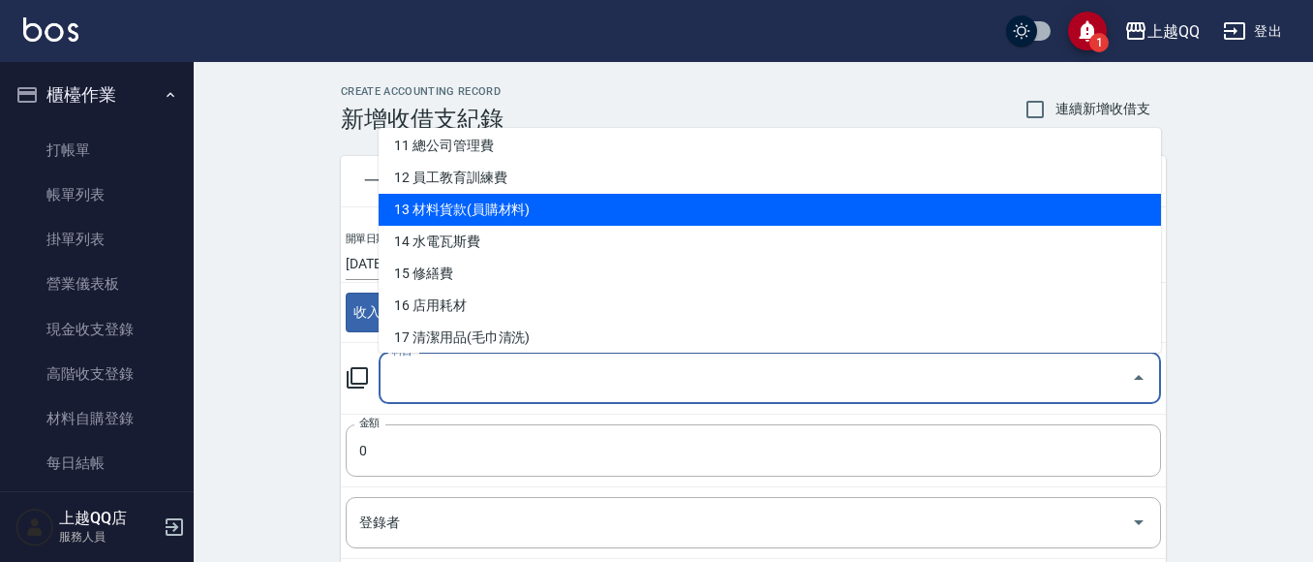
click at [641, 210] on li "13 材料貨款(員購材料)" at bounding box center [770, 210] width 782 height 32
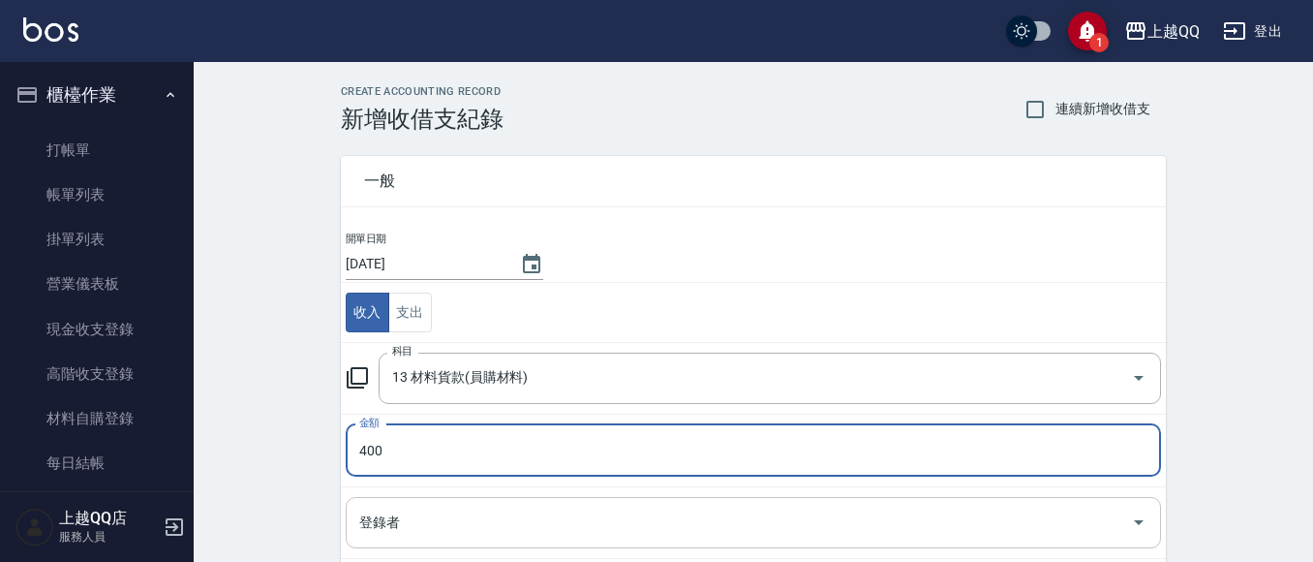
click at [409, 519] on input "登錄者" at bounding box center [738, 522] width 769 height 34
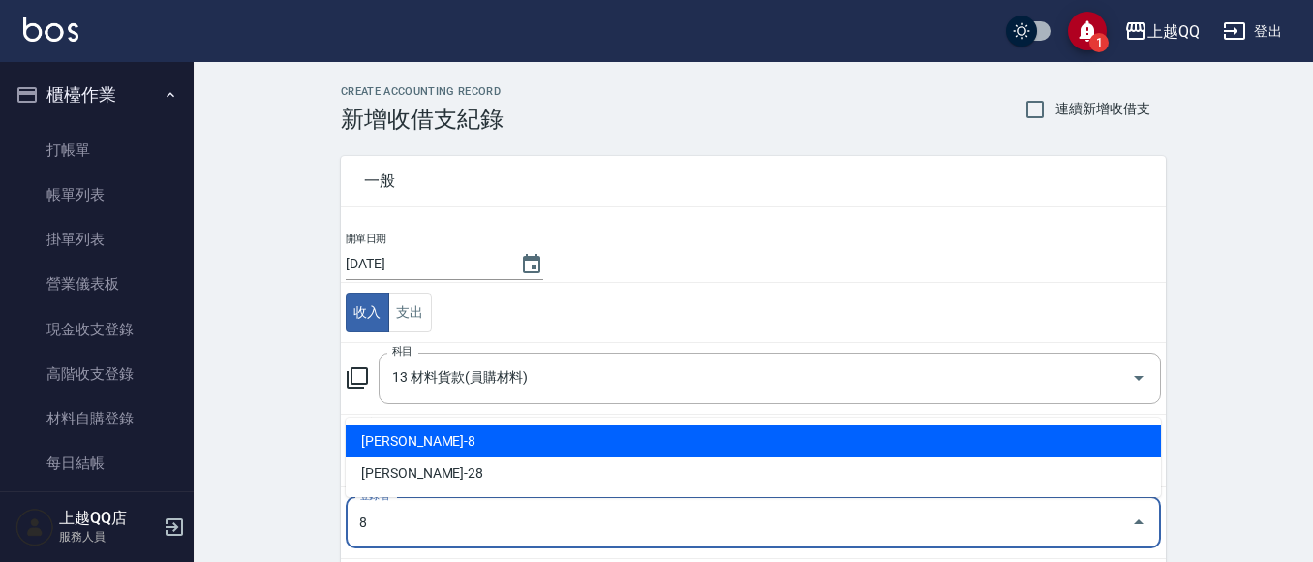
click at [386, 447] on li "[PERSON_NAME]-8" at bounding box center [753, 441] width 815 height 32
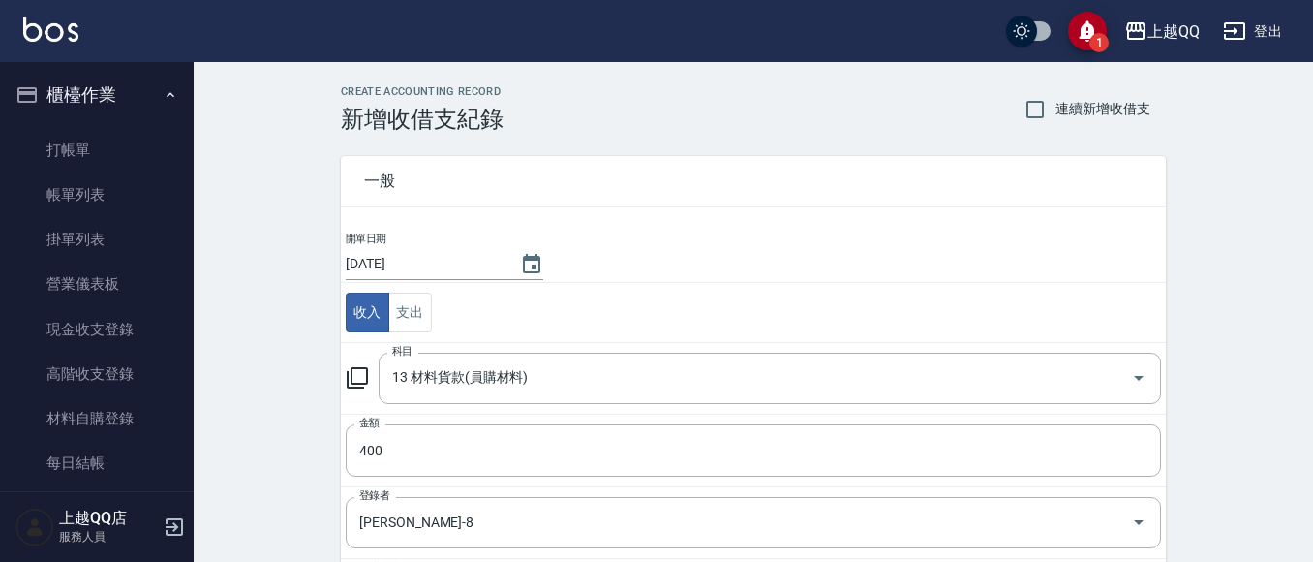
scroll to position [293, 0]
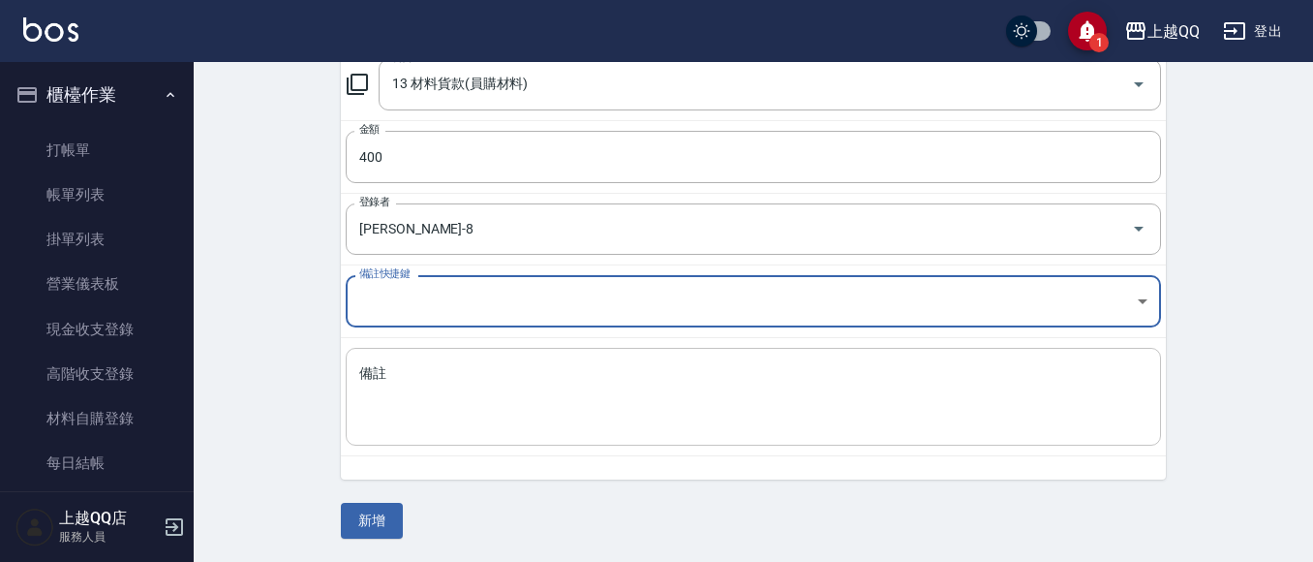
click at [383, 405] on textarea "備註" at bounding box center [753, 397] width 788 height 66
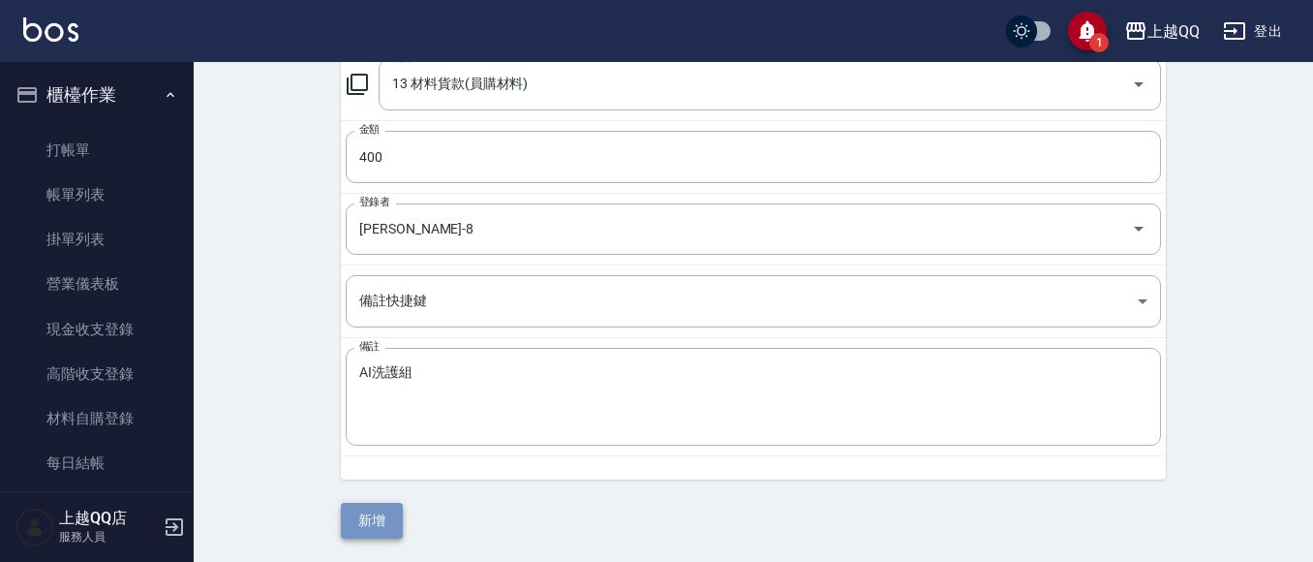
click at [388, 522] on button "新增" at bounding box center [372, 520] width 62 height 36
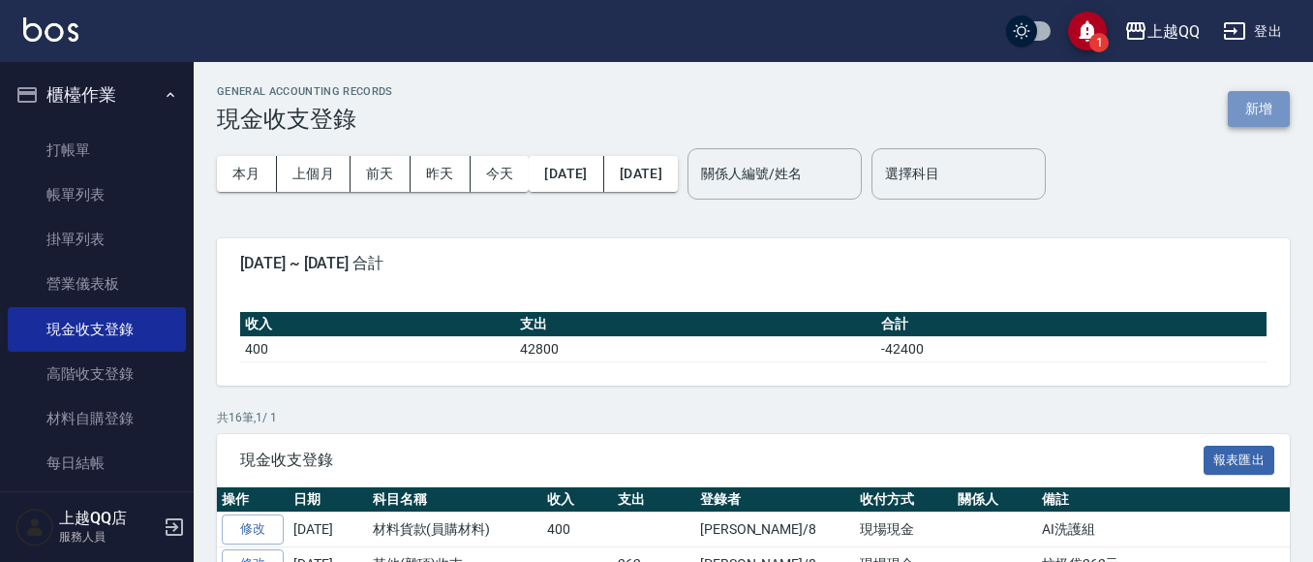
click at [1256, 106] on button "新增" at bounding box center [1259, 109] width 62 height 36
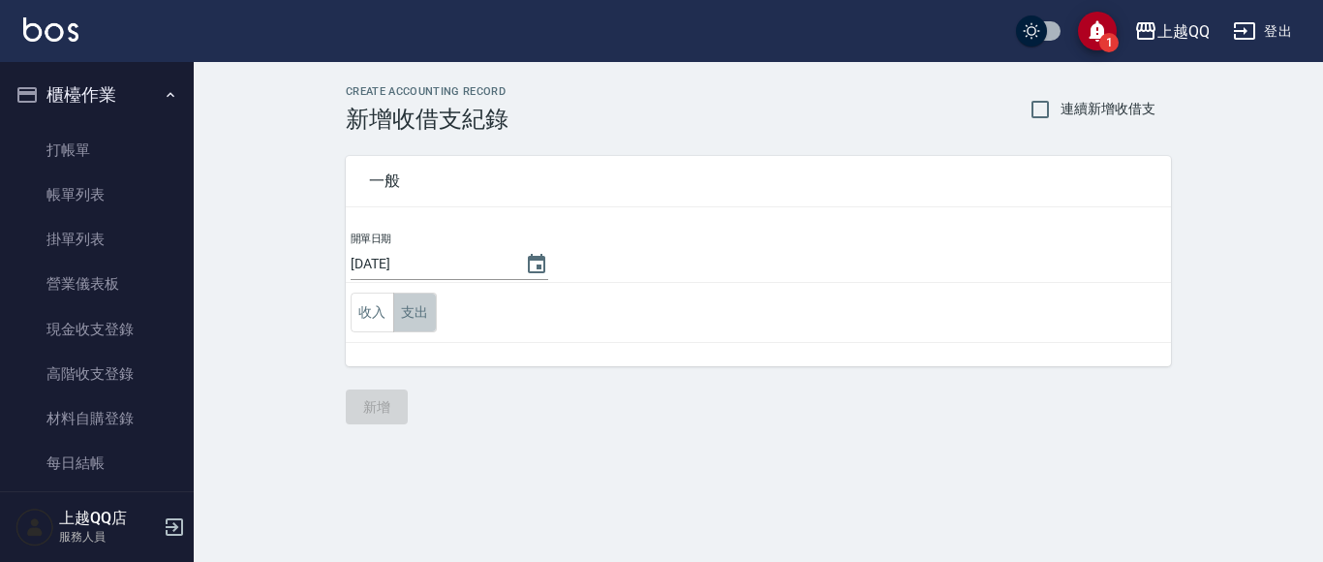
click at [415, 310] on button "支出" at bounding box center [415, 312] width 44 height 40
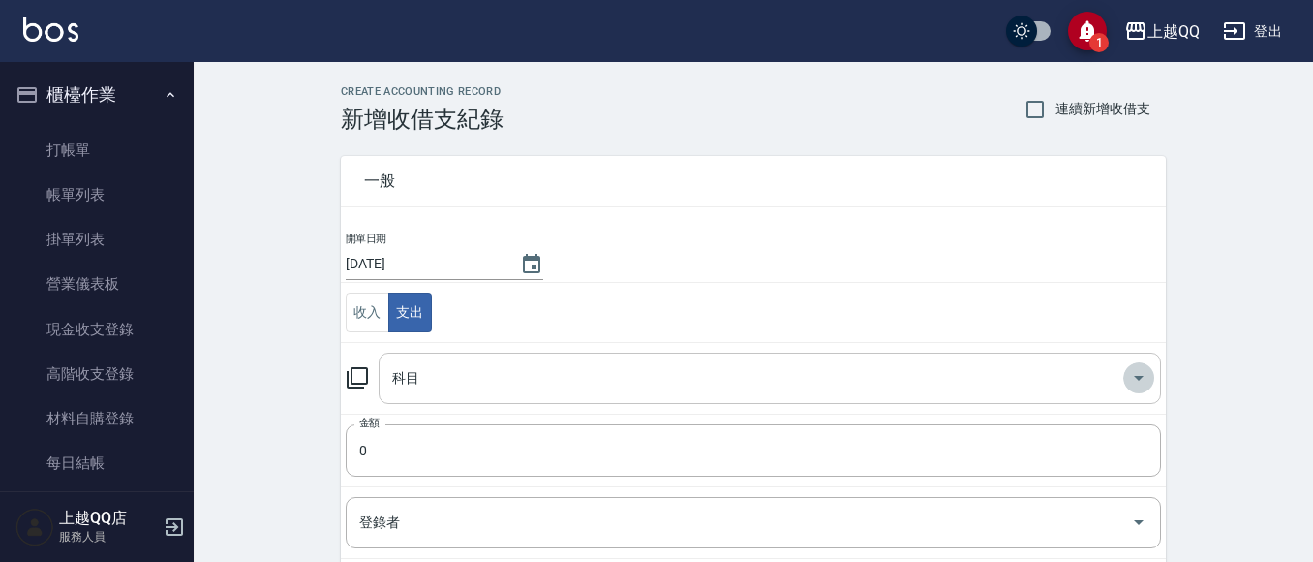
click at [1137, 367] on icon "Open" at bounding box center [1138, 377] width 23 height 23
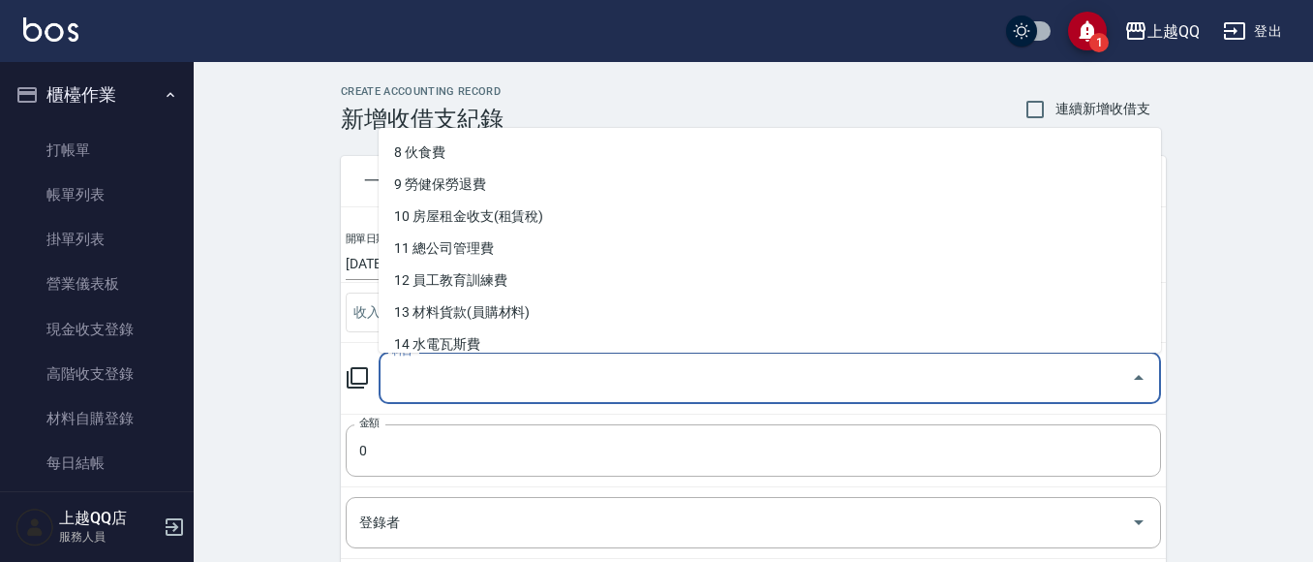
scroll to position [291, 0]
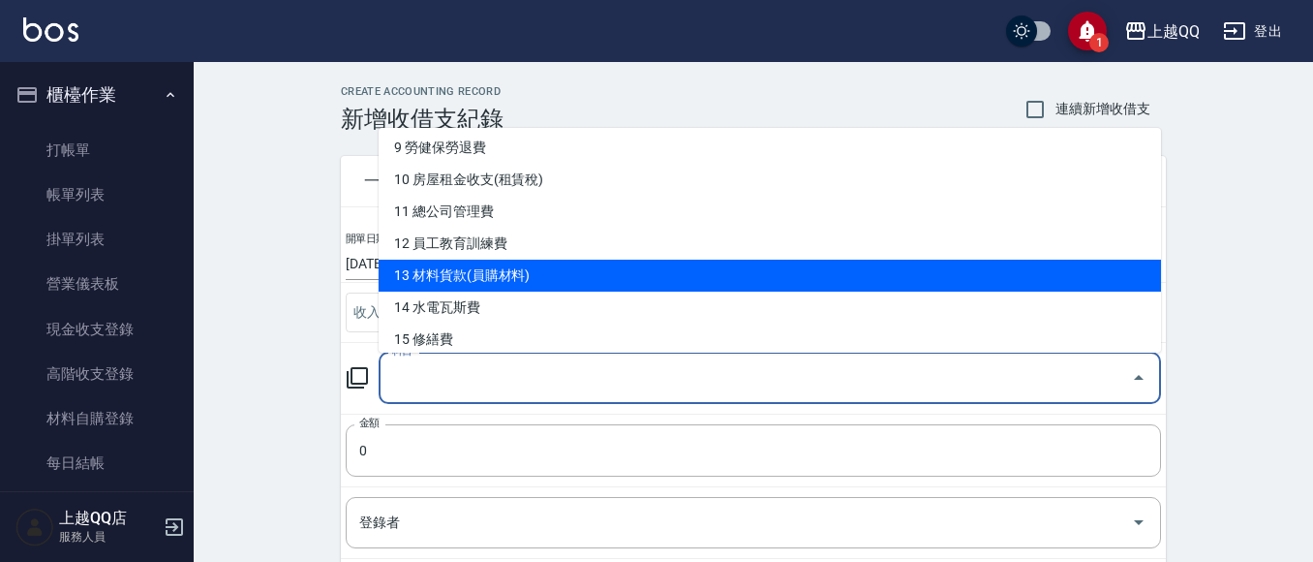
click at [560, 284] on li "13 材料貨款(員購材料)" at bounding box center [770, 275] width 782 height 32
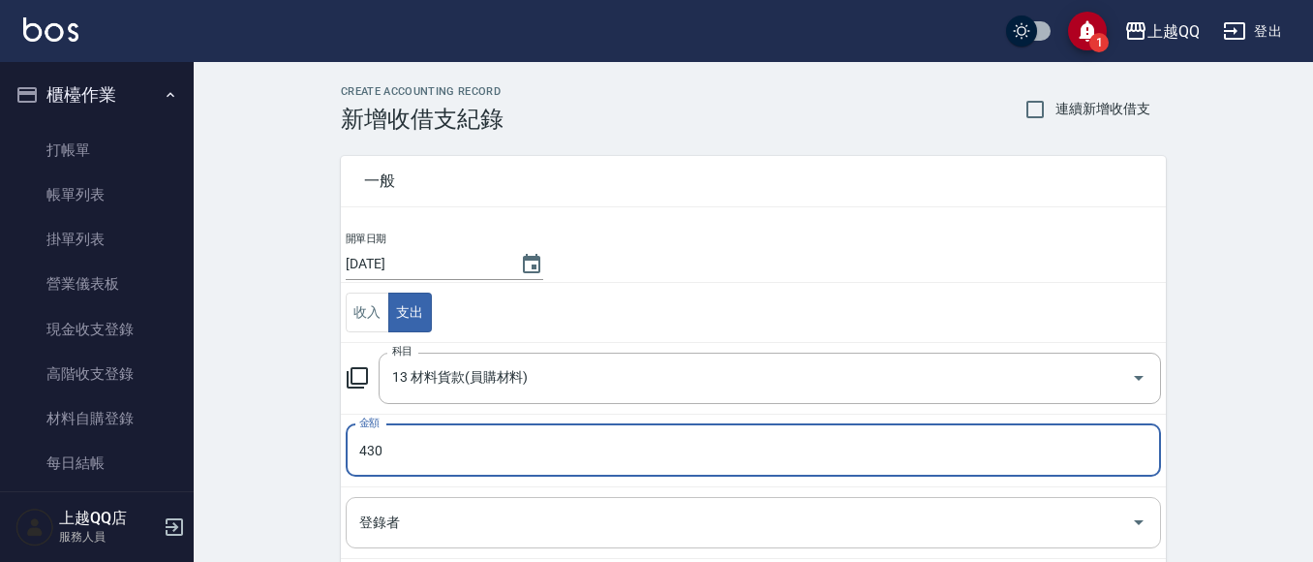
click at [396, 511] on input "登錄者" at bounding box center [738, 522] width 769 height 34
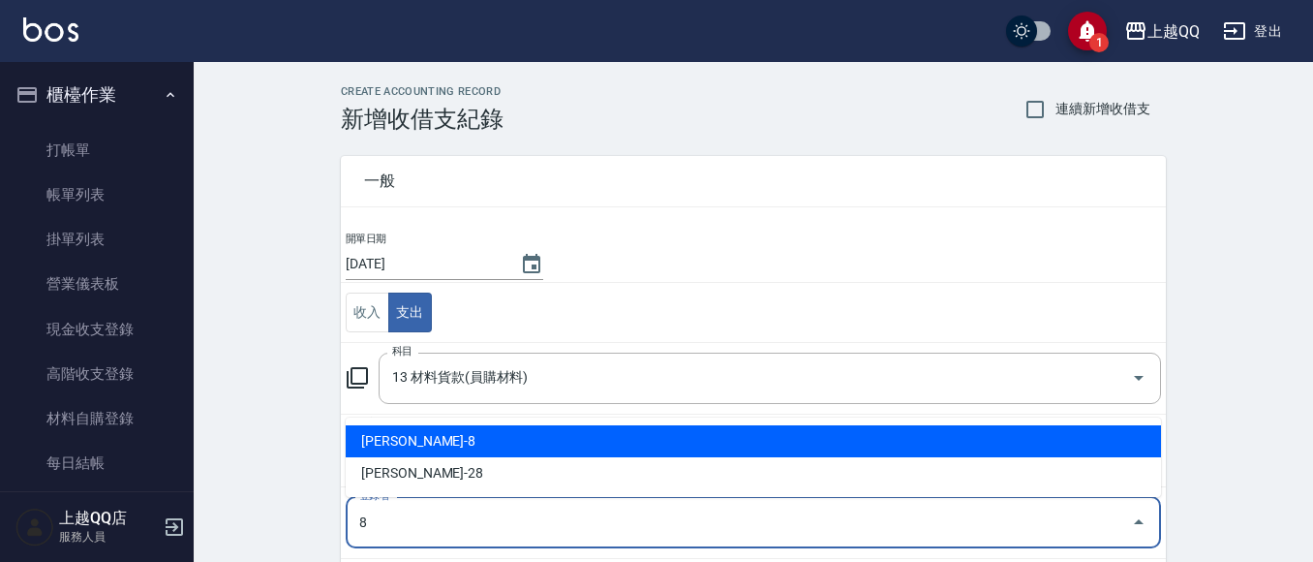
click at [399, 436] on li "[PERSON_NAME]-8" at bounding box center [753, 441] width 815 height 32
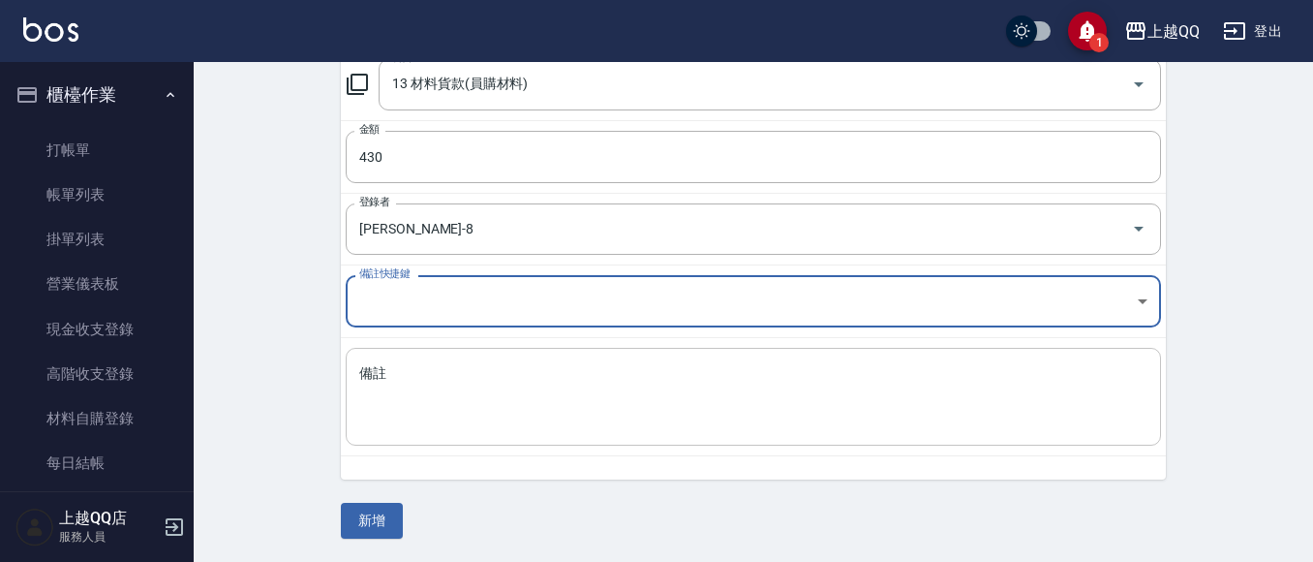
click at [402, 409] on textarea "備註" at bounding box center [753, 397] width 788 height 66
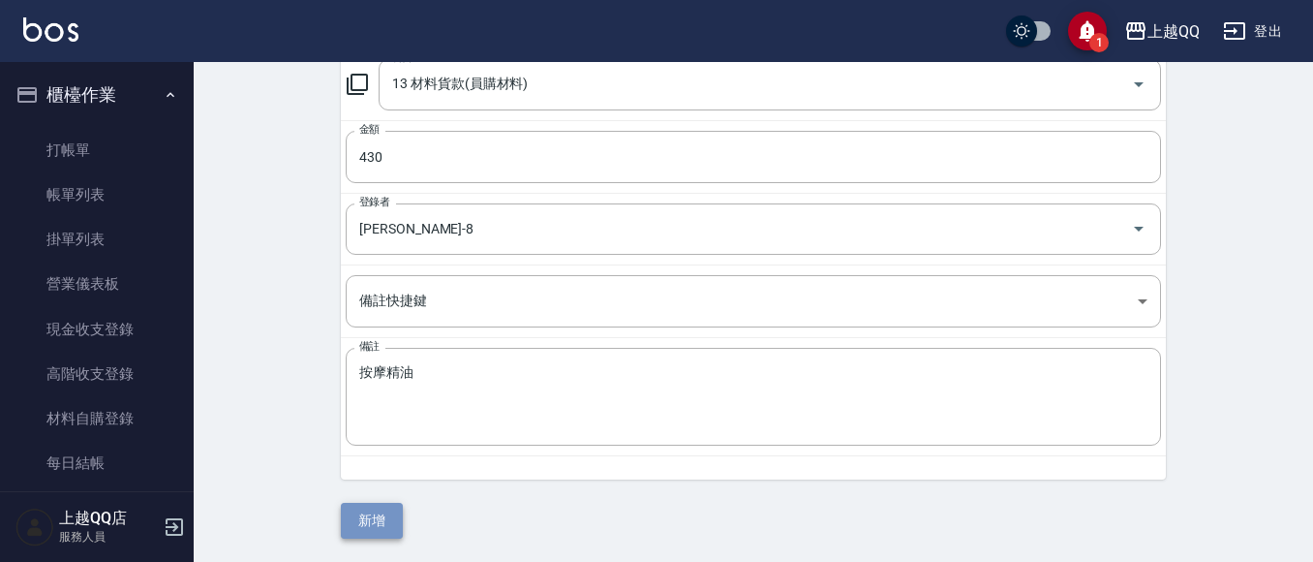
click at [370, 521] on button "新增" at bounding box center [372, 520] width 62 height 36
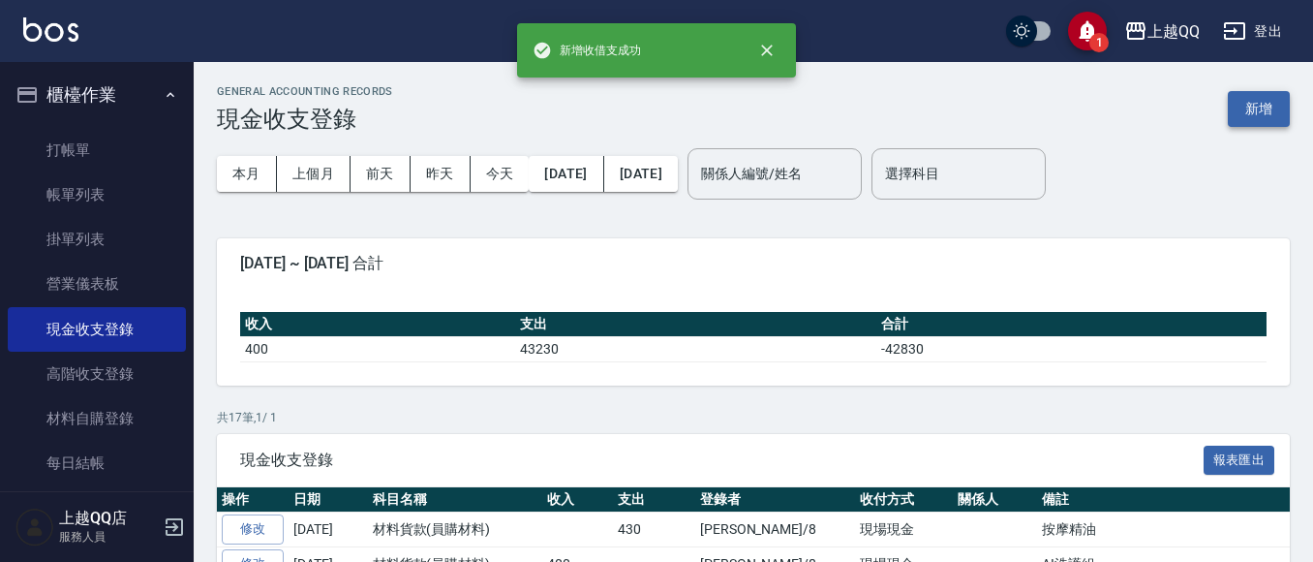
click at [1251, 108] on button "新增" at bounding box center [1259, 109] width 62 height 36
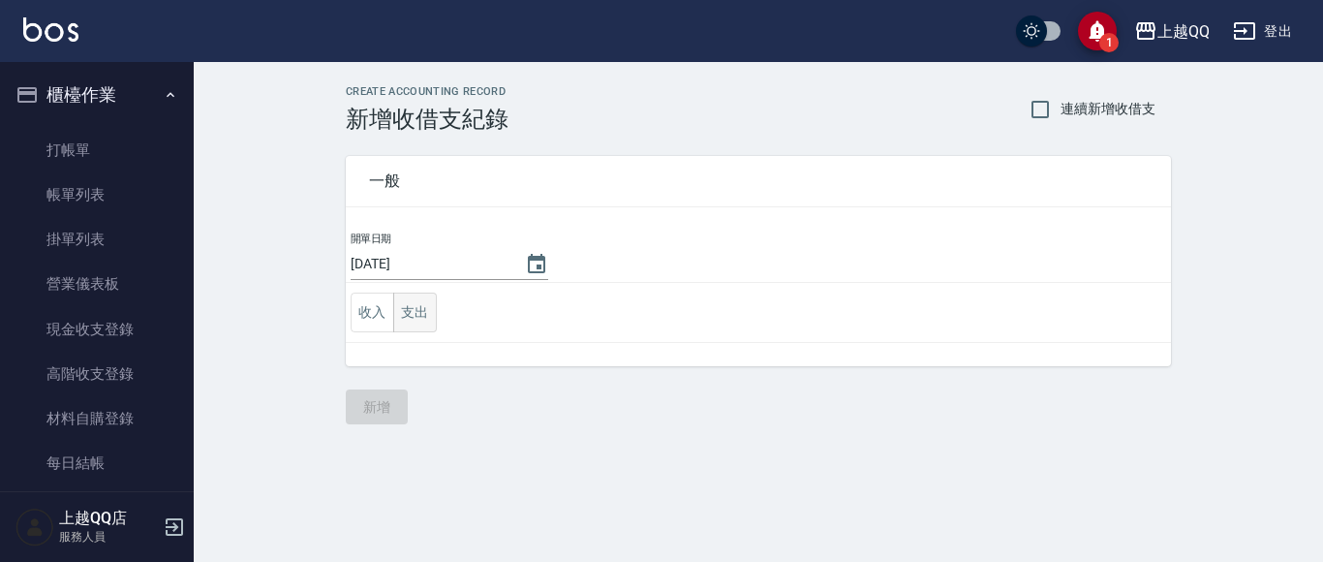
click at [402, 309] on button "支出" at bounding box center [415, 312] width 44 height 40
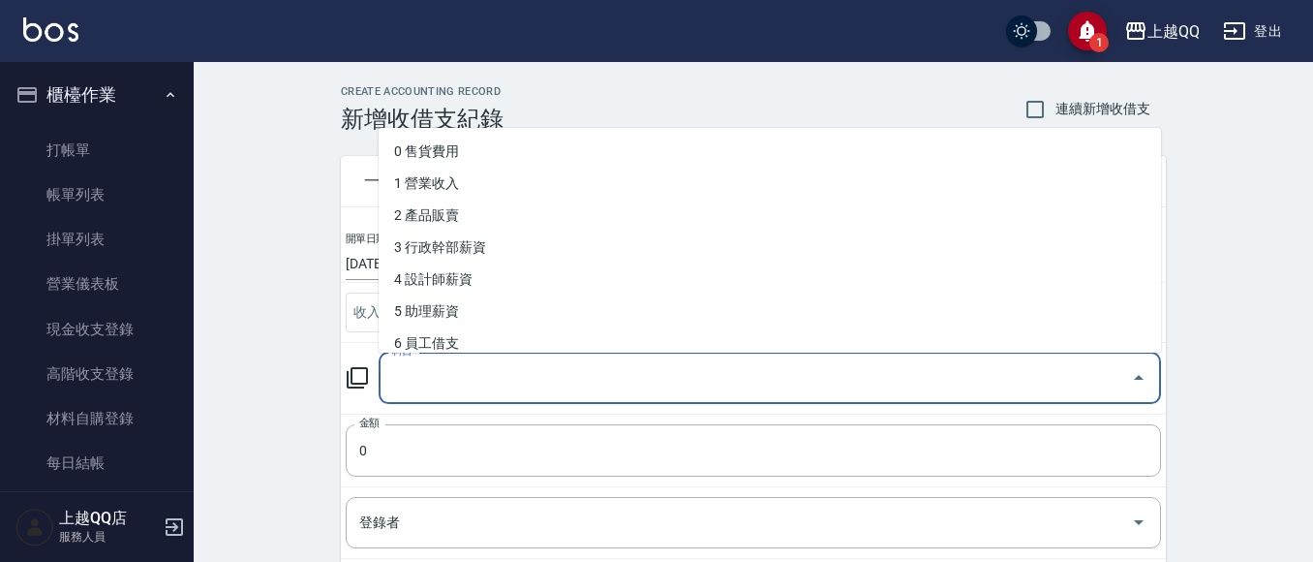
click at [514, 388] on input "科目" at bounding box center [755, 378] width 736 height 34
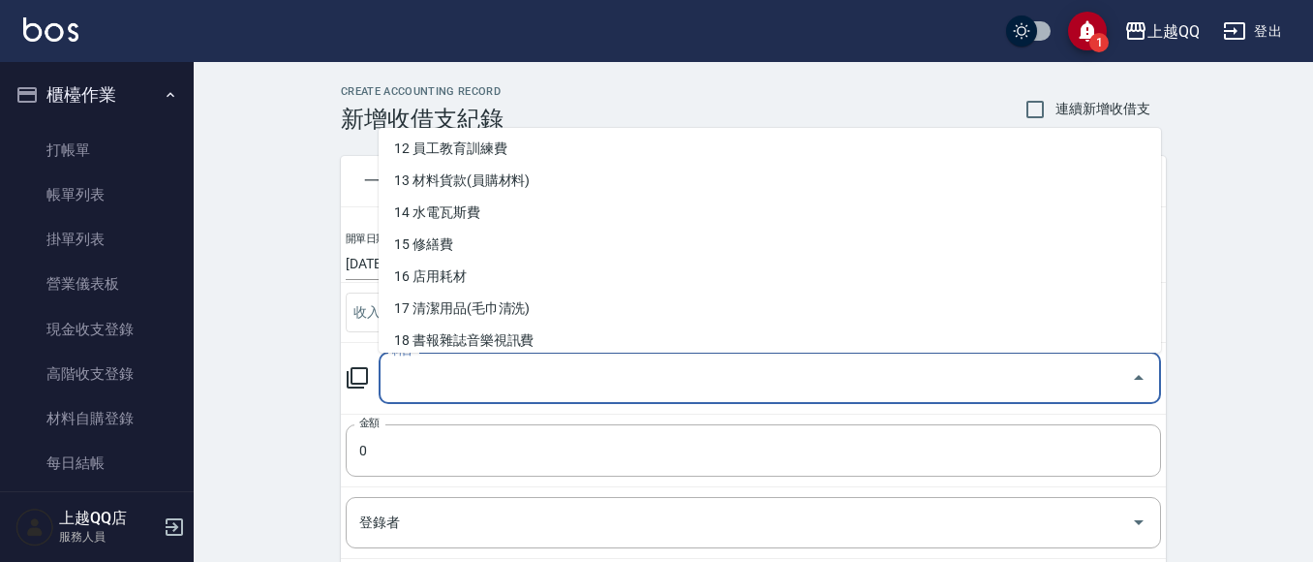
scroll to position [402, 0]
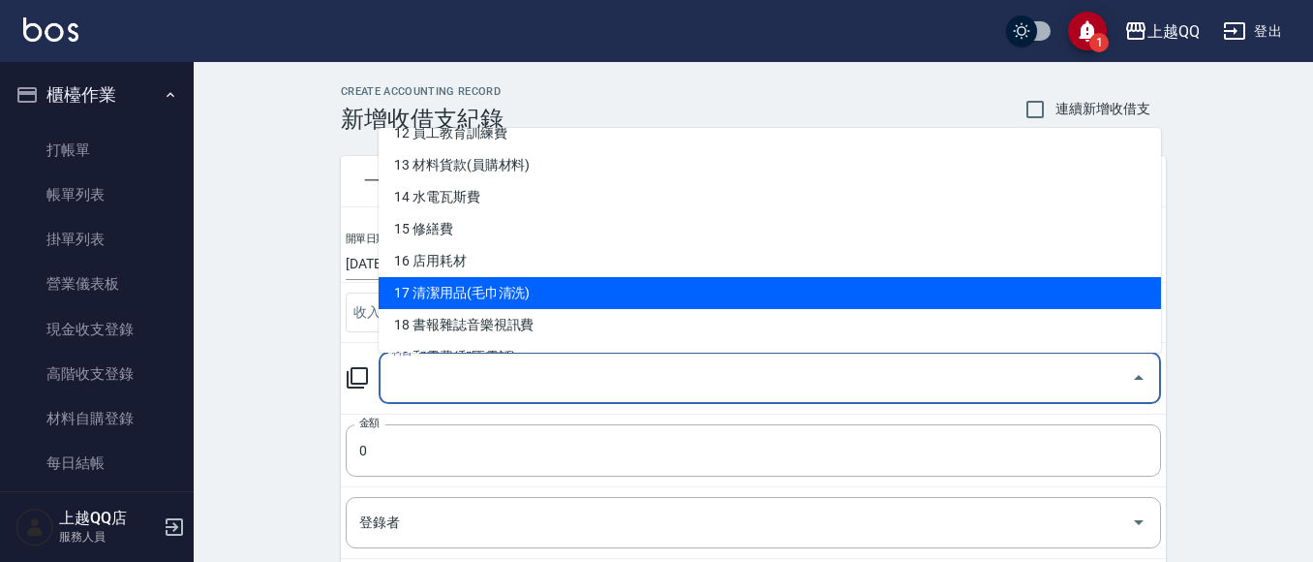
click at [566, 295] on li "17 清潔用品(毛巾清洗)" at bounding box center [770, 293] width 782 height 32
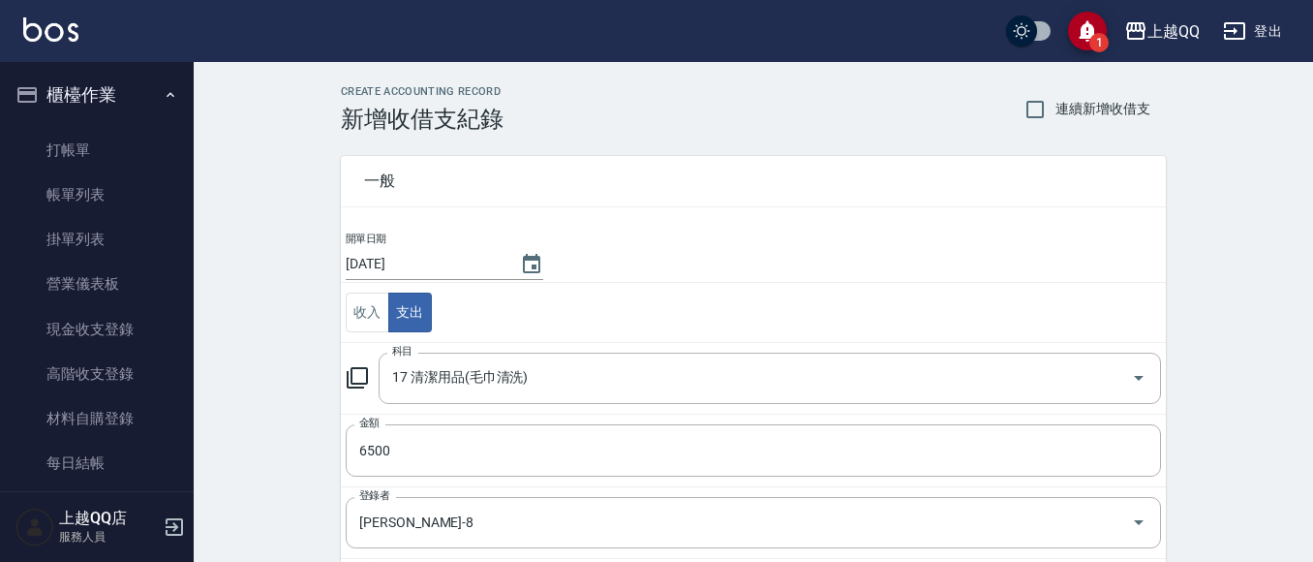
scroll to position [293, 0]
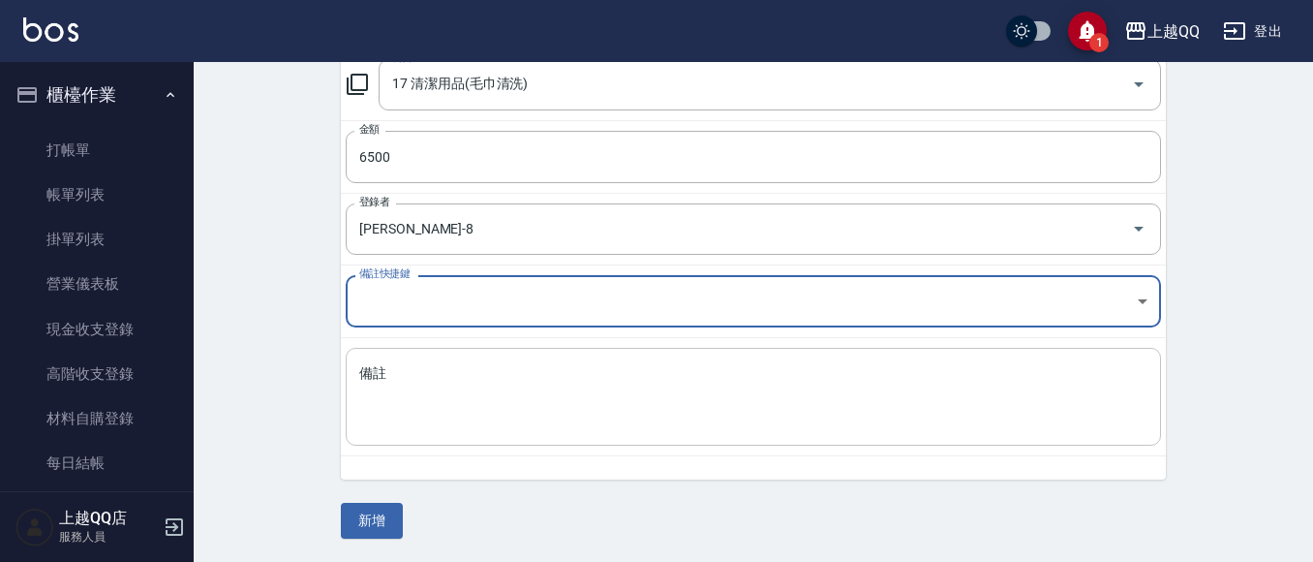
click at [462, 400] on textarea "備註" at bounding box center [753, 397] width 788 height 66
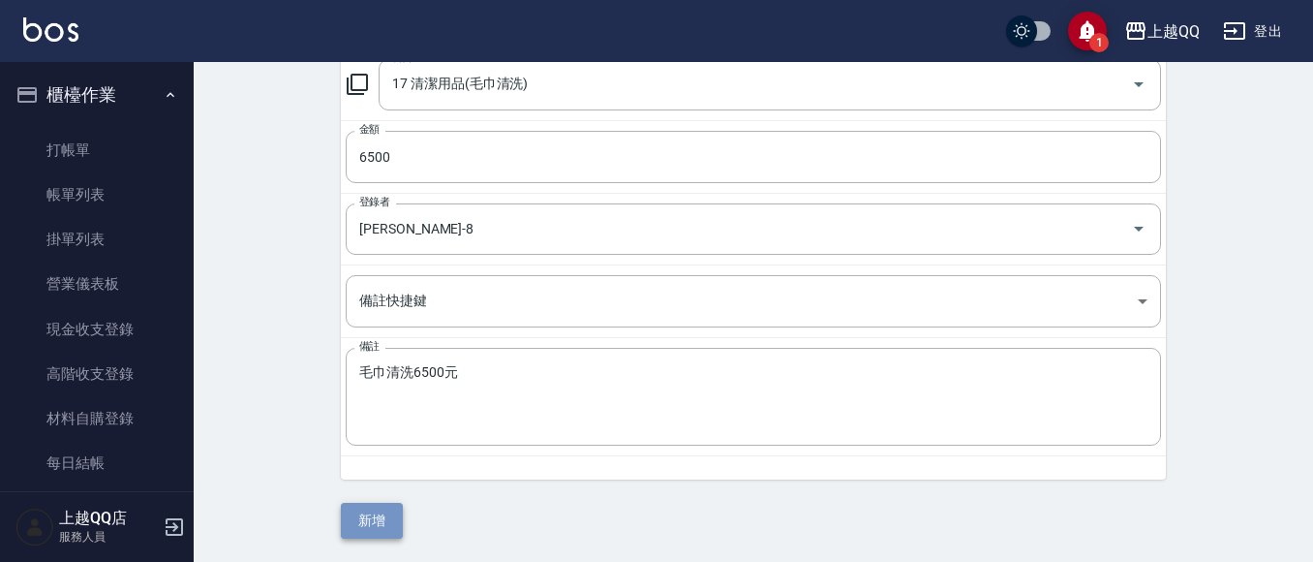
click at [397, 510] on button "新增" at bounding box center [372, 520] width 62 height 36
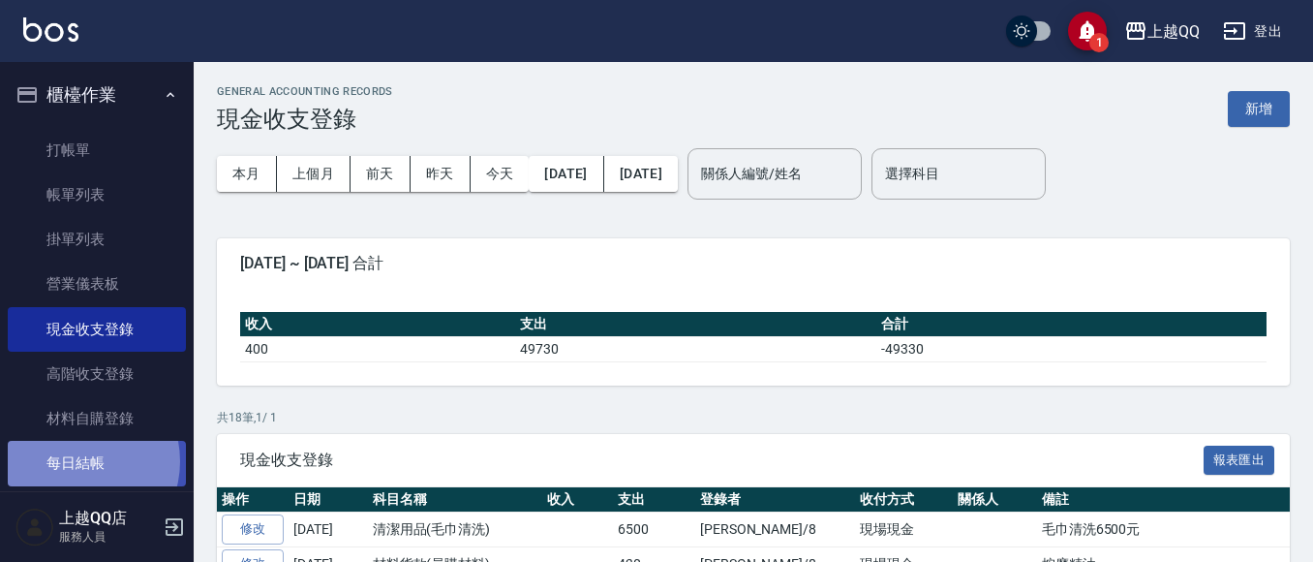
click at [75, 461] on link "每日結帳" at bounding box center [97, 463] width 178 height 45
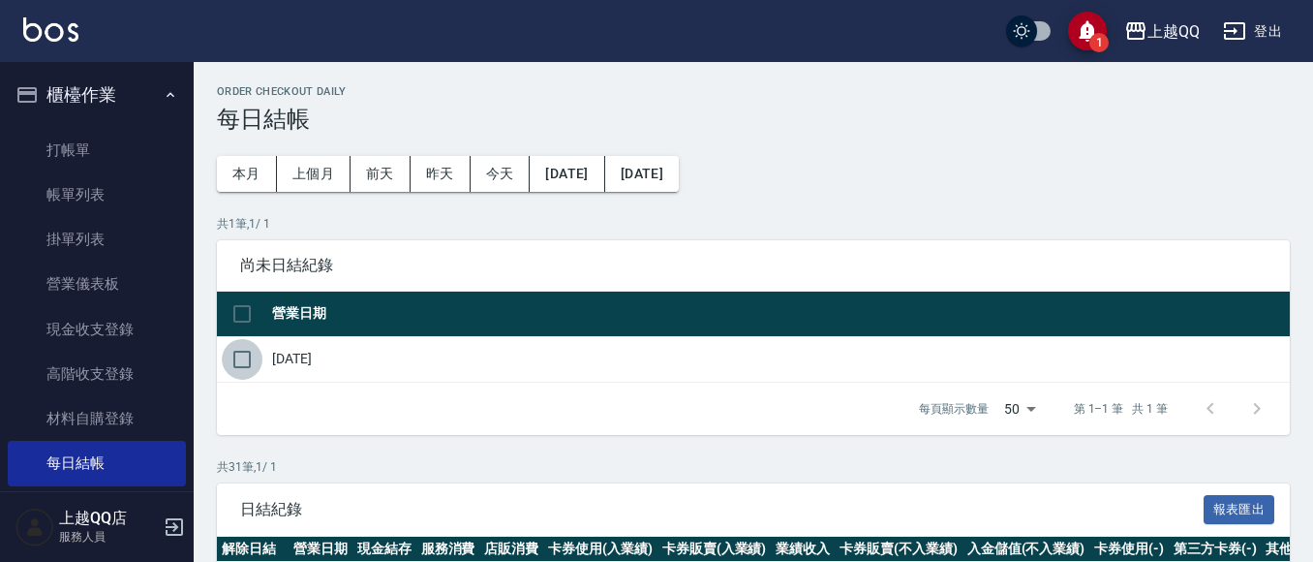
click at [239, 357] on input "checkbox" at bounding box center [242, 359] width 41 height 41
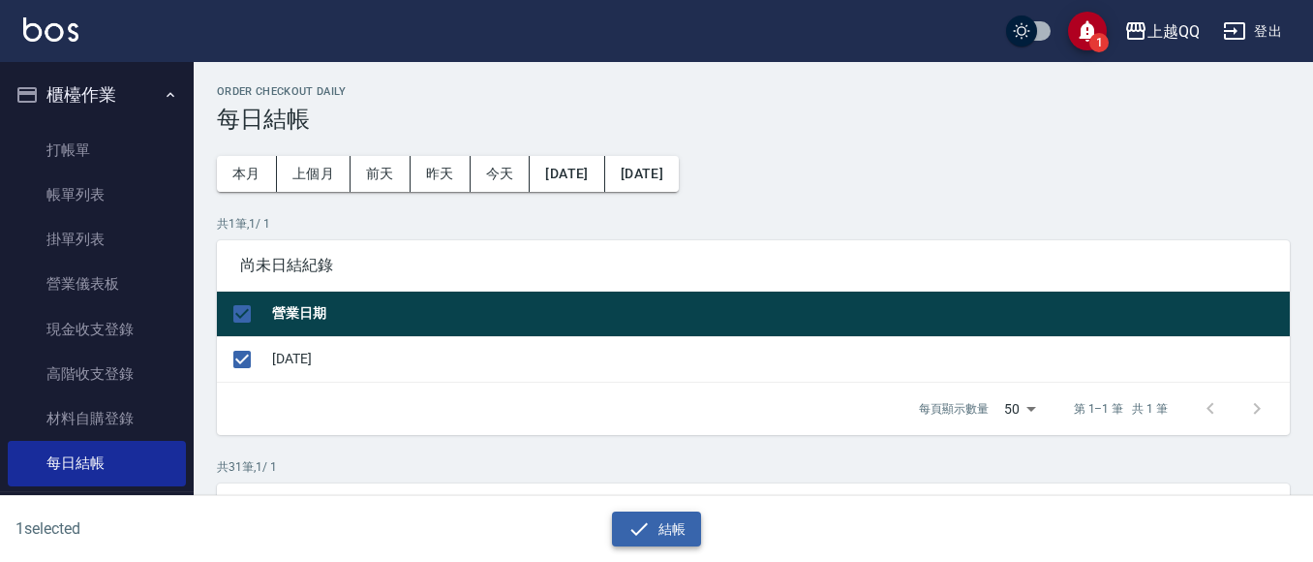
click at [668, 530] on button "結帳" at bounding box center [657, 529] width 90 height 36
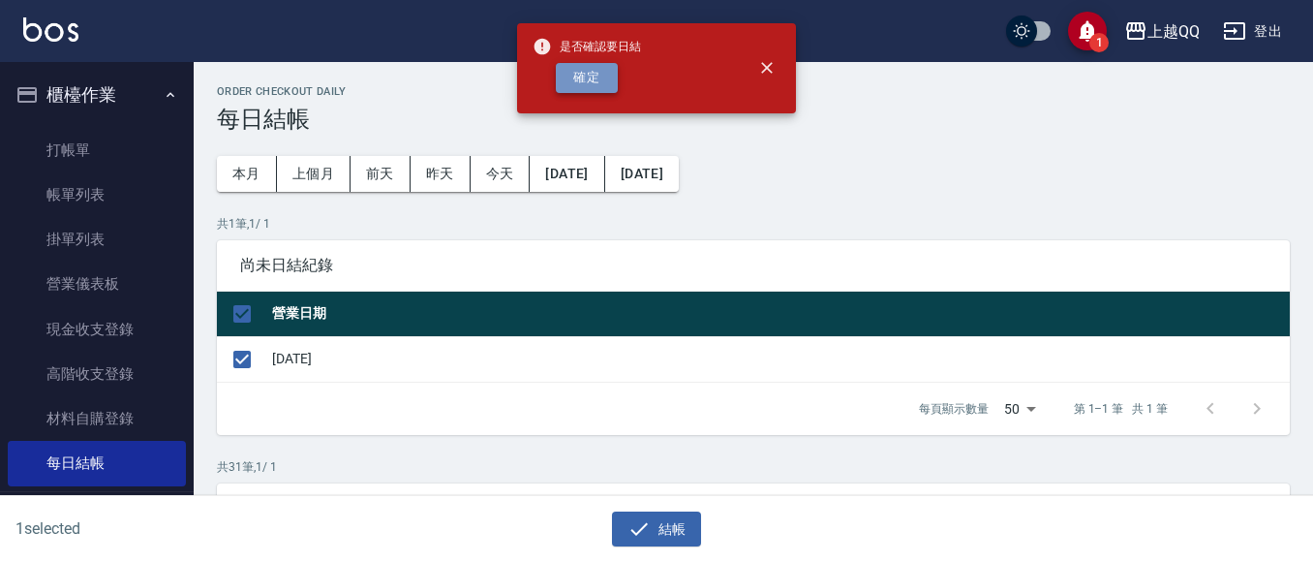
click at [584, 82] on button "確定" at bounding box center [587, 78] width 62 height 30
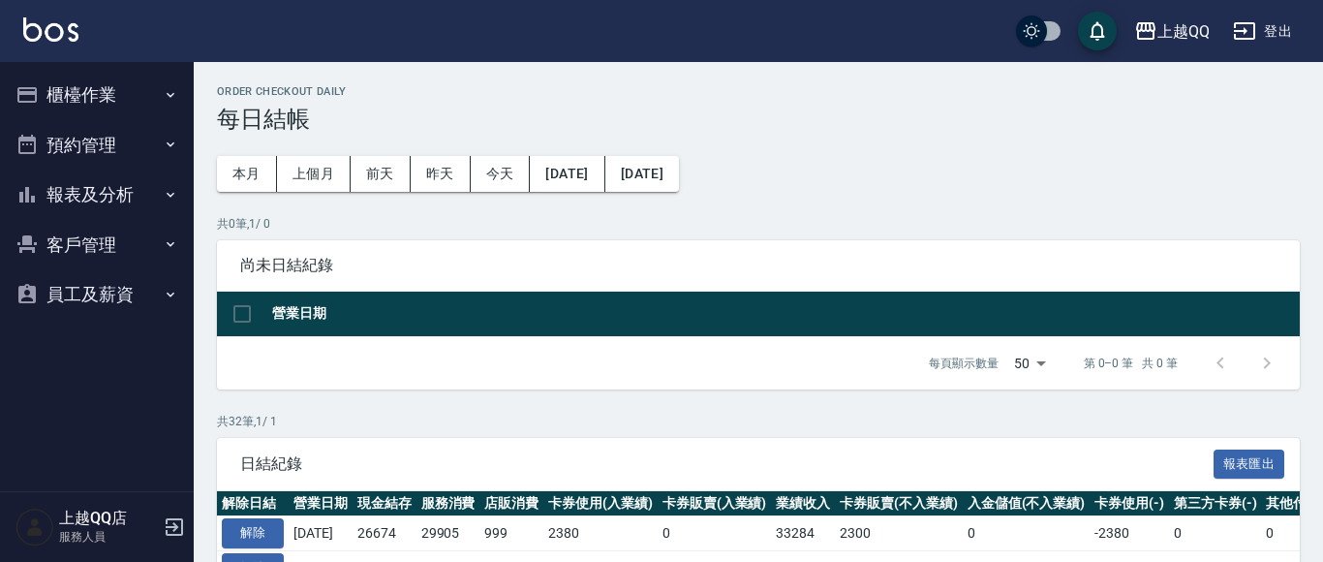
click at [72, 193] on button "報表及分析" at bounding box center [97, 194] width 178 height 50
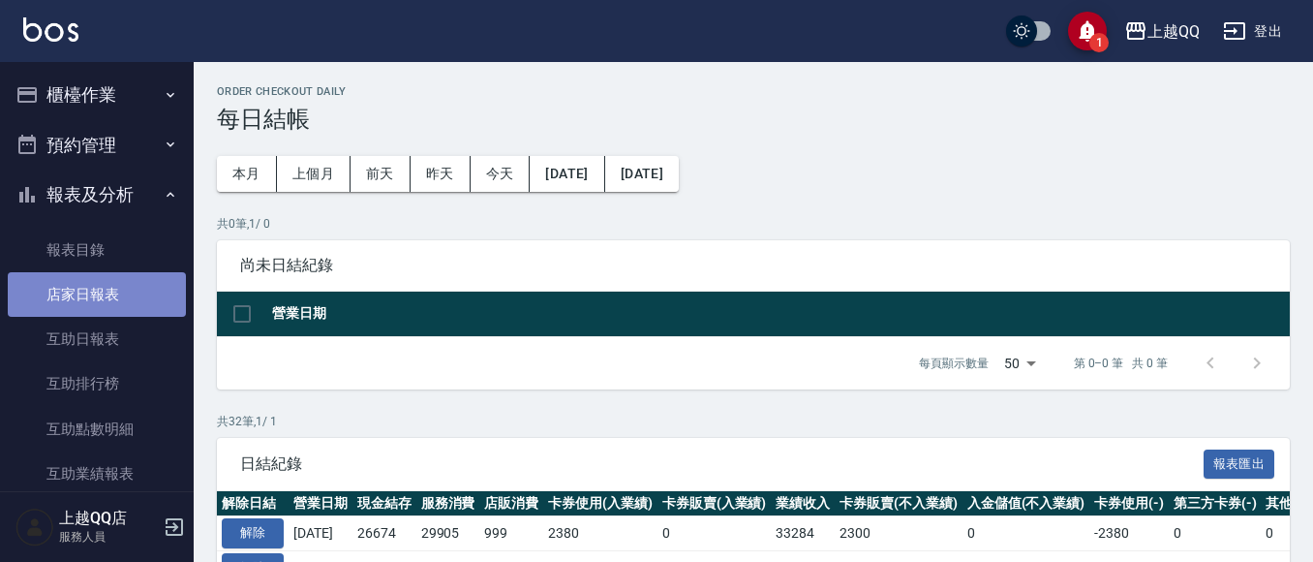
click at [99, 303] on link "店家日報表" at bounding box center [97, 294] width 178 height 45
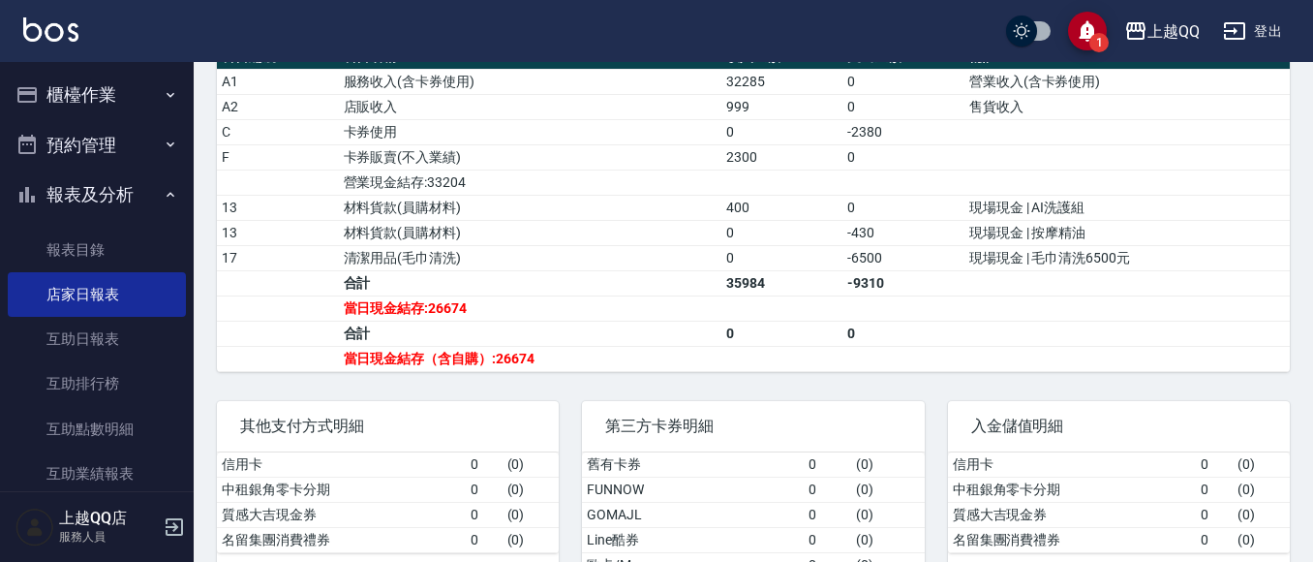
scroll to position [760, 0]
